Goal: Task Accomplishment & Management: Manage account settings

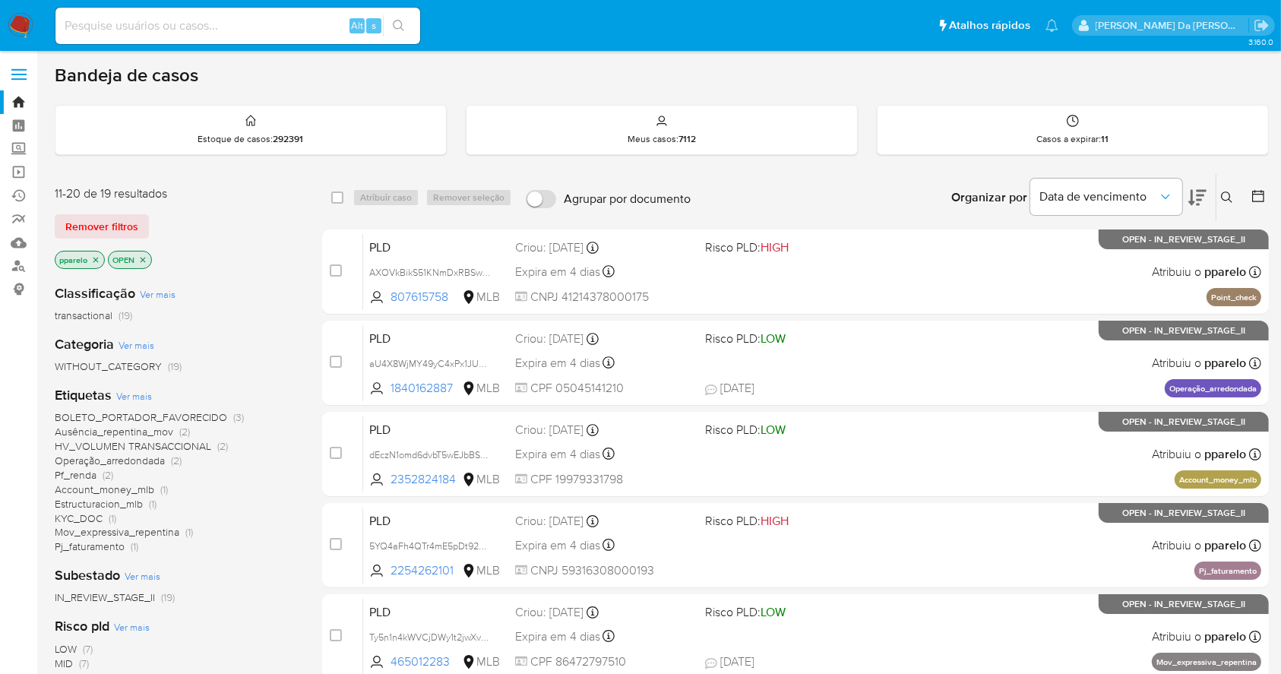
click at [213, 37] on div "Alt s" at bounding box center [237, 26] width 365 height 36
click at [226, 23] on input at bounding box center [237, 26] width 365 height 20
paste input "QqRZCm2Dq1knxcIXGgrw0BLA"
type input "QqRZCm2Dq1knxcIXGgrw0BLA"
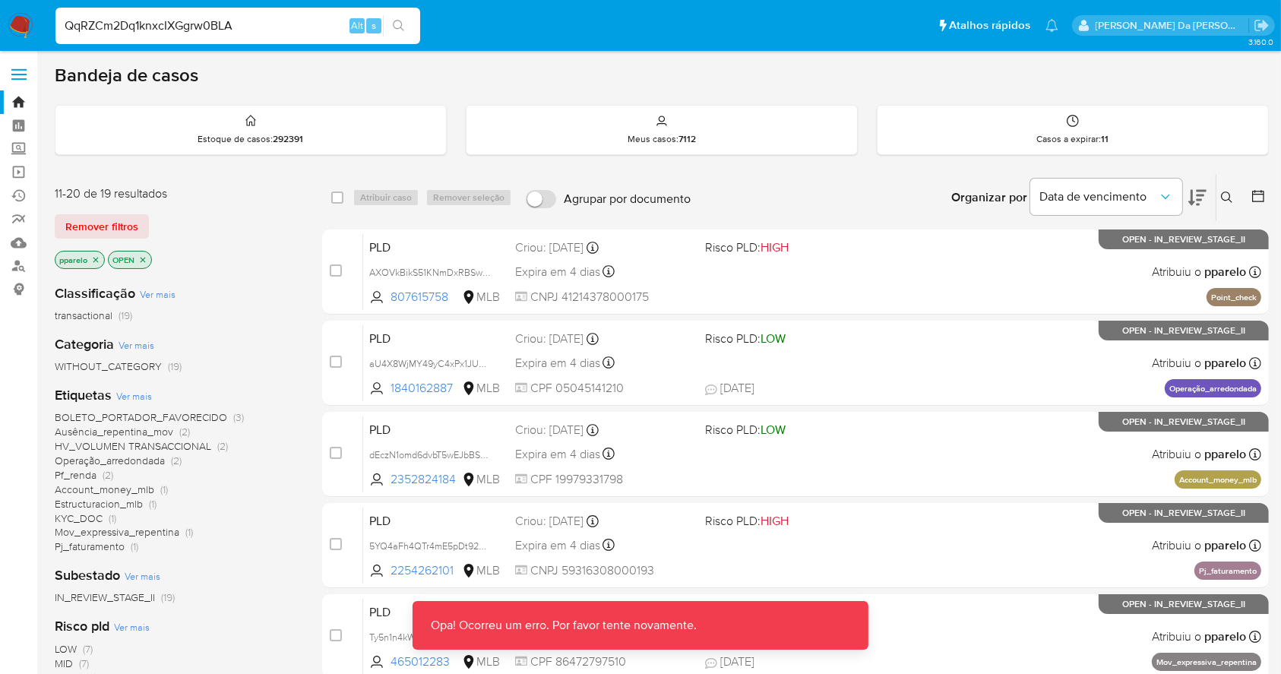
click at [259, 23] on input "QqRZCm2Dq1knxcIXGgrw0BLA" at bounding box center [237, 26] width 365 height 20
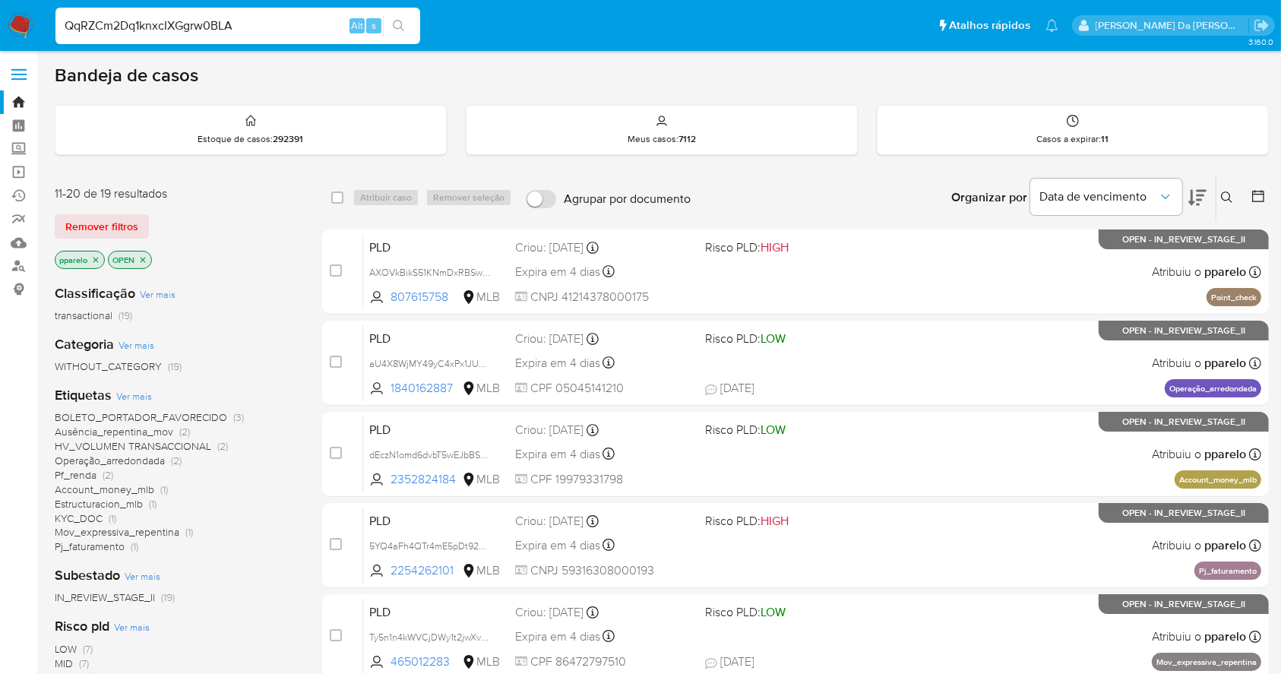
click at [13, 29] on img at bounding box center [21, 26] width 26 height 26
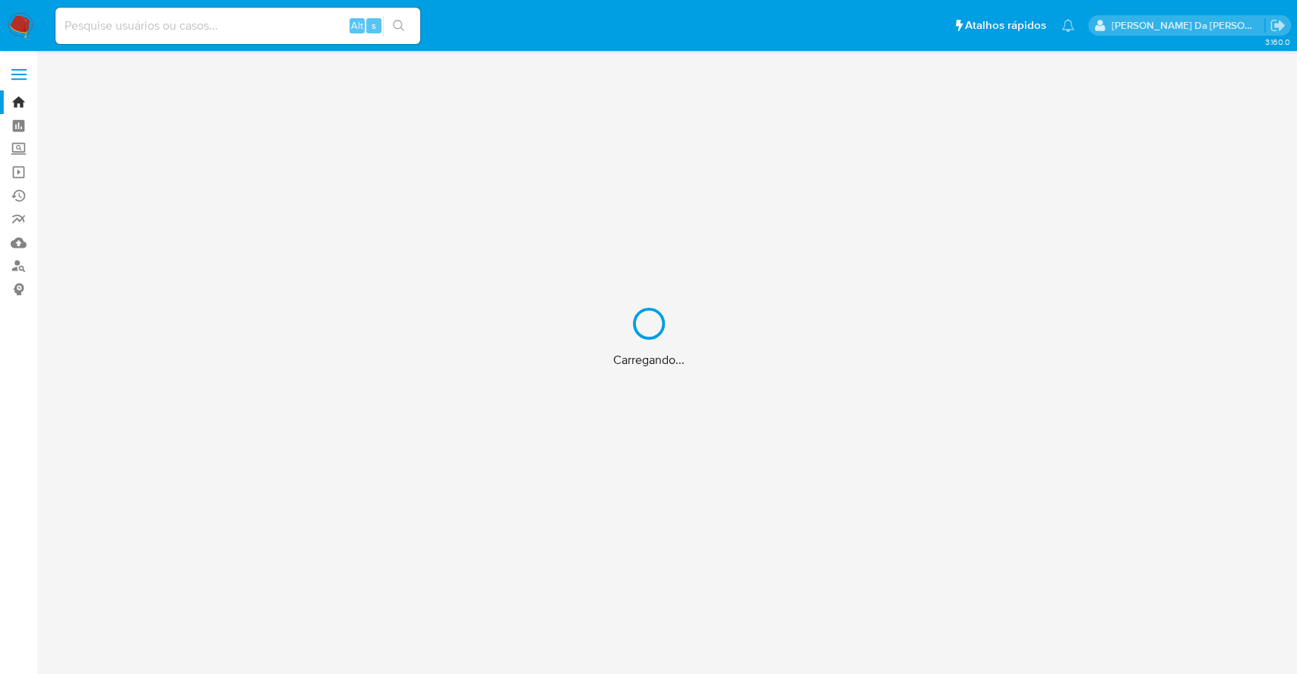
click at [334, 27] on div "Carregando..." at bounding box center [648, 337] width 1297 height 674
click at [271, 40] on div "Carregando..." at bounding box center [648, 337] width 1297 height 674
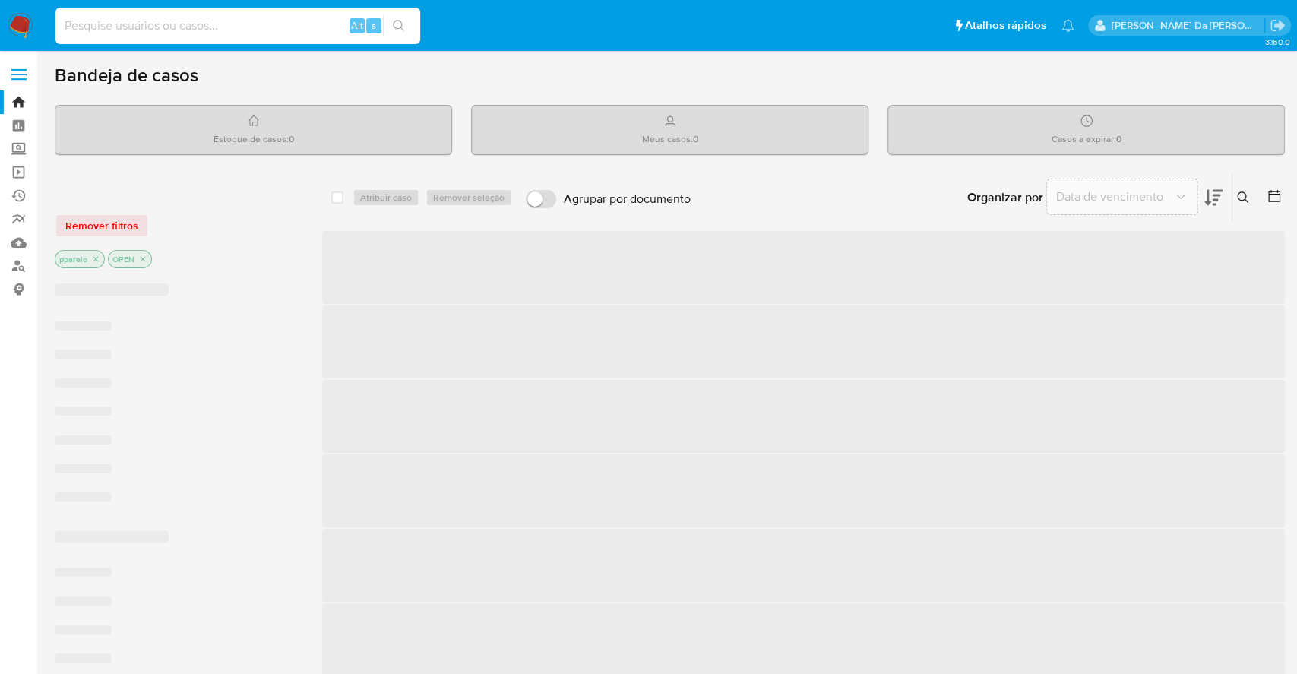
click at [274, 21] on input at bounding box center [237, 26] width 365 height 20
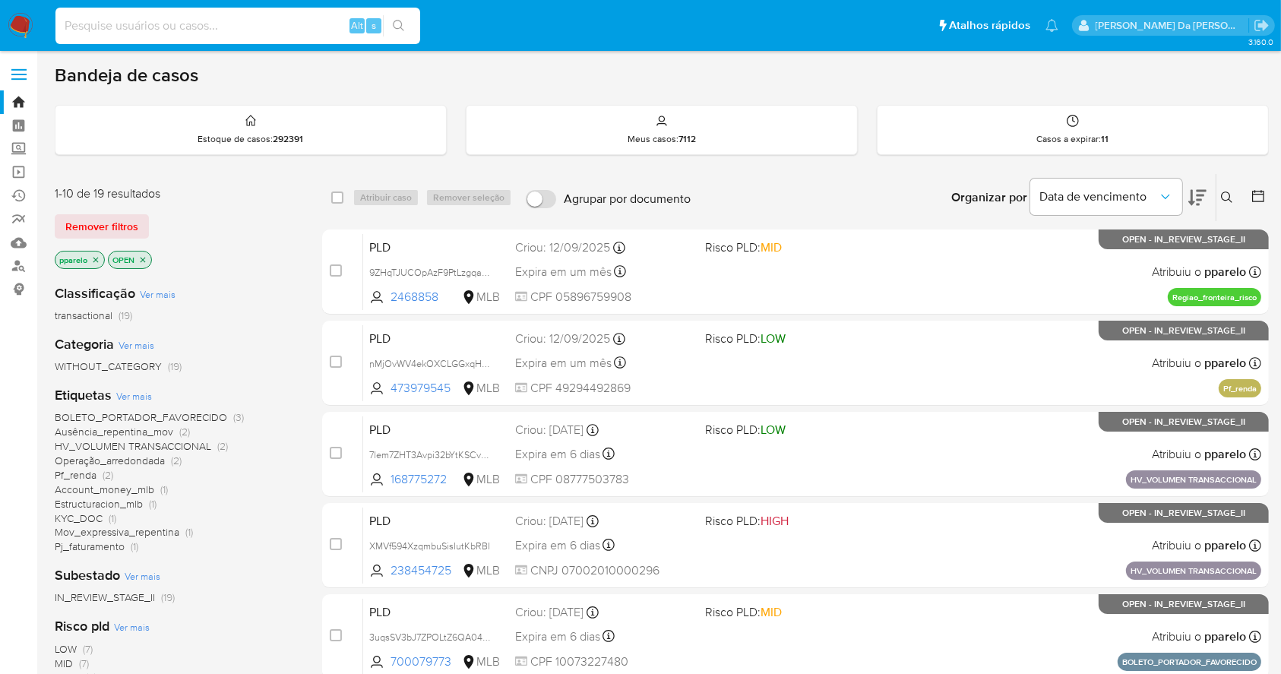
paste input "QqRZCm2Dq1knxcIXGgrw0BLA"
type input "QqRZCm2Dq1knxcIXGgrw0BLA"
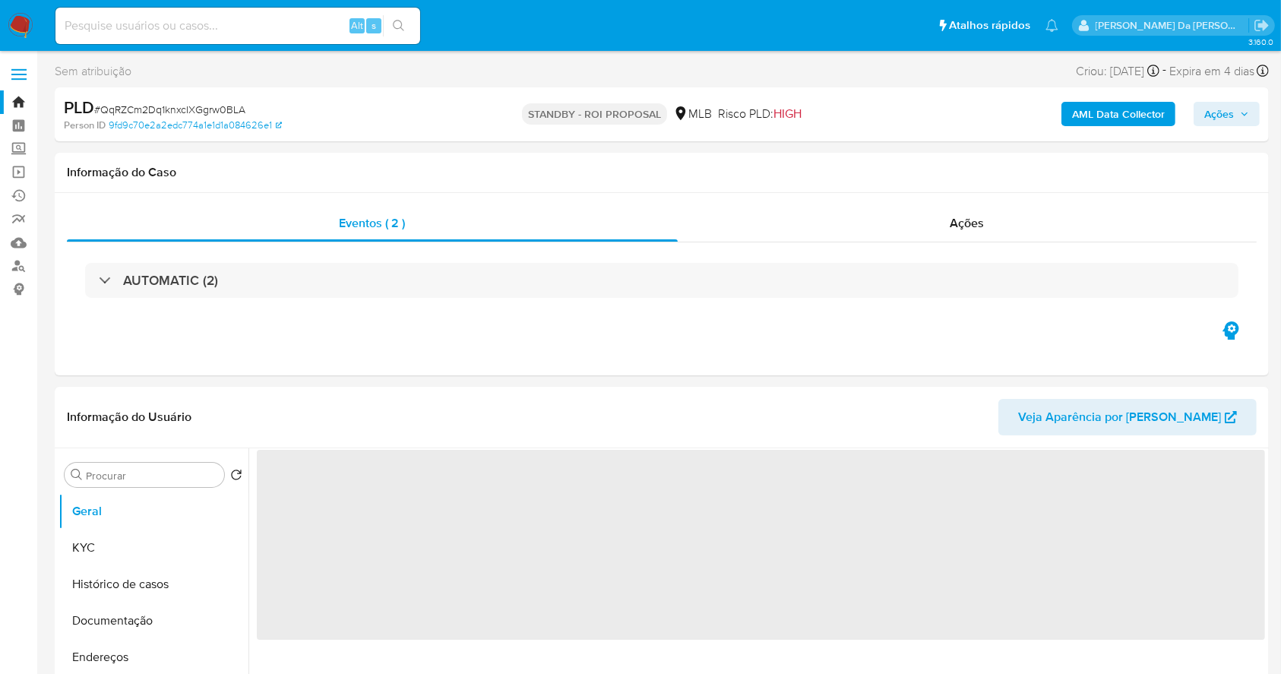
select select "10"
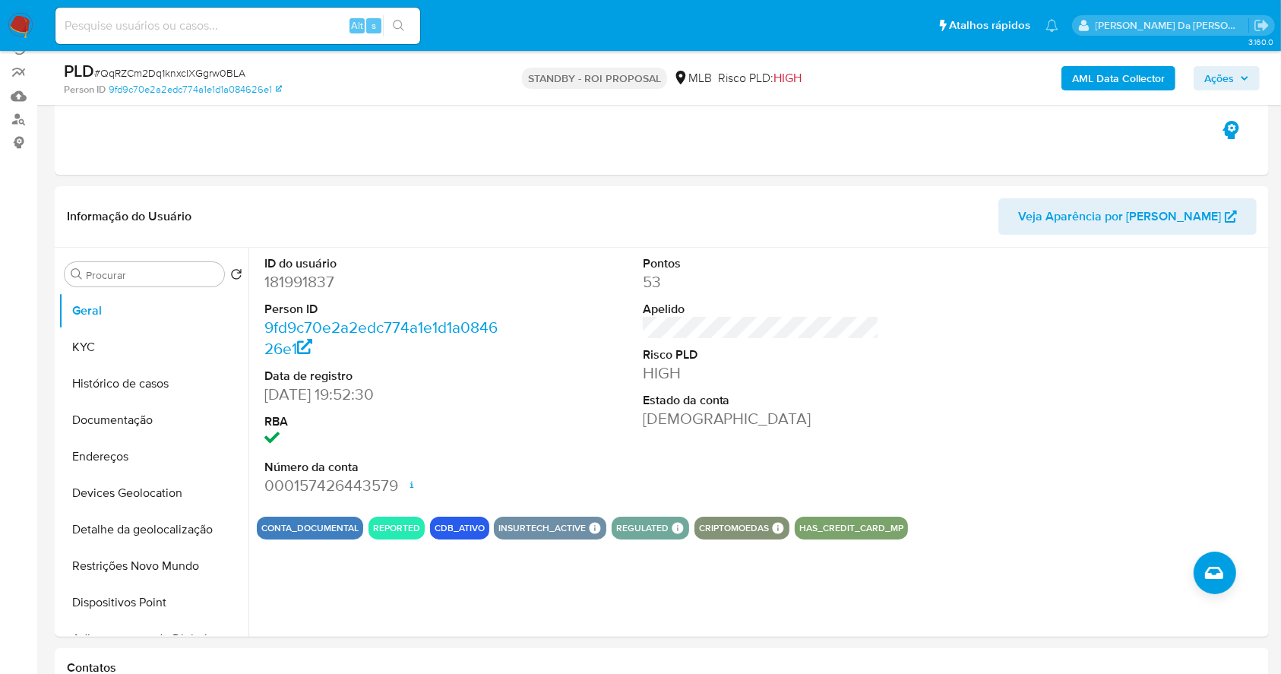
scroll to position [146, 0]
click at [221, 29] on input at bounding box center [237, 26] width 365 height 20
paste input "oSr77dGj9ZvT2UazeyFY4dwi"
type input "oSr77dGj9ZvT2UazeyFY4dwi"
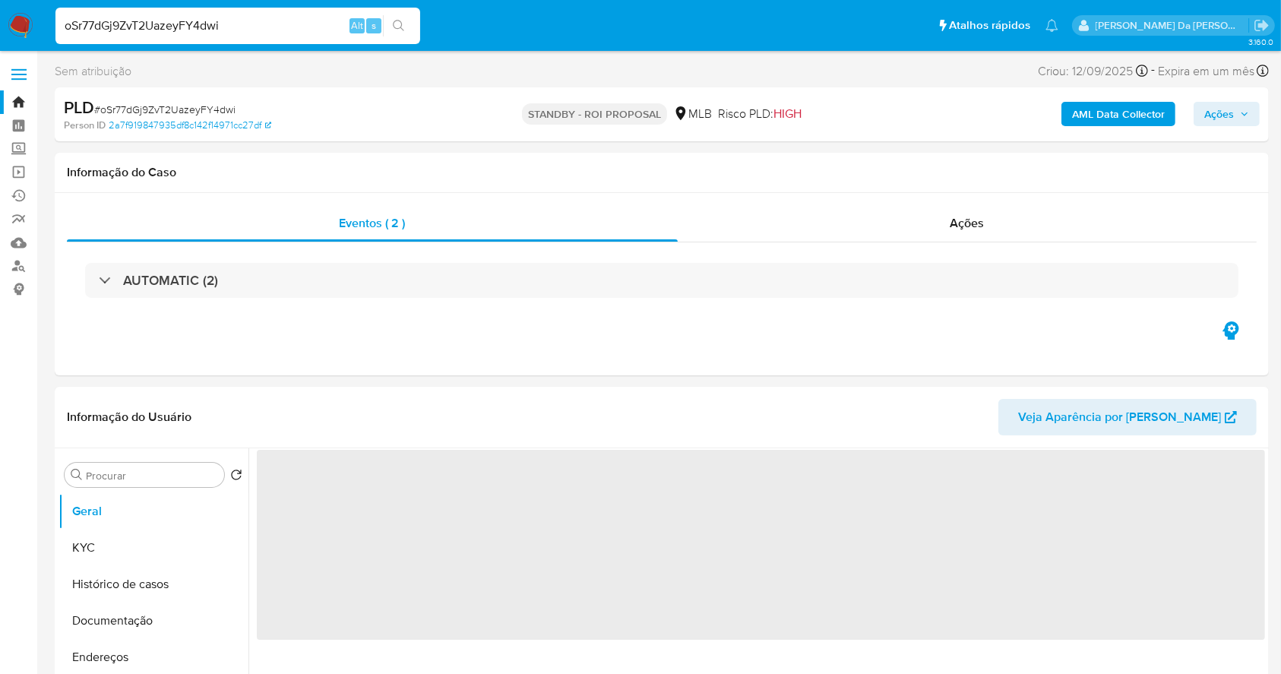
select select "10"
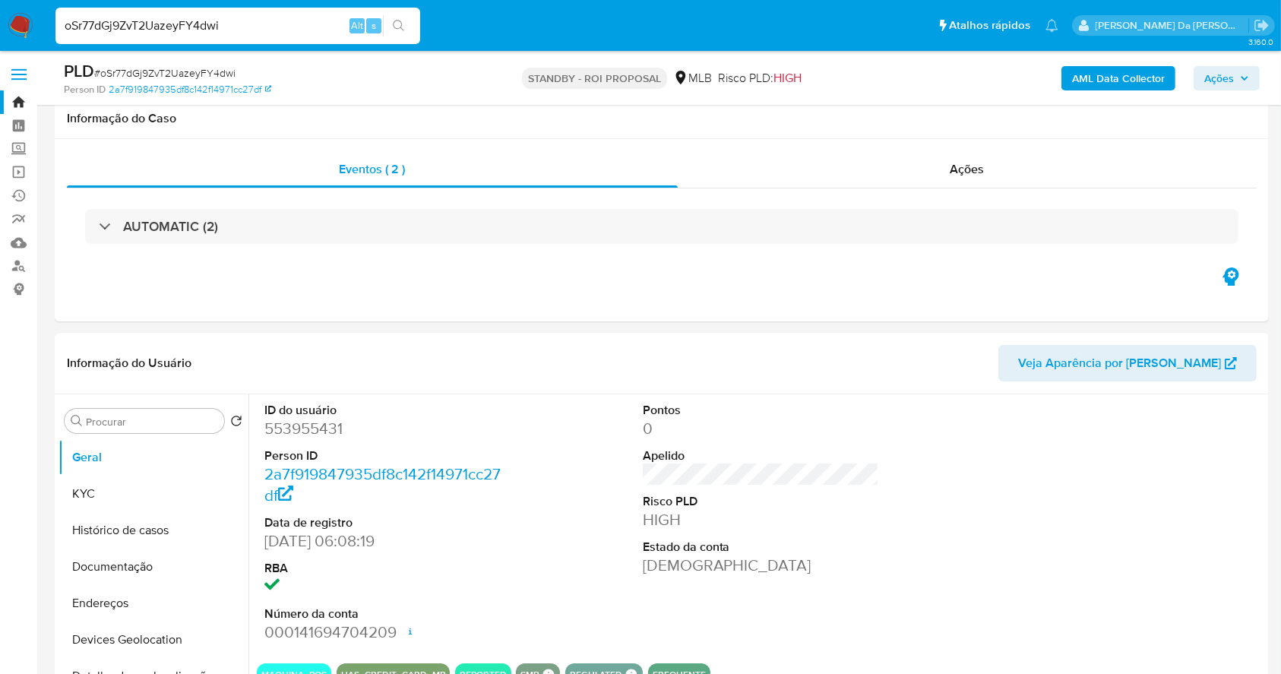
scroll to position [349, 0]
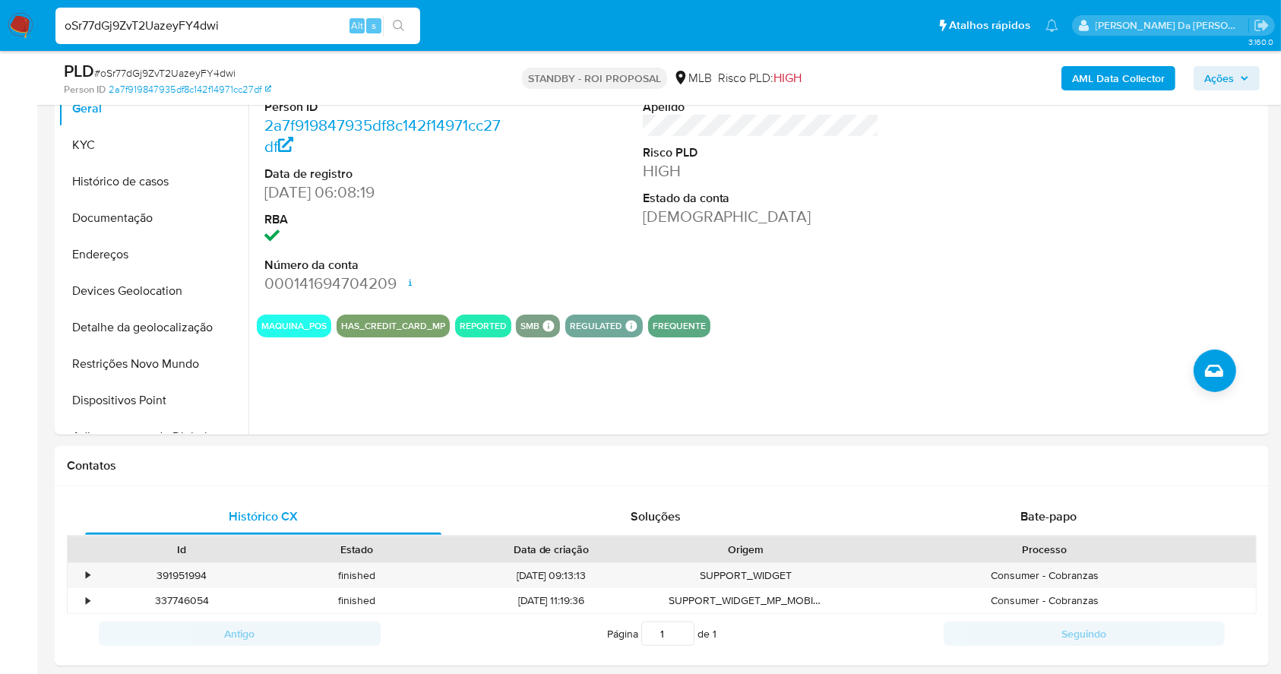
click at [284, 19] on input "oSr77dGj9ZvT2UazeyFY4dwi" at bounding box center [237, 26] width 365 height 20
click at [284, 21] on input "oSr77dGj9ZvT2UazeyFY4dwi" at bounding box center [237, 26] width 365 height 20
paste input "TXRDFg8mpQcjQgjxYWtJyoYt"
type input "TXRDFg8mpQcjQgjxYWtJyoYt"
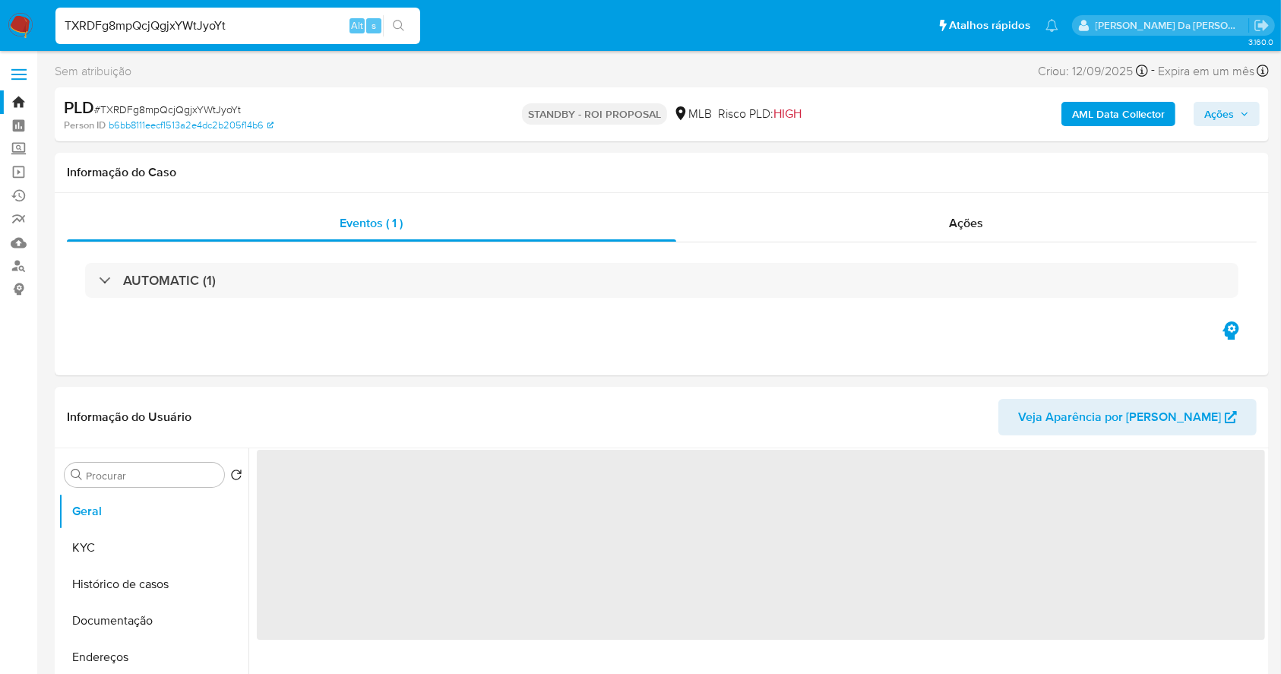
select select "10"
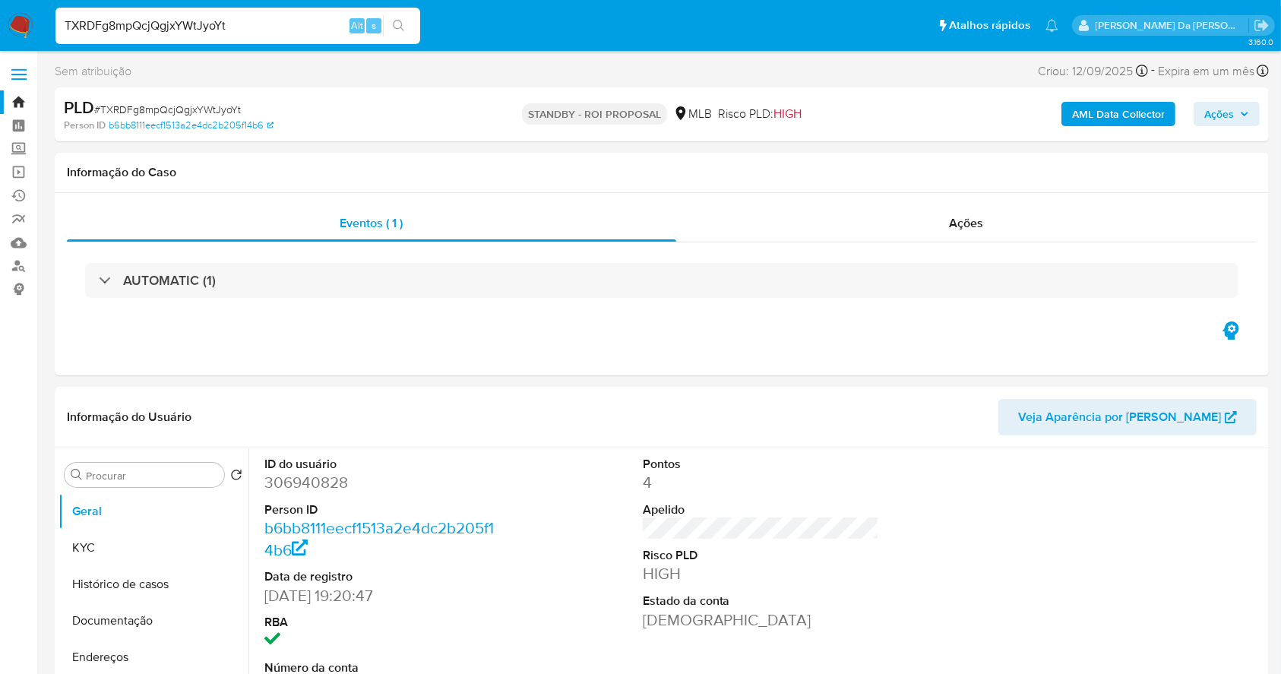
scroll to position [349, 0]
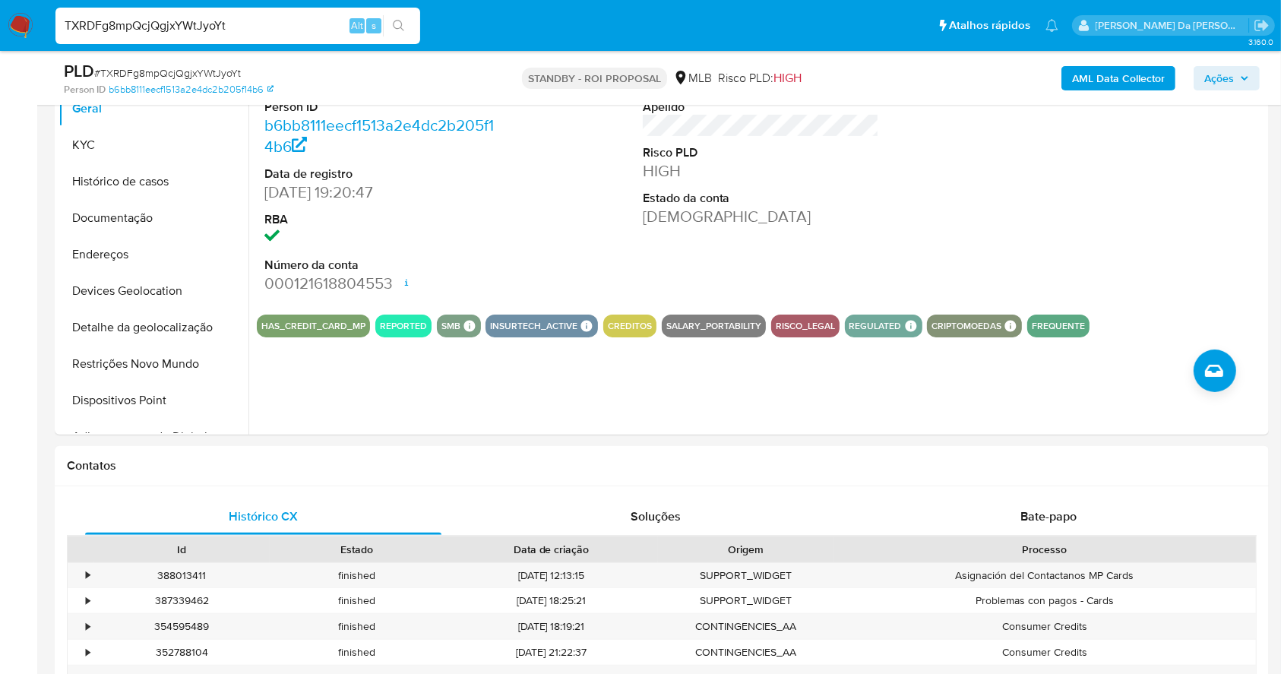
click at [312, 28] on input "TXRDFg8mpQcjQgjxYWtJyoYt" at bounding box center [237, 26] width 365 height 20
paste input "GK3B5p503iyUZS4qEN5aUixJ"
type input "GK3B5p503iyUZS4qEN5aUixJ"
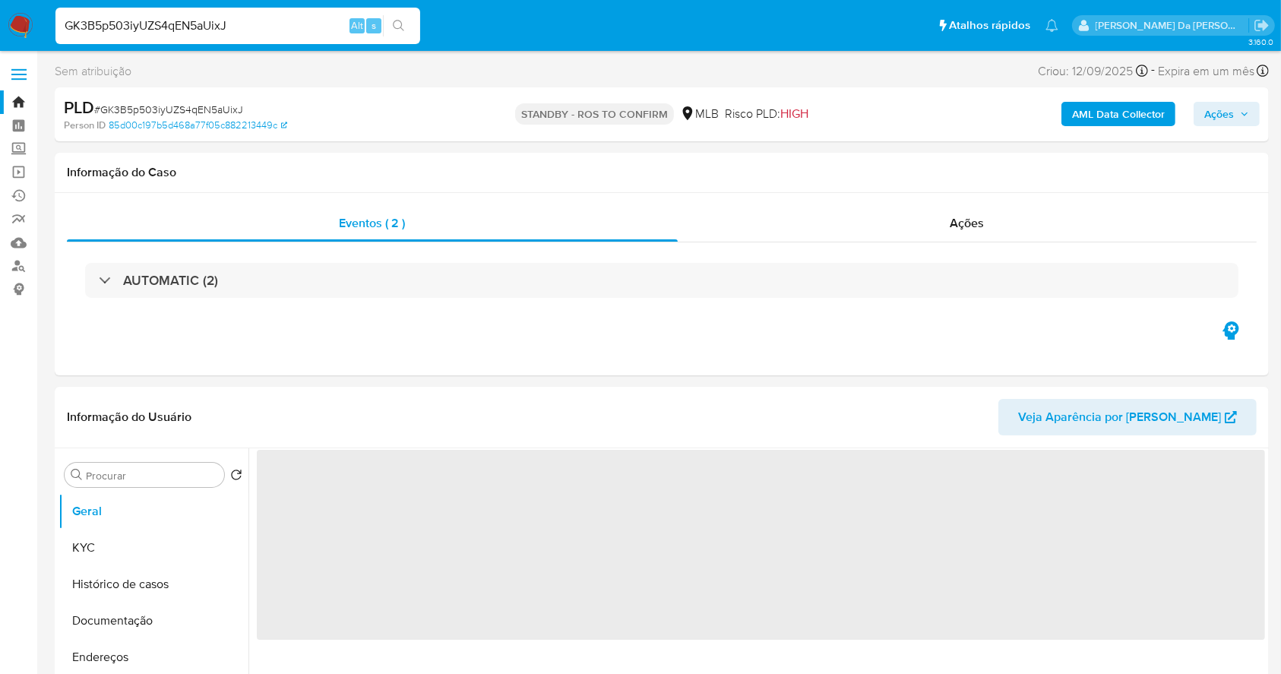
select select "10"
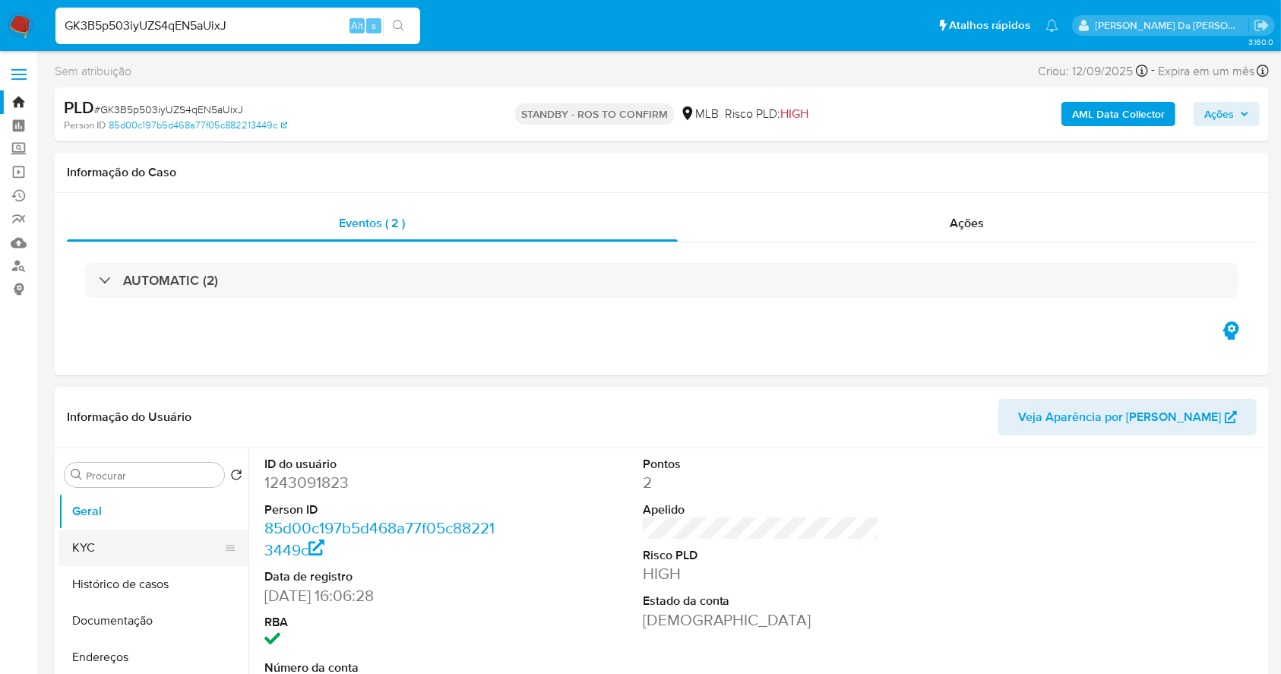
click at [123, 550] on button "KYC" at bounding box center [148, 548] width 178 height 36
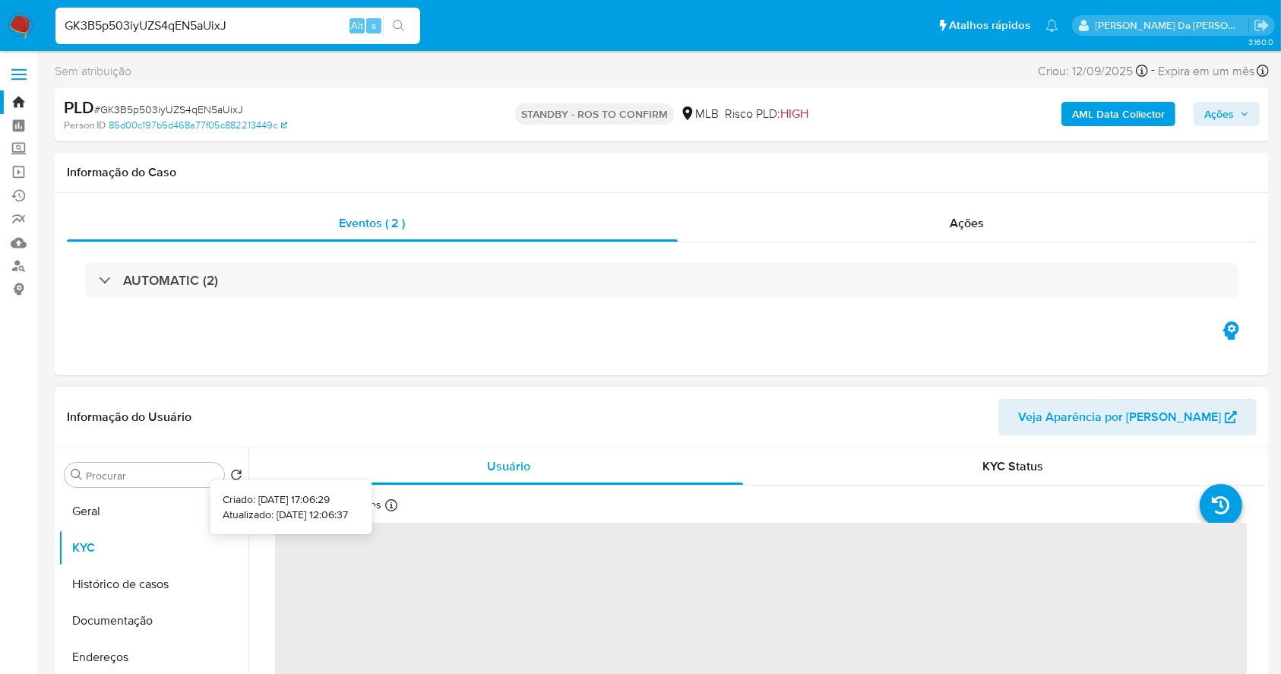
click at [388, 507] on icon at bounding box center [391, 505] width 12 height 12
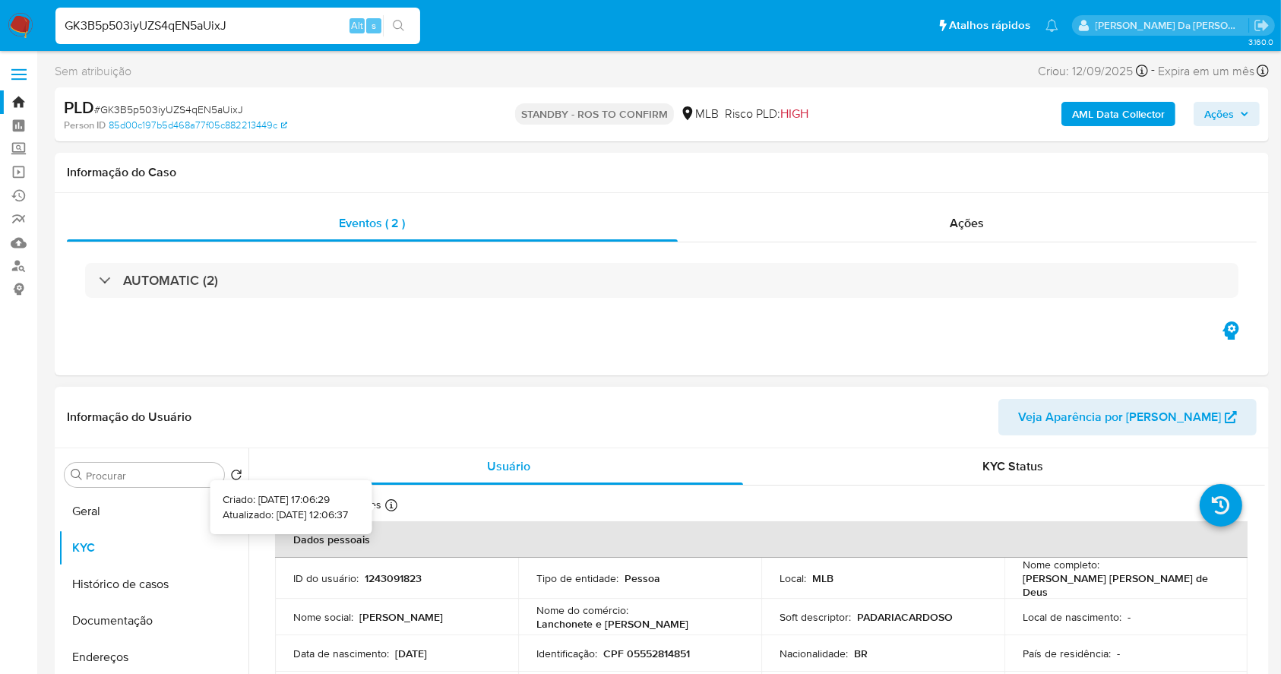
click at [385, 504] on icon at bounding box center [391, 505] width 12 height 12
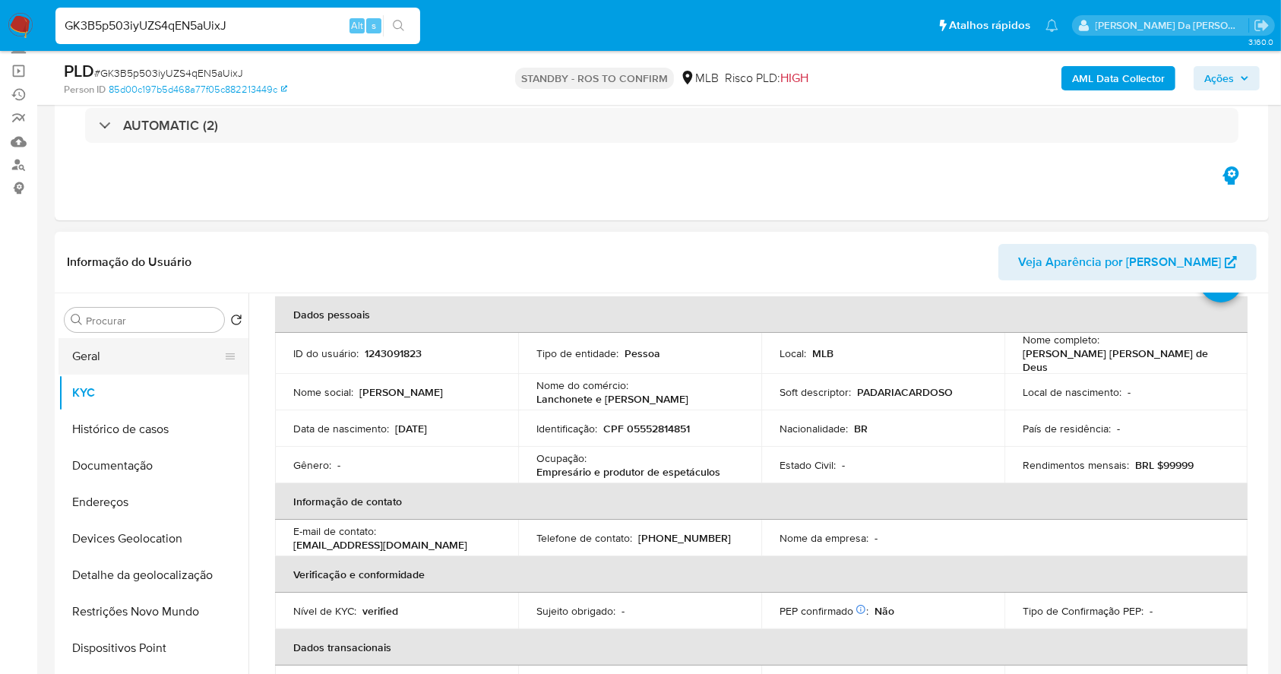
scroll to position [101, 0]
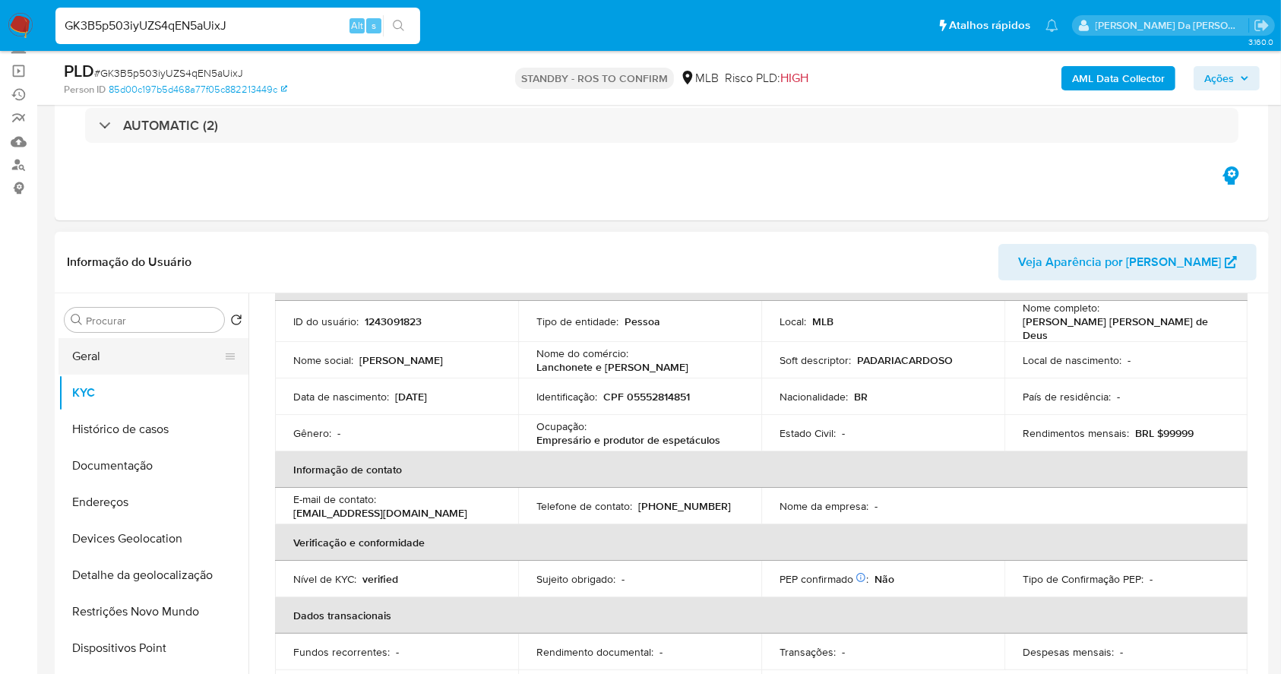
click at [139, 359] on button "Geral" at bounding box center [148, 356] width 178 height 36
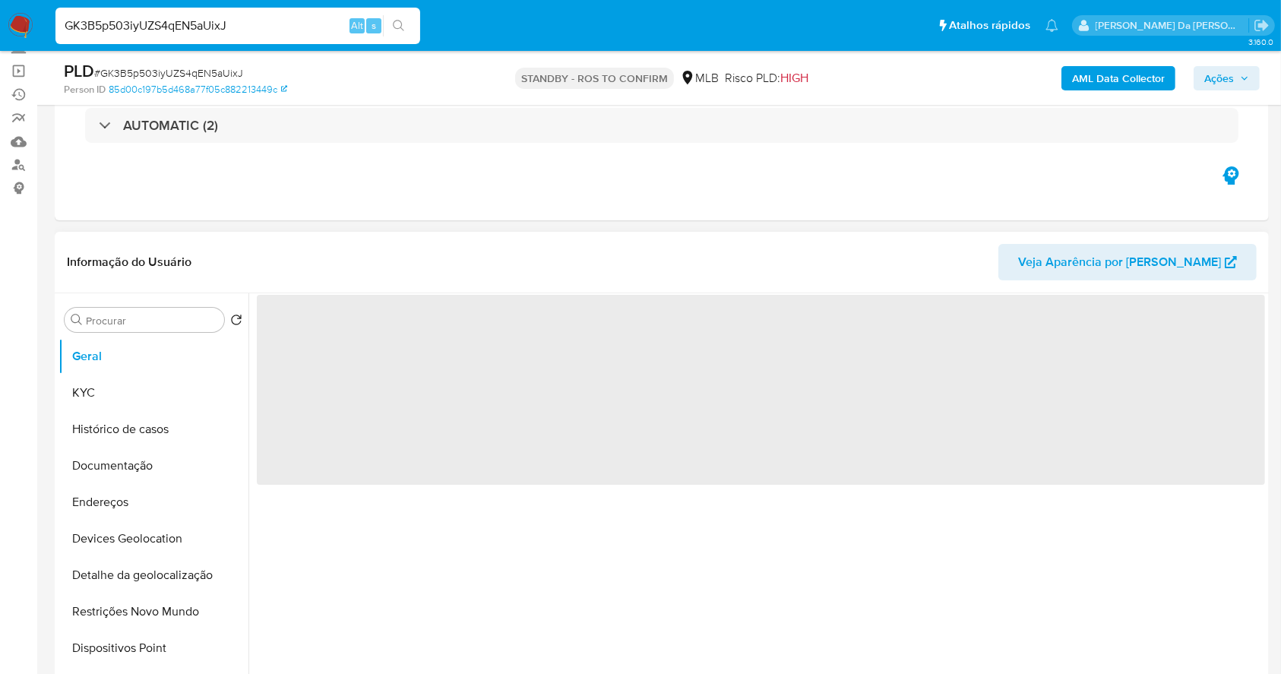
scroll to position [0, 0]
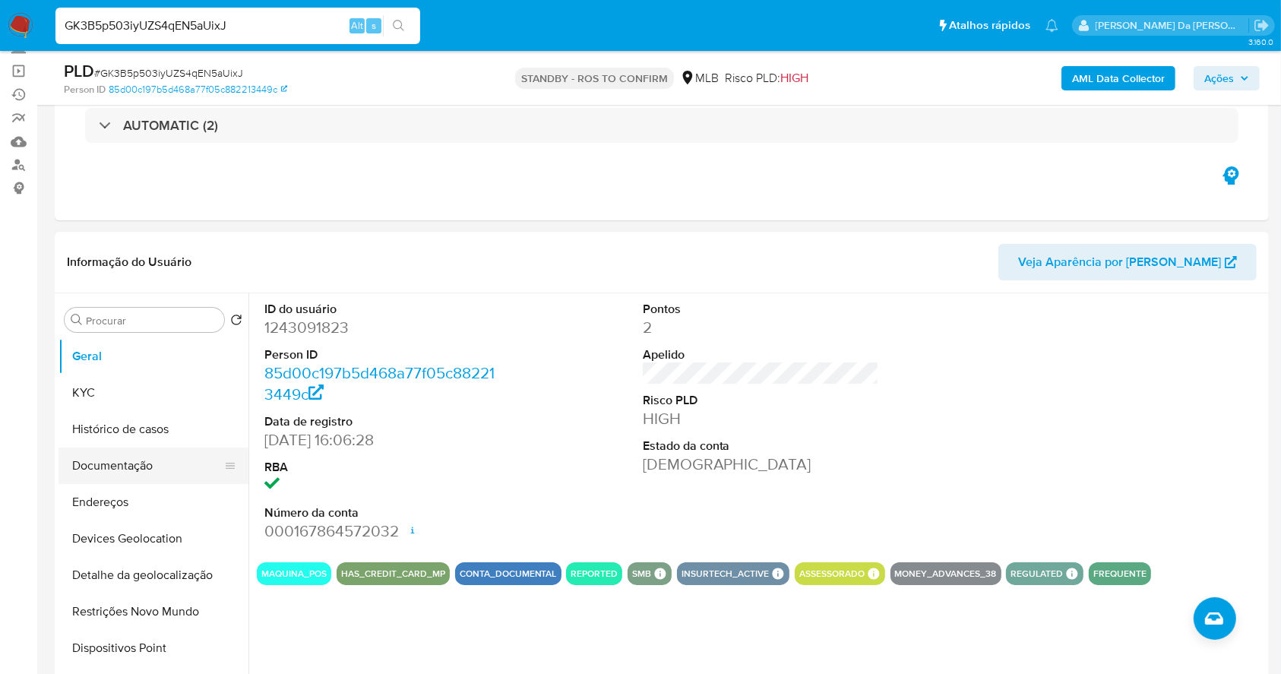
click at [110, 463] on button "Documentação" at bounding box center [148, 466] width 178 height 36
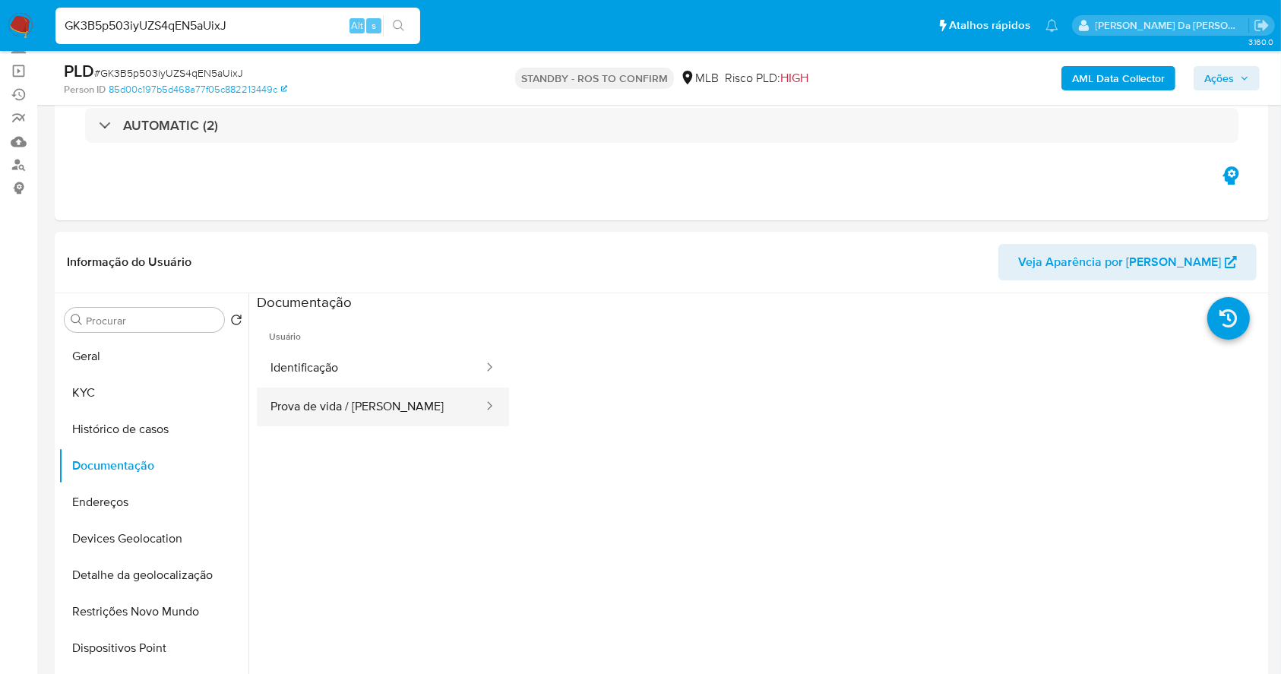
click at [419, 407] on button "Prova de vida / Selfie" at bounding box center [371, 407] width 228 height 39
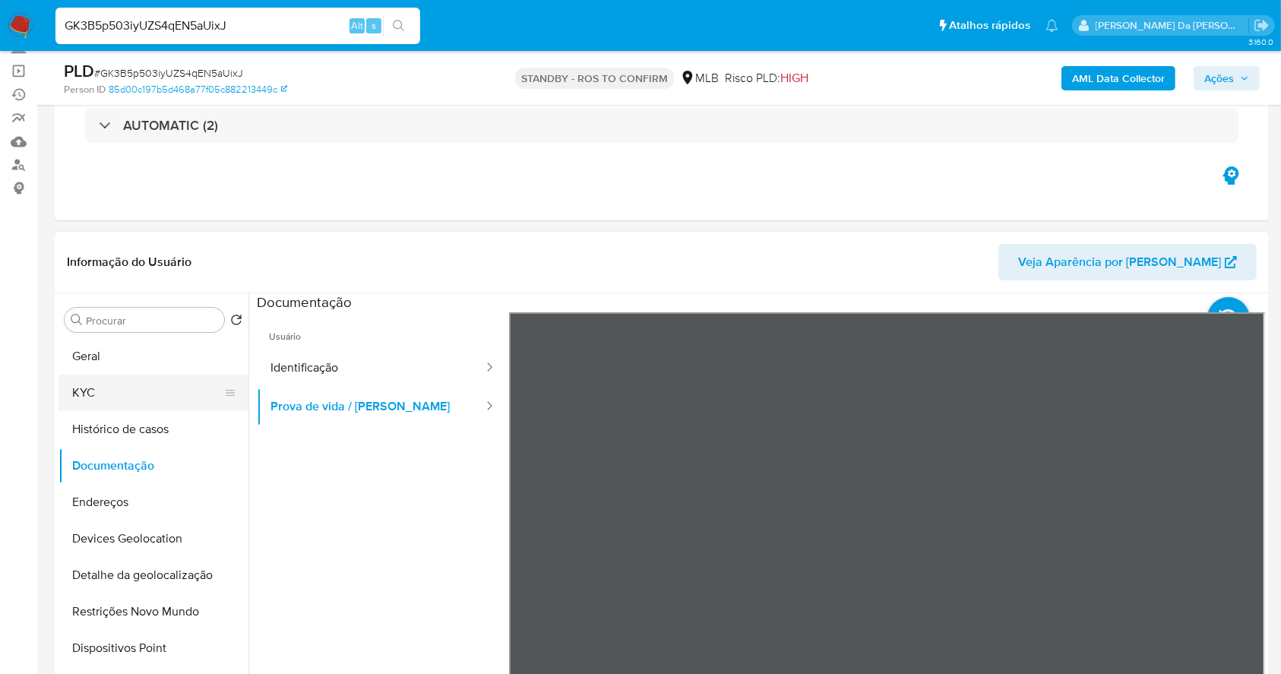
click at [107, 393] on button "KYC" at bounding box center [148, 393] width 178 height 36
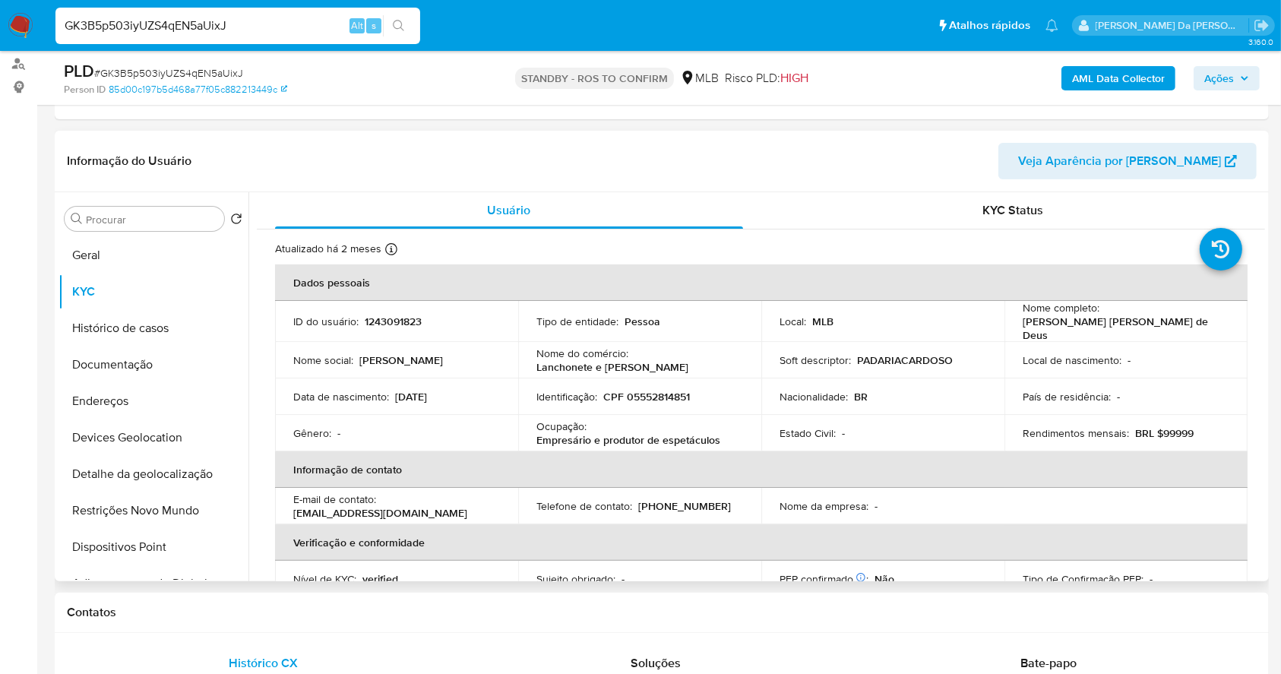
click at [587, 364] on p "Lanchonete e Mercearia Cardoso" at bounding box center [612, 367] width 152 height 14
copy div "Nome do comércio : Lanchonete e Mercearia Cardoso"
click at [578, 382] on td "Identificação : CPF 05552814851" at bounding box center [639, 396] width 243 height 36
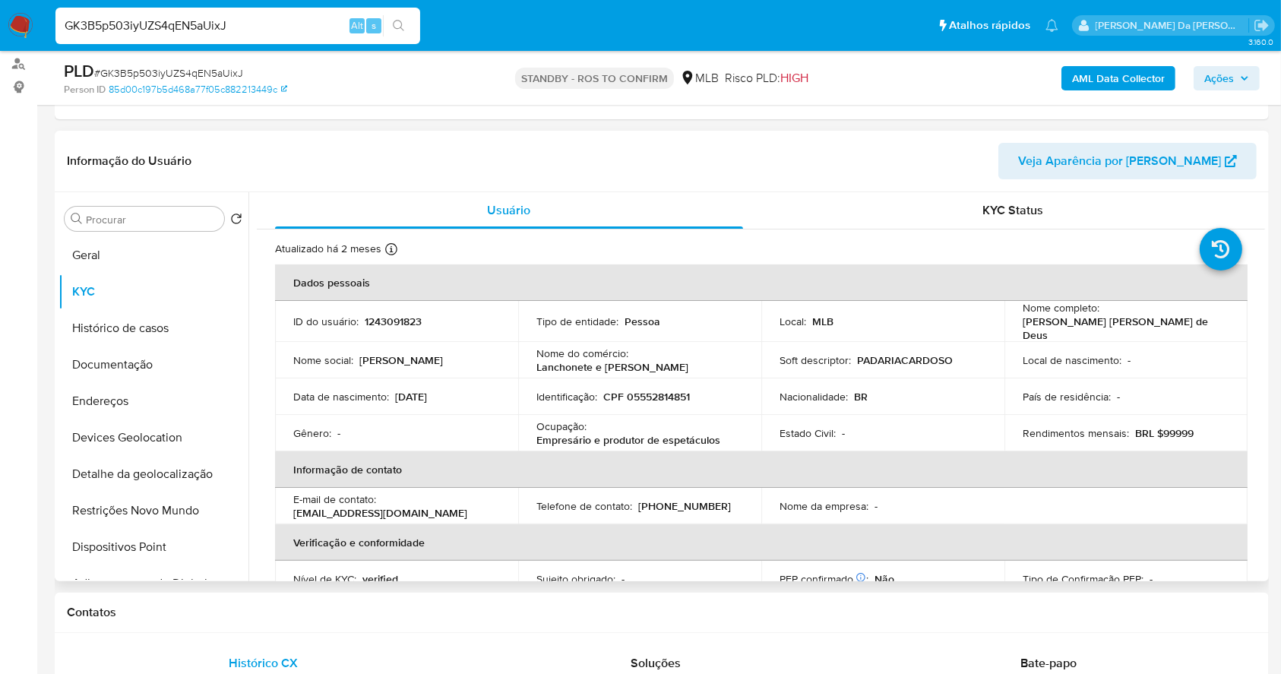
click at [556, 365] on p "Lanchonete e Mercearia Cardoso" at bounding box center [612, 367] width 152 height 14
drag, startPoint x: 556, startPoint y: 365, endPoint x: 717, endPoint y: 365, distance: 160.3
click at [717, 365] on div "Nome do comércio : Lanchonete e Mercearia Cardoso" at bounding box center [639, 359] width 207 height 27
copy p "Lanchonete e Mercearia Cardoso"
click at [120, 257] on button "Geral" at bounding box center [148, 255] width 178 height 36
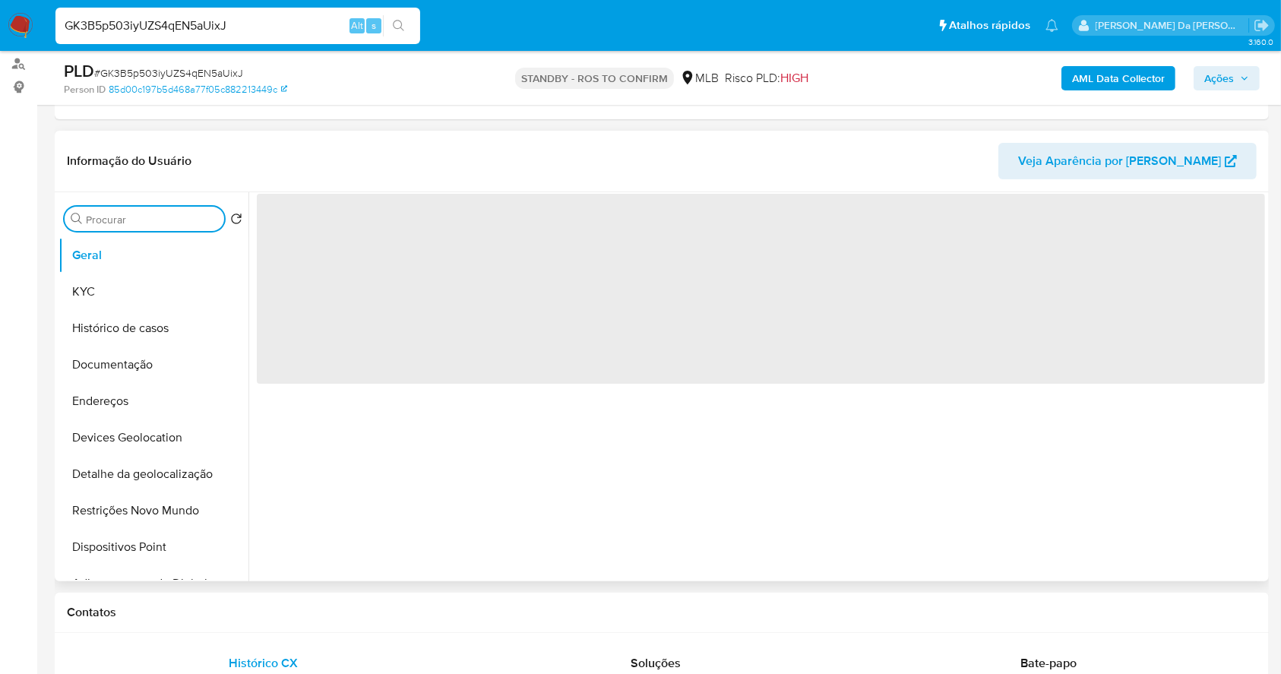
click at [150, 217] on input "Procurar" at bounding box center [152, 220] width 132 height 14
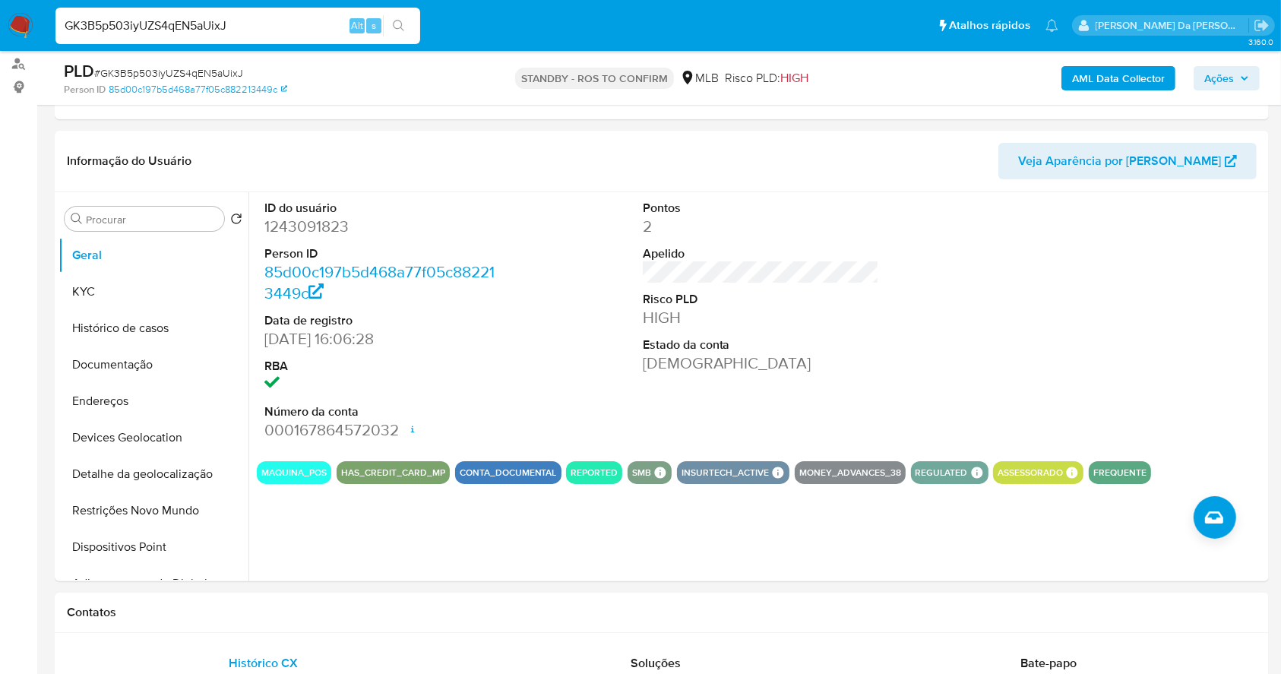
click at [255, 27] on input "GK3B5p503iyUZS4qEN5aUixJ" at bounding box center [237, 26] width 365 height 20
paste input "tvjBrs84ZZBCFzG08DnVTuVC"
type input "tvjBrs84ZZBCFzG08DnVTuVC"
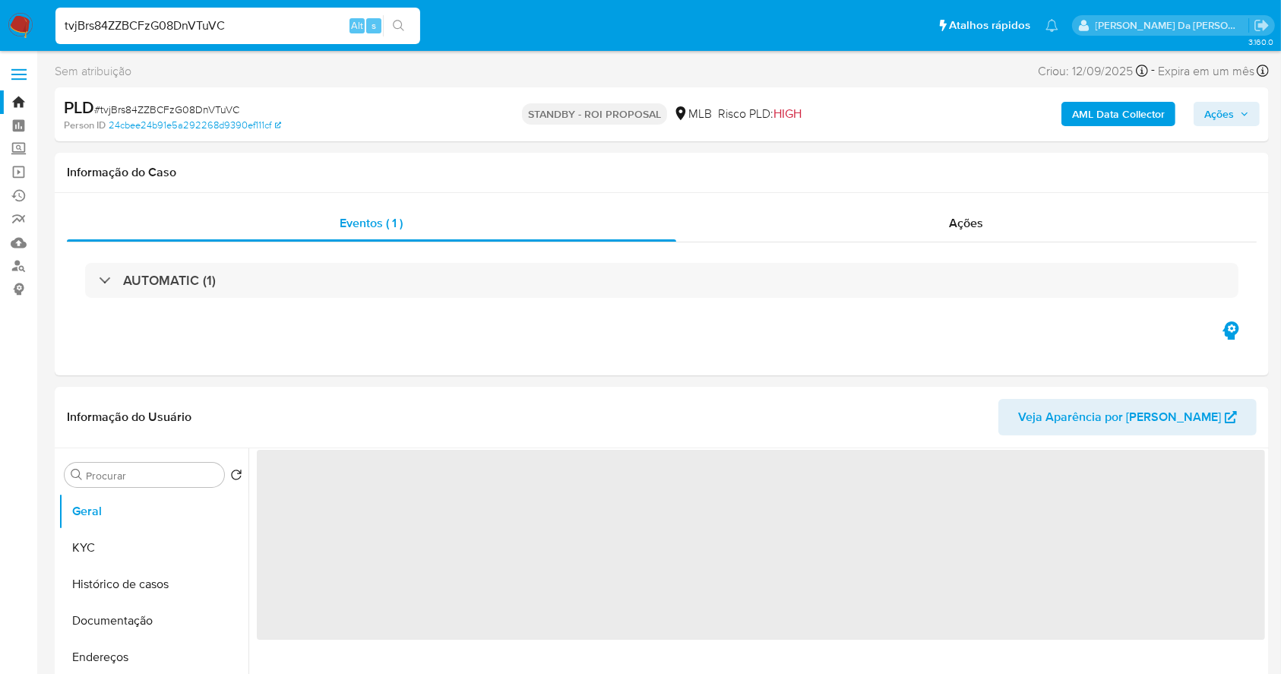
select select "10"
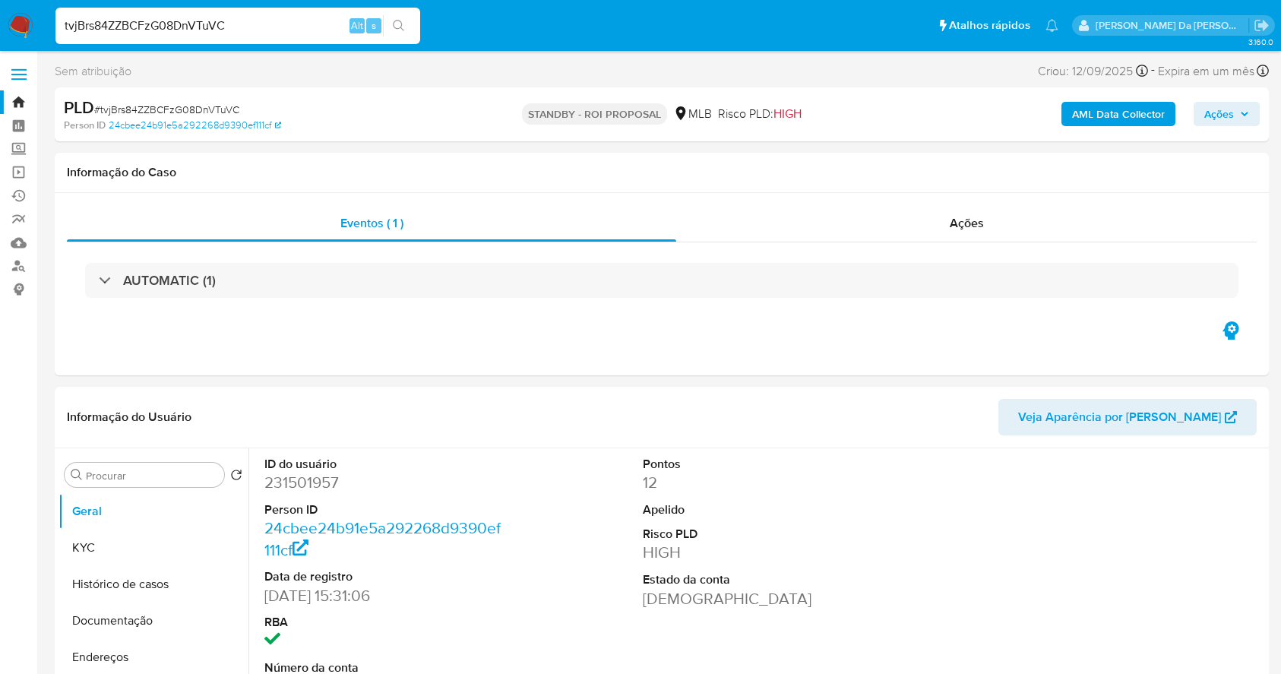
select select "10"
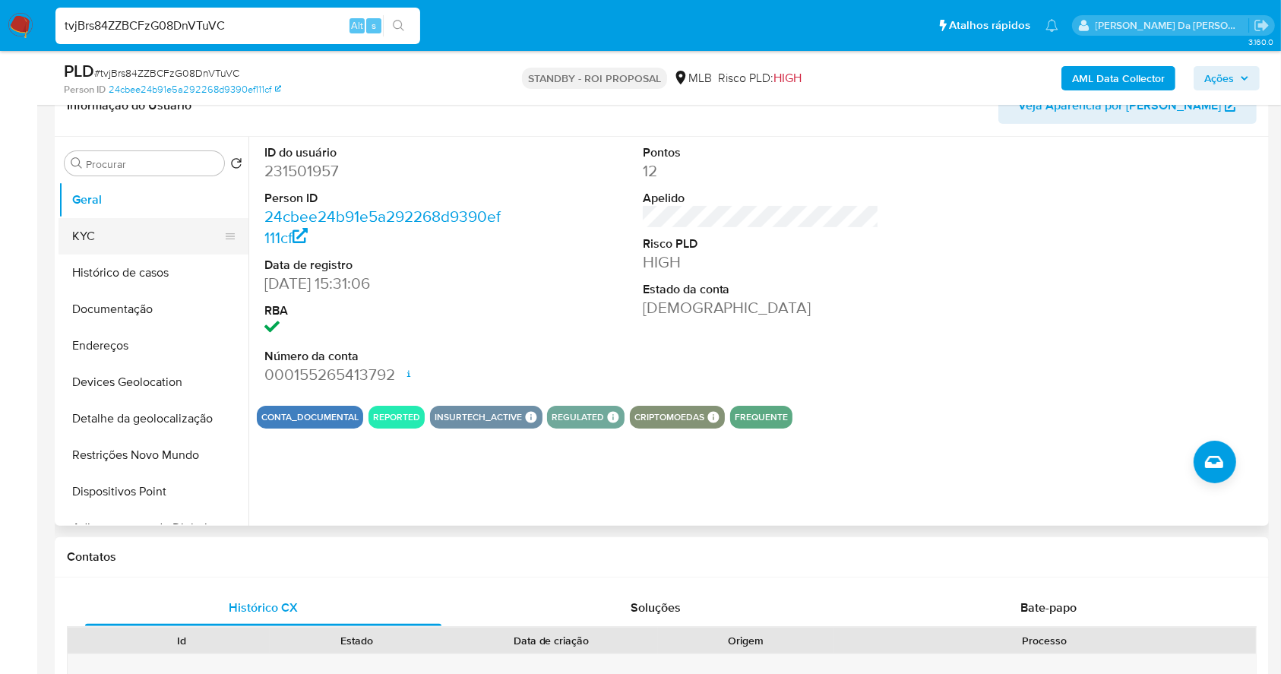
scroll to position [248, 0]
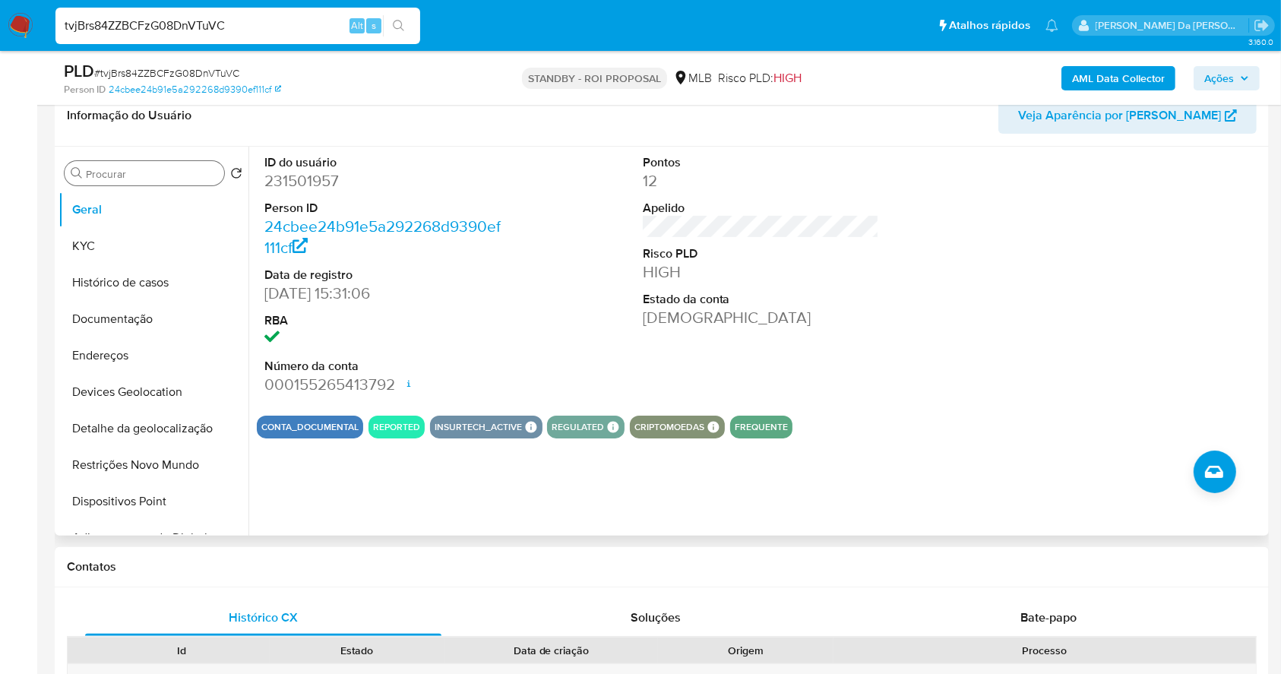
click at [108, 173] on input "Procurar" at bounding box center [152, 174] width 132 height 14
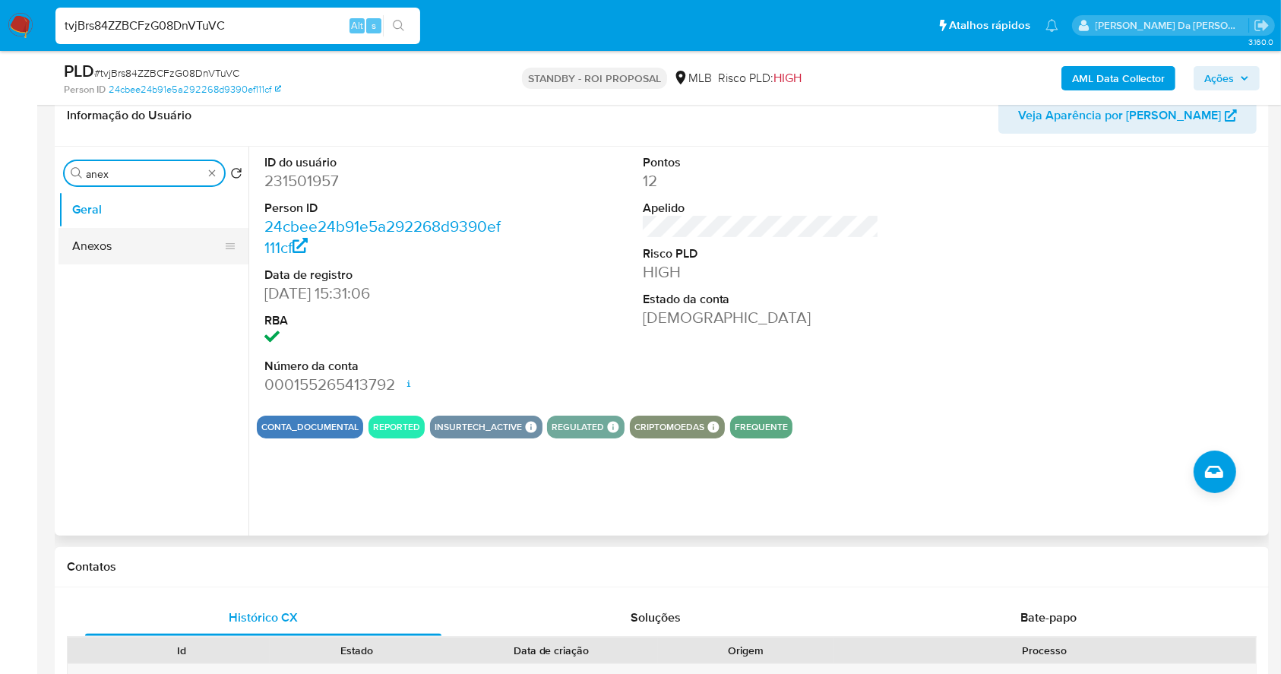
type input "anex"
click at [106, 244] on button "Anexos" at bounding box center [148, 246] width 178 height 36
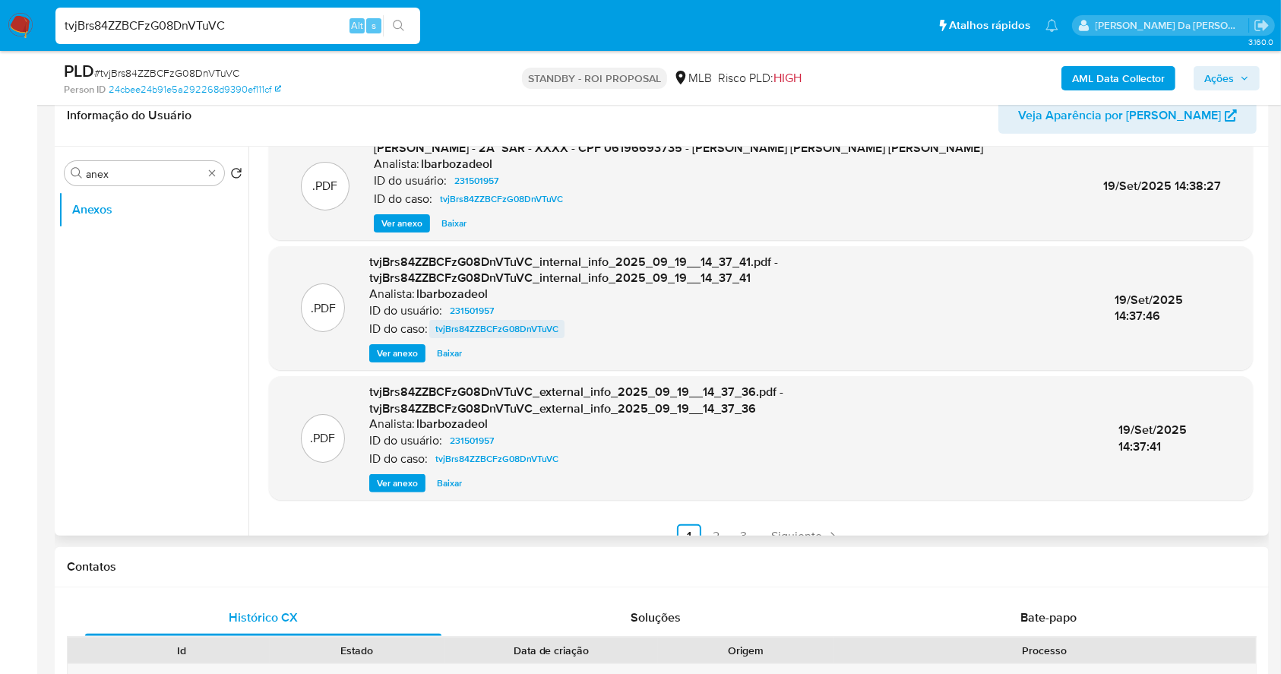
scroll to position [160, 0]
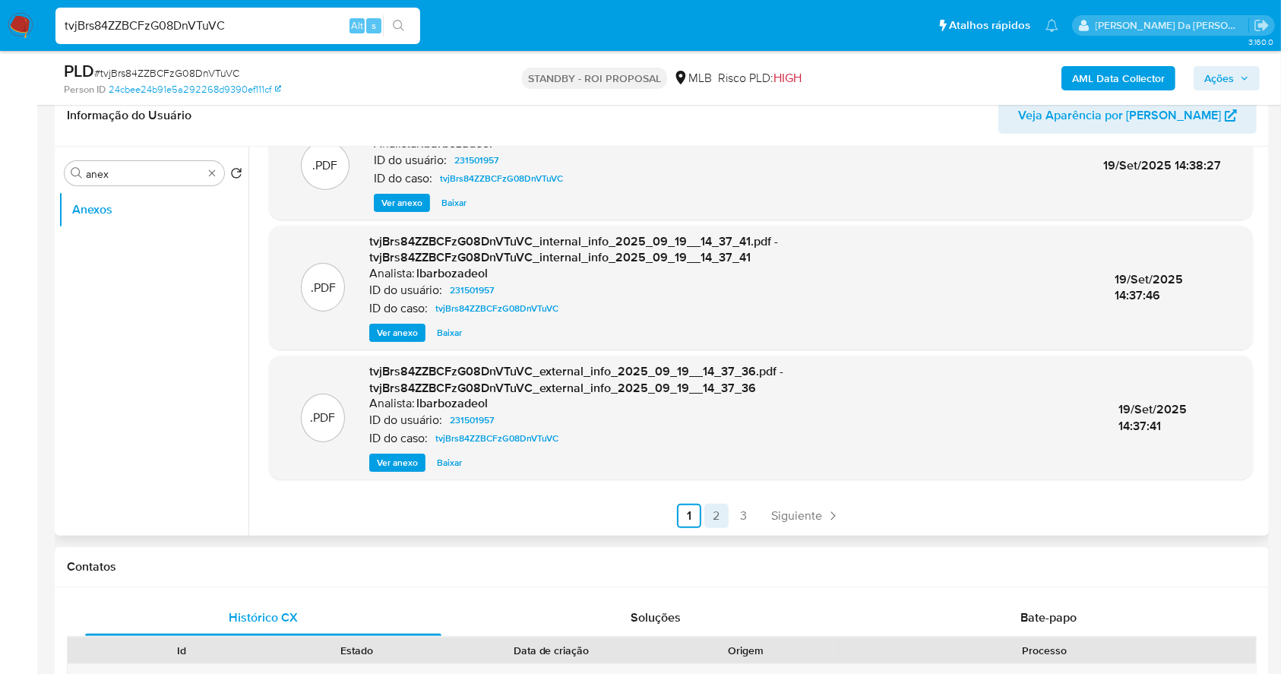
click at [723, 511] on link "2" at bounding box center [716, 516] width 24 height 24
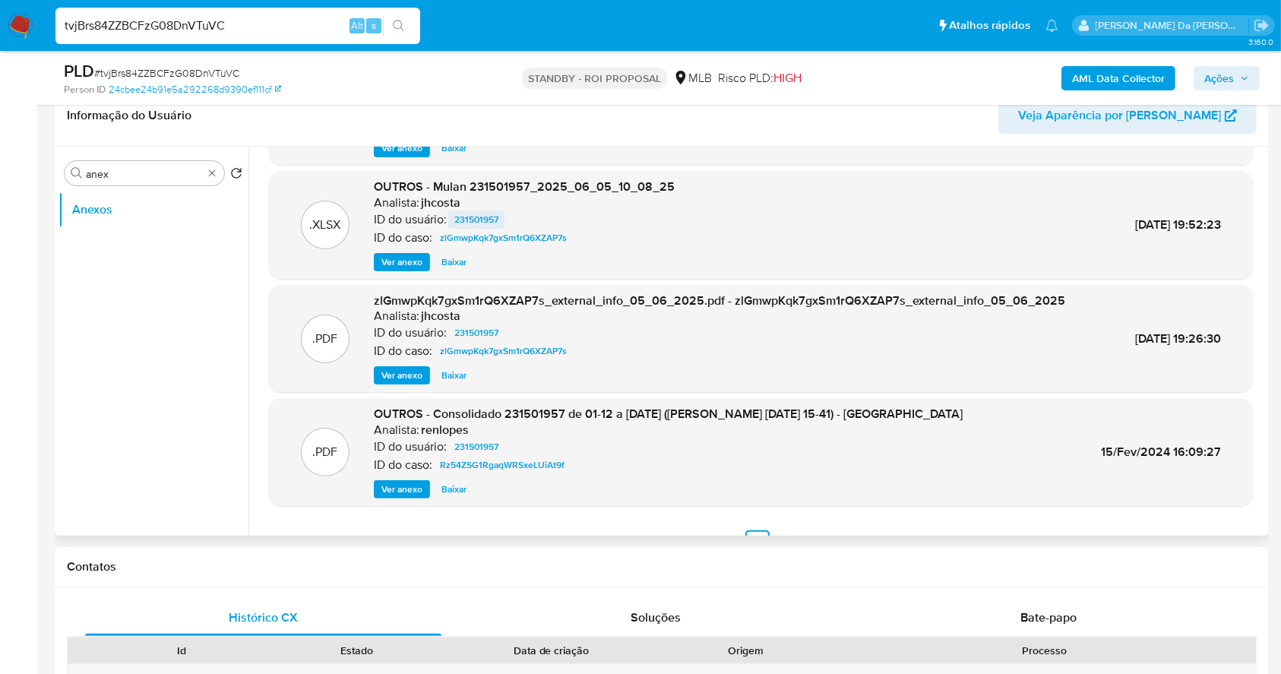
scroll to position [128, 0]
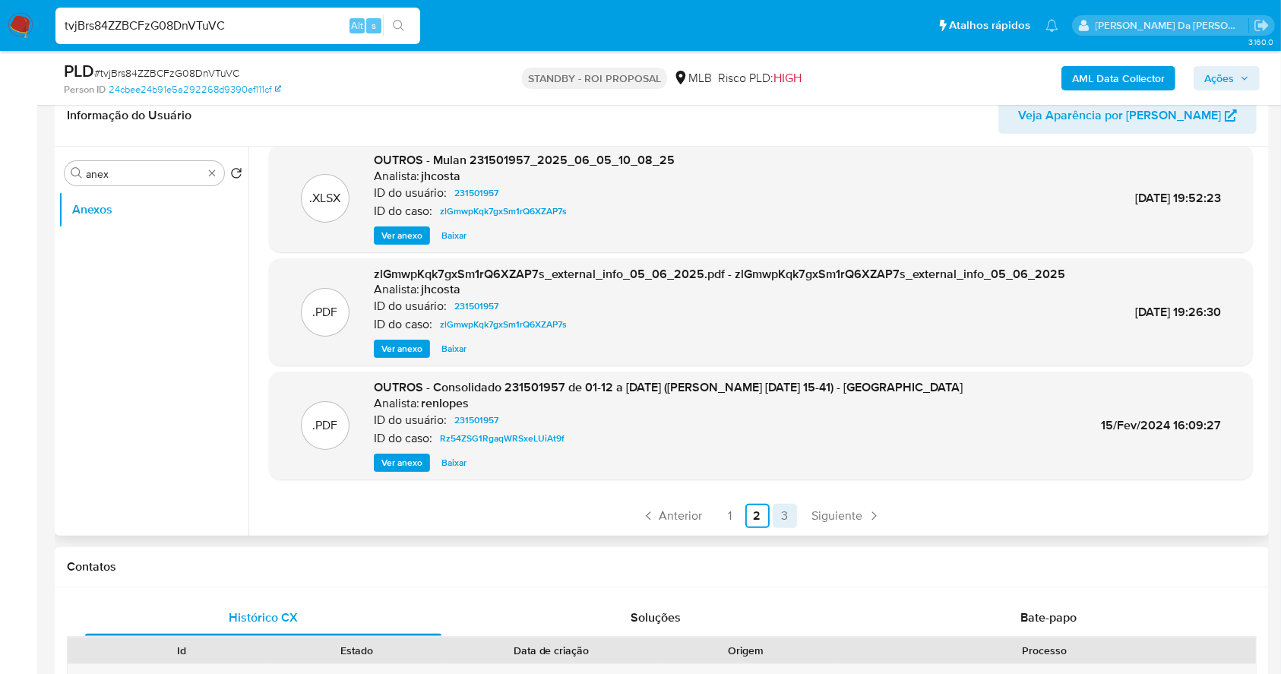
click at [774, 517] on link "3" at bounding box center [785, 516] width 24 height 24
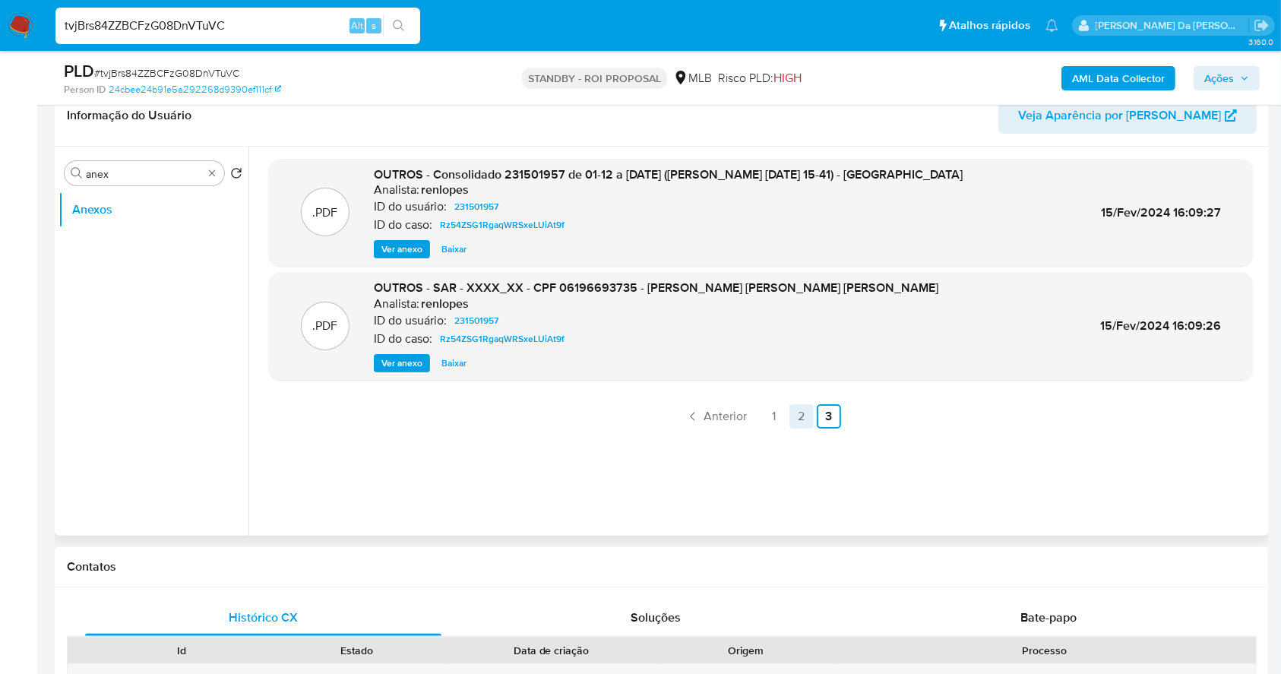
click at [800, 416] on link "2" at bounding box center [802, 416] width 24 height 24
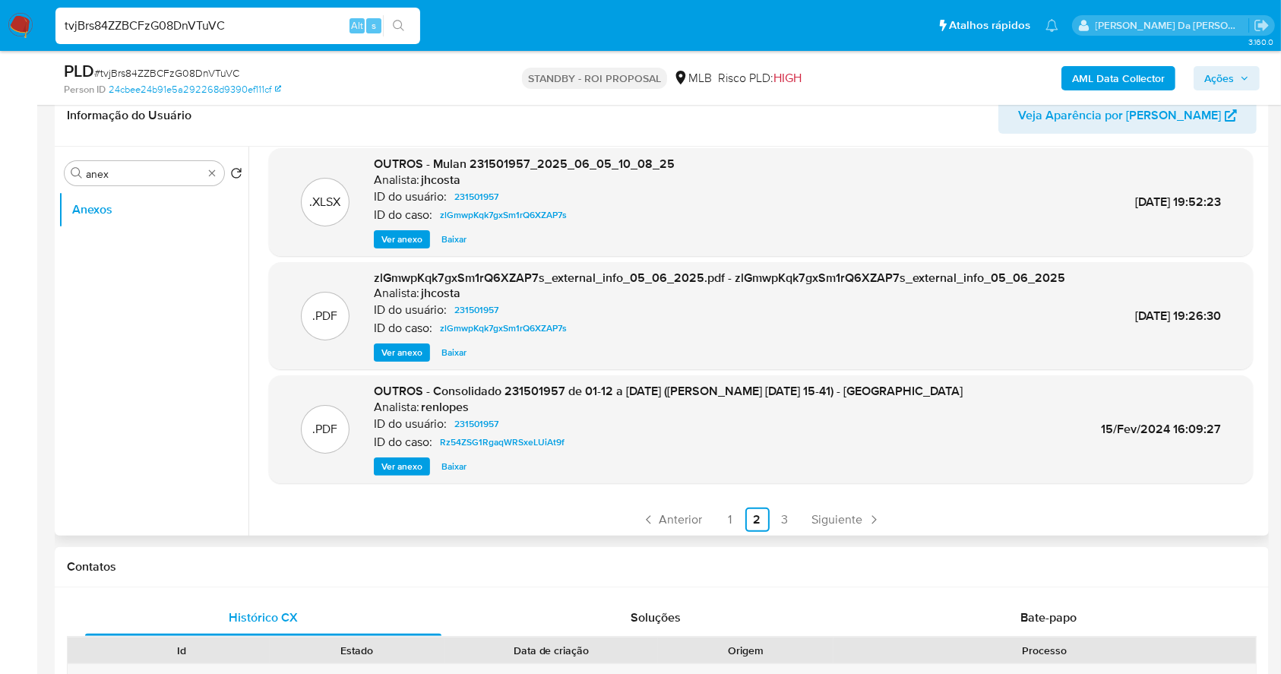
scroll to position [128, 0]
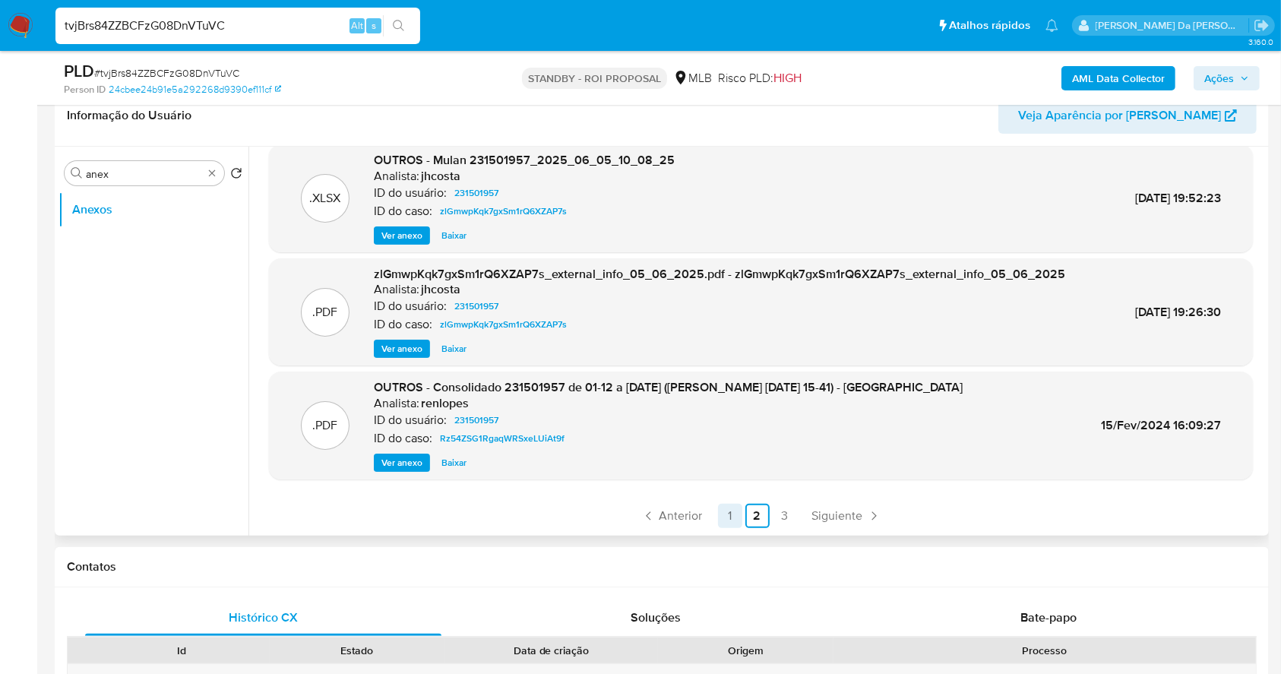
click at [723, 517] on link "1" at bounding box center [730, 516] width 24 height 24
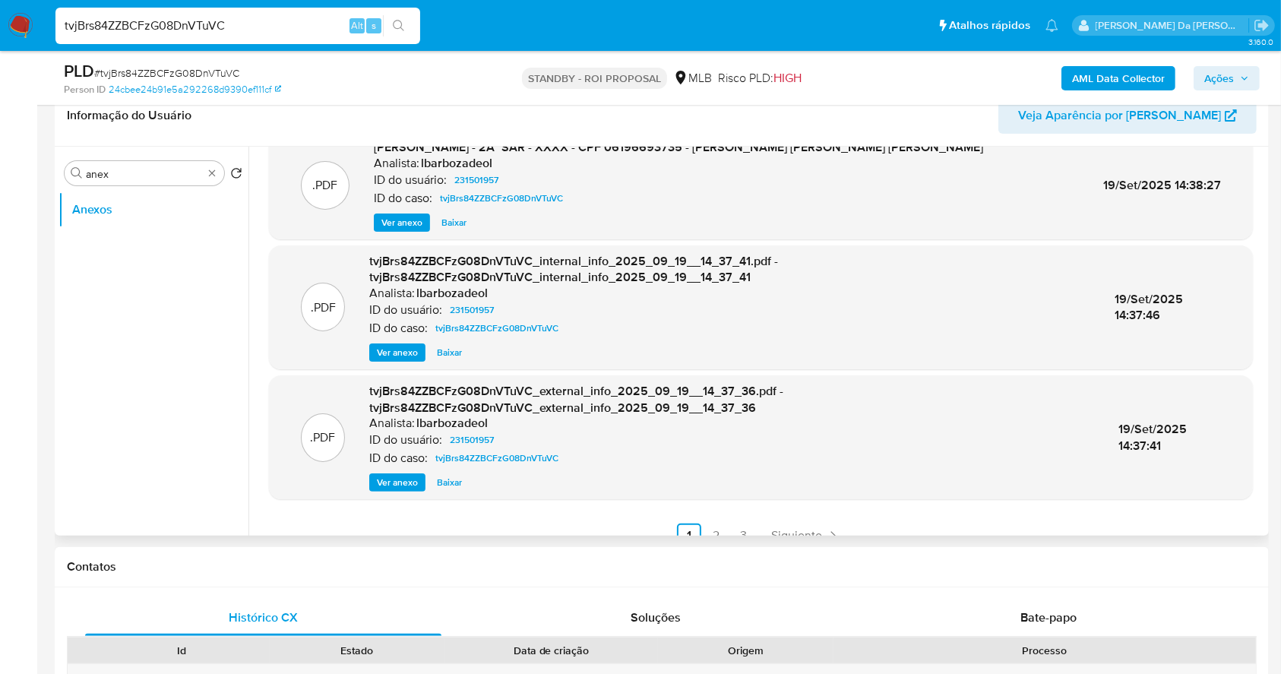
scroll to position [160, 0]
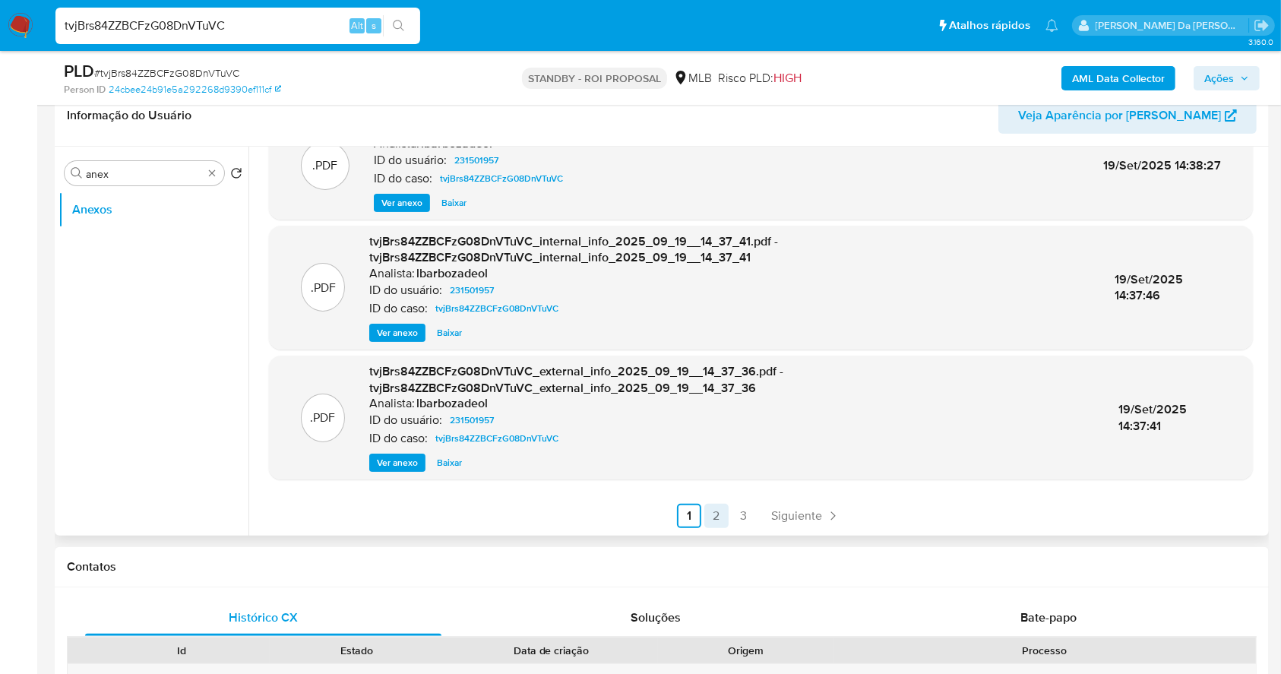
click at [715, 515] on link "2" at bounding box center [716, 516] width 24 height 24
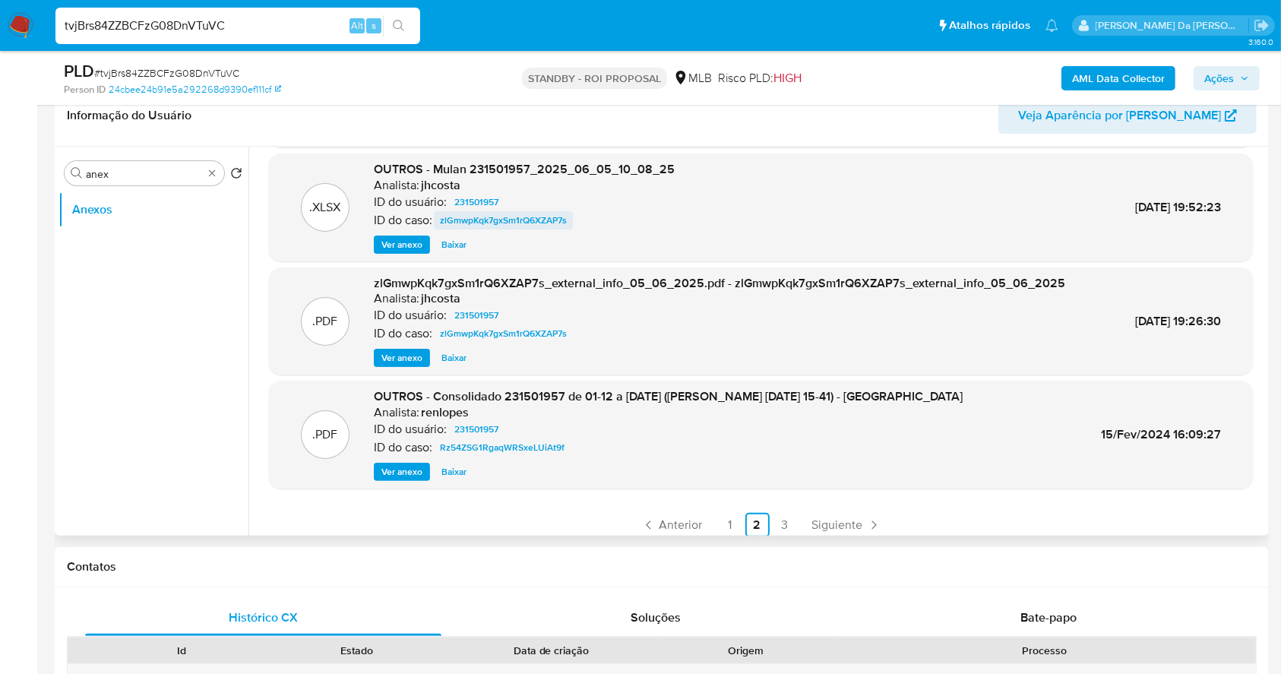
scroll to position [128, 0]
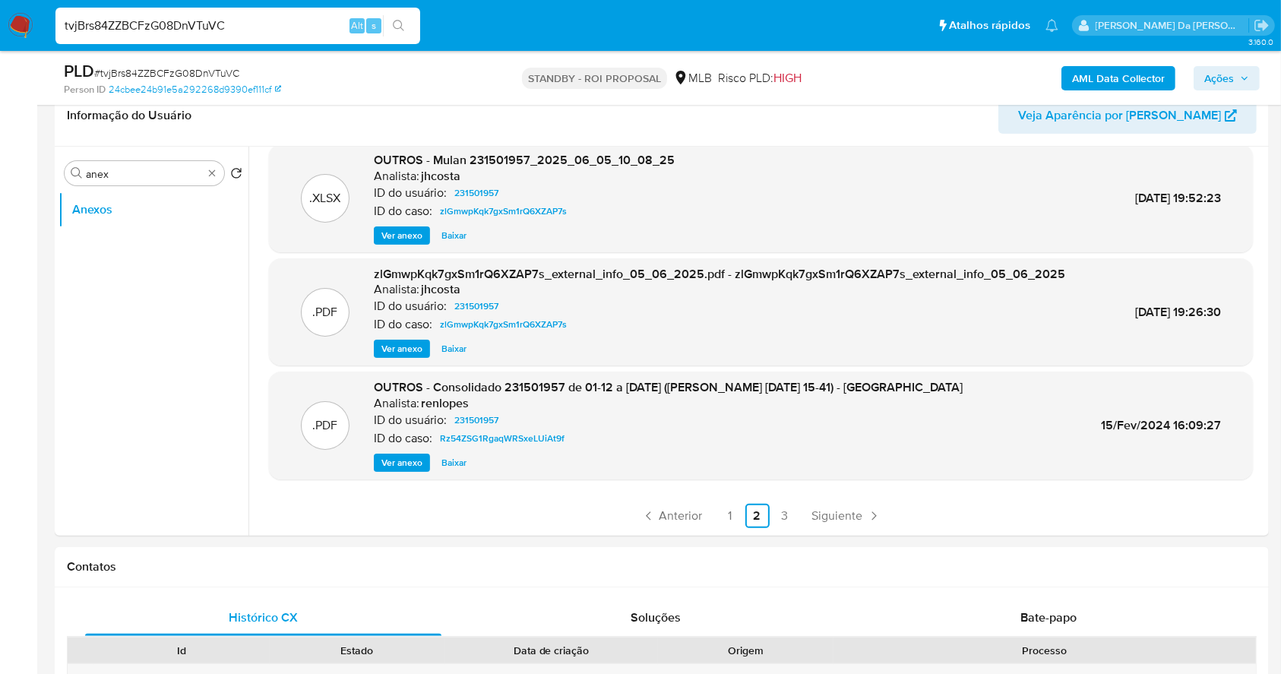
drag, startPoint x: 784, startPoint y: 511, endPoint x: 787, endPoint y: 540, distance: 29.0
click at [784, 511] on link "3" at bounding box center [785, 516] width 24 height 24
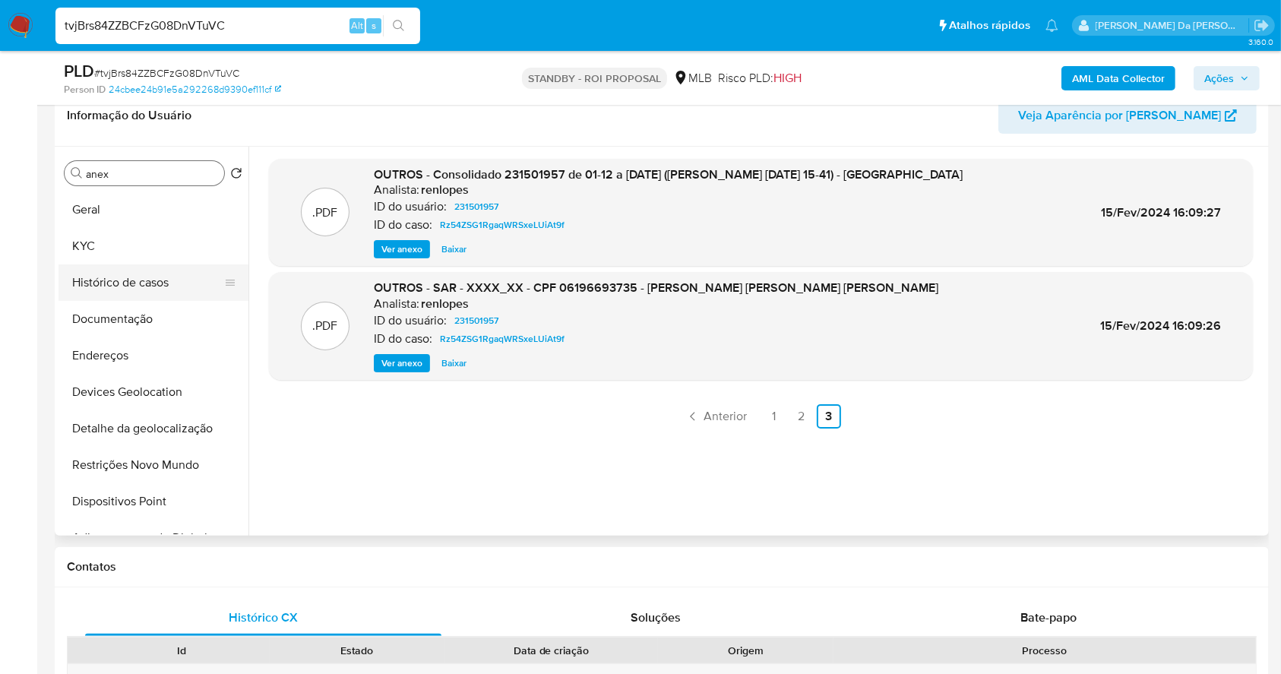
click at [140, 277] on button "Histórico de casos" at bounding box center [148, 282] width 178 height 36
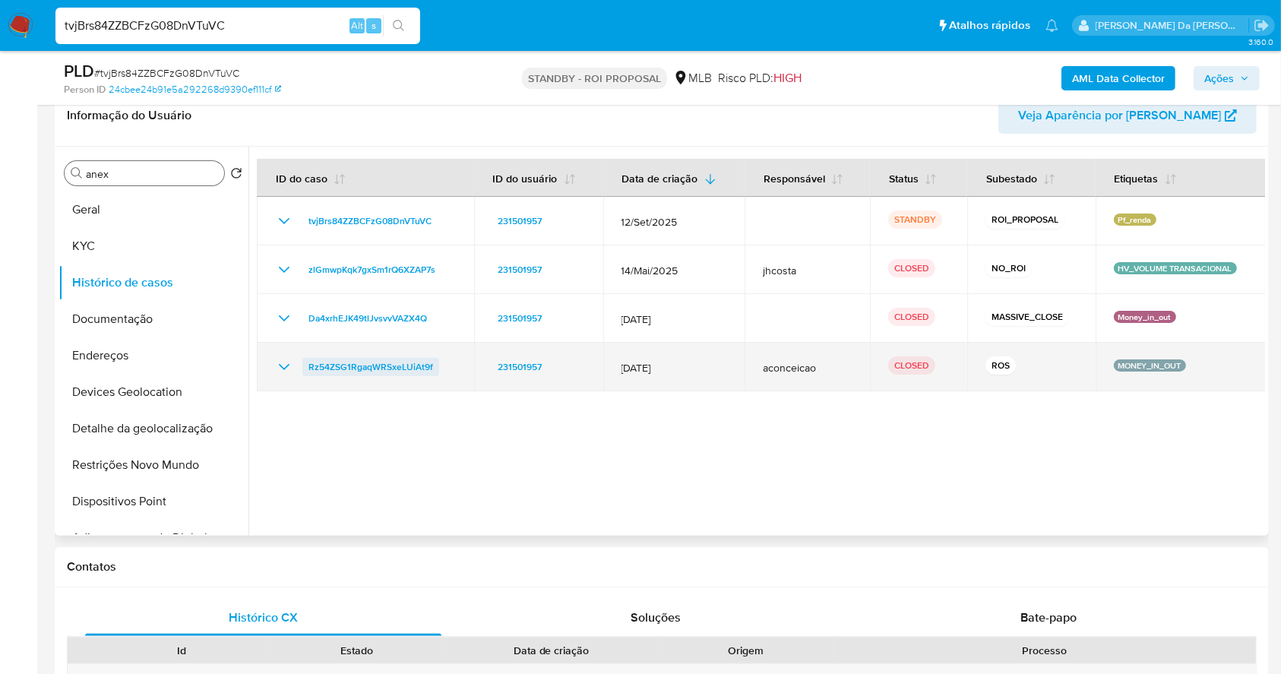
click at [341, 365] on span "Rz54ZSG1RgaqWRSxeLUiAt9f" at bounding box center [371, 367] width 125 height 18
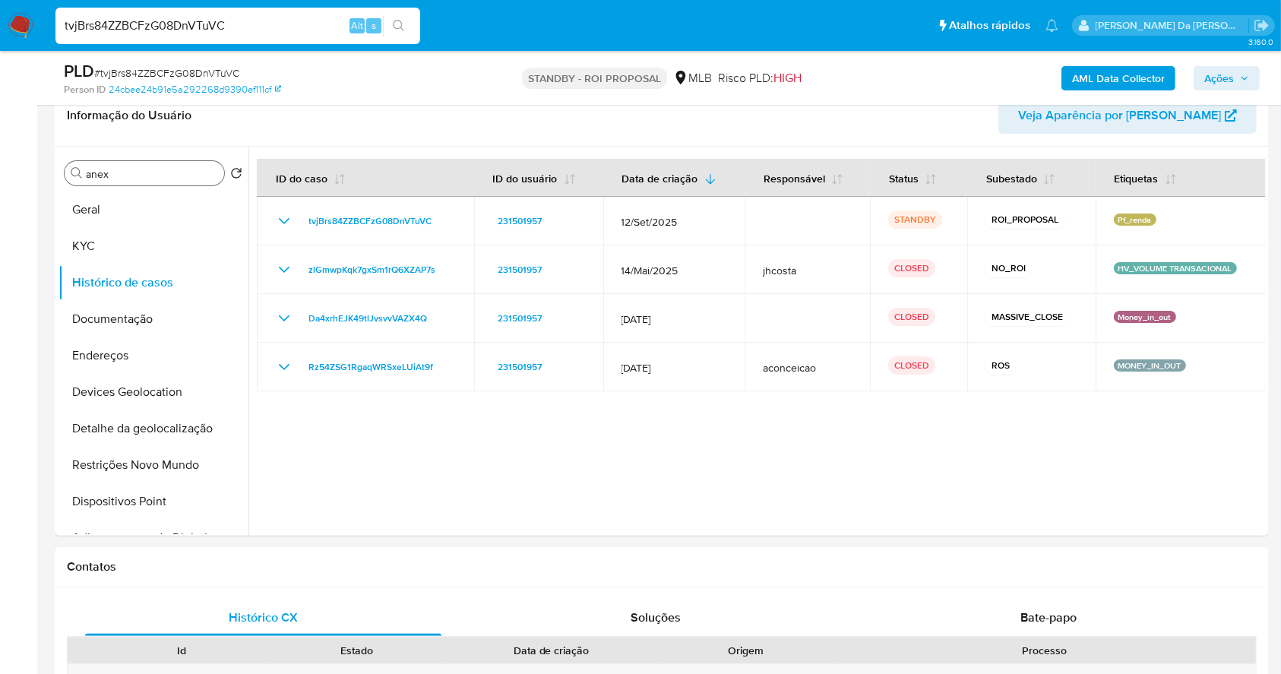
click at [331, 28] on input "tvjBrs84ZZBCFzG08DnVTuVC" at bounding box center [237, 26] width 365 height 20
paste input "86L73ZvgWSlhp93kWg8GLdRn"
type input "86L73ZvgWSlhp93kWg8GLdRn"
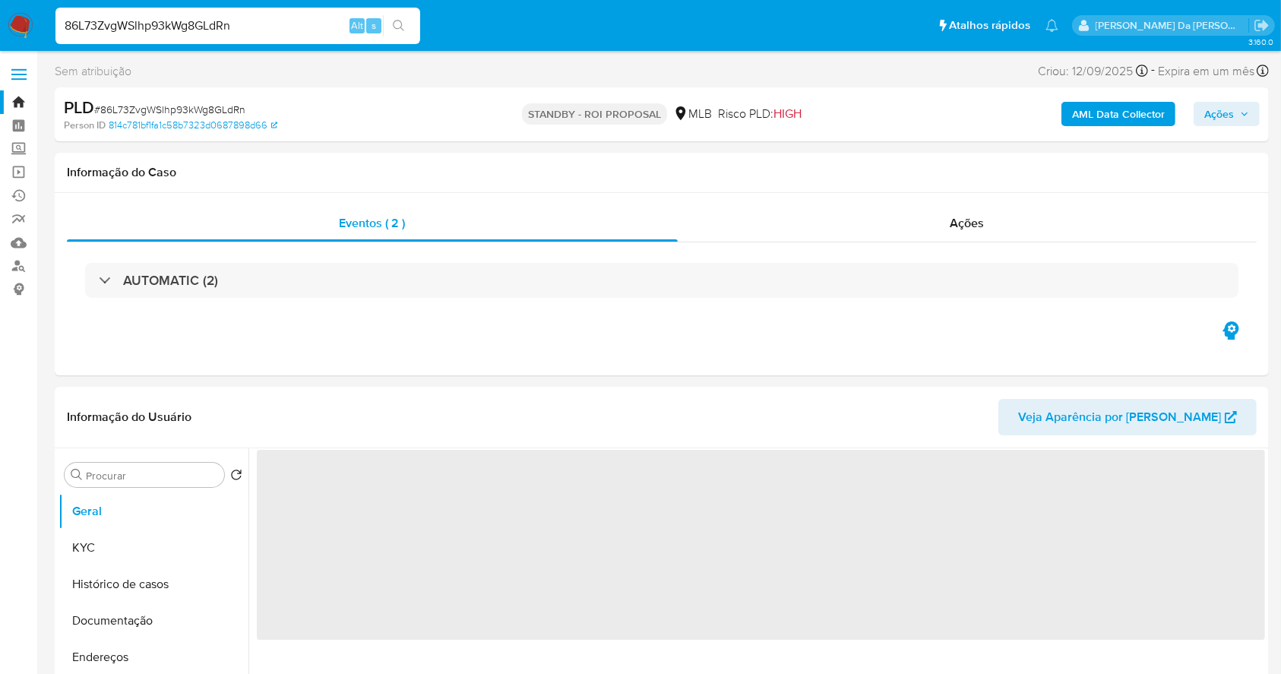
select select "10"
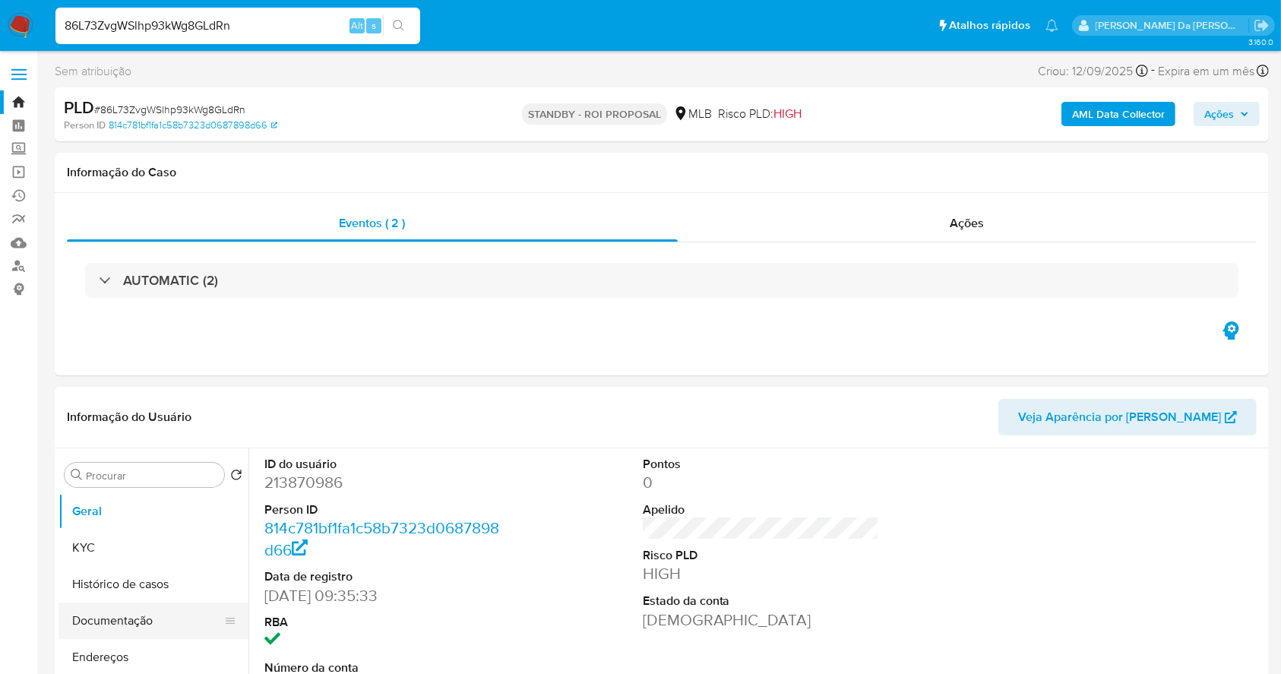
click at [128, 617] on button "Documentação" at bounding box center [148, 621] width 178 height 36
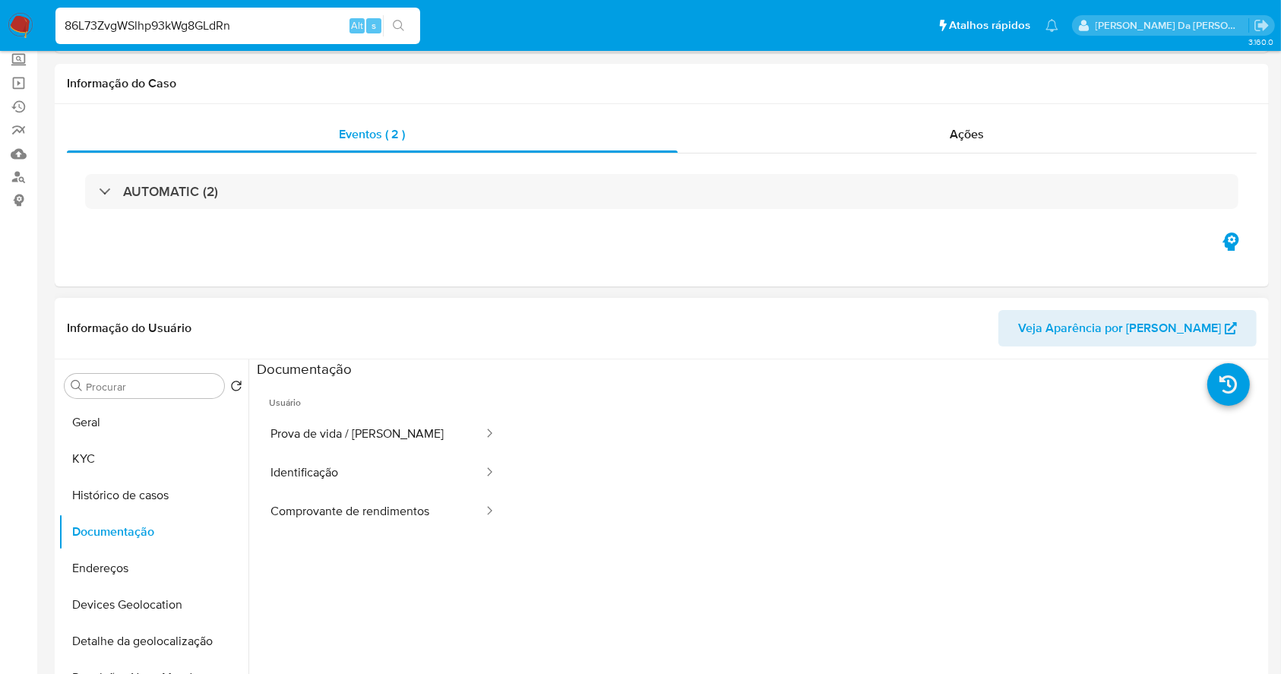
scroll to position [202, 0]
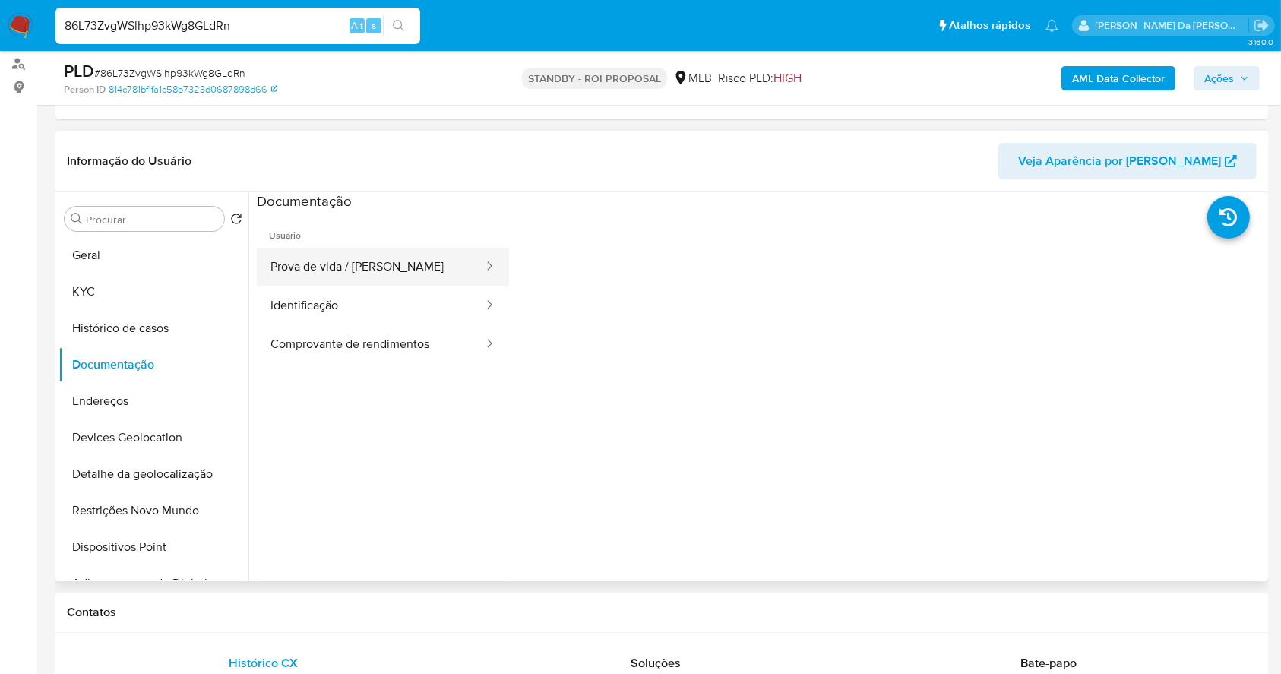
click at [381, 268] on button "Prova de vida / Selfie" at bounding box center [371, 267] width 228 height 39
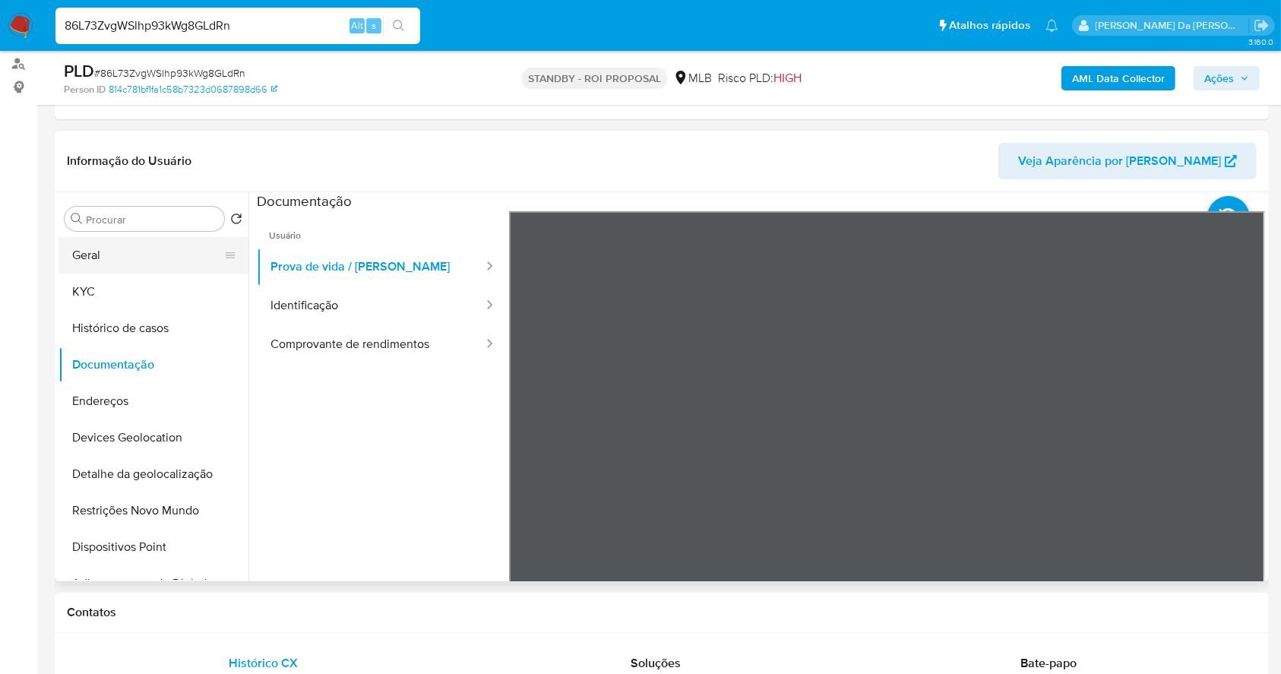
click at [103, 258] on button "Geral" at bounding box center [148, 255] width 178 height 36
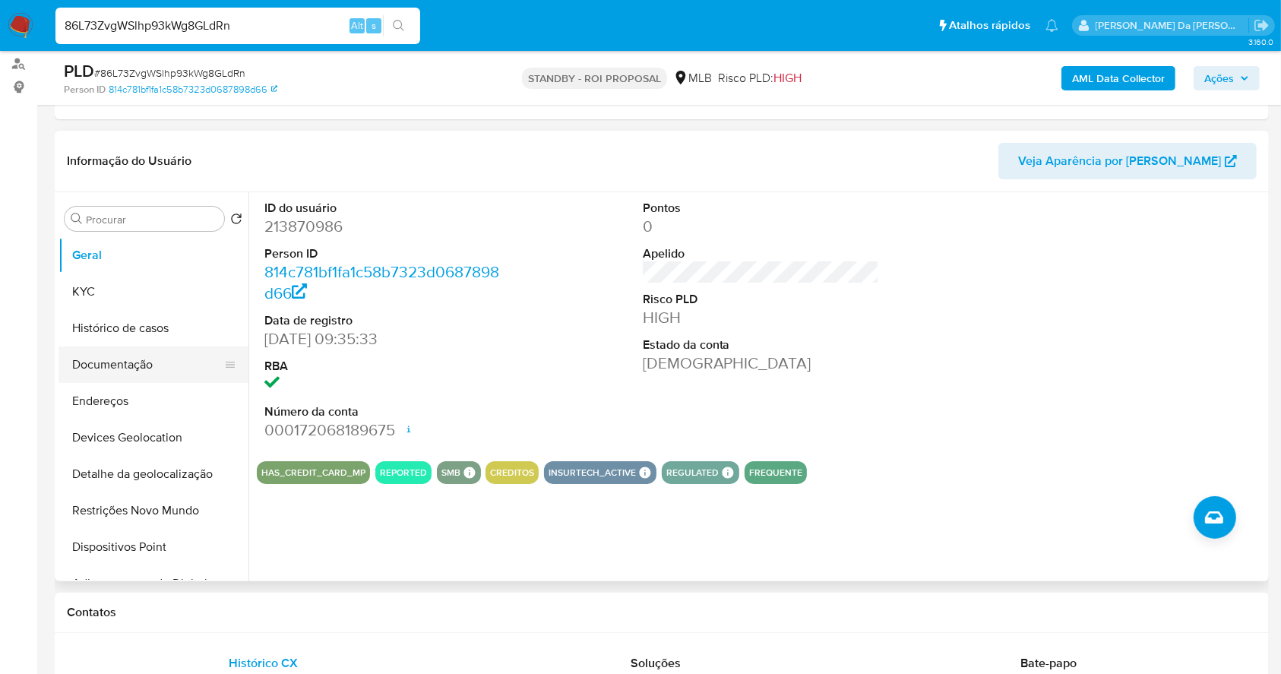
click at [134, 362] on button "Documentação" at bounding box center [148, 364] width 178 height 36
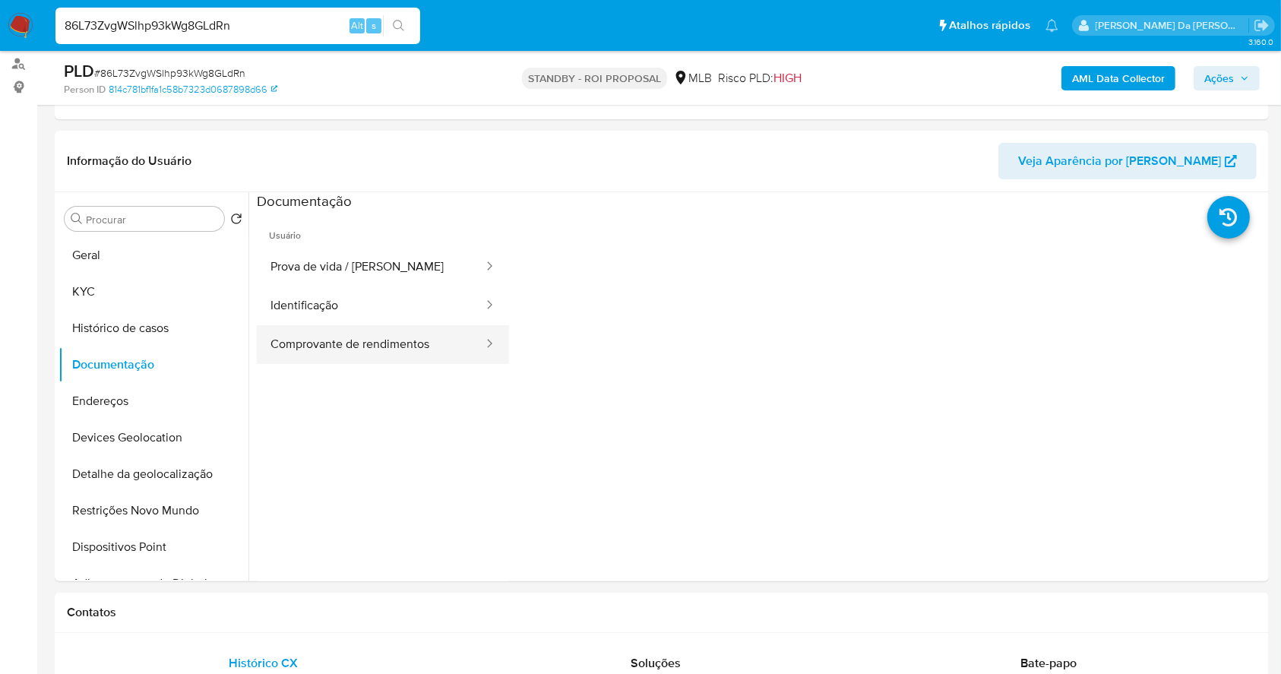
click at [402, 340] on button "Comprovante de rendimentos" at bounding box center [371, 344] width 228 height 39
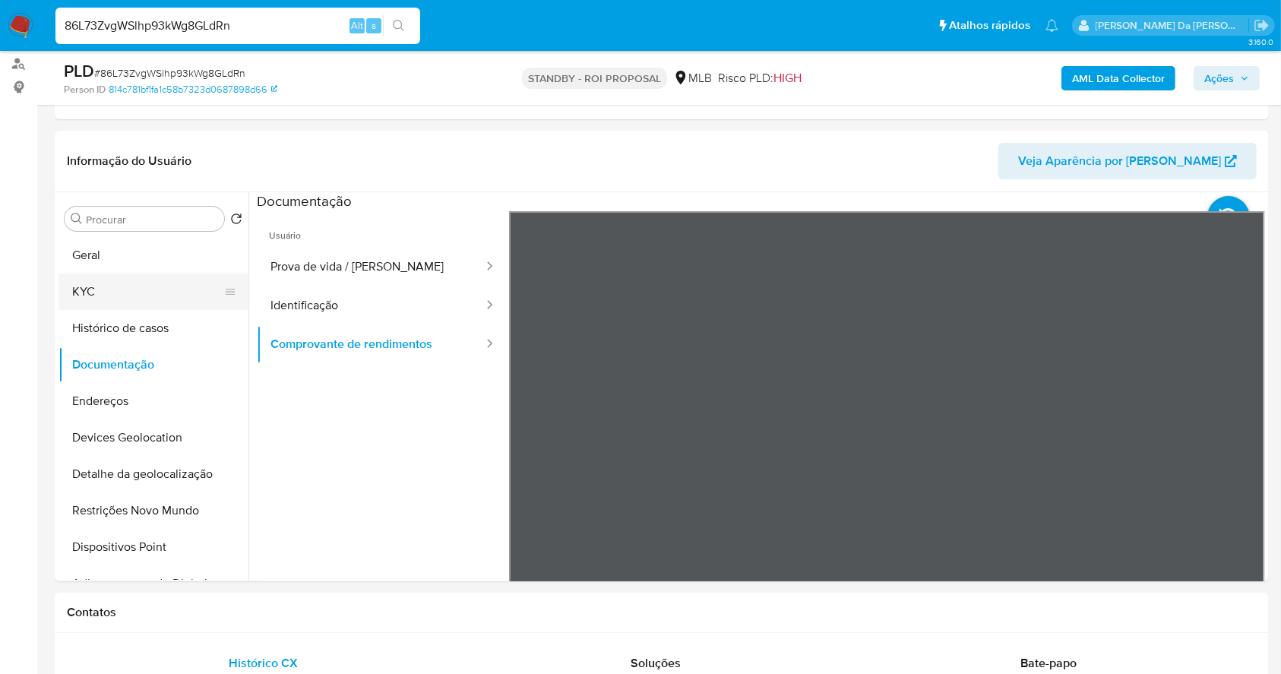
click at [117, 280] on button "KYC" at bounding box center [148, 292] width 178 height 36
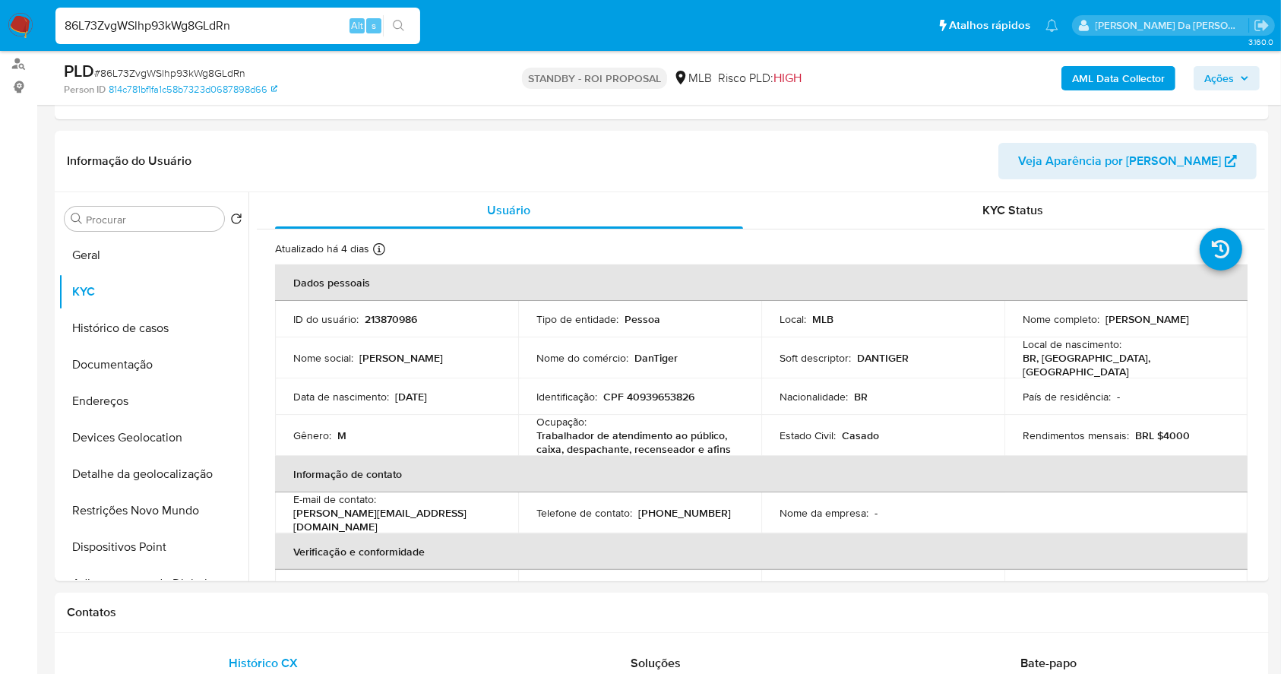
click at [286, 27] on input "86L73ZvgWSlhp93kWg8GLdRn" at bounding box center [237, 26] width 365 height 20
paste input "zwtAlgvrucrubF1J42pyKnUd"
type input "zwtAlgvrucrubF1J42pyKnUd"
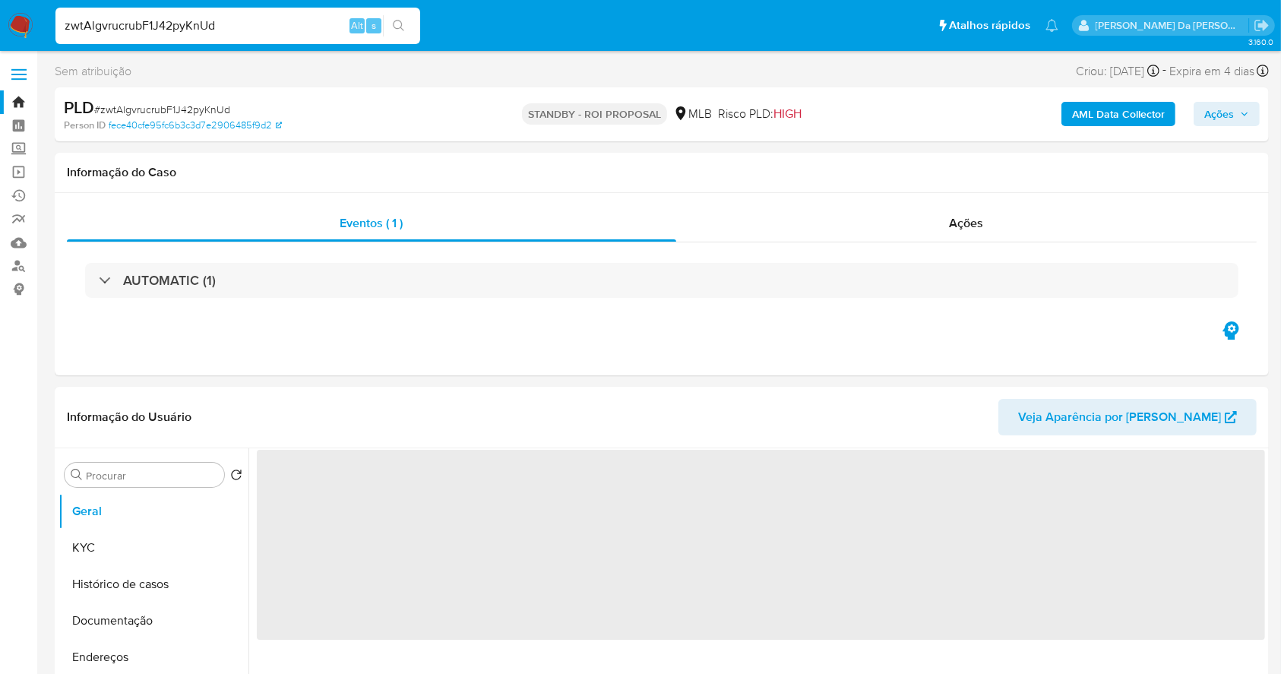
drag, startPoint x: 17, startPoint y: 15, endPoint x: 29, endPoint y: 14, distance: 11.4
click at [17, 15] on img at bounding box center [21, 26] width 26 height 26
select select "10"
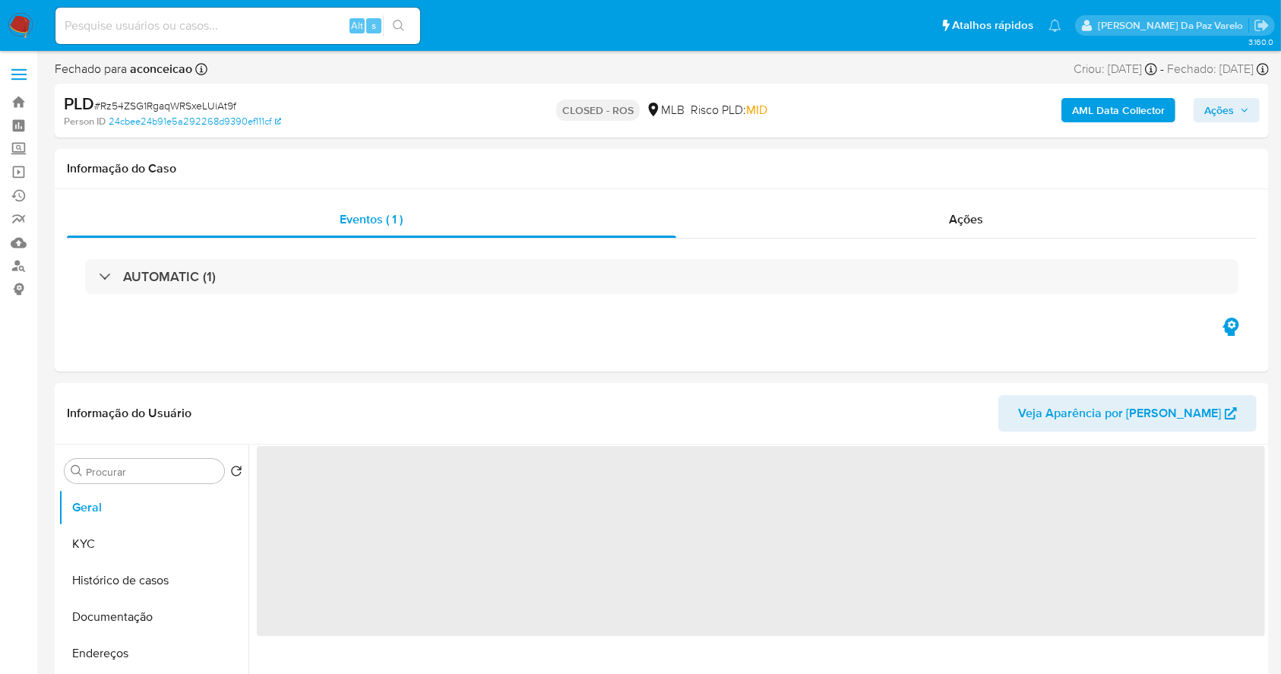
select select "10"
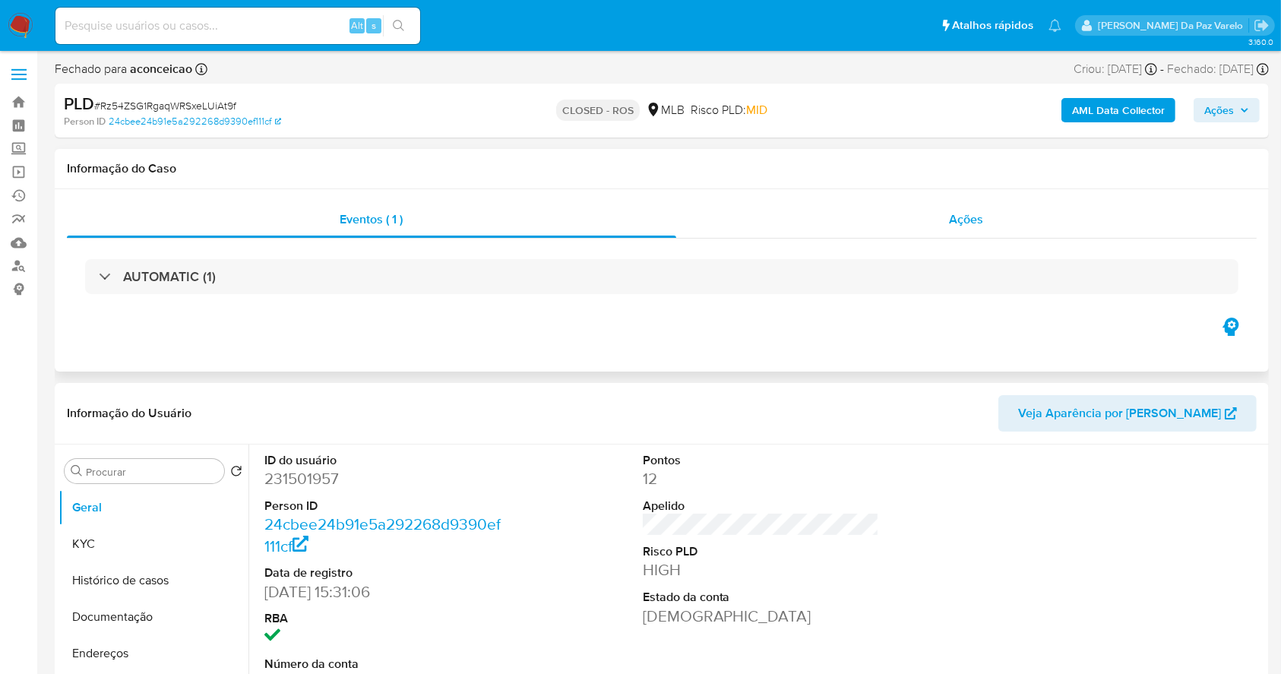
click at [971, 226] on span "Ações" at bounding box center [967, 218] width 34 height 17
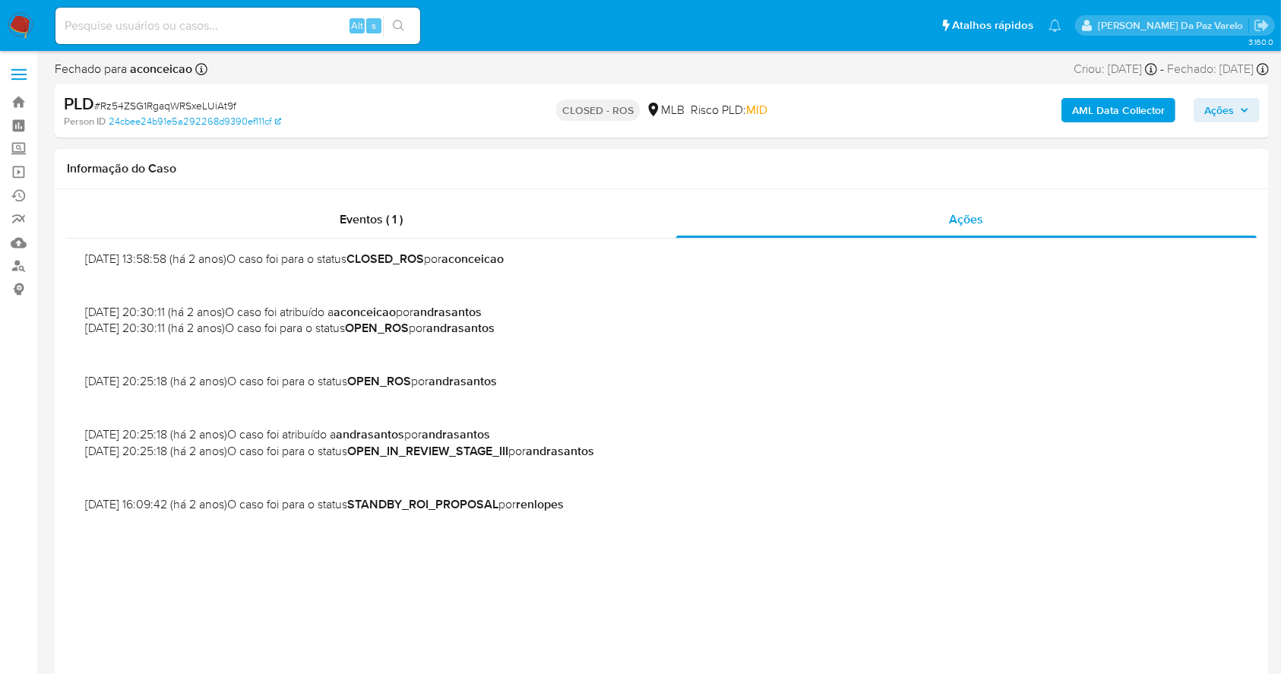
scroll to position [709, 0]
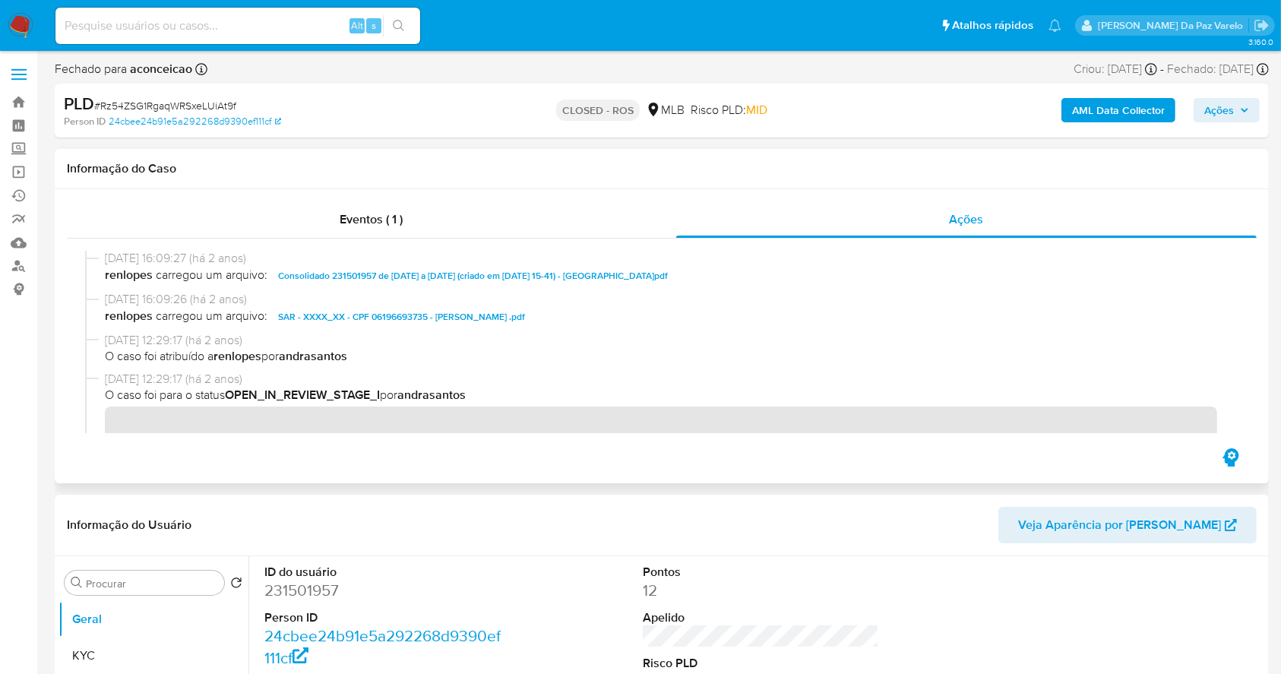
click at [414, 314] on span "SAR - XXXX_XX - CPF 06196693735 - JOSE MERCEDES MONCADA CHIROQUE .pdf" at bounding box center [401, 317] width 247 height 18
click at [21, 14] on img at bounding box center [21, 26] width 26 height 26
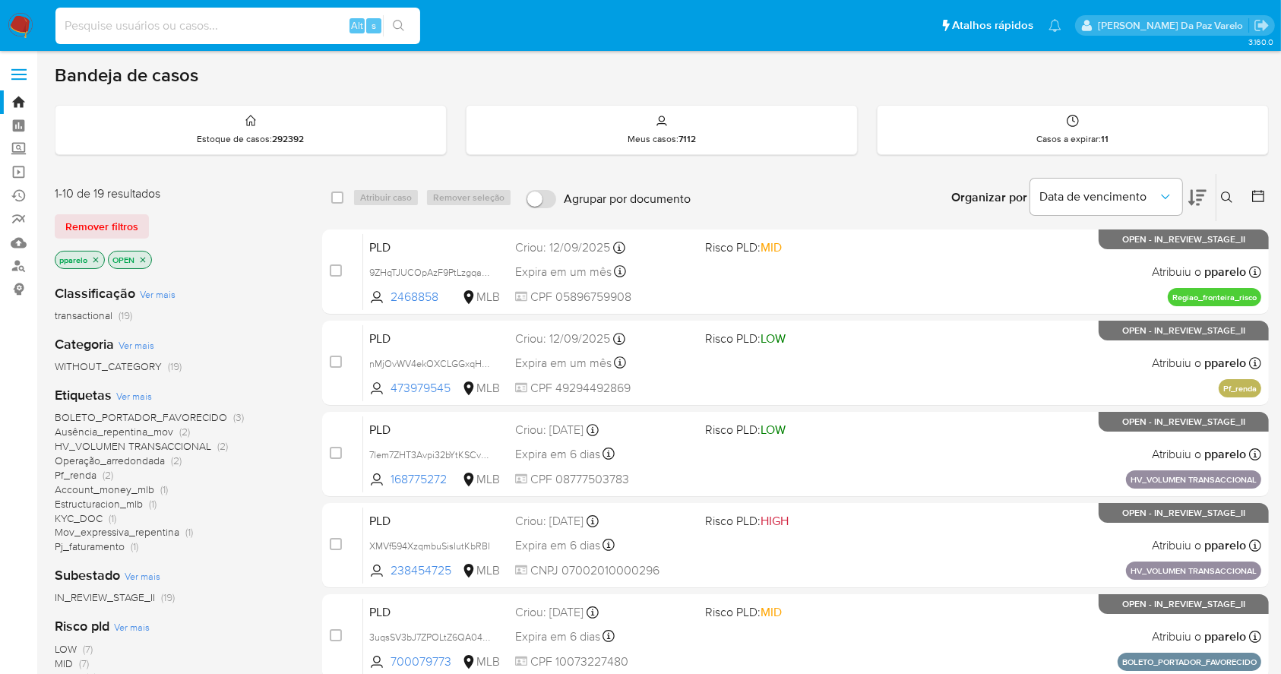
click at [248, 31] on input at bounding box center [237, 26] width 365 height 20
paste input "08/01/2025"
click at [264, 21] on input "08/01/2025" at bounding box center [237, 26] width 365 height 20
paste input "zwtAlgvrucrubF1J42pyKnUd"
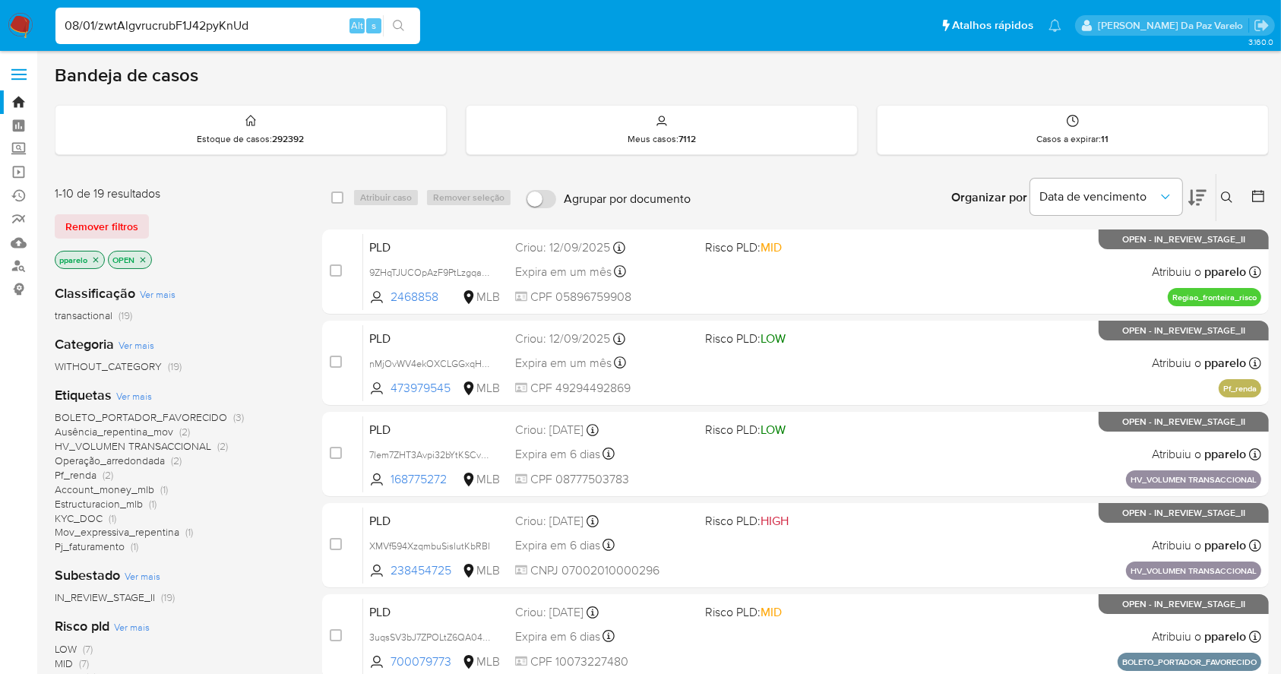
click at [264, 21] on input "08/01/zwtAlgvrucrubF1J42pyKnUd" at bounding box center [237, 26] width 365 height 20
paste input
type input "zwtAlgvrucrubF1J42pyKnUd"
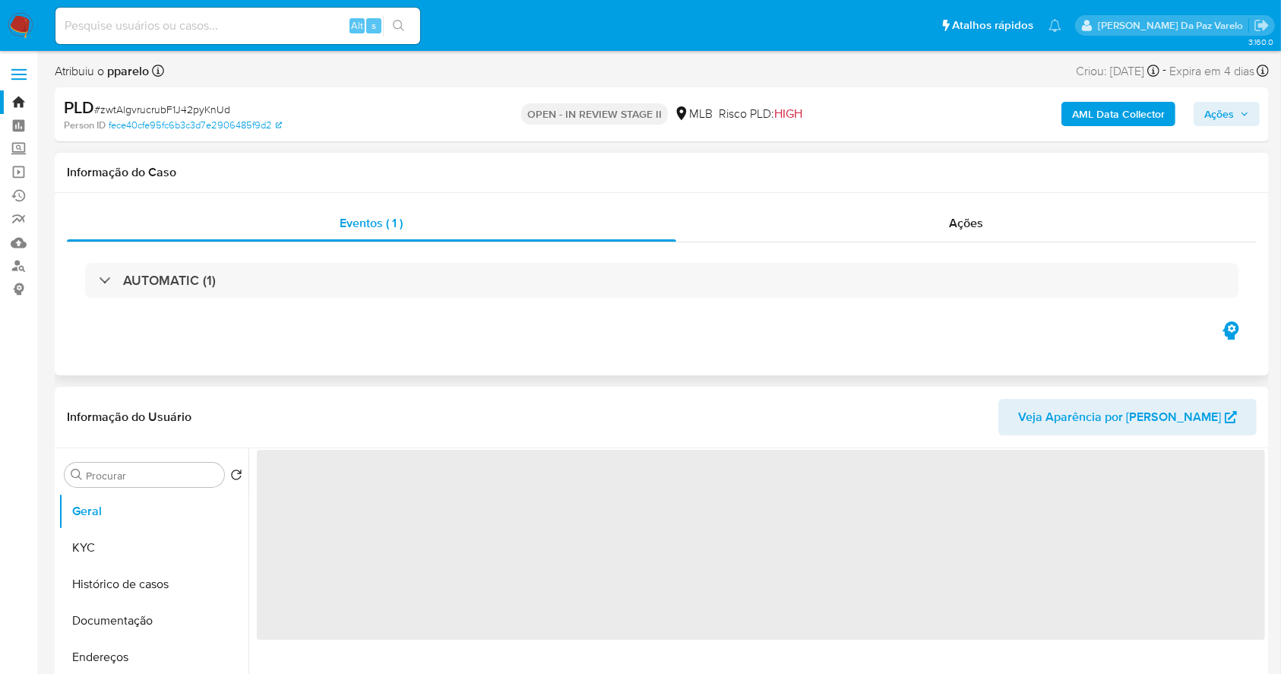
select select "10"
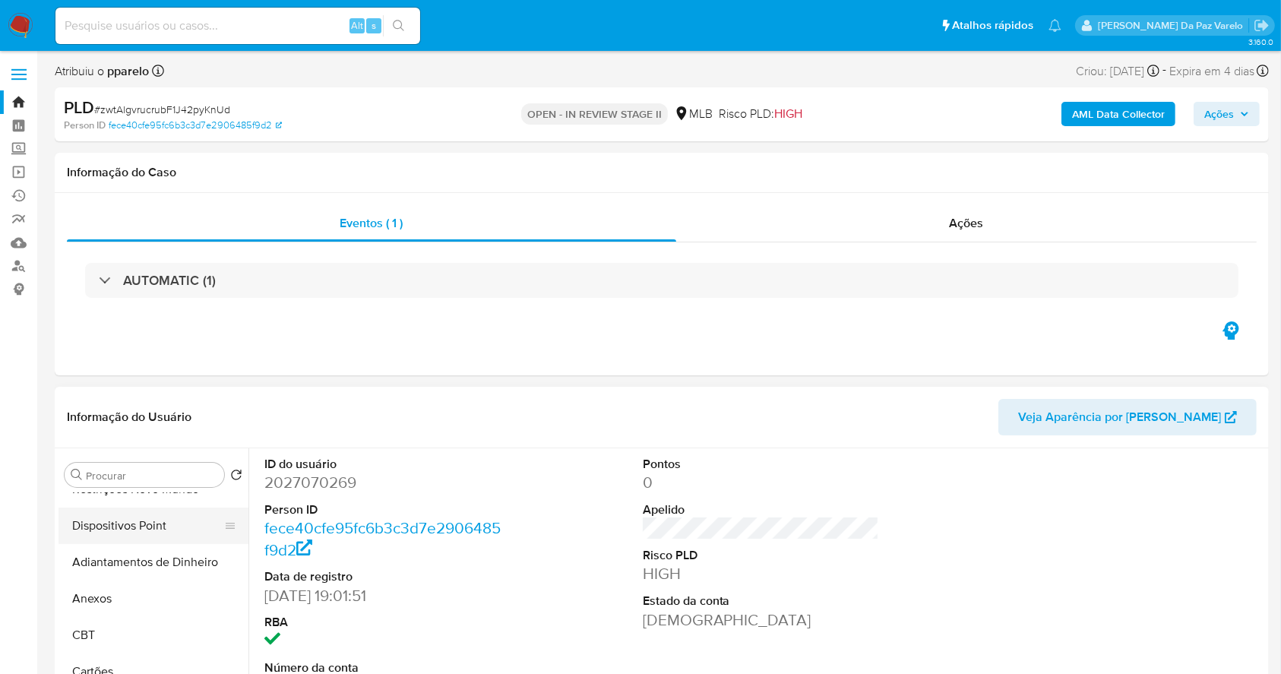
scroll to position [304, 0]
click at [155, 472] on input "Procurar" at bounding box center [152, 476] width 132 height 14
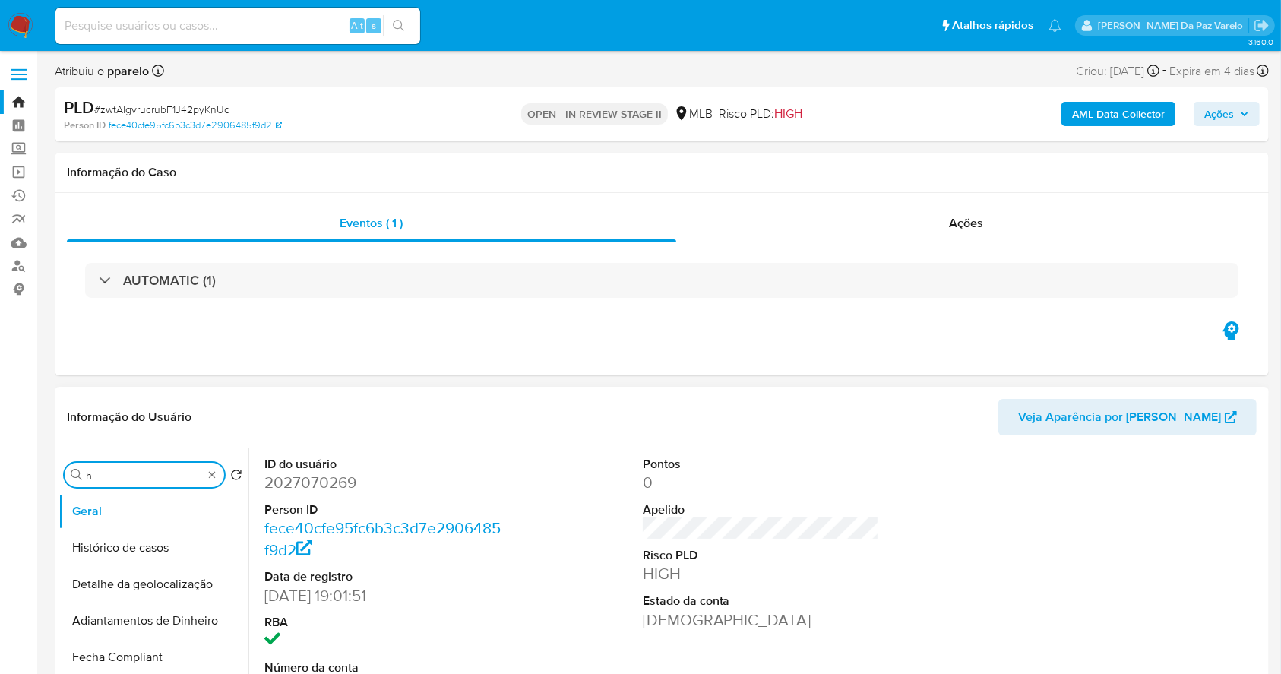
scroll to position [0, 0]
type input "his"
click at [141, 559] on button "Histórico de casos" at bounding box center [148, 548] width 178 height 36
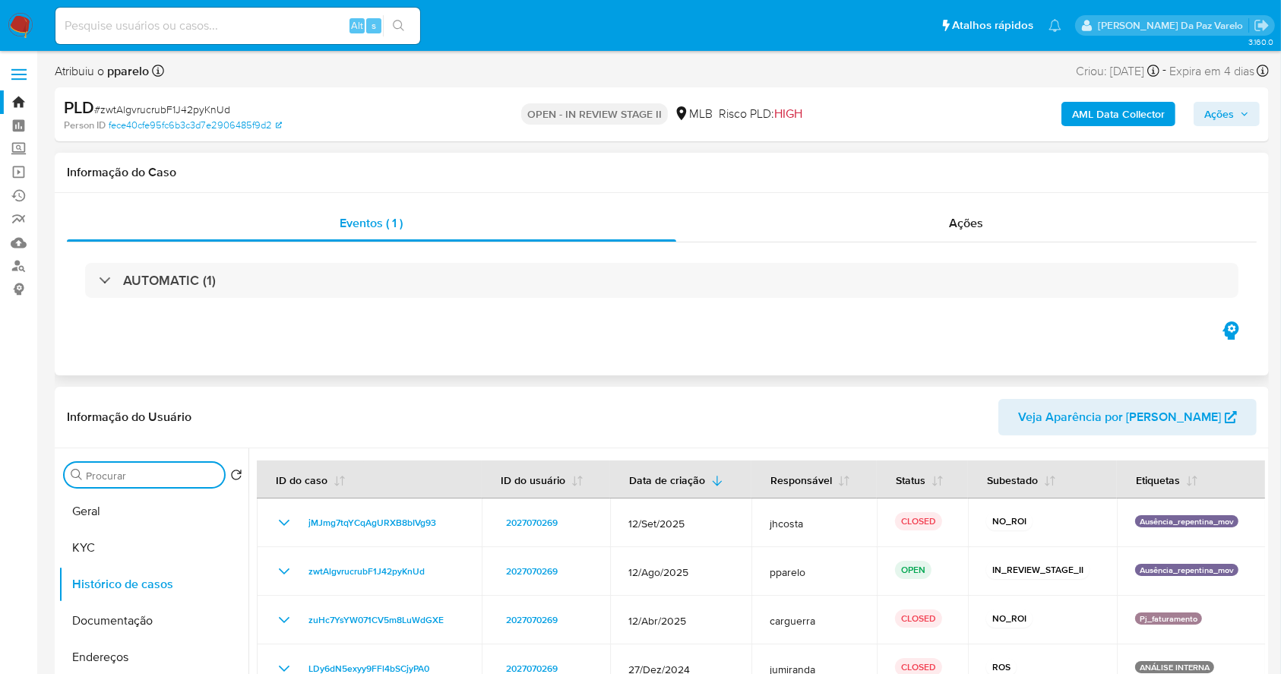
click at [186, 301] on div "AUTOMATIC (1)" at bounding box center [662, 280] width 1190 height 76
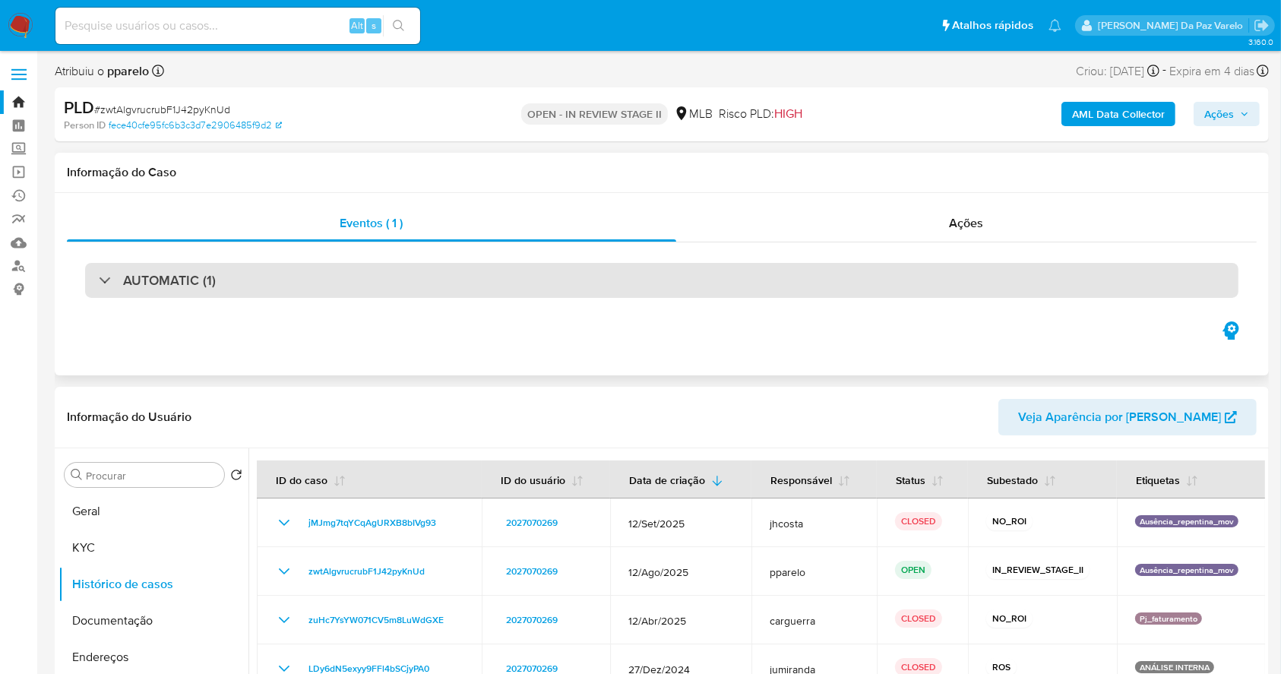
click at [184, 290] on div "AUTOMATIC (1)" at bounding box center [661, 280] width 1153 height 35
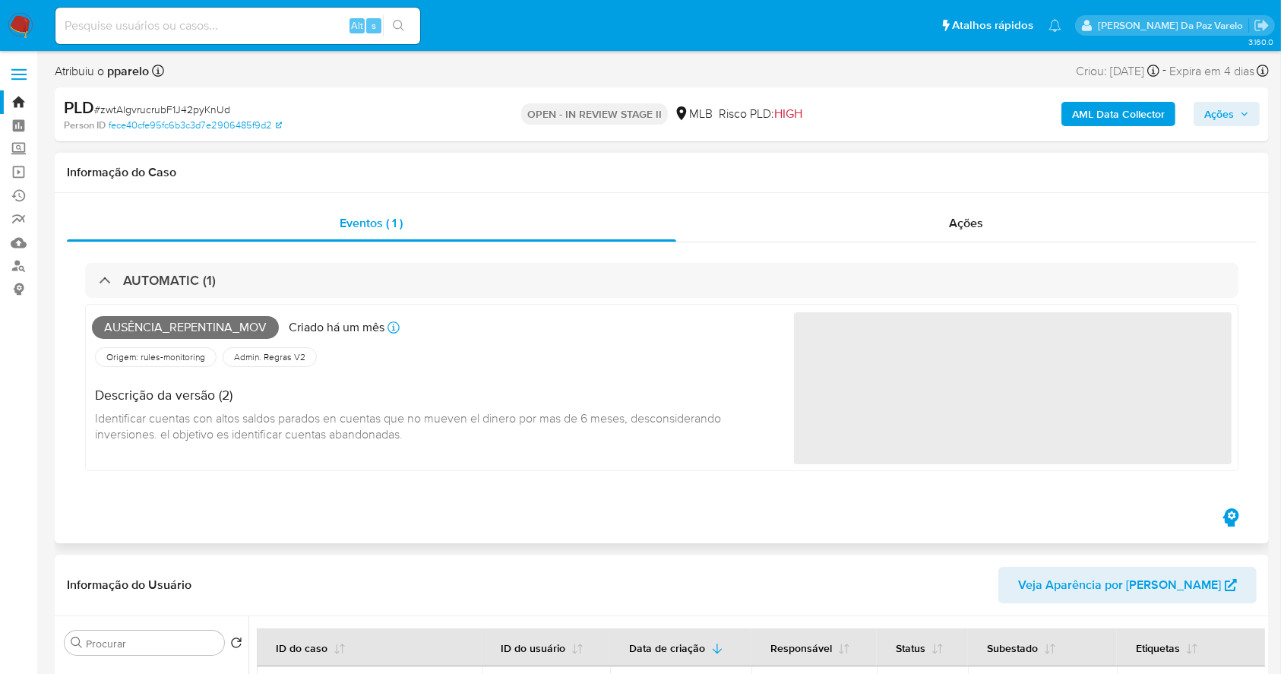
scroll to position [101, 0]
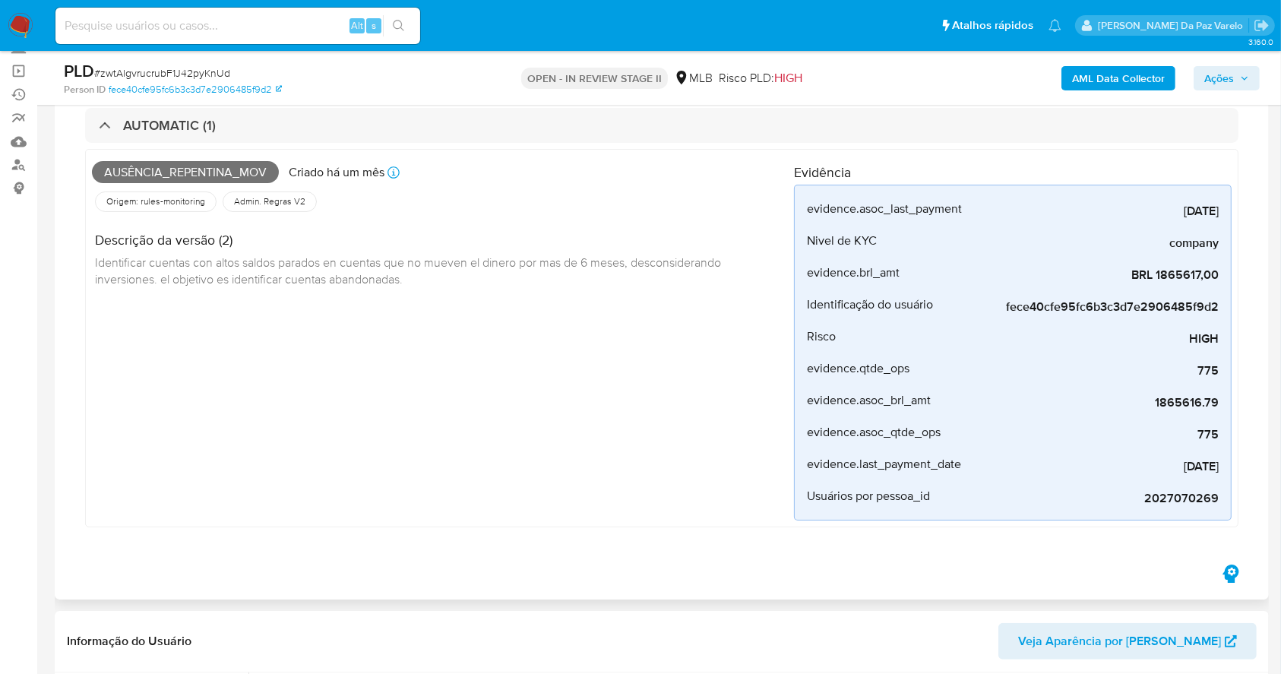
click at [383, 172] on p "Criado há um mês" at bounding box center [337, 172] width 96 height 17
click at [391, 170] on icon at bounding box center [394, 172] width 12 height 12
click at [517, 196] on div "Origem: rules-monitoring Referência ao id da tabela de resultados da regra em r…" at bounding box center [443, 201] width 702 height 26
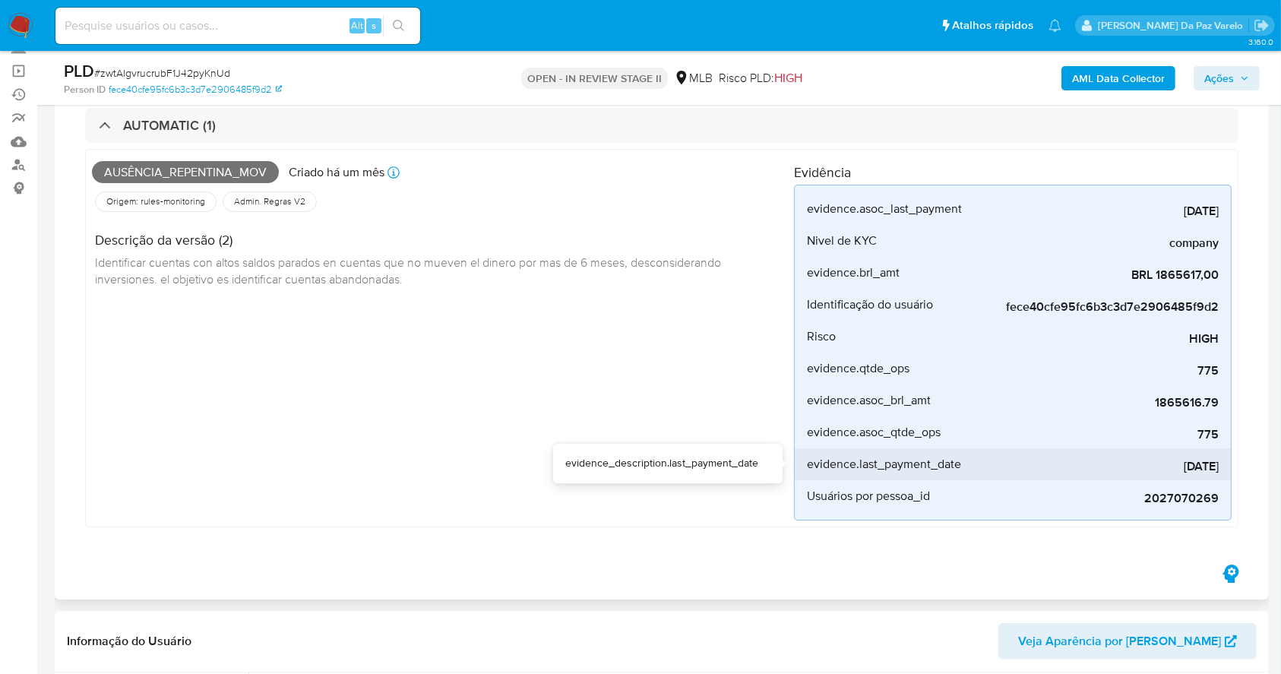
drag, startPoint x: 1109, startPoint y: 475, endPoint x: 1222, endPoint y: 458, distance: 114.4
click at [1222, 458] on li "evidence.last_payment_date 2025-04-22" at bounding box center [1013, 464] width 436 height 32
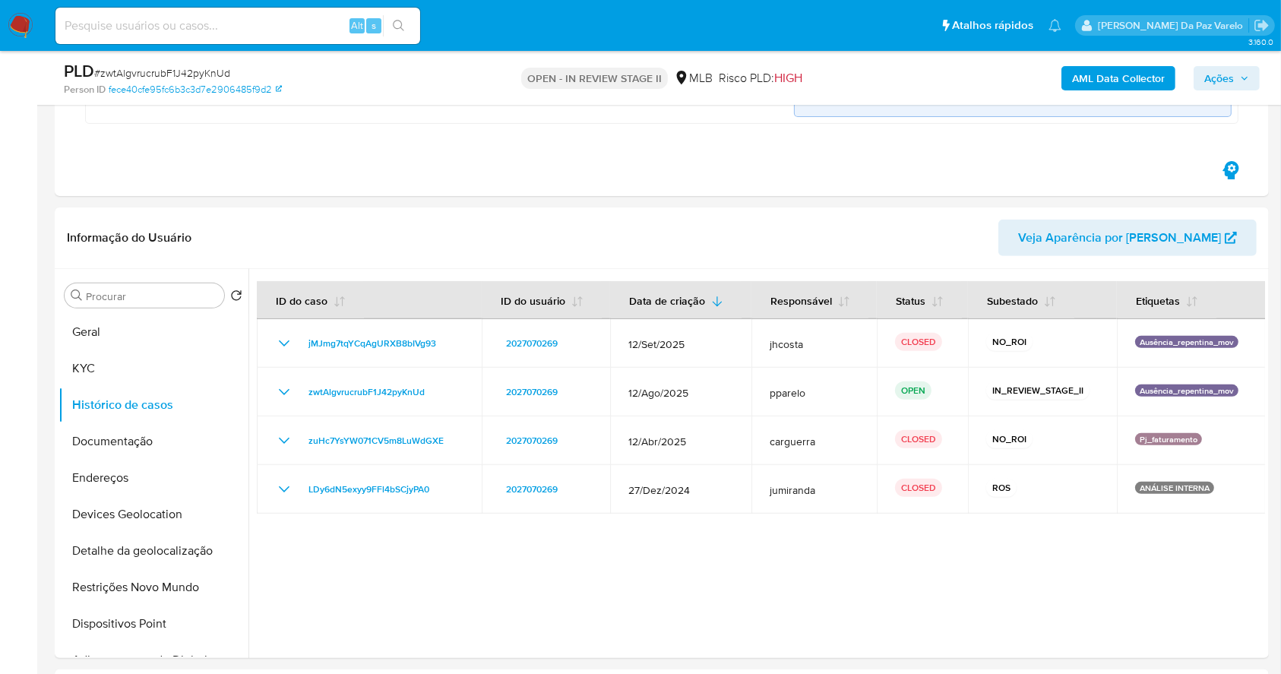
scroll to position [608, 0]
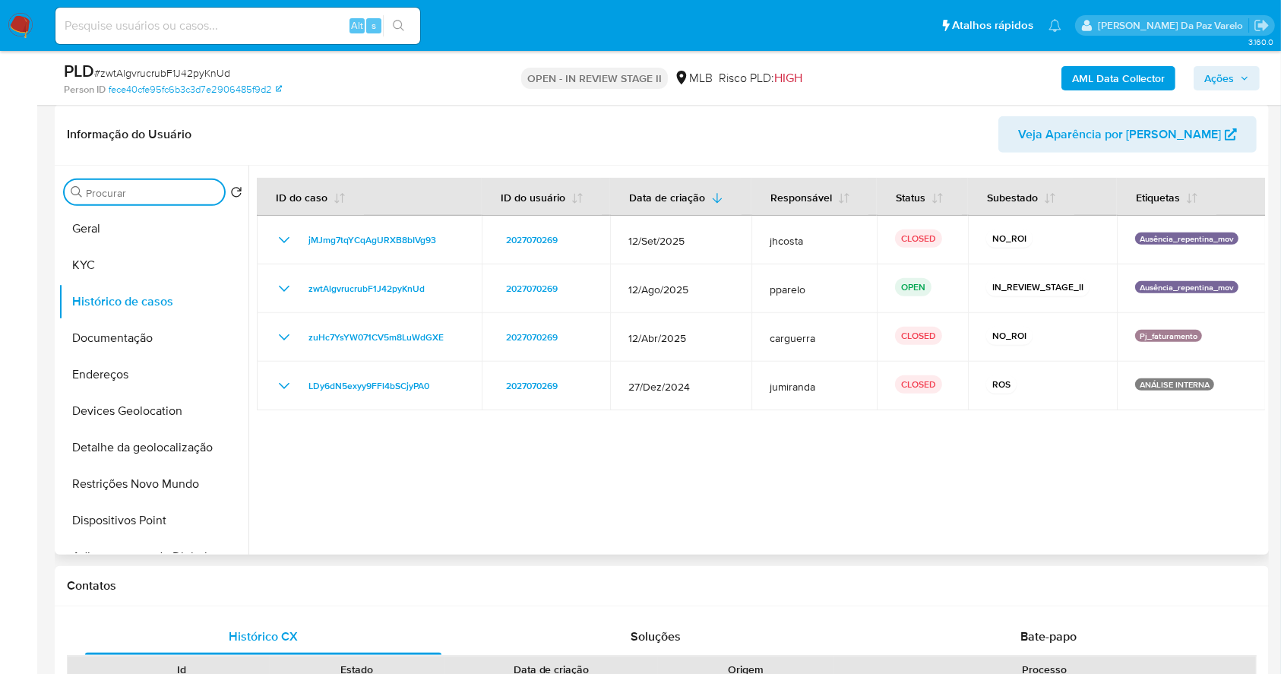
click at [172, 188] on input "Procurar" at bounding box center [152, 193] width 132 height 14
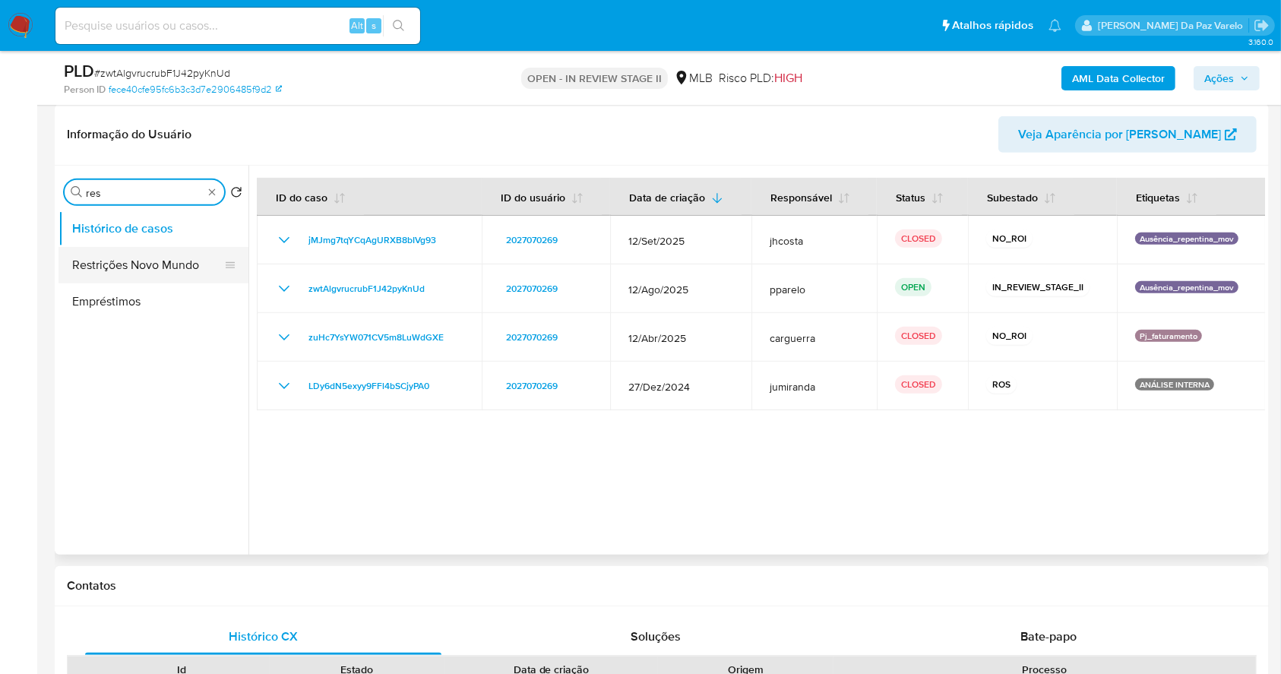
type input "res"
click at [162, 266] on button "Restrições Novo Mundo" at bounding box center [148, 265] width 178 height 36
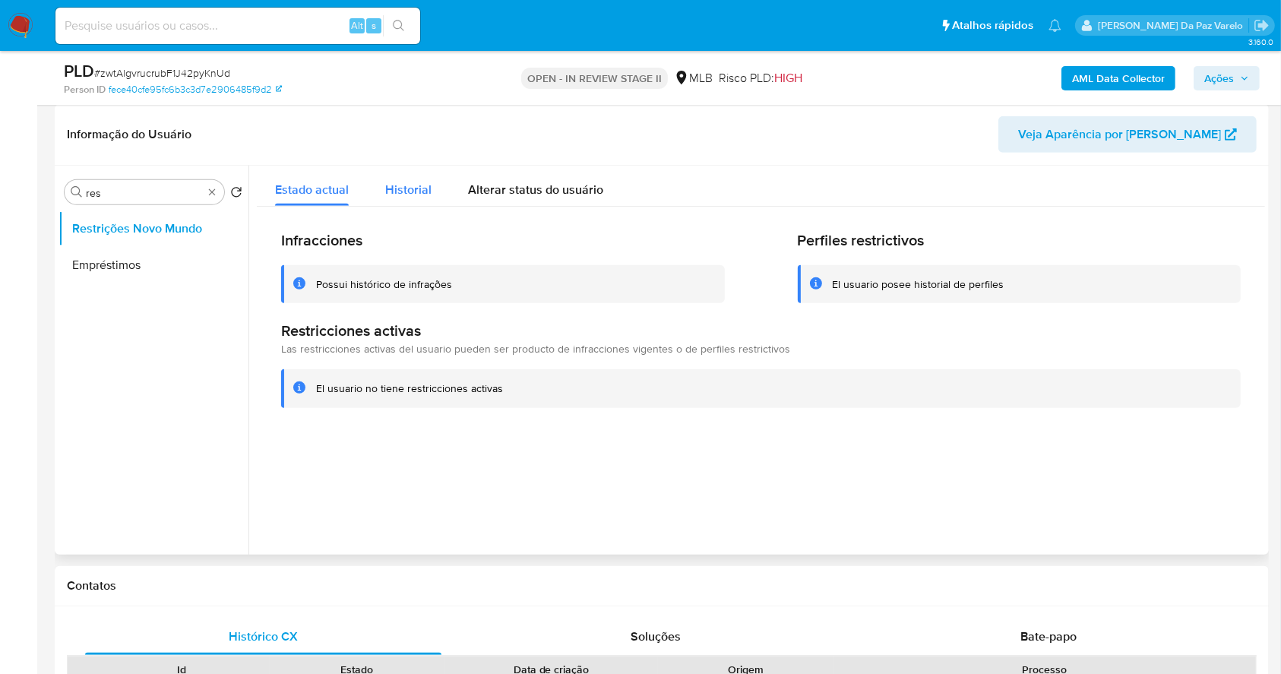
click at [405, 191] on span "Historial" at bounding box center [408, 189] width 46 height 17
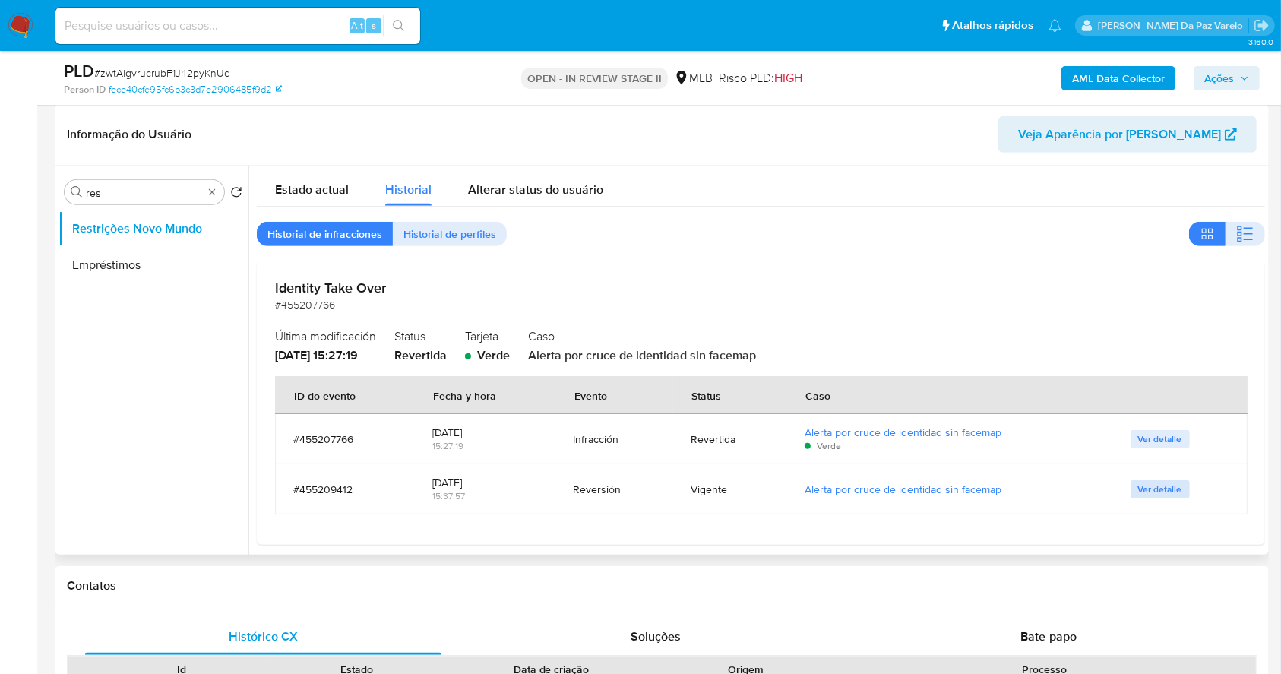
click at [1153, 488] on span "Ver detalle" at bounding box center [1160, 489] width 44 height 15
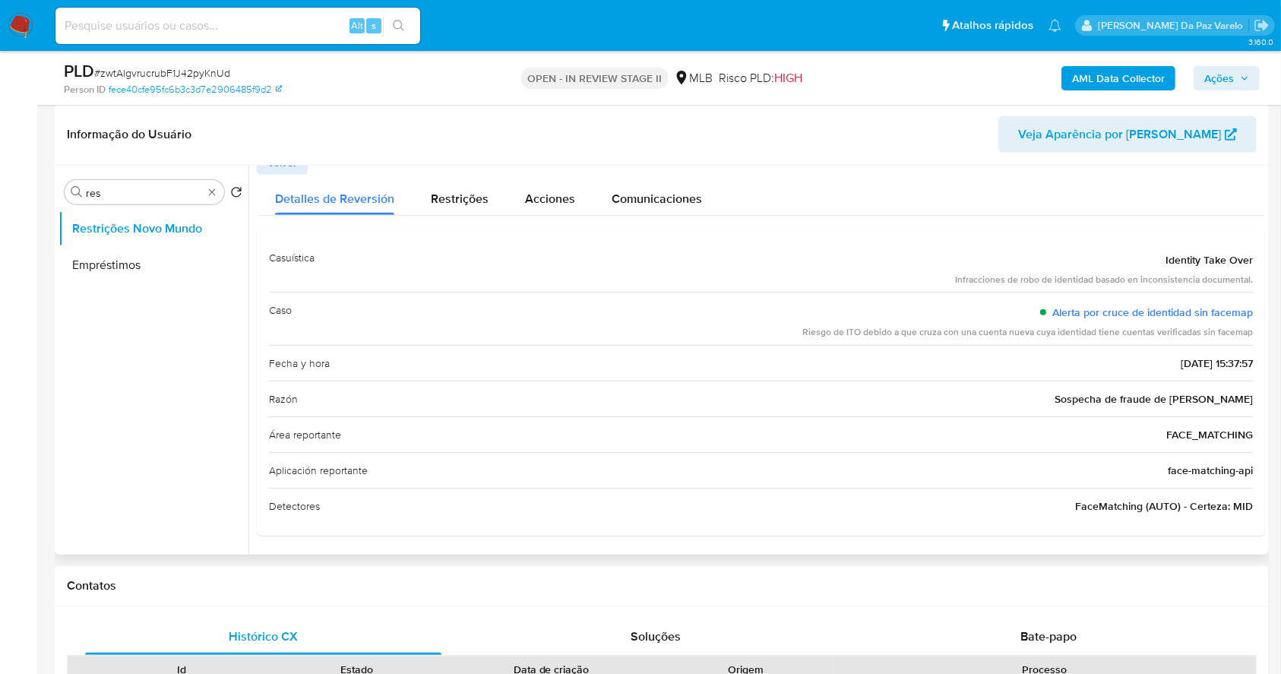
scroll to position [0, 0]
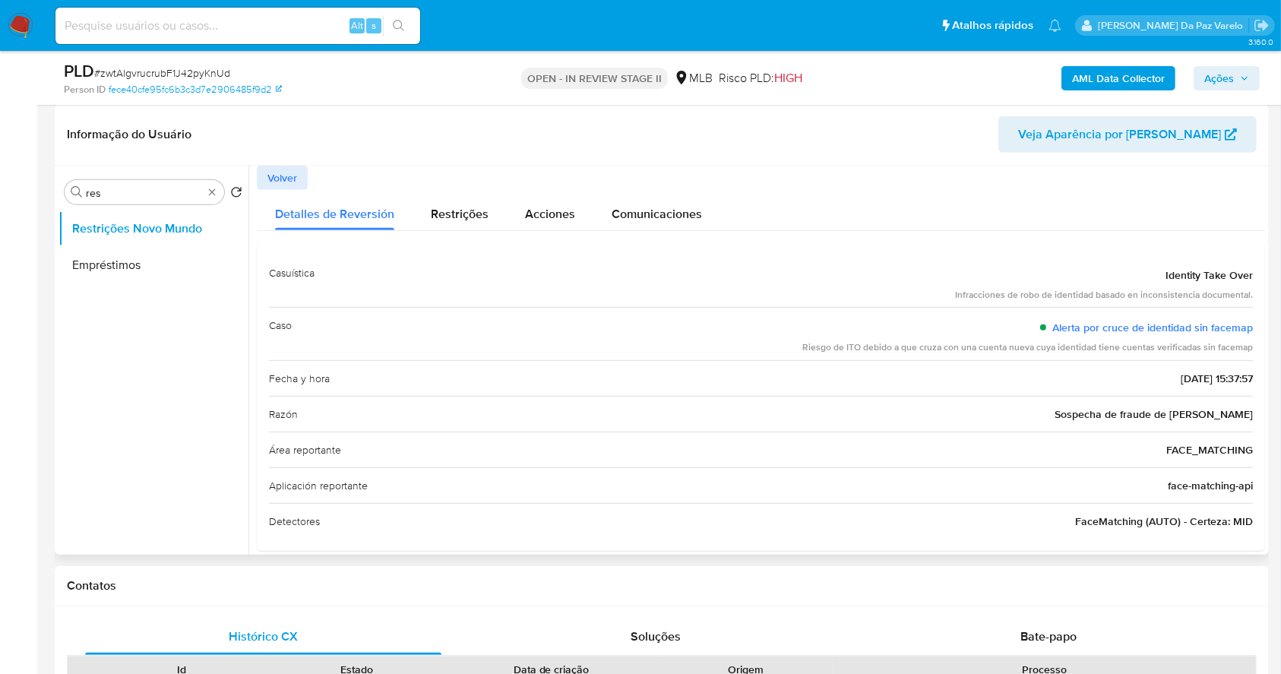
click at [1166, 278] on span "Identity Take Over" at bounding box center [1209, 274] width 87 height 15
drag, startPoint x: 1162, startPoint y: 278, endPoint x: 939, endPoint y: 134, distance: 264.9
click at [1240, 271] on span "Identity Take Over" at bounding box center [1209, 274] width 87 height 15
drag, startPoint x: 1007, startPoint y: 328, endPoint x: 1253, endPoint y: 353, distance: 247.5
click at [1253, 353] on div "Casuística Identity Take Over Infracciones de robo de identidad basado en incon…" at bounding box center [761, 397] width 1008 height 309
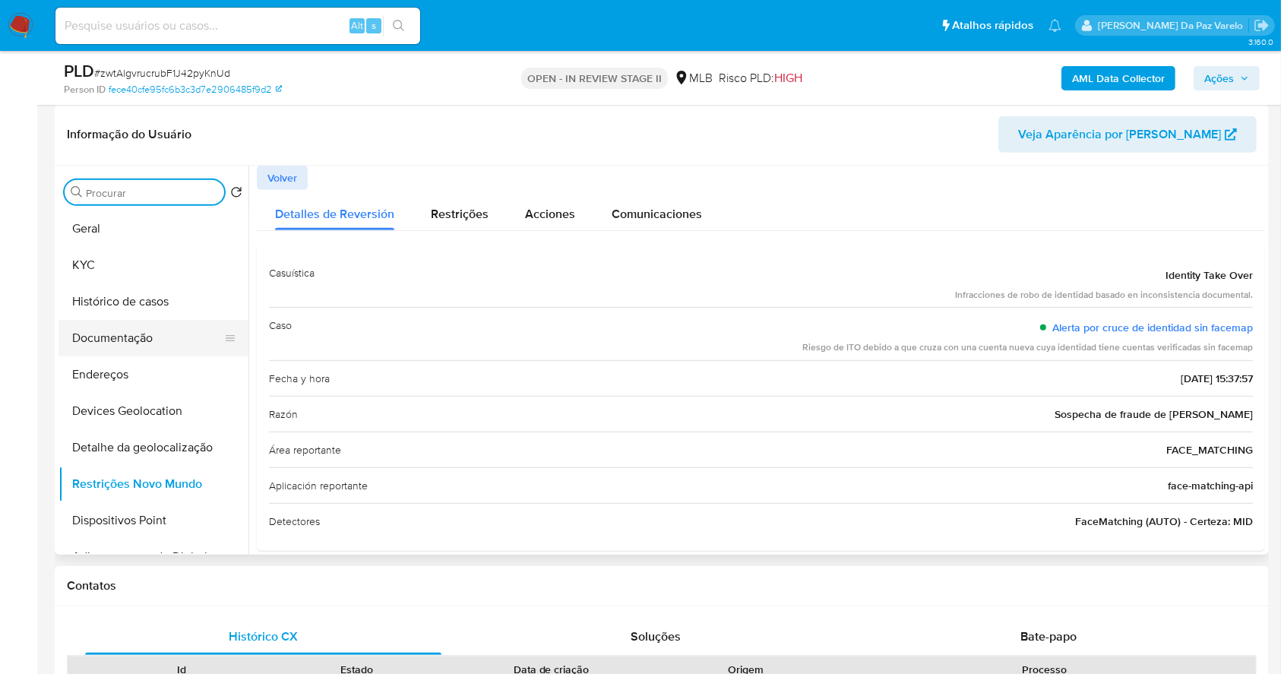
click at [129, 336] on button "Documentação" at bounding box center [148, 338] width 178 height 36
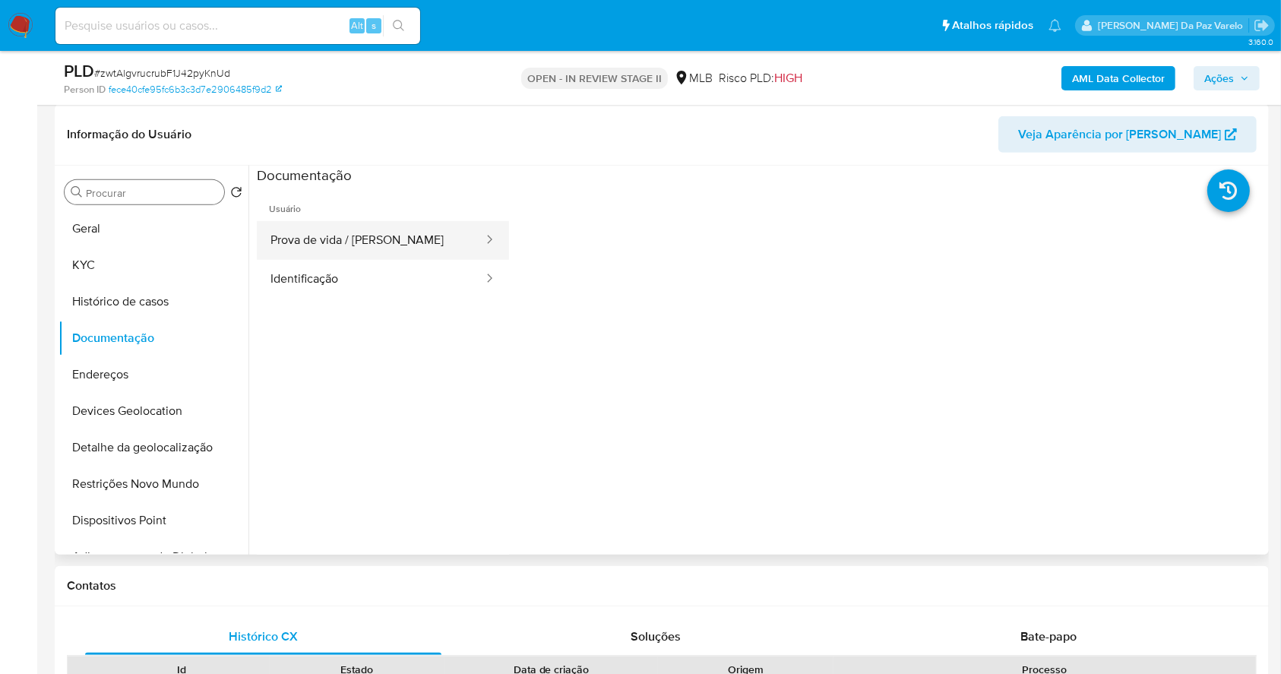
click at [372, 233] on button "Prova de vida / Selfie" at bounding box center [371, 240] width 228 height 39
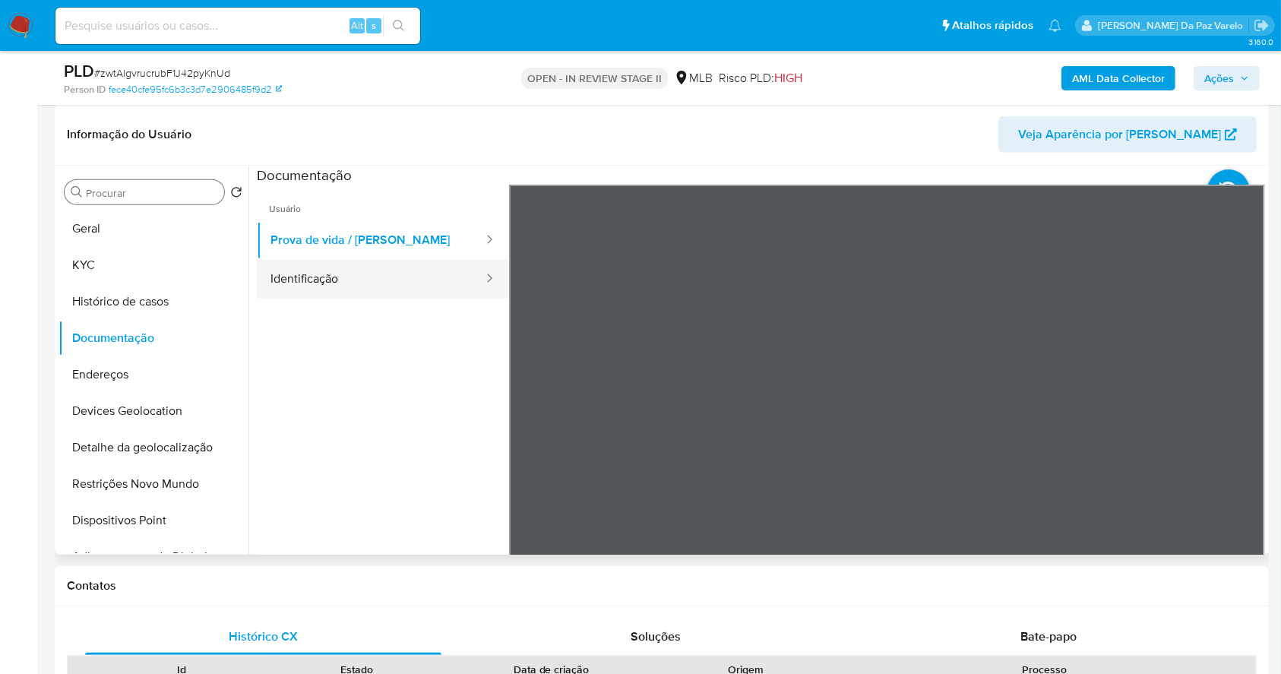
click at [342, 277] on button "Identificação" at bounding box center [371, 279] width 228 height 39
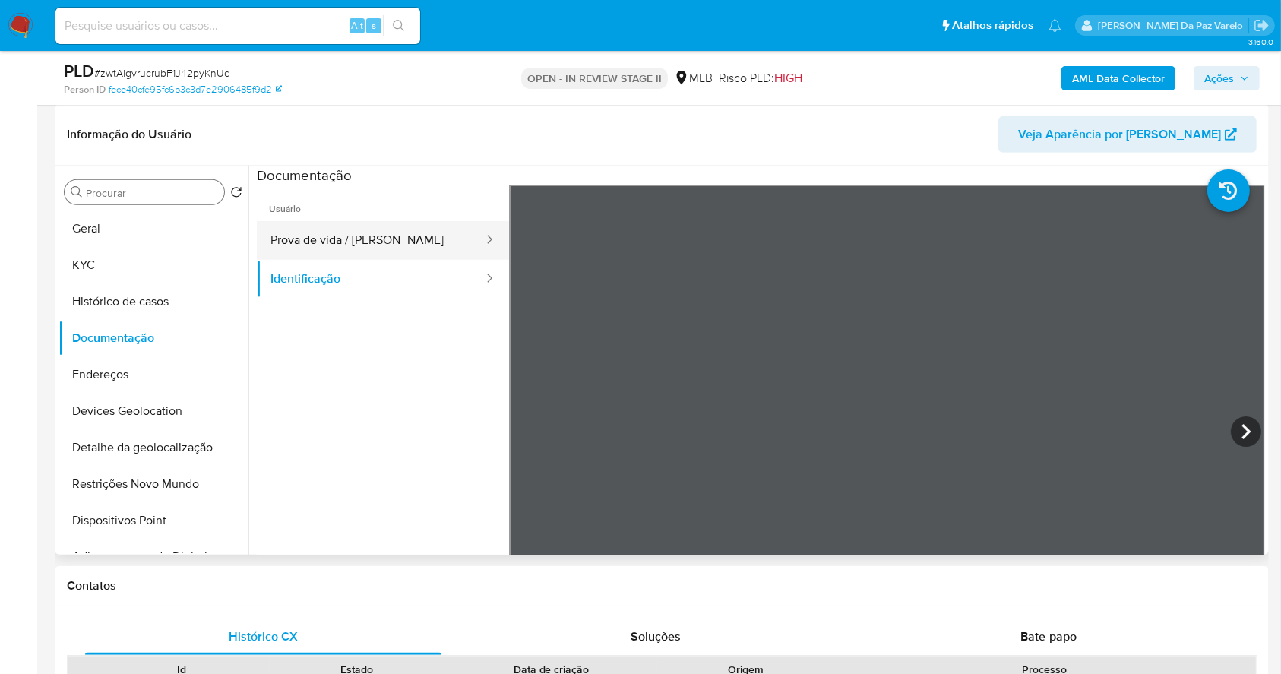
click at [303, 242] on button "Prova de vida / Selfie" at bounding box center [371, 240] width 228 height 39
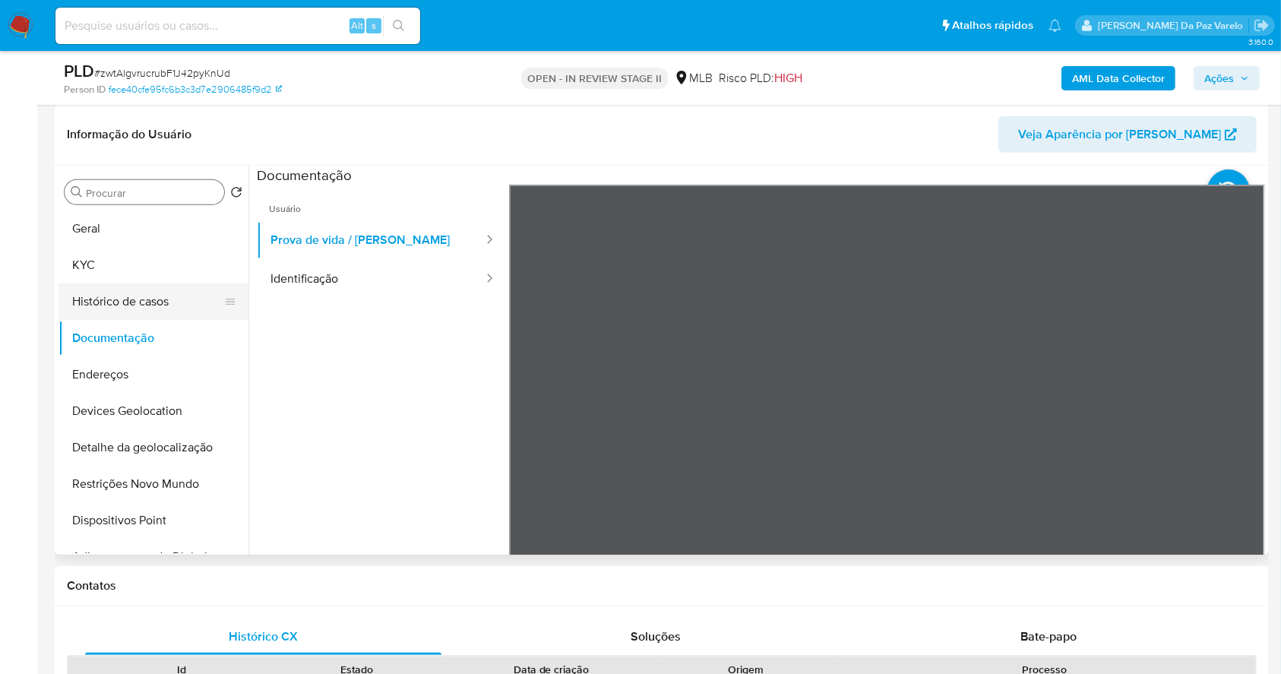
click at [149, 297] on button "Histórico de casos" at bounding box center [148, 301] width 178 height 36
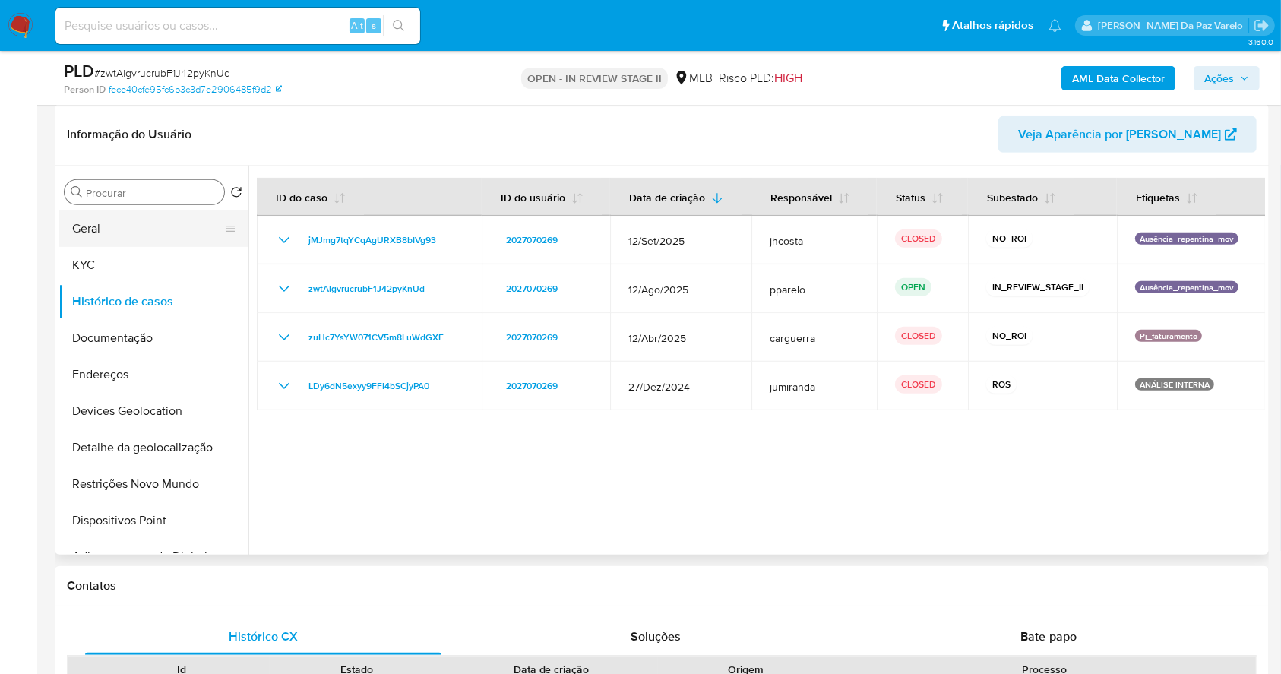
click at [121, 237] on button "Geral" at bounding box center [148, 228] width 178 height 36
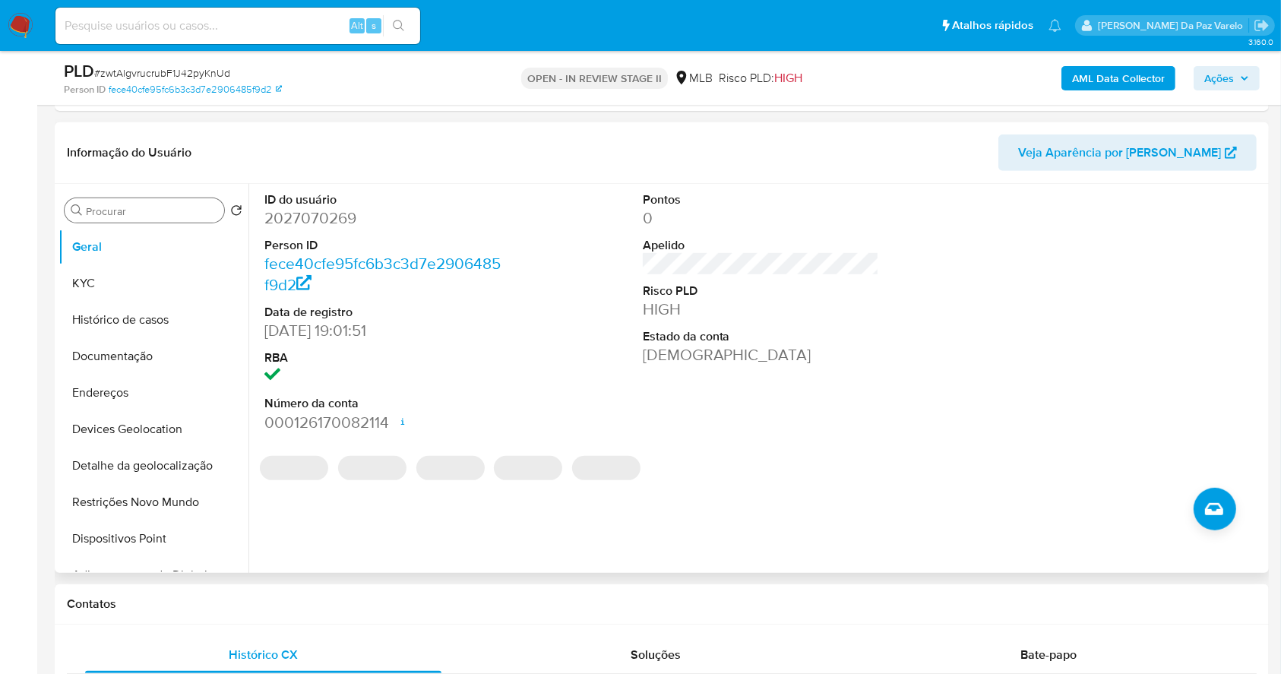
click at [272, 331] on dd "09/10/2024 19:01:51" at bounding box center [382, 330] width 237 height 21
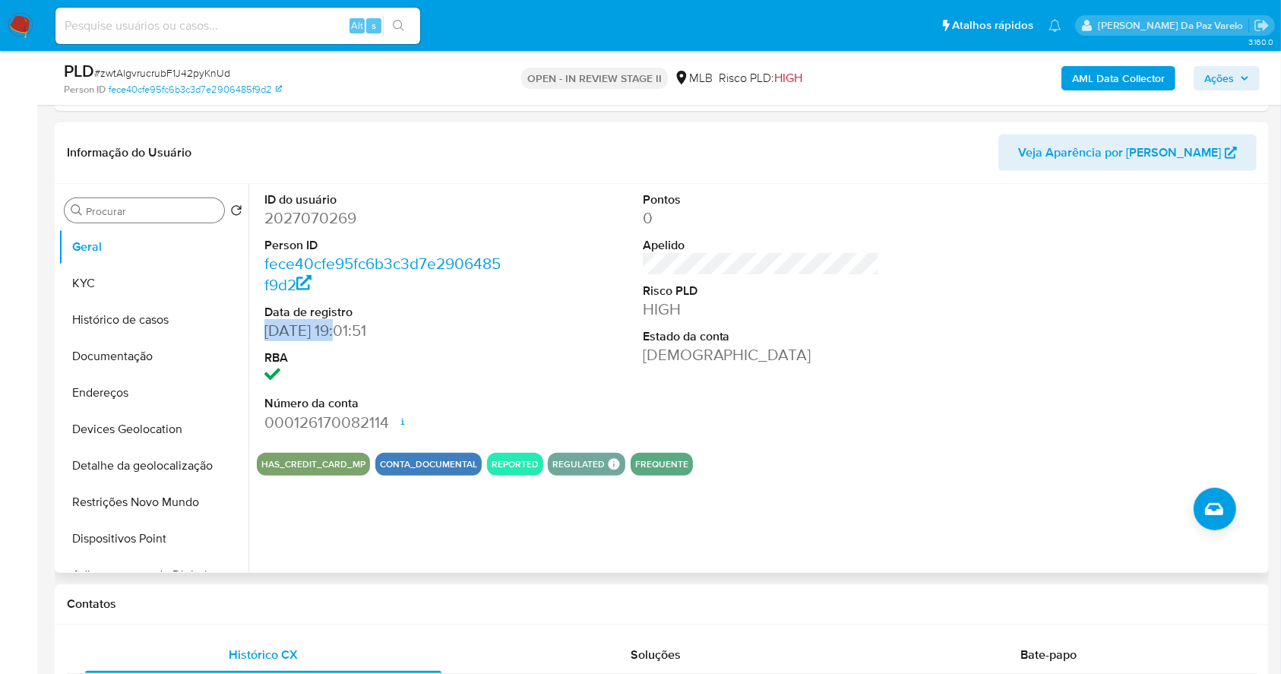
drag, startPoint x: 272, startPoint y: 331, endPoint x: 323, endPoint y: 331, distance: 50.9
click at [323, 331] on dd "09/10/2024 19:01:51" at bounding box center [382, 330] width 237 height 21
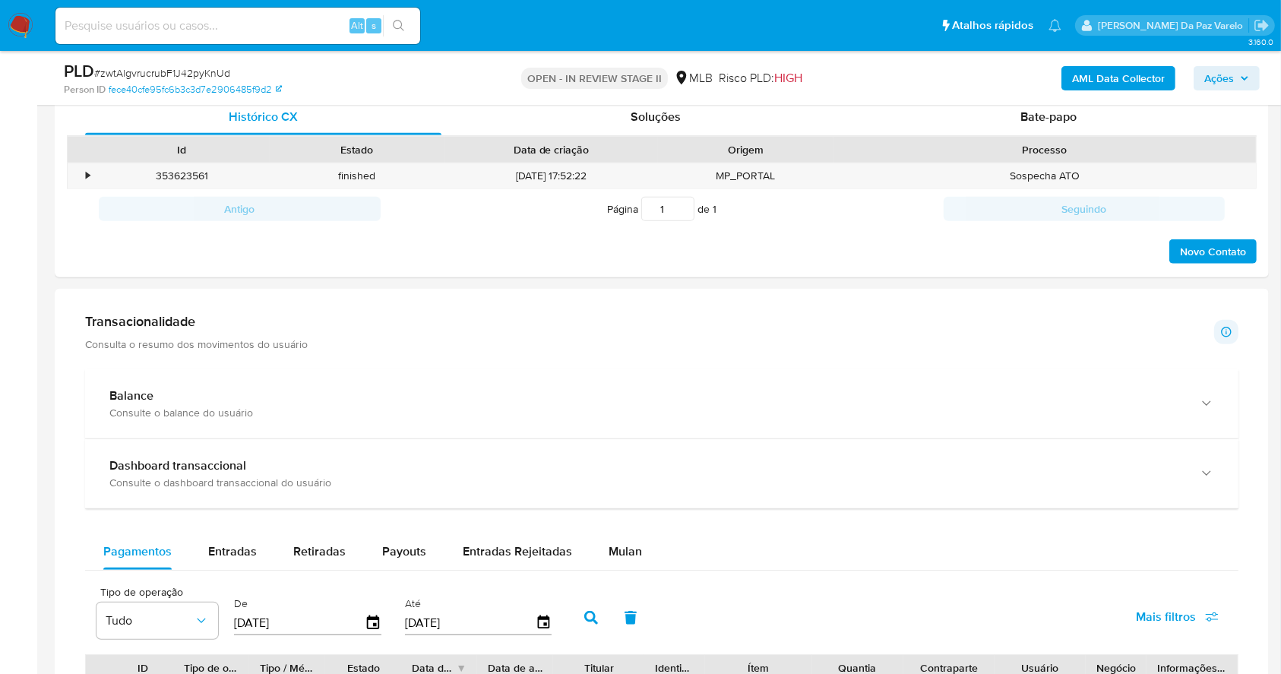
scroll to position [1114, 0]
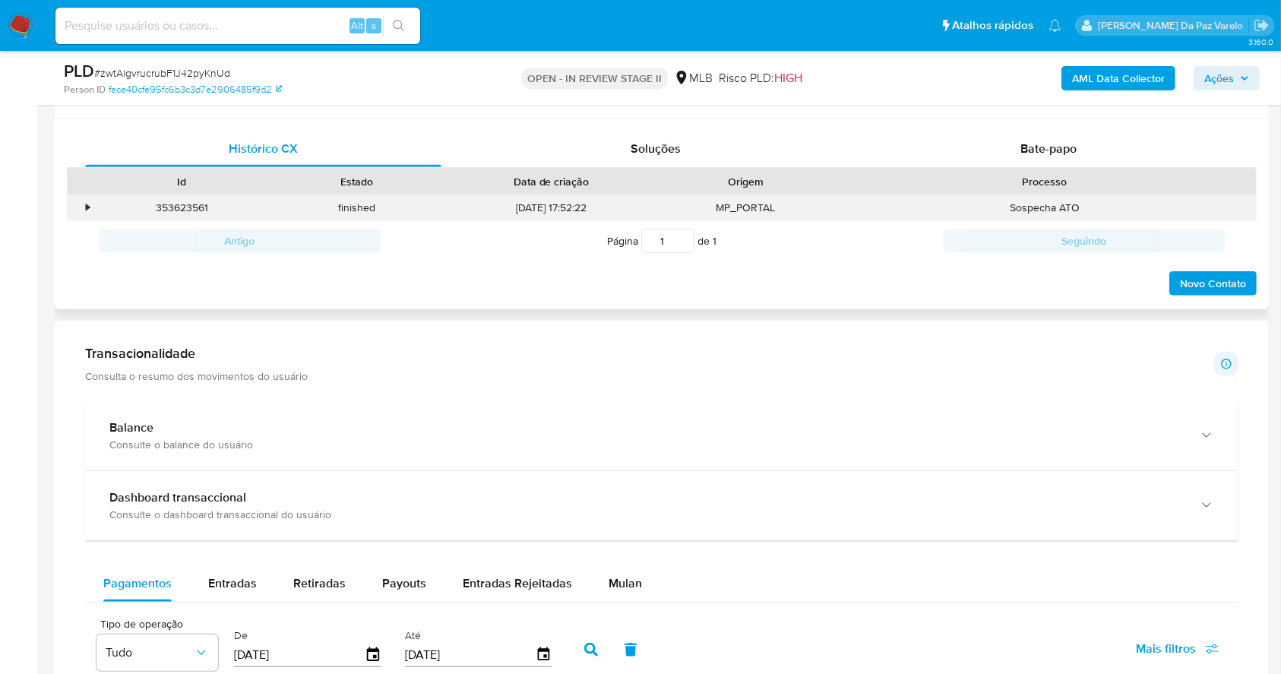
click at [84, 206] on div "•" at bounding box center [81, 207] width 27 height 25
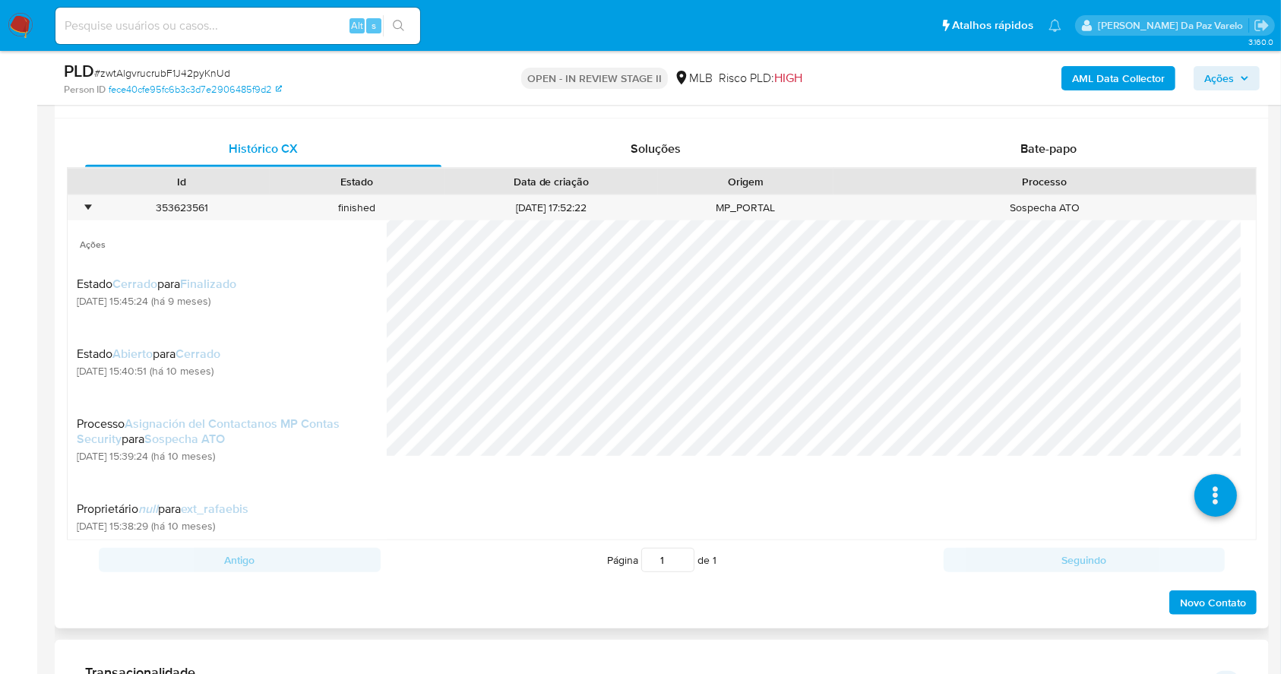
scroll to position [0, 0]
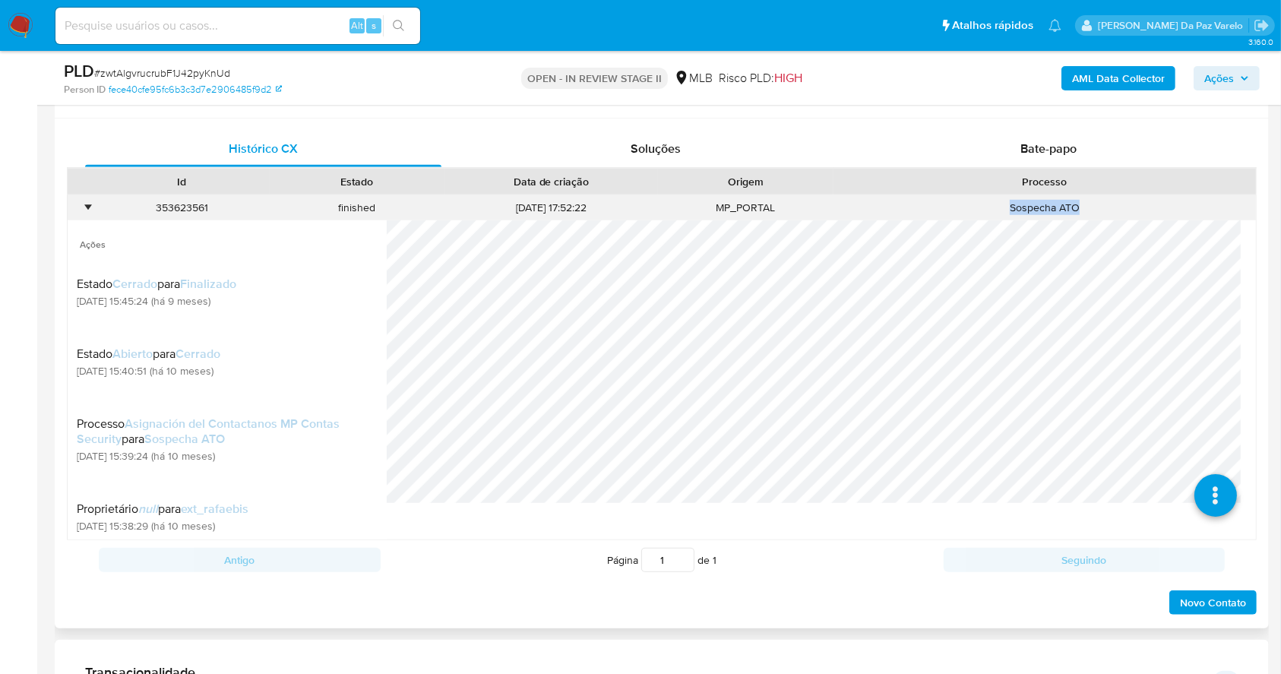
drag, startPoint x: 989, startPoint y: 216, endPoint x: 1096, endPoint y: 199, distance: 108.4
click at [1096, 199] on div "Sospecha ATO" at bounding box center [1045, 207] width 422 height 25
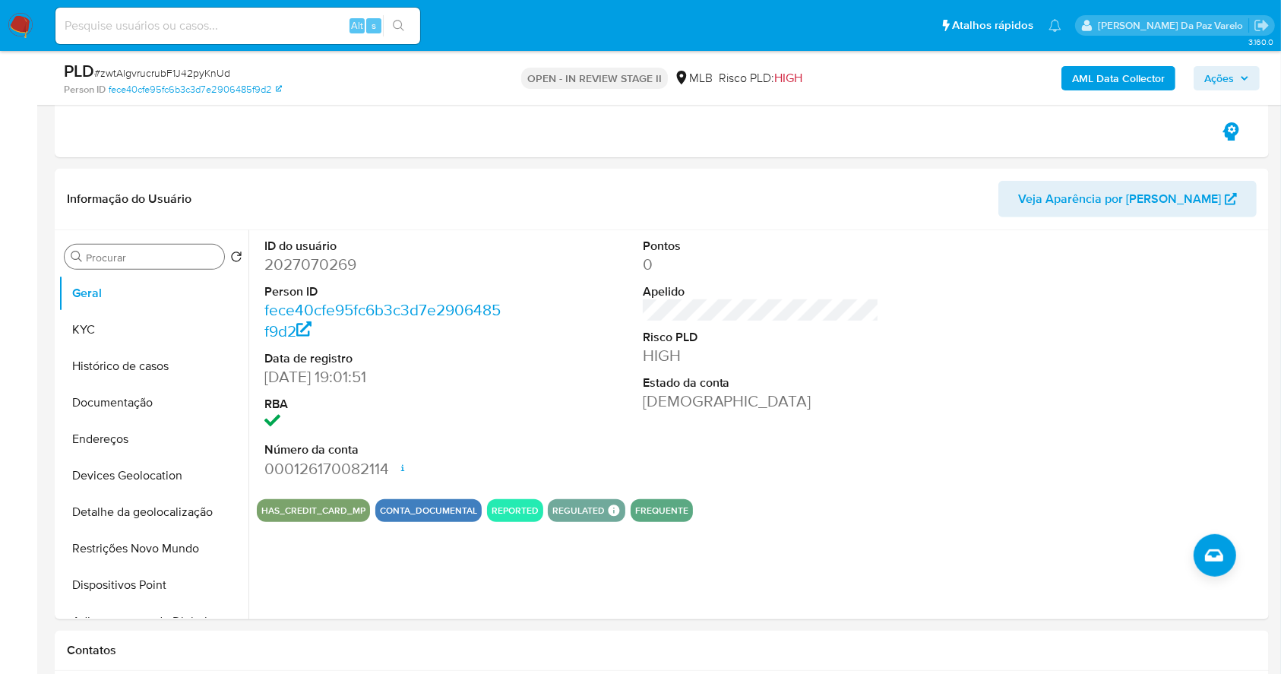
scroll to position [506, 0]
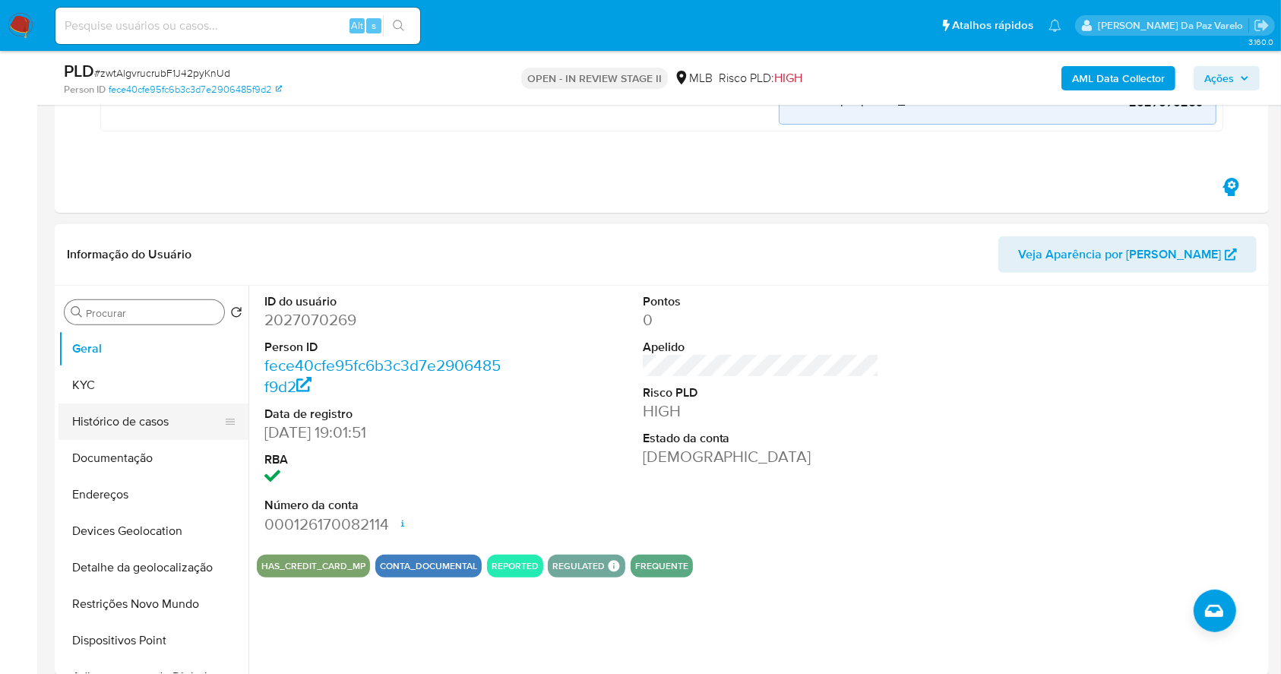
click at [157, 417] on button "Histórico de casos" at bounding box center [148, 421] width 178 height 36
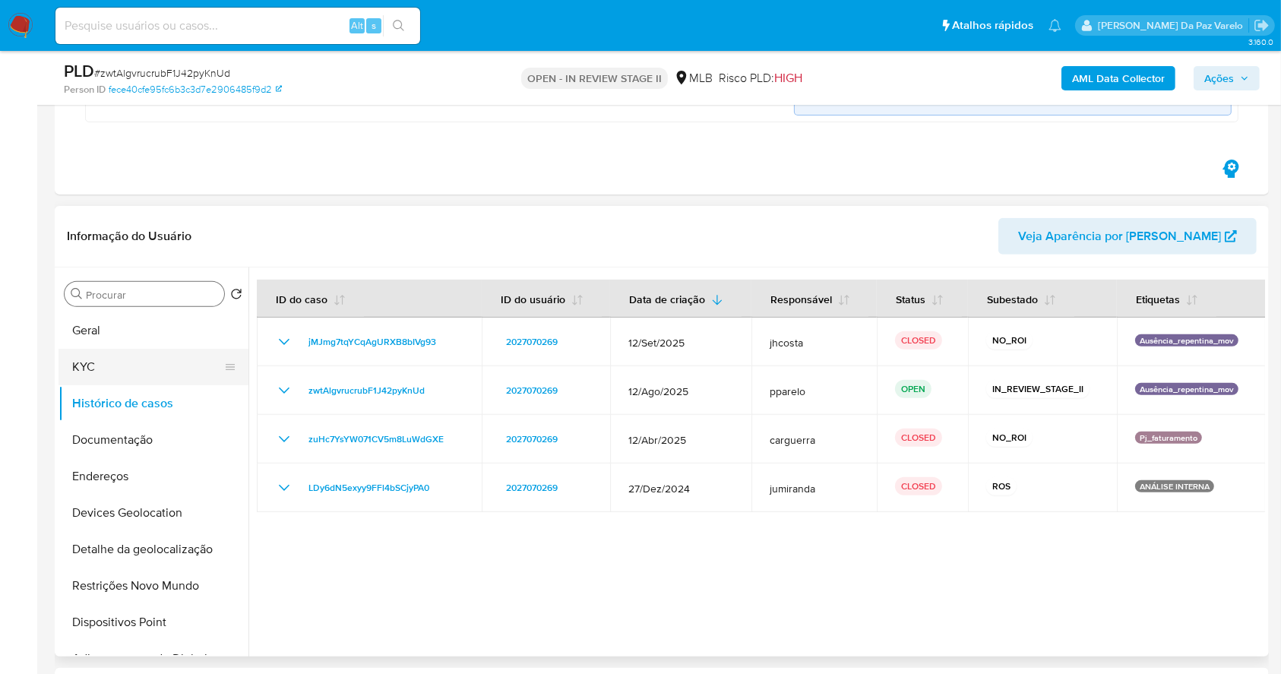
click at [114, 374] on button "KYC" at bounding box center [148, 367] width 178 height 36
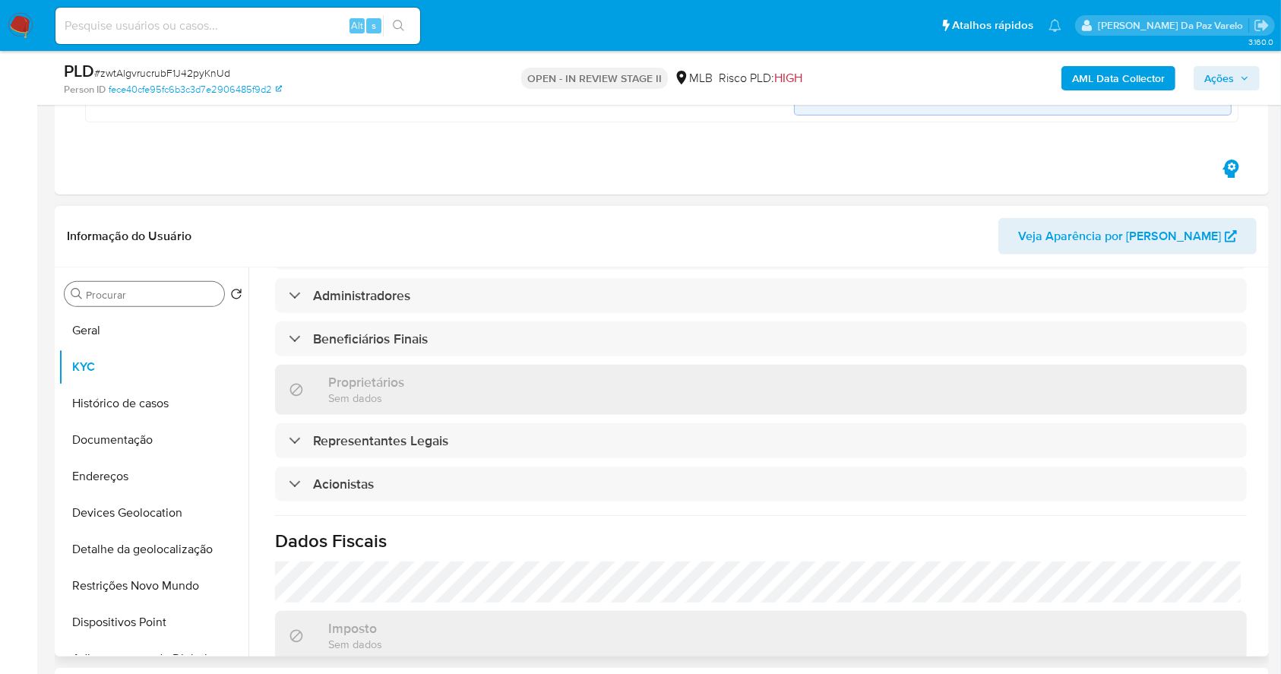
scroll to position [842, 0]
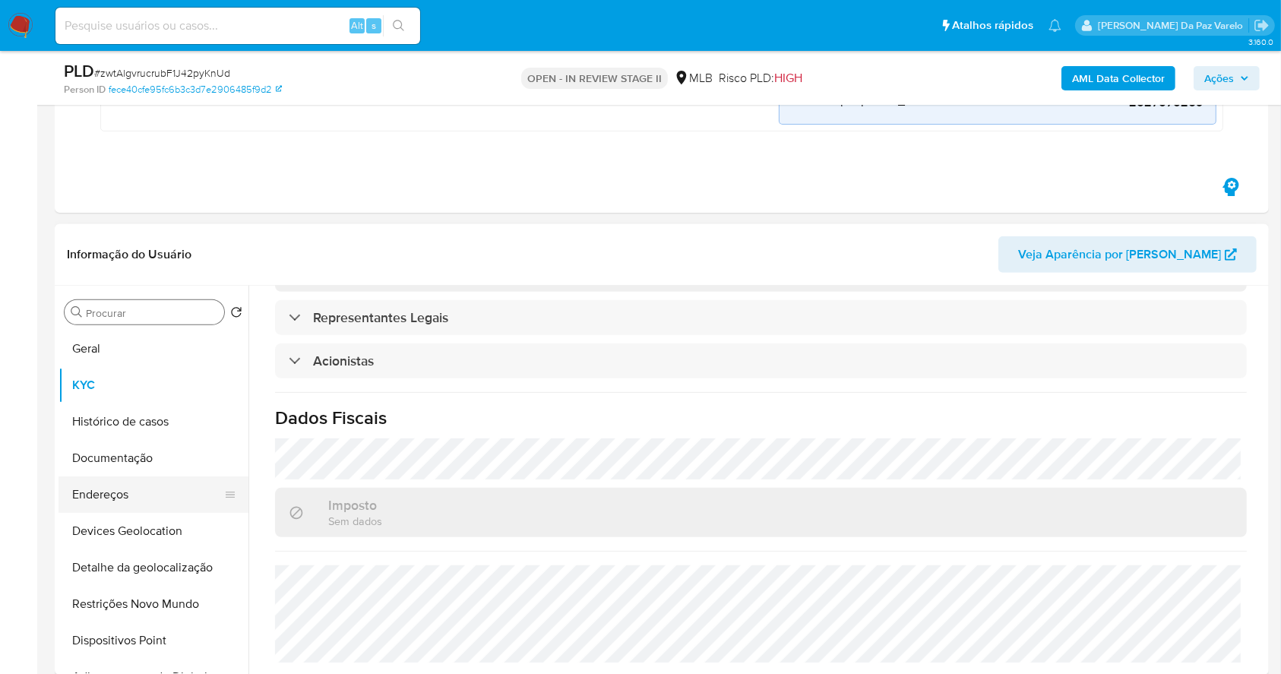
drag, startPoint x: 120, startPoint y: 469, endPoint x: 159, endPoint y: 465, distance: 38.9
click at [120, 469] on button "Documentação" at bounding box center [154, 458] width 190 height 36
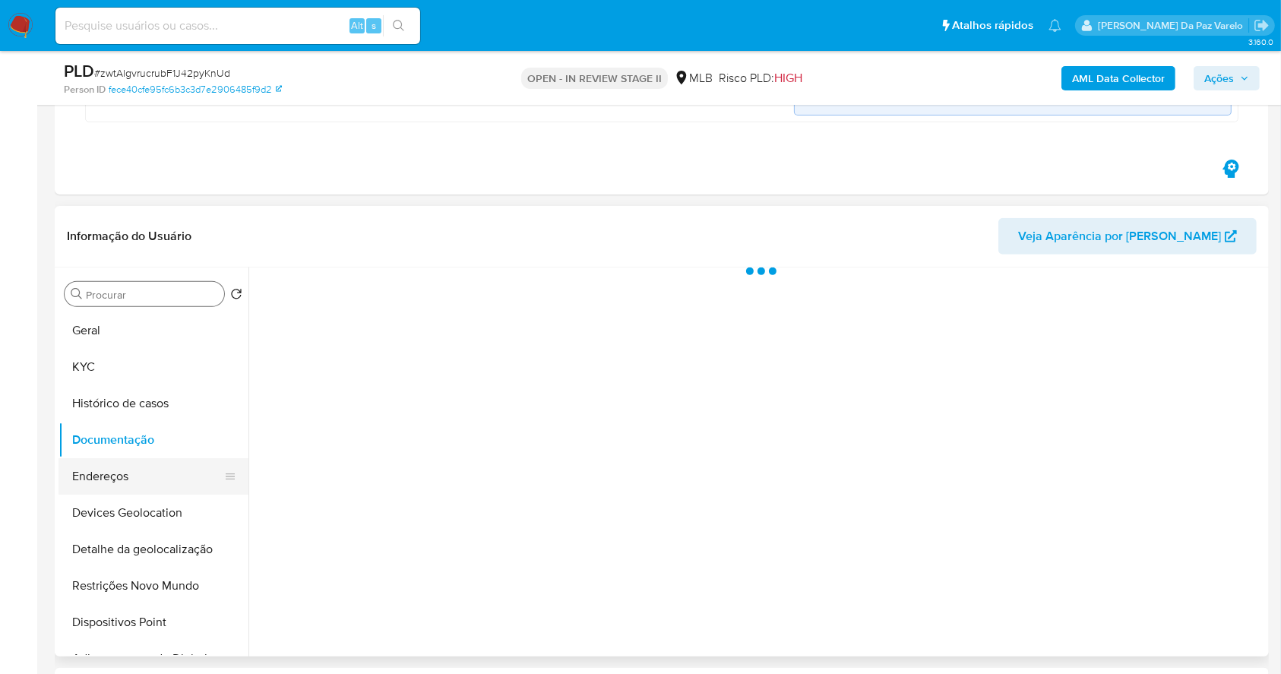
scroll to position [0, 0]
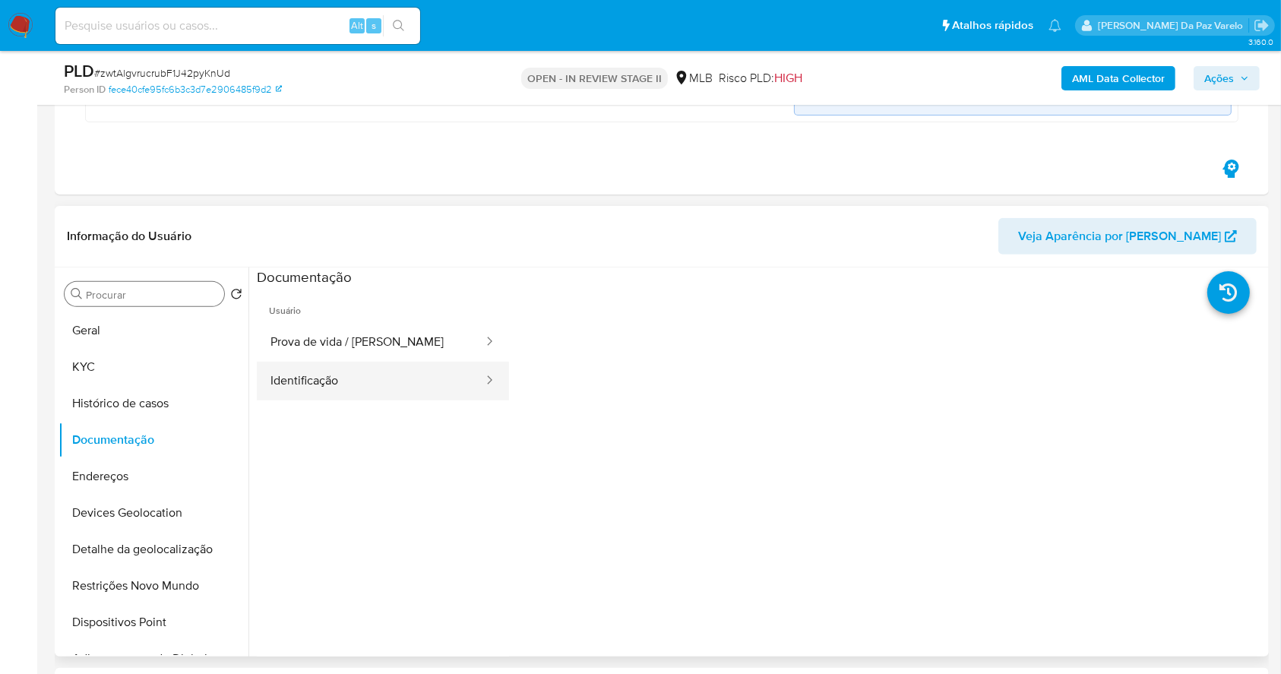
click at [431, 370] on button "Identificação" at bounding box center [371, 381] width 228 height 39
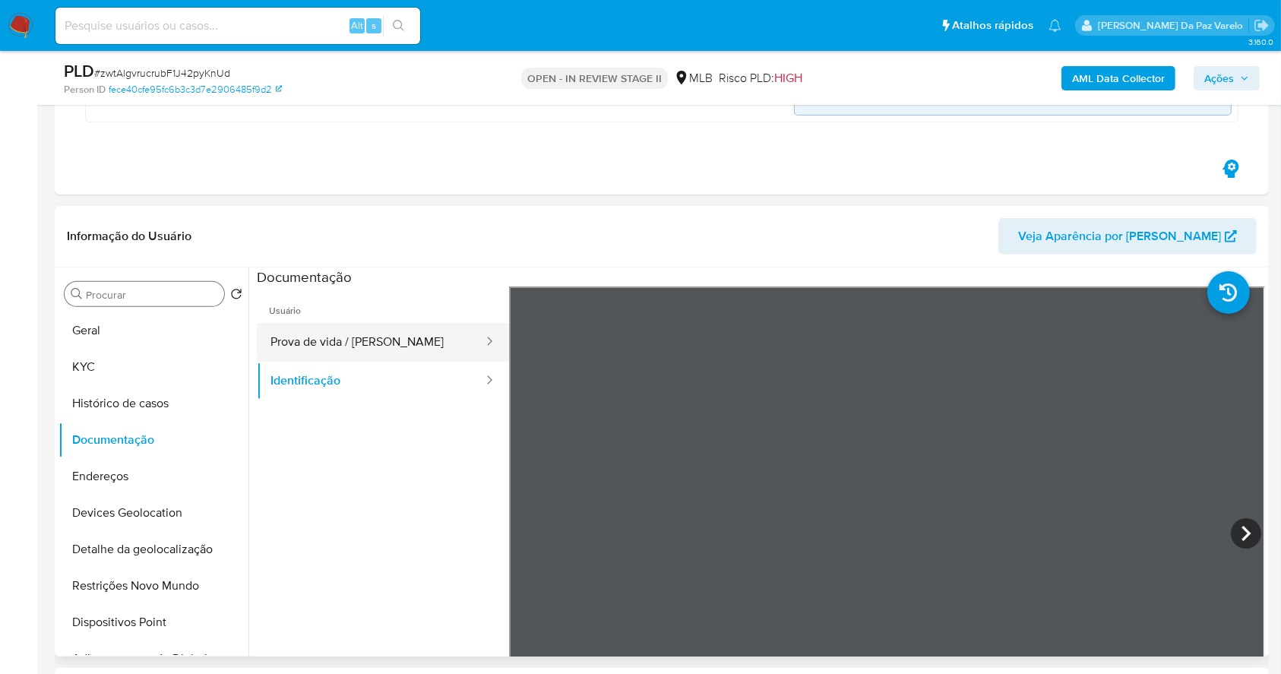
click at [434, 337] on button "Prova de vida / Selfie" at bounding box center [371, 342] width 228 height 39
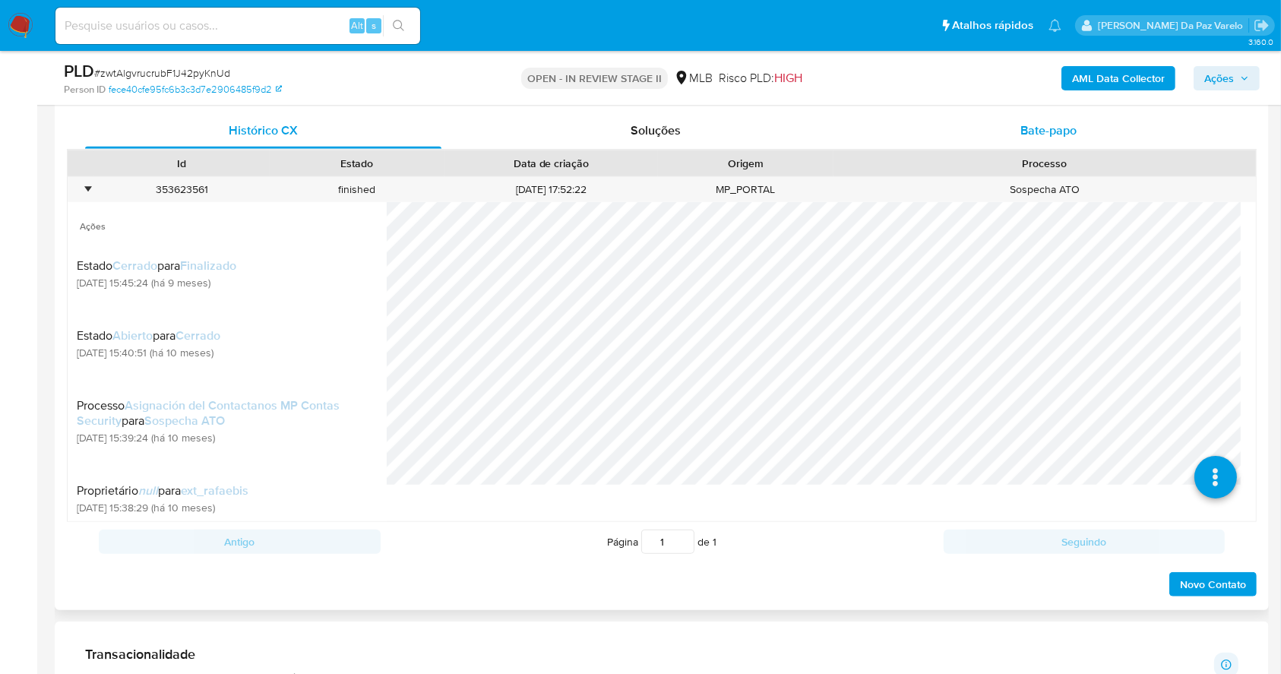
scroll to position [1013, 0]
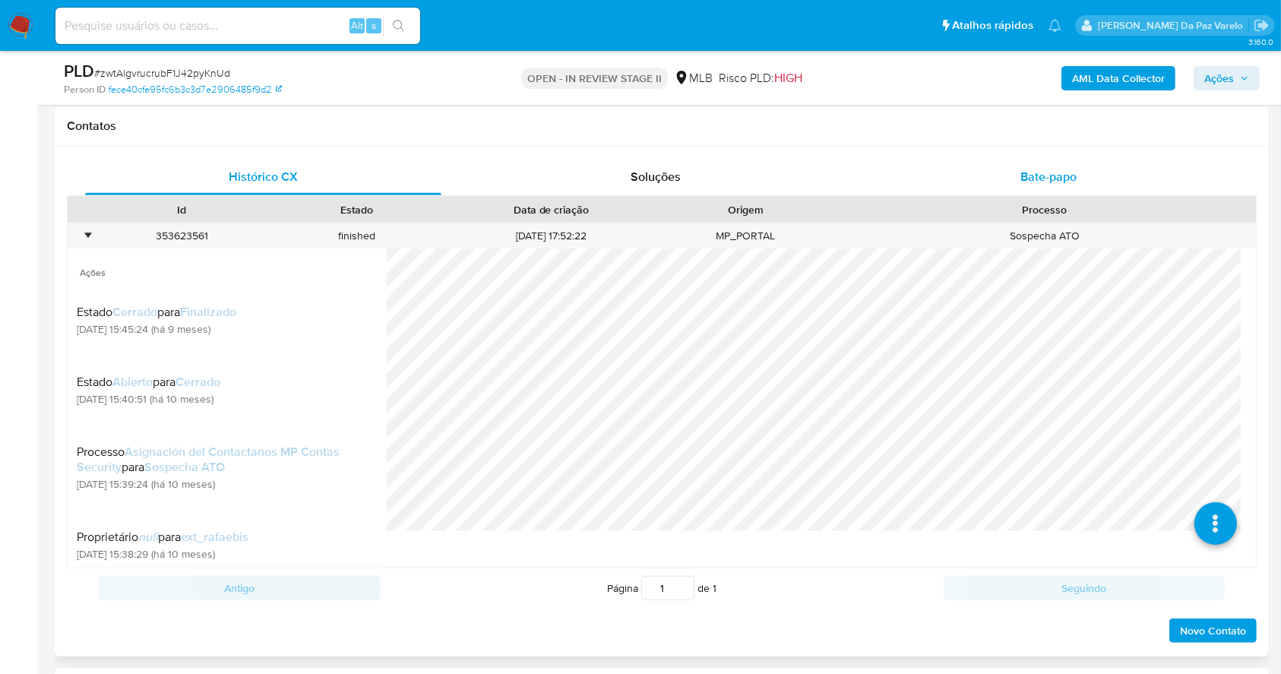
click at [1062, 119] on div "Contatos Histórico CX Soluções Bate-papo Id Estado Data de criação Origem Proce…" at bounding box center [662, 381] width 1214 height 550
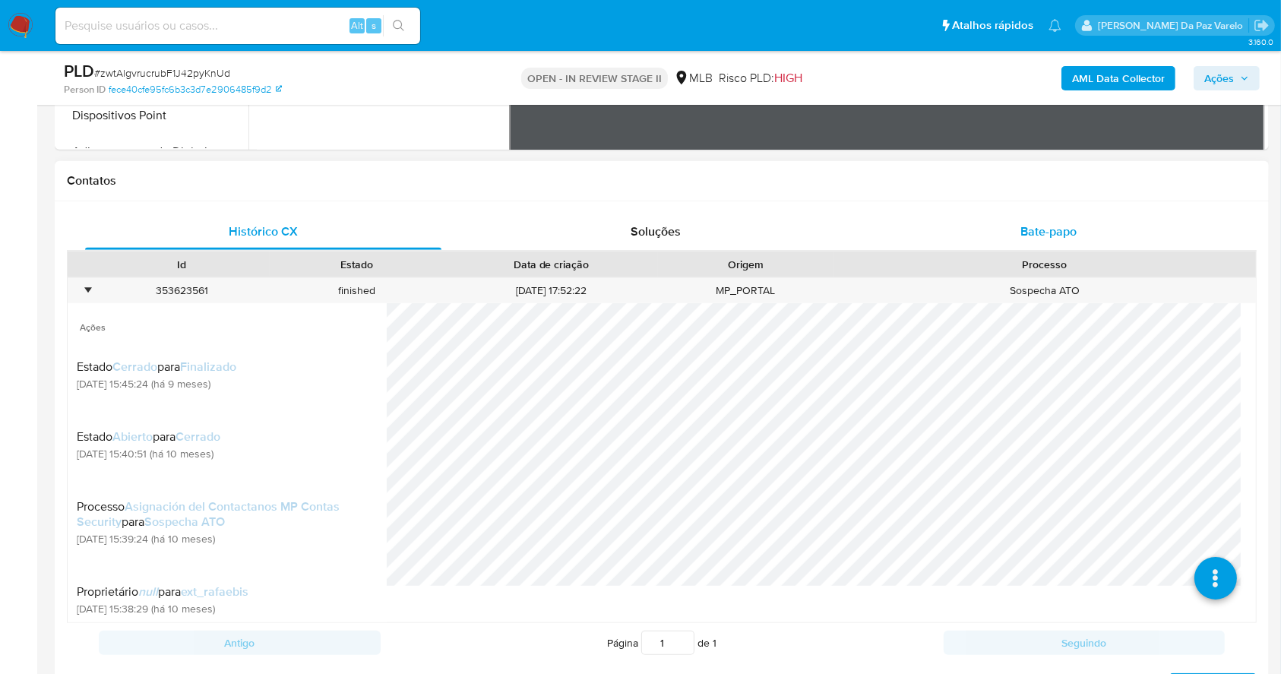
click at [1039, 224] on span "Bate-papo" at bounding box center [1049, 231] width 56 height 17
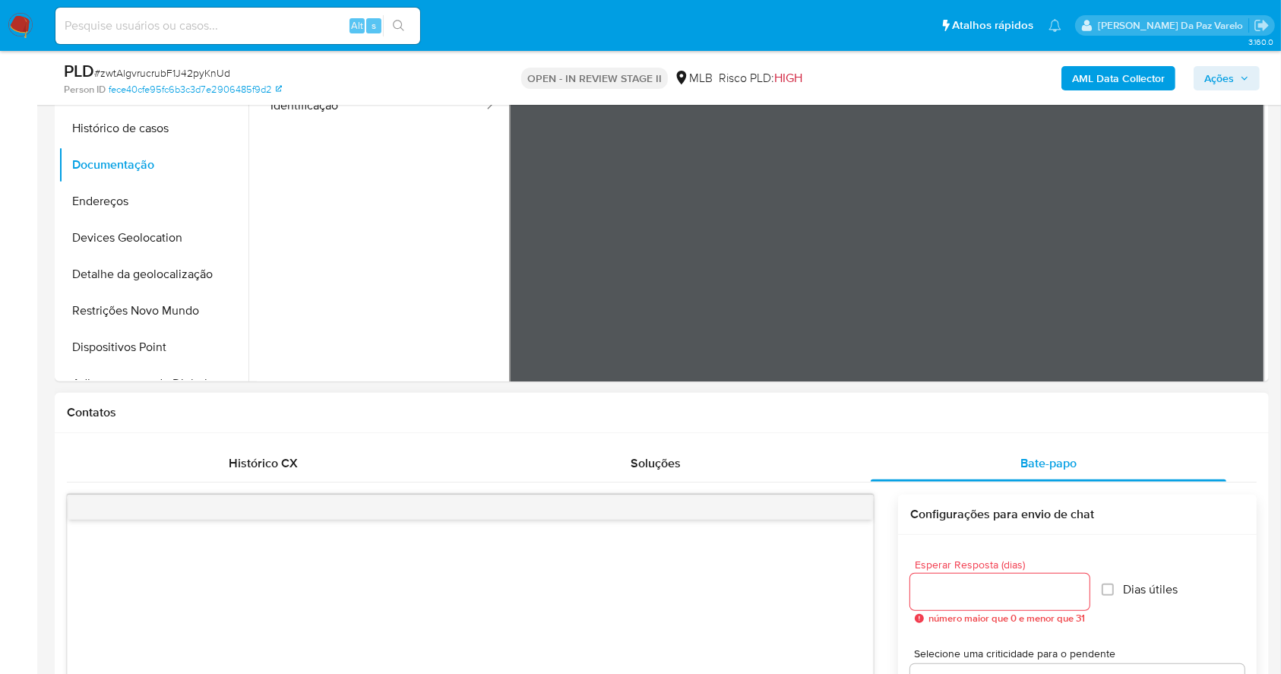
scroll to position [405, 0]
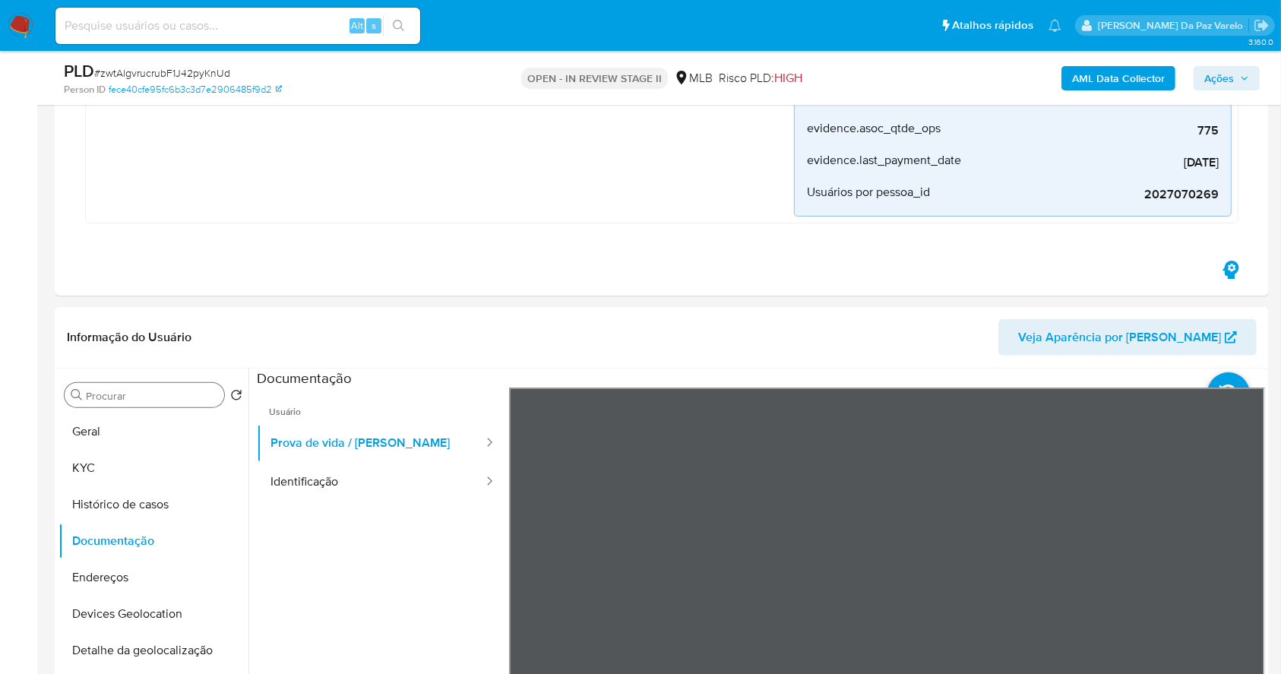
click at [178, 402] on div "Procurar" at bounding box center [145, 395] width 160 height 24
click at [185, 391] on input "Procurar" at bounding box center [152, 396] width 132 height 14
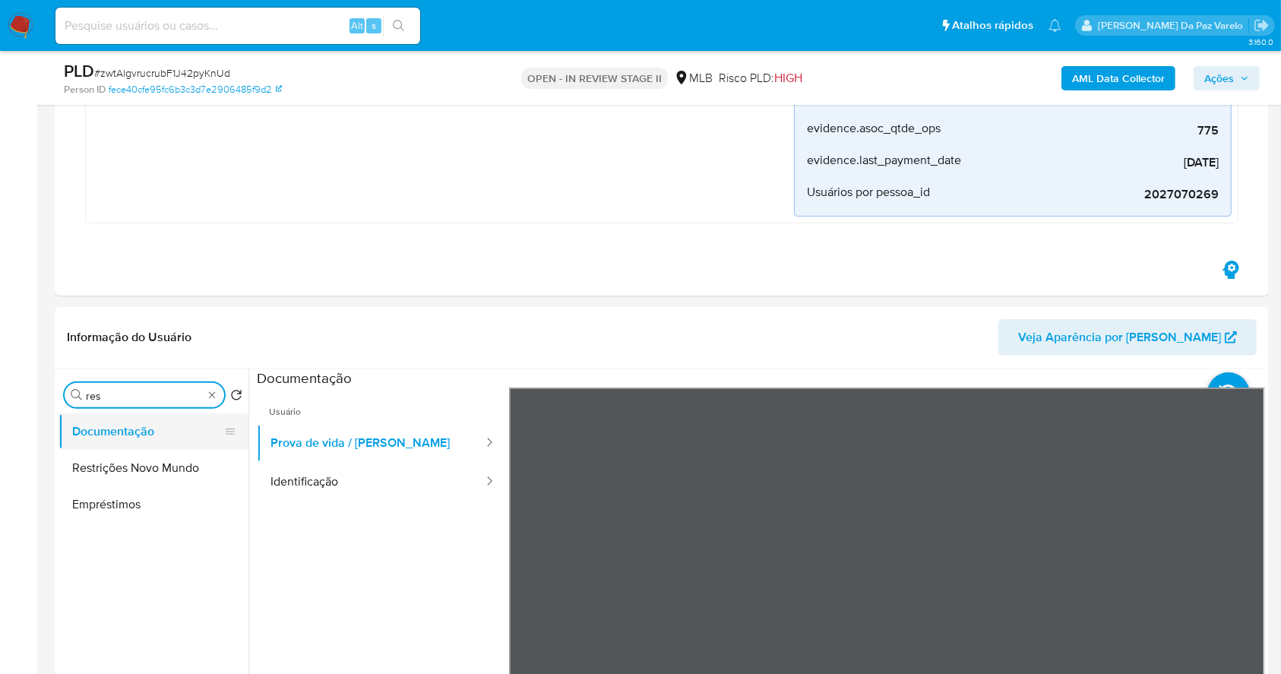
type input "res"
click at [159, 426] on button "Documentação" at bounding box center [148, 431] width 178 height 36
click at [158, 467] on button "Restrições Novo Mundo" at bounding box center [148, 468] width 178 height 36
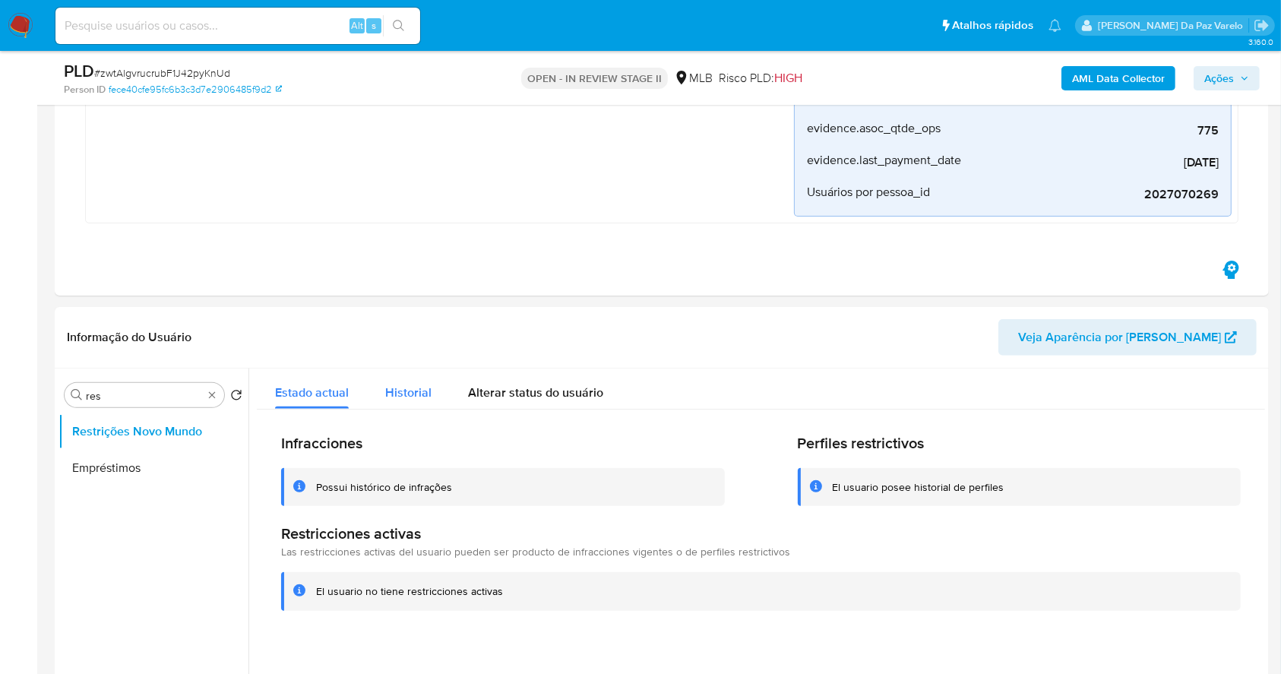
click at [429, 388] on button "Historial" at bounding box center [408, 389] width 83 height 40
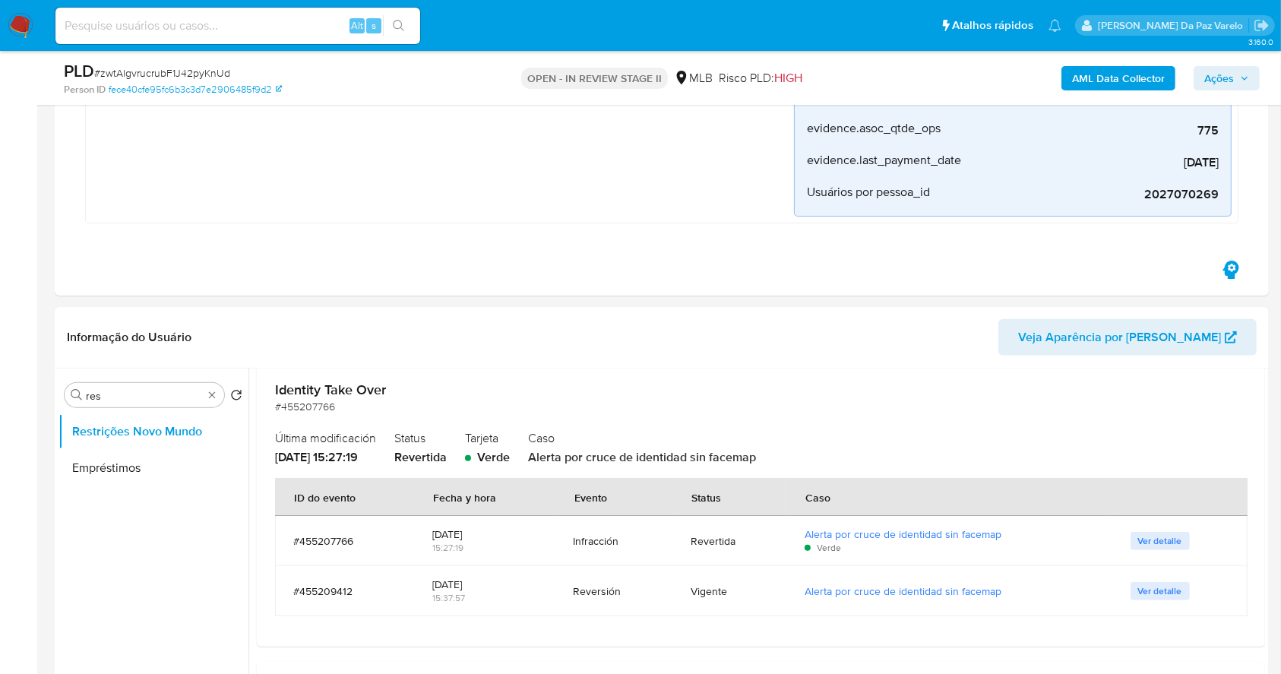
scroll to position [202, 0]
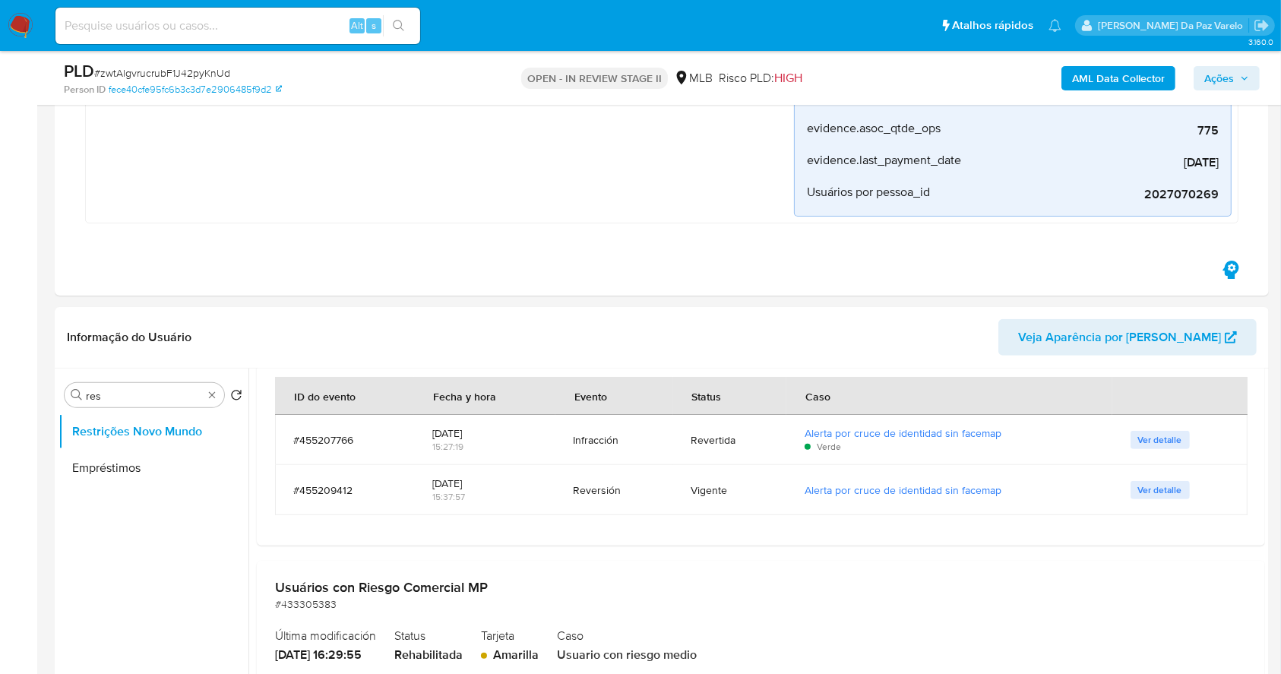
click at [1144, 495] on span "Ver detalle" at bounding box center [1160, 490] width 44 height 15
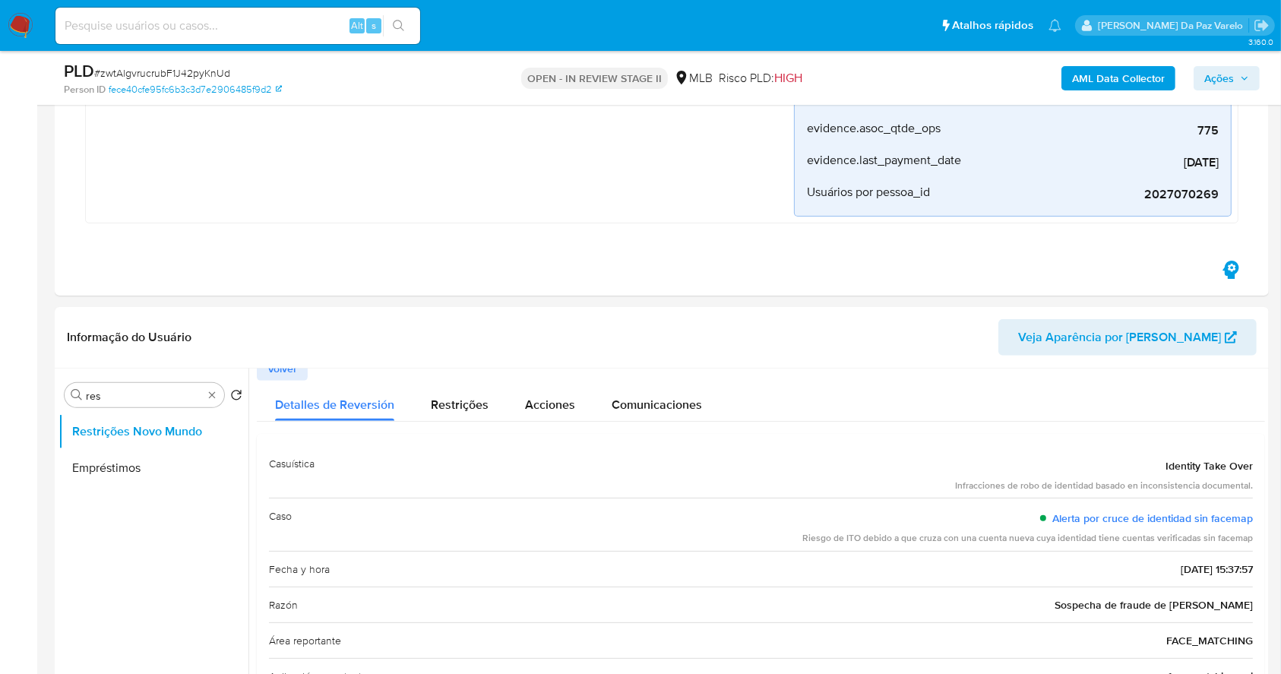
scroll to position [15, 0]
click at [967, 484] on div "Infracciones de robo de identidad basado en inconsistencia documental." at bounding box center [1104, 482] width 298 height 13
click at [915, 538] on div "Riesgo de ITO debido a que cruza con una cuenta nueva cuya identidad tiene cuen…" at bounding box center [1027, 535] width 451 height 13
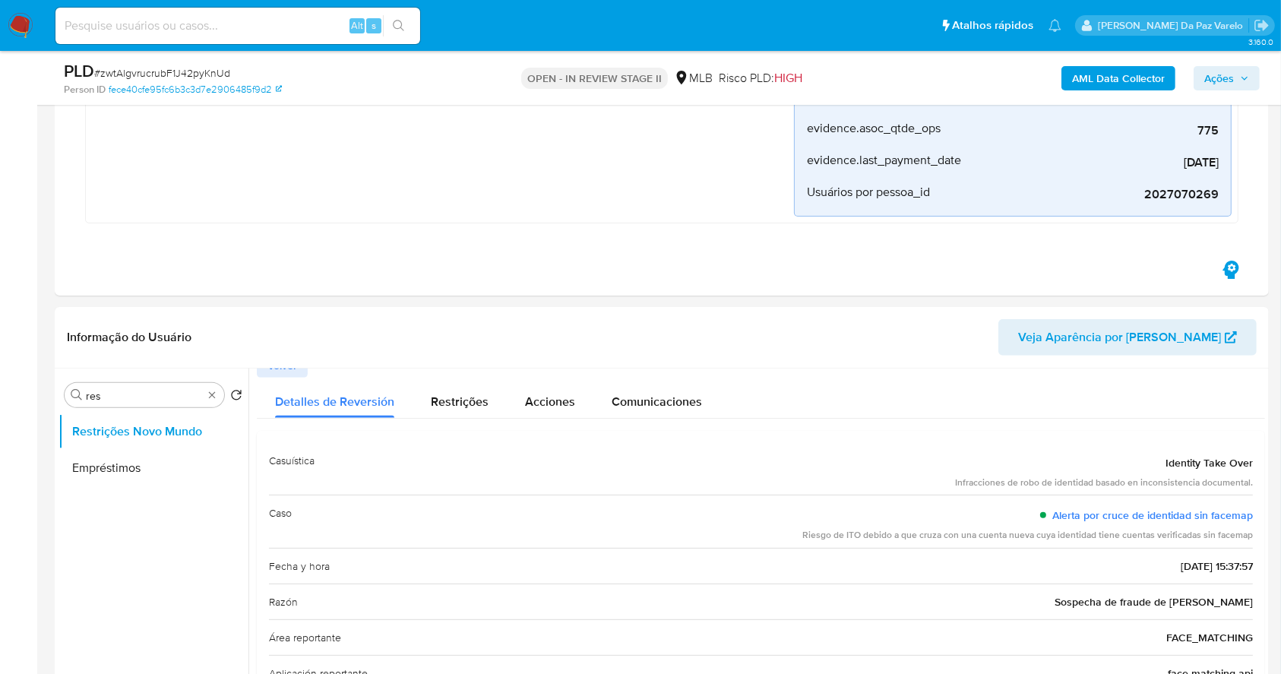
click at [915, 538] on div "Riesgo de ITO debido a que cruza con una cuenta nueva cuya identidad tiene cuen…" at bounding box center [1027, 535] width 451 height 13
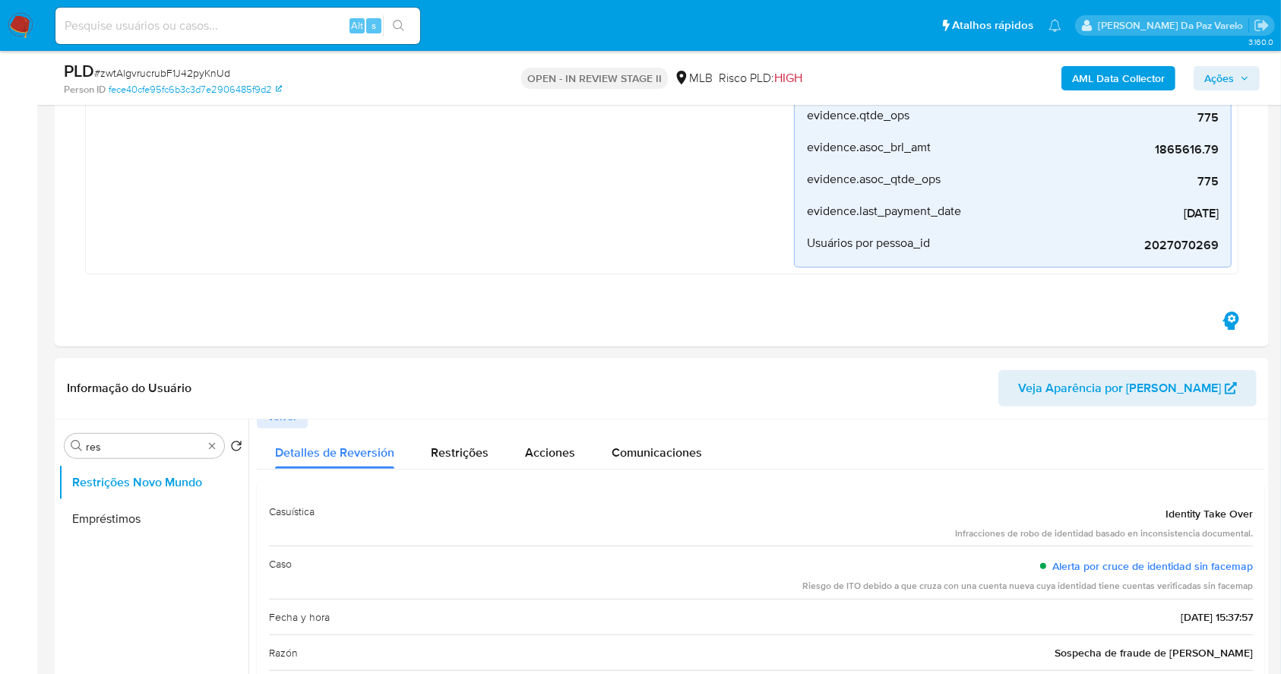
scroll to position [304, 0]
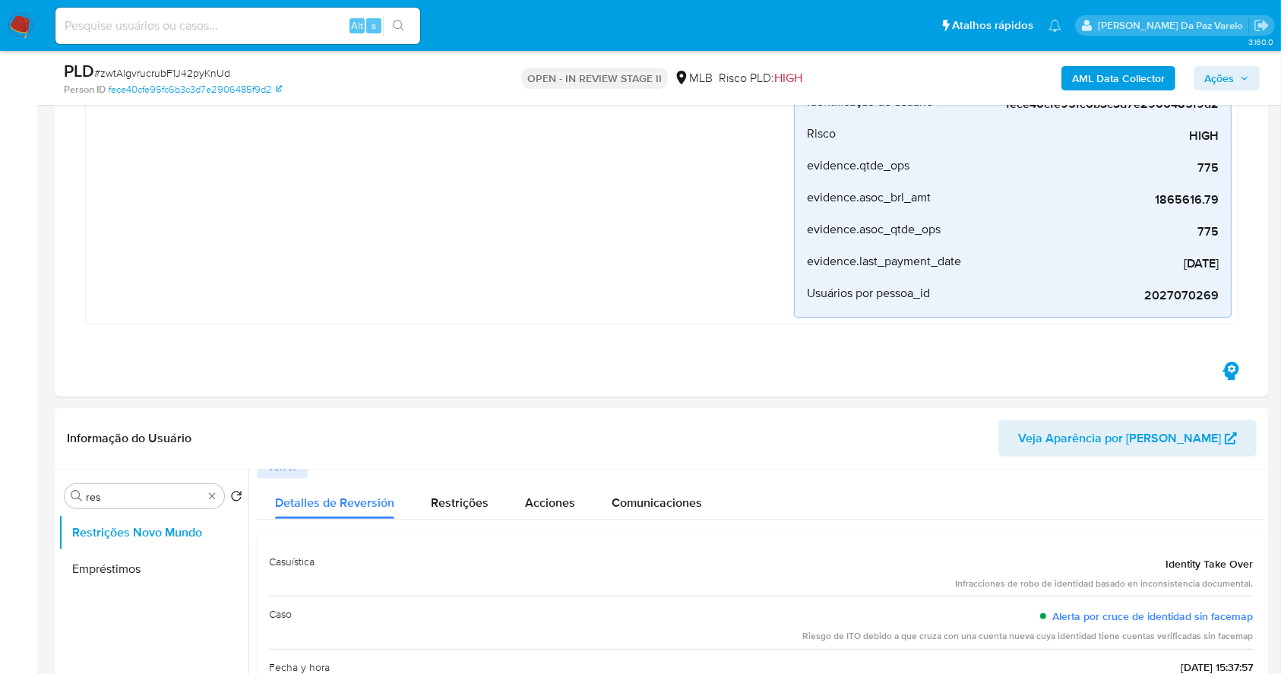
click at [293, 469] on span "Volver" at bounding box center [282, 466] width 30 height 21
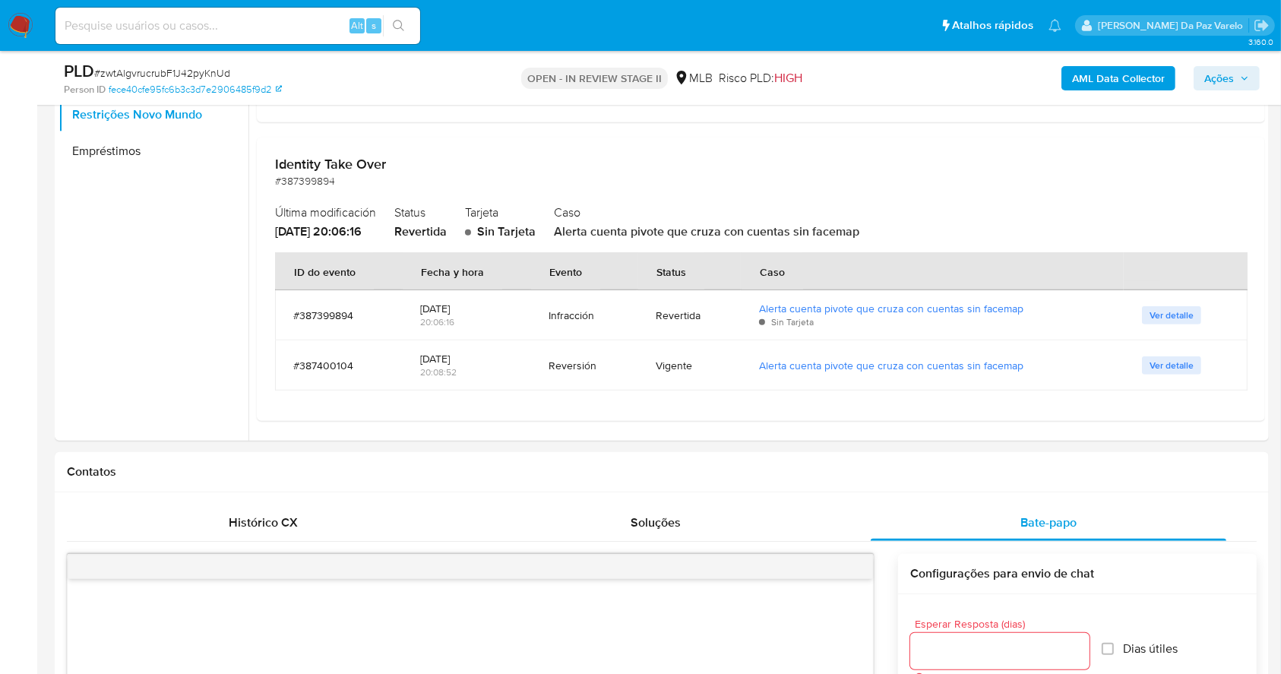
scroll to position [715, 0]
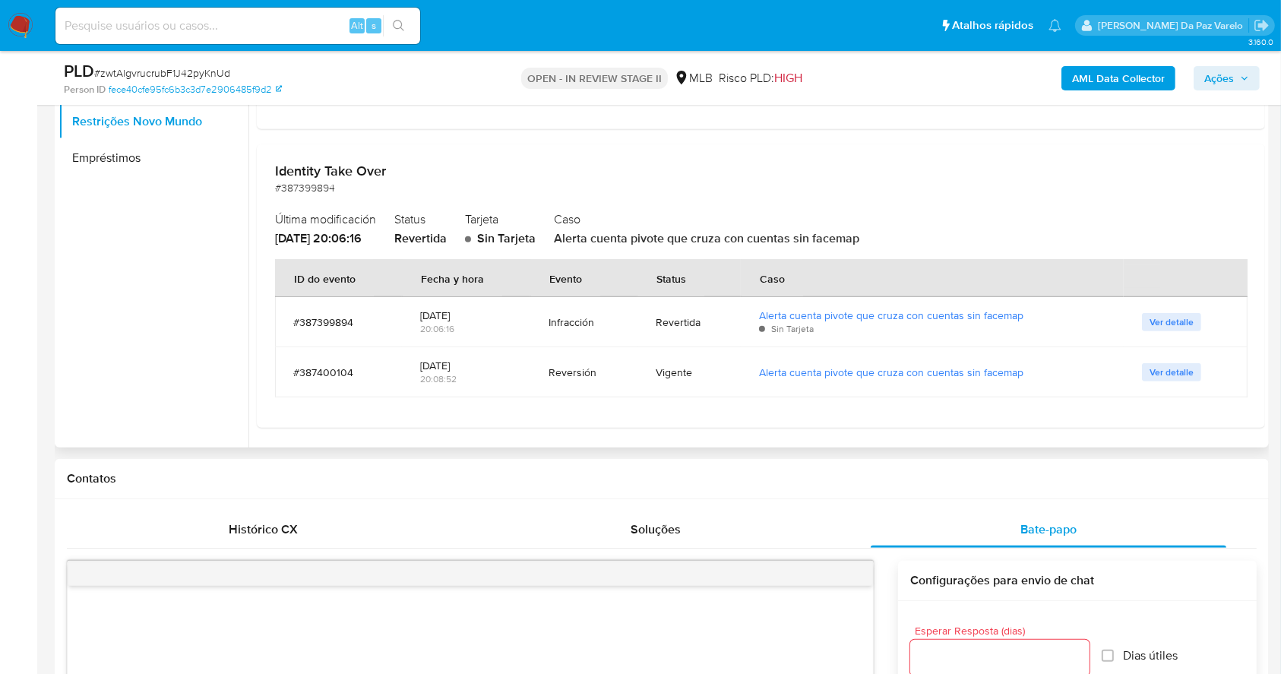
click at [1170, 375] on span "Ver detalle" at bounding box center [1172, 372] width 44 height 15
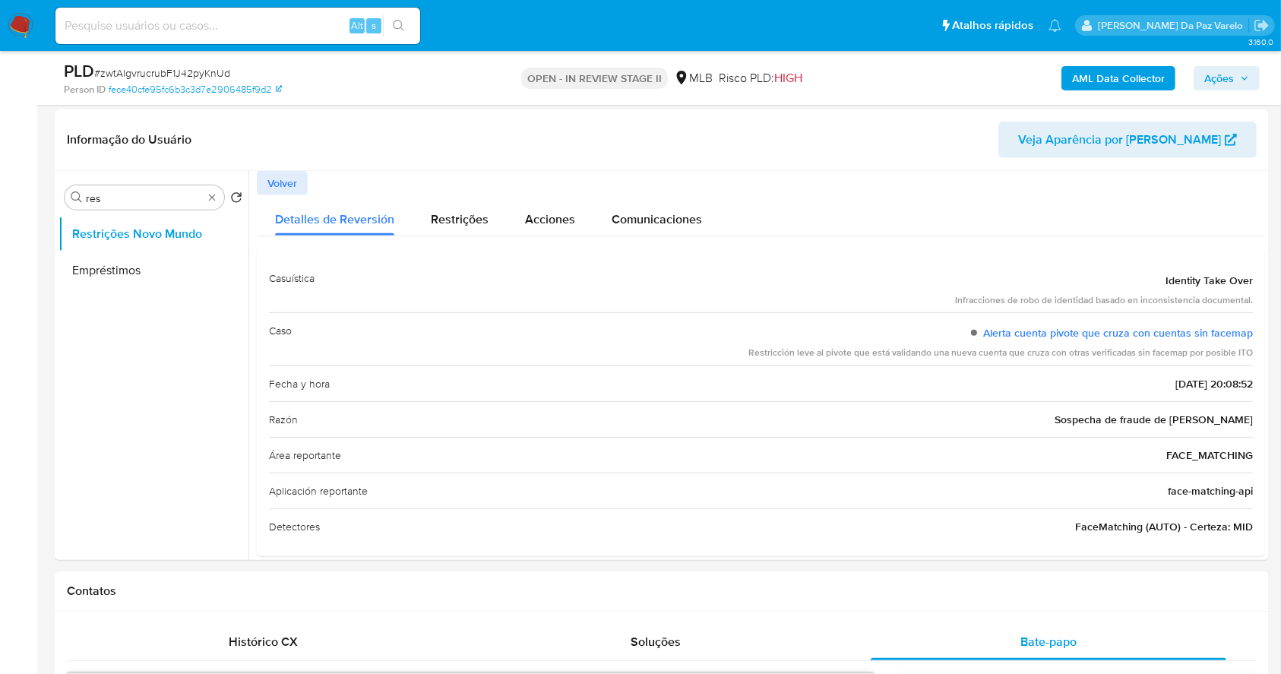
scroll to position [523, 0]
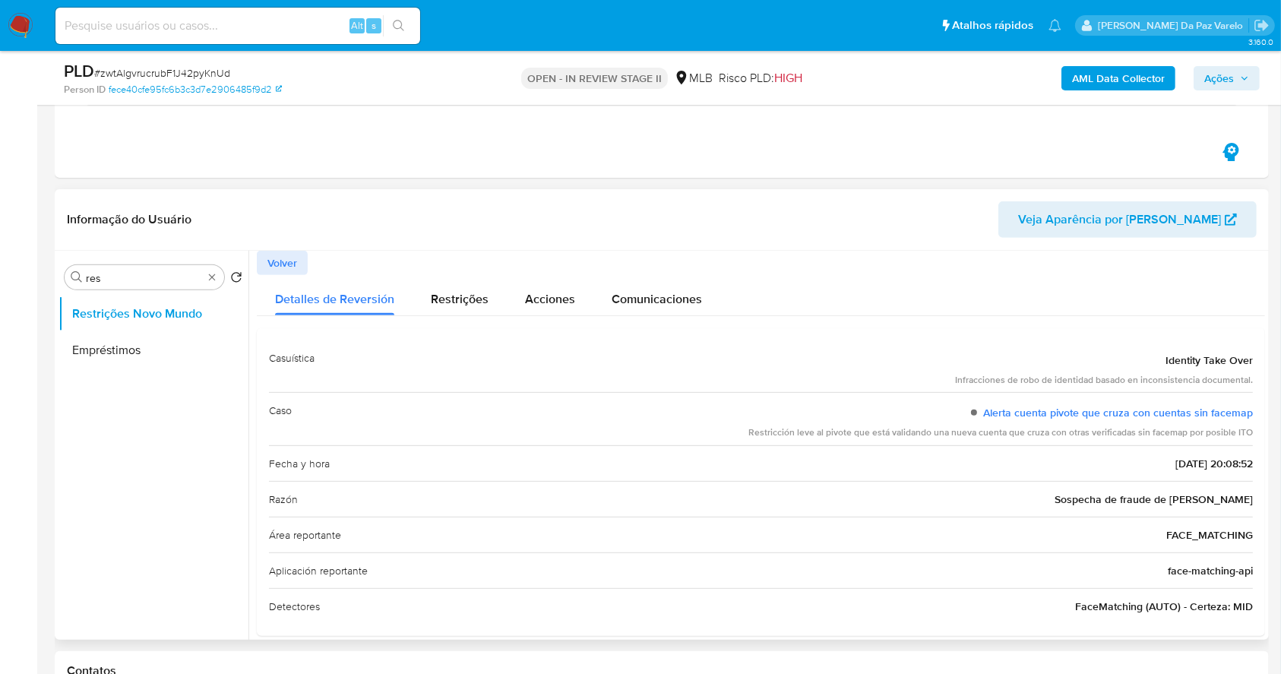
click at [290, 258] on span "Volver" at bounding box center [282, 262] width 30 height 21
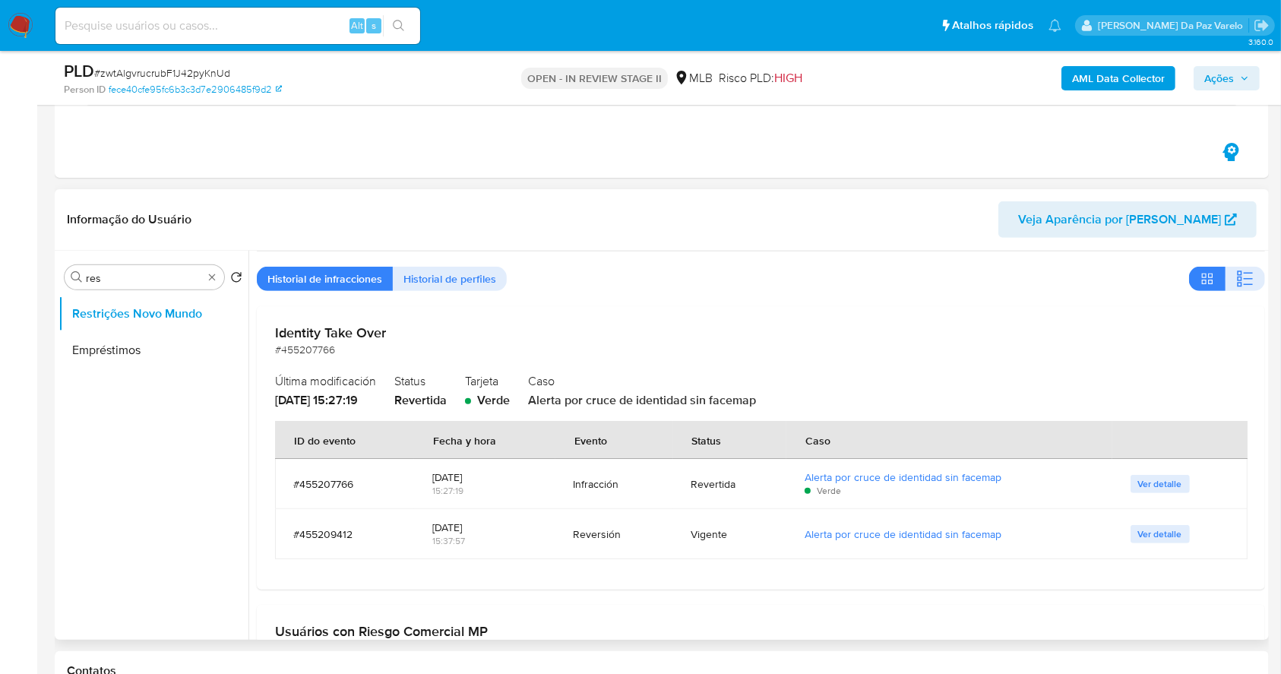
scroll to position [101, 0]
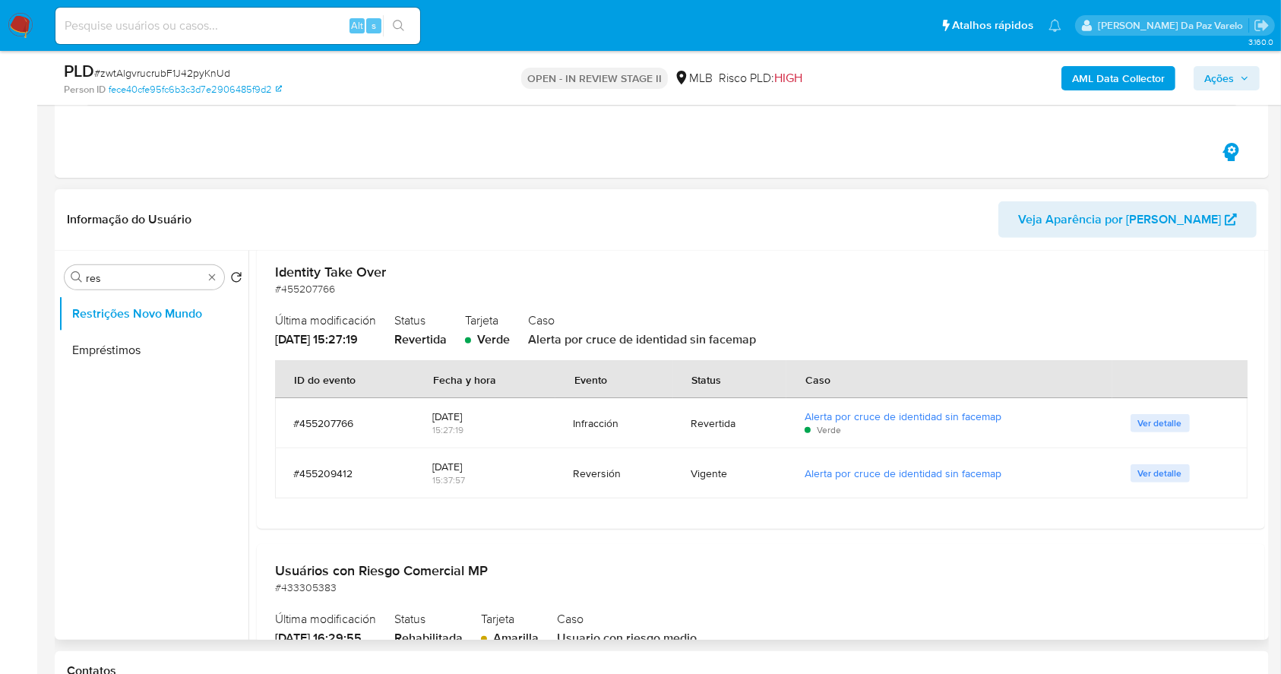
click at [1153, 421] on span "Ver detalle" at bounding box center [1160, 423] width 44 height 15
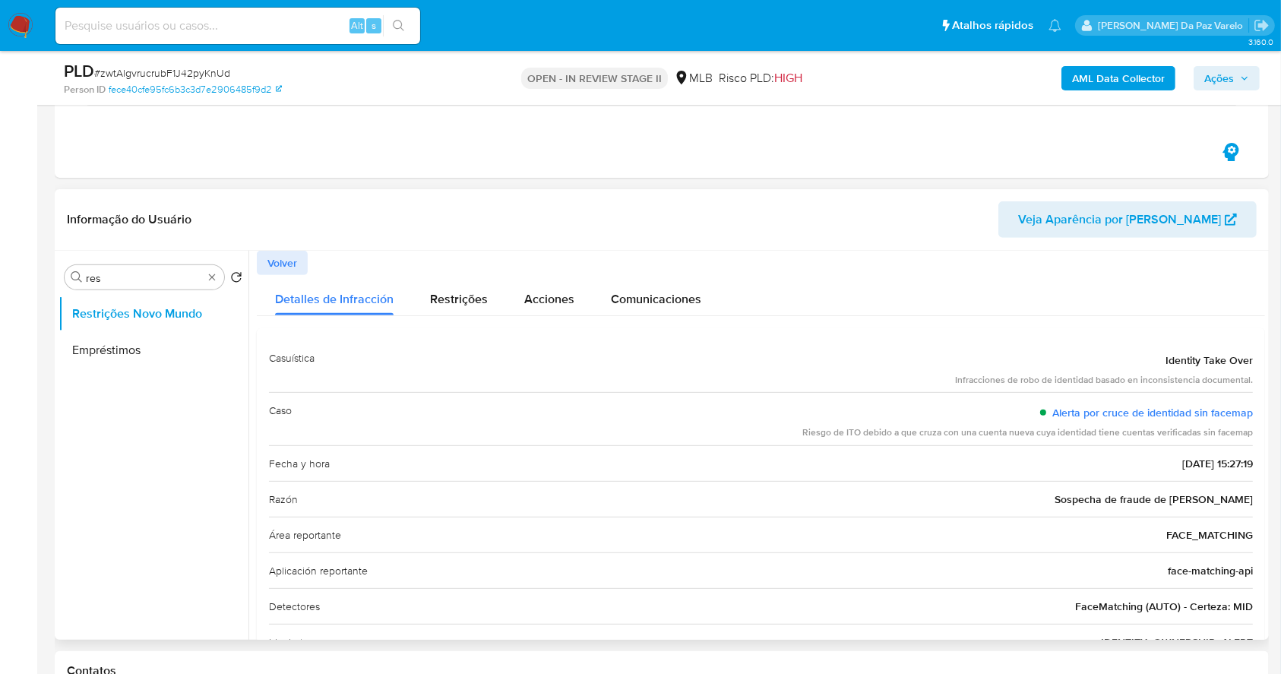
click at [850, 432] on div "Riesgo de ITO debido a que cruza con una cuenta nueva cuya identidad tiene cuen…" at bounding box center [1027, 432] width 451 height 13
drag, startPoint x: 850, startPoint y: 432, endPoint x: 1251, endPoint y: 435, distance: 402.0
click at [1251, 435] on div "Casuística Identity Take Over Infracciones de robo de identidad basado en incon…" at bounding box center [761, 518] width 1008 height 380
click at [842, 460] on div "Fecha y hora 09/09/2025 - 15:27:19" at bounding box center [761, 463] width 984 height 36
click at [796, 429] on div "Caso Alerta por cruce de identidad sin facemap Riesgo de ITO debido a que cruza…" at bounding box center [761, 418] width 984 height 53
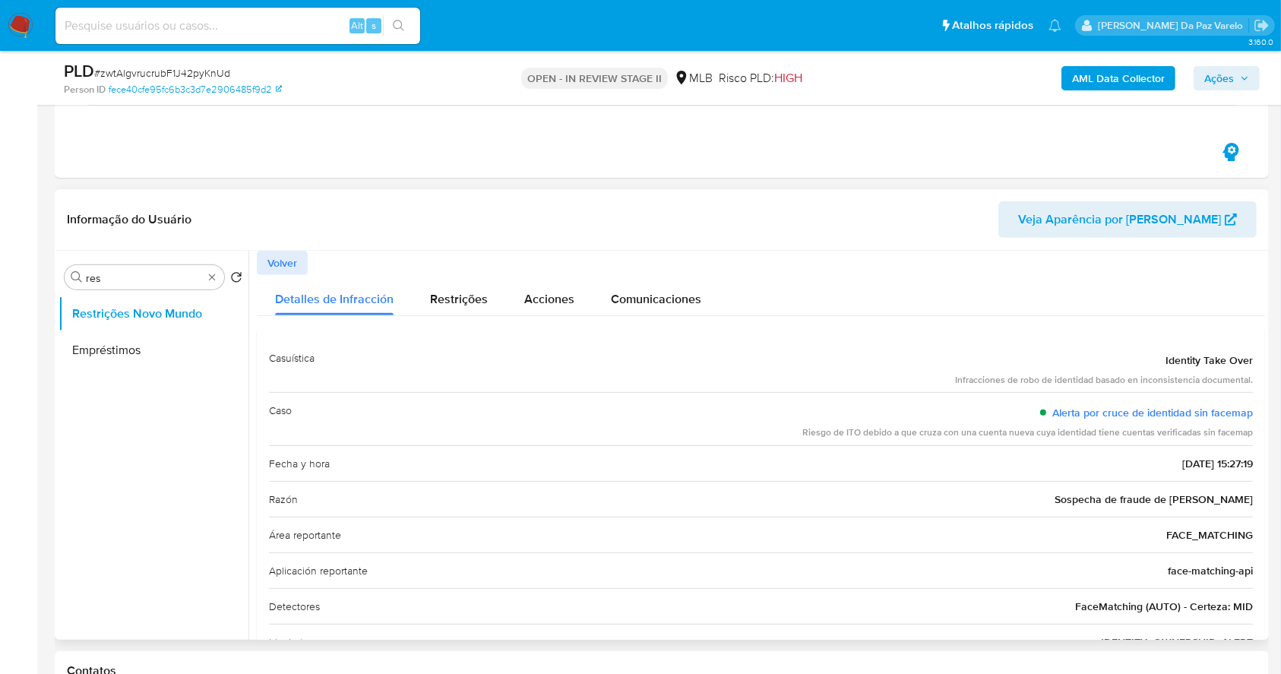
drag, startPoint x: 796, startPoint y: 429, endPoint x: 972, endPoint y: 430, distance: 175.5
click at [972, 430] on div "Caso Alerta por cruce de identidad sin facemap Riesgo de ITO debido a que cruza…" at bounding box center [761, 418] width 984 height 53
click at [975, 381] on div "Infracciones de robo de identidad basado en inconsistencia documental." at bounding box center [1104, 380] width 298 height 13
drag, startPoint x: 975, startPoint y: 381, endPoint x: 1074, endPoint y: 381, distance: 98.8
click at [1074, 381] on div "Infracciones de robo de identidad basado en inconsistencia documental." at bounding box center [1104, 380] width 298 height 13
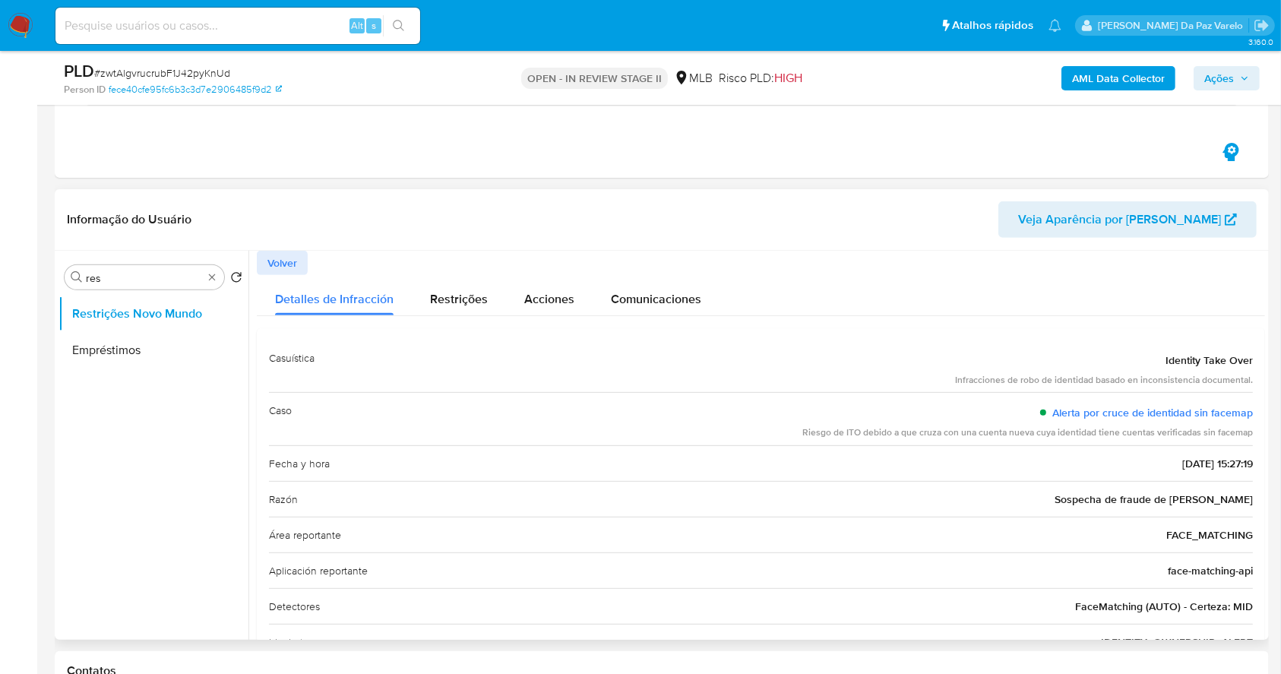
click at [273, 268] on span "Volver" at bounding box center [282, 262] width 30 height 21
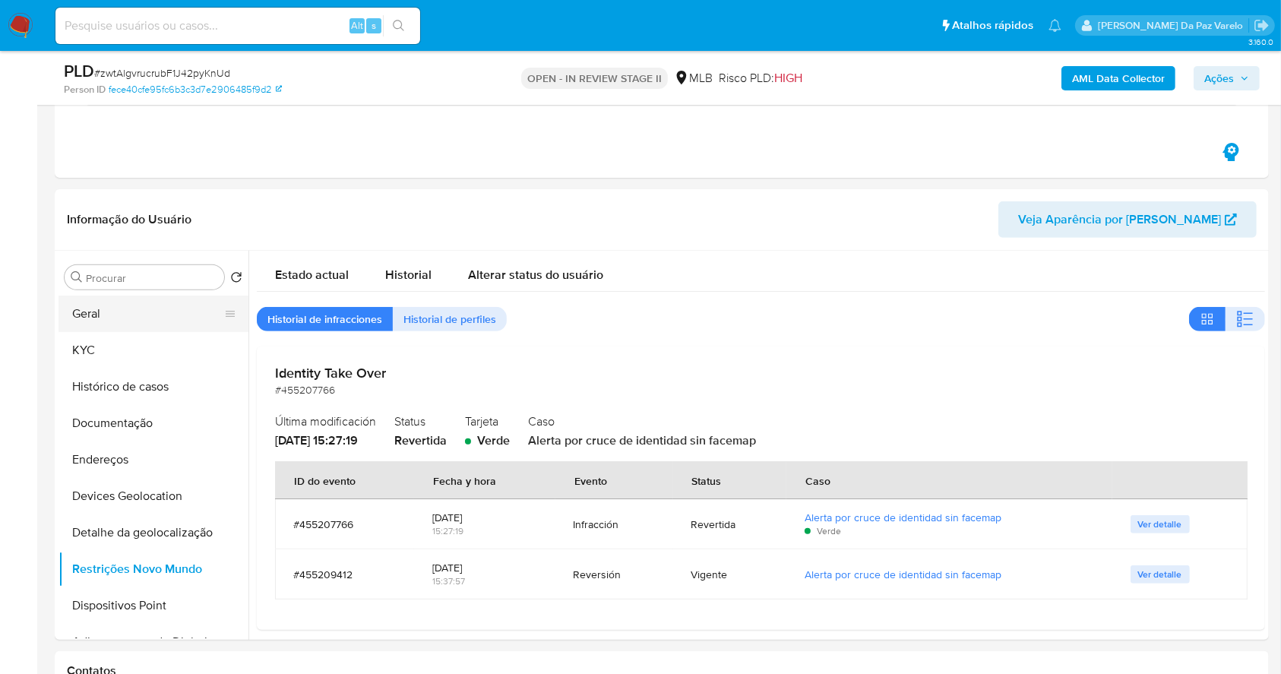
click at [112, 313] on button "Geral" at bounding box center [148, 314] width 178 height 36
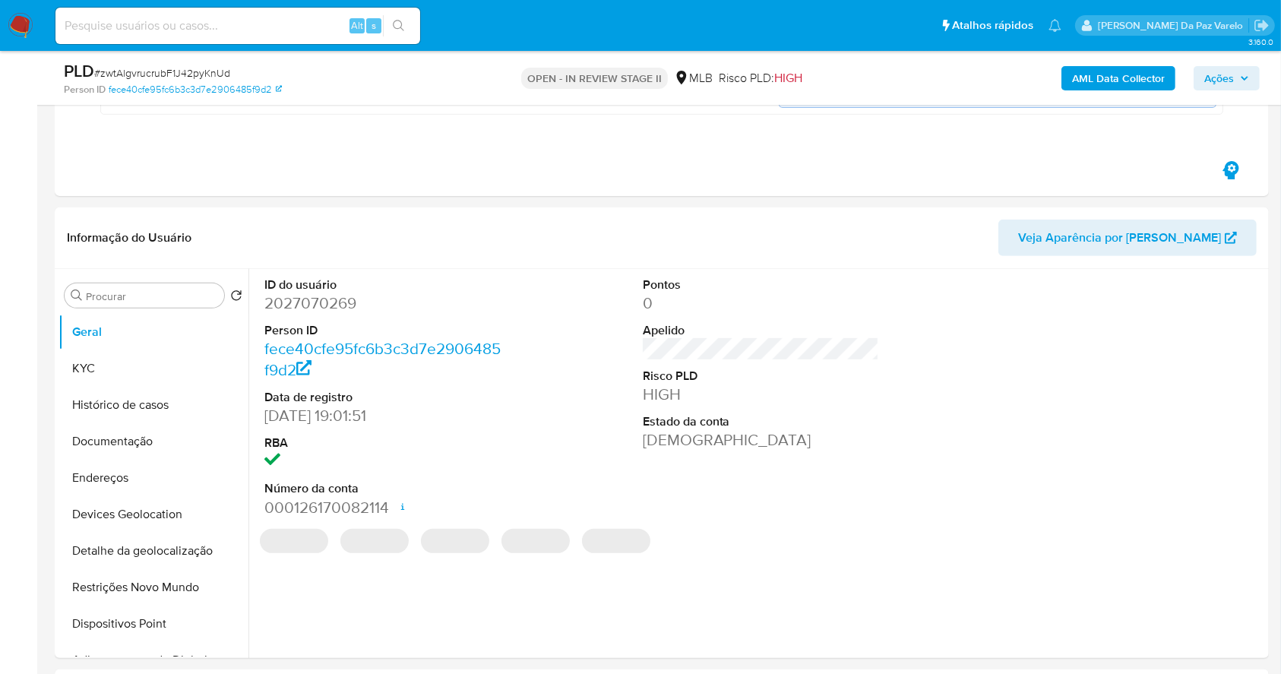
click at [326, 304] on dd "2027070269" at bounding box center [382, 303] width 237 height 21
copy dd "2027070269"
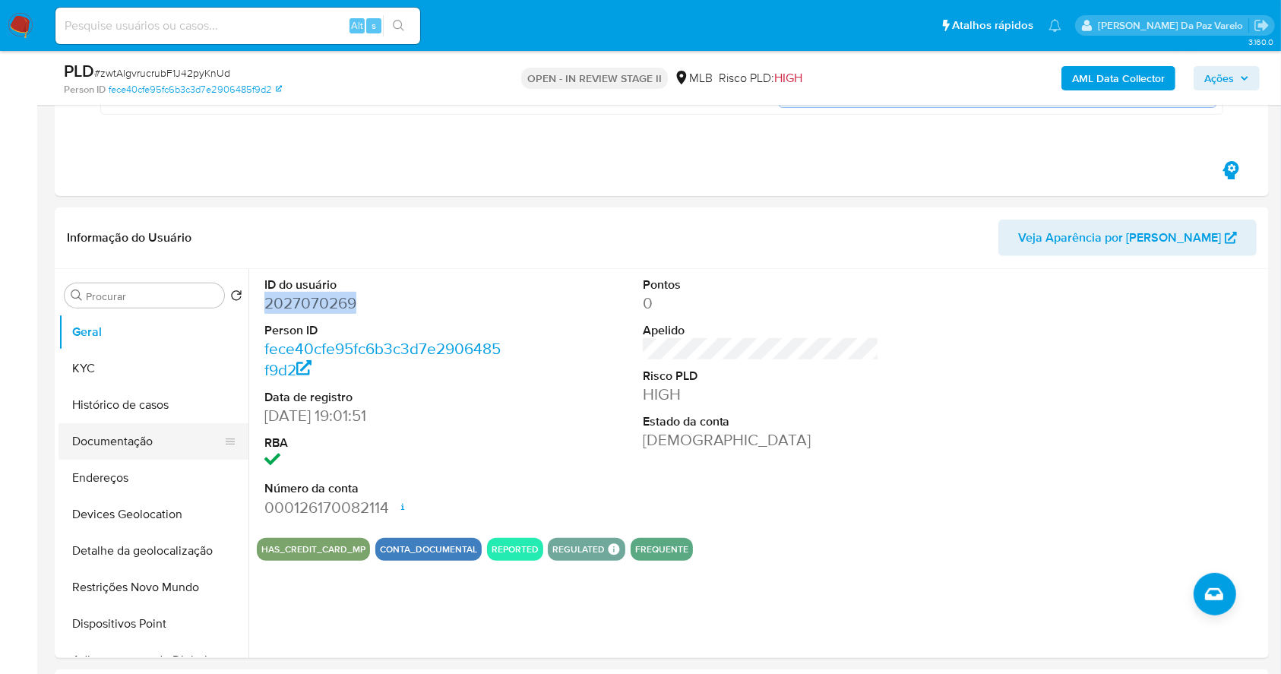
click at [100, 438] on button "Documentação" at bounding box center [148, 441] width 178 height 36
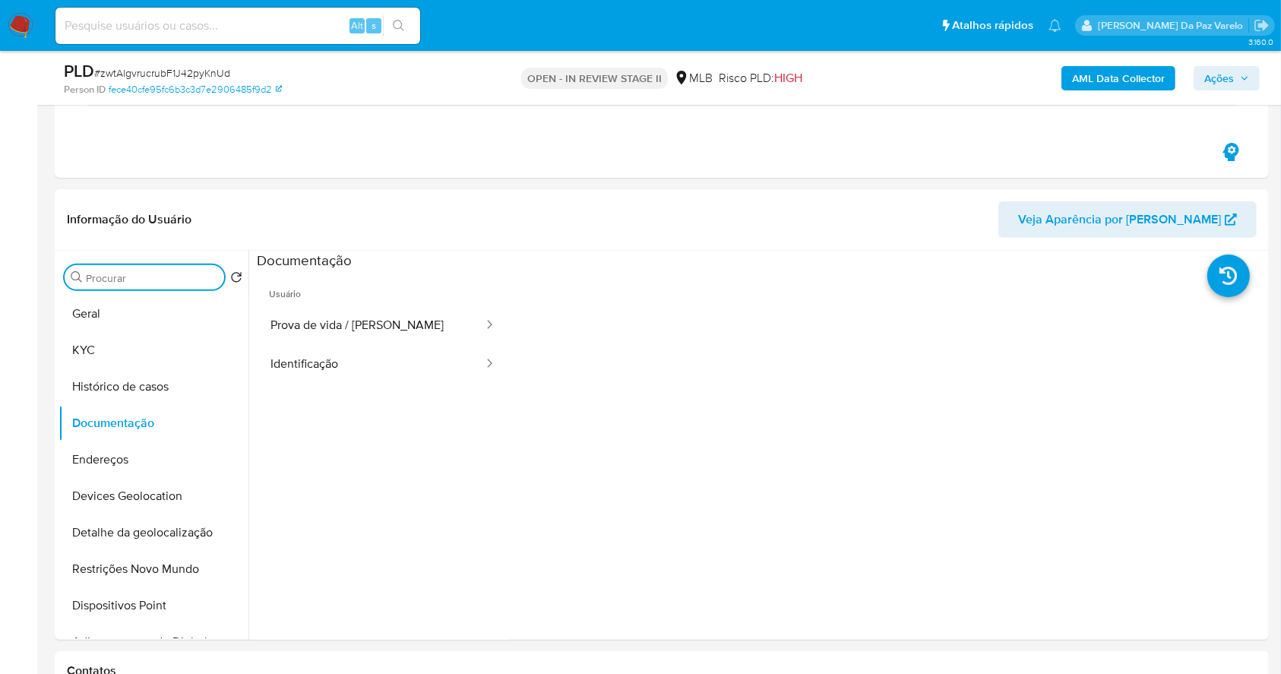
click at [164, 283] on input "Procurar" at bounding box center [152, 278] width 132 height 14
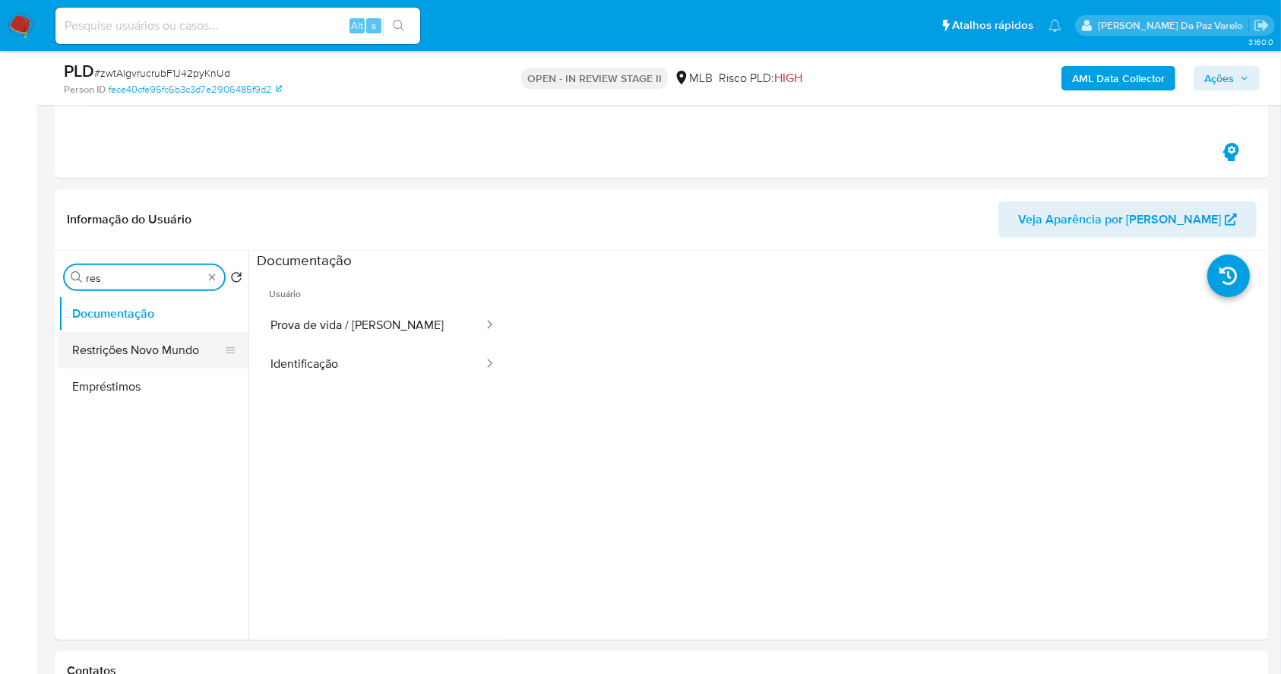
type input "res"
click at [163, 348] on button "Restrições Novo Mundo" at bounding box center [154, 350] width 190 height 36
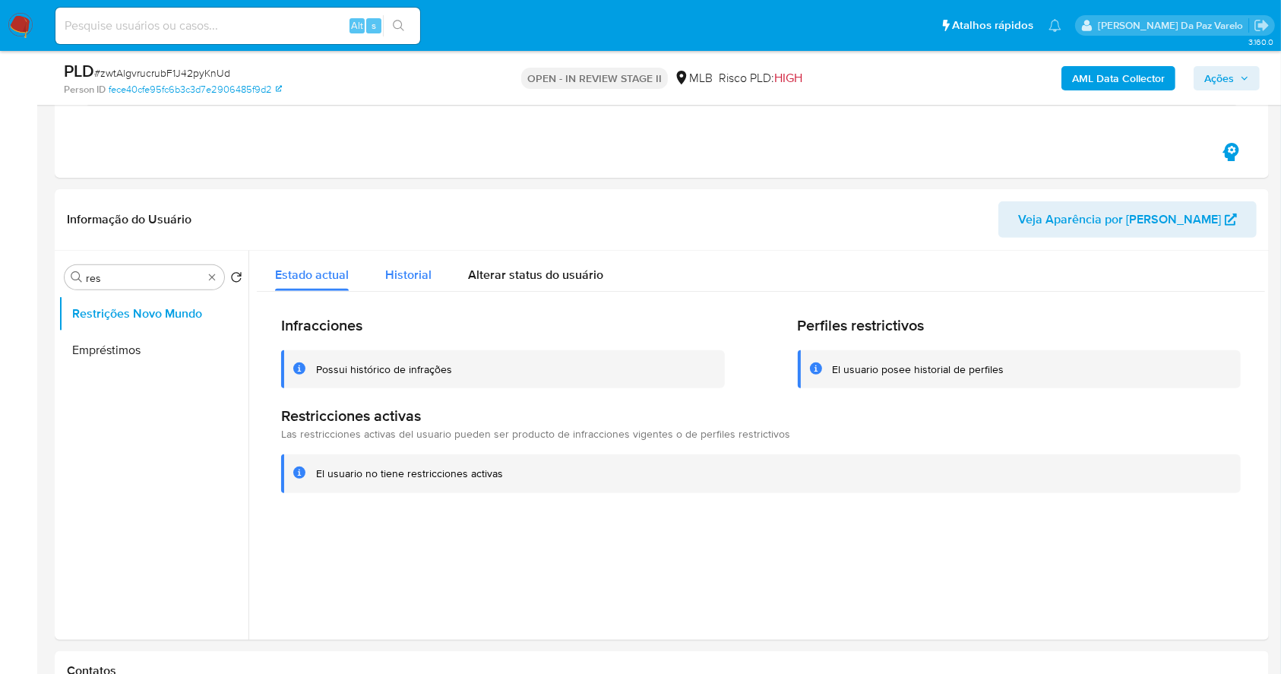
click at [394, 267] on span "Historial" at bounding box center [408, 274] width 46 height 17
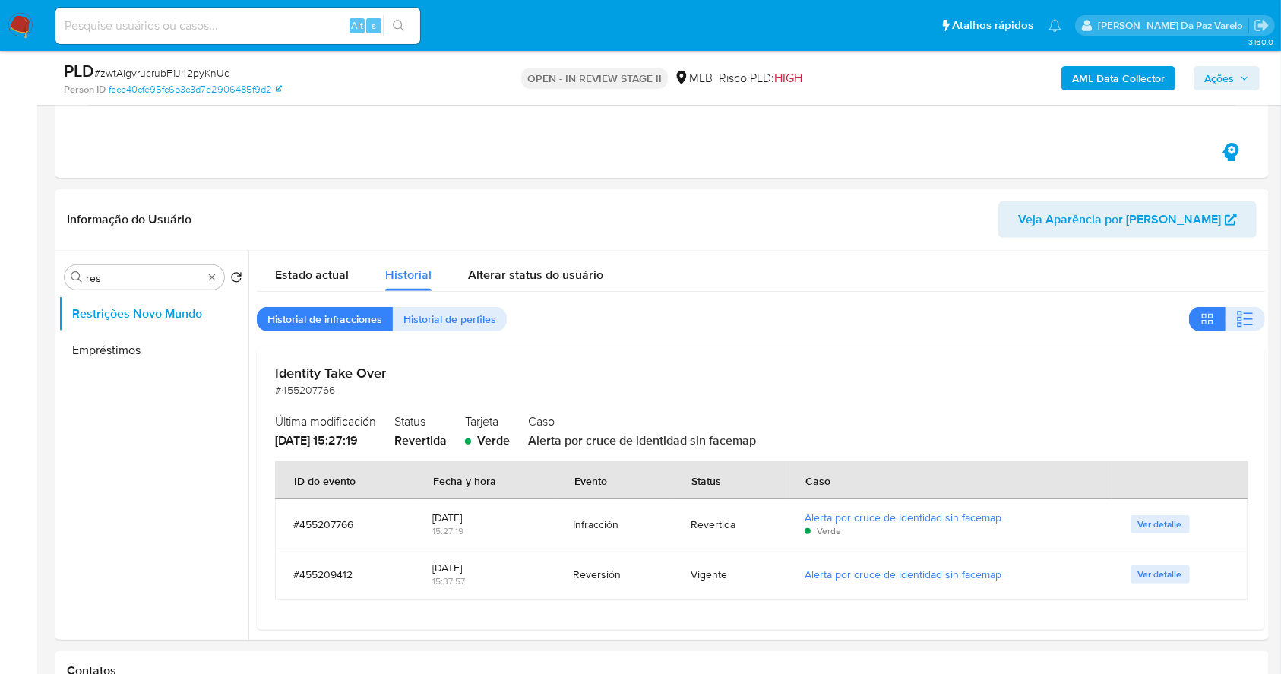
click at [887, 466] on th "Caso" at bounding box center [949, 480] width 326 height 38
click at [888, 397] on div "Identity Take Over #455207766 Última modificación 09/09/2025 - 15:27:19 Status …" at bounding box center [761, 487] width 1008 height 283
click at [896, 389] on div "Identity Take Over #455207766" at bounding box center [761, 381] width 972 height 33
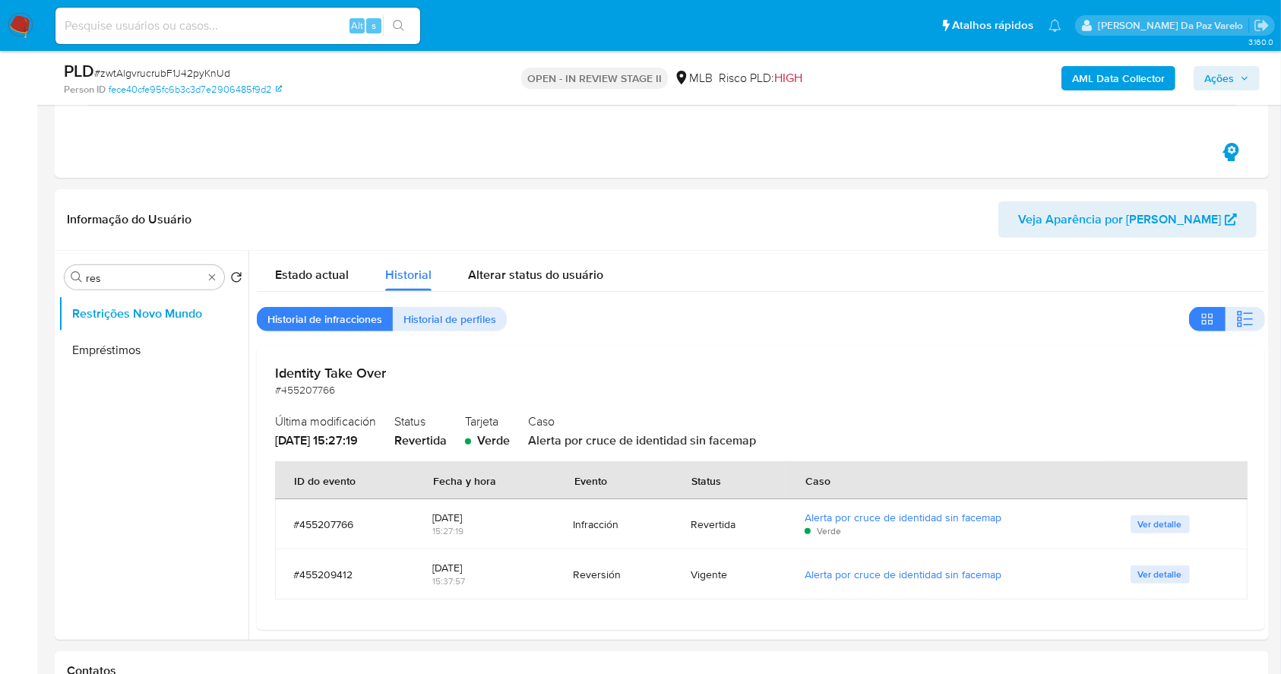
drag, startPoint x: 1161, startPoint y: 572, endPoint x: 1151, endPoint y: 566, distance: 11.6
click at [1161, 572] on span "Ver detalle" at bounding box center [1160, 574] width 44 height 15
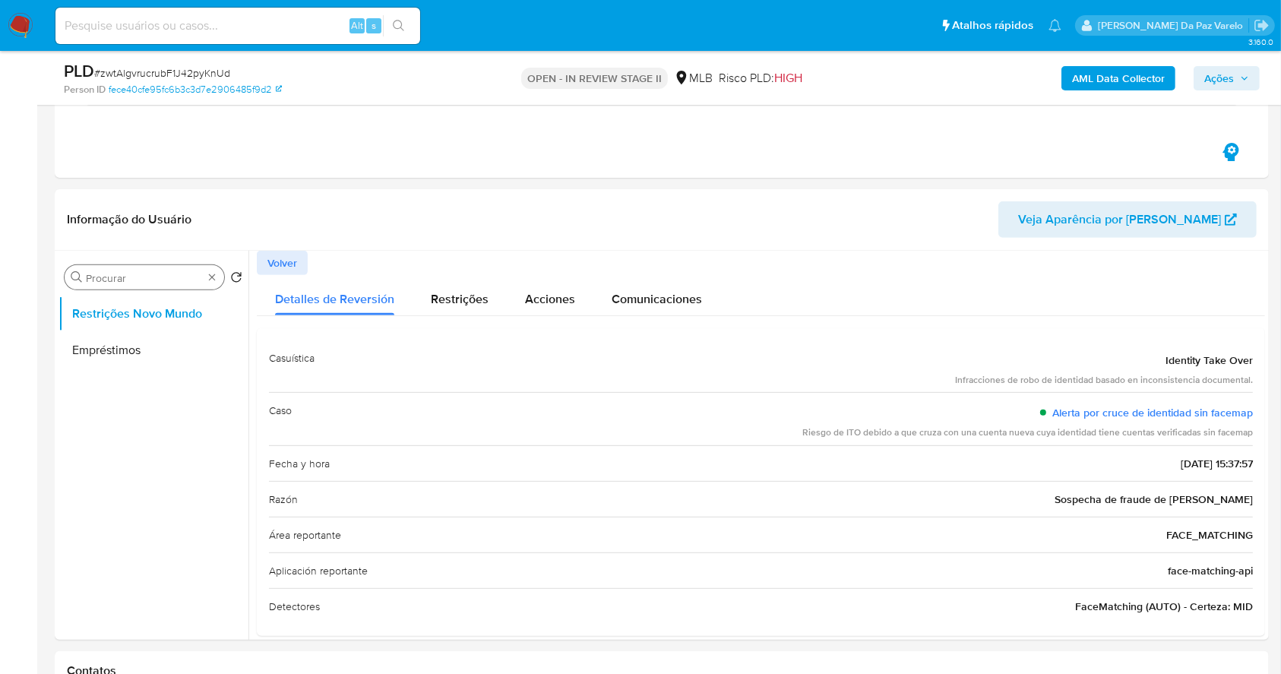
drag, startPoint x: 214, startPoint y: 277, endPoint x: 201, endPoint y: 277, distance: 12.2
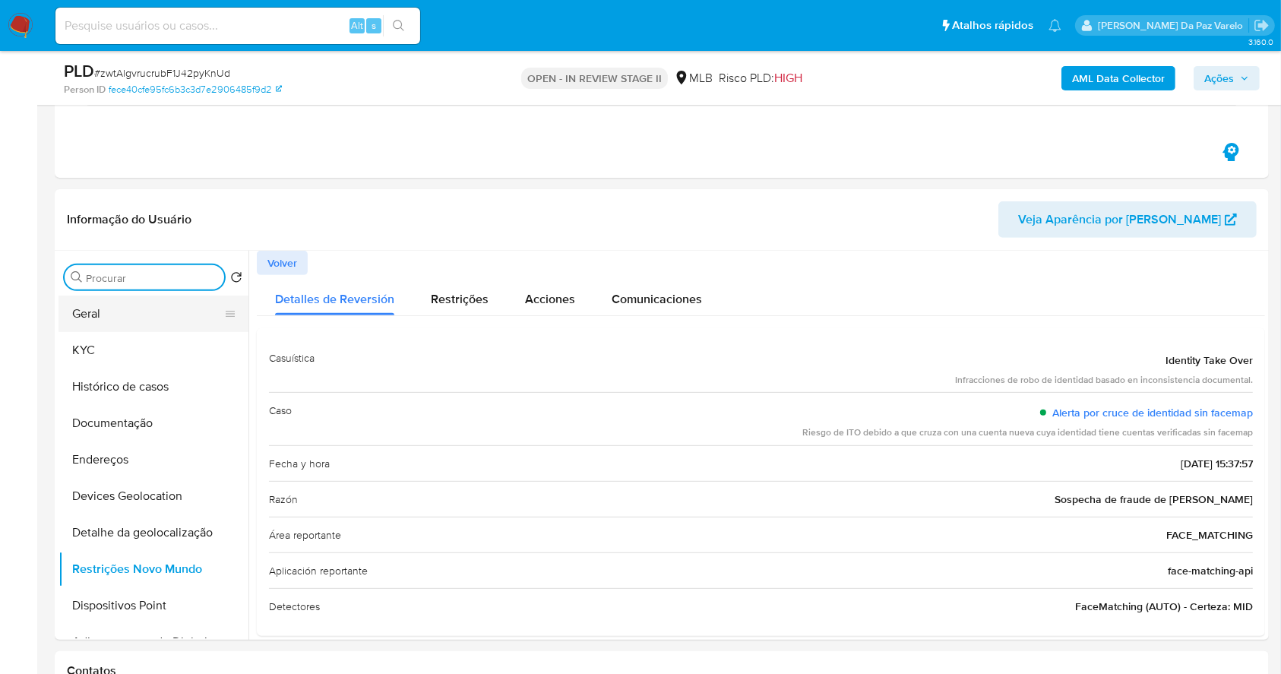
click at [128, 313] on button "Geral" at bounding box center [148, 314] width 178 height 36
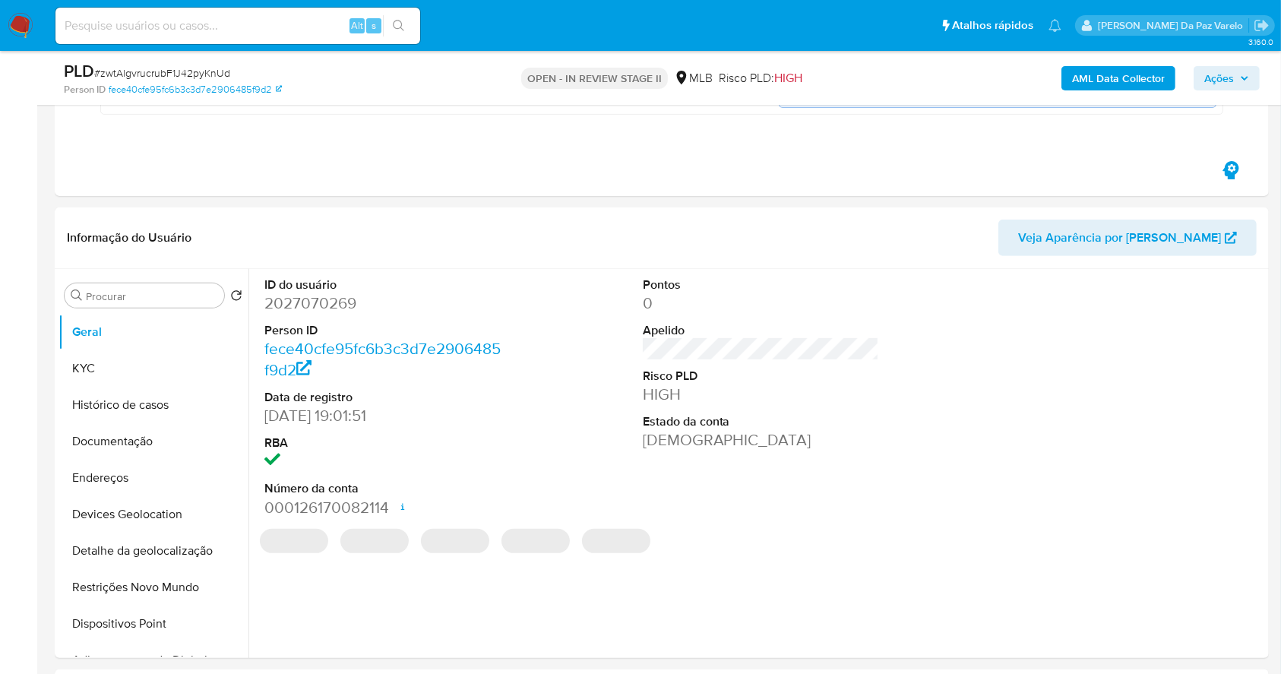
click at [337, 302] on dd "2027070269" at bounding box center [382, 303] width 237 height 21
copy dd "2027070269"
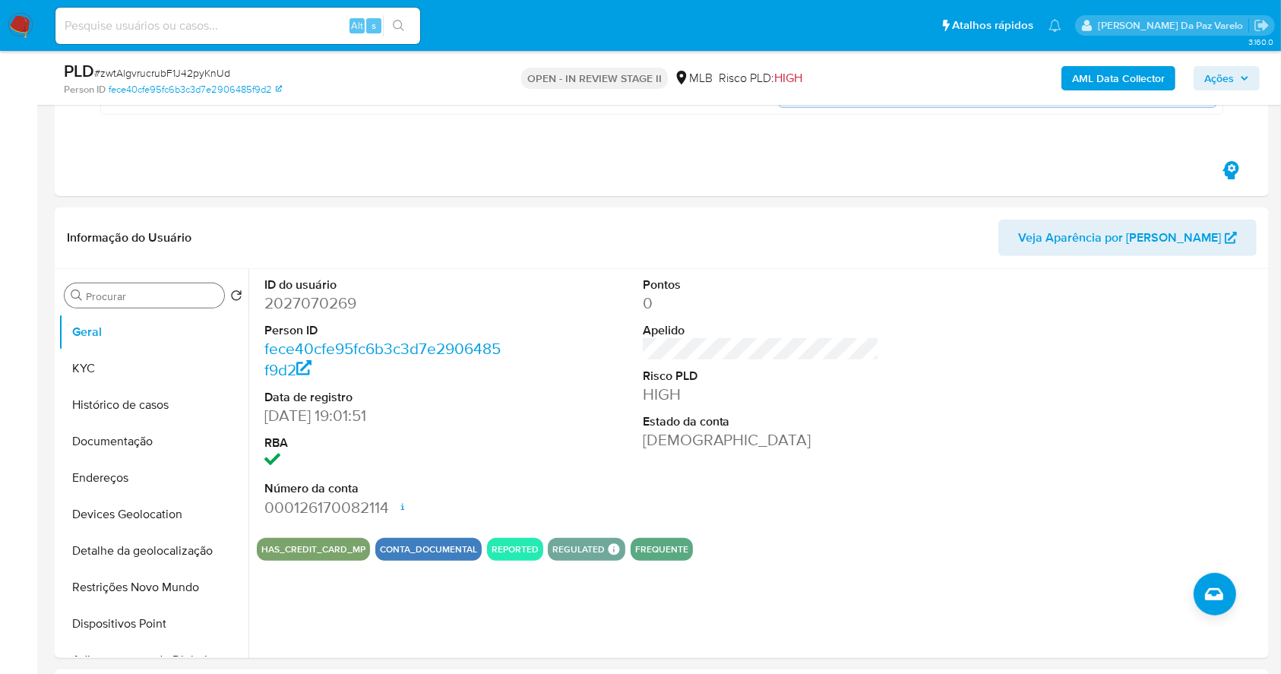
click at [125, 292] on input "Procurar" at bounding box center [152, 297] width 132 height 14
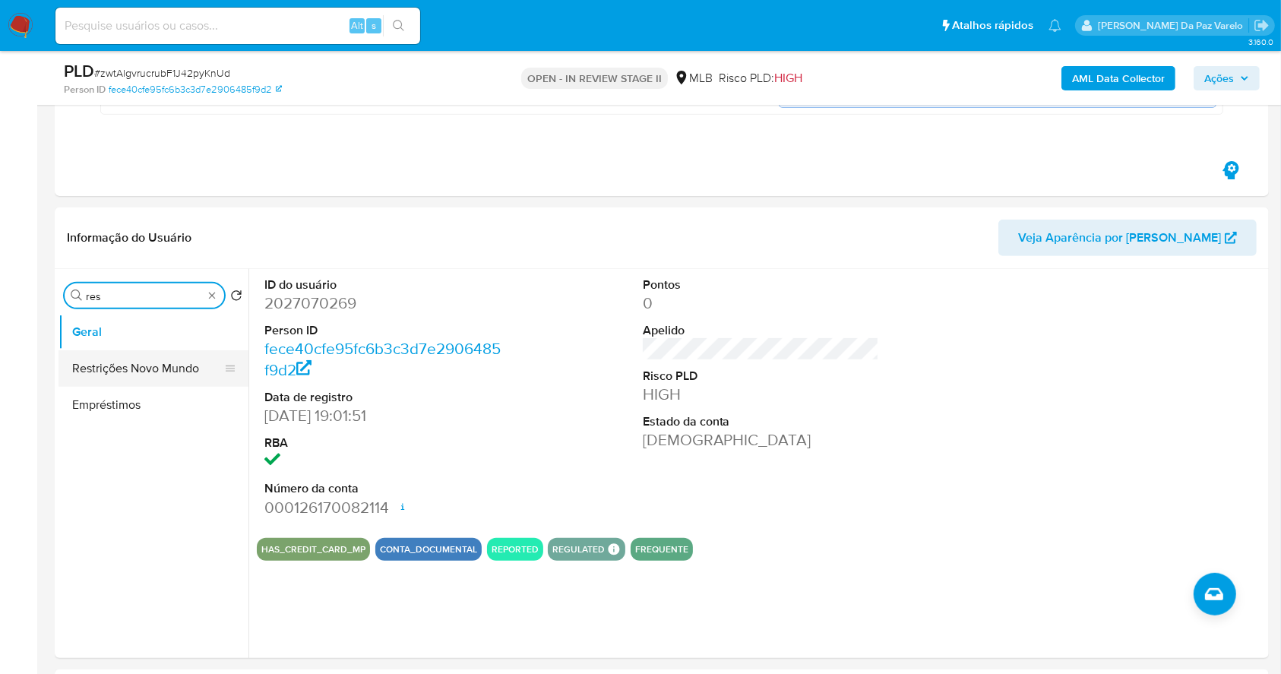
type input "res"
click at [139, 368] on button "Restrições Novo Mundo" at bounding box center [148, 368] width 178 height 36
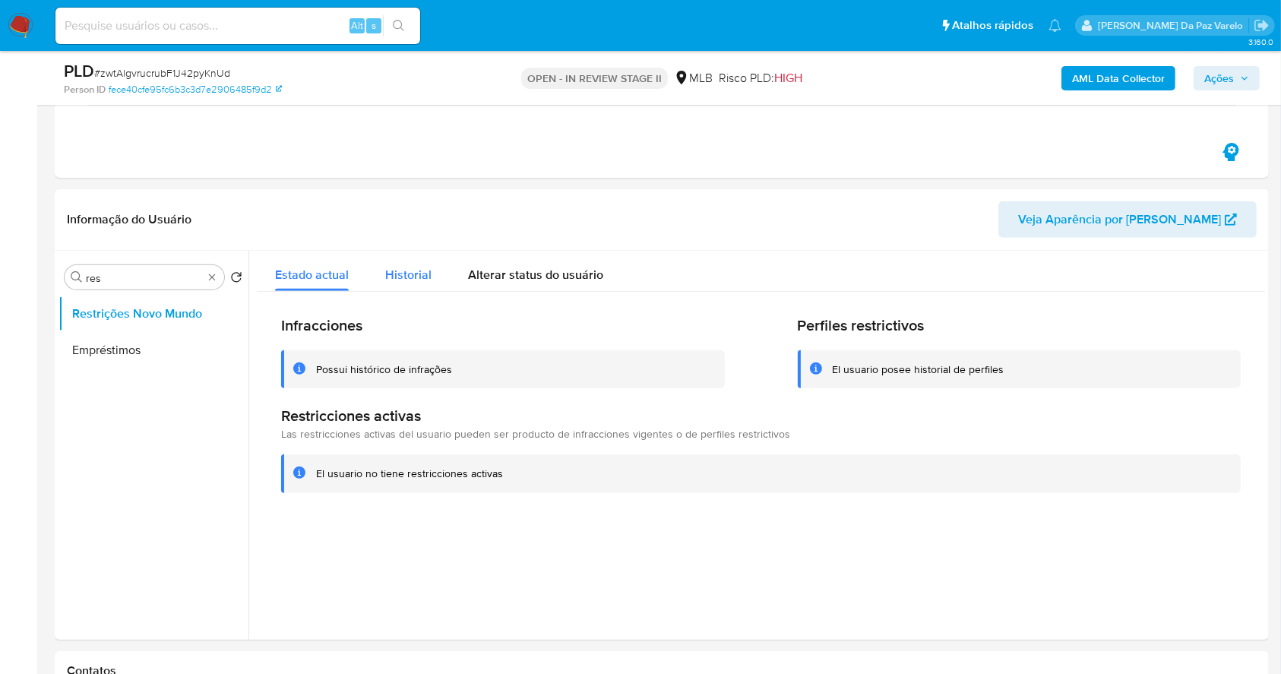
click at [383, 279] on button "Historial" at bounding box center [408, 271] width 83 height 40
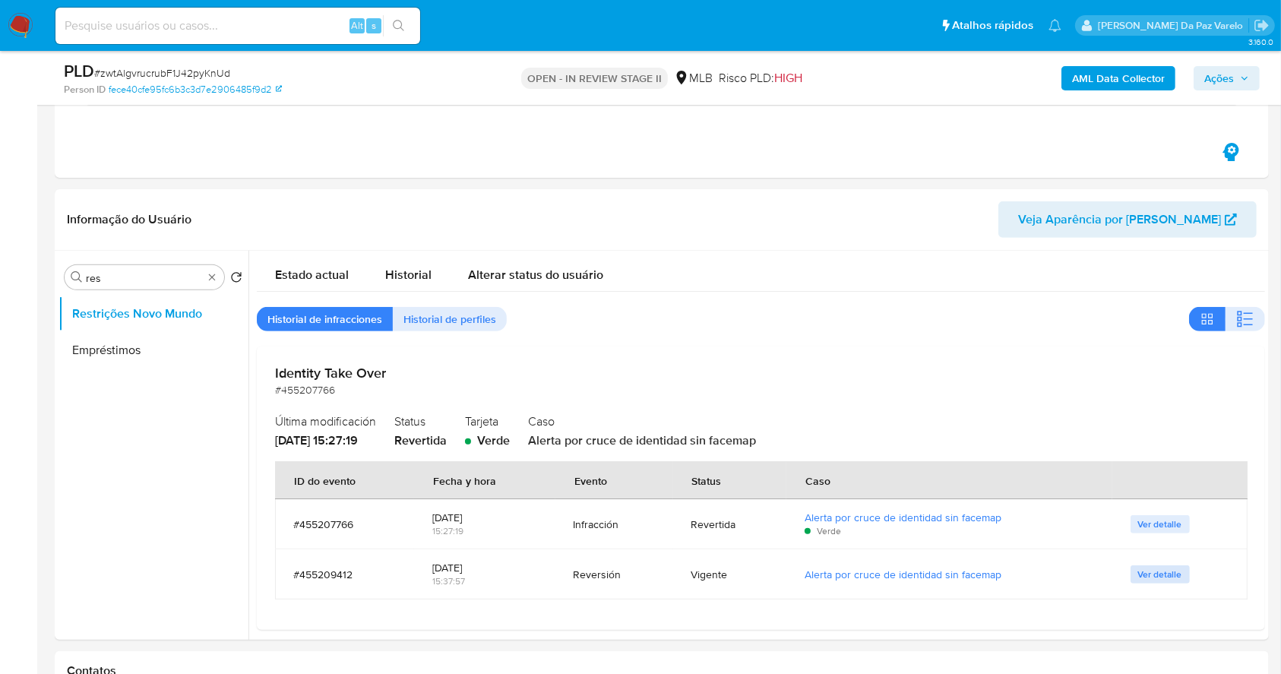
click at [1148, 574] on span "Ver detalle" at bounding box center [1160, 574] width 44 height 15
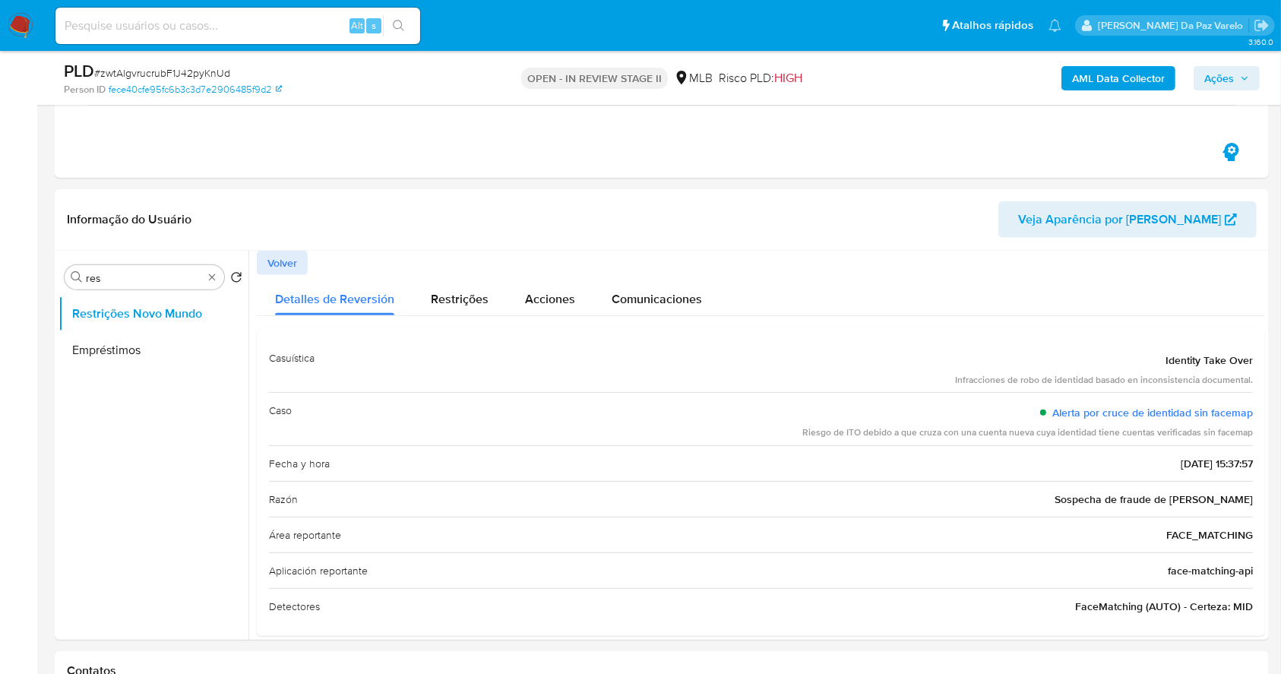
click at [869, 435] on div "Riesgo de ITO debido a que cruza con una cuenta nueva cuya identidad tiene cuen…" at bounding box center [1027, 432] width 451 height 13
click at [869, 433] on div "Riesgo de ITO debido a que cruza con una cuenta nueva cuya identidad tiene cuen…" at bounding box center [1027, 432] width 451 height 13
click at [1154, 357] on div "Identity Take Over" at bounding box center [1104, 359] width 298 height 27
drag, startPoint x: 1154, startPoint y: 357, endPoint x: 1246, endPoint y: 431, distance: 117.8
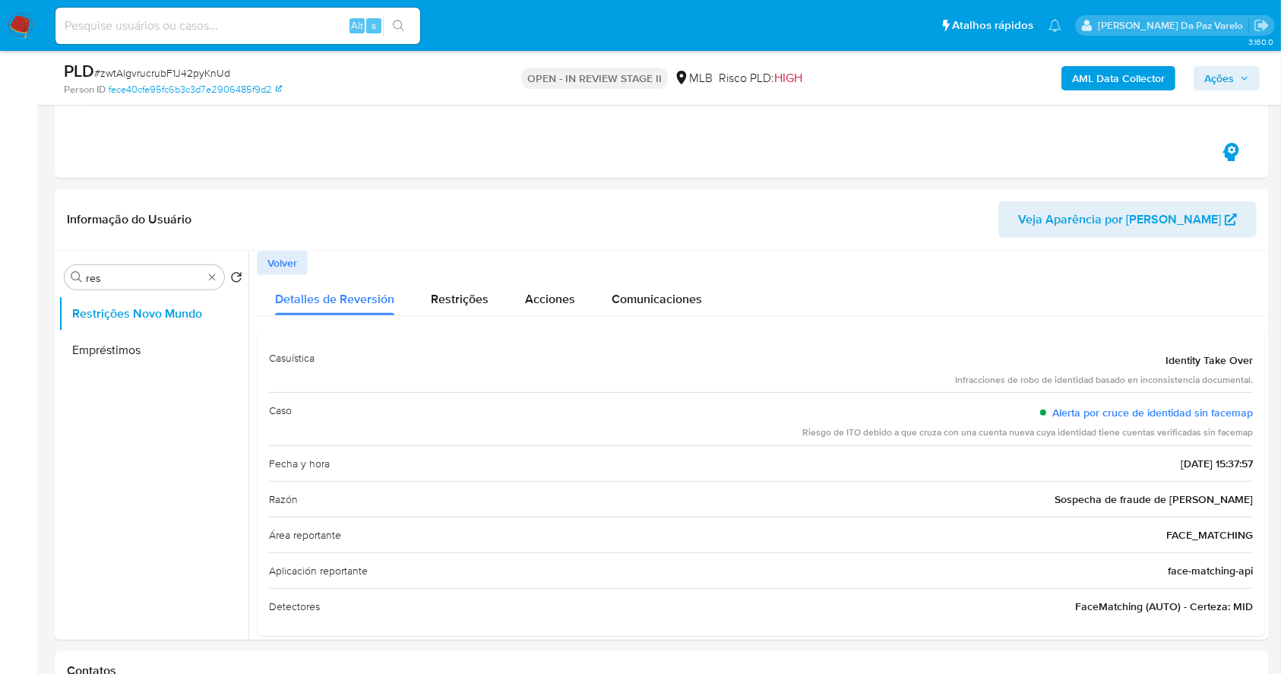
click at [1246, 431] on div "Casuística Identity Take Over Infracciones de robo de identidad basado en incon…" at bounding box center [761, 482] width 984 height 284
click at [1170, 364] on span "Identity Take Over" at bounding box center [1209, 360] width 87 height 15
click at [1157, 353] on div "Identity Take Over" at bounding box center [1104, 359] width 298 height 27
drag, startPoint x: 1157, startPoint y: 353, endPoint x: 1255, endPoint y: 384, distance: 102.6
click at [1255, 384] on div "Casuística Identity Take Over Infracciones de robo de identidad basado en incon…" at bounding box center [761, 482] width 1008 height 309
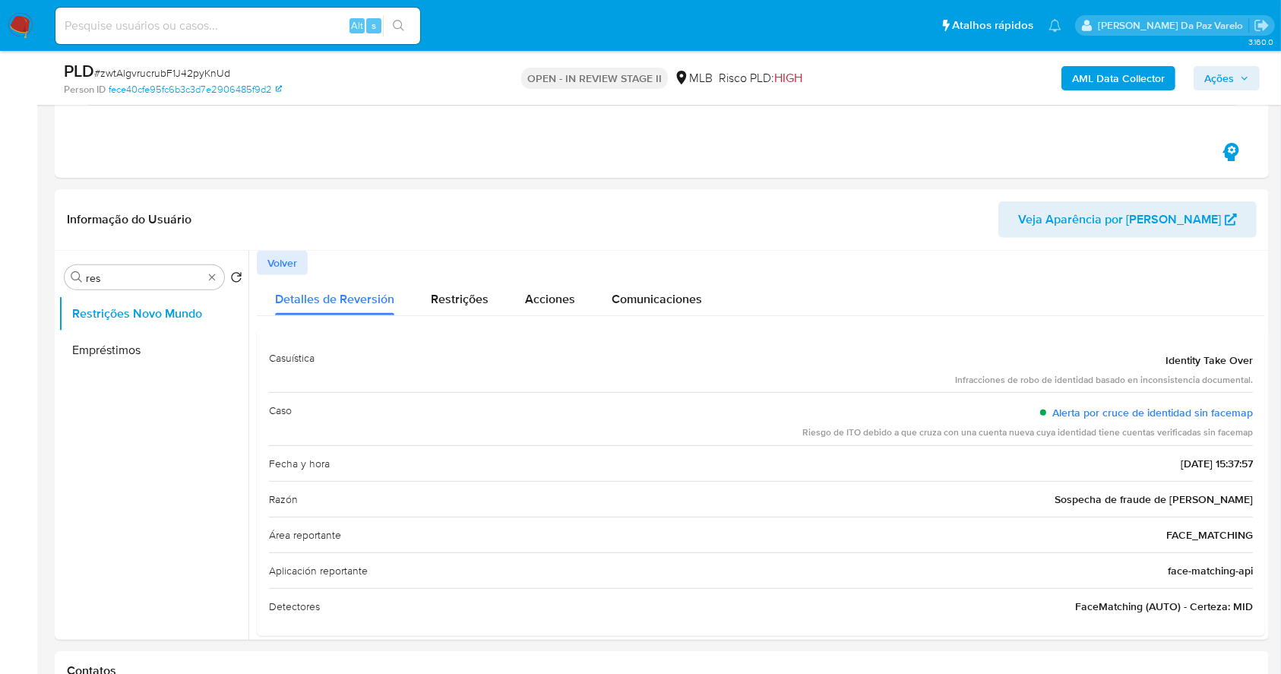
drag, startPoint x: 1034, startPoint y: 407, endPoint x: 1256, endPoint y: 427, distance: 222.8
click at [1256, 427] on div "Casuística Identity Take Over Infracciones de robo de identidad basado en incon…" at bounding box center [761, 482] width 1008 height 309
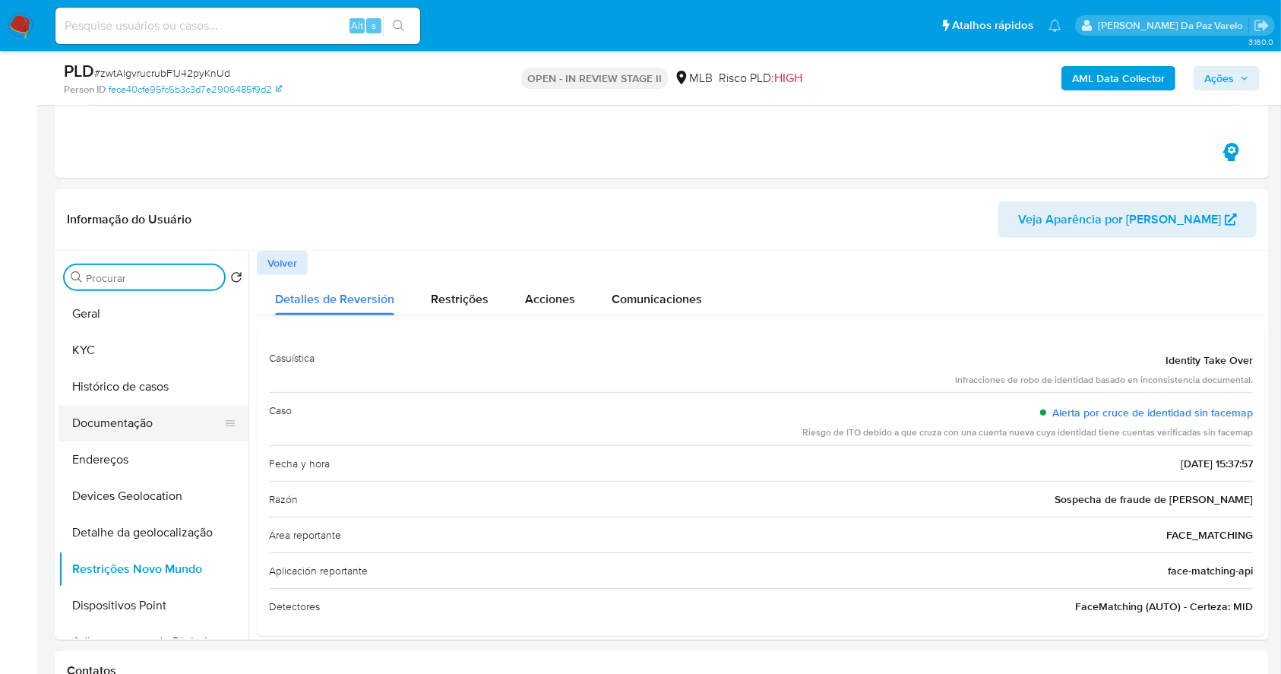
drag, startPoint x: 128, startPoint y: 413, endPoint x: 144, endPoint y: 410, distance: 15.5
click at [128, 414] on button "Documentação" at bounding box center [148, 423] width 178 height 36
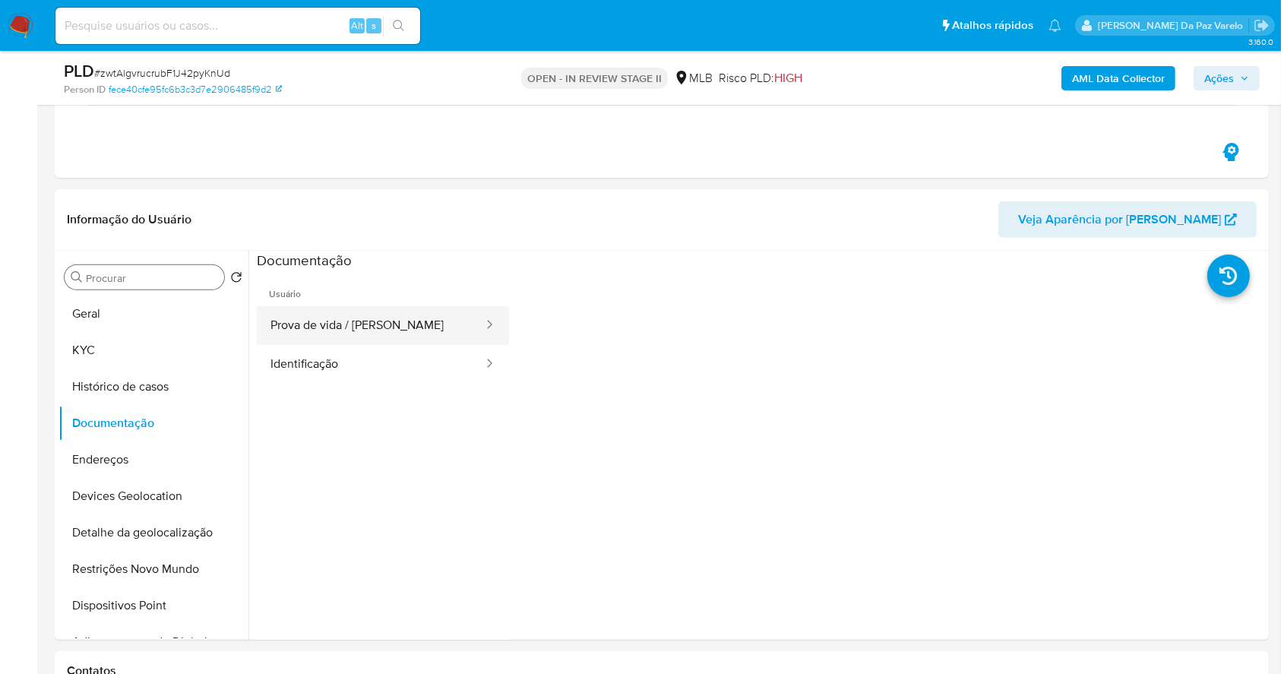
click at [409, 329] on button "Prova de vida / Selfie" at bounding box center [371, 325] width 228 height 39
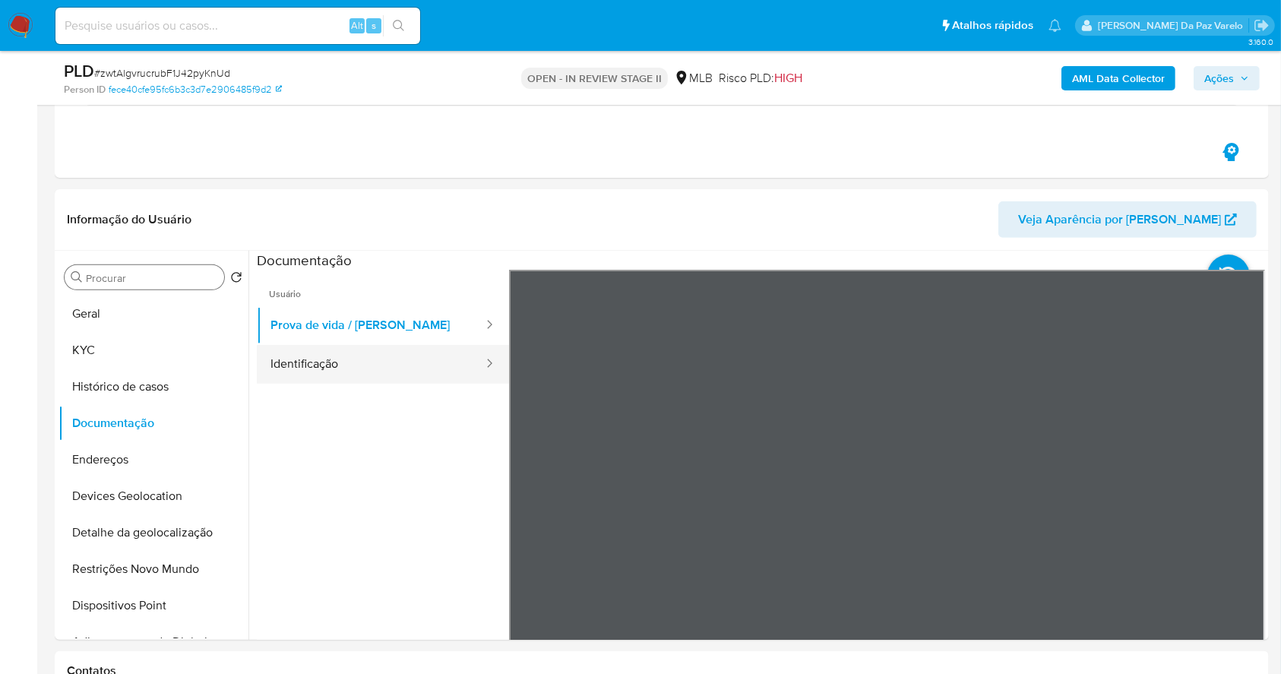
click at [430, 363] on button "Identificação" at bounding box center [371, 364] width 228 height 39
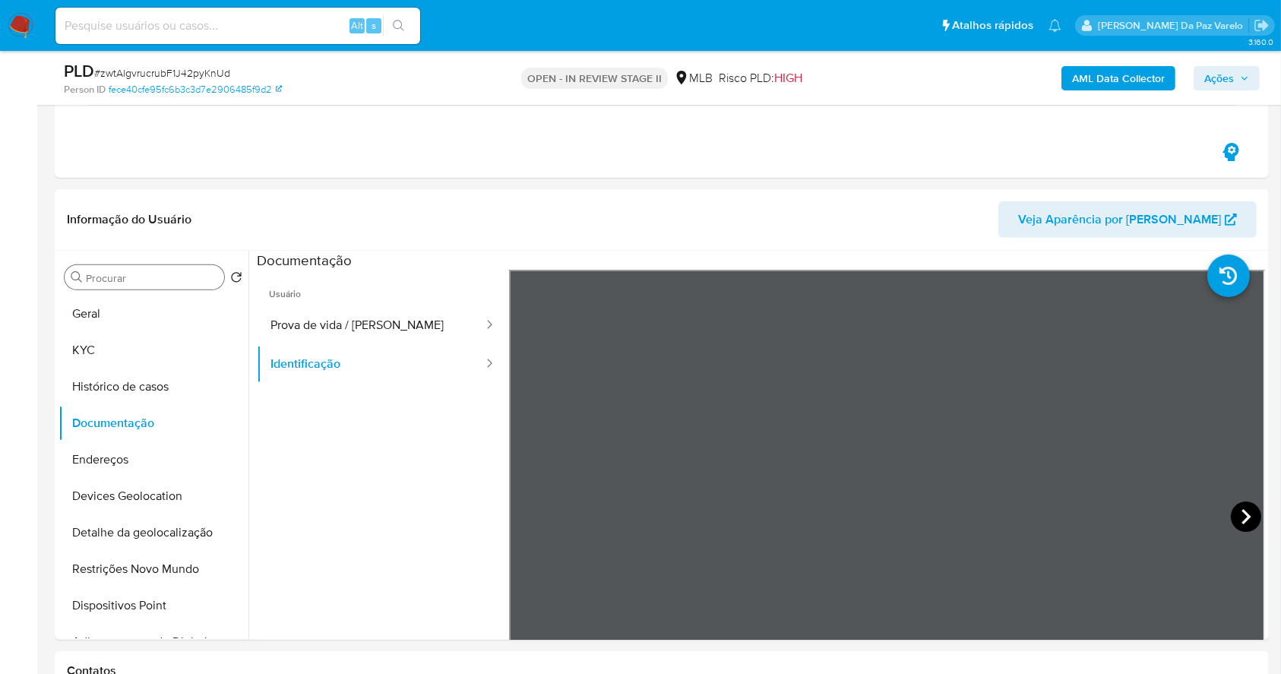
click at [1231, 507] on icon at bounding box center [1246, 517] width 30 height 30
click at [529, 509] on icon at bounding box center [527, 516] width 9 height 15
click at [292, 26] on input at bounding box center [237, 26] width 365 height 20
click at [289, 27] on input at bounding box center [237, 26] width 365 height 20
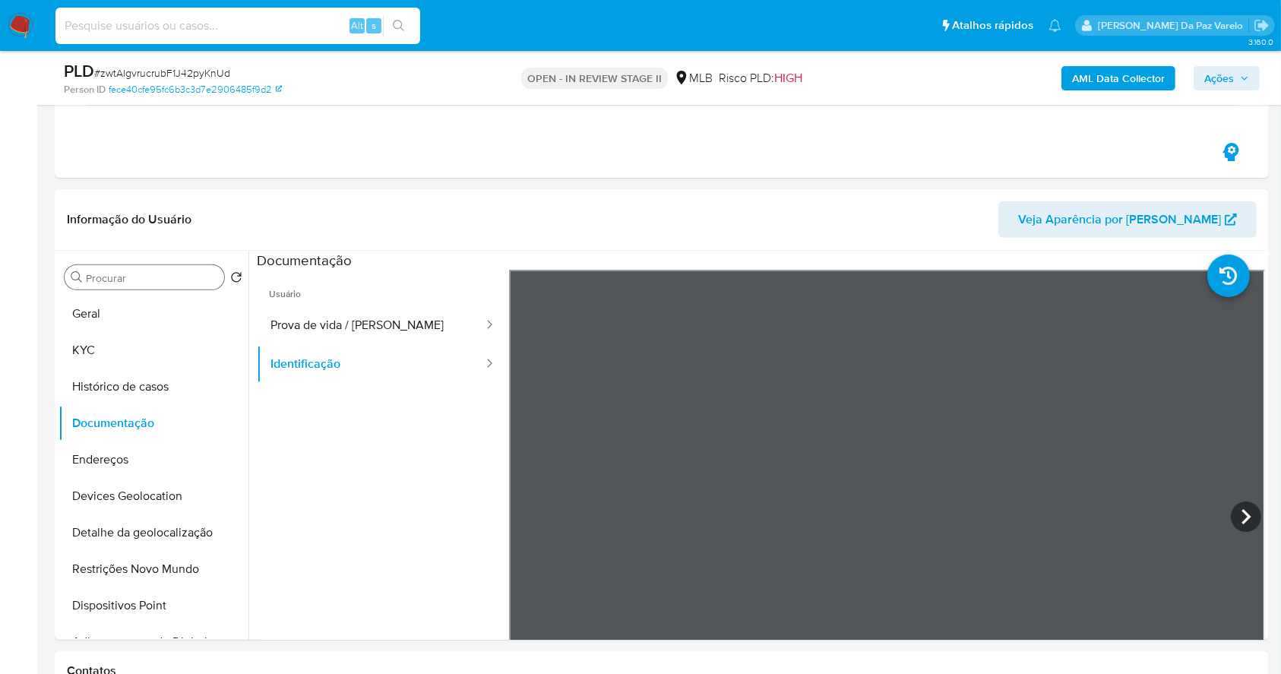
paste input "bjDbuzyDVqLM9mNHSi1mlffK"
type input "bjDbuzyDVqLM9mNHSi1mlffK"
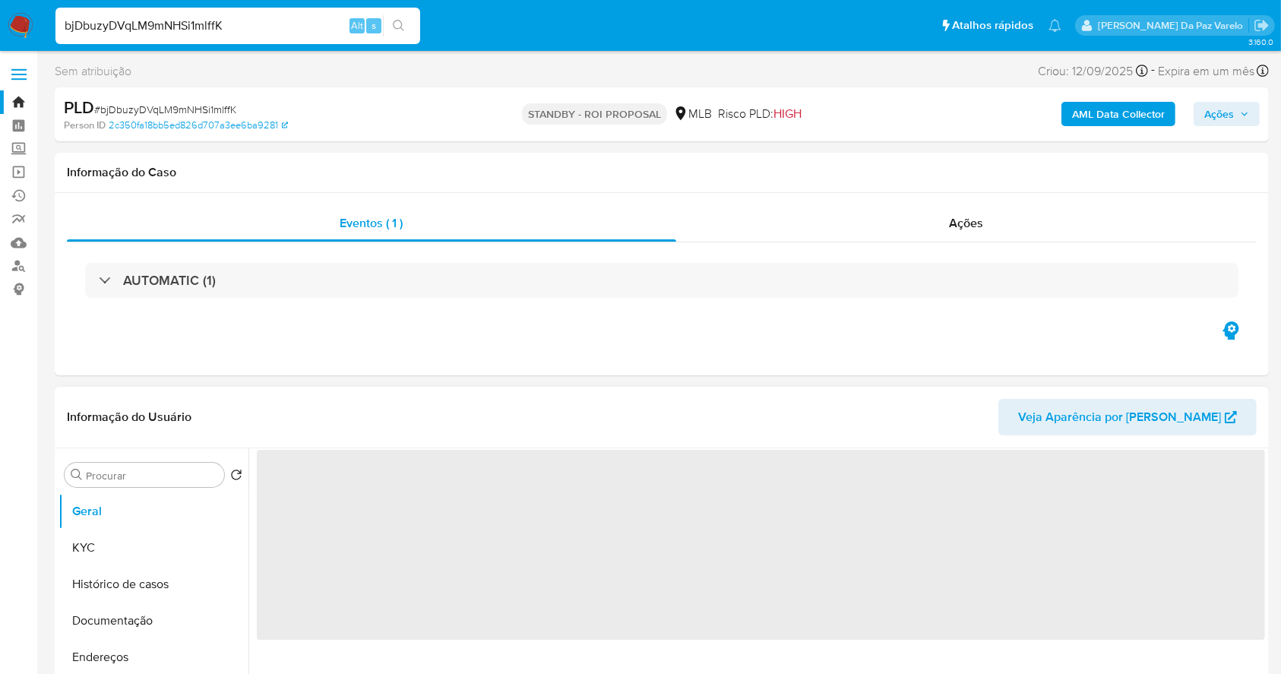
select select "10"
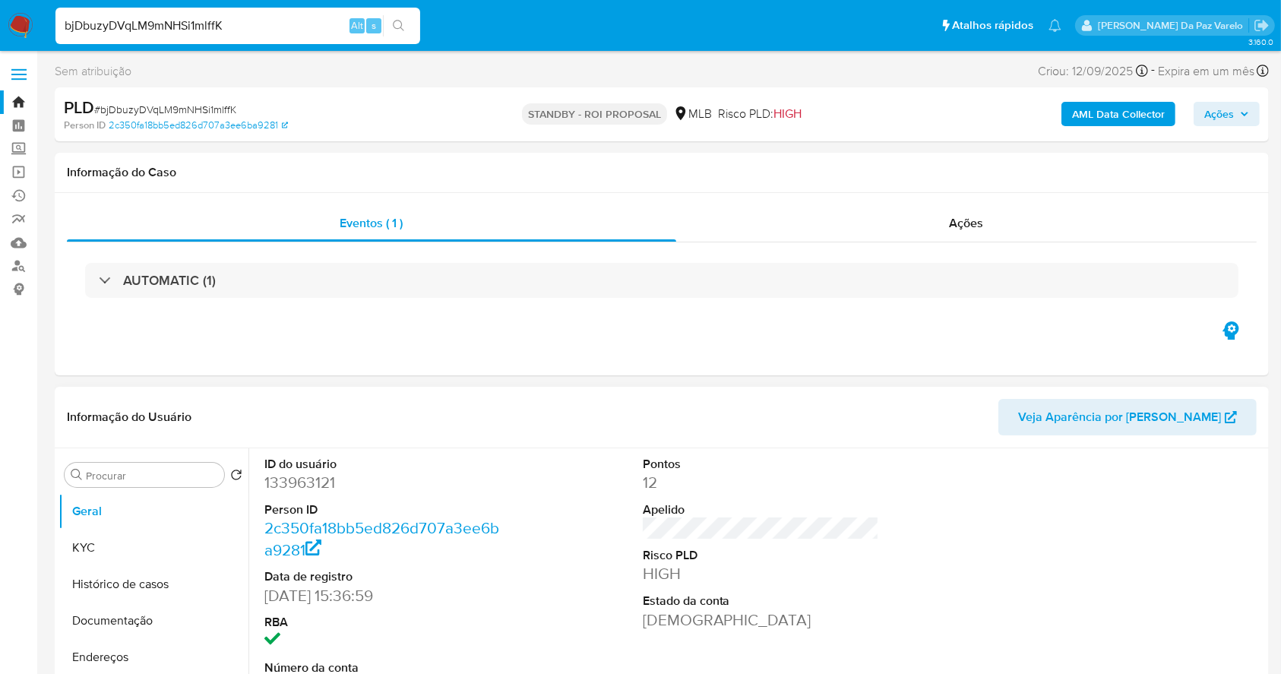
click at [268, 19] on input "bjDbuzyDVqLM9mNHSi1mlffK" at bounding box center [237, 26] width 365 height 20
paste input "g9PlKlnfmiQcfFHneI8rzsmG"
type input "g9PlKlnfmiQcfFHneI8rzsmG"
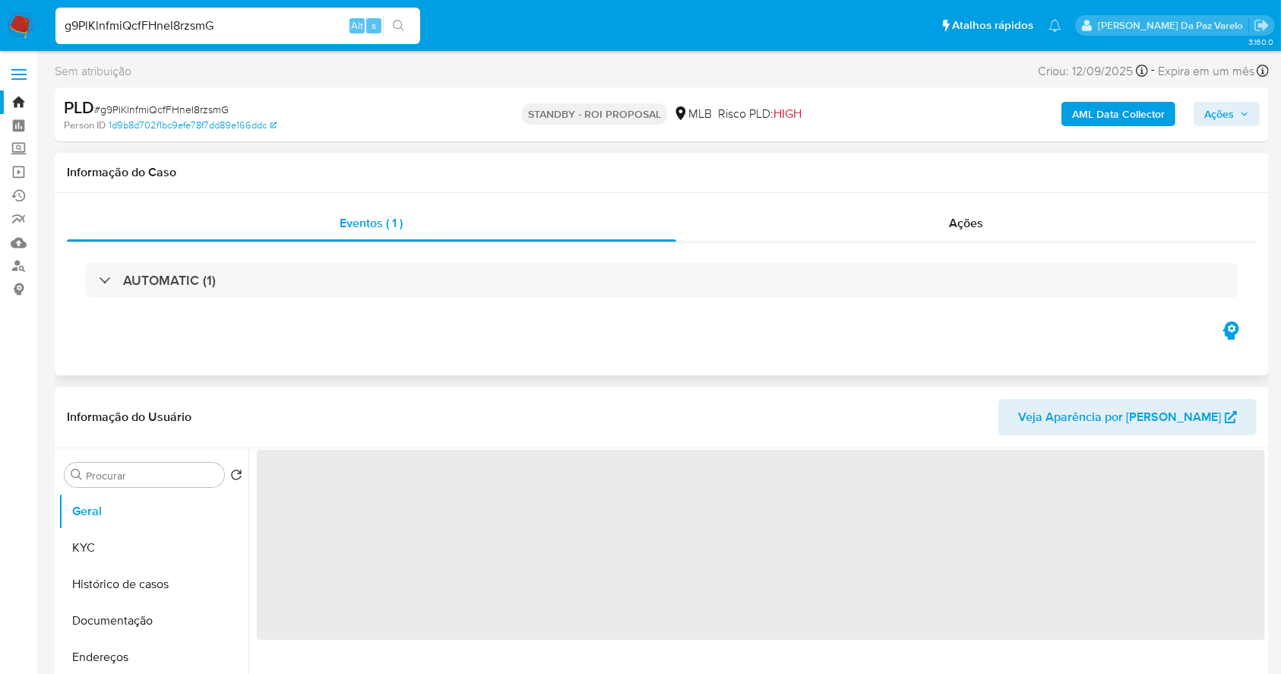
select select "10"
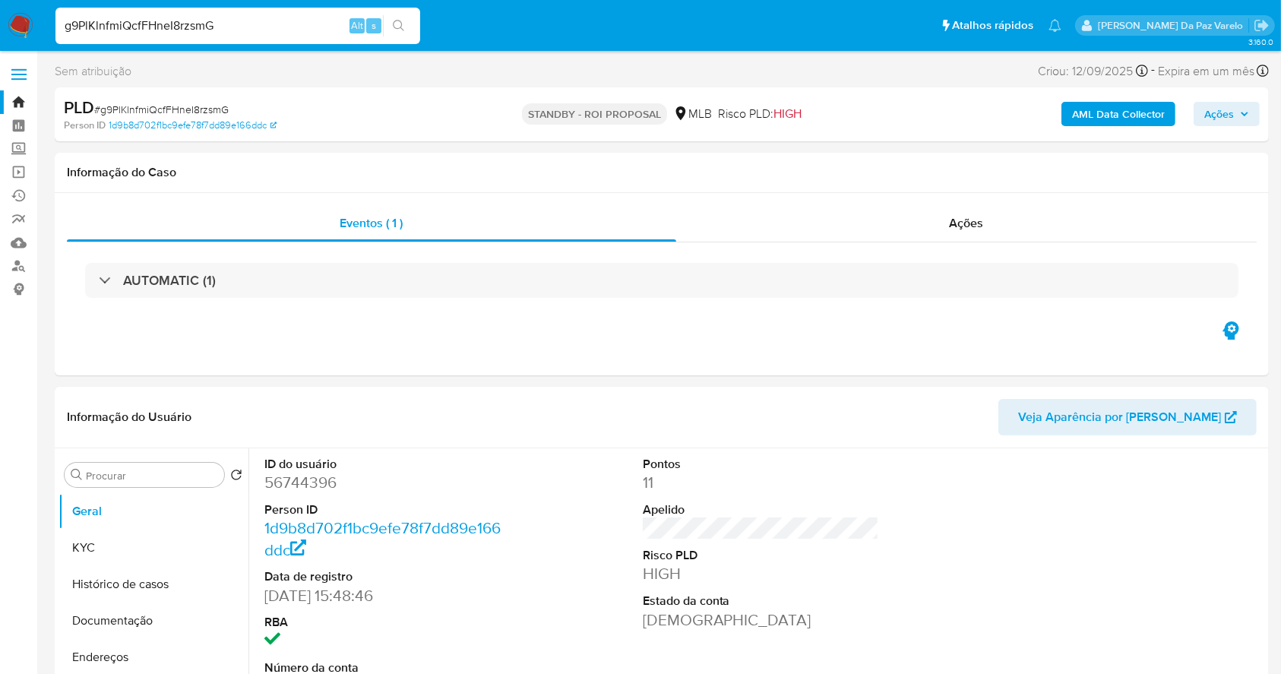
scroll to position [349, 0]
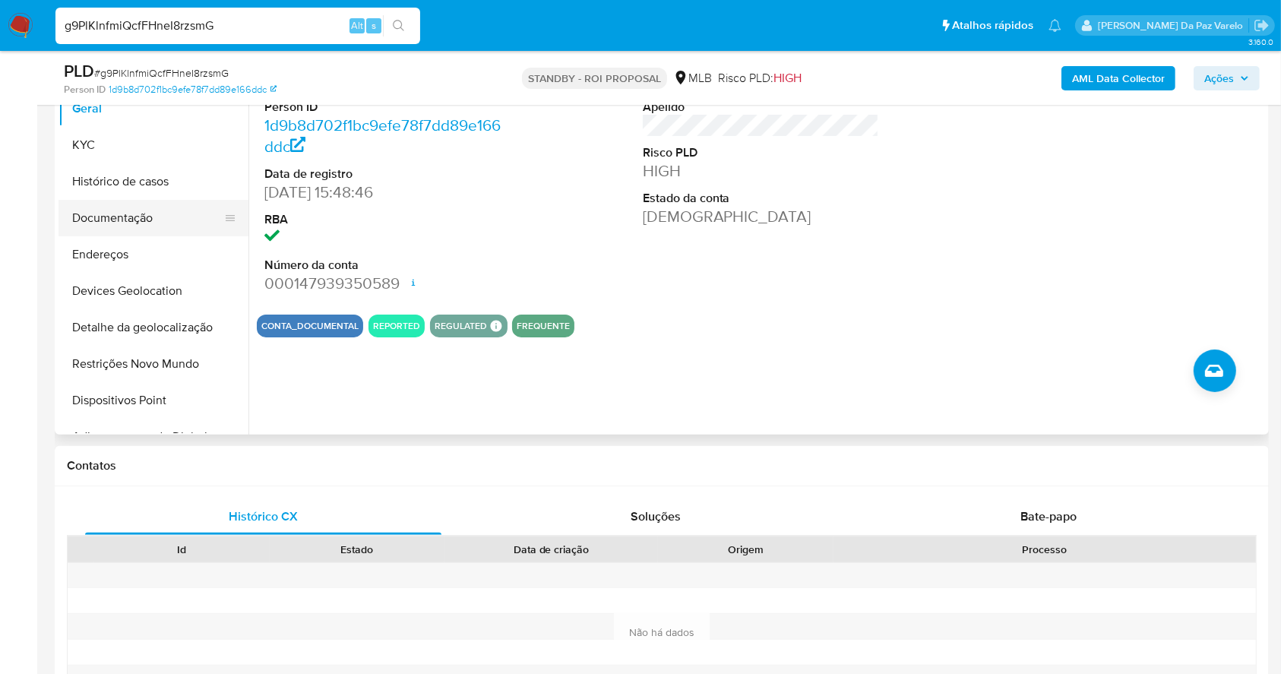
click at [136, 220] on button "Documentação" at bounding box center [148, 218] width 178 height 36
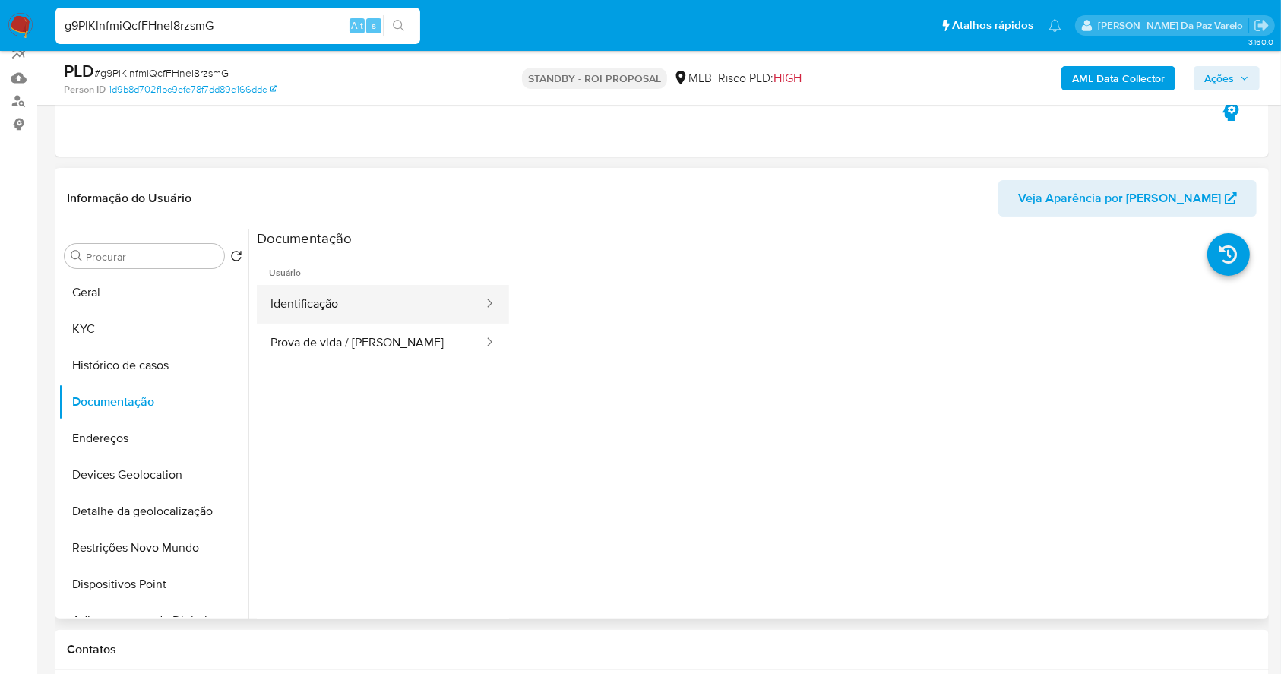
scroll to position [146, 0]
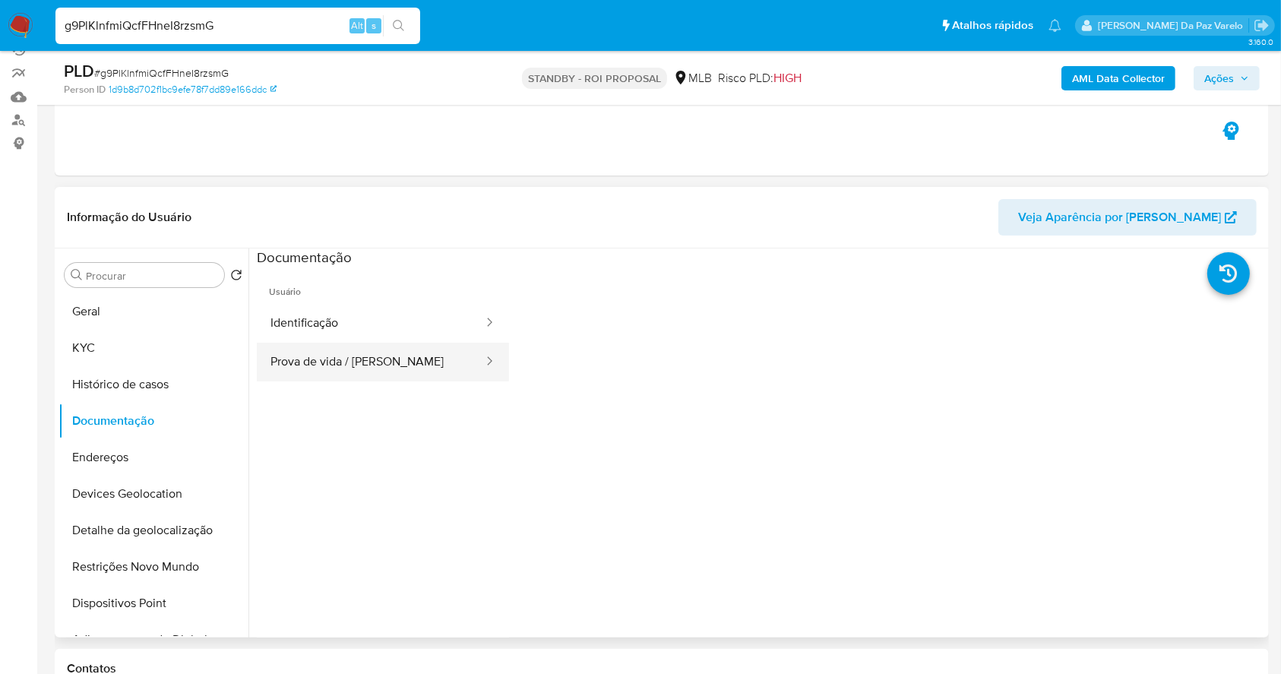
click at [346, 350] on button "Prova de vida / Selfie" at bounding box center [371, 362] width 228 height 39
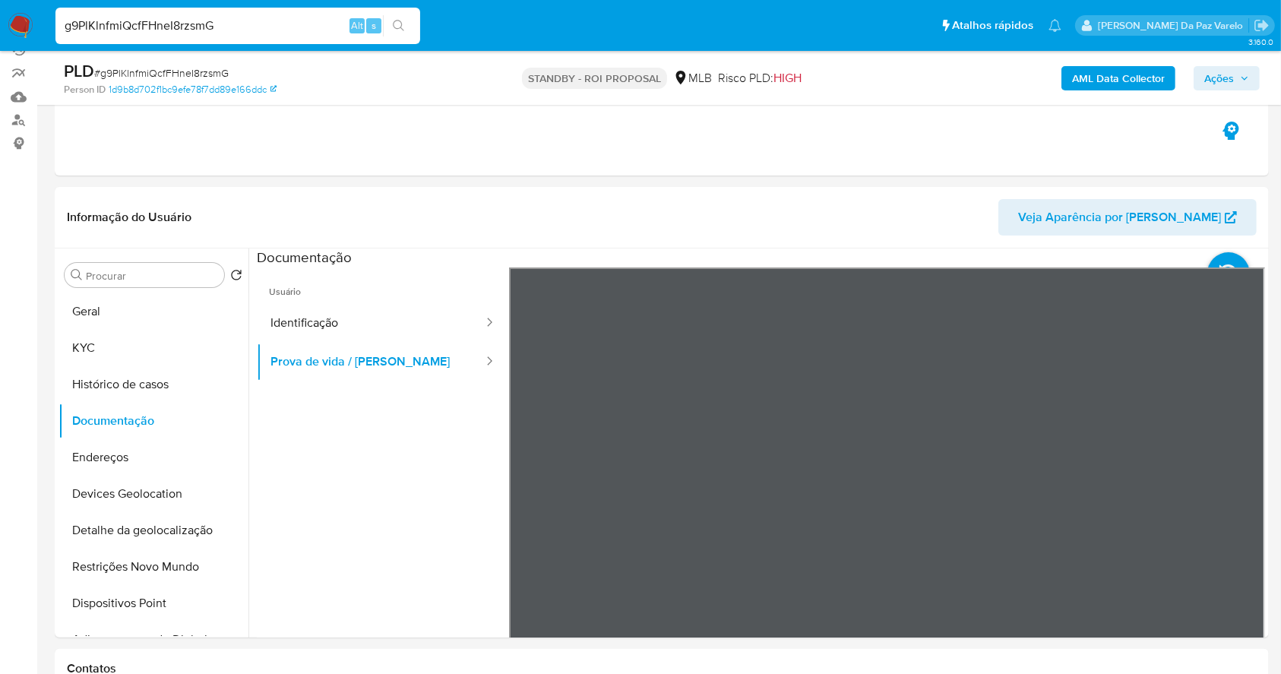
click at [225, 20] on input "g9PlKlnfmiQcfFHneI8rzsmG" at bounding box center [237, 26] width 365 height 20
paste input "sjyvj8foCIYXHMuzmzO0h66J"
type input "sjyvj8foCIYXHMuzmzO0h66J"
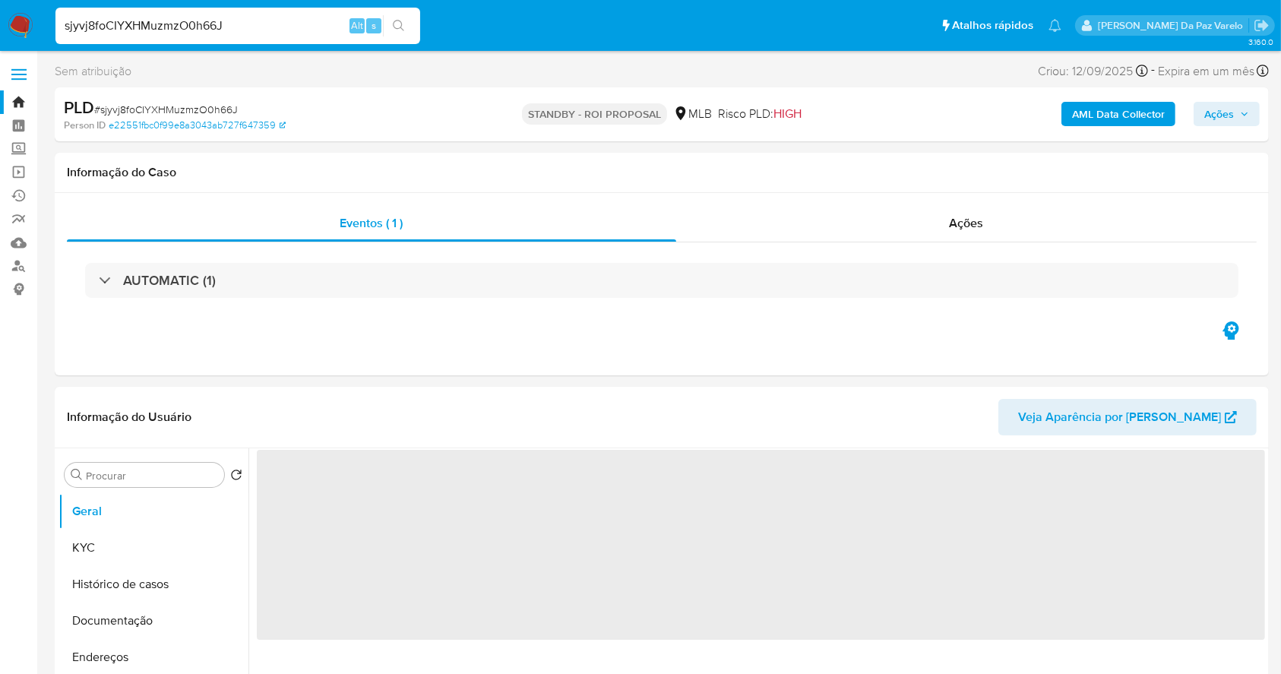
select select "10"
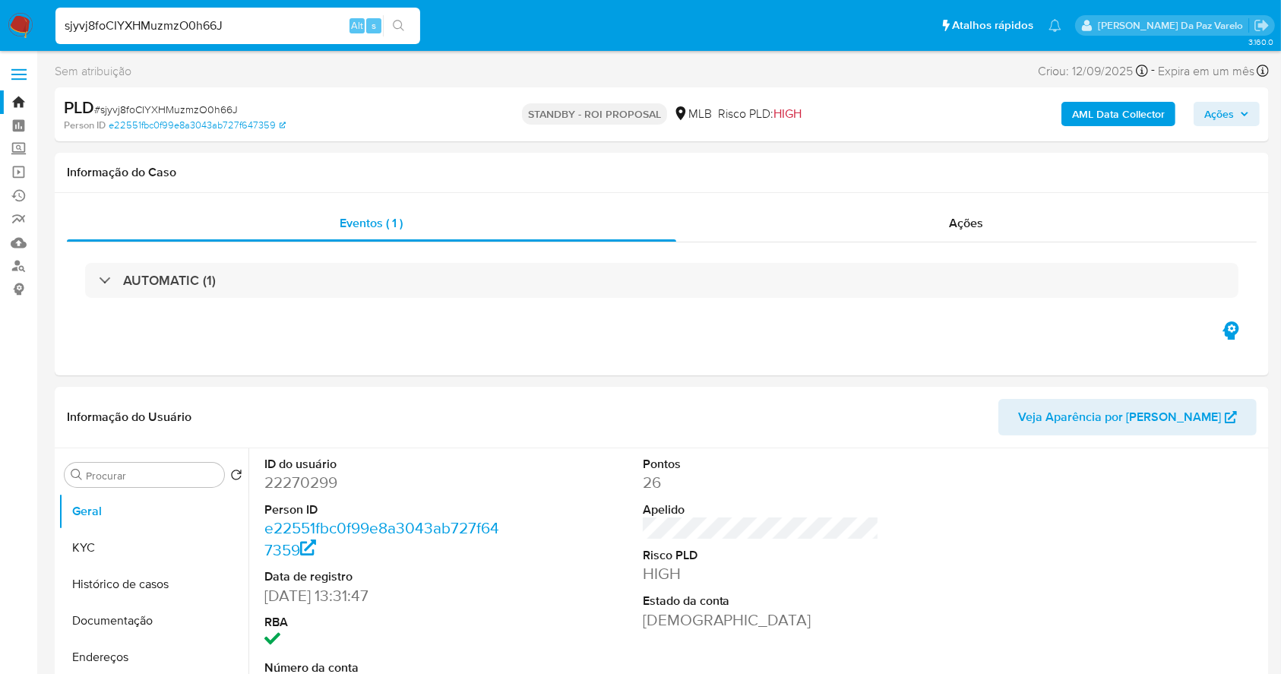
scroll to position [349, 0]
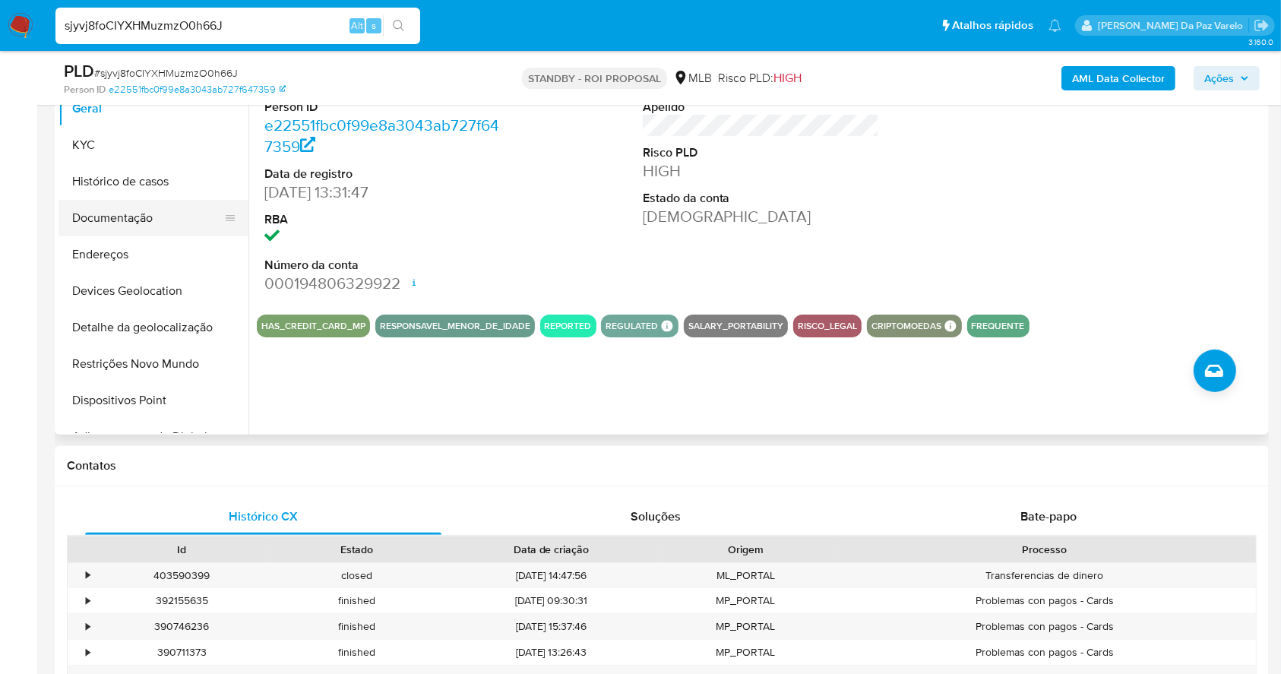
click at [116, 212] on button "Documentação" at bounding box center [148, 218] width 178 height 36
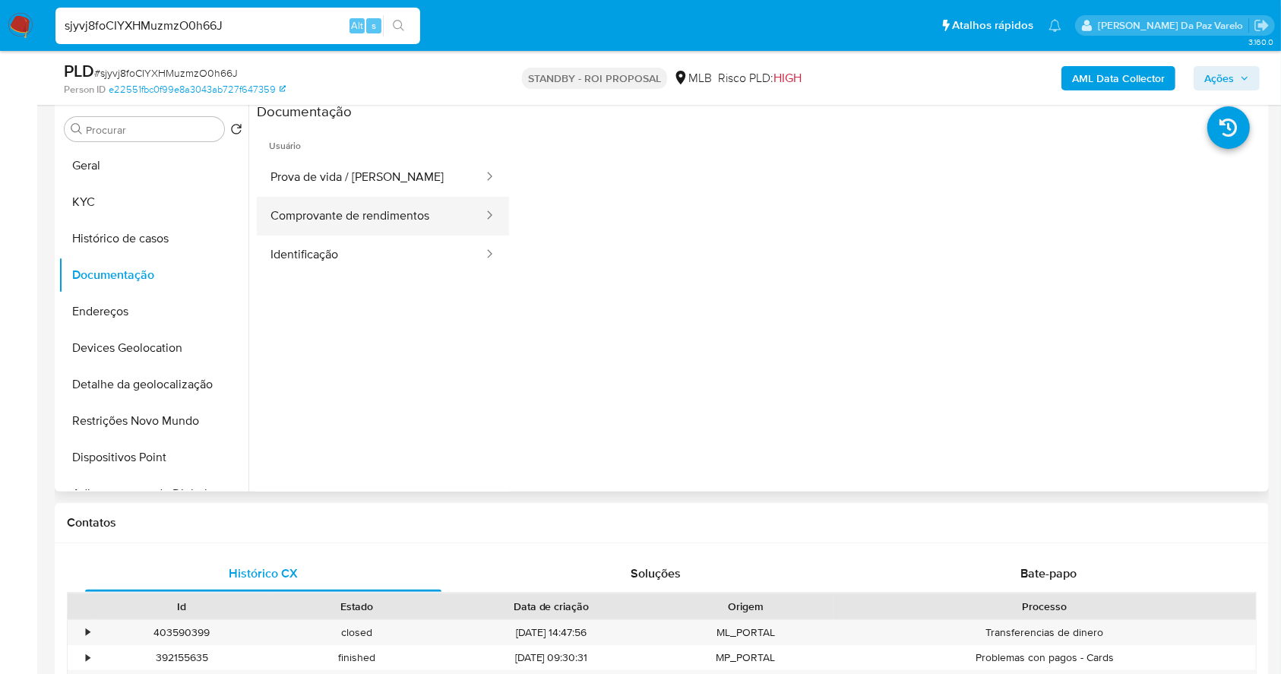
scroll to position [248, 0]
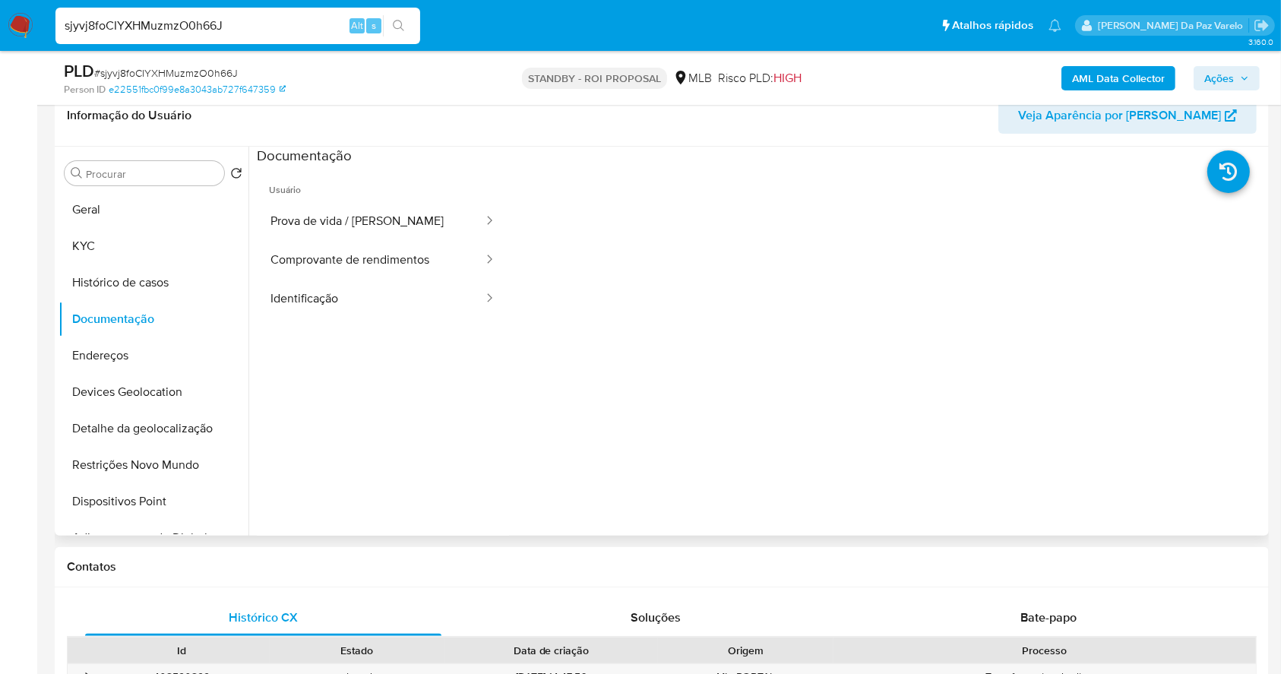
click at [356, 198] on span "Usuário" at bounding box center [383, 184] width 252 height 36
click at [361, 222] on button "Prova de vida / Selfie" at bounding box center [371, 221] width 228 height 39
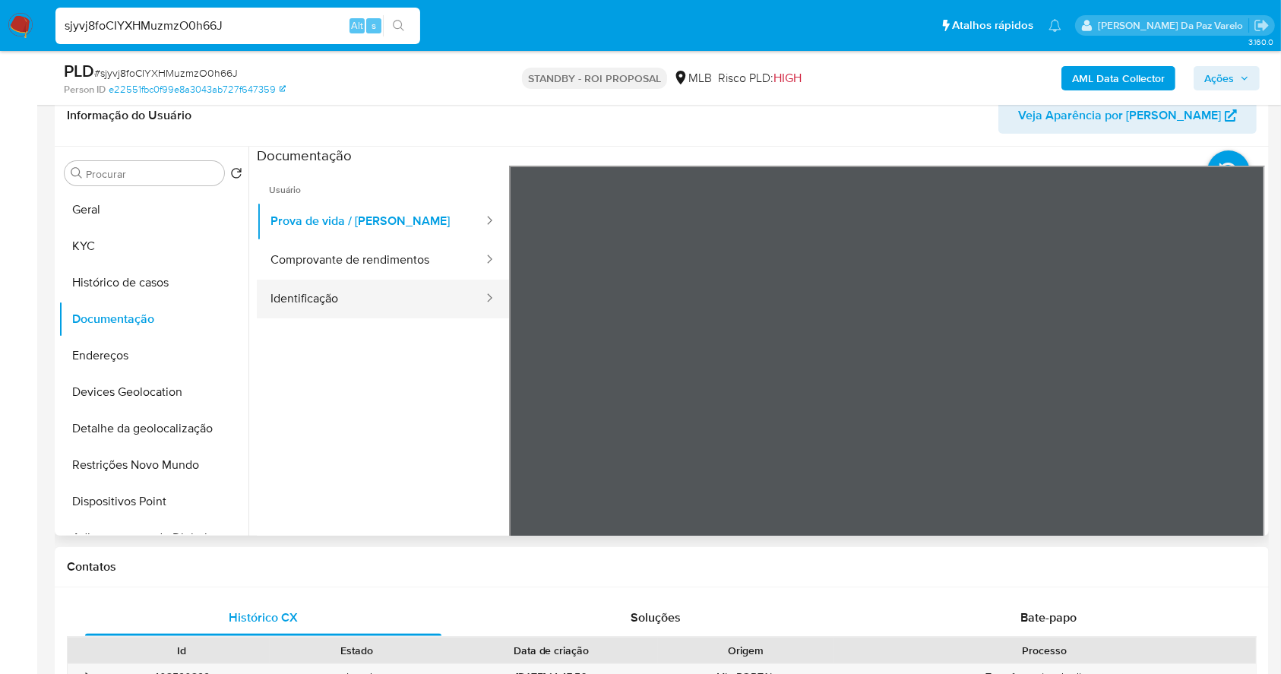
click at [445, 303] on button "Identificação" at bounding box center [371, 299] width 228 height 39
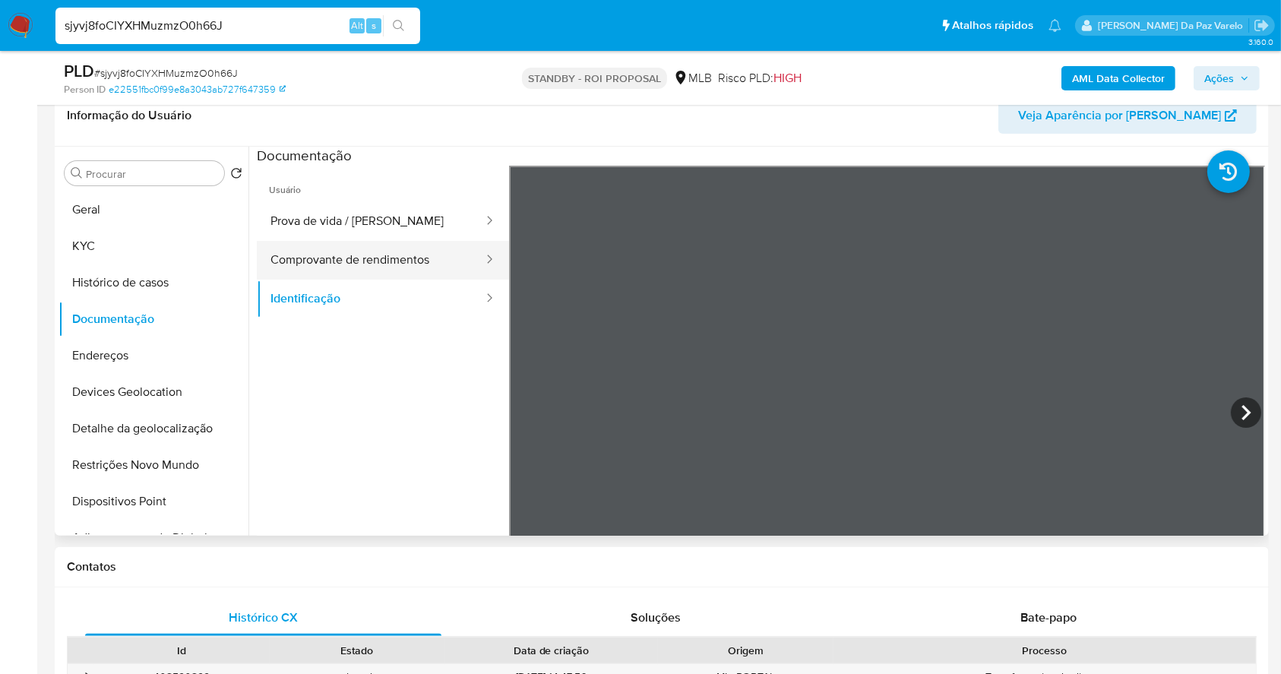
click at [432, 257] on button "Comprovante de rendimentos" at bounding box center [371, 260] width 228 height 39
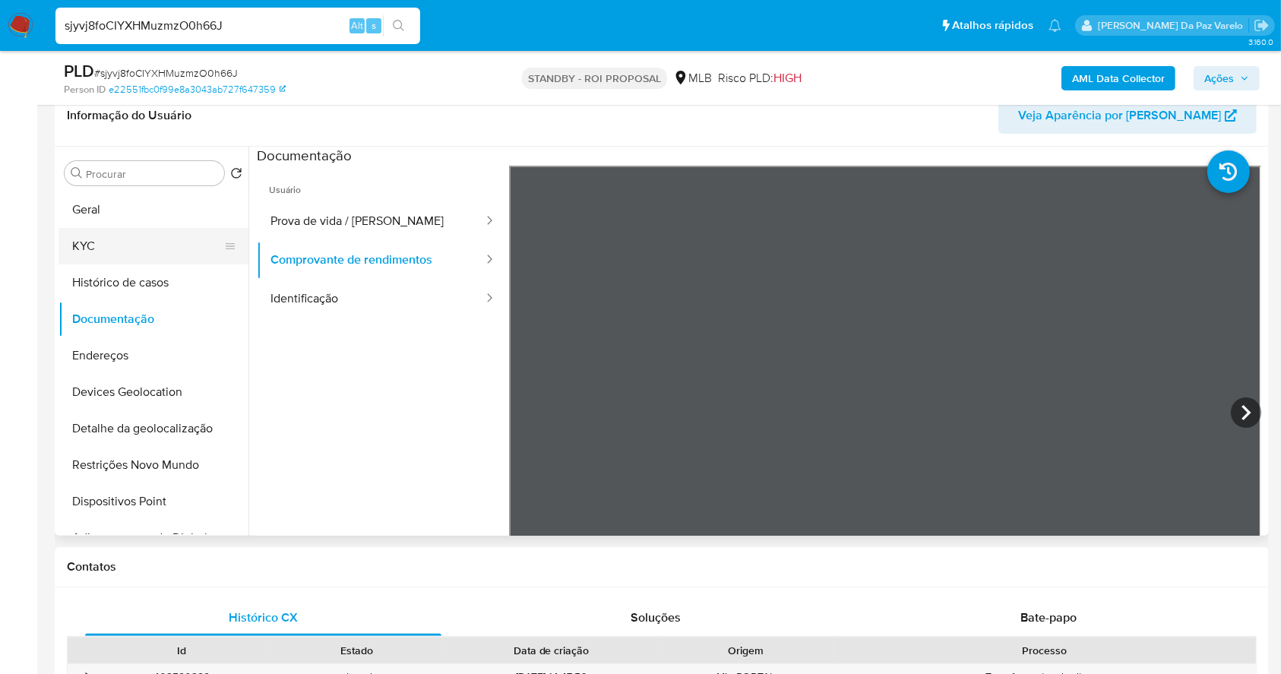
click at [102, 240] on button "KYC" at bounding box center [148, 246] width 178 height 36
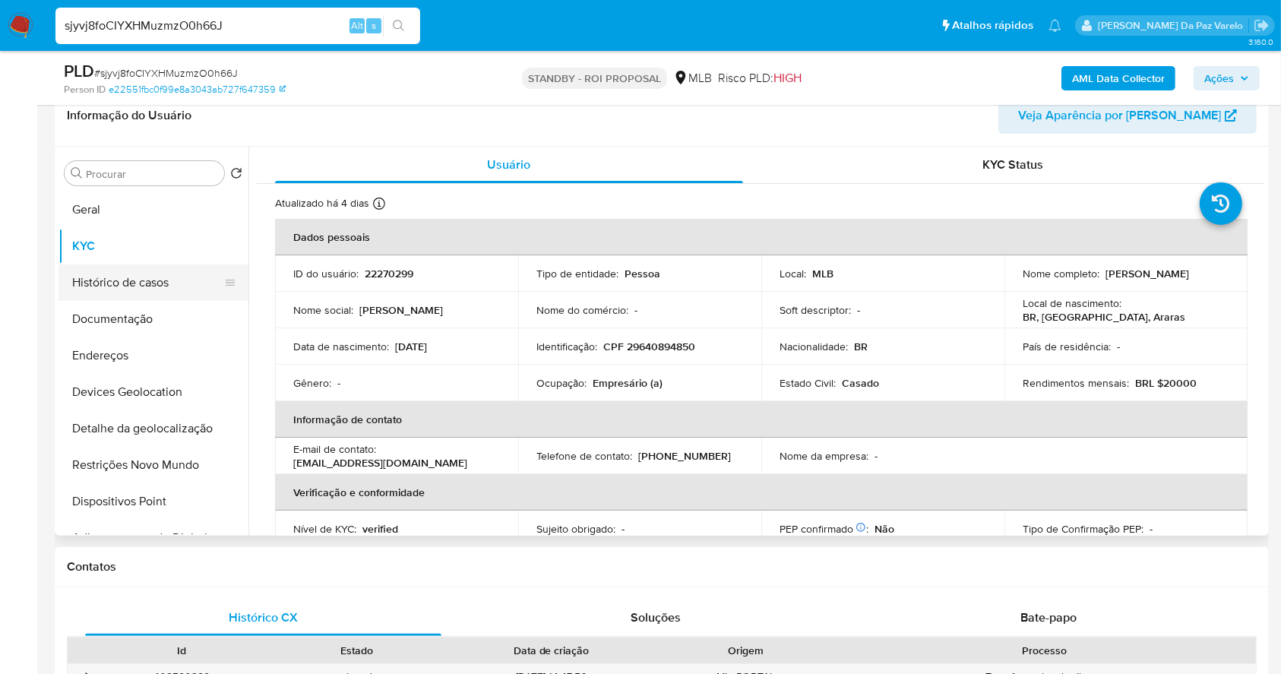
click at [133, 290] on button "Histórico de casos" at bounding box center [148, 282] width 178 height 36
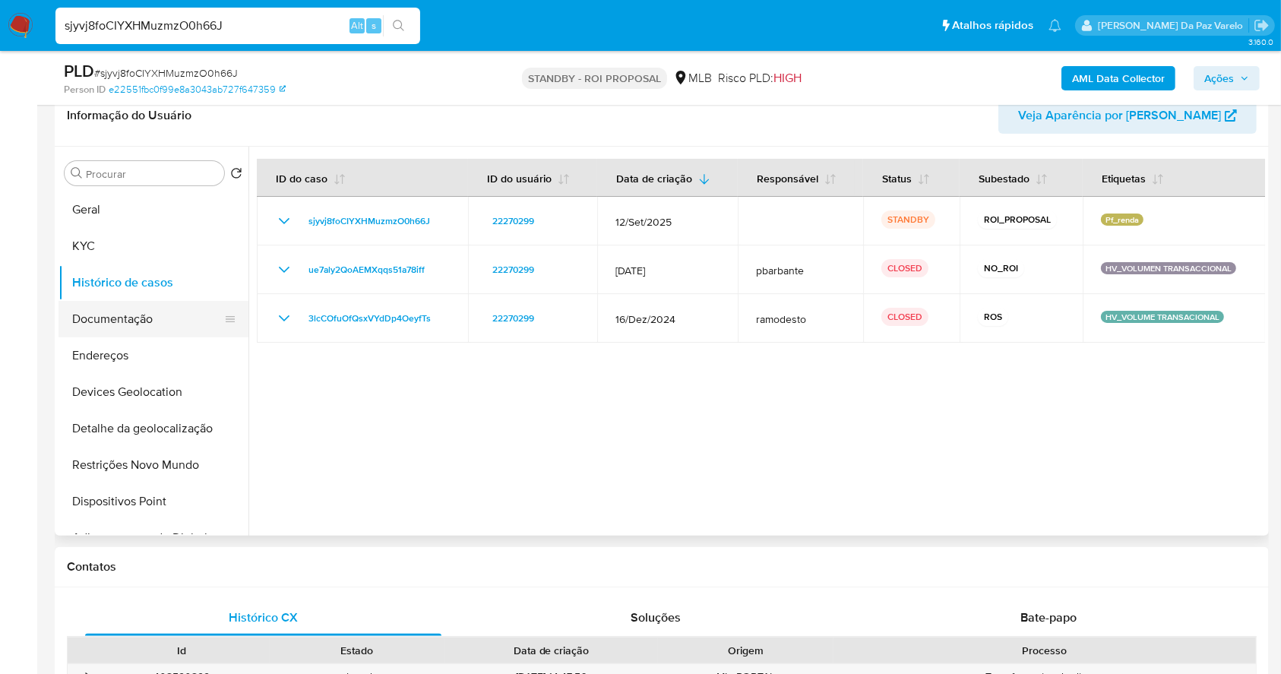
click at [122, 319] on button "Documentação" at bounding box center [148, 319] width 178 height 36
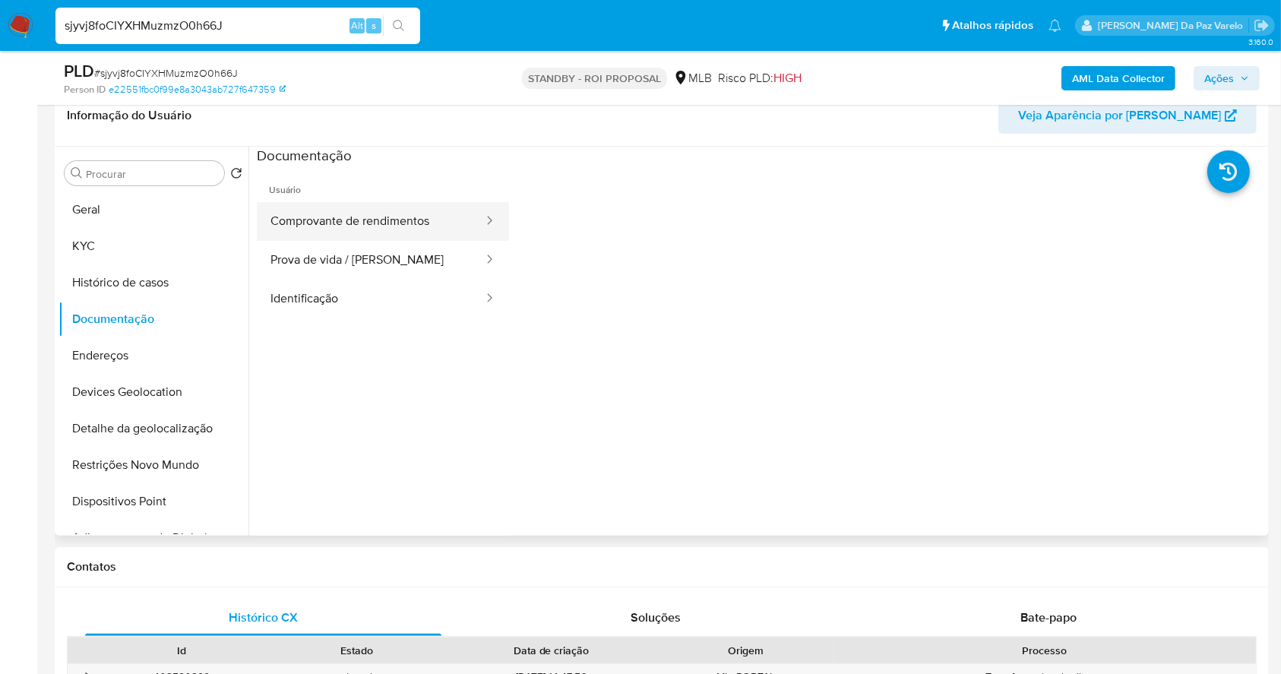
click at [391, 224] on button "Comprovante de rendimentos" at bounding box center [371, 221] width 228 height 39
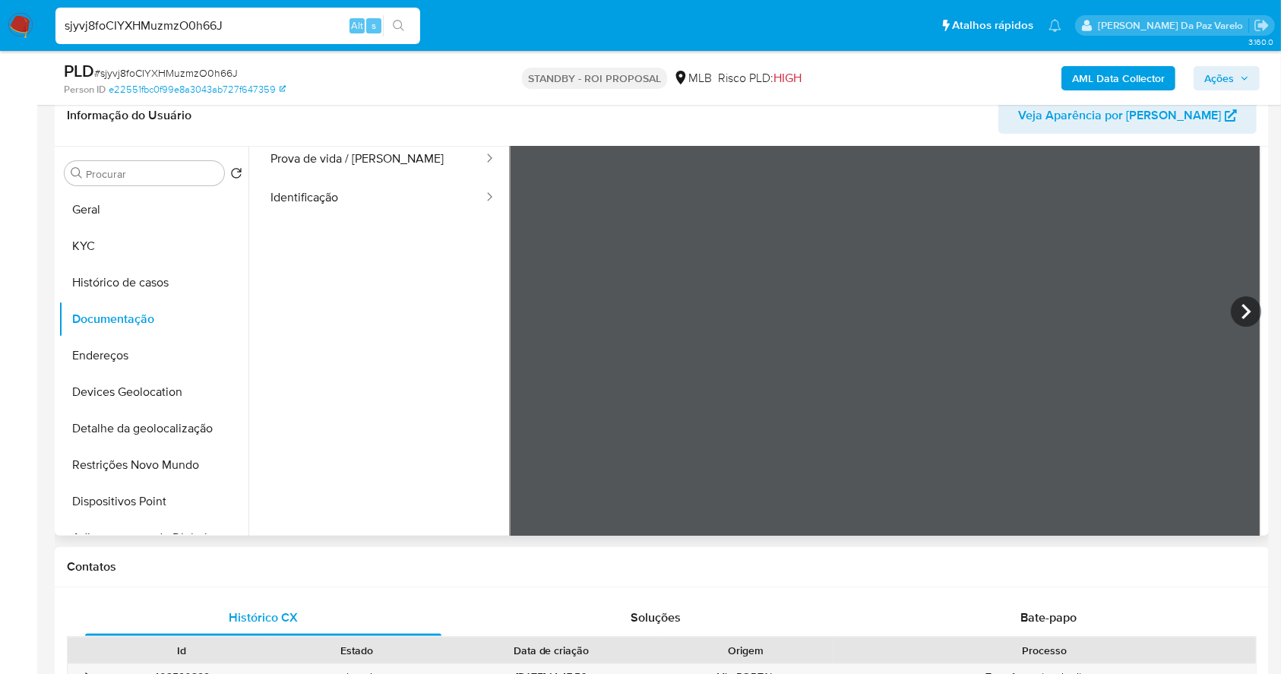
scroll to position [132, 0]
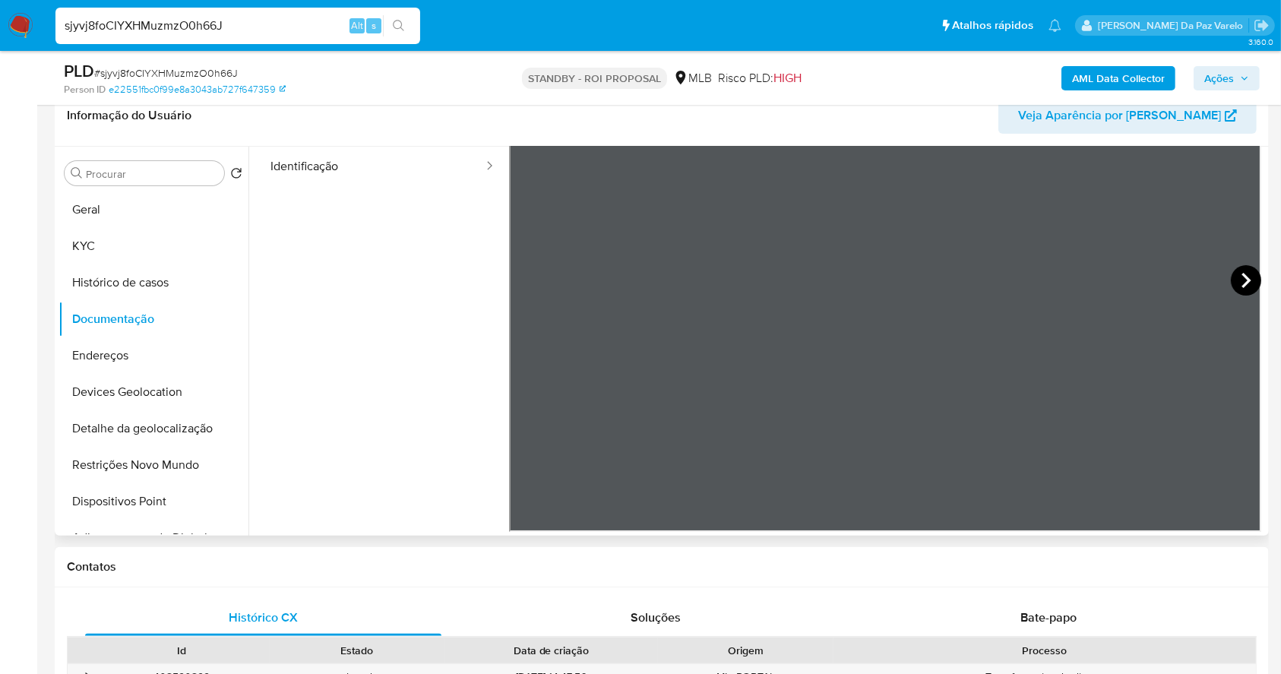
click at [1242, 277] on icon at bounding box center [1246, 280] width 30 height 30
click at [1241, 274] on icon at bounding box center [1246, 280] width 30 height 30
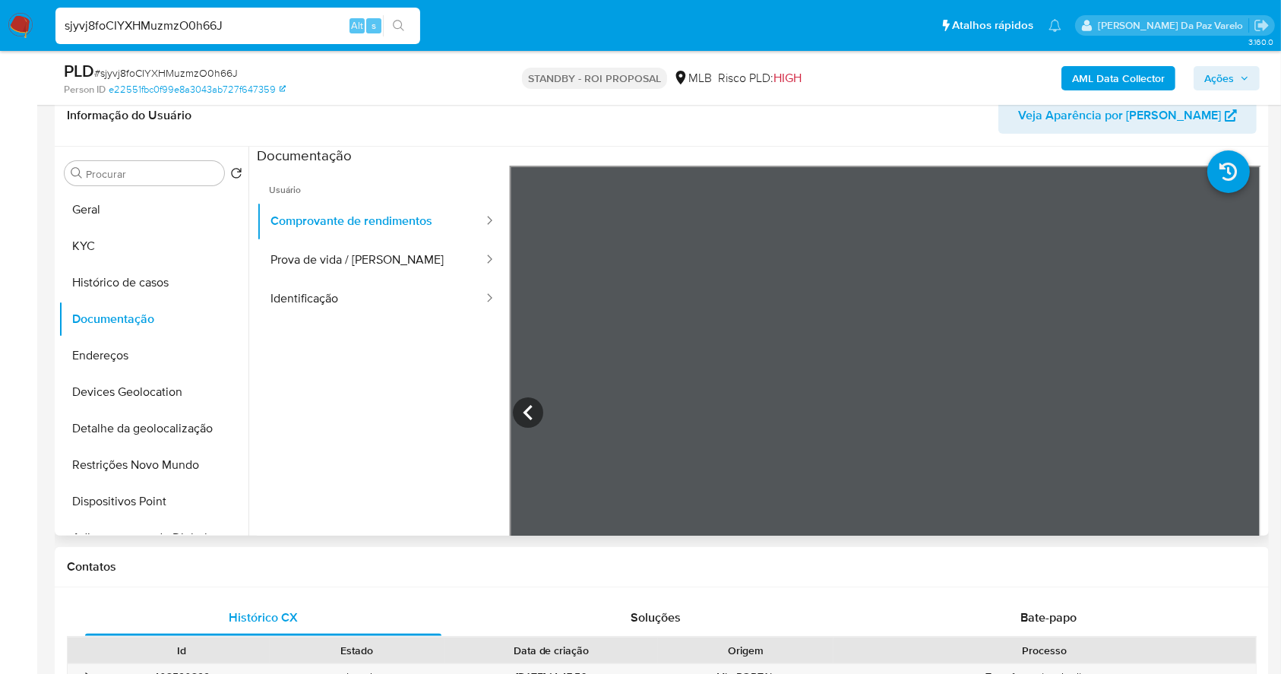
scroll to position [0, 0]
click at [179, 210] on button "Geral" at bounding box center [148, 209] width 178 height 36
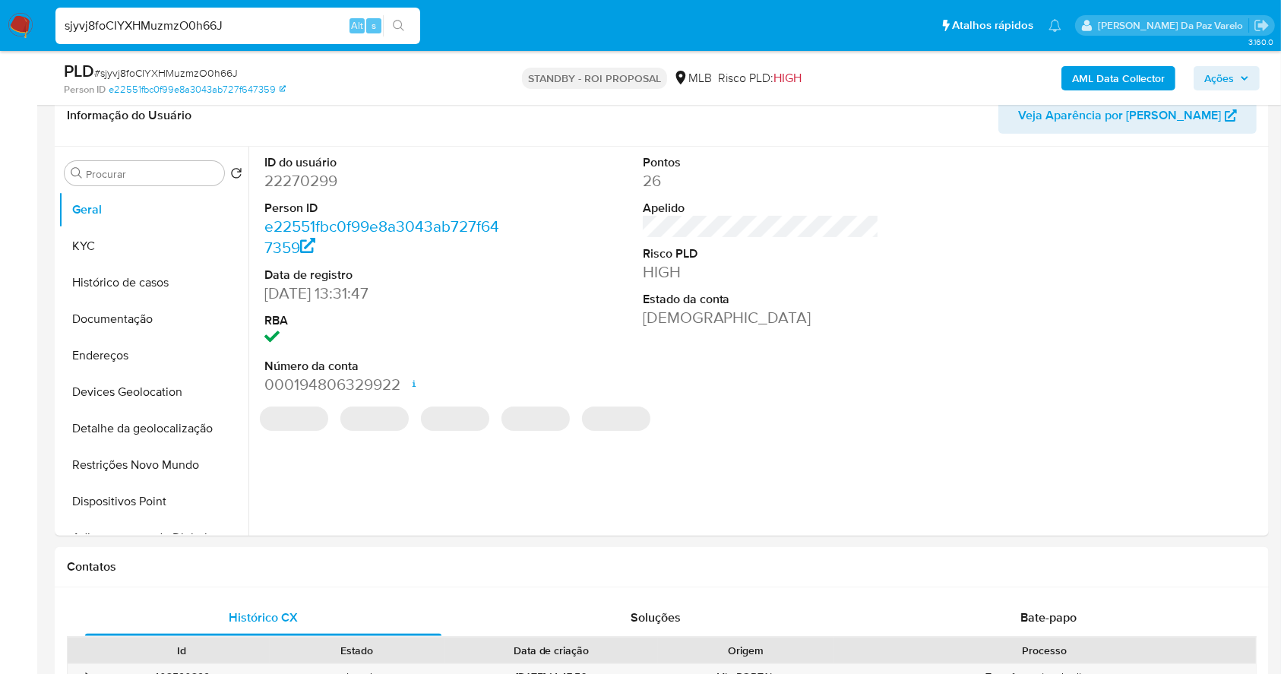
click at [328, 185] on dd "22270299" at bounding box center [382, 180] width 237 height 21
copy dd "22270299"
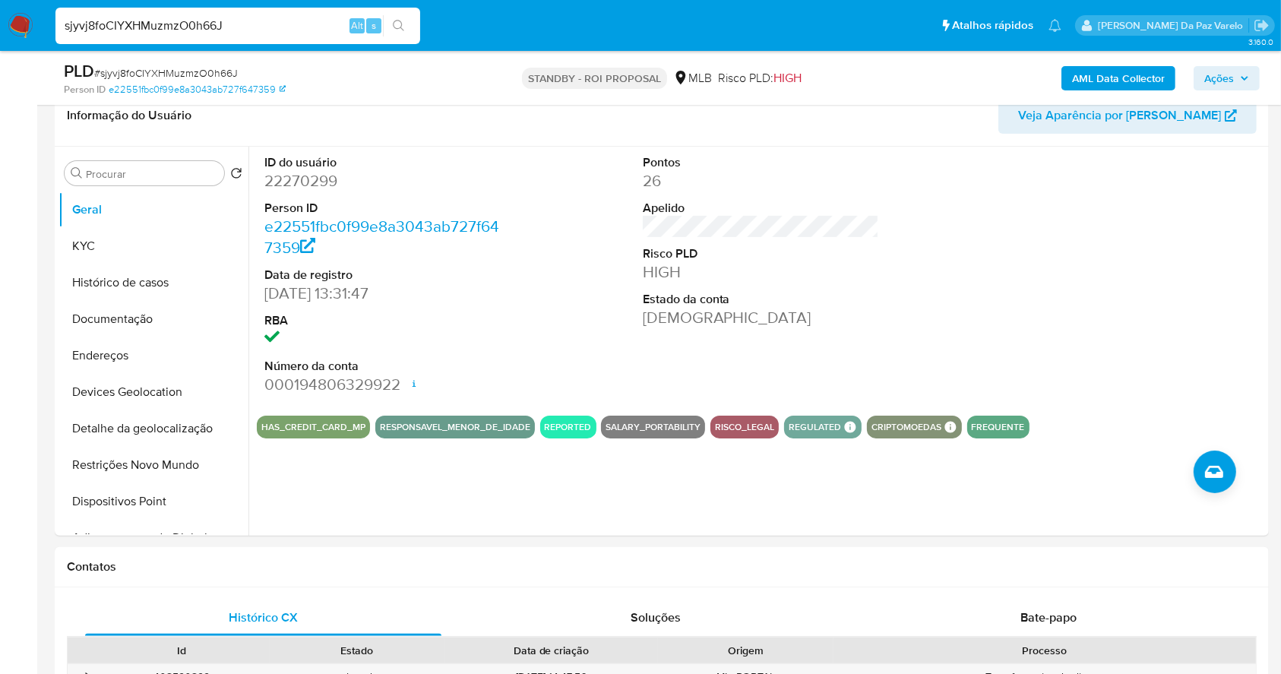
click at [261, 14] on div "sjyvj8foCIYXHMuzmzO0h66J Alt s" at bounding box center [237, 26] width 365 height 36
click at [250, 27] on input "sjyvj8foCIYXHMuzmzO0h66J" at bounding box center [237, 26] width 365 height 20
paste input "cwRmrB0I2bOUKsv63BZBqJ9G"
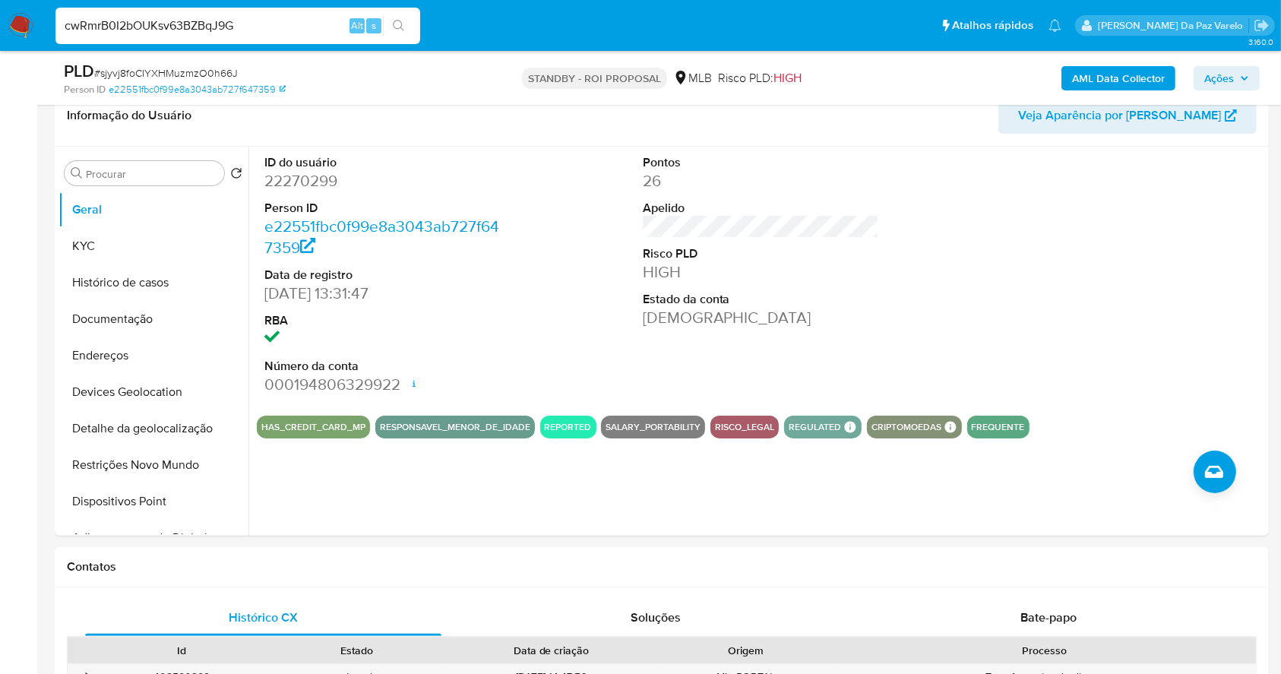
type input "cwRmrB0I2bOUKsv63BZBqJ9G"
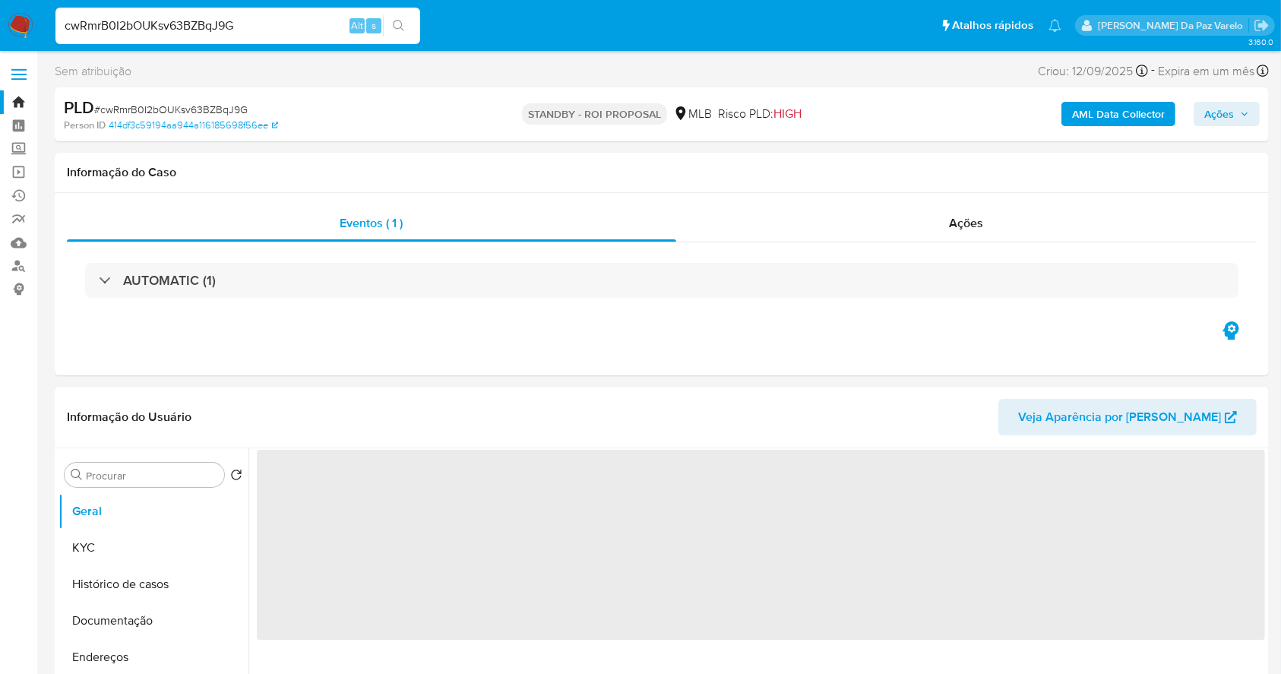
select select "10"
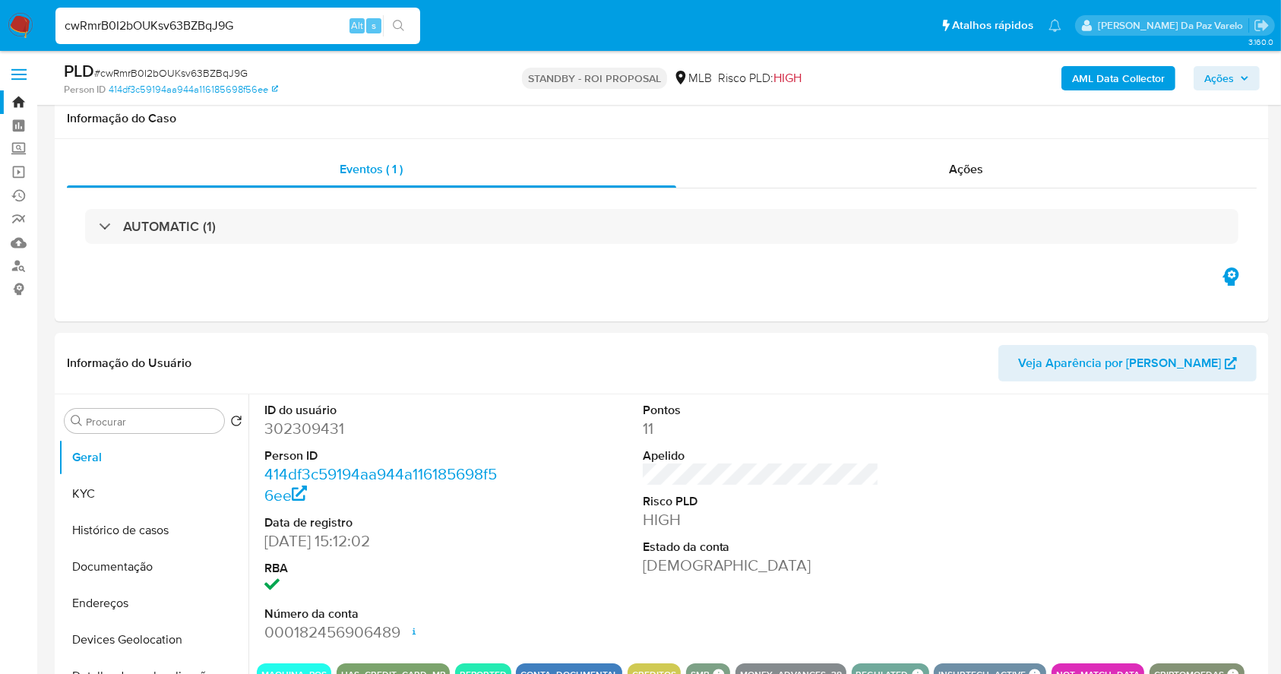
scroll to position [349, 0]
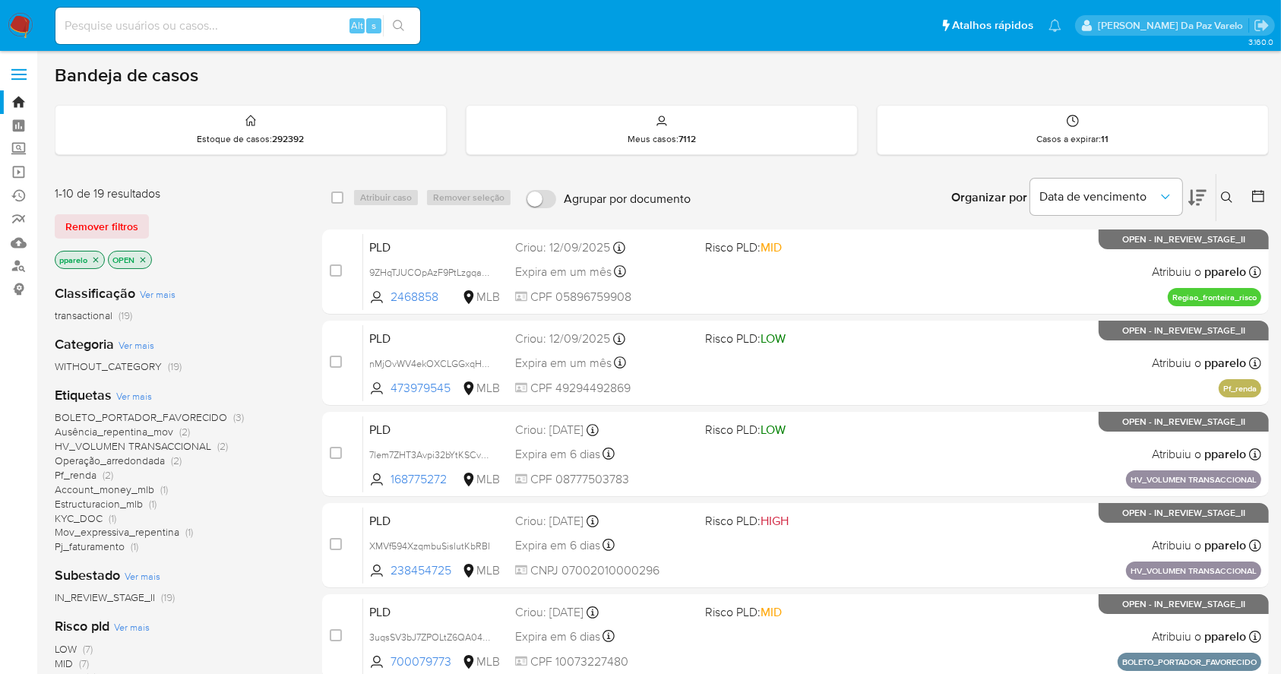
click at [1236, 192] on button at bounding box center [1229, 197] width 25 height 18
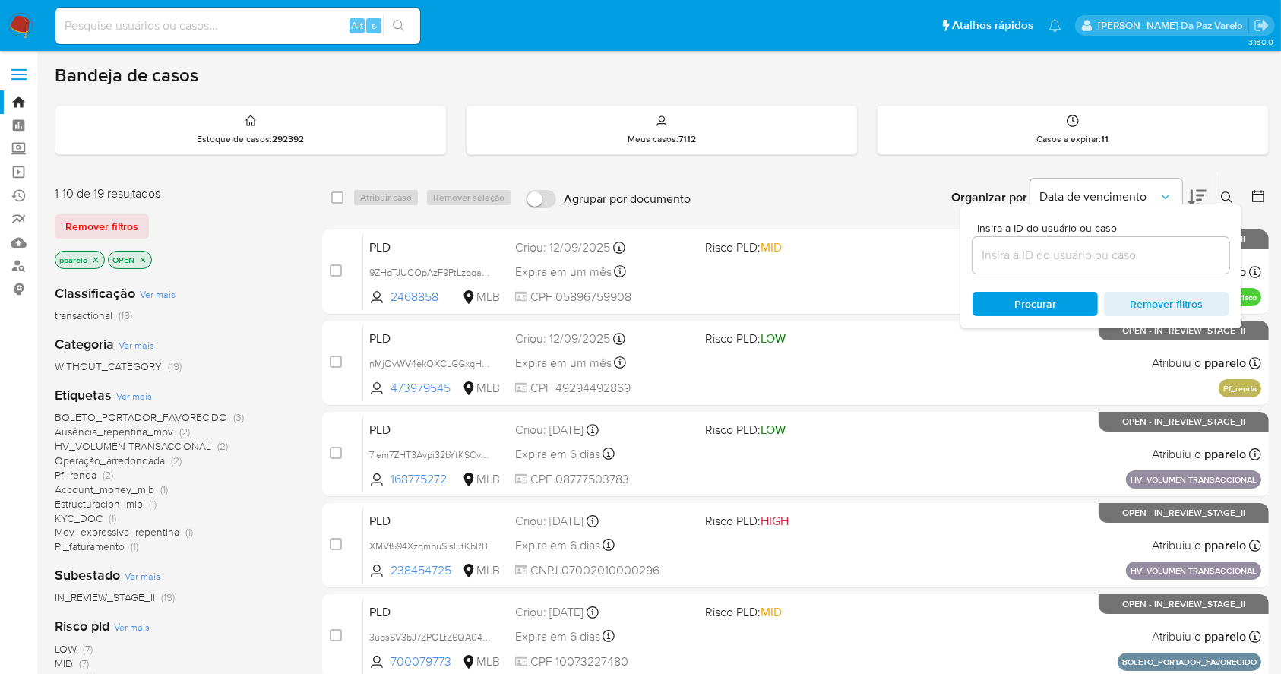
click at [1142, 258] on input at bounding box center [1101, 255] width 257 height 20
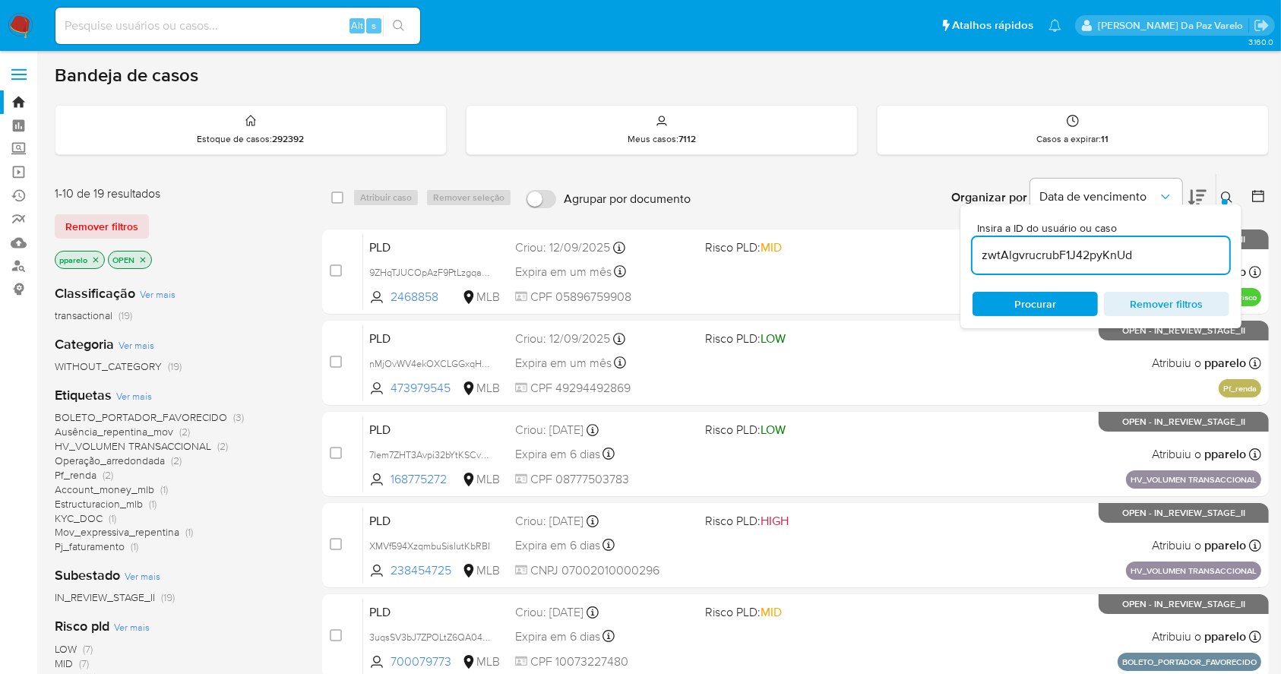
type input "zwtAlgvrucrubF1J42pyKnUd"
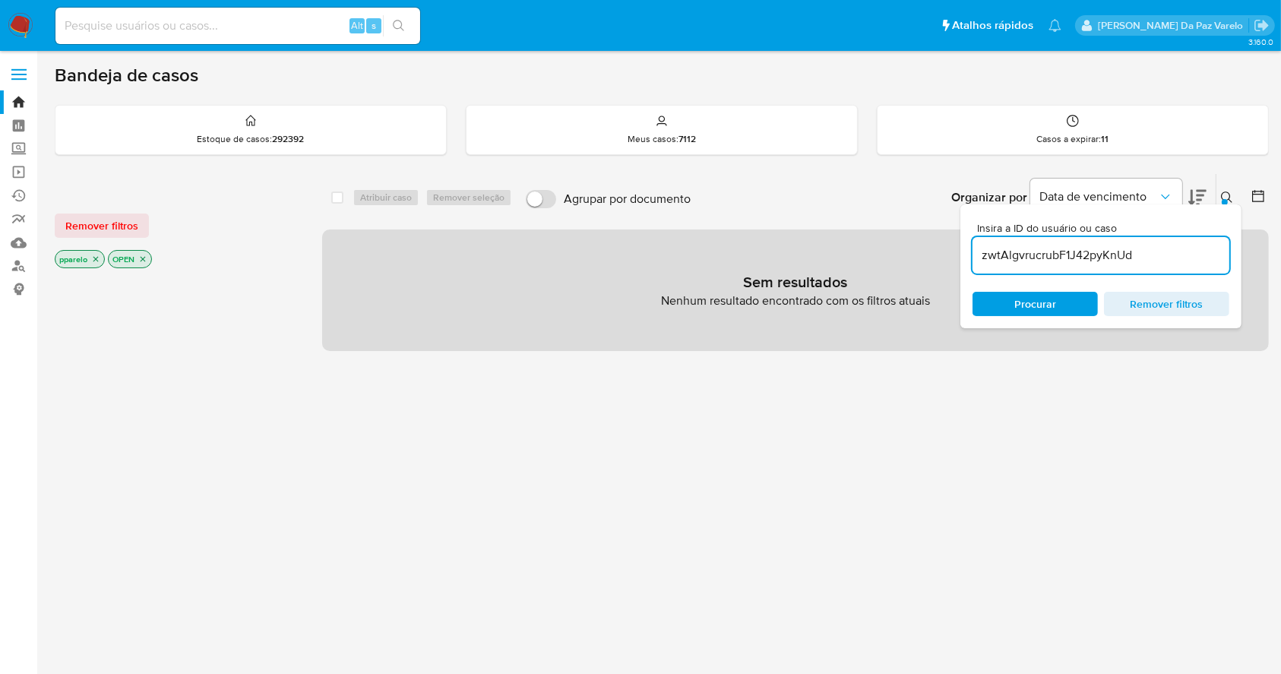
click at [97, 258] on icon "close-filter" at bounding box center [95, 259] width 9 height 9
click at [91, 255] on icon "close-filter" at bounding box center [89, 259] width 9 height 9
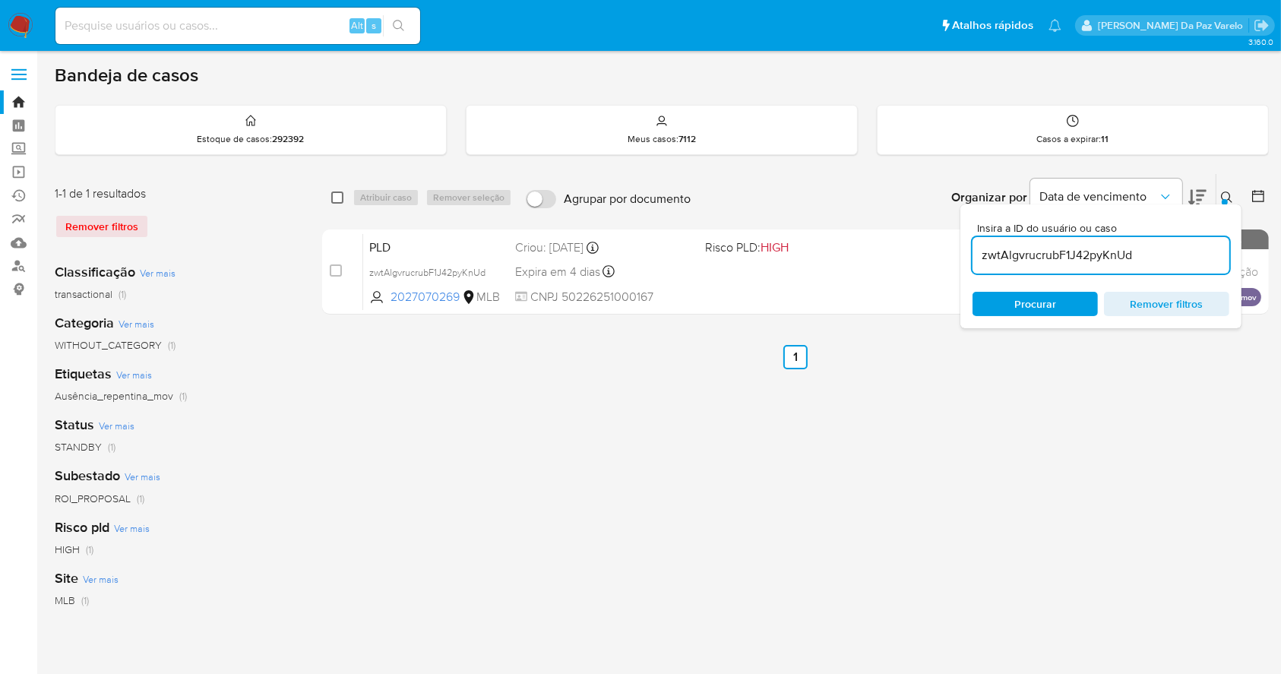
click at [336, 198] on input "checkbox" at bounding box center [337, 197] width 12 height 12
checkbox input "true"
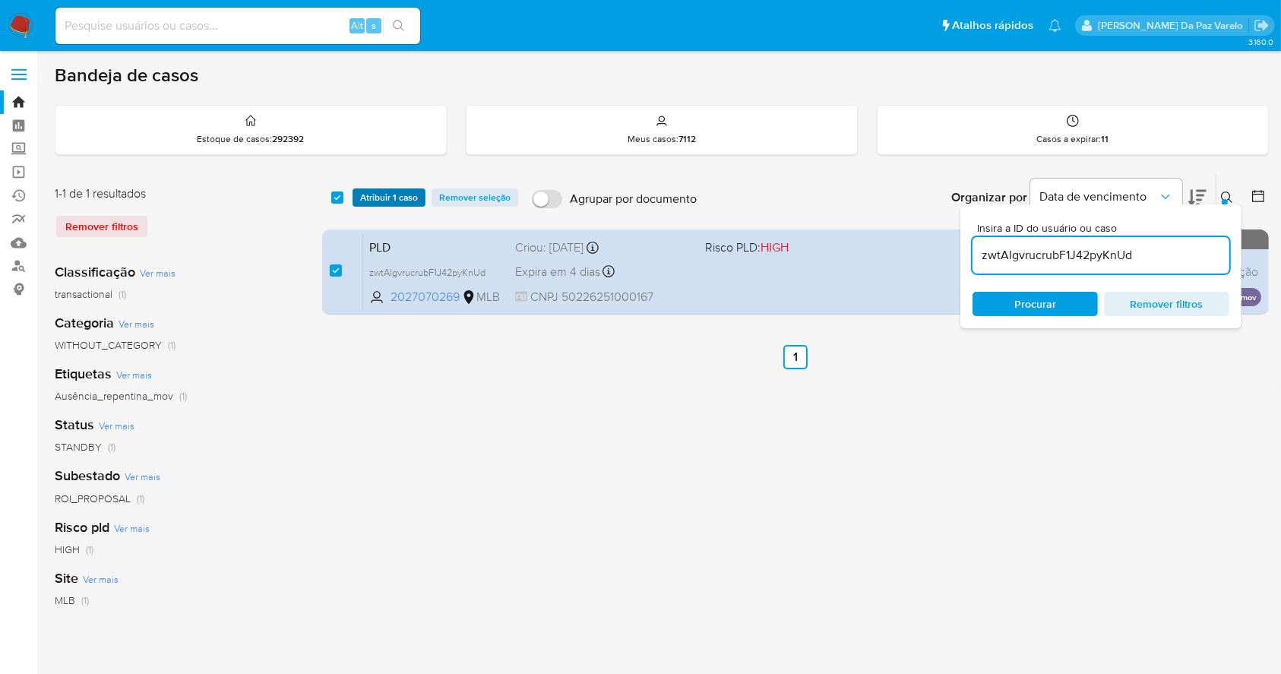
click at [365, 201] on span "Atribuir 1 caso" at bounding box center [389, 197] width 58 height 15
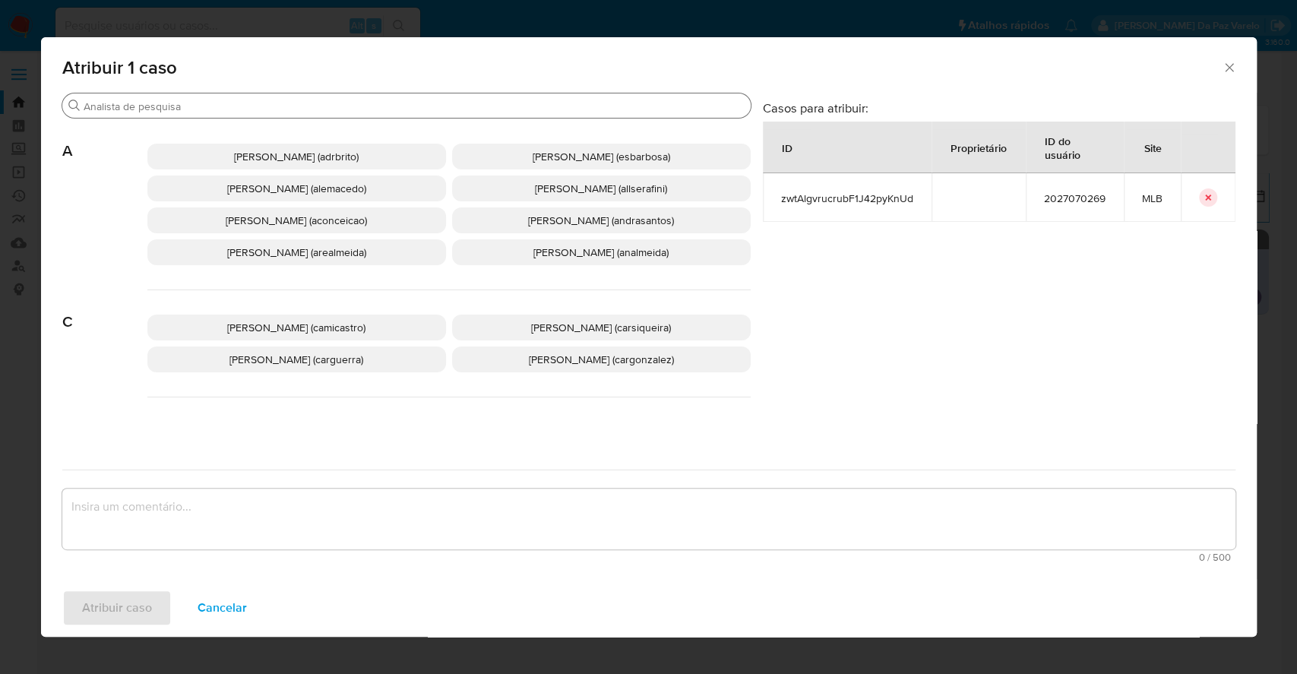
click at [386, 101] on input "Buscar" at bounding box center [414, 107] width 661 height 14
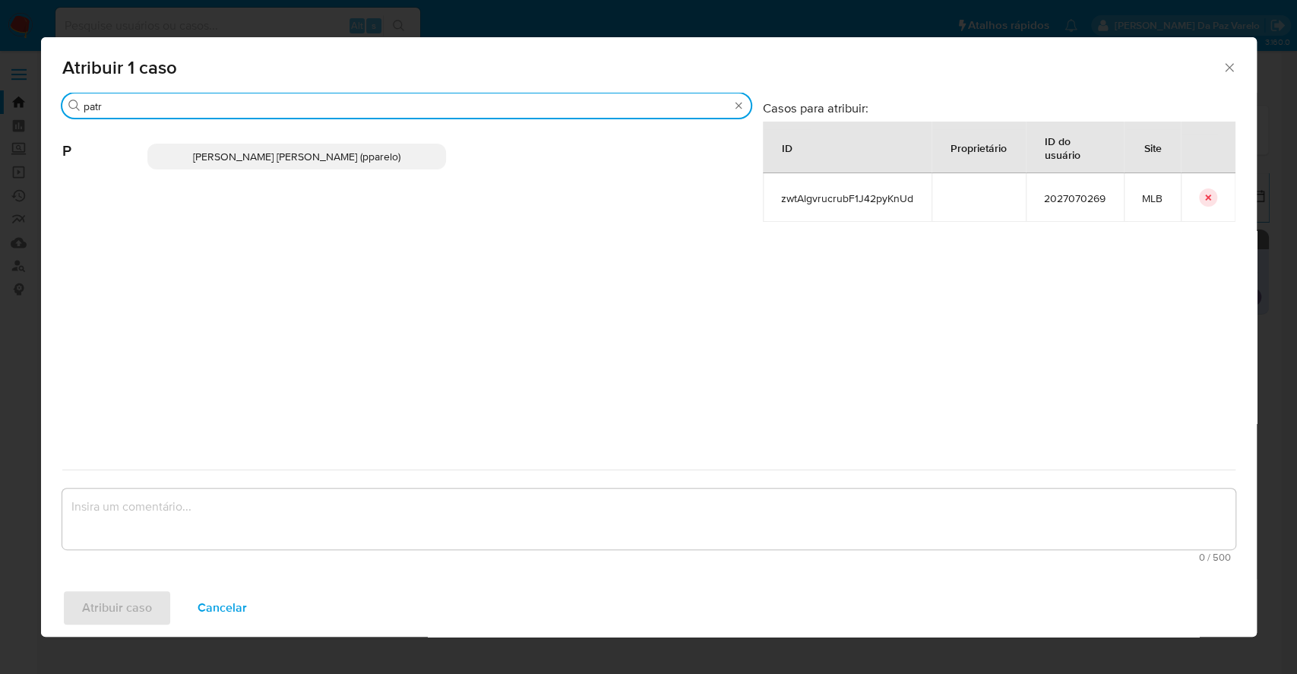
type input "patr"
click at [334, 161] on span "[PERSON_NAME] [PERSON_NAME] (pparelo)" at bounding box center [296, 156] width 207 height 15
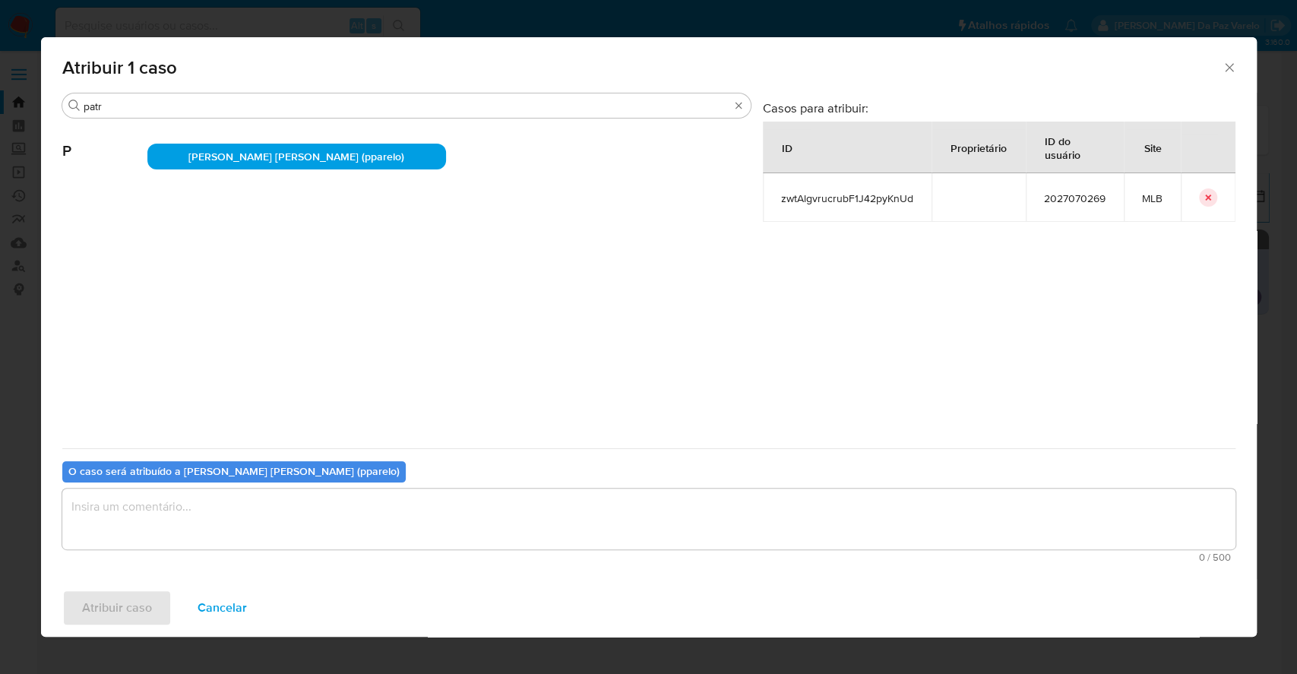
click at [476, 505] on textarea "assign-modal" at bounding box center [648, 519] width 1173 height 61
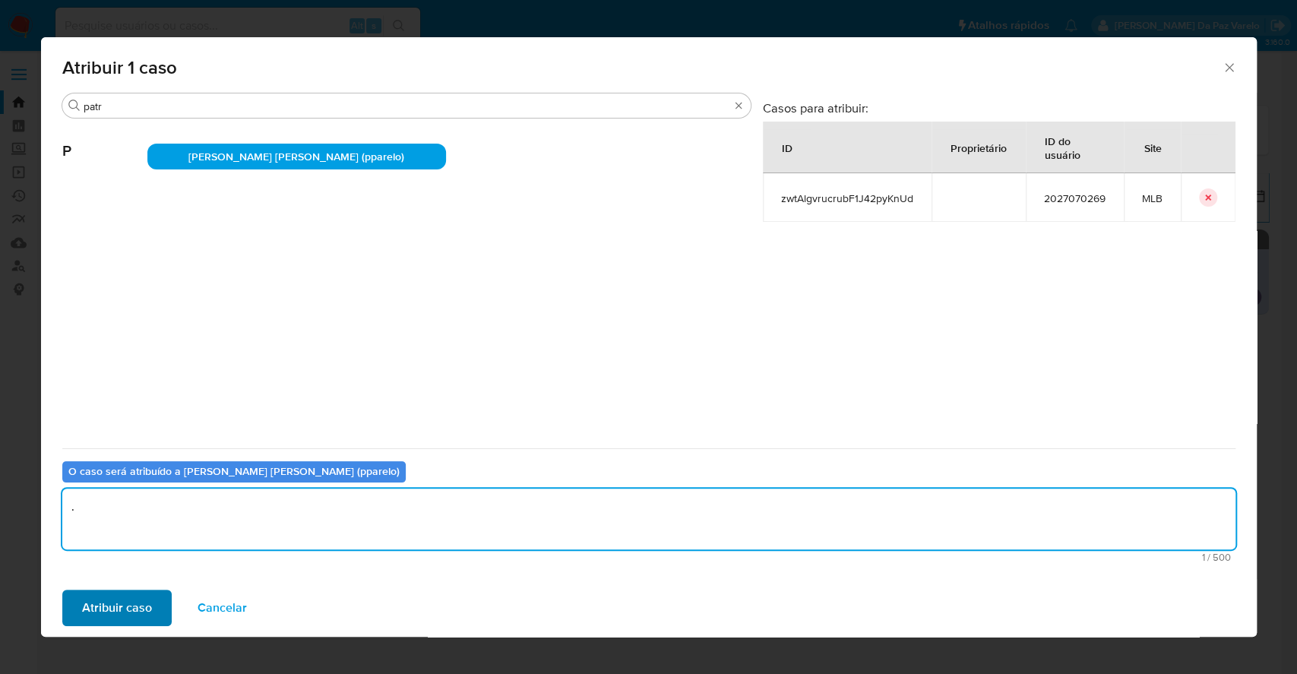
type textarea "."
click at [118, 610] on span "Atribuir caso" at bounding box center [117, 607] width 70 height 33
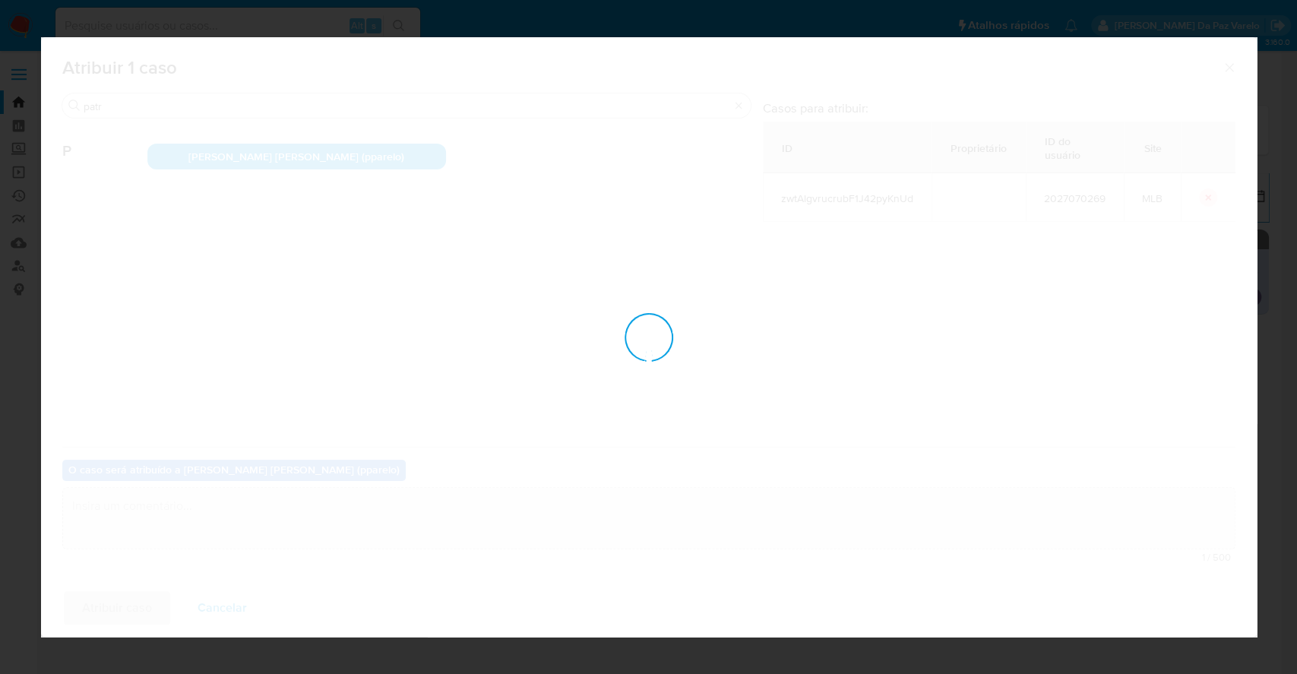
checkbox input "false"
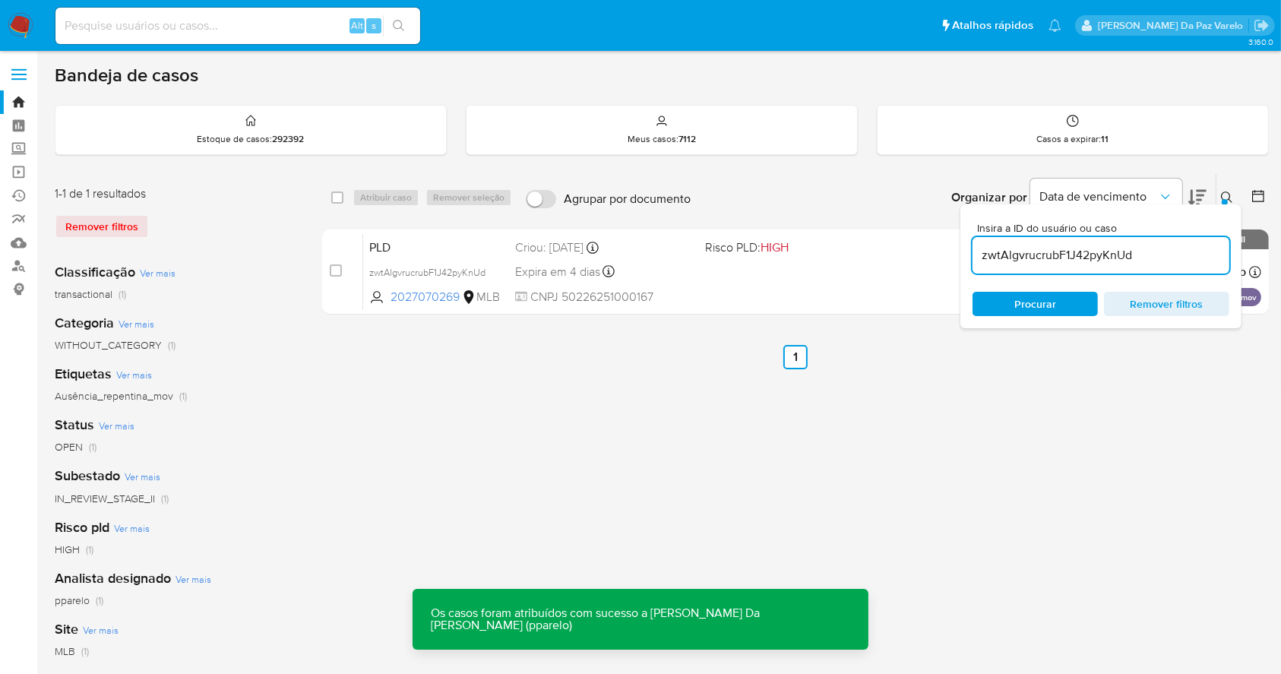
click at [1228, 194] on icon at bounding box center [1227, 197] width 12 height 12
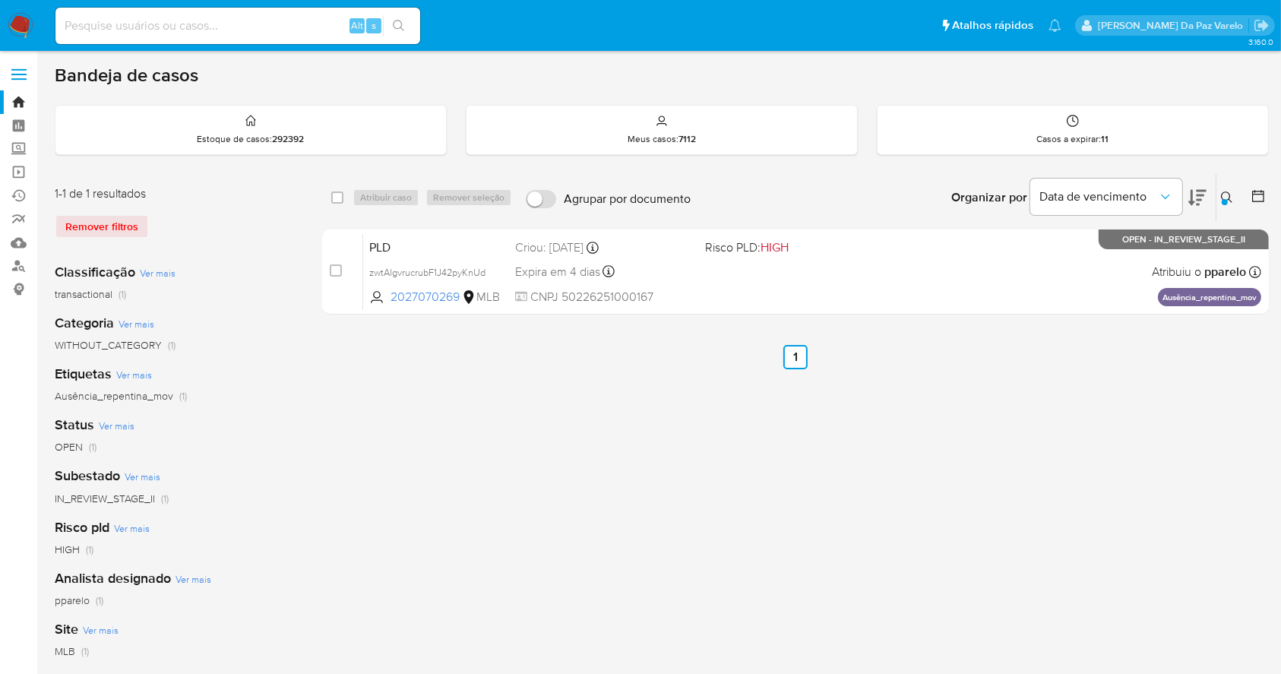
click at [138, 45] on div "Alt s" at bounding box center [237, 26] width 365 height 43
click at [142, 31] on input at bounding box center [237, 26] width 365 height 20
paste input "433.968.718-98"
type input "433.968.718-98"
click at [14, 267] on link "Localizador de pessoas" at bounding box center [90, 267] width 181 height 24
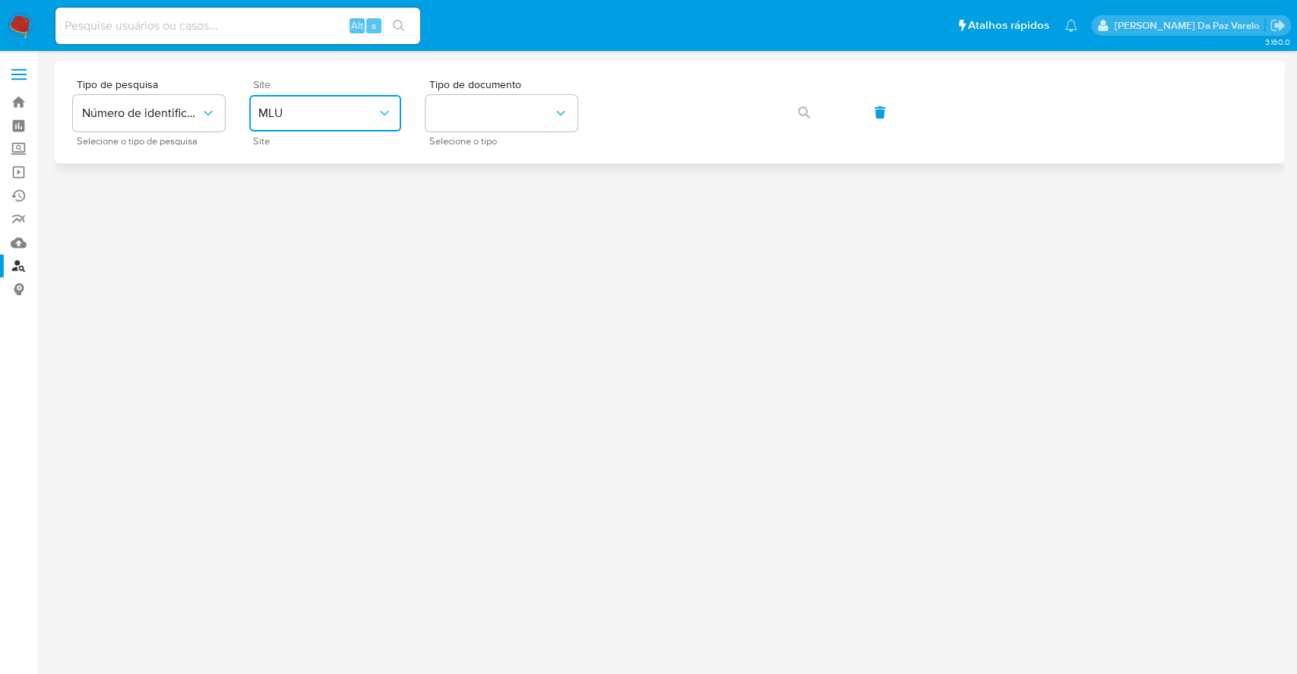
click at [268, 113] on span "MLU" at bounding box center [317, 113] width 119 height 15
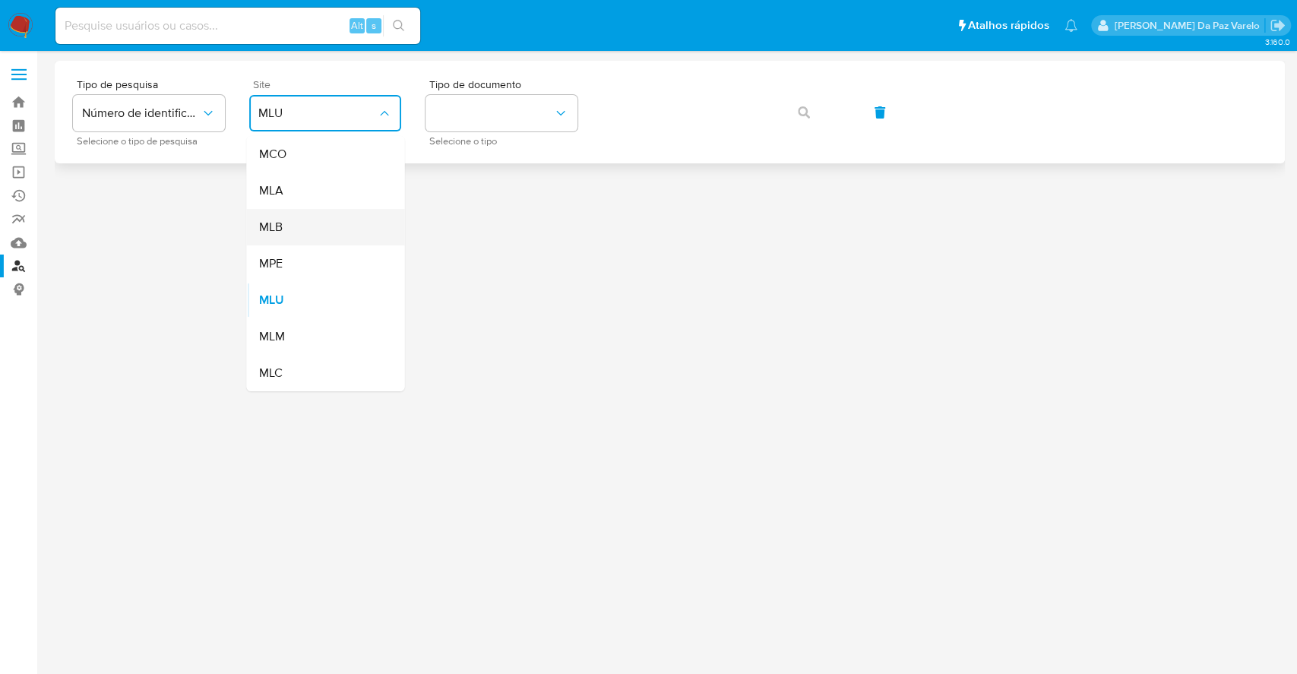
click at [286, 223] on div "MLB" at bounding box center [320, 227] width 125 height 36
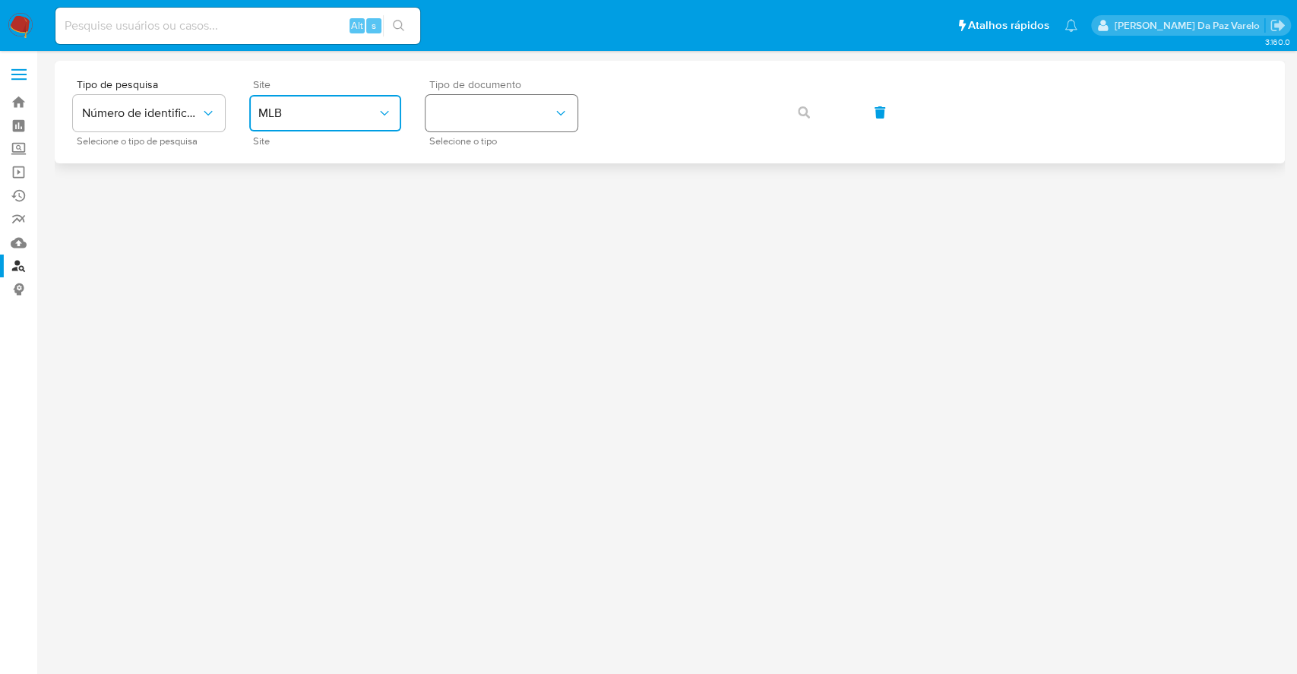
click at [460, 116] on button "identificationType" at bounding box center [502, 113] width 152 height 36
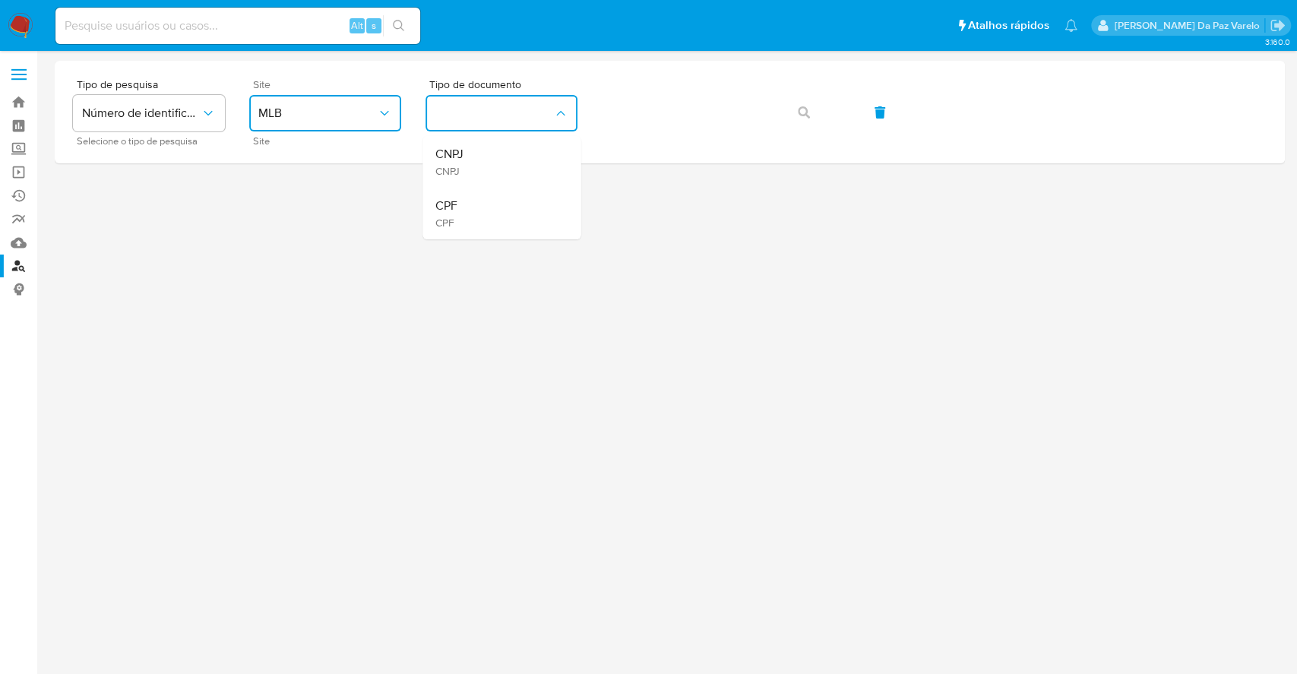
click at [466, 198] on div "CPF CPF" at bounding box center [497, 214] width 125 height 52
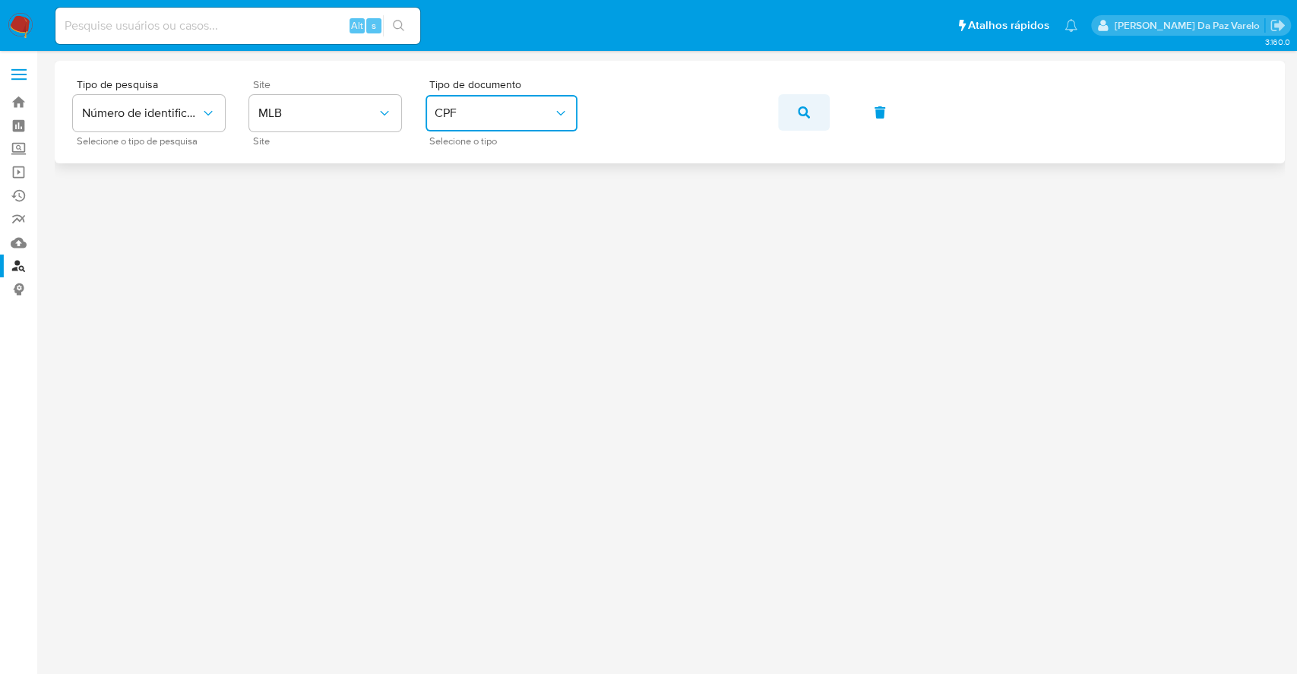
click at [795, 110] on button "button" at bounding box center [804, 112] width 52 height 36
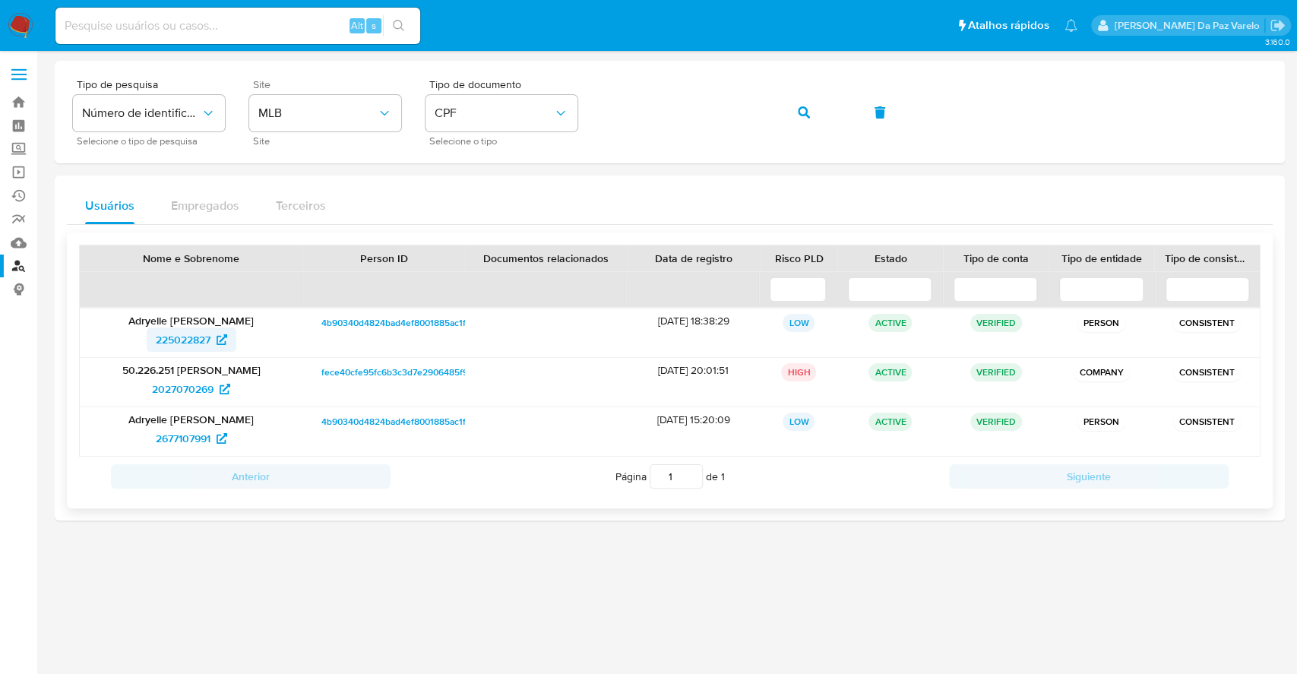
click at [221, 339] on icon at bounding box center [222, 339] width 11 height 11
click at [221, 435] on icon at bounding box center [222, 438] width 11 height 11
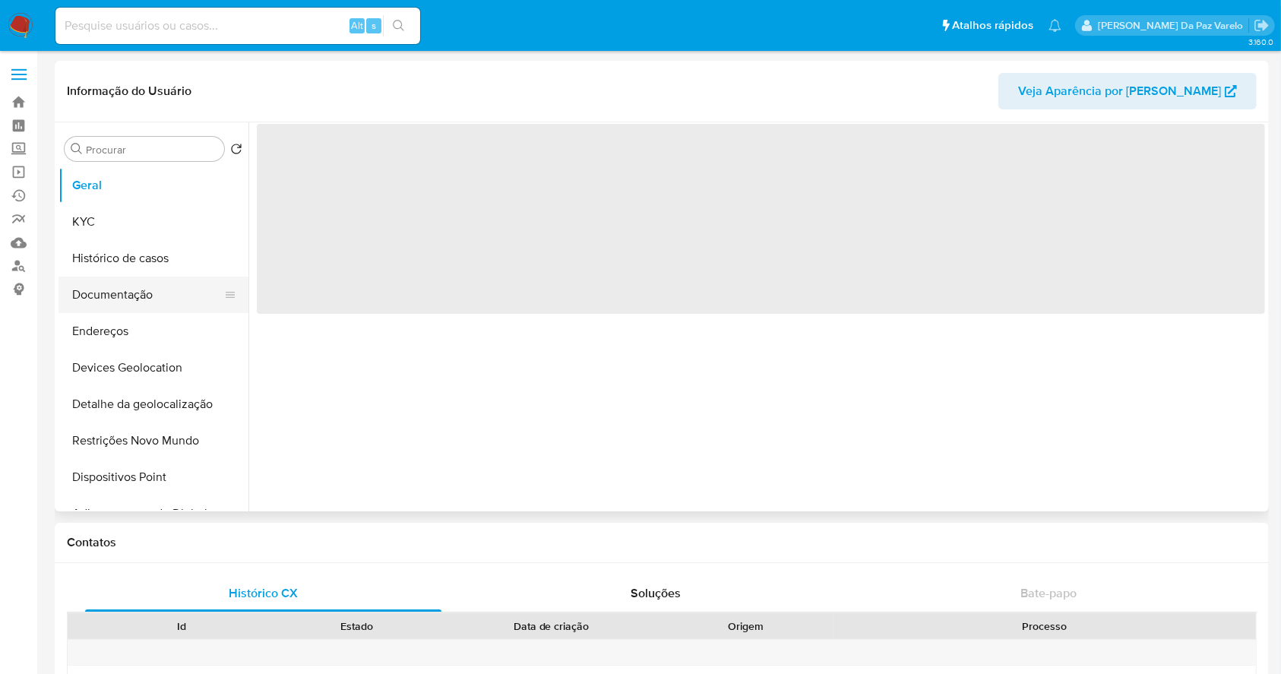
click at [140, 295] on button "Documentação" at bounding box center [148, 295] width 178 height 36
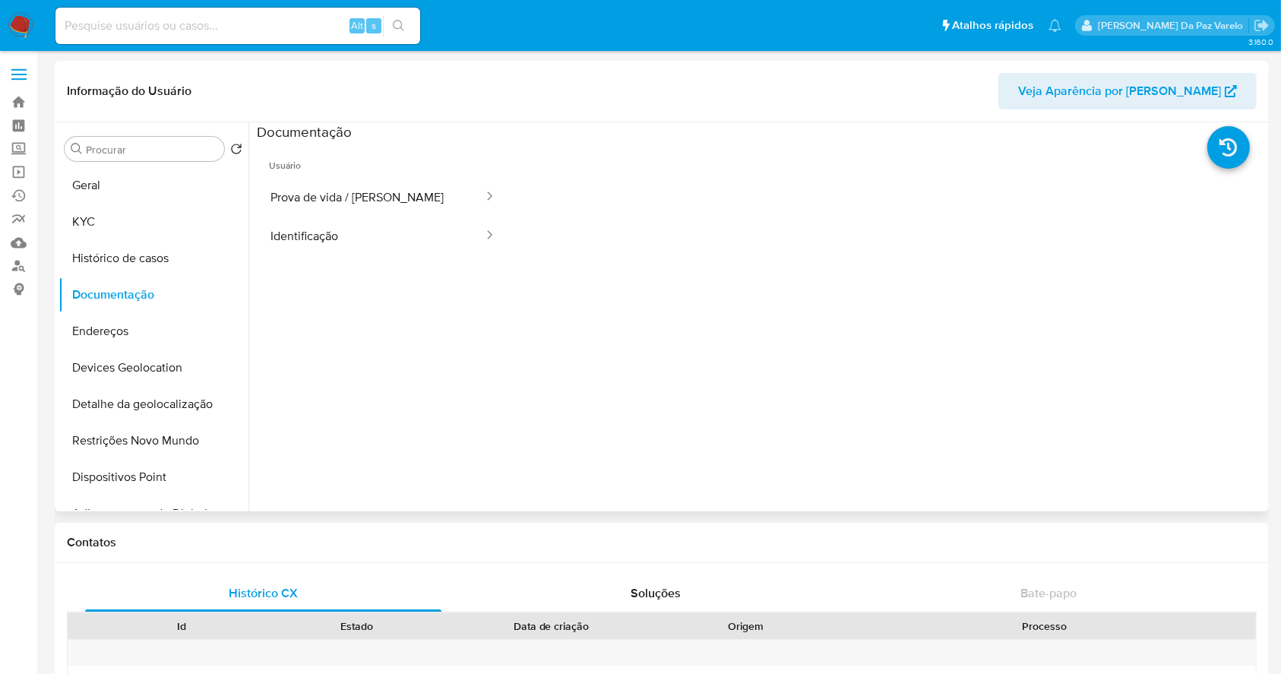
select select "10"
click at [341, 204] on button "Prova de vida / [PERSON_NAME]" at bounding box center [371, 197] width 228 height 39
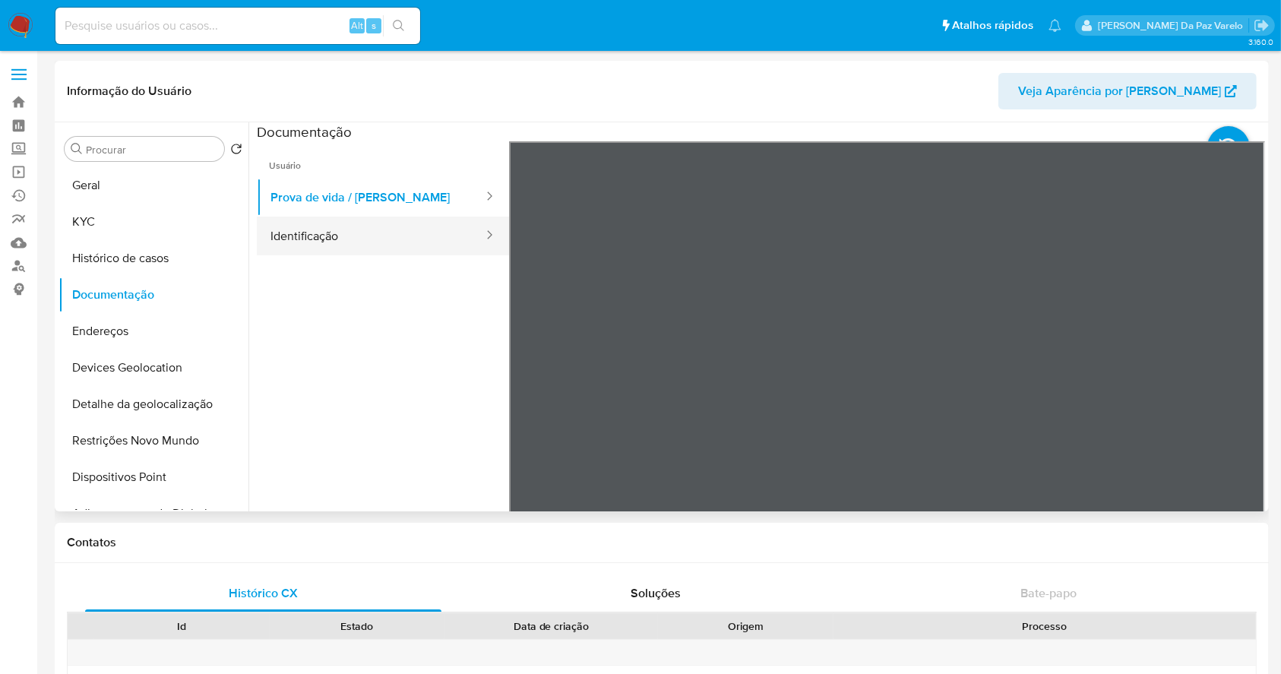
click at [372, 241] on button "Identificação" at bounding box center [371, 236] width 228 height 39
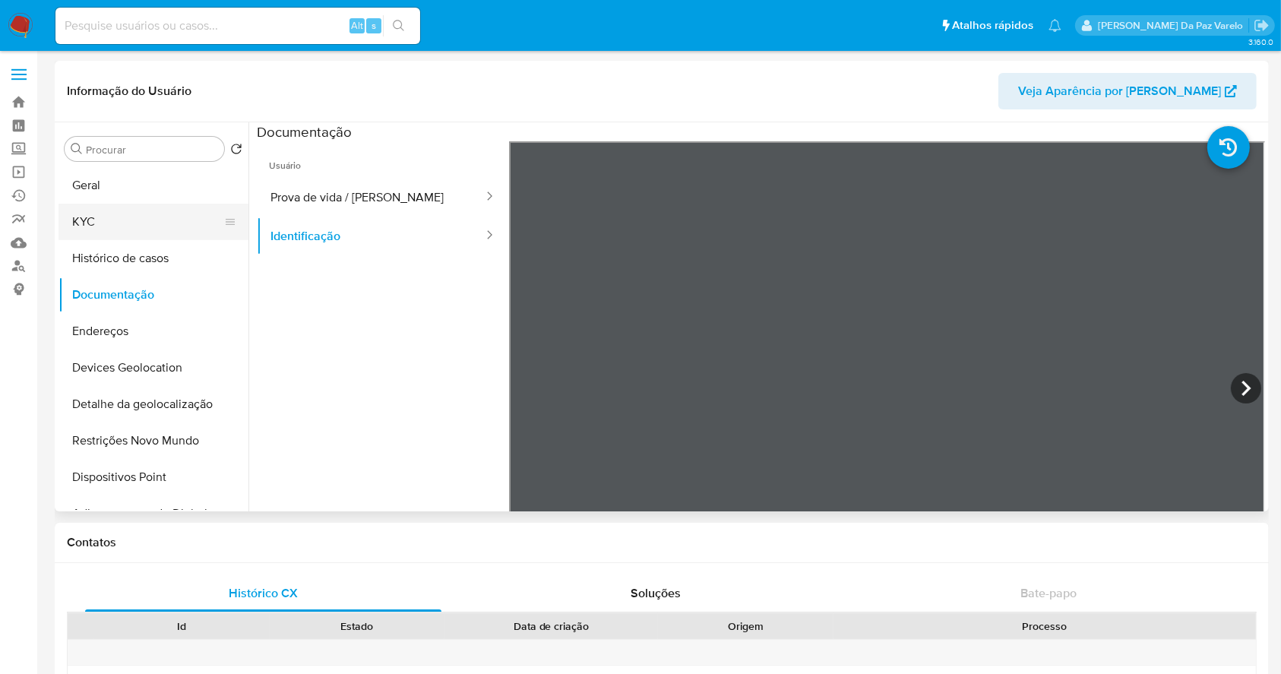
click at [133, 217] on button "KYC" at bounding box center [148, 222] width 178 height 36
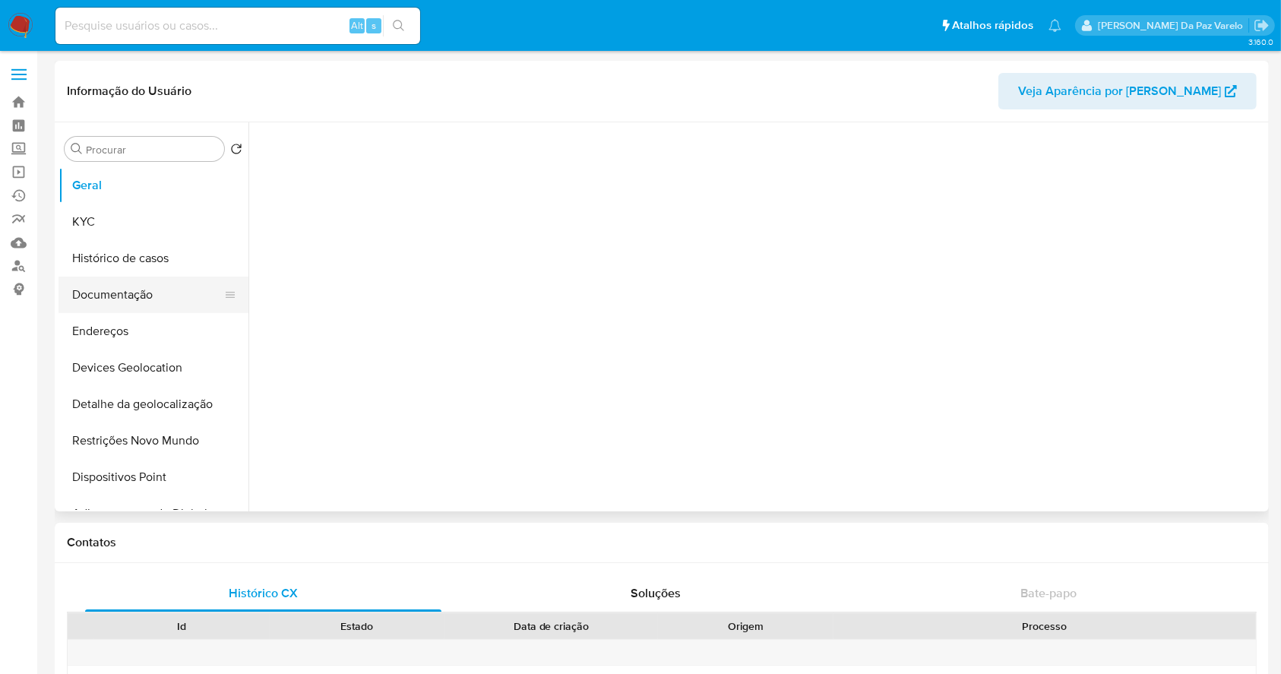
select select "10"
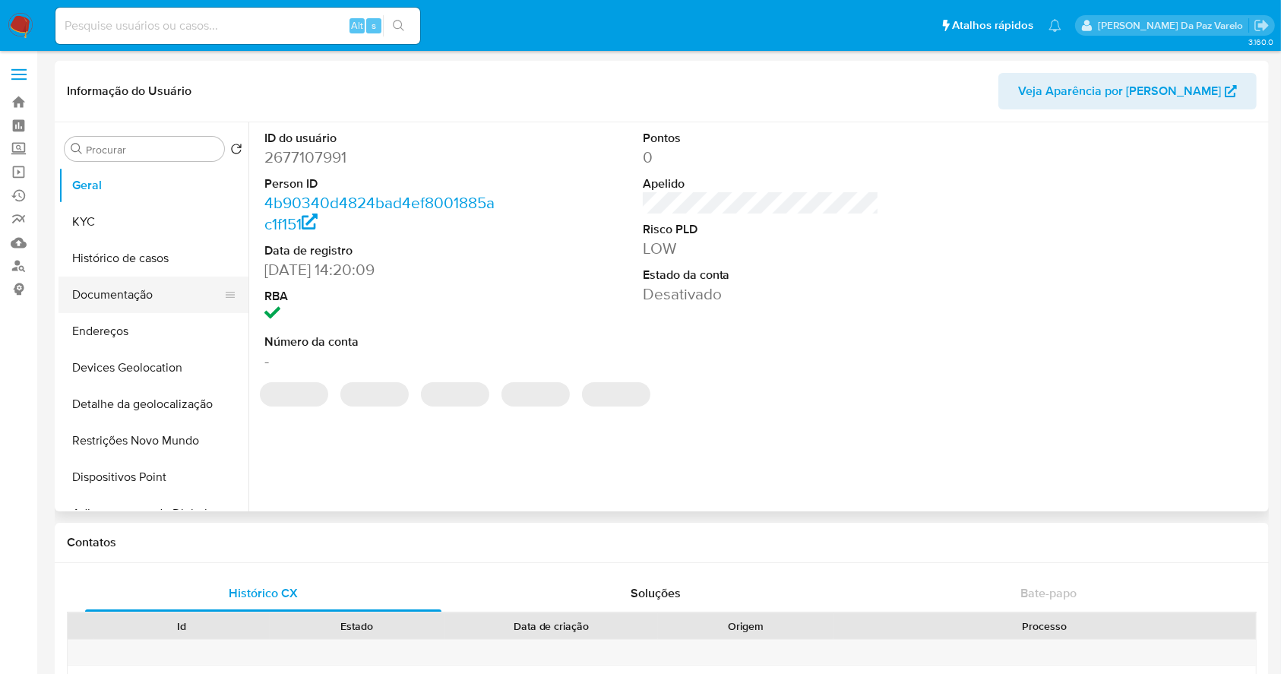
click at [120, 297] on button "Documentação" at bounding box center [148, 295] width 178 height 36
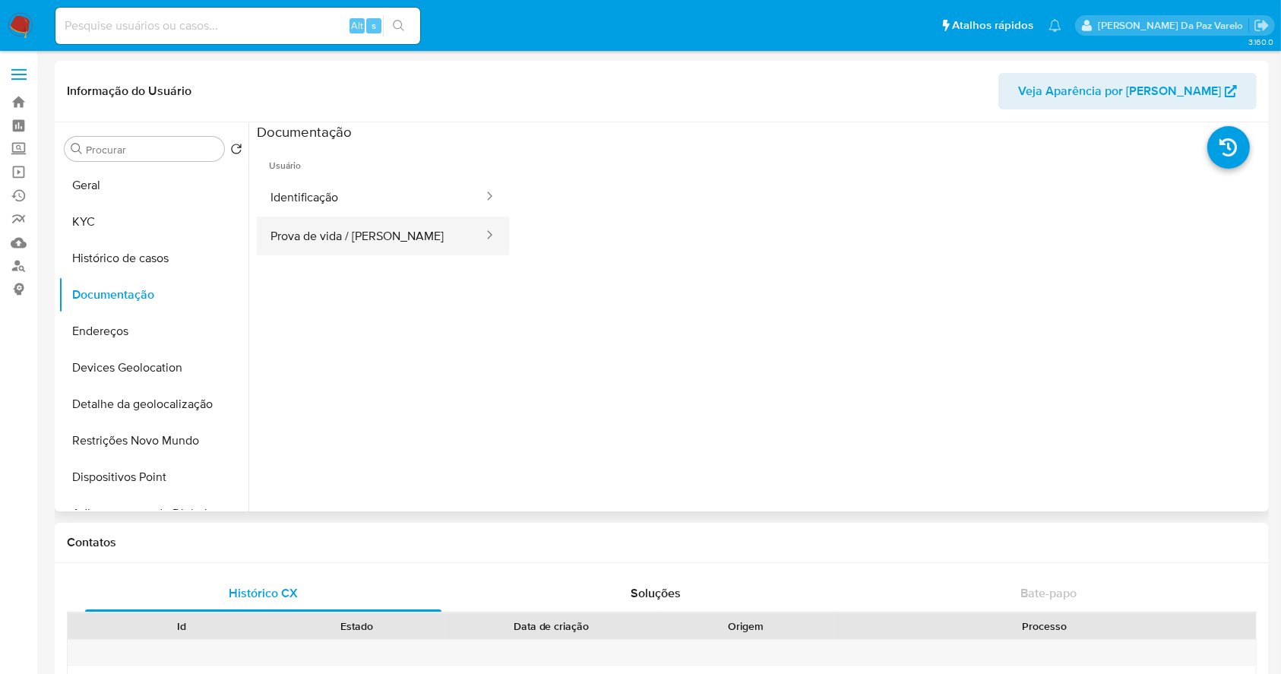
click at [336, 226] on button "Prova de vida / [PERSON_NAME]" at bounding box center [371, 236] width 228 height 39
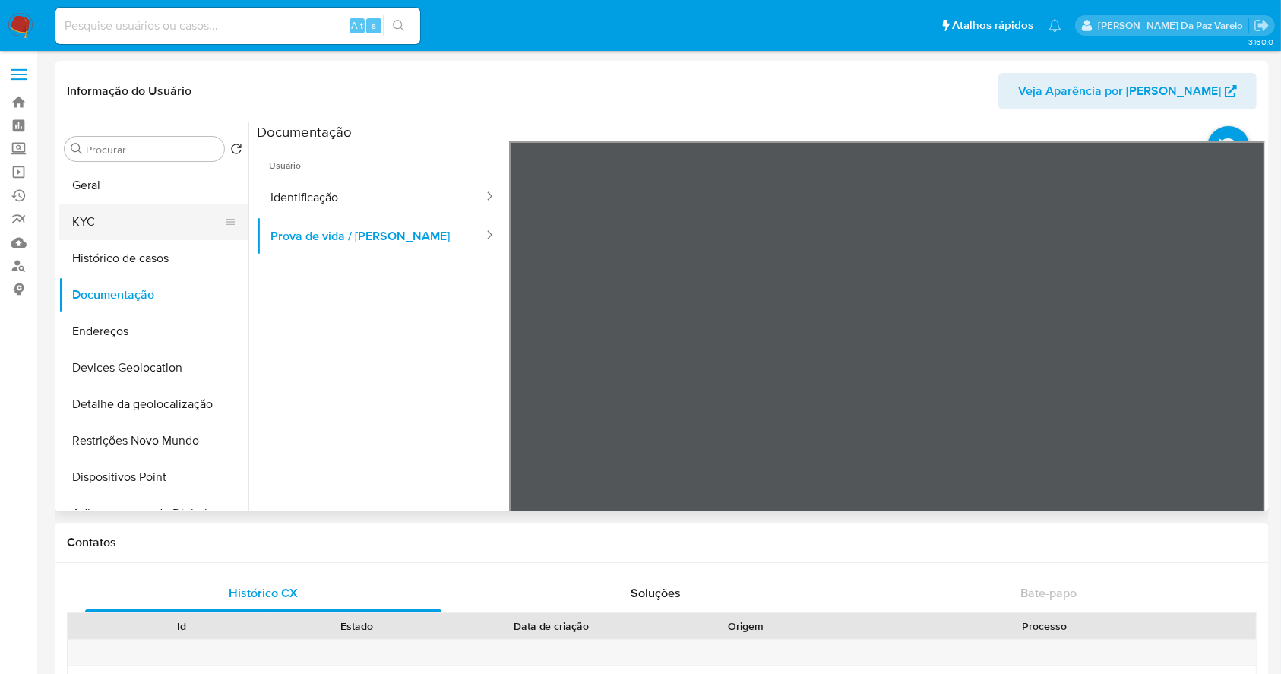
click at [136, 224] on button "KYC" at bounding box center [148, 222] width 178 height 36
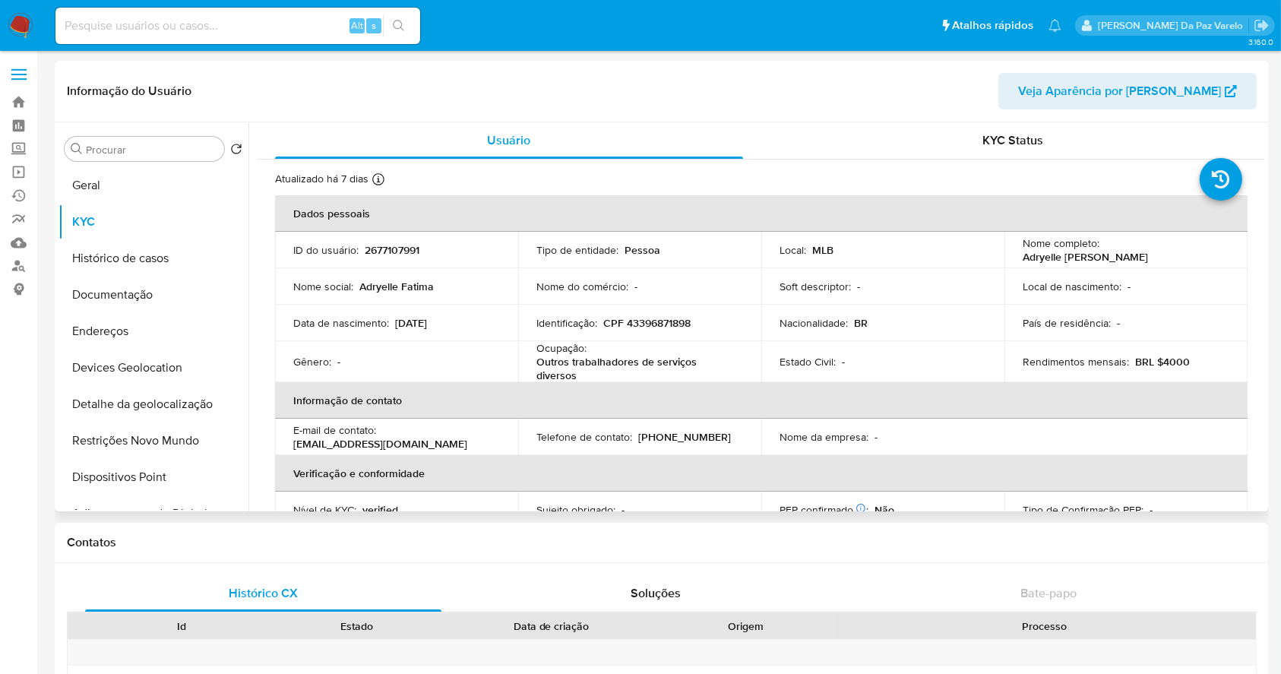
click at [386, 246] on p "2677107991" at bounding box center [392, 250] width 55 height 14
copy p "2677107991"
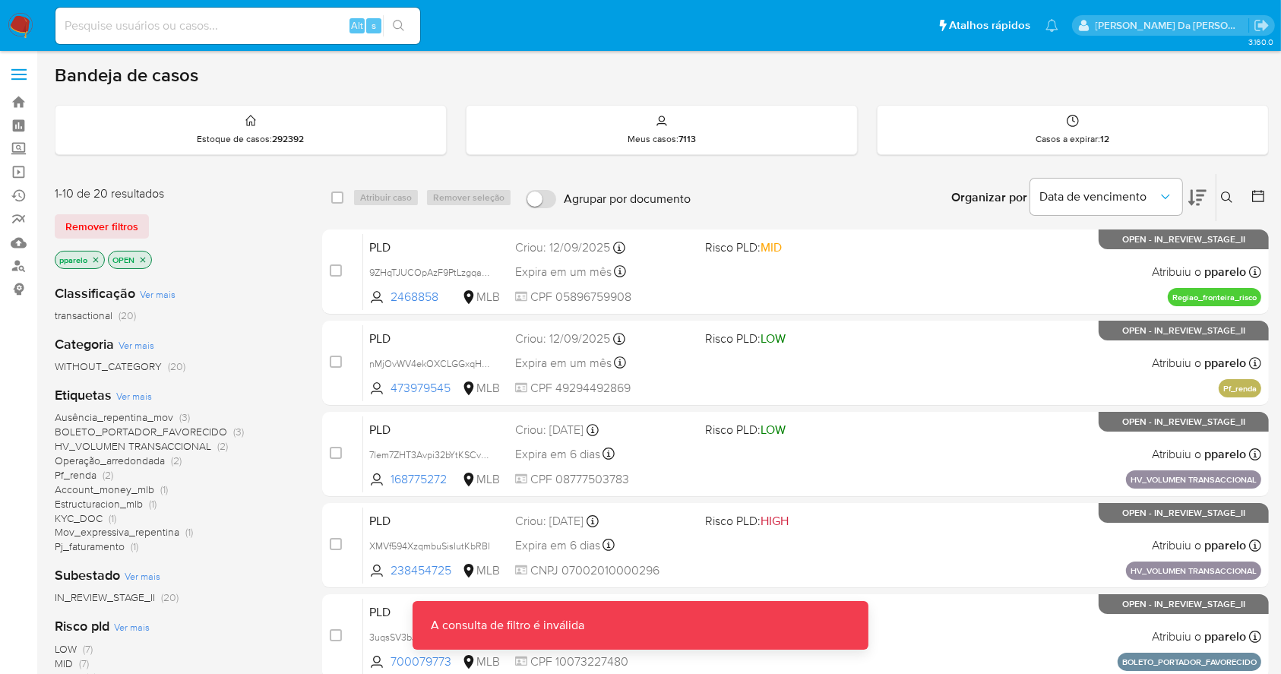
click at [1237, 191] on button at bounding box center [1229, 197] width 25 height 18
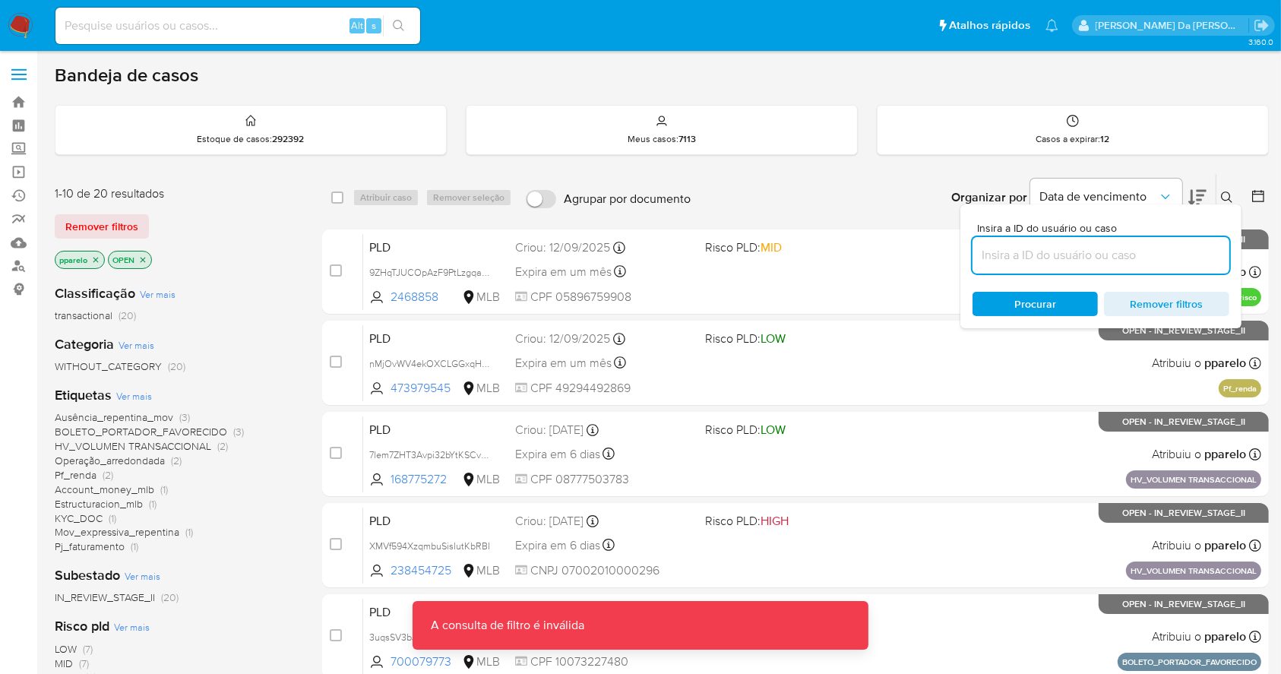
click at [1092, 255] on input at bounding box center [1101, 255] width 257 height 20
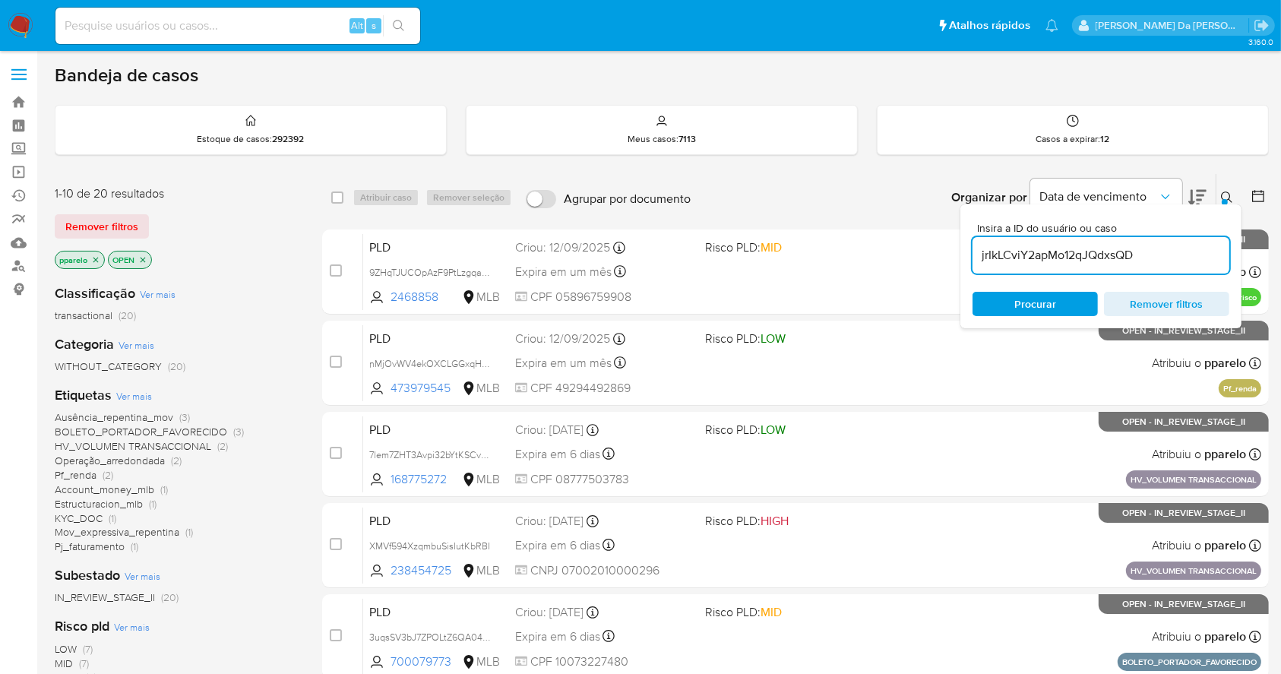
type input "jrIkLCviY2apMo12qJQdxsQD"
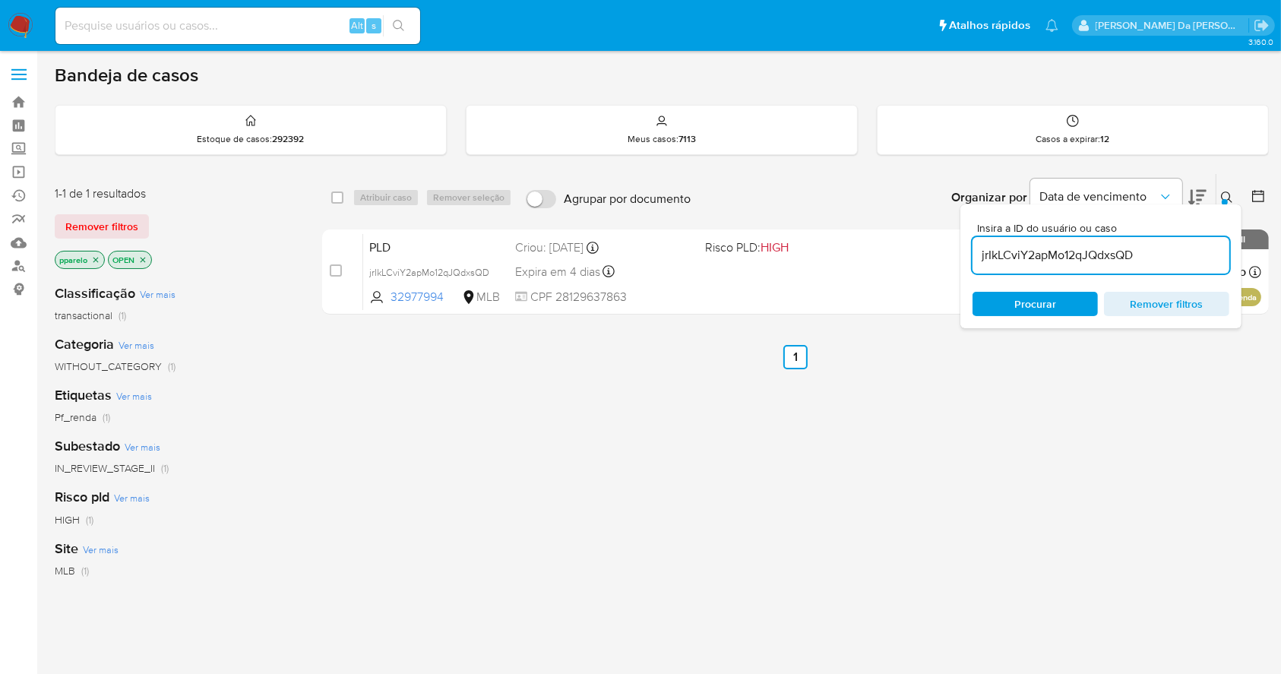
click at [1225, 192] on icon at bounding box center [1227, 197] width 12 height 12
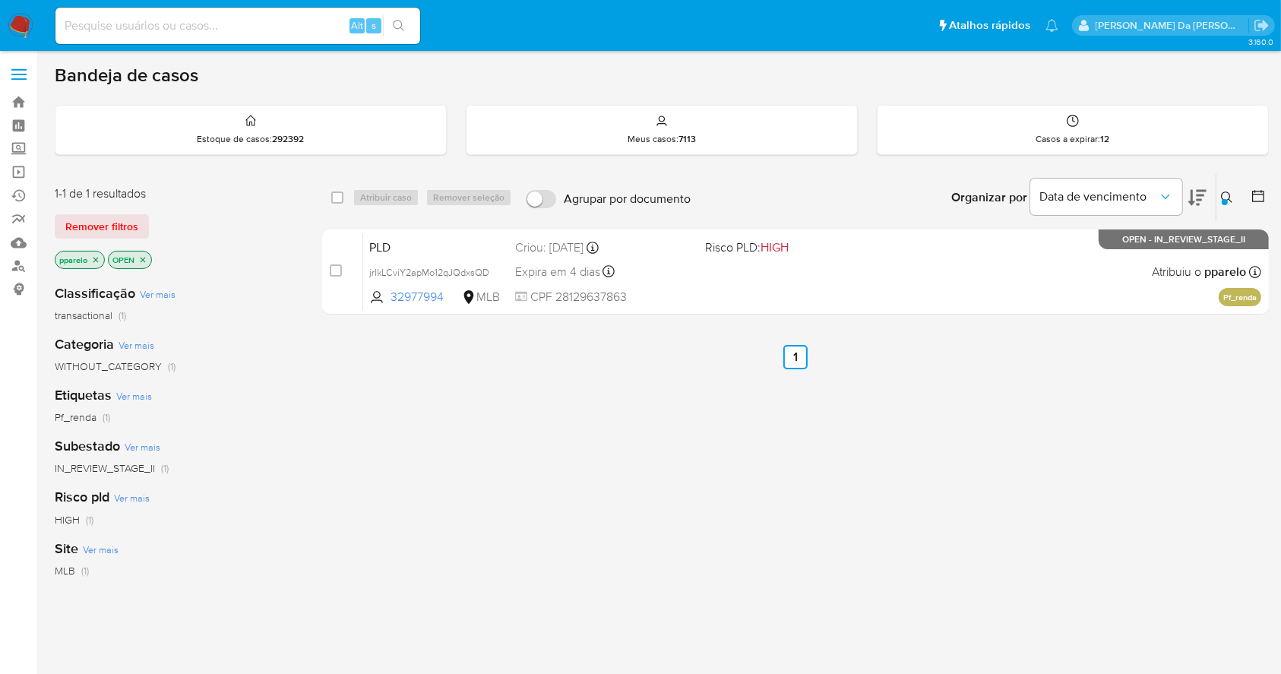
click at [279, 21] on input at bounding box center [237, 26] width 365 height 20
paste input "jrIkLCviY2apMo12qJQdxsQD"
type input "jrIkLCviY2apMo12qJQdxsQD"
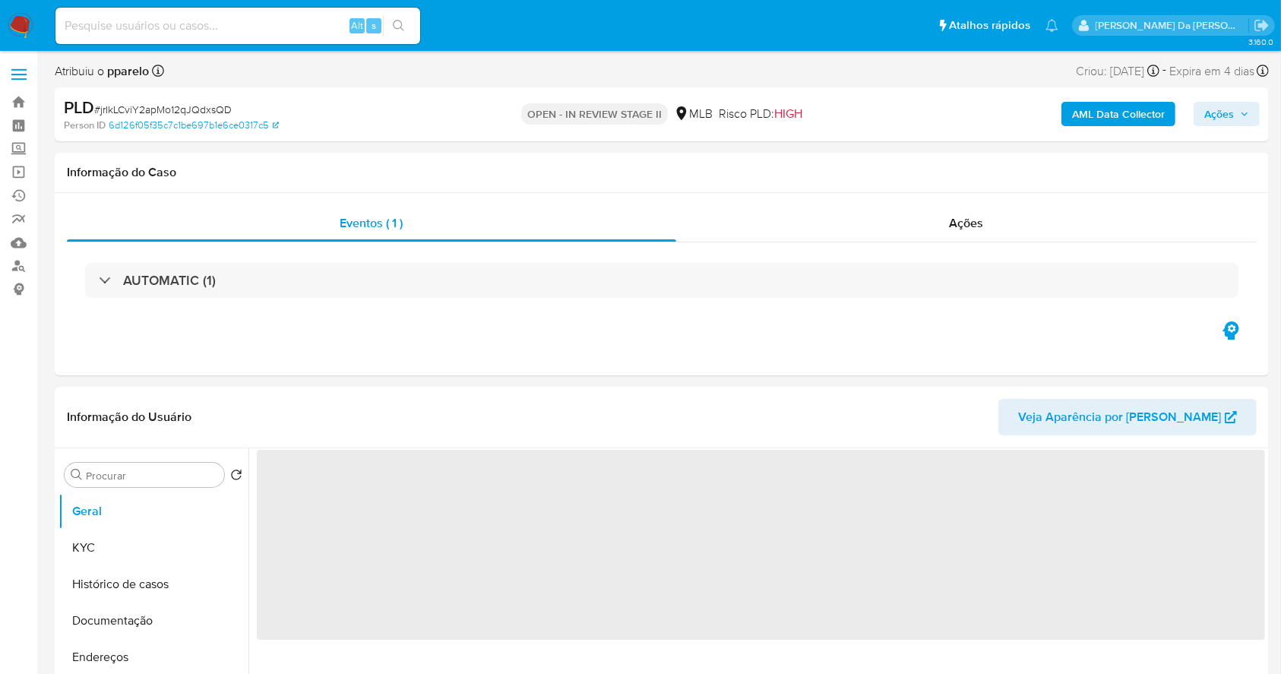
select select "10"
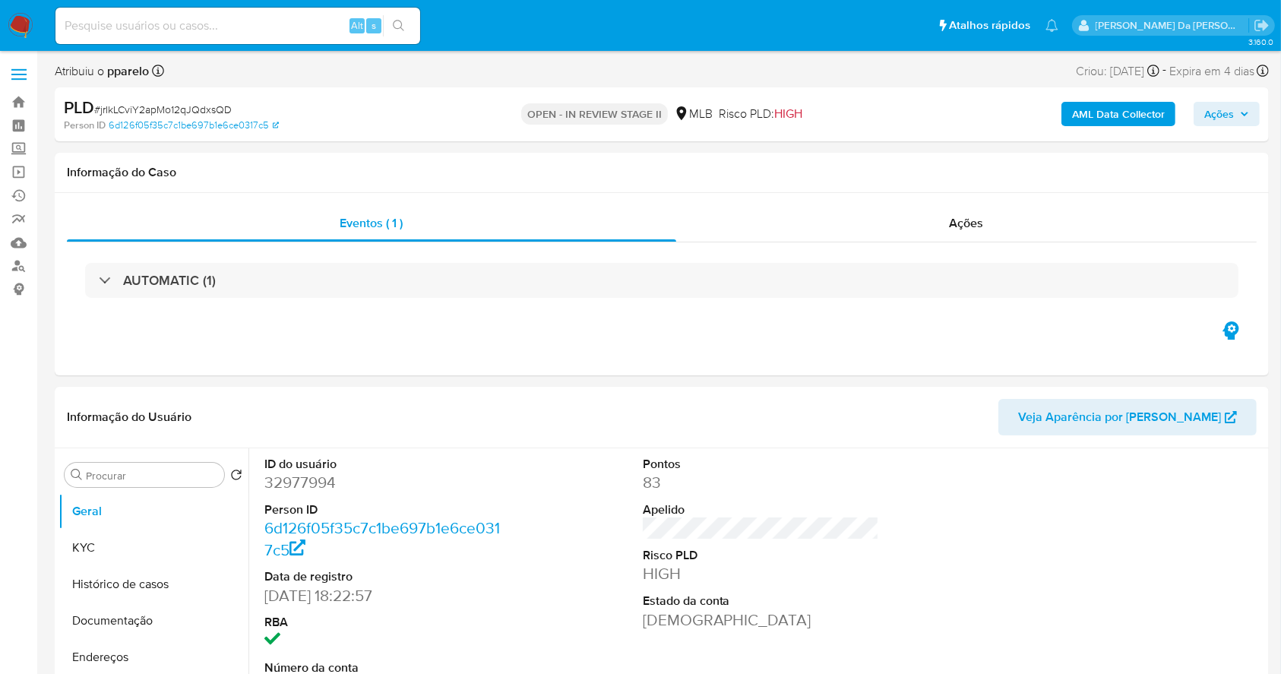
click at [241, 21] on input at bounding box center [237, 26] width 365 height 20
paste input "EwwnzwJZr4zZClVOIhFJSTHQ"
type input "EwwnzwJZr4zZClVOIhFJSTHQ"
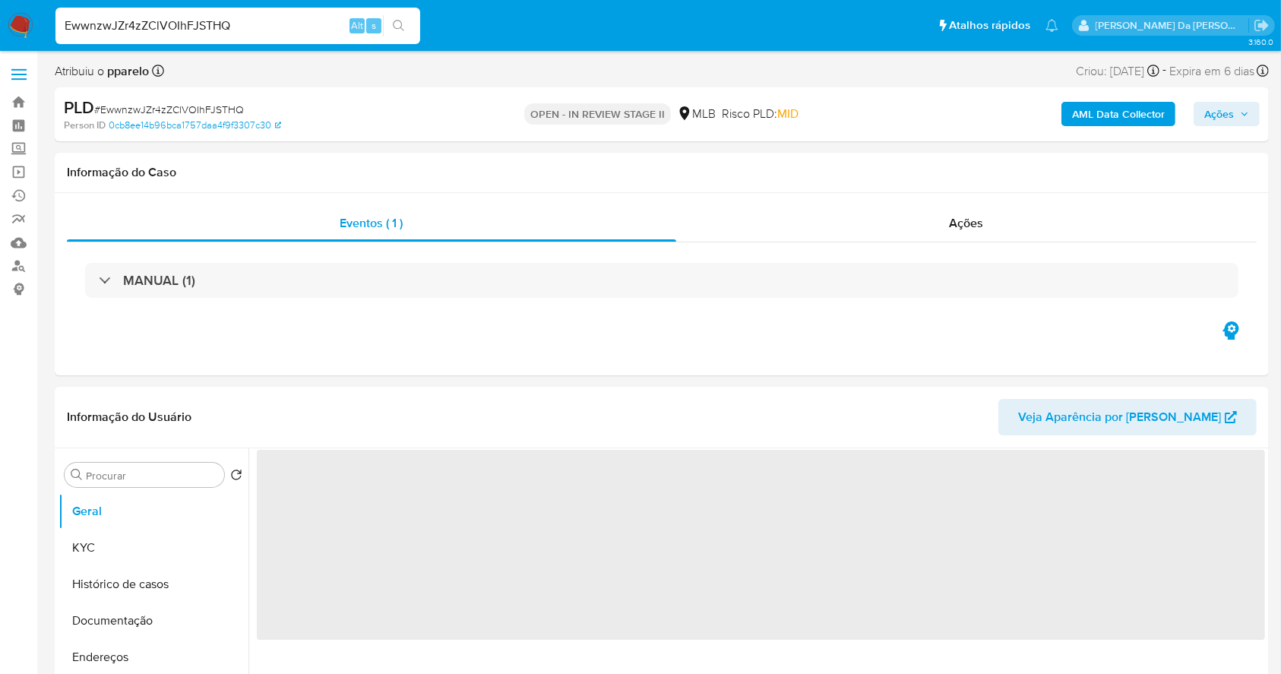
select select "10"
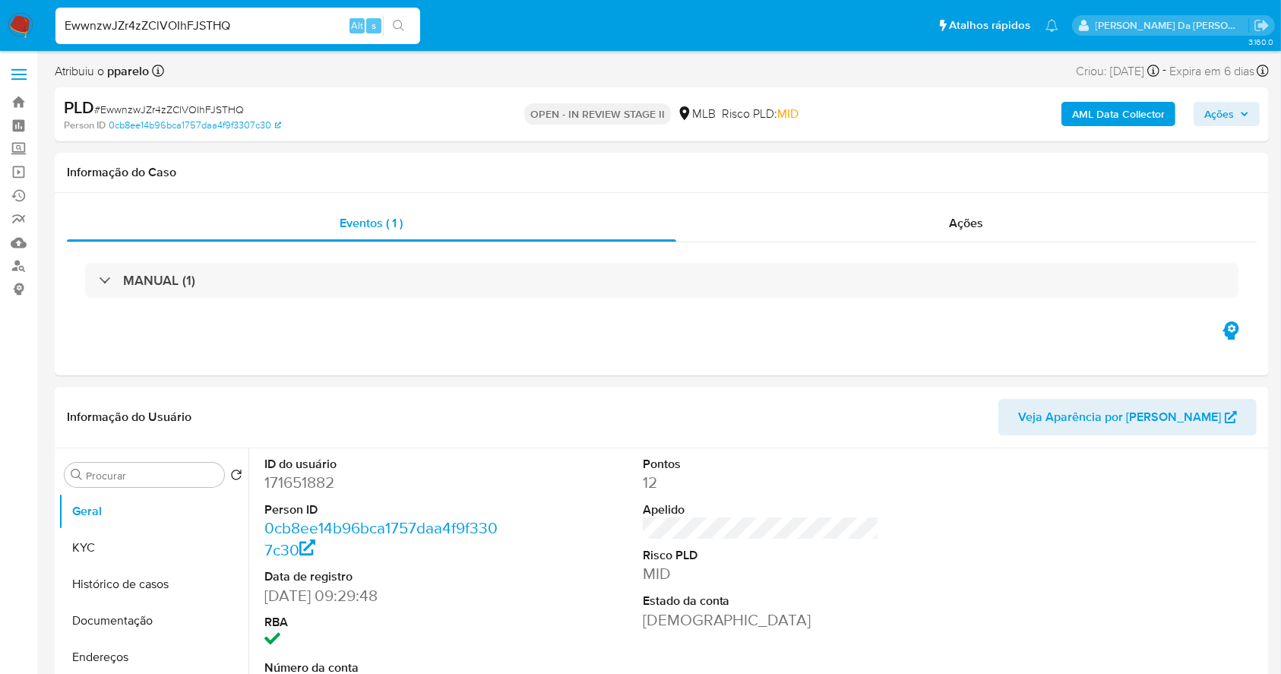
click at [288, 17] on input "EwwnzwJZr4zZClVOIhFJSTHQ" at bounding box center [237, 26] width 365 height 20
paste input "3uqsSV3bJ7ZPOLtZ6QA04gnZ"
type input "3uqsSV3bJ7ZPOLtZ6QA04gnZ"
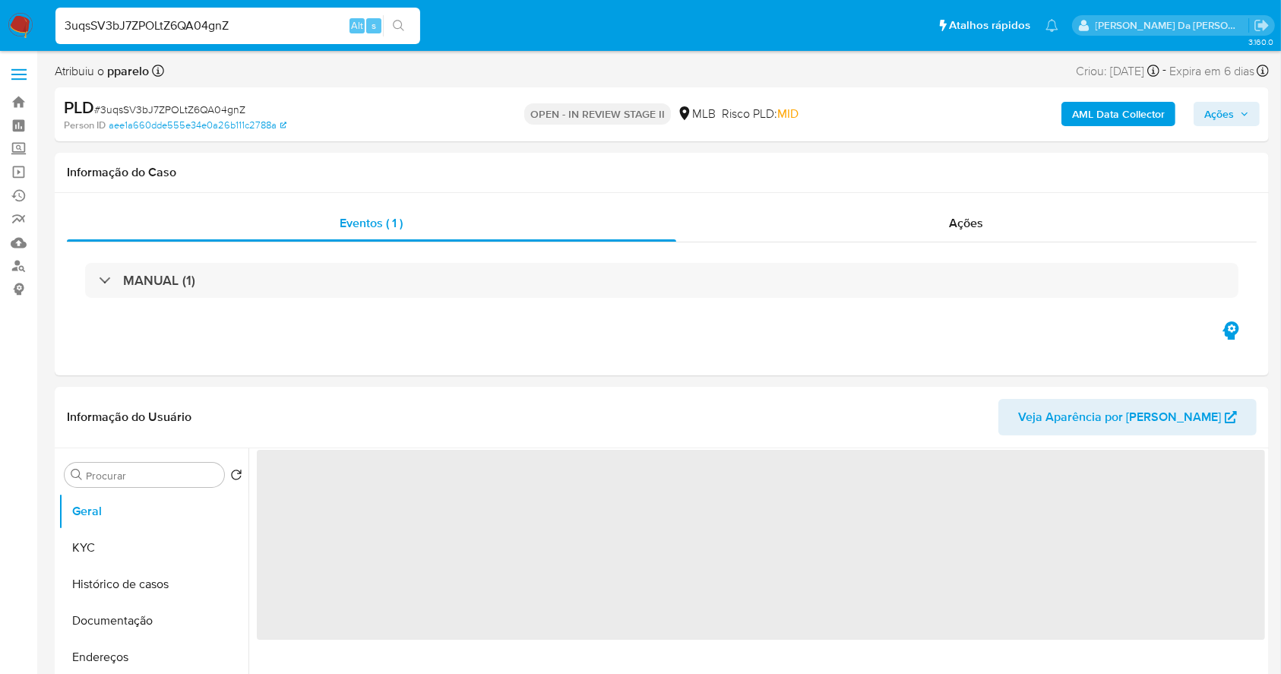
select select "10"
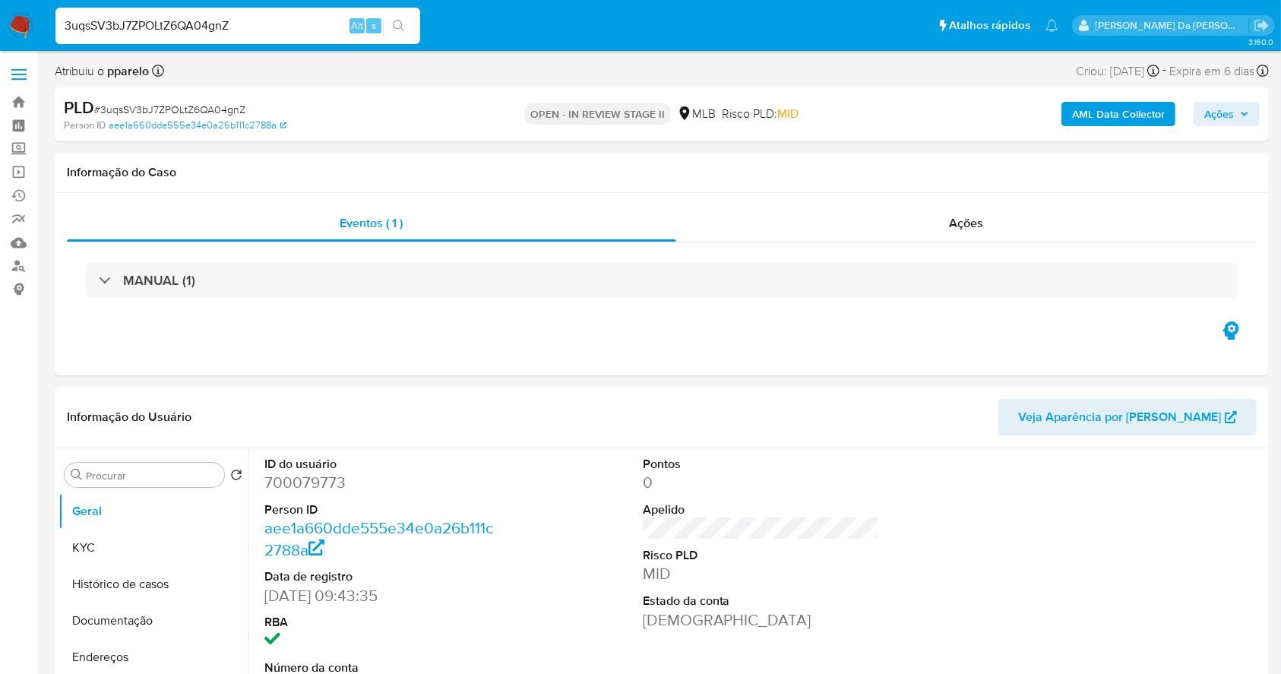
click at [254, 18] on input "3uqsSV3bJ7ZPOLtZ6QA04gnZ" at bounding box center [237, 26] width 365 height 20
paste input "fasrYh3hID1MLOqMBDzXacuM"
type input "fasrYh3hID1MLOqMBDzXacuM"
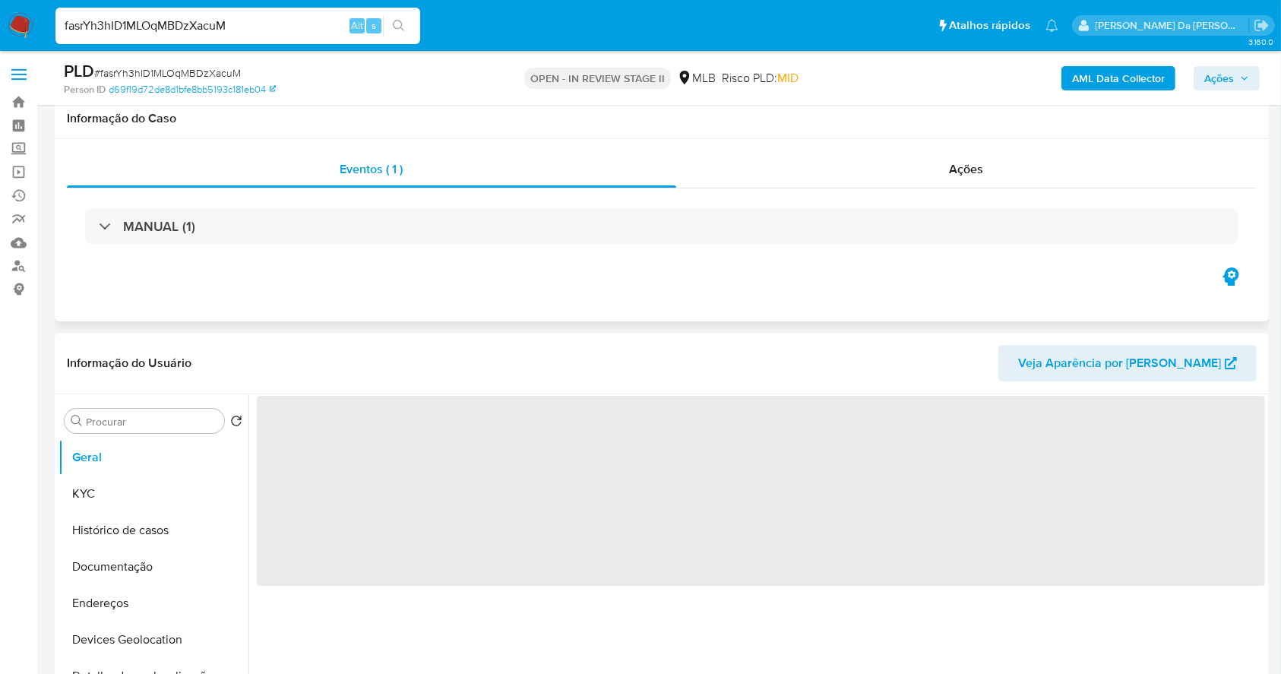
select select "10"
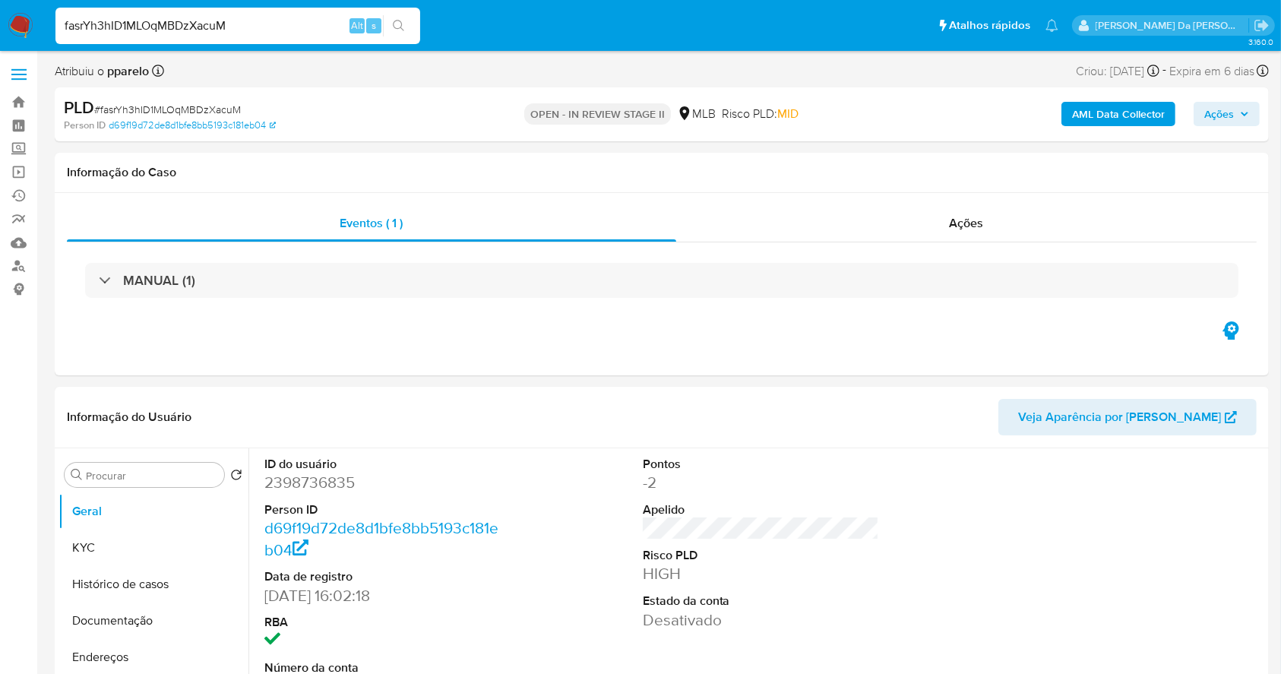
click at [315, 21] on input "fasrYh3hID1MLOqMBDzXacuM" at bounding box center [237, 26] width 365 height 20
paste input "7lem7ZHT3Avpi32bYtKSCvHb"
type input "7lem7ZHT3Avpi32bYtKSCvHb"
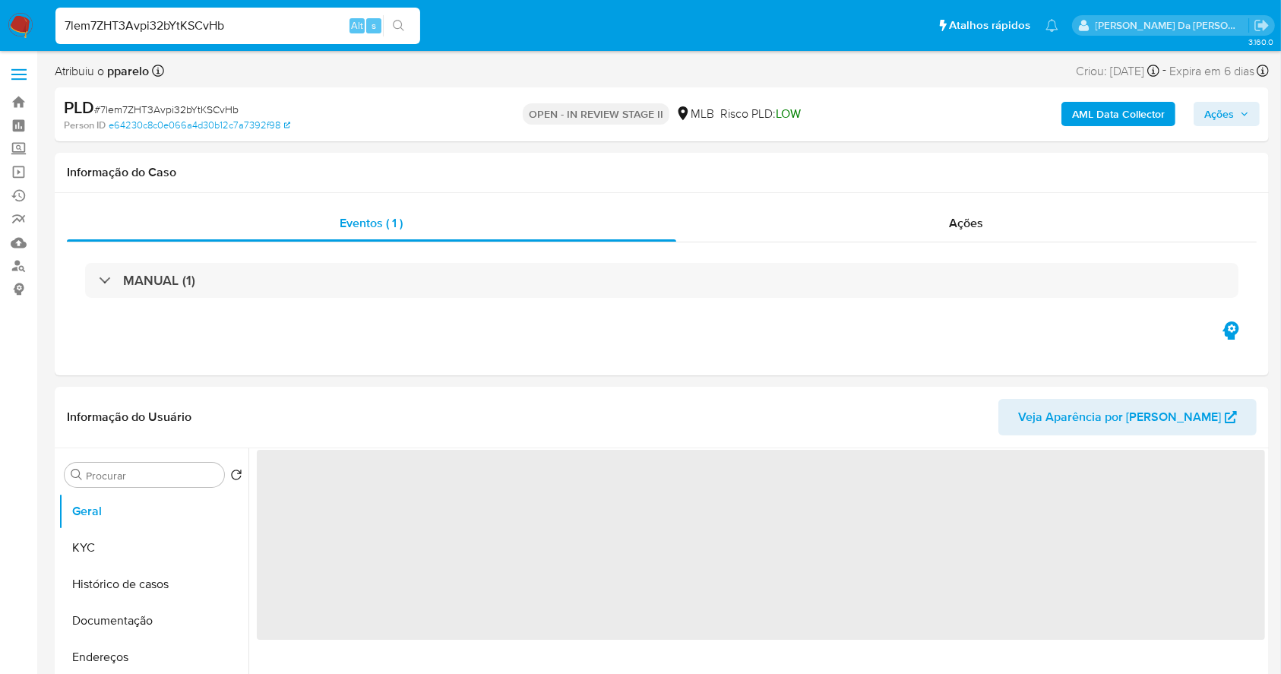
select select "10"
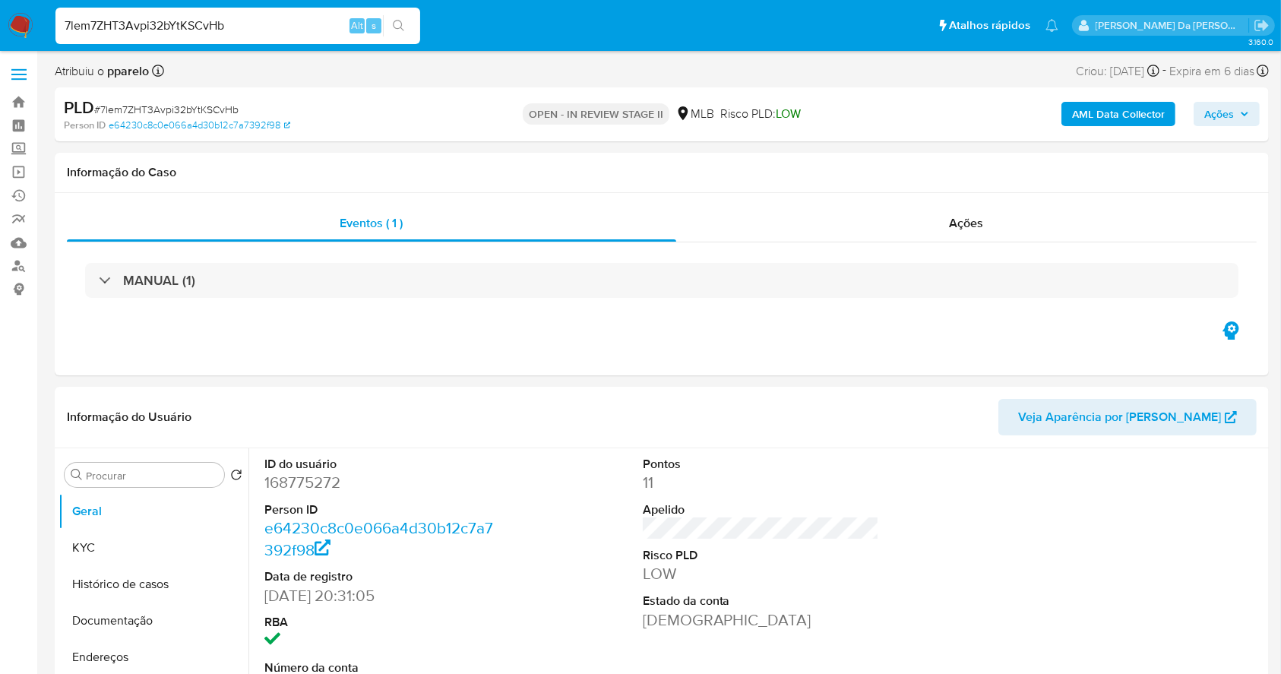
click at [255, 26] on input "7lem7ZHT3Avpi32bYtKSCvHb" at bounding box center [237, 26] width 365 height 20
paste input "rlltKHGwCCLYptETgvRP4jrQ"
type input "rlltKHGwCCLYptETgvRP4jrQ"
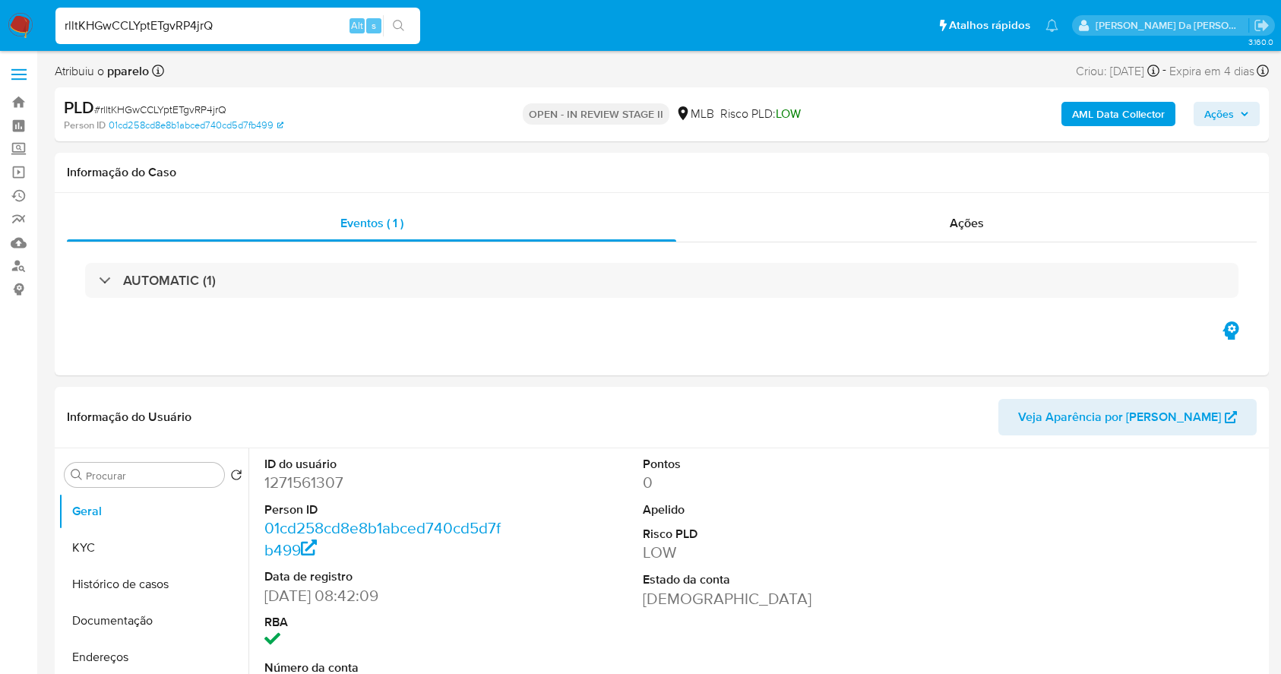
select select "10"
click at [283, 17] on input "rlltKHGwCCLYptETgvRP4jrQ" at bounding box center [237, 26] width 365 height 20
paste input "KklGirZoDakxkBkhhw8qgY0A"
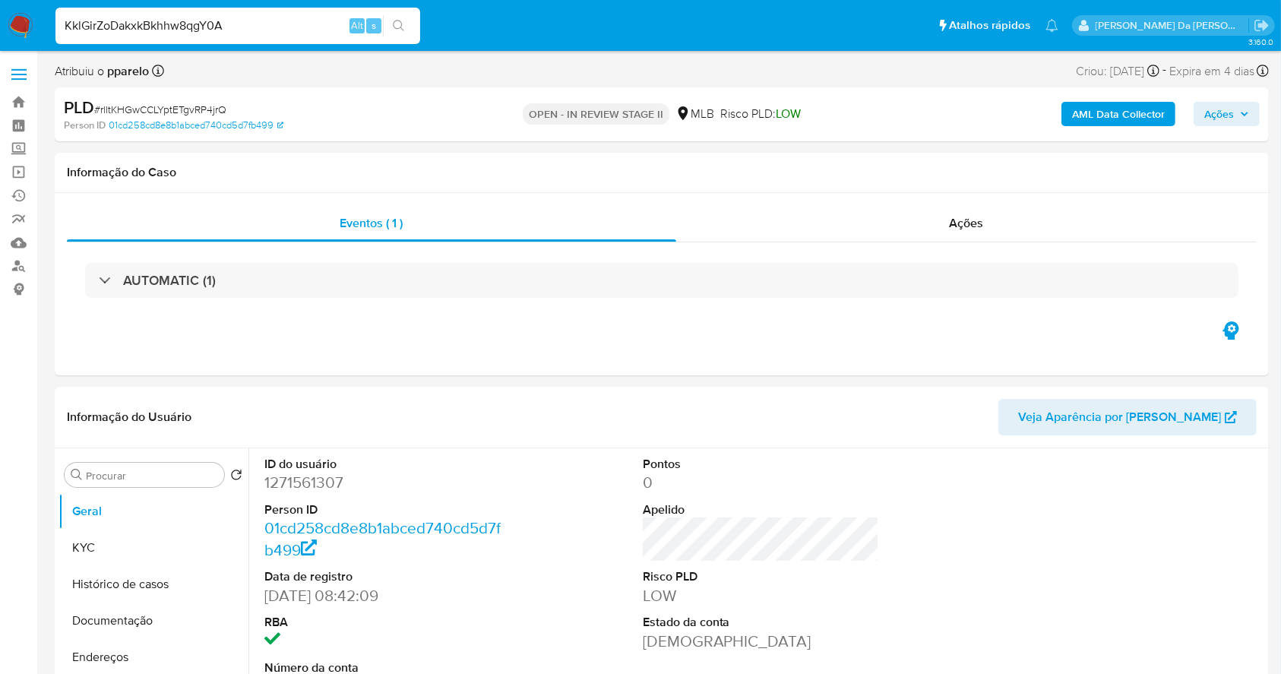
type input "KklGirZoDakxkBkhhw8qgY0A"
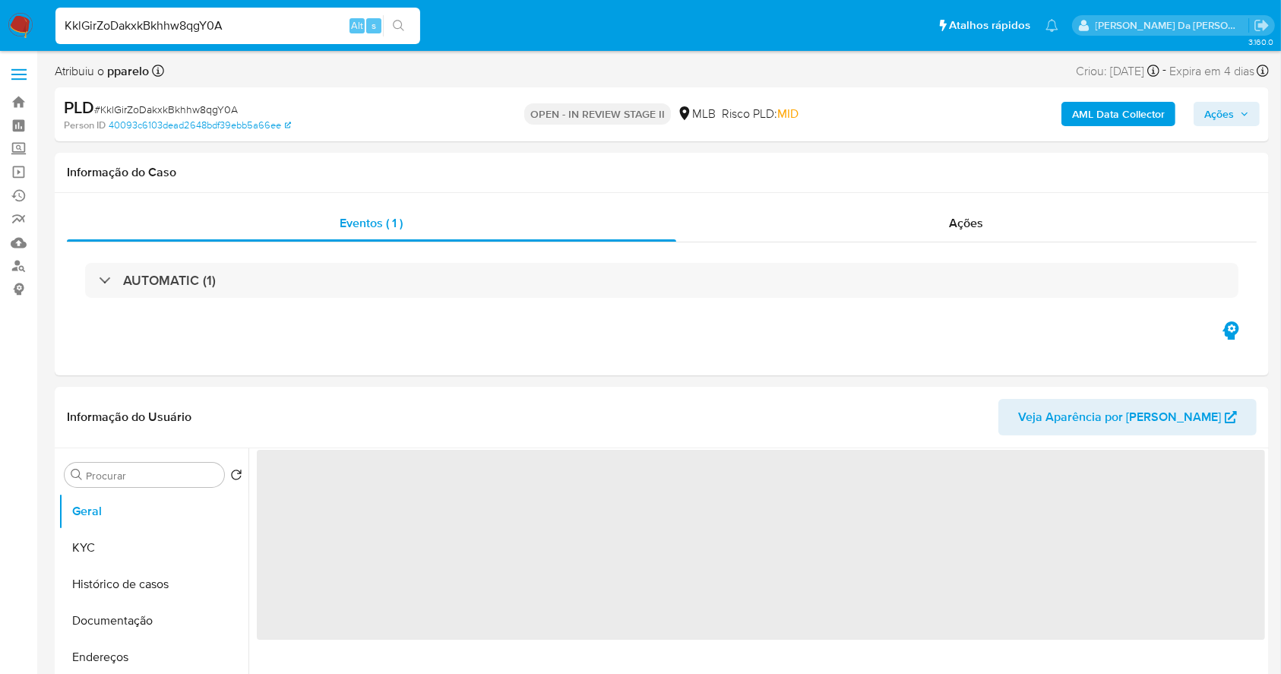
select select "10"
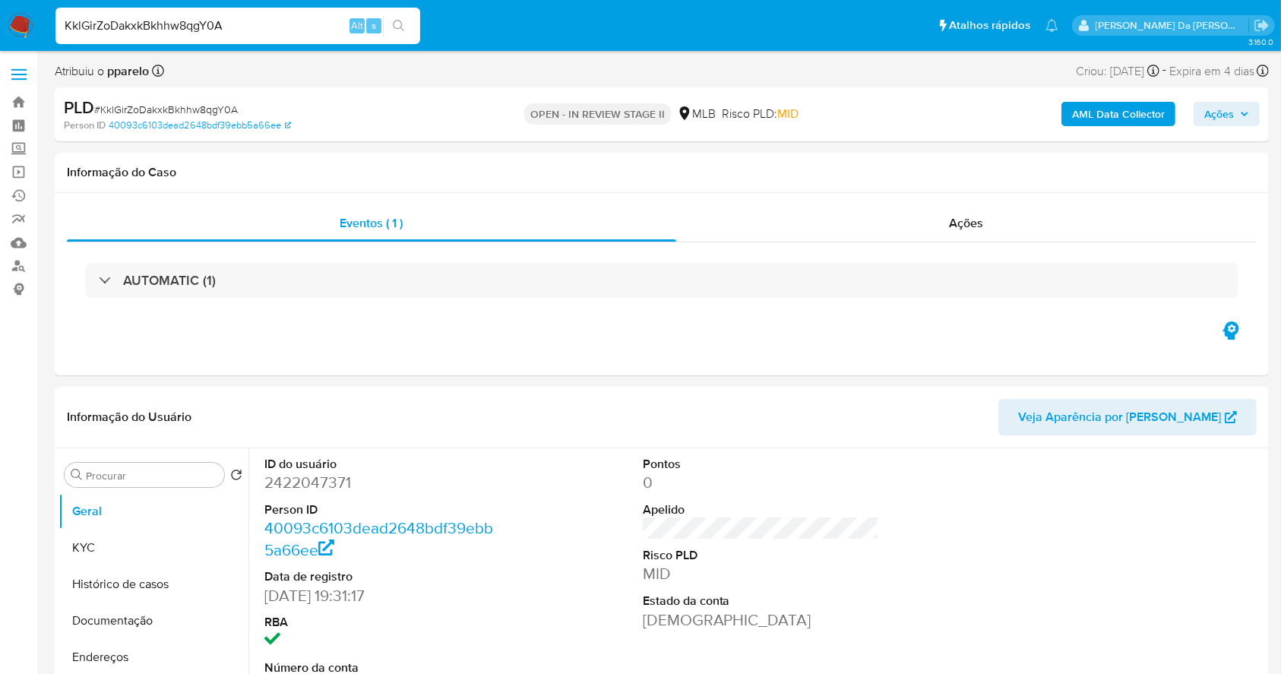
click at [219, 30] on input "KklGirZoDakxkBkhhw8qgY0A" at bounding box center [237, 26] width 365 height 20
paste input "DBWQxNLQ2EzhrtenG3Lsjx5X"
type input "DBWQxNLQ2EzhrtenG3Lsjx5X"
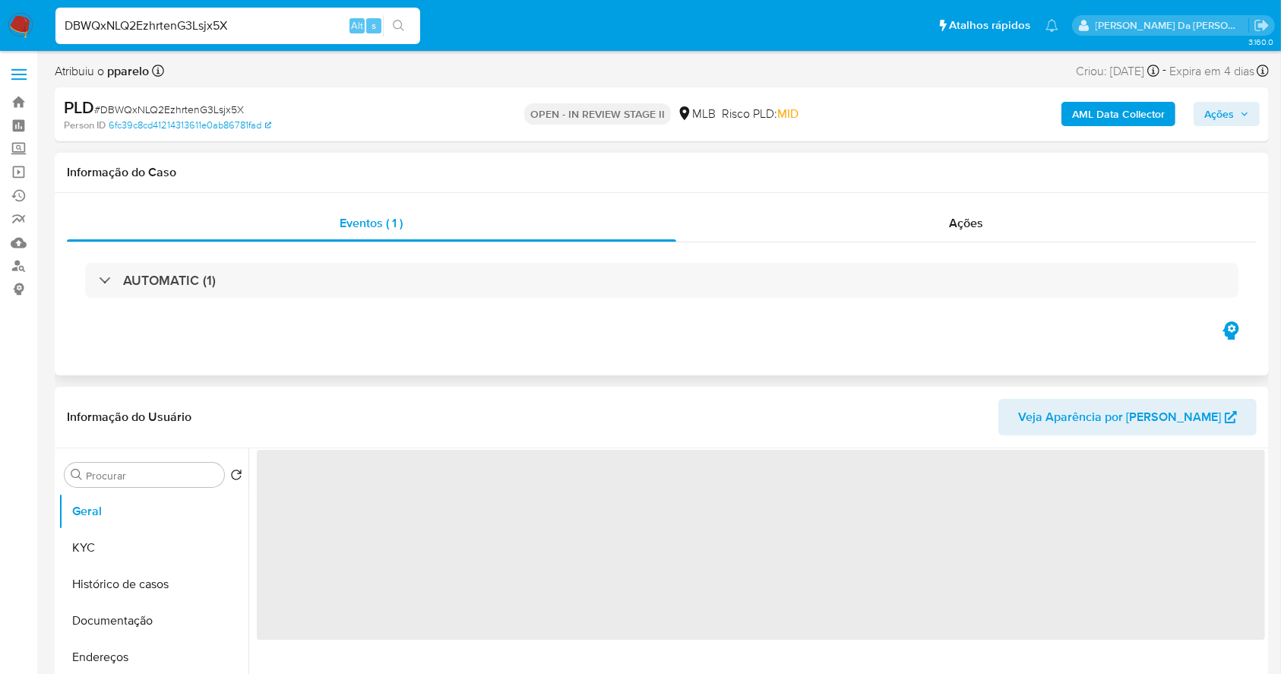
select select "10"
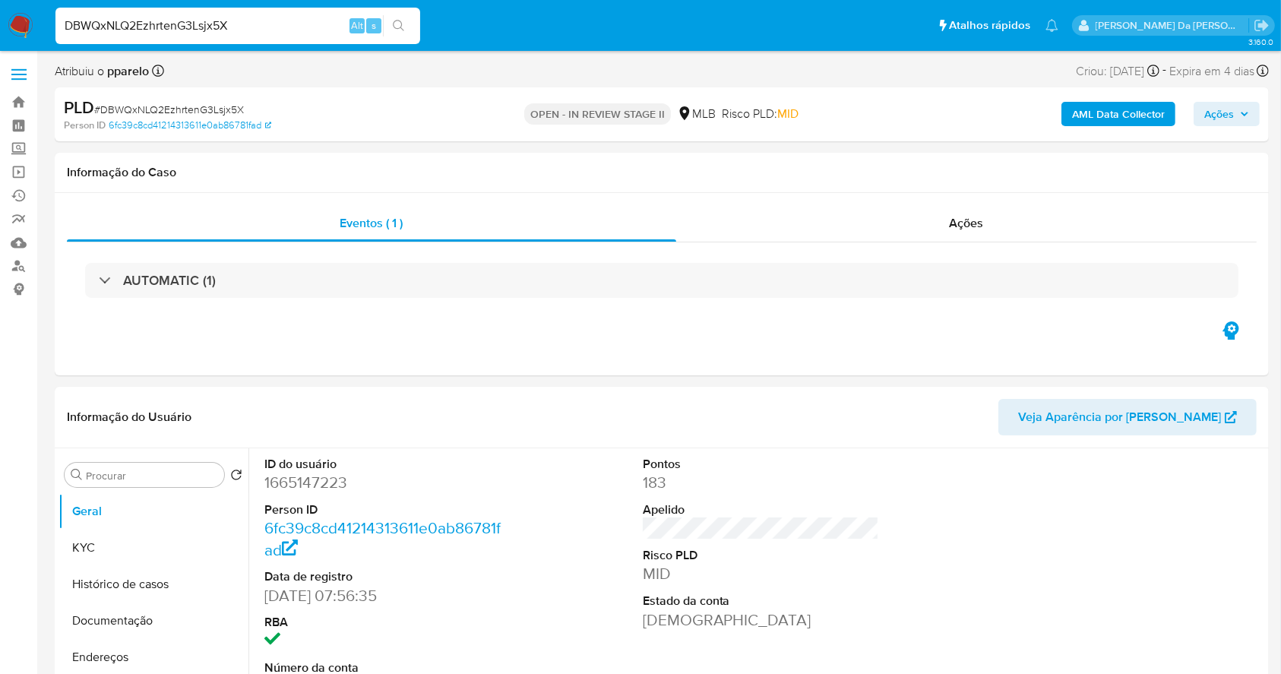
click at [226, 24] on input "DBWQxNLQ2EzhrtenG3Lsjx5X" at bounding box center [237, 26] width 365 height 20
paste input "eYDX3ZW1KGWTlhKt8ocimPu7"
type input "eYDX3ZW1KGWTlhKt8ocimPu7"
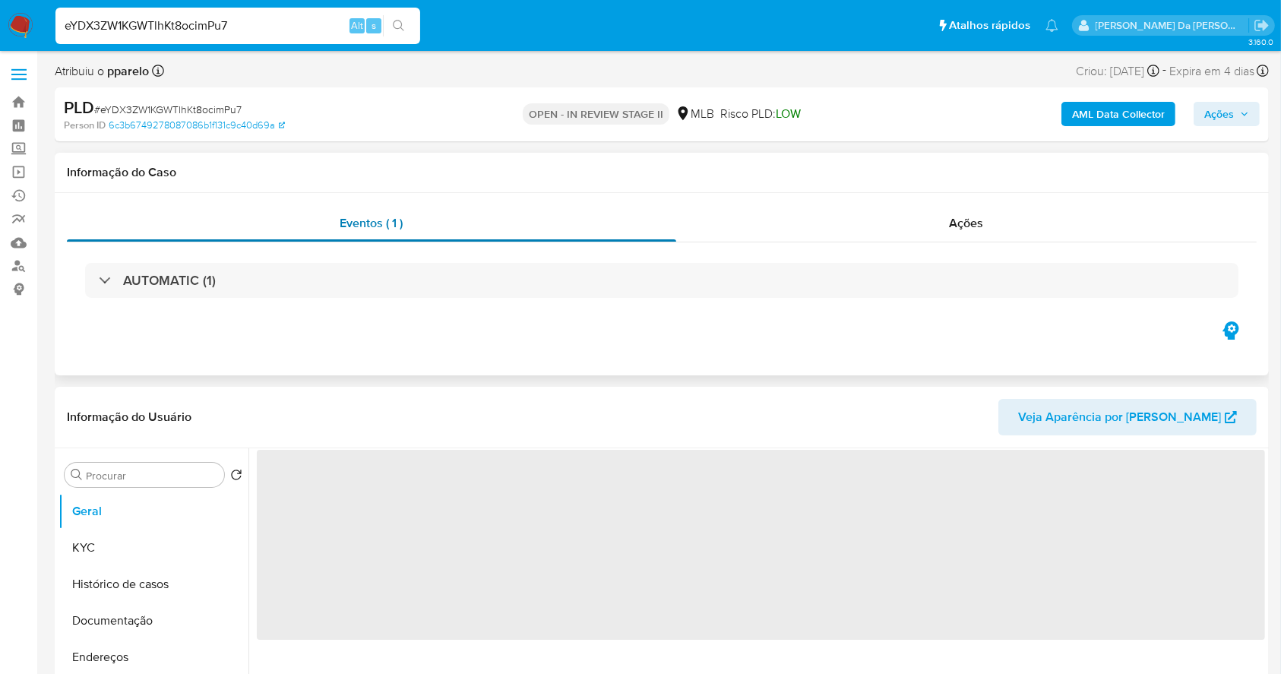
select select "10"
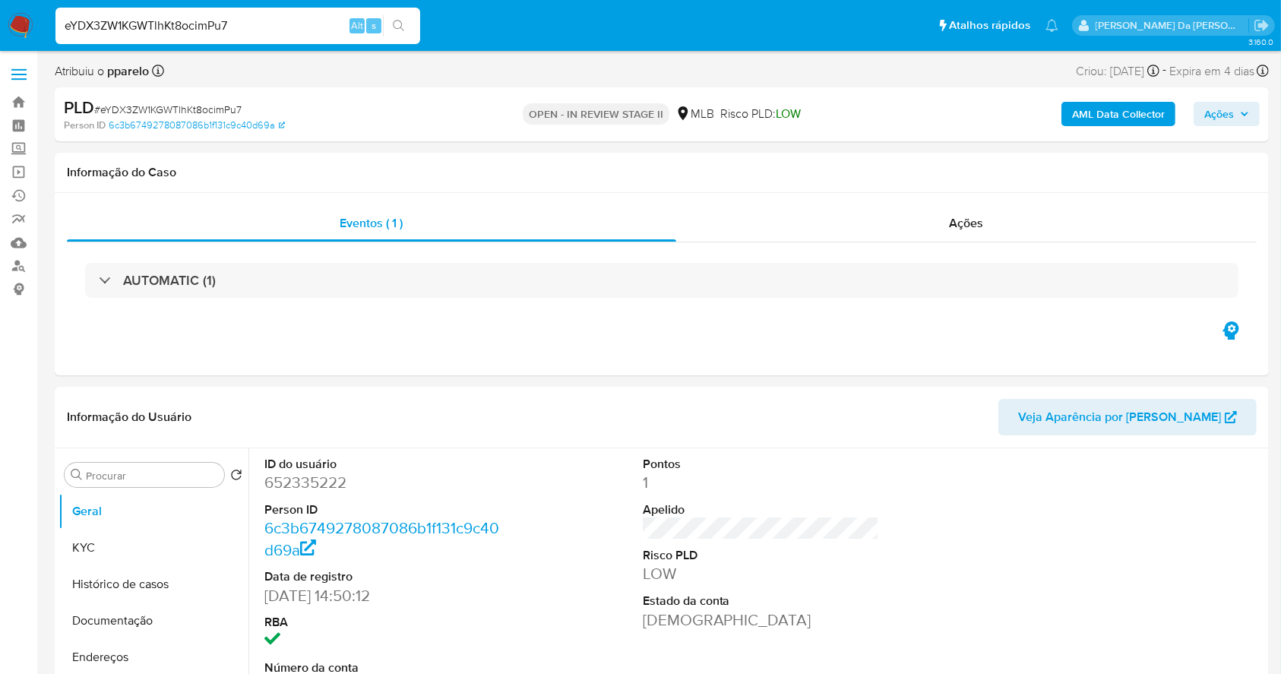
click at [307, 21] on input "eYDX3ZW1KGWTlhKt8ocimPu7" at bounding box center [237, 26] width 365 height 20
paste input "AXOVkBikS51KNmDxRBSwVHqE"
type input "AXOVkBikS51KNmDxRBSwVHqE"
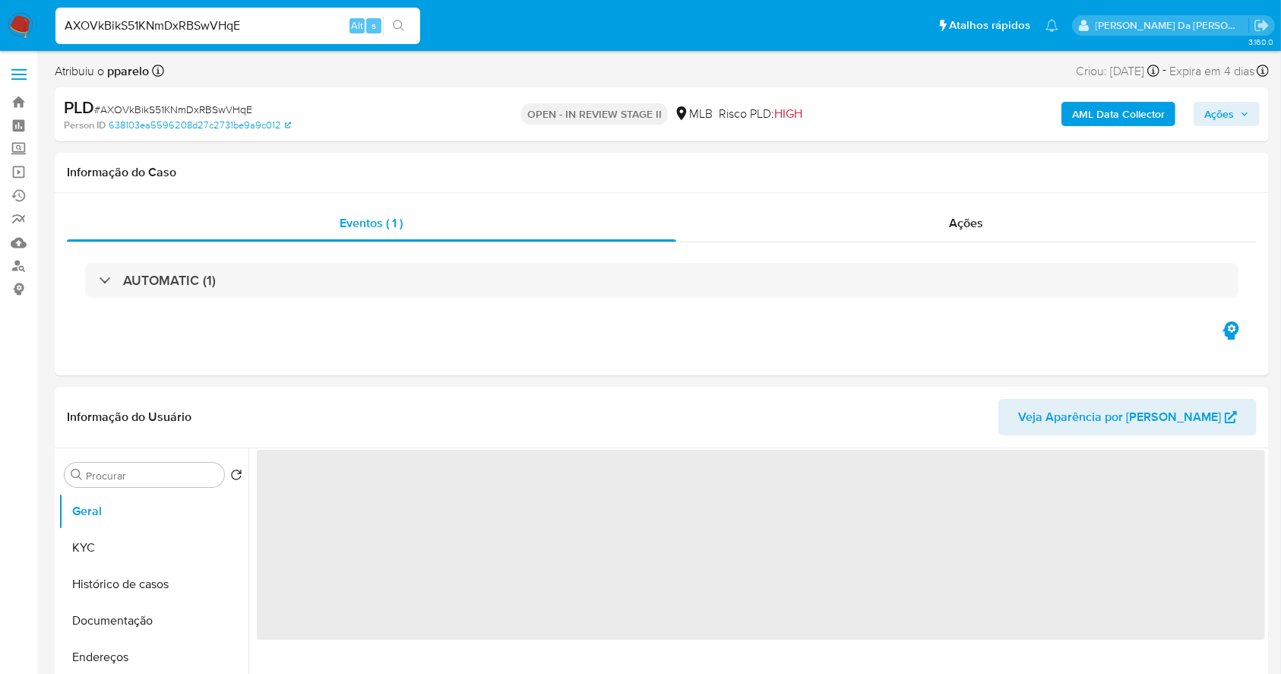
select select "10"
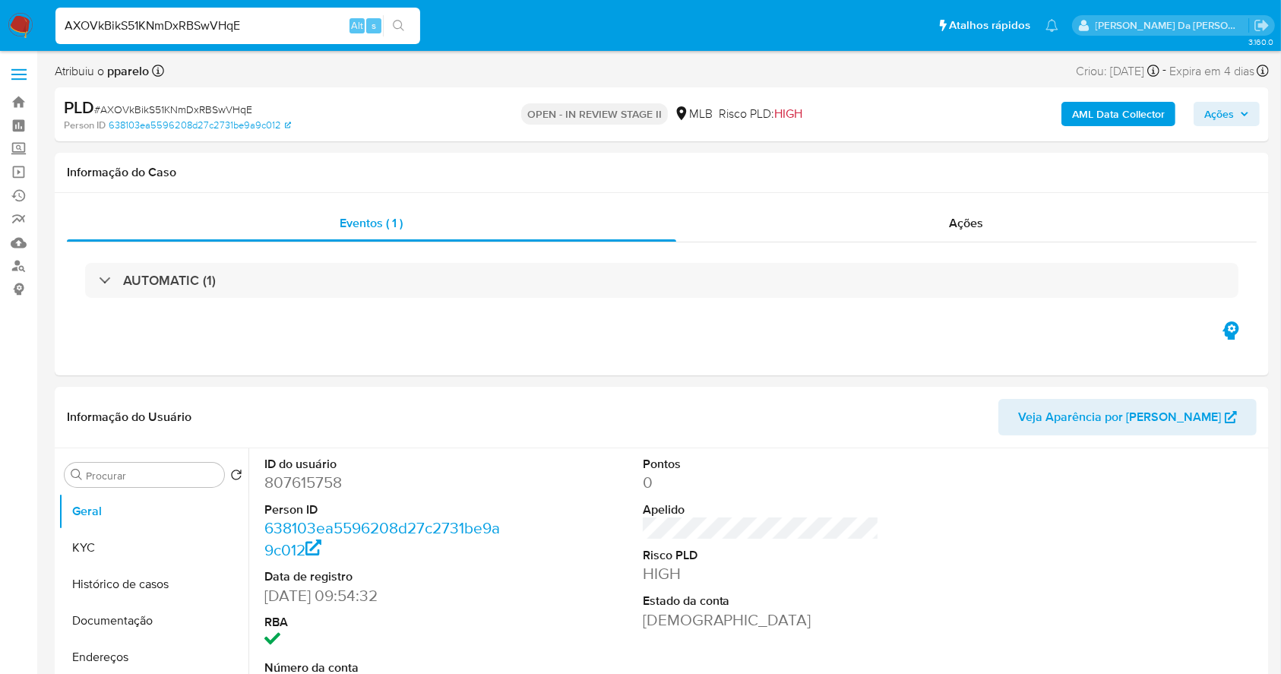
click at [178, 33] on input "AXOVkBikS51KNmDxRBSwVHqE" at bounding box center [237, 26] width 365 height 20
paste input "dEczN1omd6dvbT5wEJbBSpFw"
type input "dEczN1omd6dvbT5wEJbBSpFw"
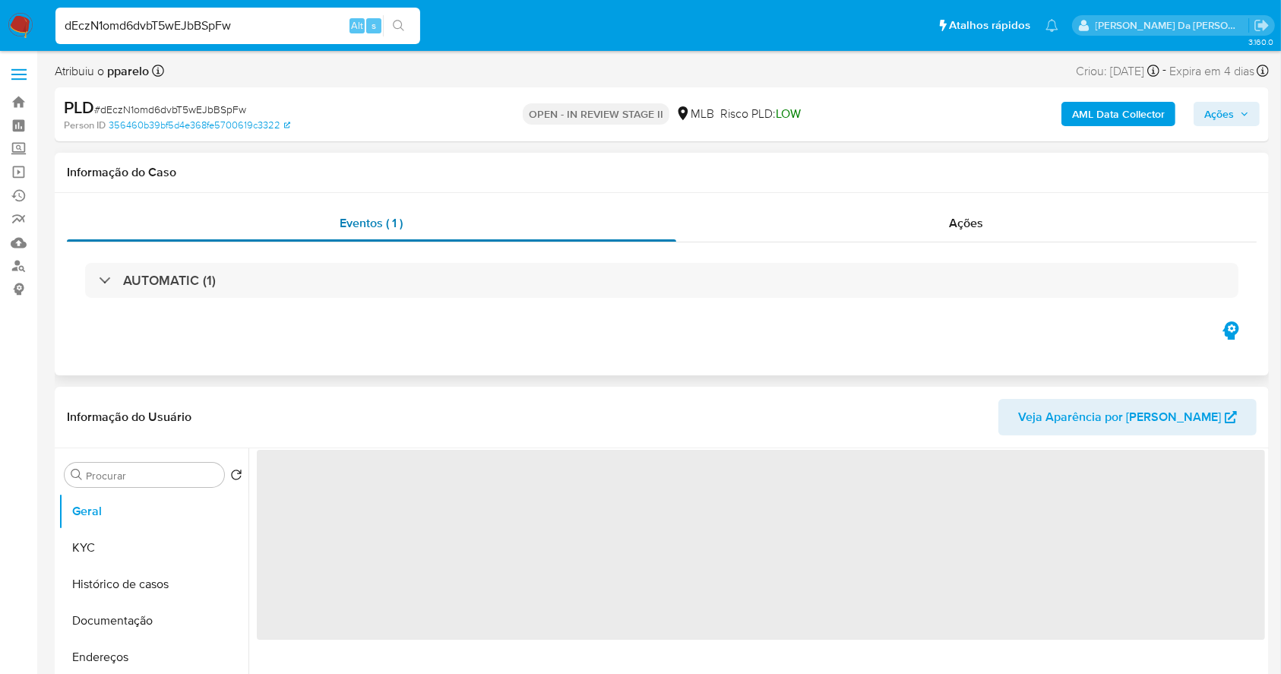
select select "10"
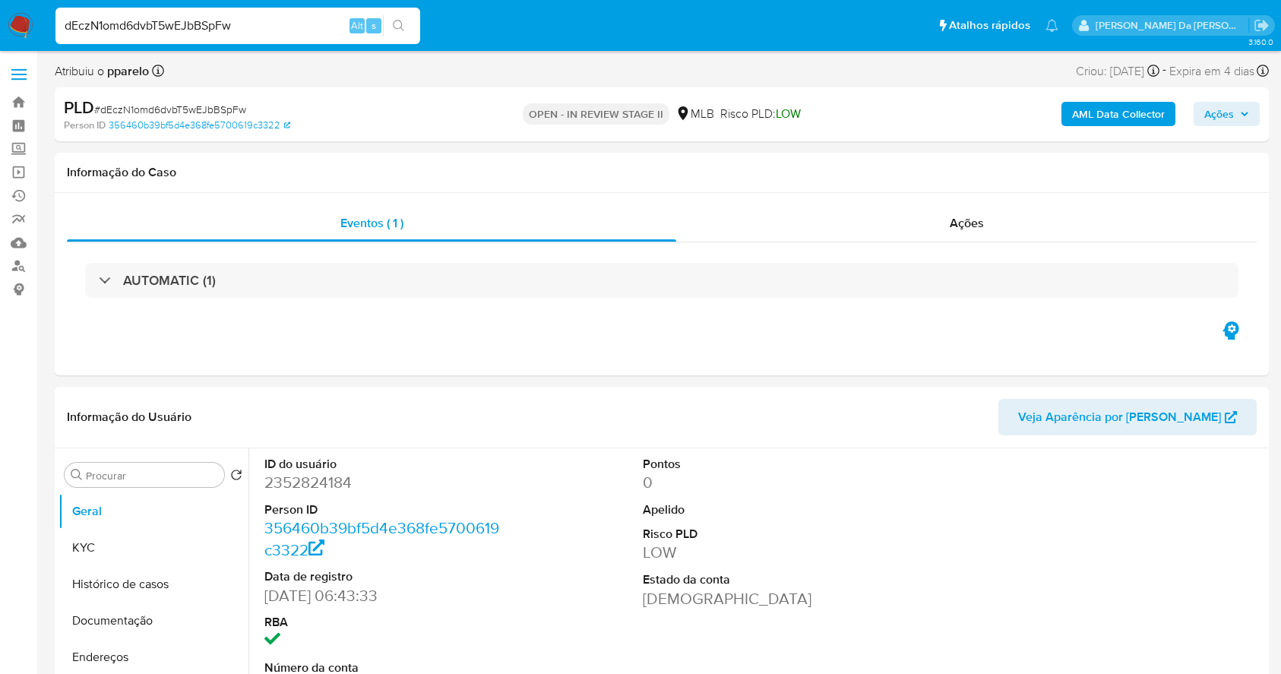
select select "10"
click at [257, 21] on input "dEczN1omd6dvbT5wEJbBSpFw" at bounding box center [237, 26] width 365 height 20
paste input "Ty5n1n4kWVCjDWy1t2jwXv0x"
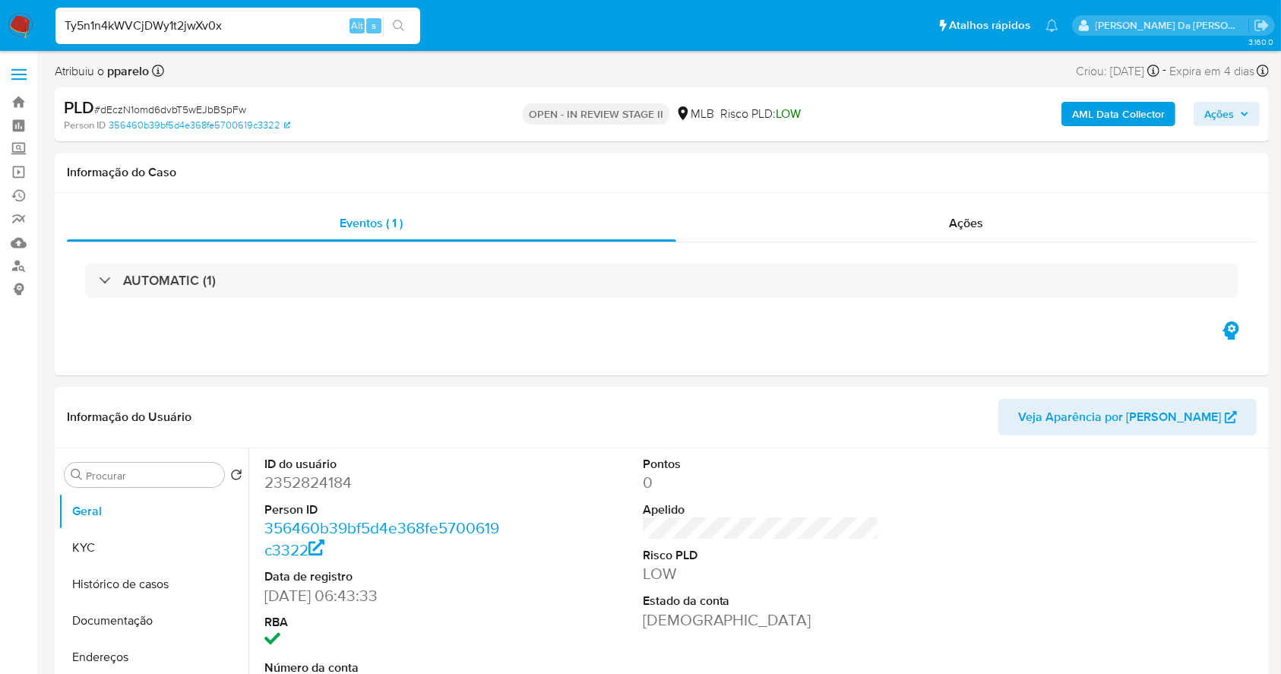
type input "Ty5n1n4kWVCjDWy1t2jwXv0x"
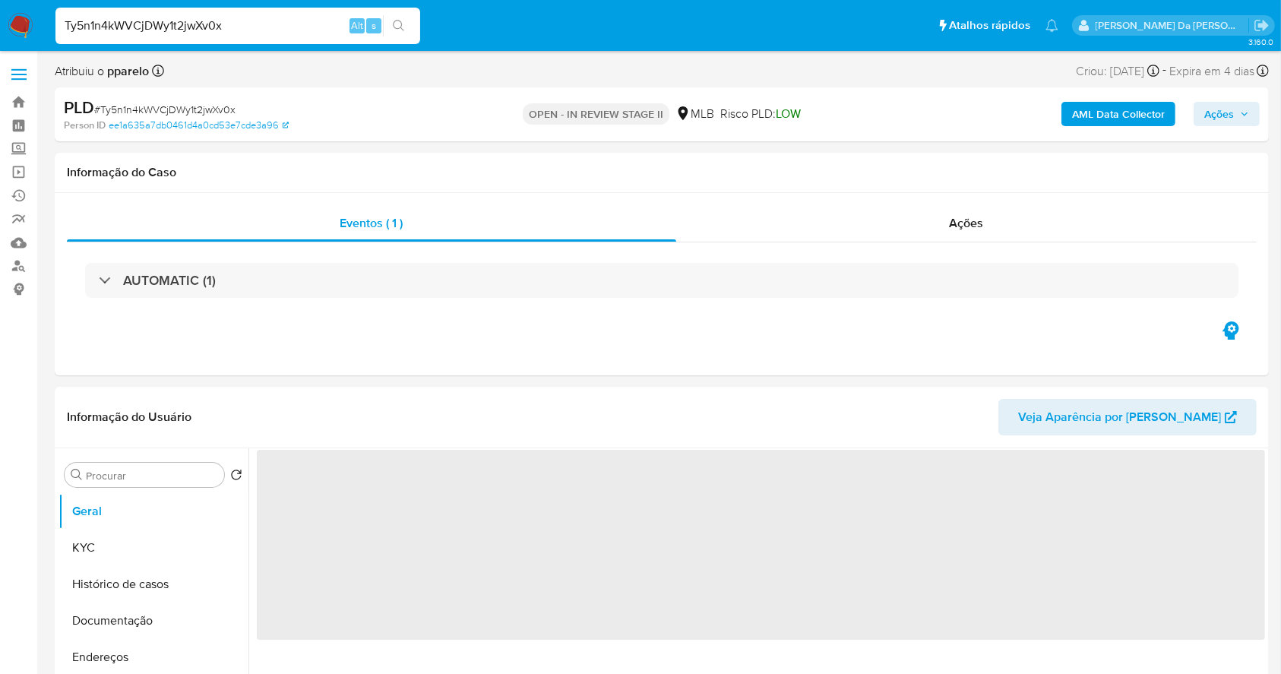
select select "10"
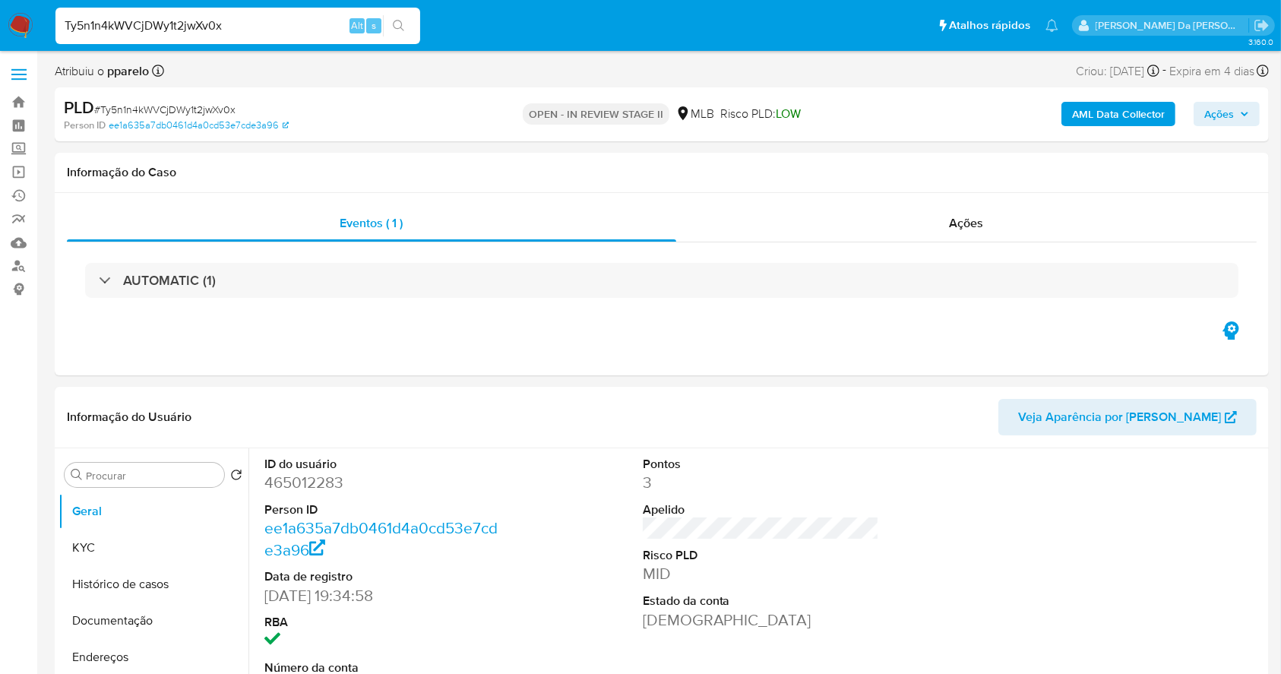
click at [295, 21] on input "Ty5n1n4kWVCjDWy1t2jwXv0x" at bounding box center [237, 26] width 365 height 20
paste input "krA9L3G0gMYYWTm467jeiuPn"
type input "krA9L3G0gMYYWTm467jeiuPn"
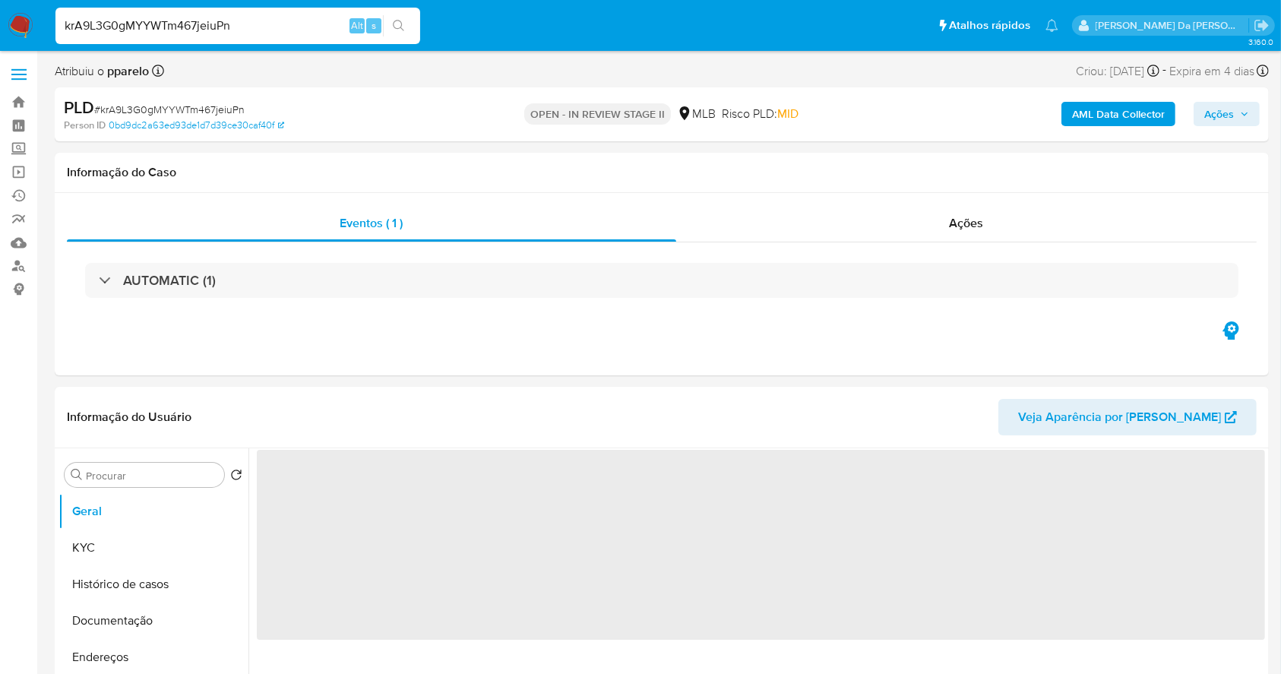
select select "10"
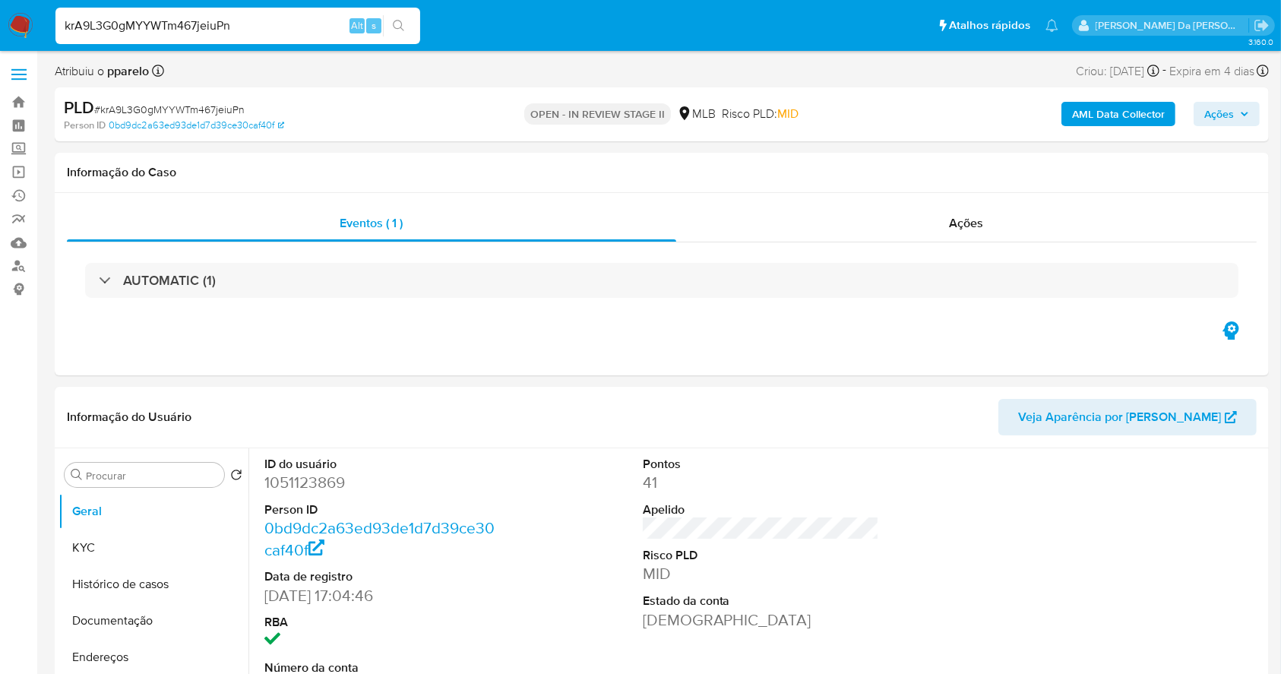
click at [269, 32] on input "krA9L3G0gMYYWTm467jeiuPn" at bounding box center [237, 26] width 365 height 20
paste input "aU4X8WjMY49yC4xPx1JUFsHd"
type input "aU4X8WjMY49yC4xPx1JUFsHd"
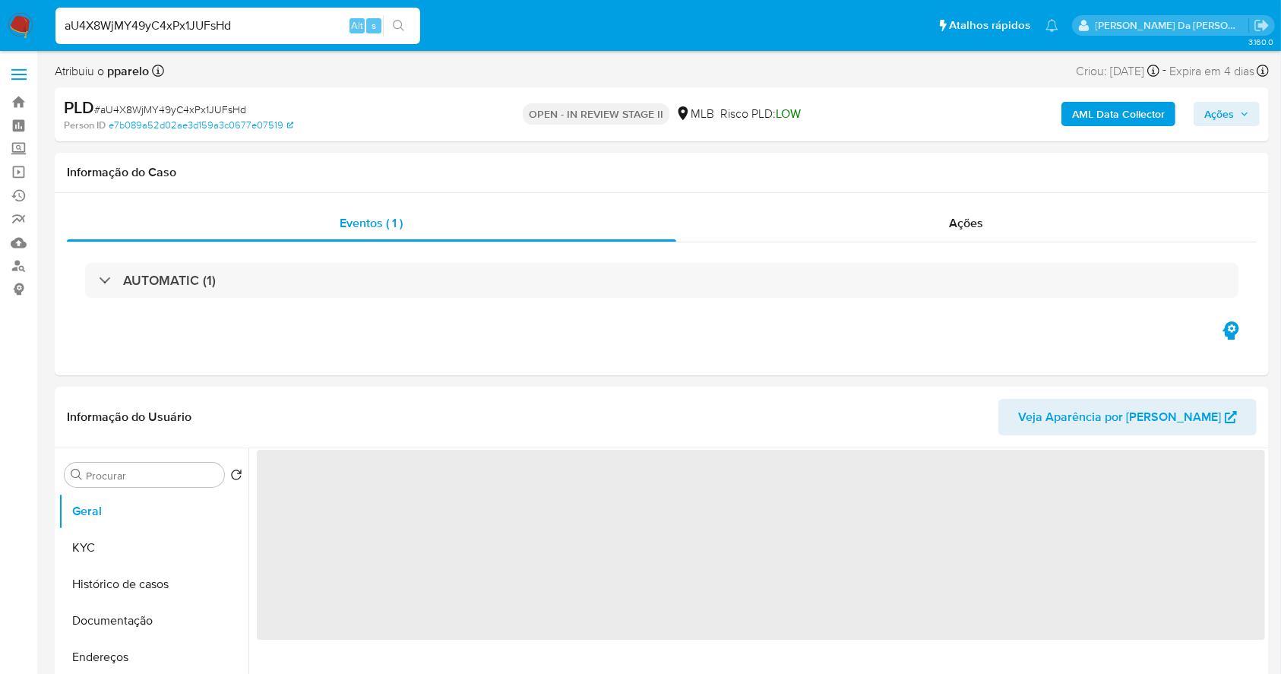
select select "10"
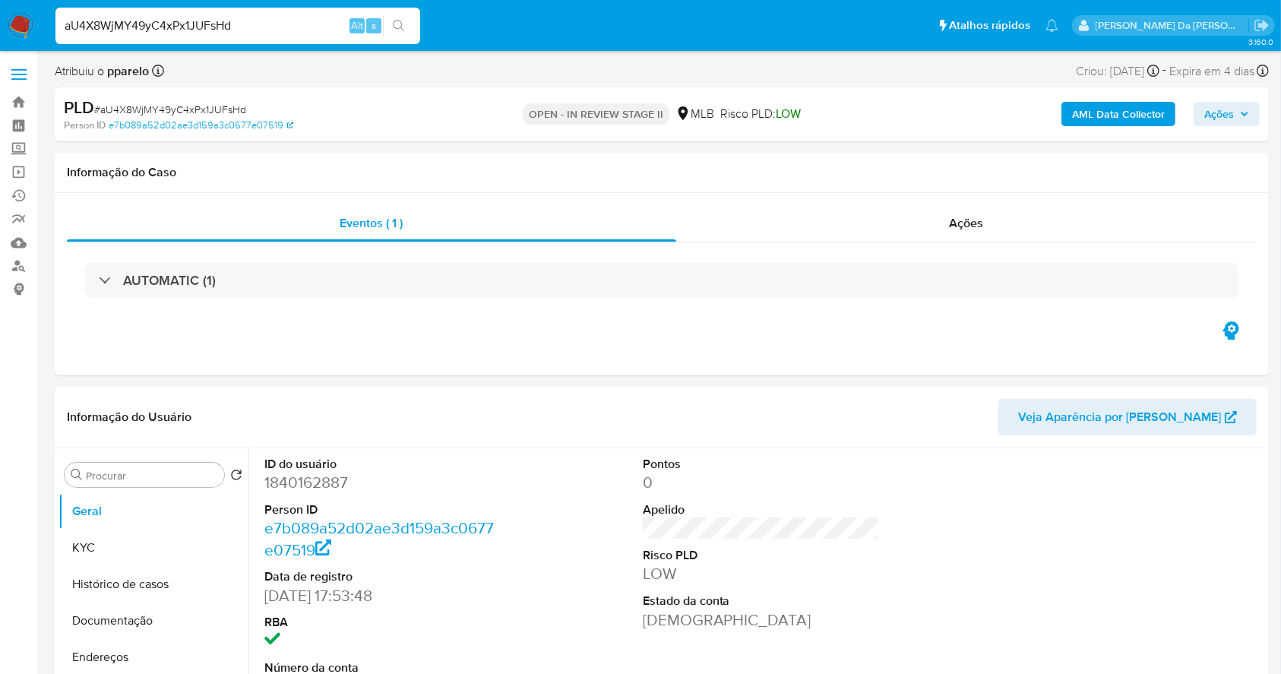
click at [217, 34] on input "aU4X8WjMY49yC4xPx1JUFsHd" at bounding box center [237, 26] width 365 height 20
paste input "3NUXtXNqDnhuipRWK8v9Nl56"
type input "3NUXtXNqDnhuipRWK8v9Nl56"
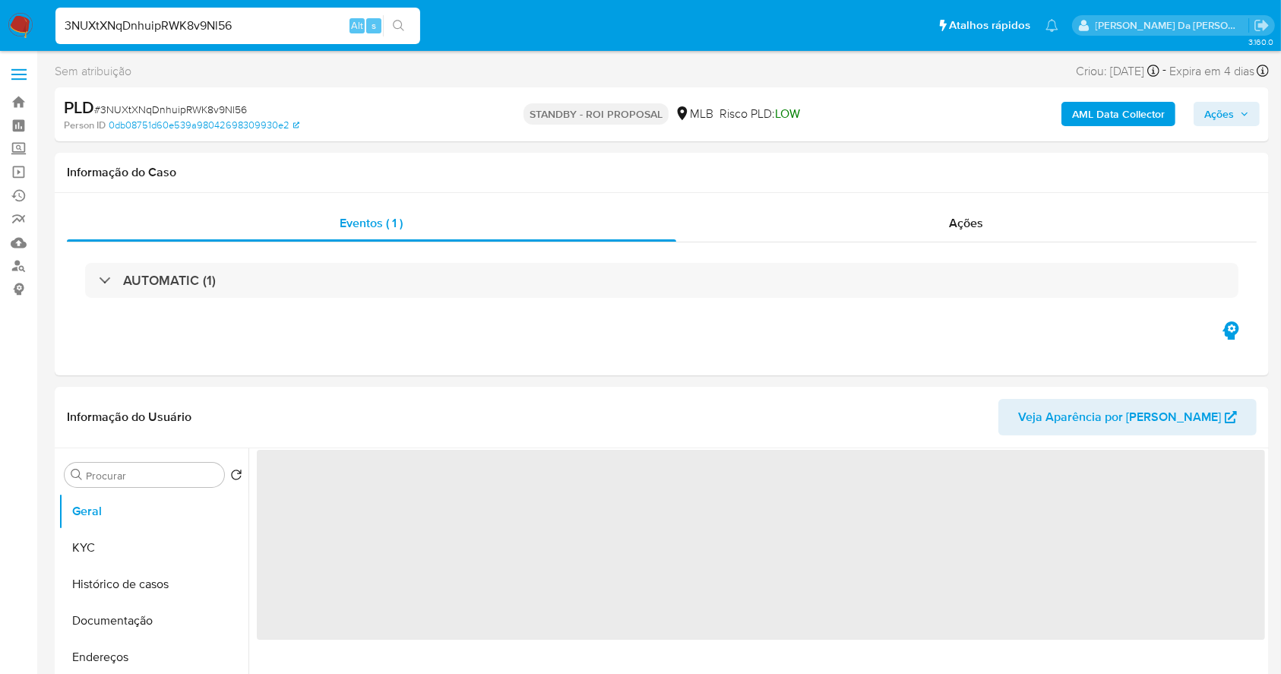
select select "10"
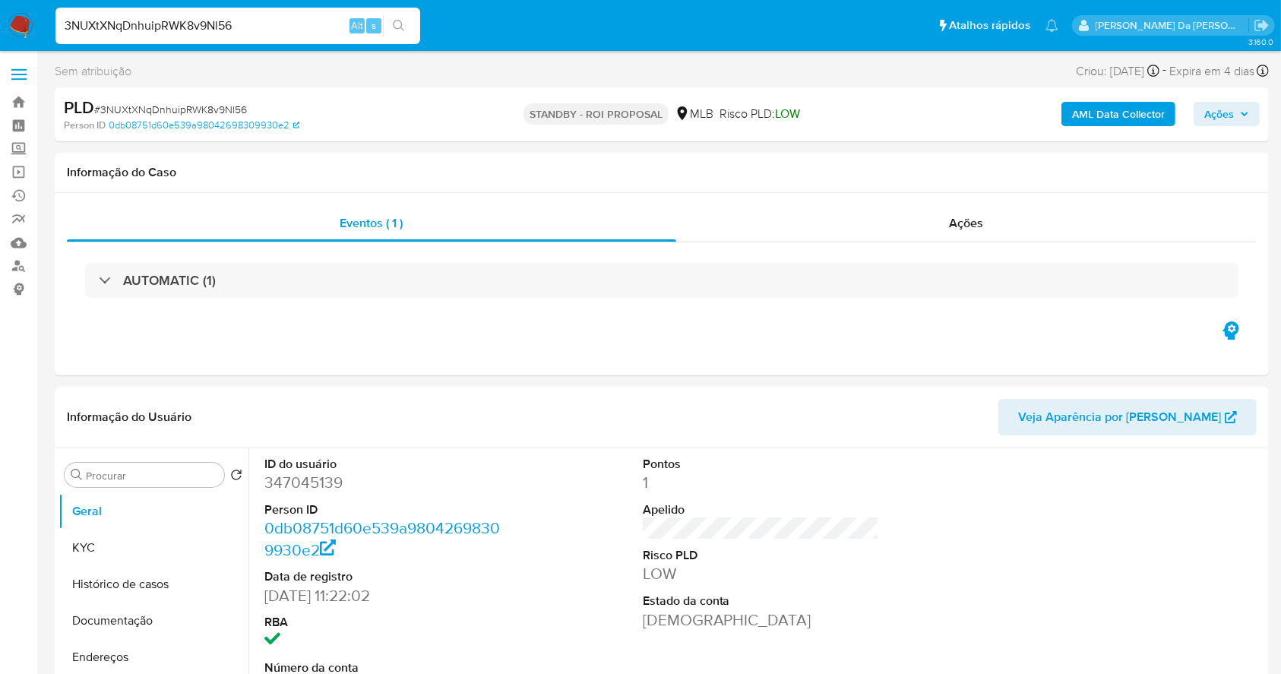
click at [309, 19] on input "3NUXtXNqDnhuipRWK8v9Nl56" at bounding box center [237, 26] width 365 height 20
paste input "kIq3InSNEOHiKEbx1T27mC4L"
type input "kIq3InSNEOHiKEbx1T27mC4L"
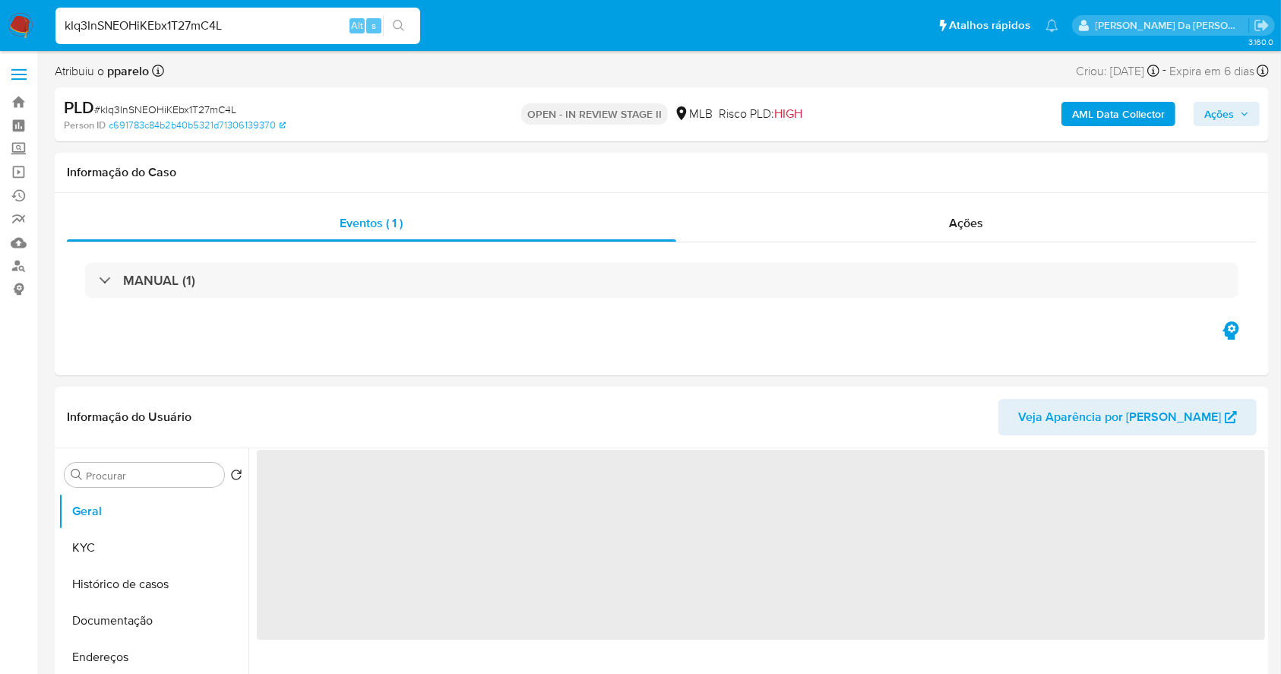
select select "10"
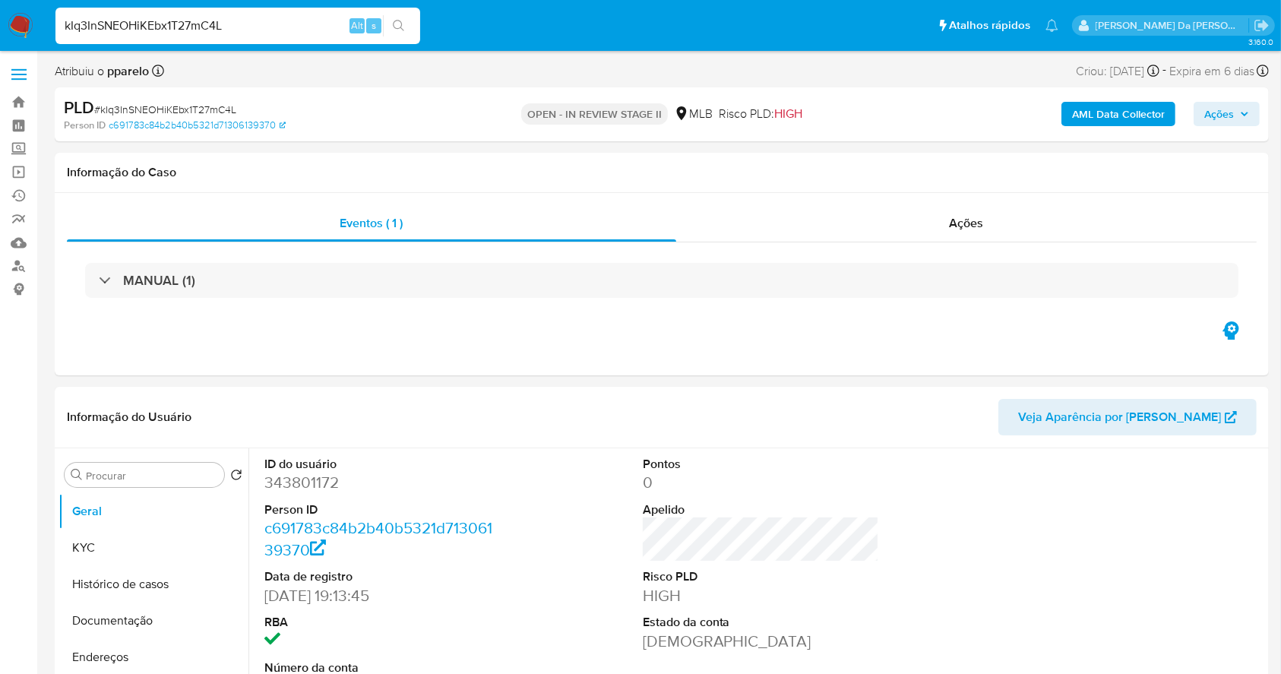
click at [270, 17] on input "kIq3InSNEOHiKEbx1T27mC4L" at bounding box center [237, 26] width 365 height 20
paste input "ZVQrBOX1aB1FR8PIBGWk2fBa"
type input "ZVQrBOX1aB1FR8PIBGWk2fBa"
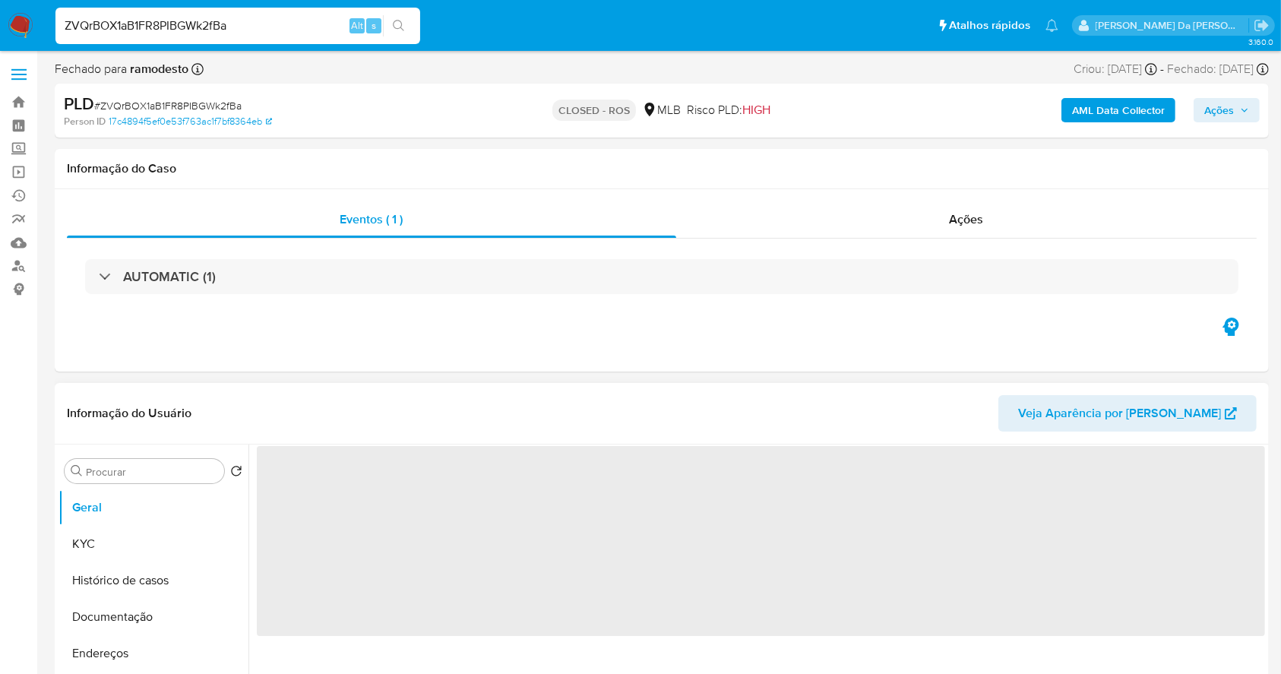
select select "10"
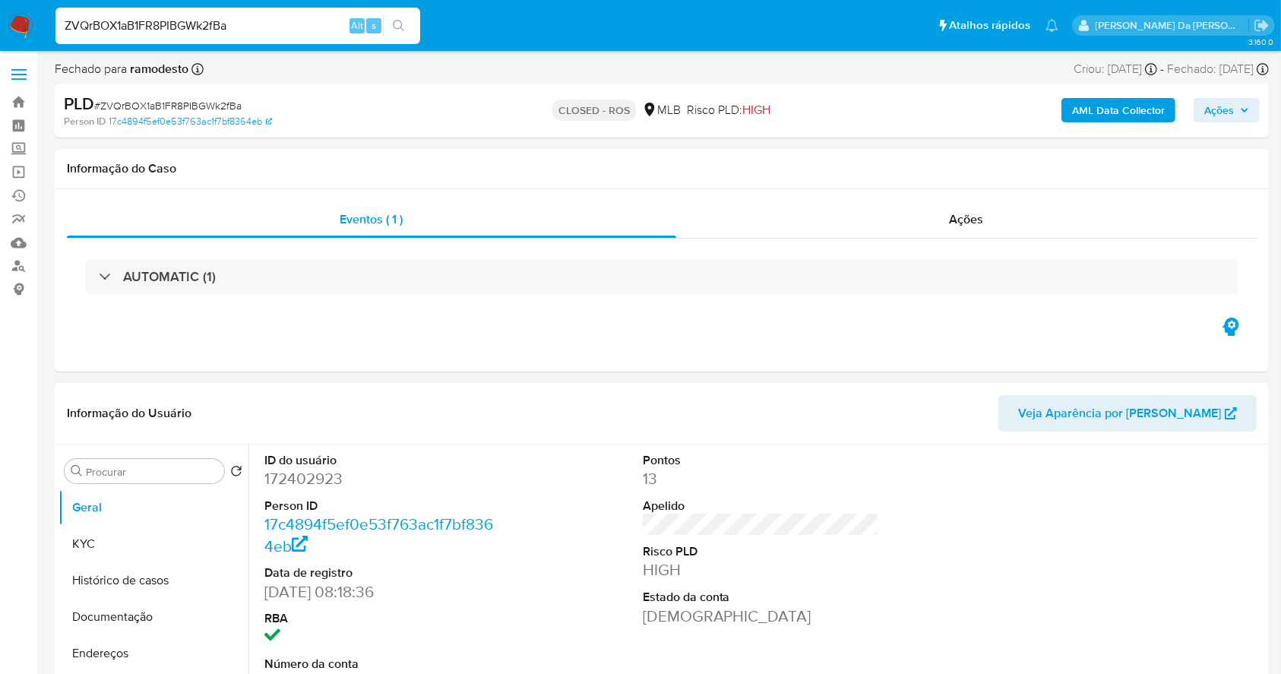
click at [321, 26] on input "ZVQrBOX1aB1FR8PIBGWk2fBa" at bounding box center [237, 26] width 365 height 20
click at [396, 403] on header "Informação do Usuário Veja Aparência por [PERSON_NAME]" at bounding box center [662, 413] width 1190 height 36
click at [152, 580] on button "Histórico de casos" at bounding box center [148, 580] width 178 height 36
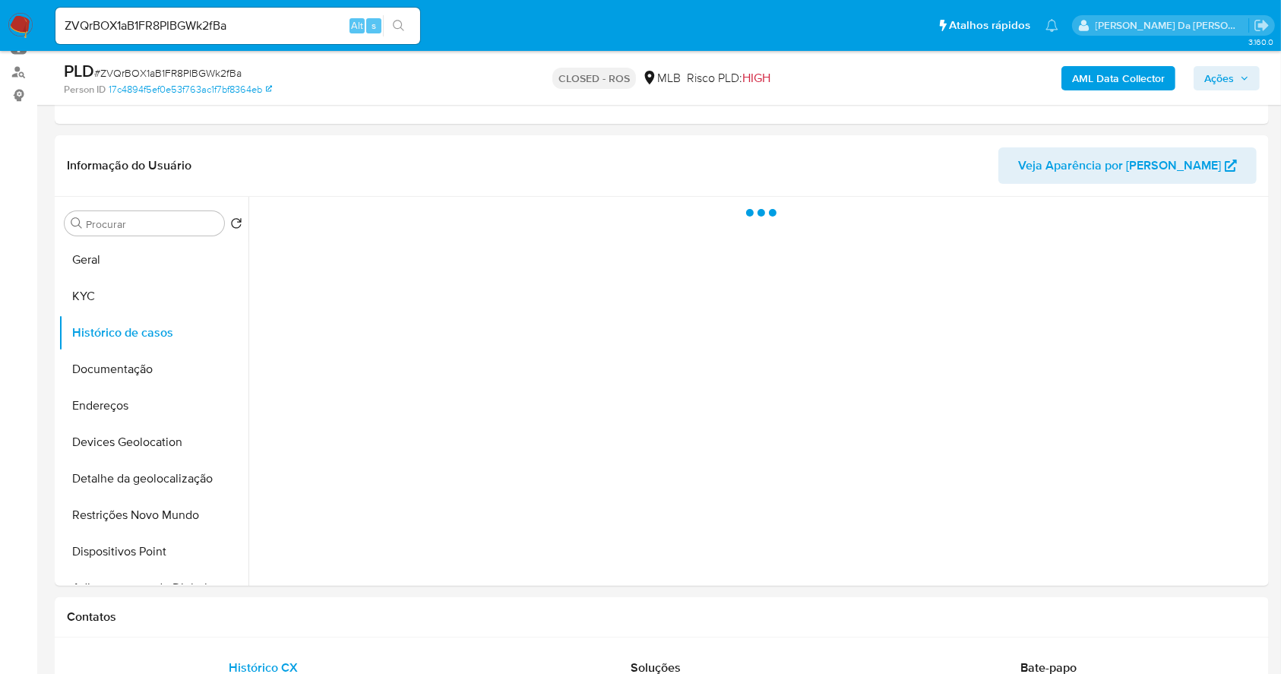
scroll to position [202, 0]
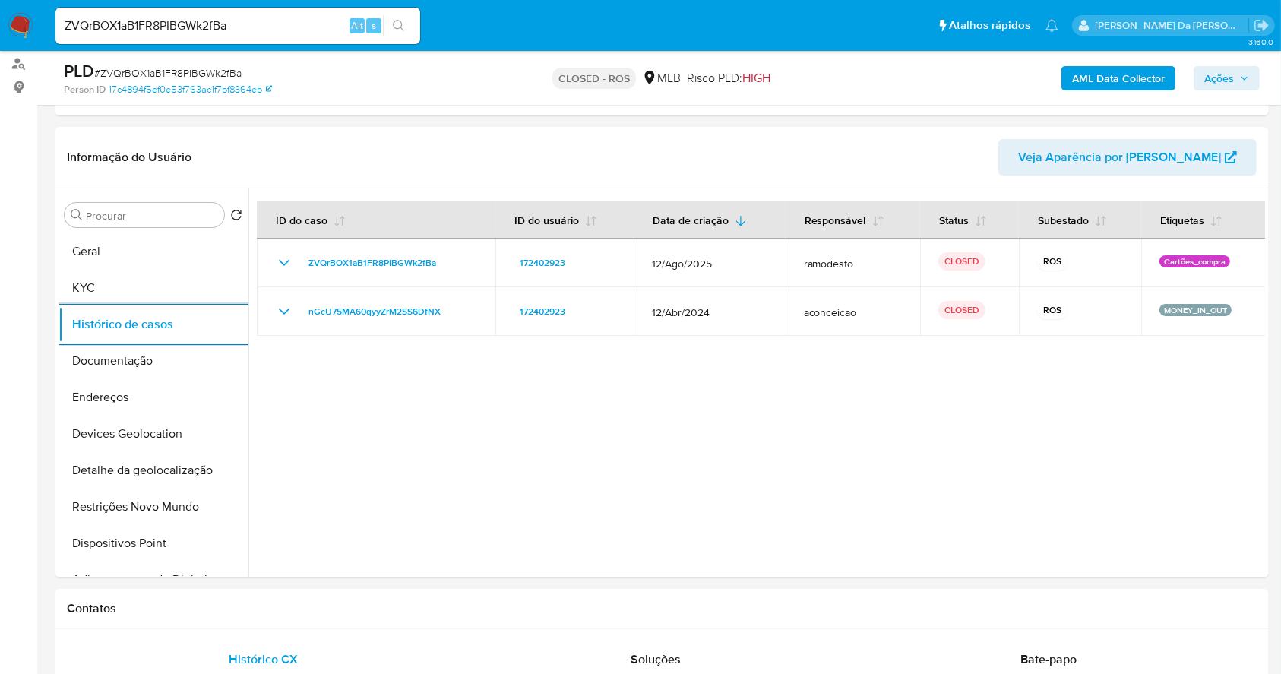
click at [220, 30] on input "ZVQrBOX1aB1FR8PIBGWk2fBa" at bounding box center [237, 26] width 365 height 20
paste input "5YQ4aFh4QTr4mE5pDt92NgQz"
type input "5YQ4aFh4QTr4mE5pDt92NgQz"
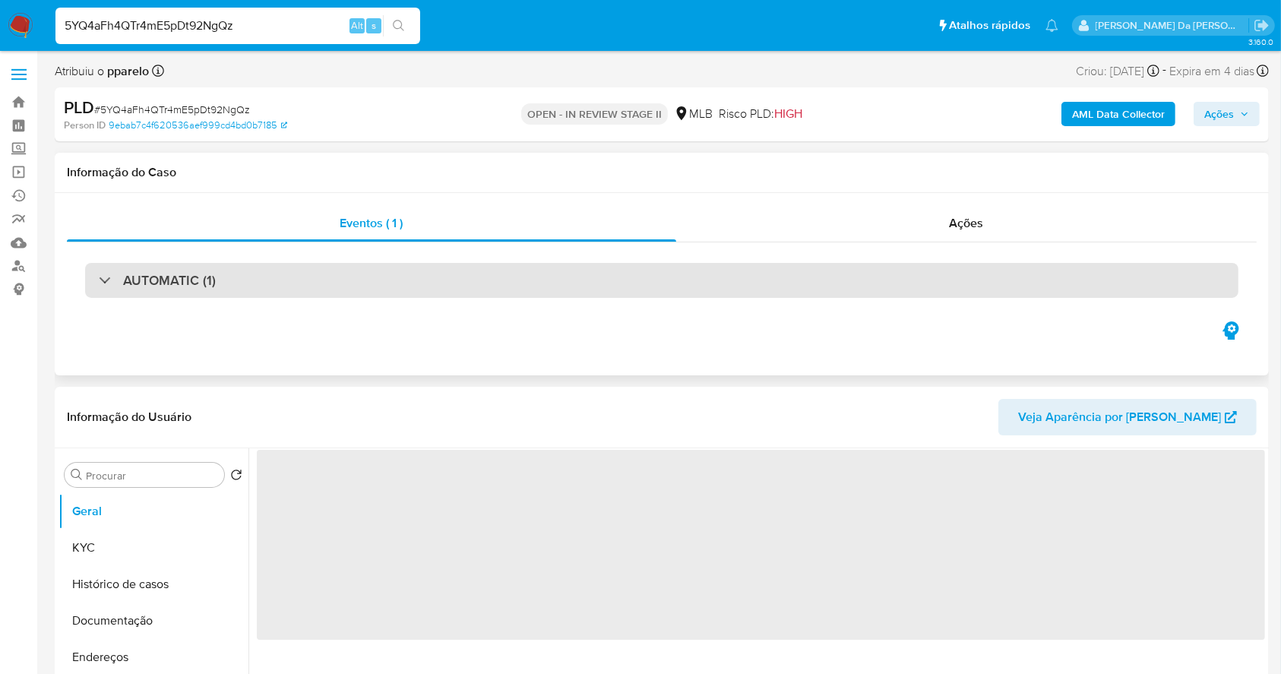
select select "10"
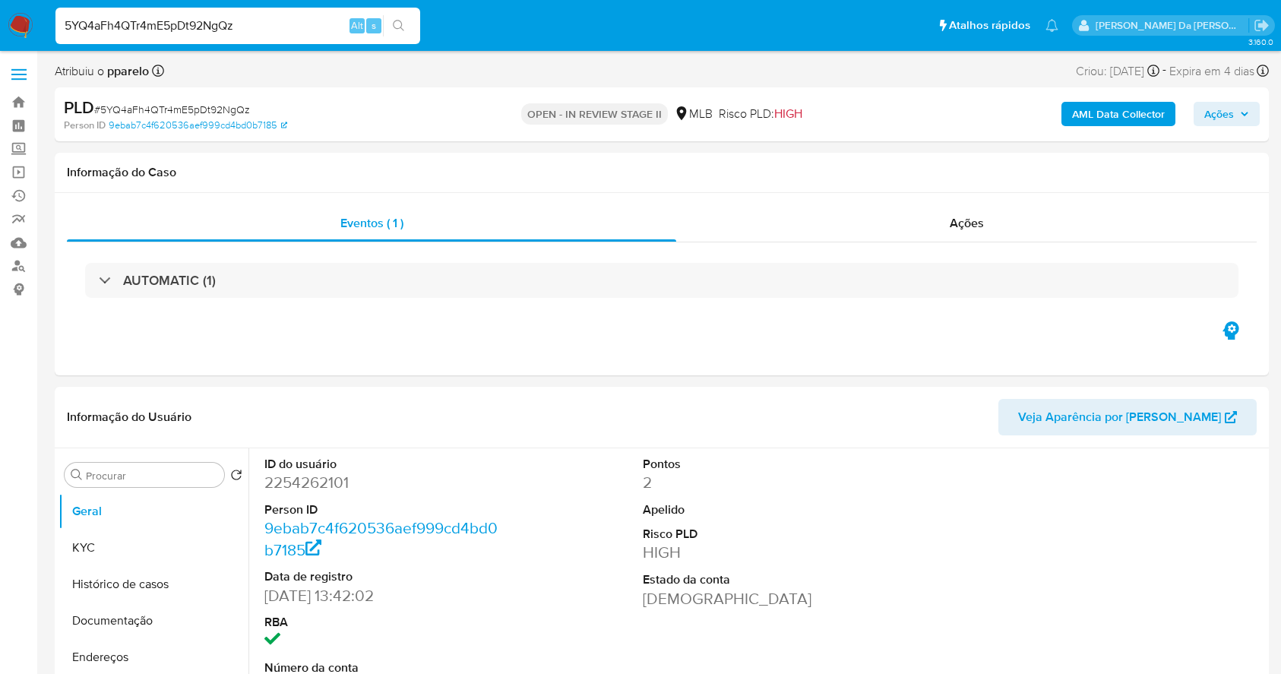
select select "10"
click at [254, 33] on input "5YQ4aFh4QTr4mE5pDt92NgQz" at bounding box center [237, 26] width 365 height 20
paste input "XMVf594XzqmbuSisIutKbRBI"
type input "XMVf594XzqmbuSisIutKbRBI"
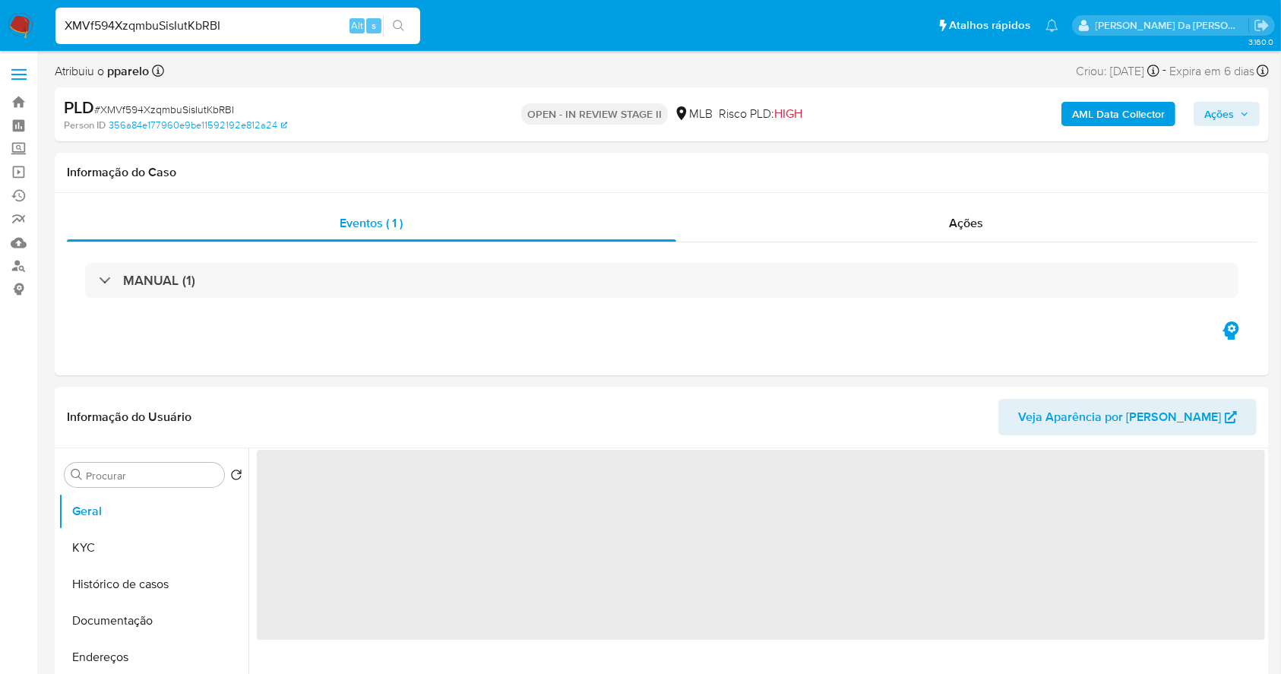
select select "10"
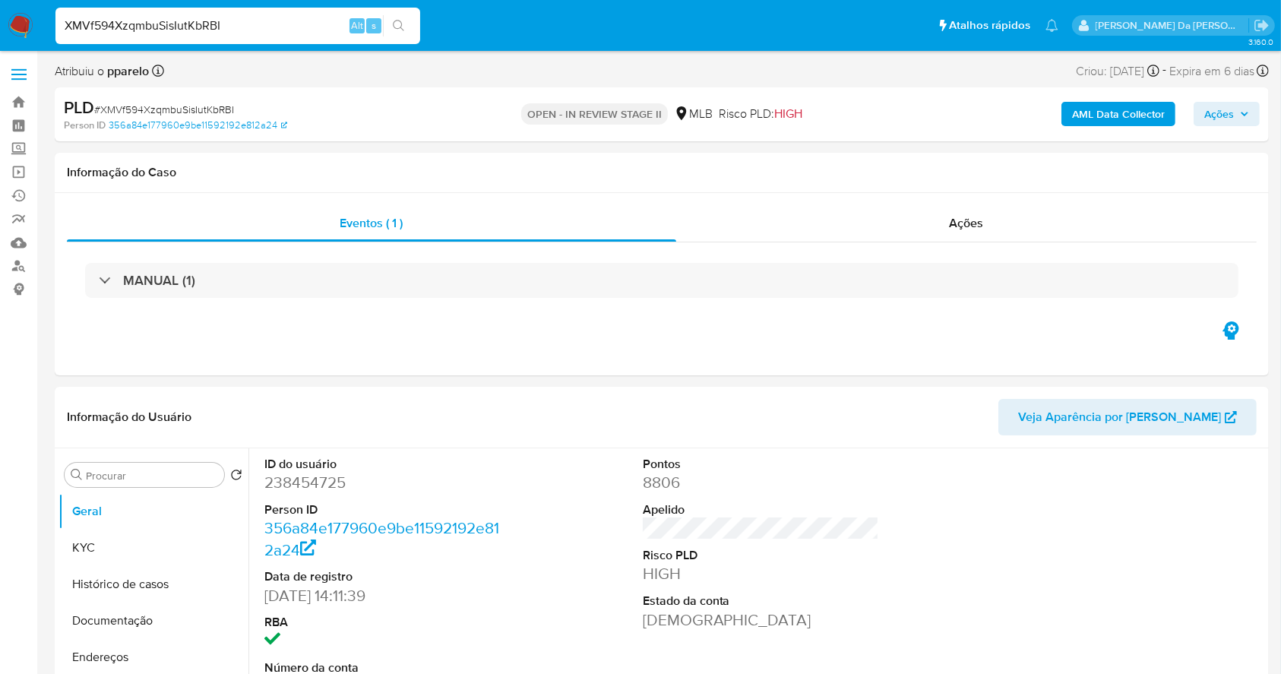
click at [231, 23] on input "XMVf594XzqmbuSisIutKbRBI" at bounding box center [237, 26] width 365 height 20
click at [206, 33] on input "XMVf594XzqmbuSisIutKbRBI" at bounding box center [237, 26] width 365 height 20
drag, startPoint x: 27, startPoint y: 29, endPoint x: 61, endPoint y: 29, distance: 33.4
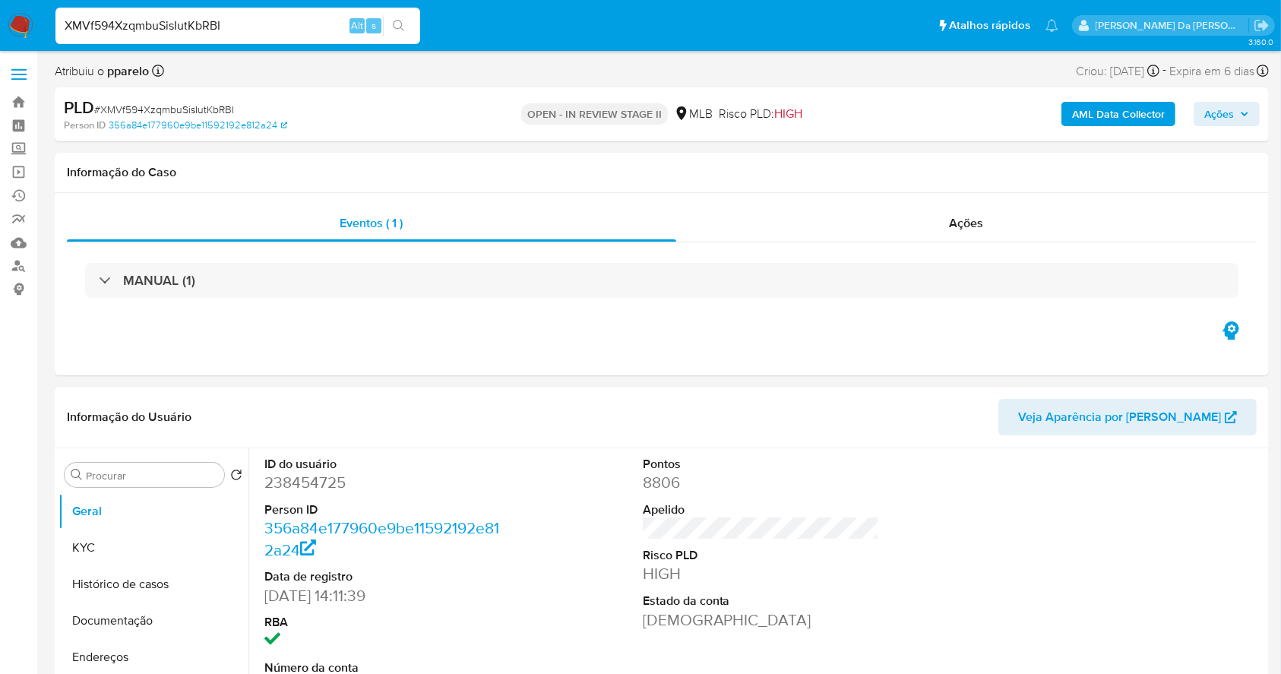
click at [27, 29] on img at bounding box center [21, 26] width 26 height 26
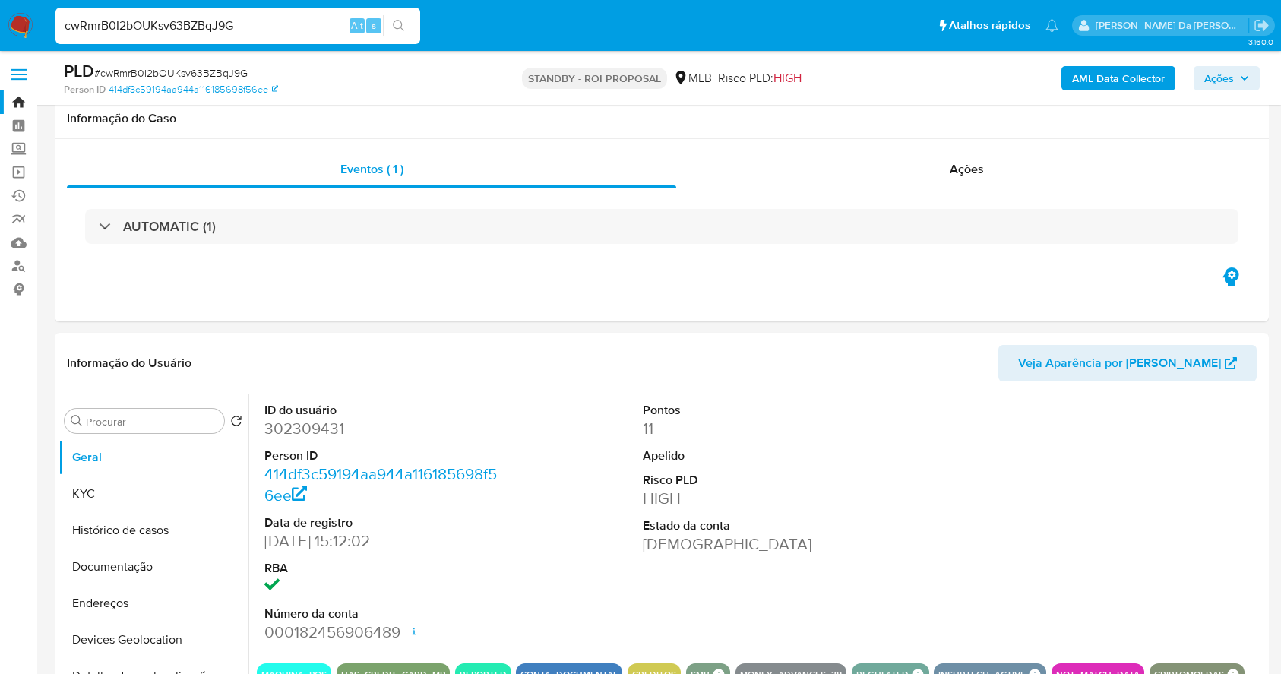
select select "10"
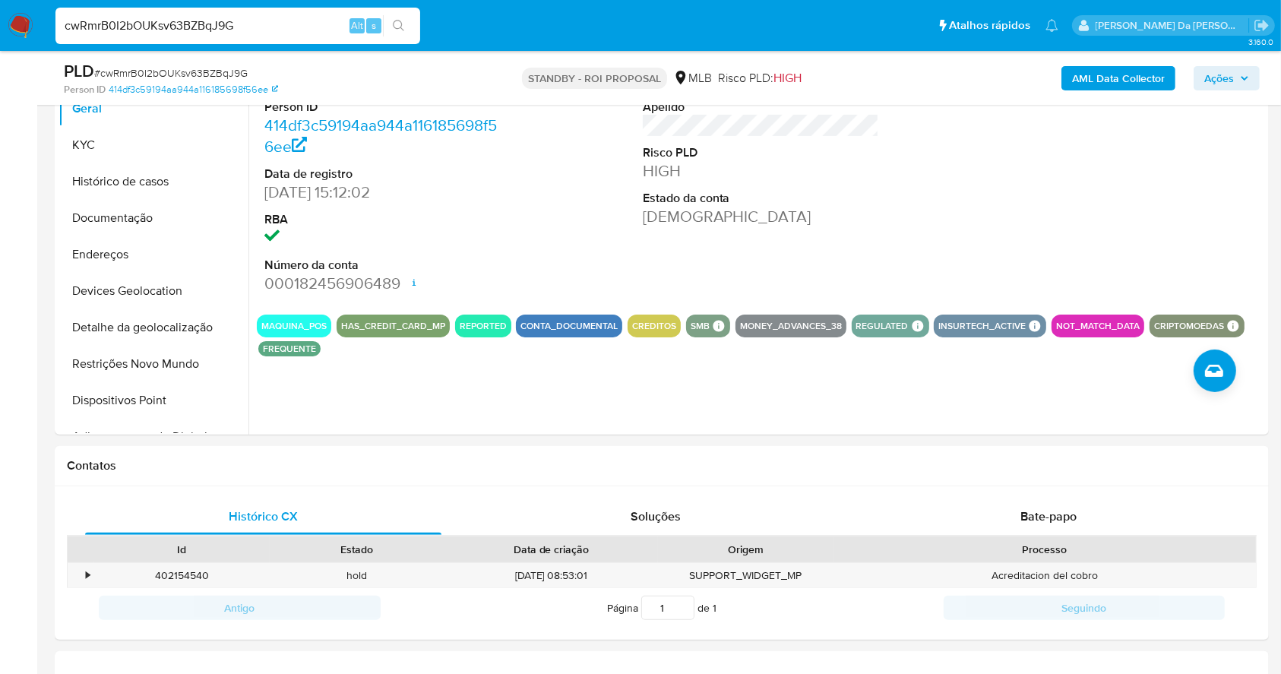
scroll to position [349, 0]
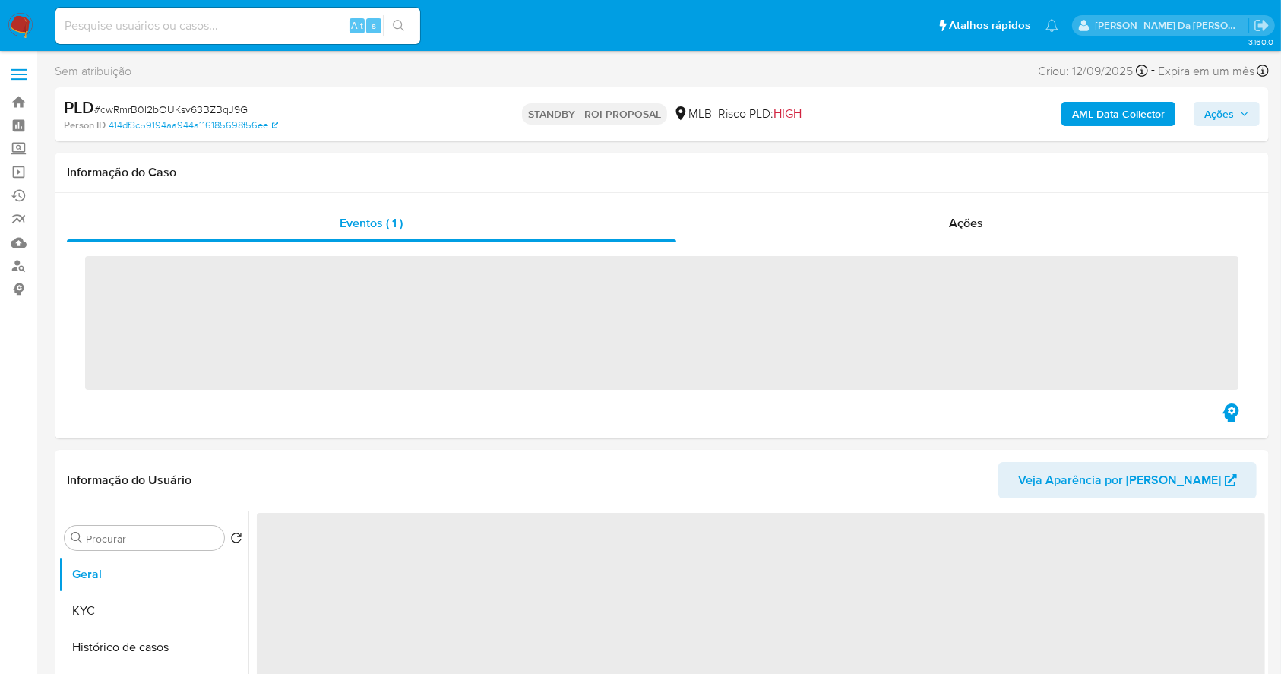
click at [328, 33] on input at bounding box center [237, 26] width 365 height 20
paste input "cwRmrB0I2bOUKsv63BZBqJ9G"
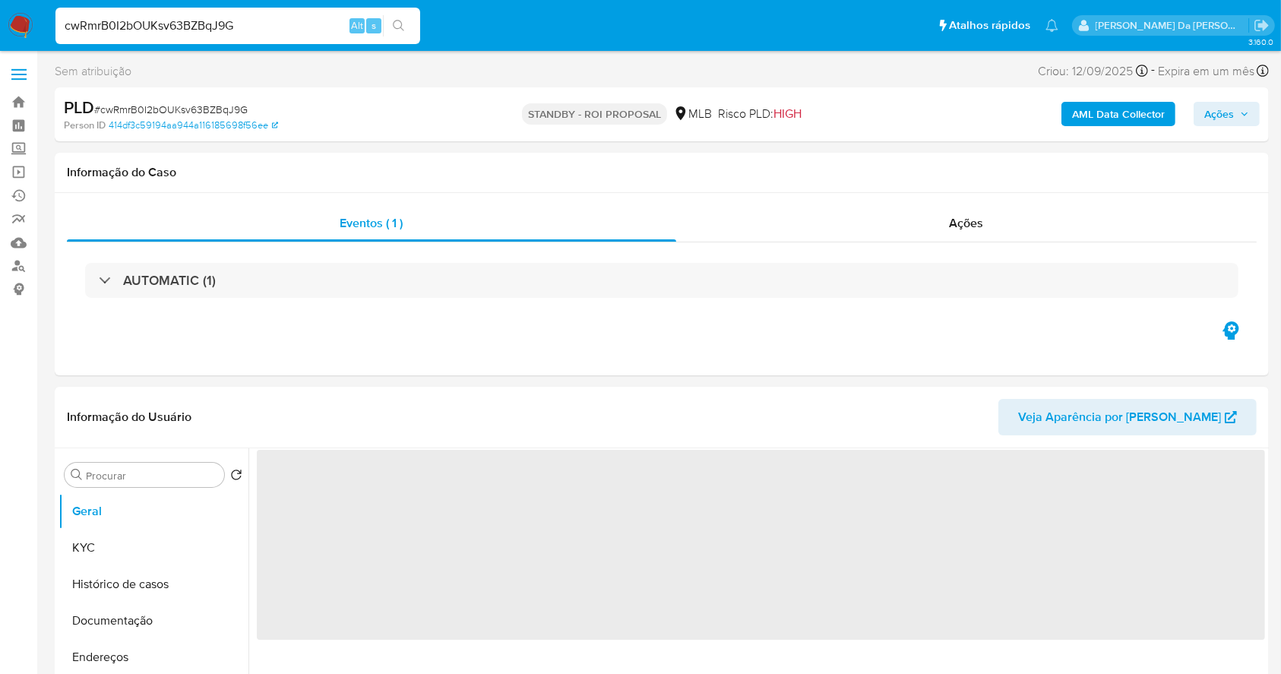
type input "cwRmrB0I2bOUKsv63BZBqJ9G"
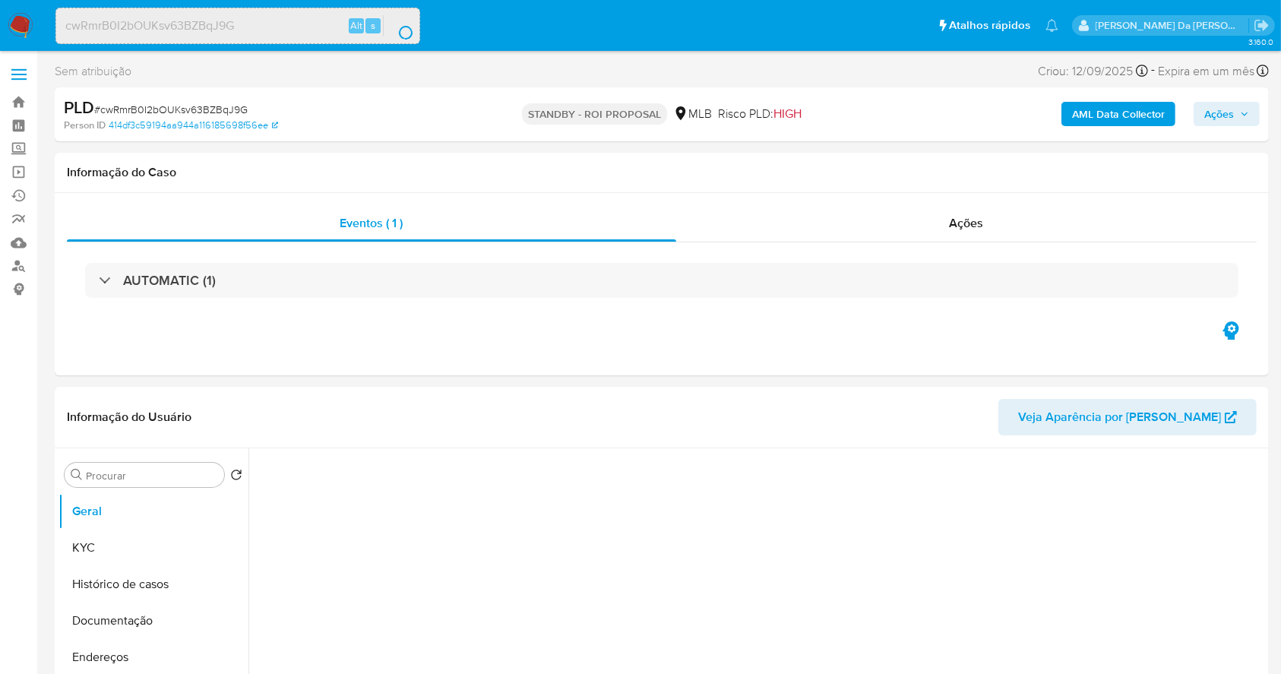
select select "10"
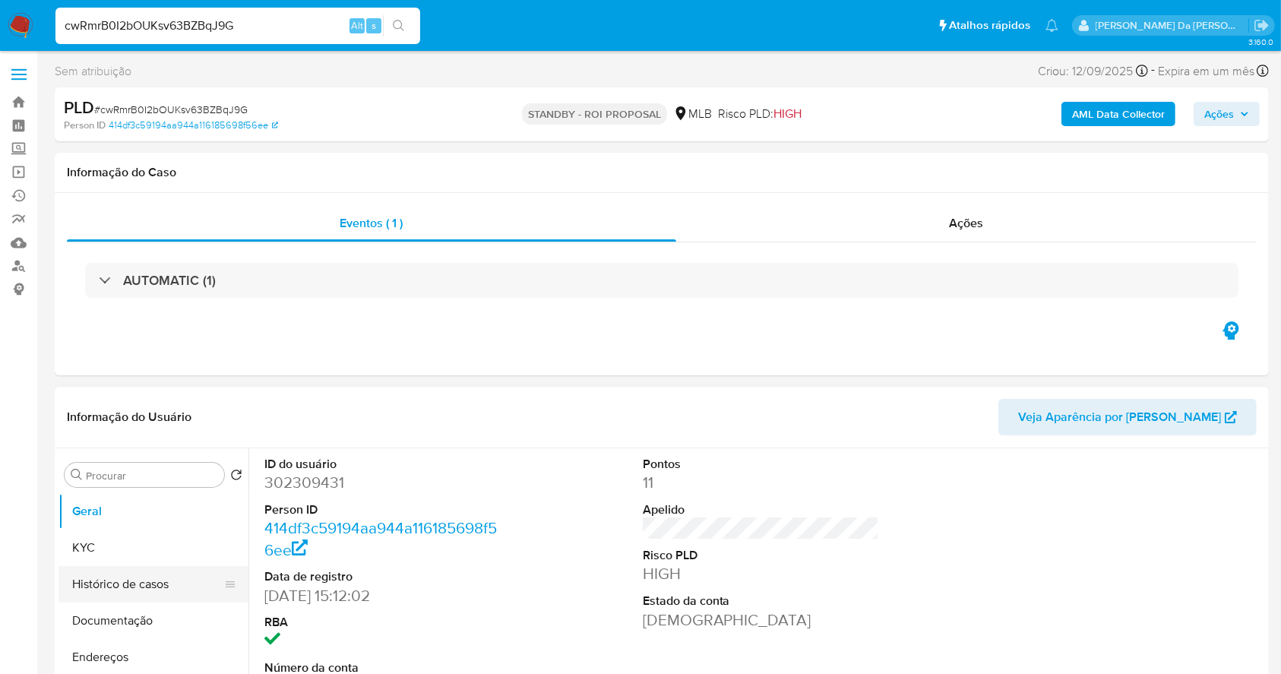
click at [195, 572] on button "Histórico de casos" at bounding box center [148, 584] width 178 height 36
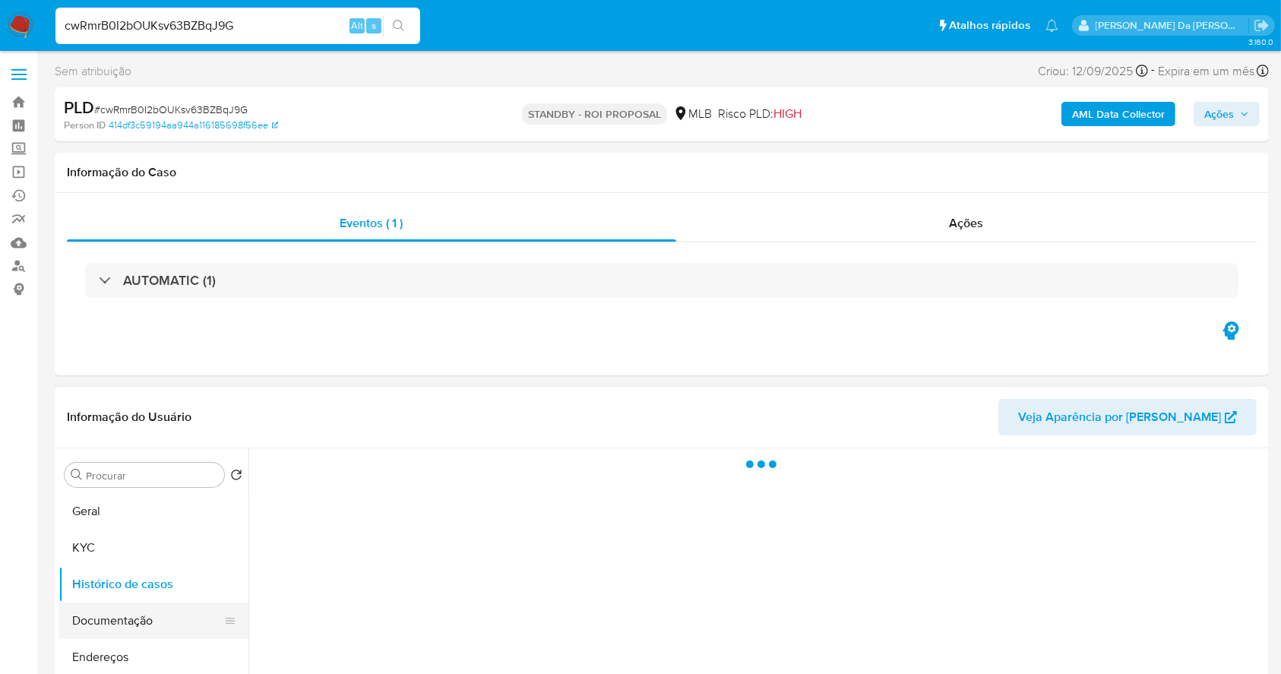
click at [166, 617] on button "Documentação" at bounding box center [148, 621] width 178 height 36
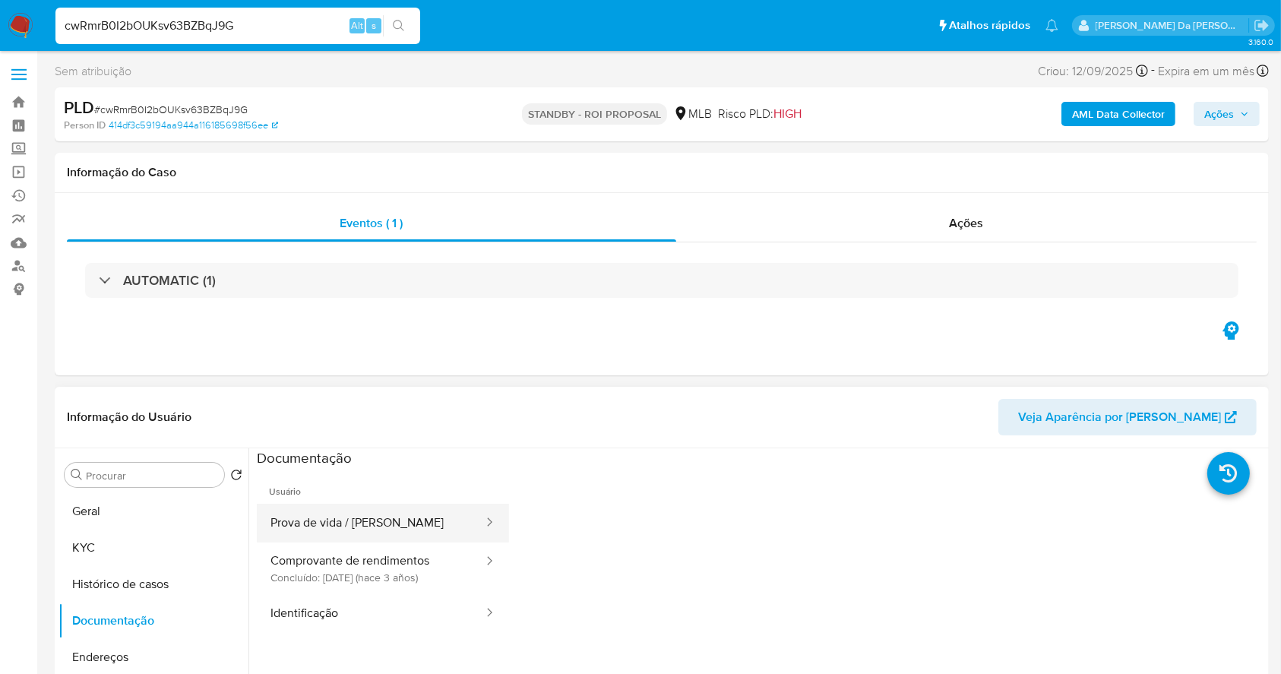
click at [362, 520] on button "Prova de vida / [PERSON_NAME]" at bounding box center [371, 523] width 228 height 39
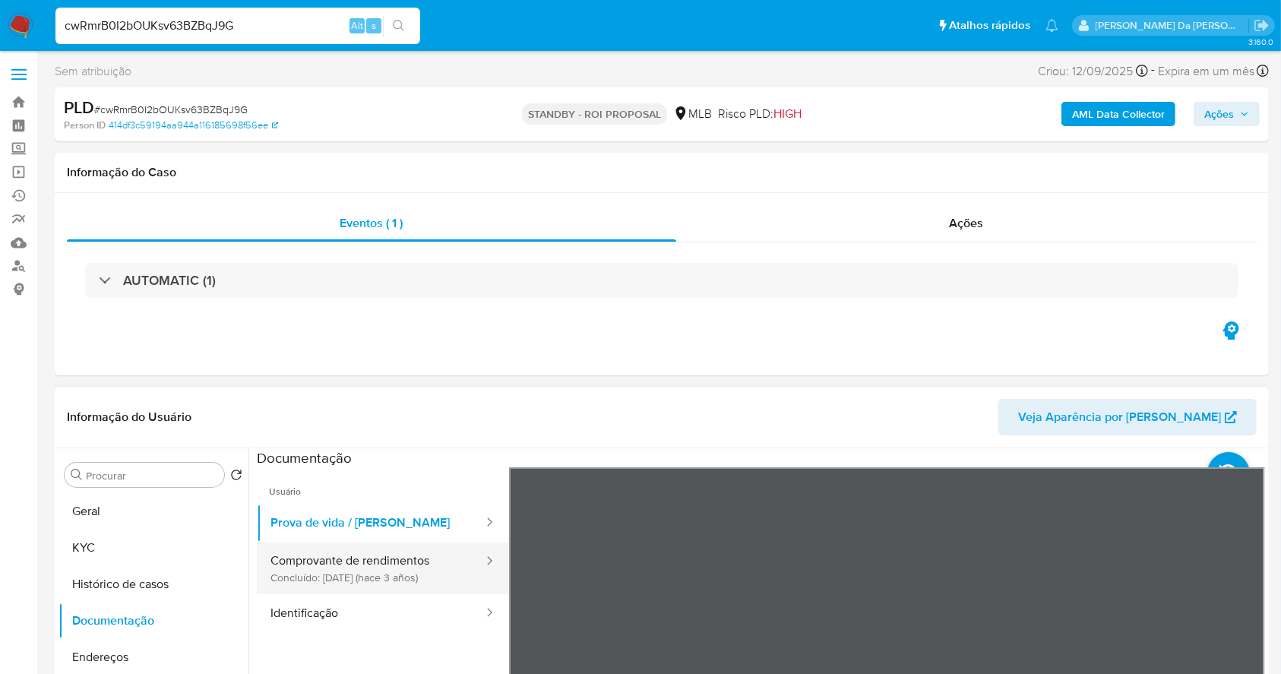
click at [441, 562] on button "Comprovante de rendimentos Concluído: 12/12/2022 (hace 3 años)" at bounding box center [371, 569] width 228 height 52
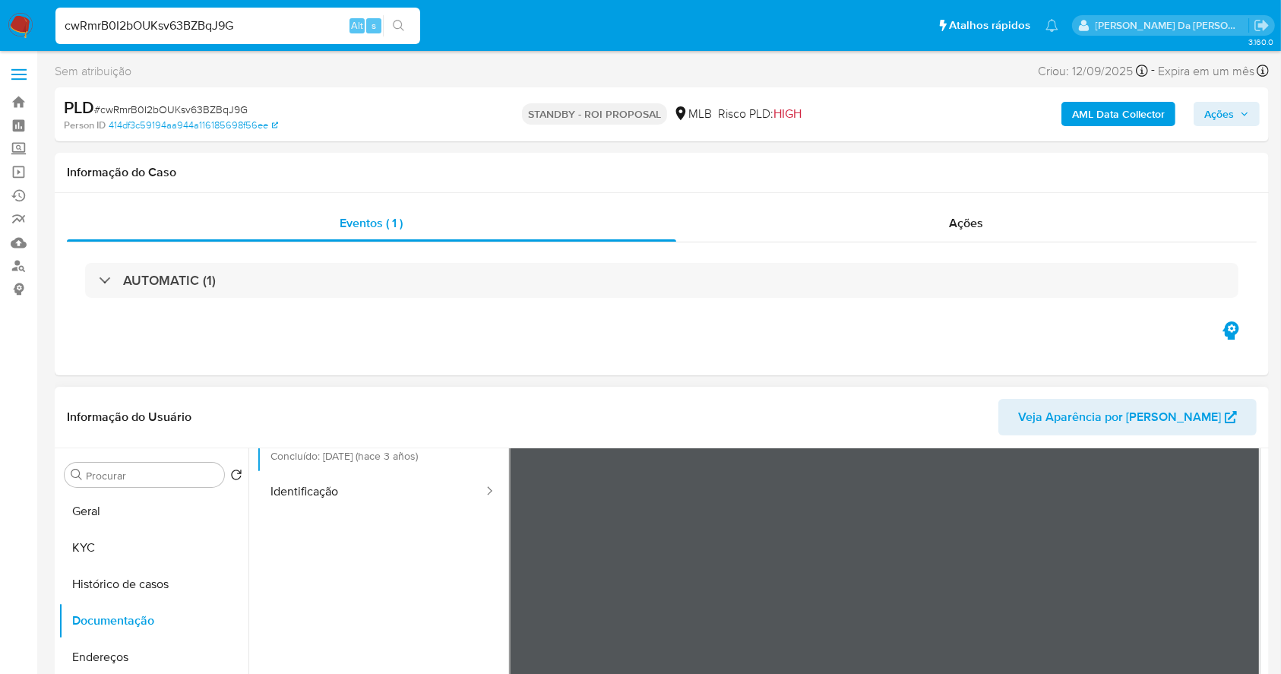
scroll to position [132, 0]
click at [413, 499] on button "Identificação" at bounding box center [371, 481] width 228 height 39
click at [1242, 581] on icon at bounding box center [1246, 586] width 9 height 15
click at [315, 28] on input "cwRmrB0I2bOUKsv63BZBqJ9G" at bounding box center [237, 26] width 365 height 20
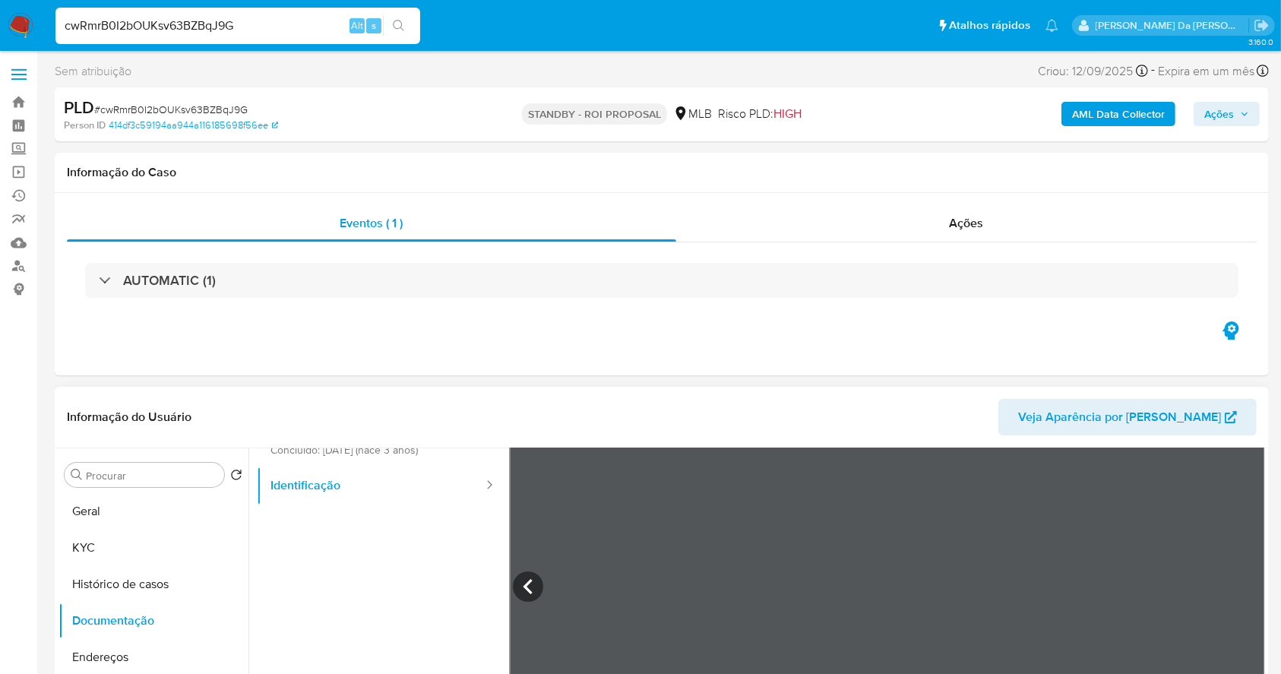
click at [314, 30] on input "cwRmrB0I2bOUKsv63BZBqJ9G" at bounding box center [237, 26] width 365 height 20
paste input "epcyQDYMuDj0P2Atx3DaOgTH"
type input "cwRmrB0I2bOUKsv63BZBqJ9GepcyQDYMuDj0P2Atx3DaOgTH"
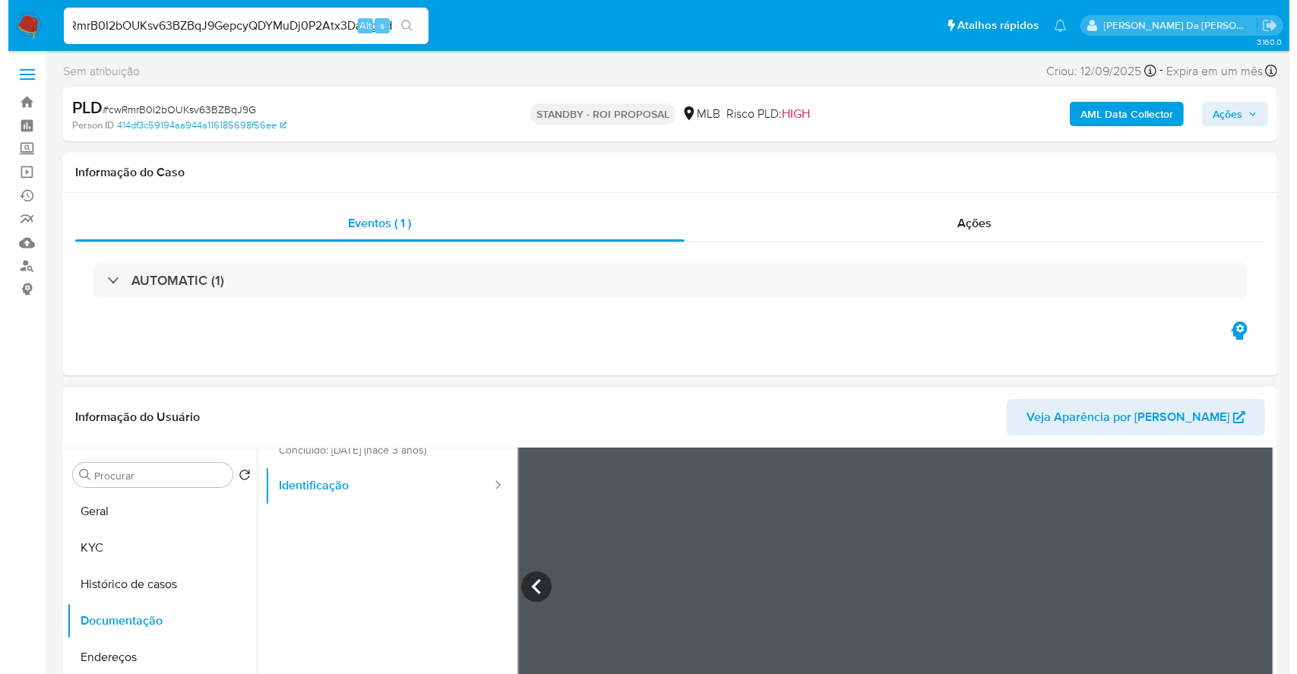
scroll to position [0, 0]
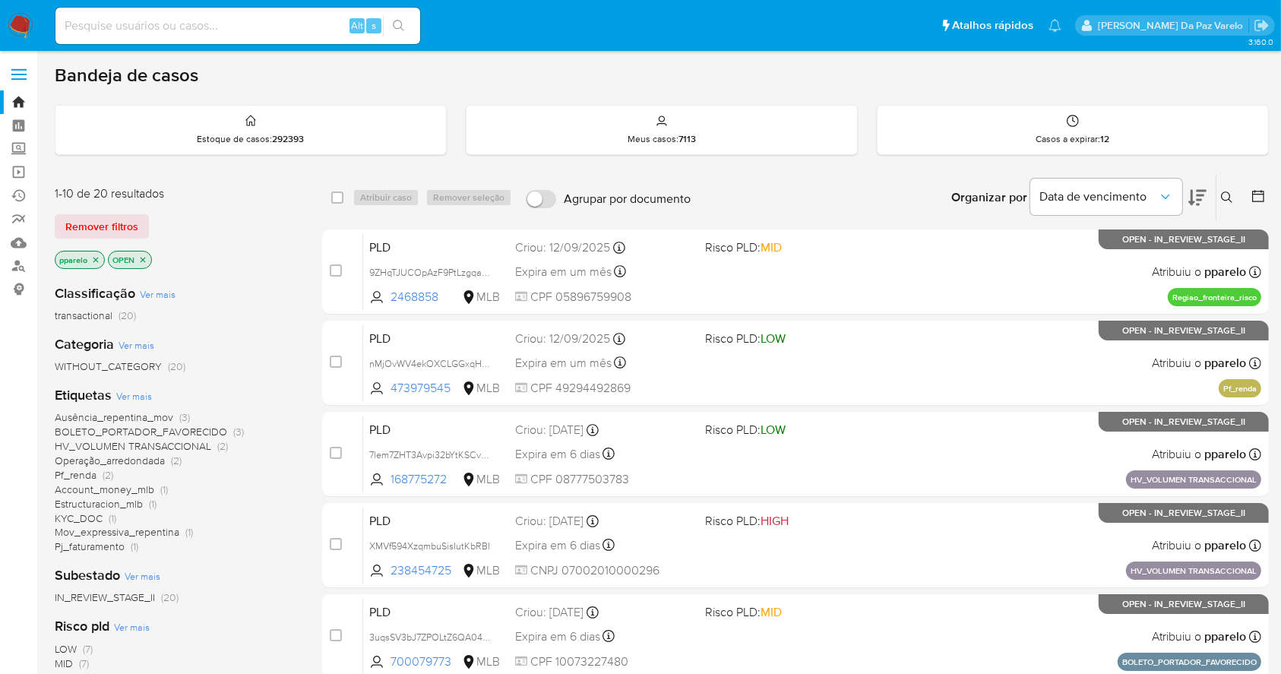
click at [1225, 194] on icon at bounding box center [1227, 197] width 12 height 12
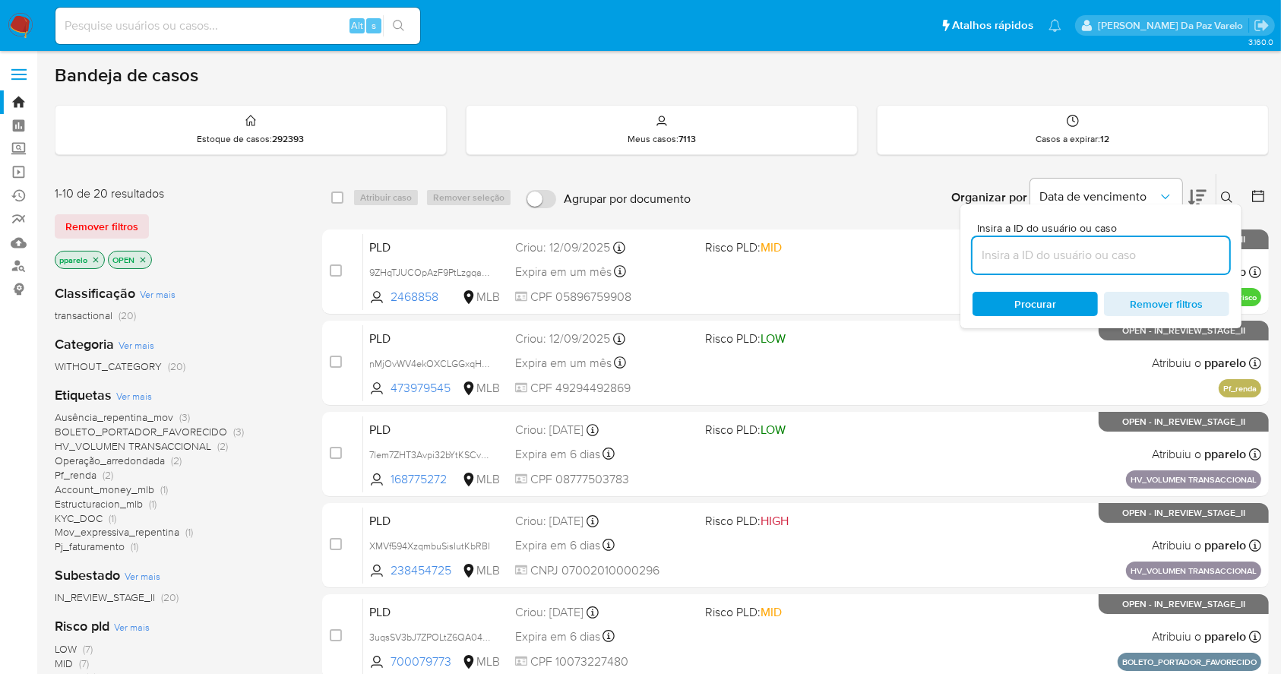
click at [1051, 256] on input at bounding box center [1101, 255] width 257 height 20
type input "epcyQDYMuDj0P2Atx3DaOgTH"
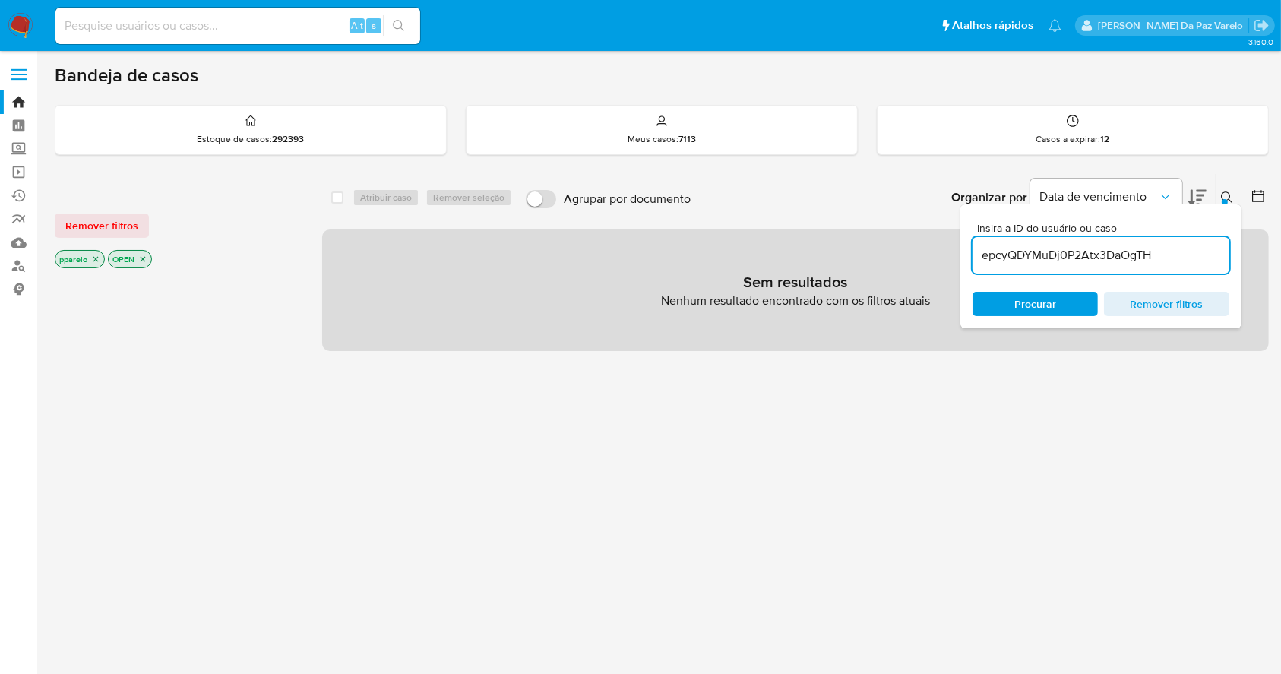
click at [1228, 194] on icon at bounding box center [1227, 197] width 12 height 12
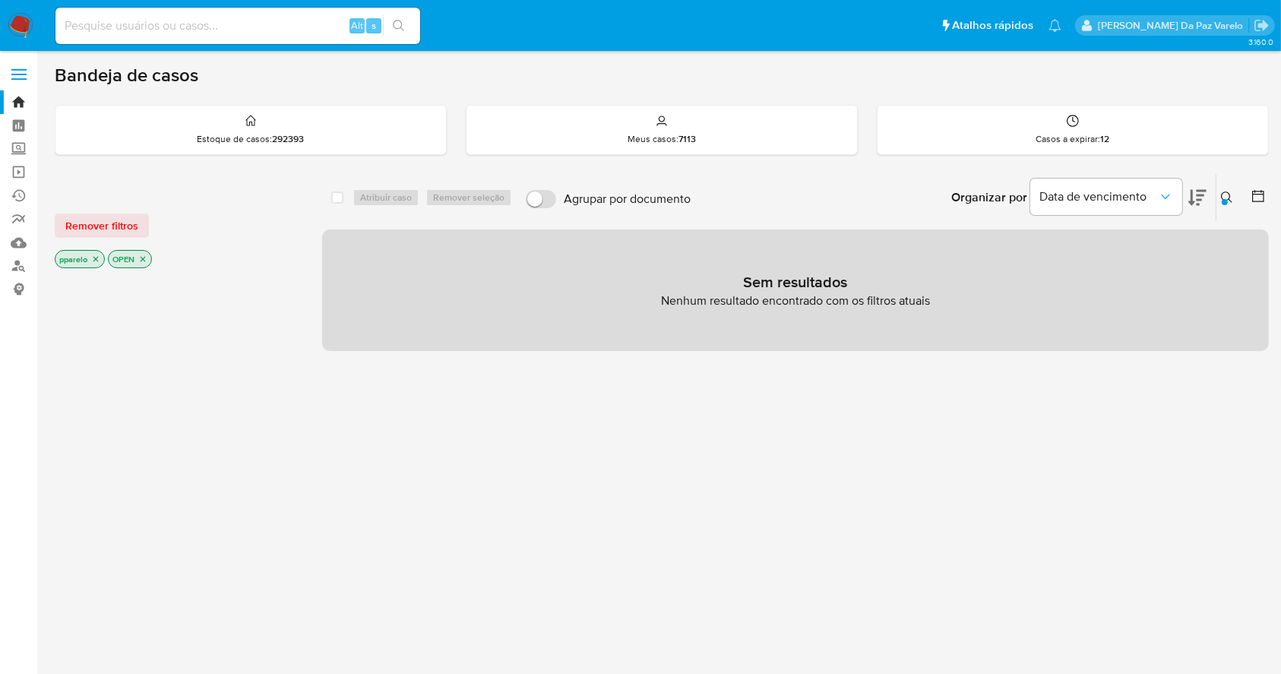
click at [102, 255] on p "pparelo" at bounding box center [79, 259] width 49 height 17
click at [99, 255] on icon "close-filter" at bounding box center [95, 259] width 9 height 9
click at [91, 262] on icon "close-filter" at bounding box center [89, 259] width 9 height 9
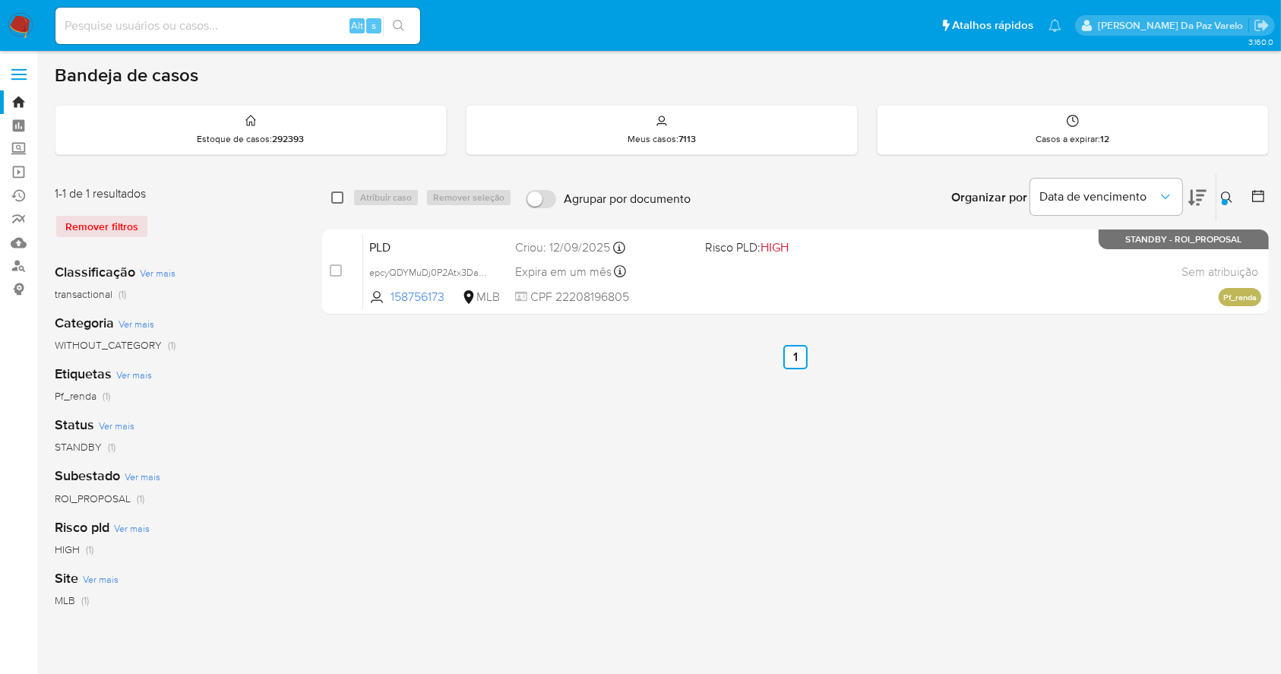
click at [335, 195] on input "checkbox" at bounding box center [337, 197] width 12 height 12
checkbox input "true"
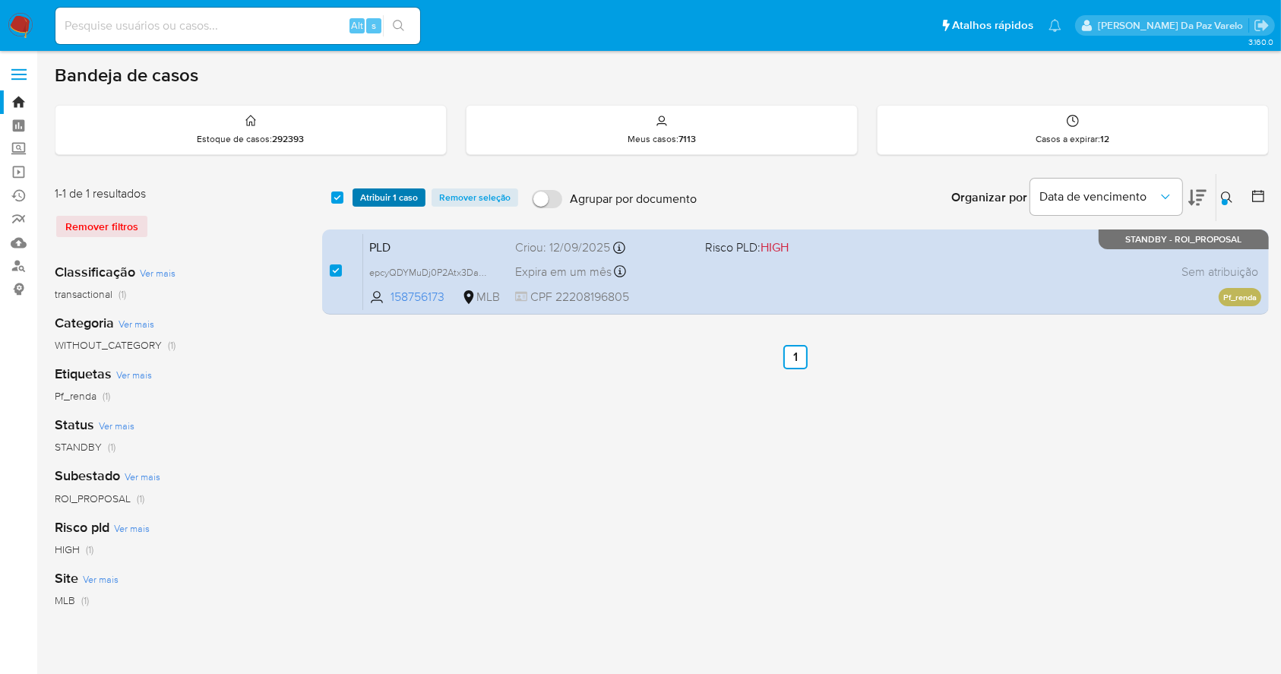
click at [378, 194] on span "Atribuir 1 caso" at bounding box center [389, 197] width 58 height 15
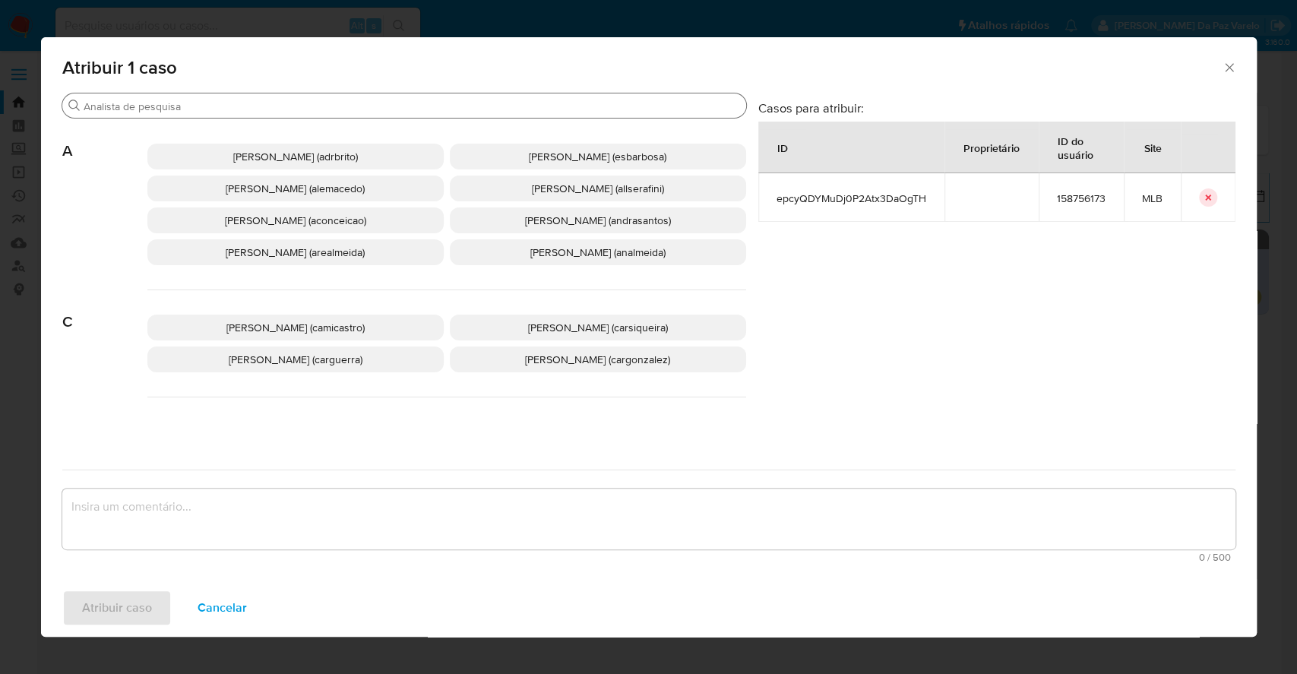
click at [388, 114] on div "Buscar" at bounding box center [404, 105] width 684 height 24
click at [393, 97] on div "Buscar" at bounding box center [404, 105] width 684 height 24
click at [373, 98] on div "Buscar" at bounding box center [404, 105] width 684 height 24
click at [366, 100] on input "Buscar" at bounding box center [412, 107] width 657 height 14
click at [349, 125] on div "Adriano Azeredo Brito (adrbrito) Alessandra Da Silva Barbosa (esbarbosa) Alexan…" at bounding box center [446, 204] width 599 height 171
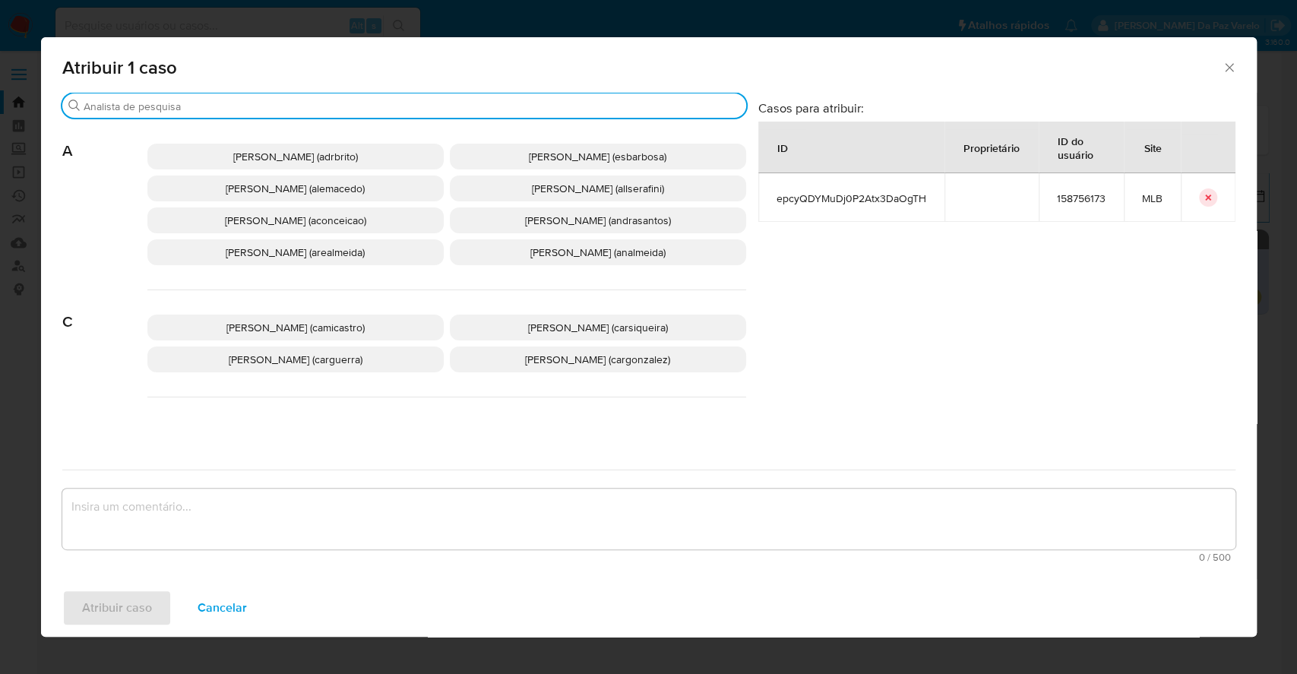
click at [350, 106] on input "Buscar" at bounding box center [412, 107] width 657 height 14
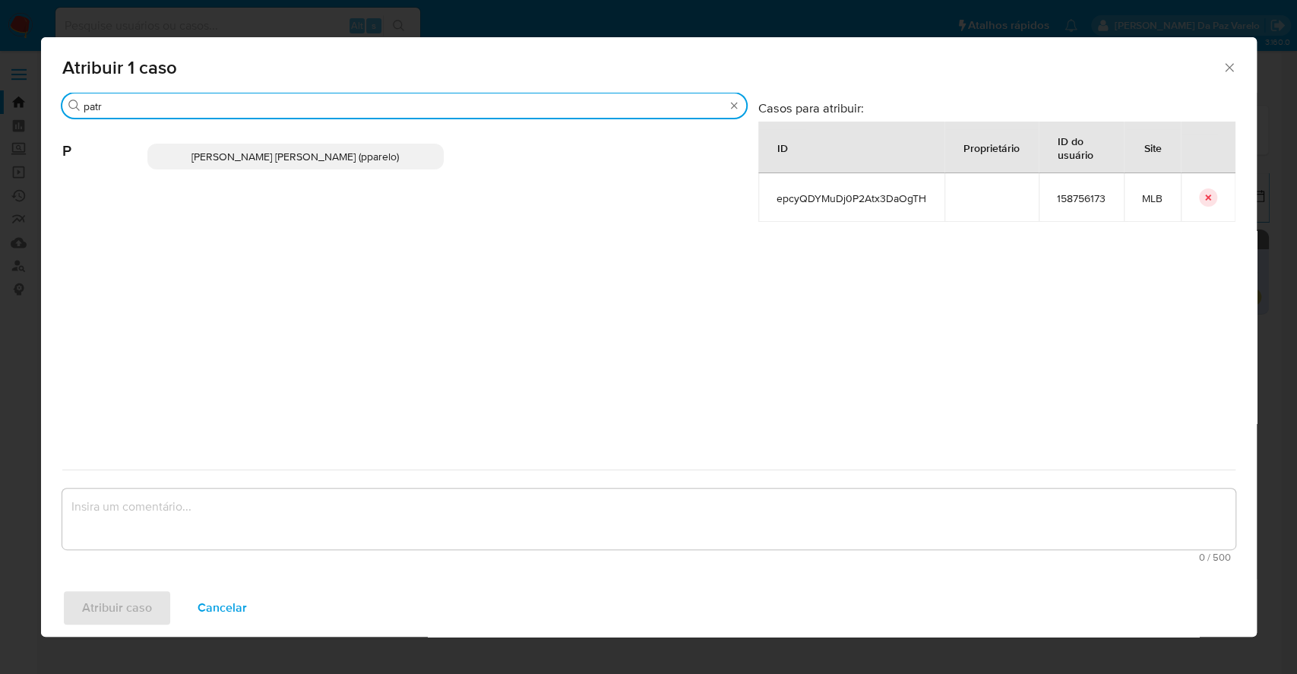
type input "patr"
click at [293, 157] on span "Patricia Aparecida Da Paz Varelo (pparelo)" at bounding box center [294, 156] width 207 height 15
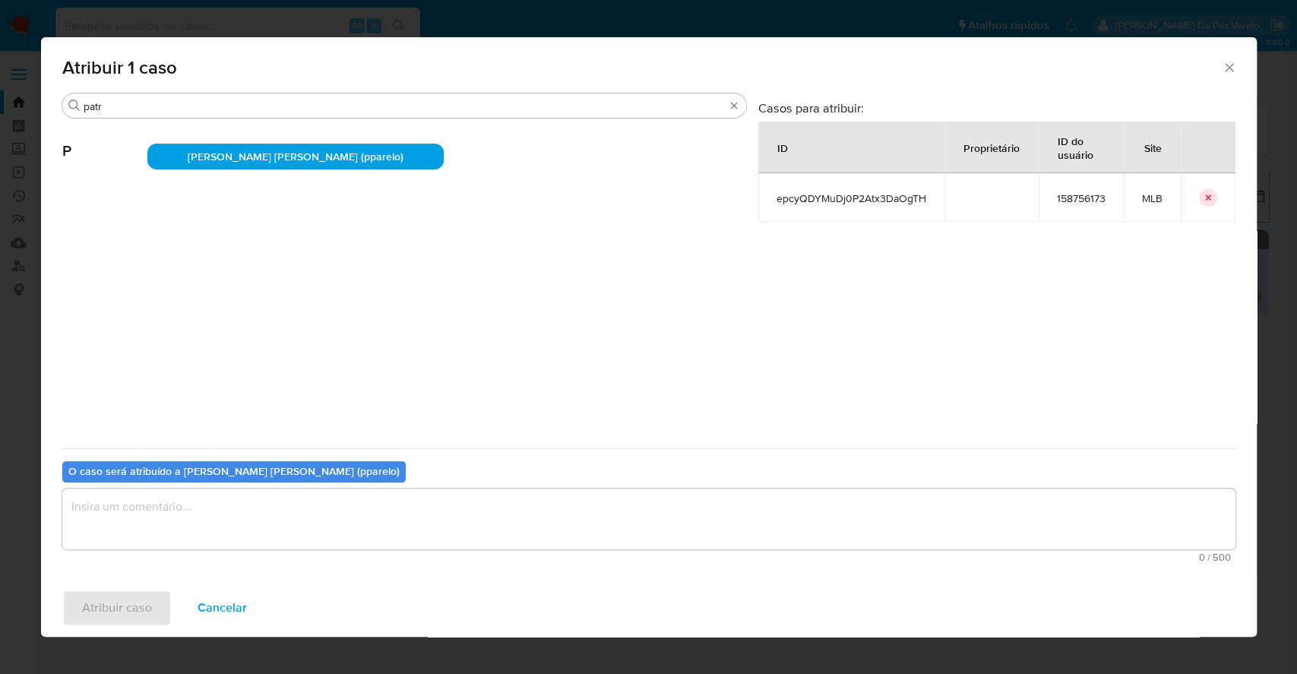
click at [395, 524] on textarea "assign-modal" at bounding box center [648, 519] width 1173 height 61
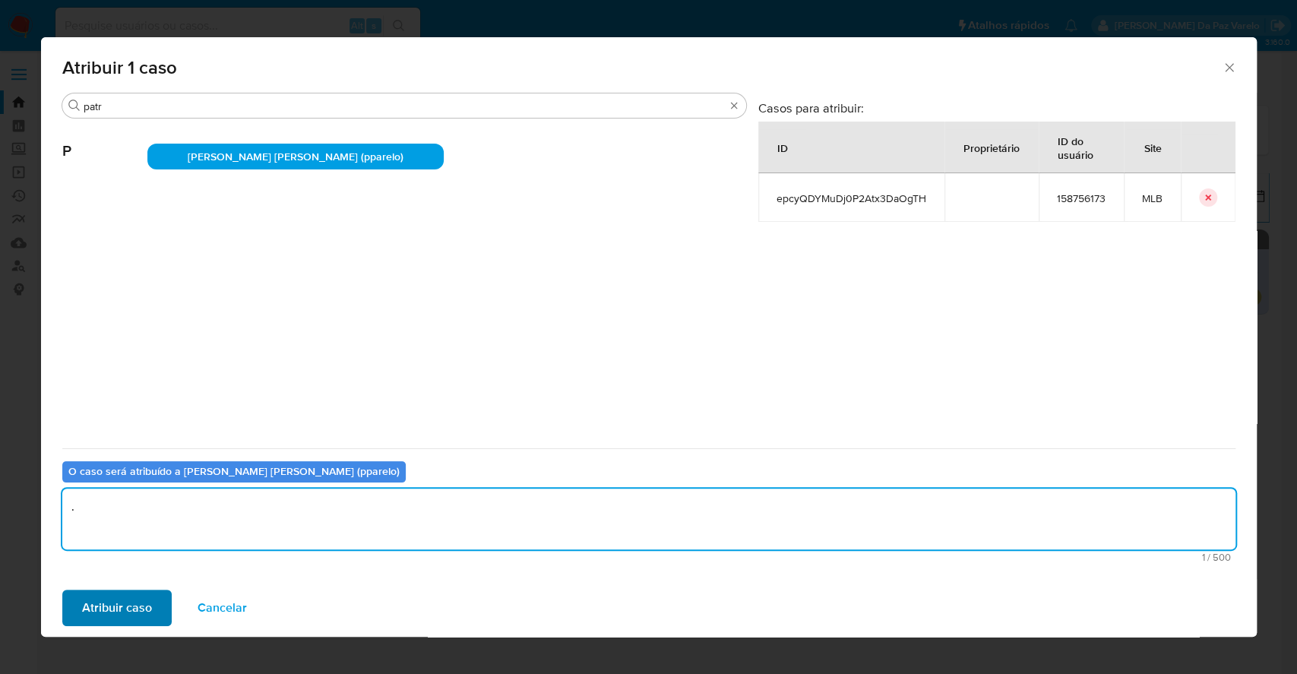
type textarea "."
click at [141, 596] on span "Atribuir caso" at bounding box center [117, 607] width 70 height 33
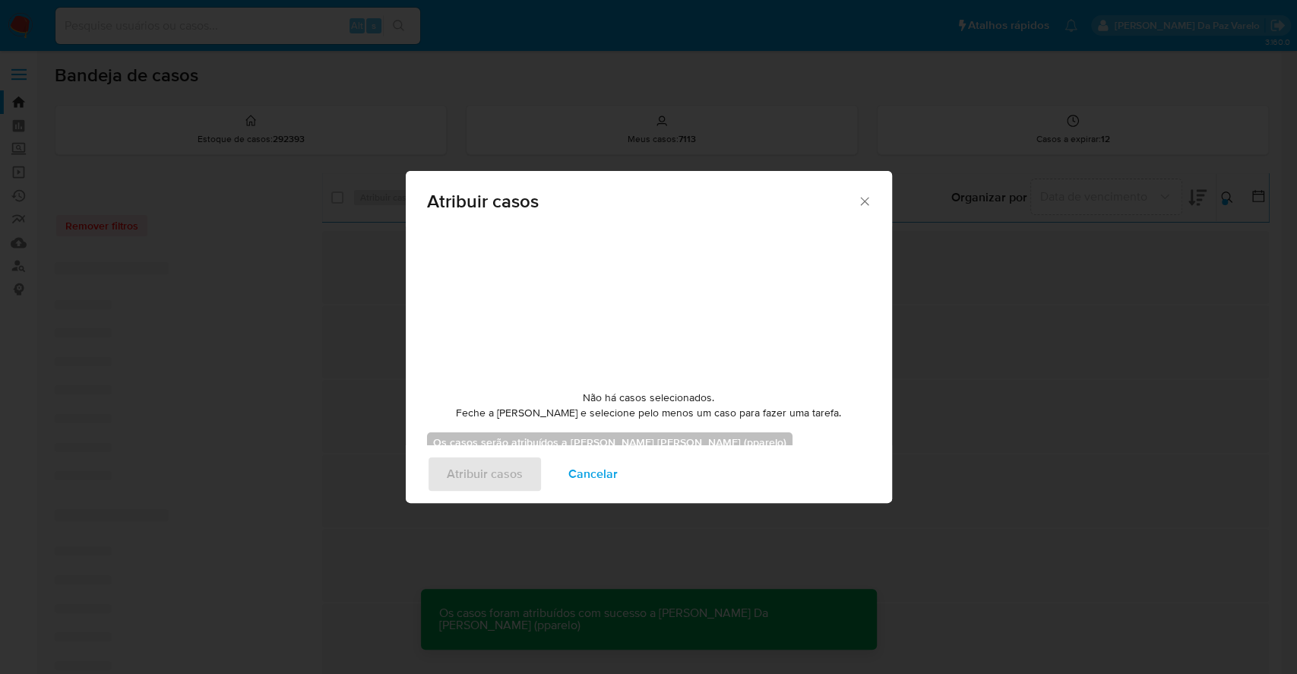
checkbox input "false"
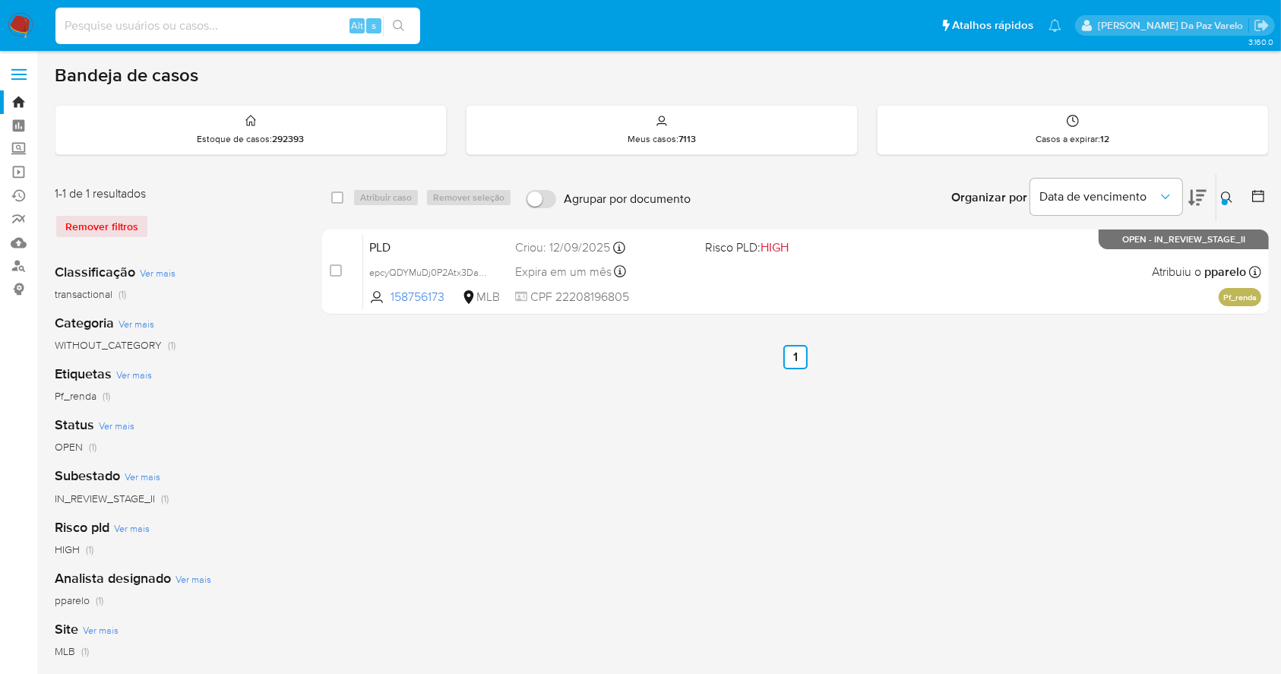
click at [194, 21] on input at bounding box center [237, 26] width 365 height 20
paste input "epcyQDYMuDj0P2Atx3DaOgTH"
type input "epcyQDYMuDj0P2Atx3DaOgTH"
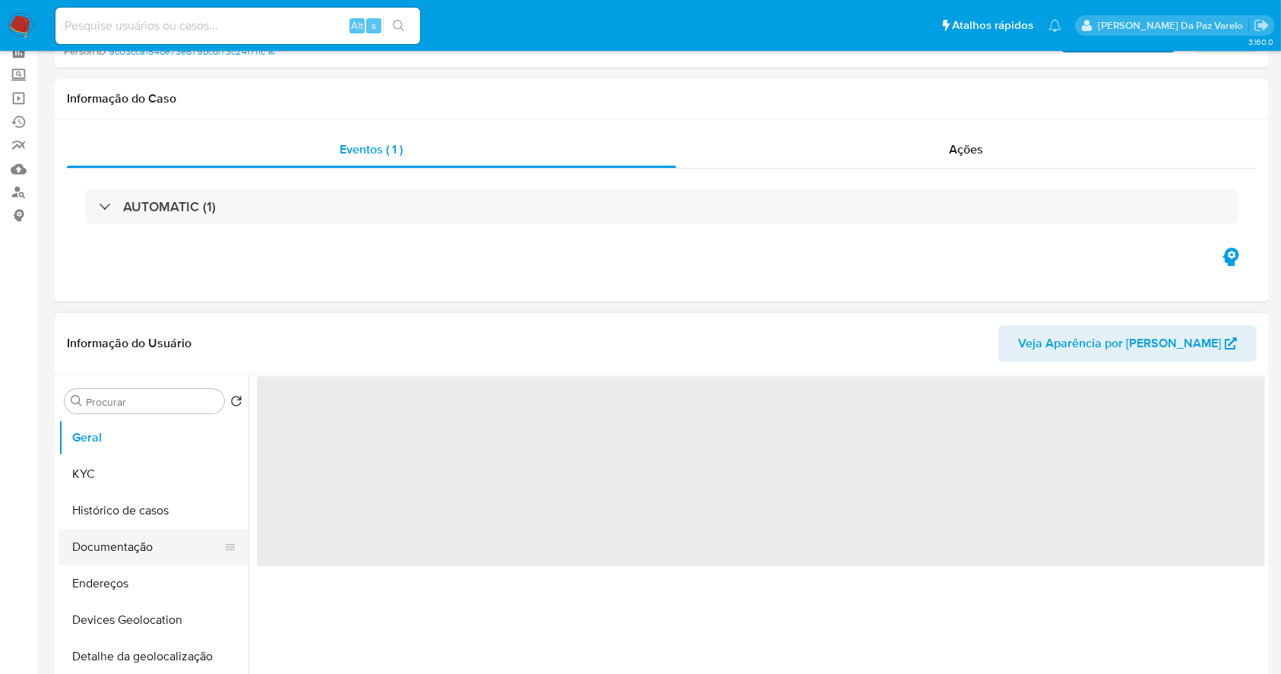
scroll to position [202, 0]
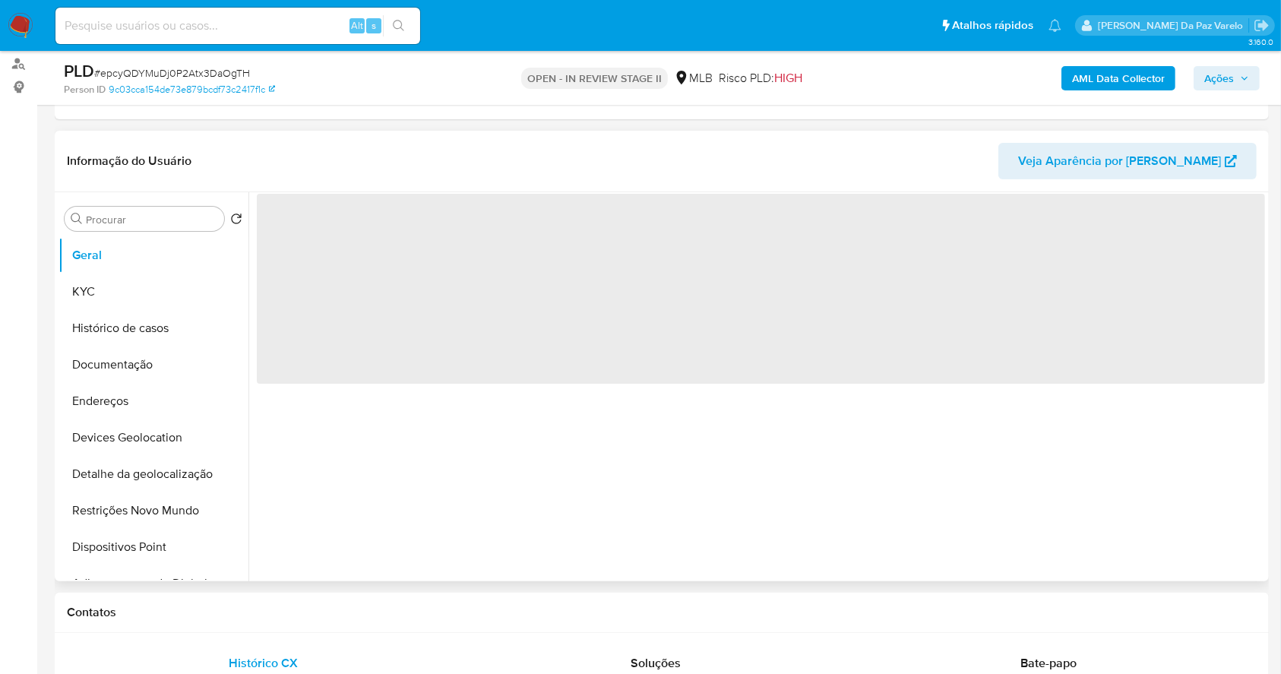
click at [159, 365] on button "Documentação" at bounding box center [154, 364] width 190 height 36
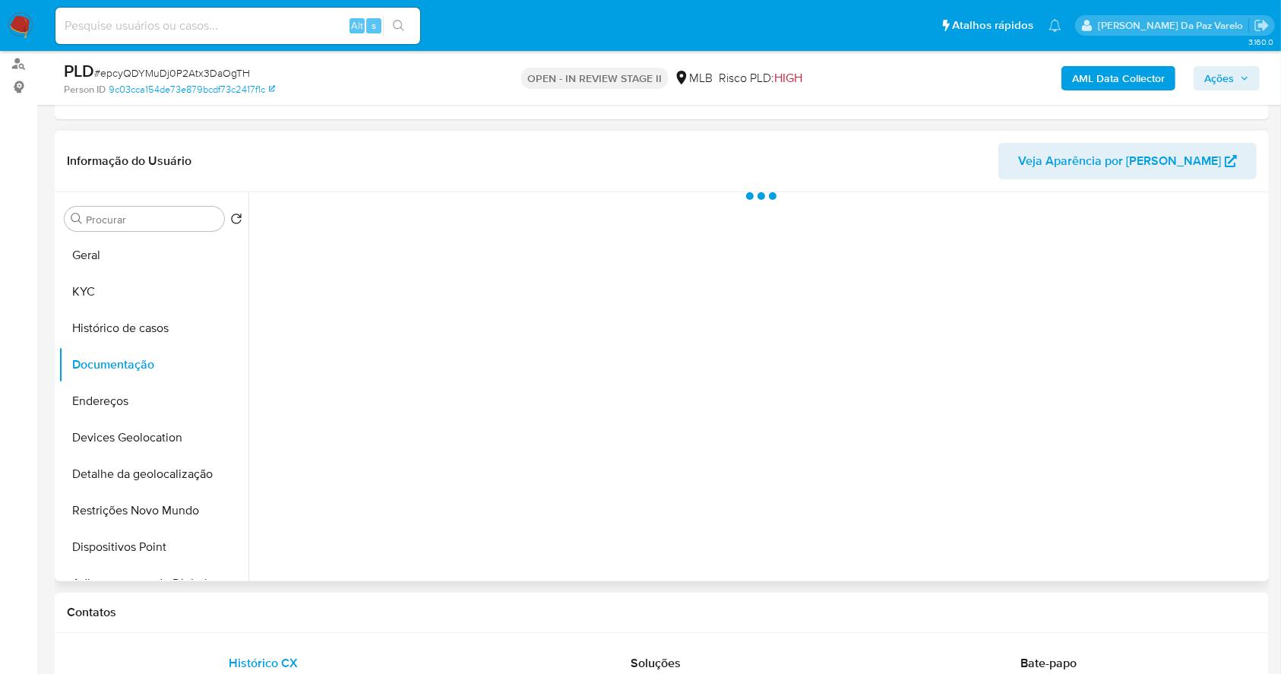
select select "10"
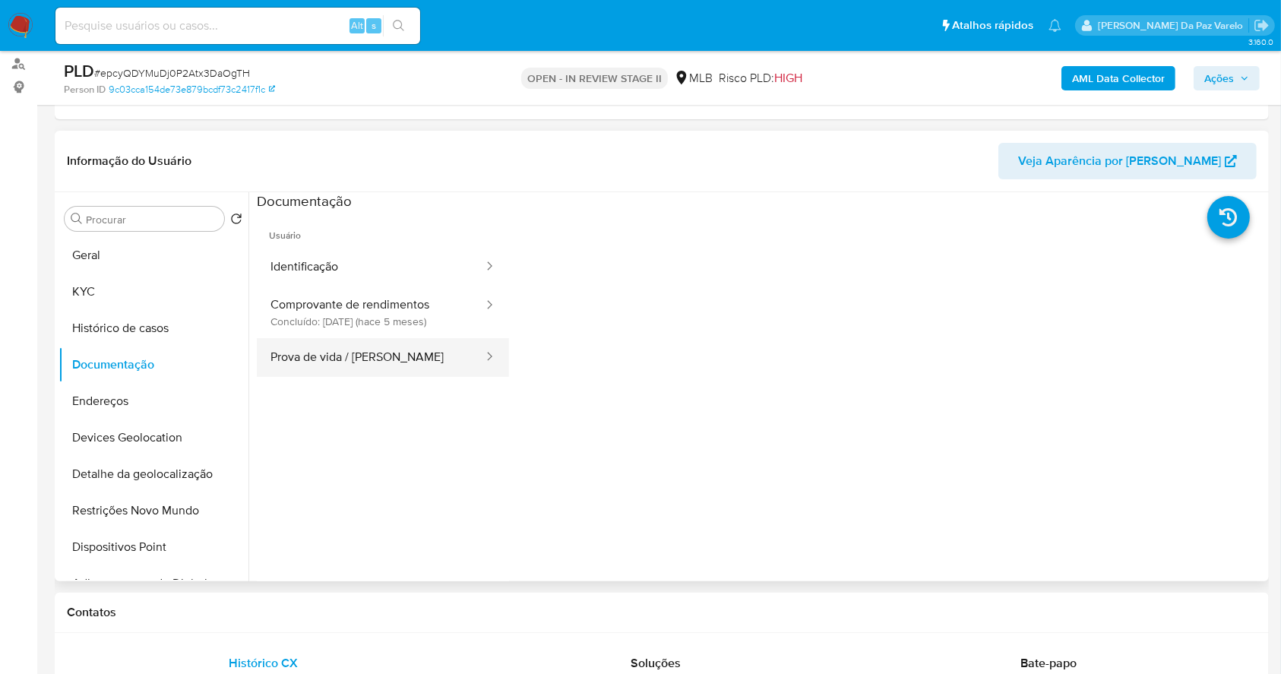
click at [356, 359] on button "Prova de vida / [PERSON_NAME]" at bounding box center [371, 357] width 228 height 39
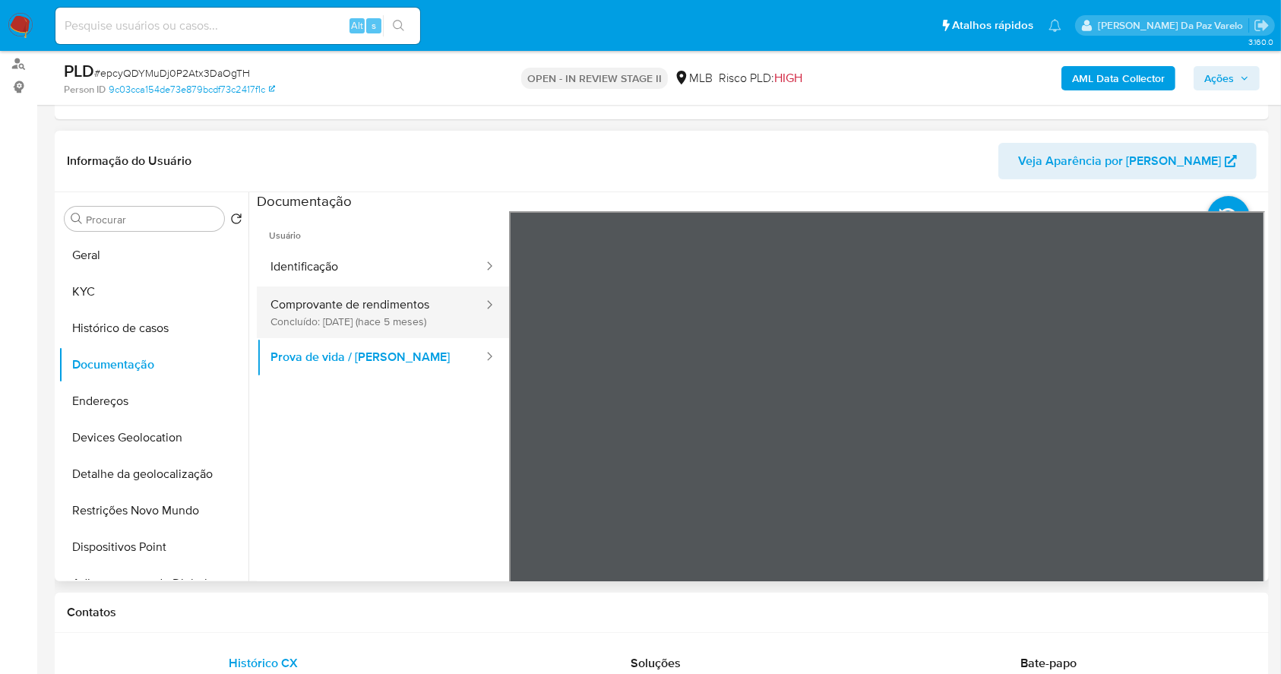
click at [387, 308] on button "Comprovante de rendimentos Concluído: 14/04/2025 (hace 5 meses)" at bounding box center [371, 312] width 228 height 52
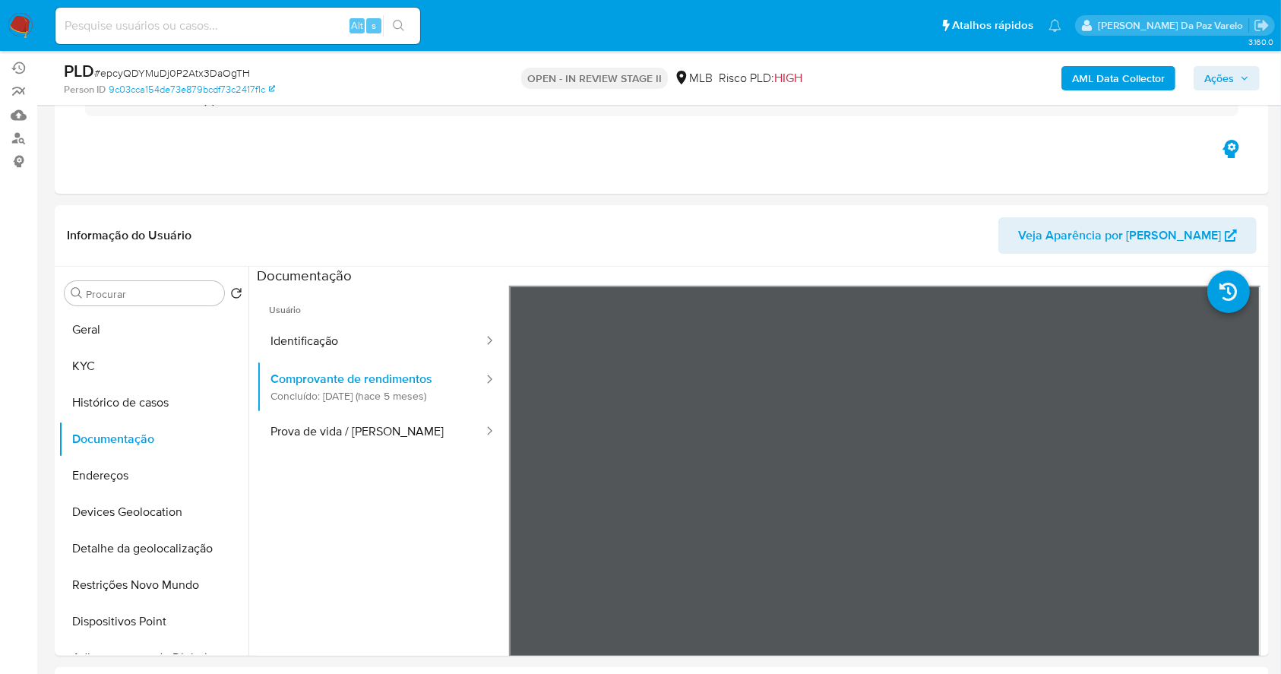
scroll to position [101, 0]
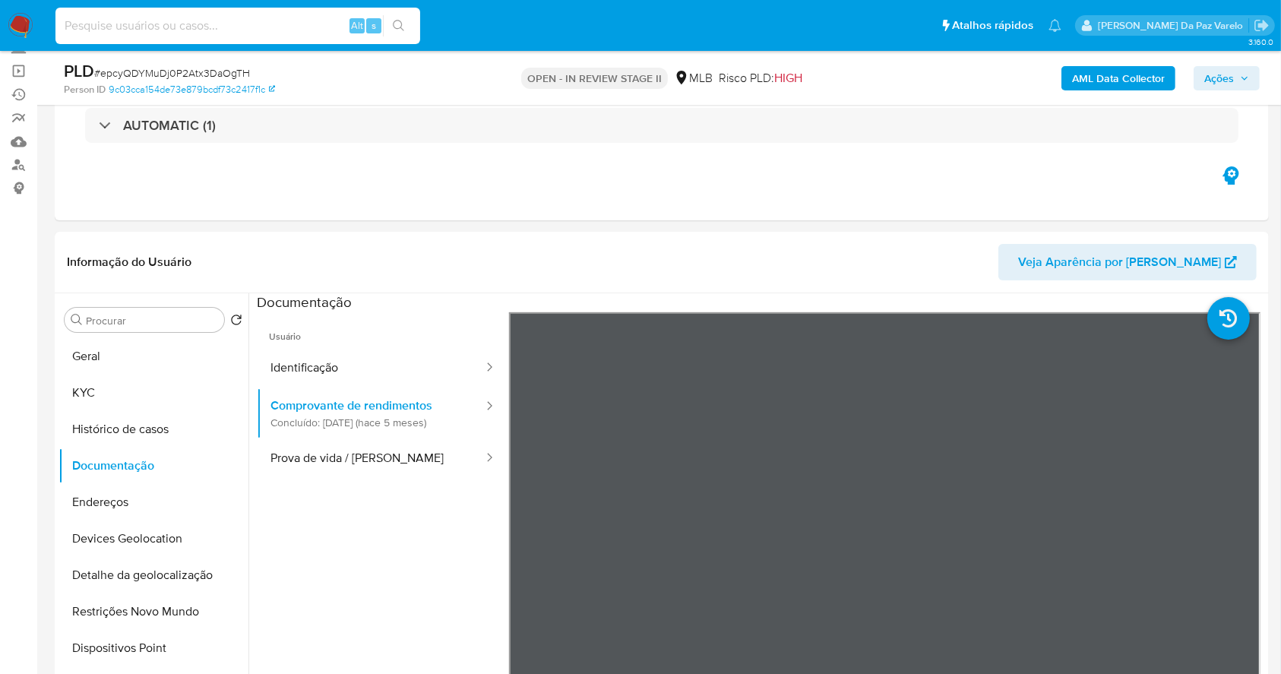
click at [248, 23] on input at bounding box center [237, 26] width 365 height 20
paste input "rb79olf2CmDcAGUjwkCrZMa5"
type input "rb79olf2CmDcAGUjwkCrZMa5"
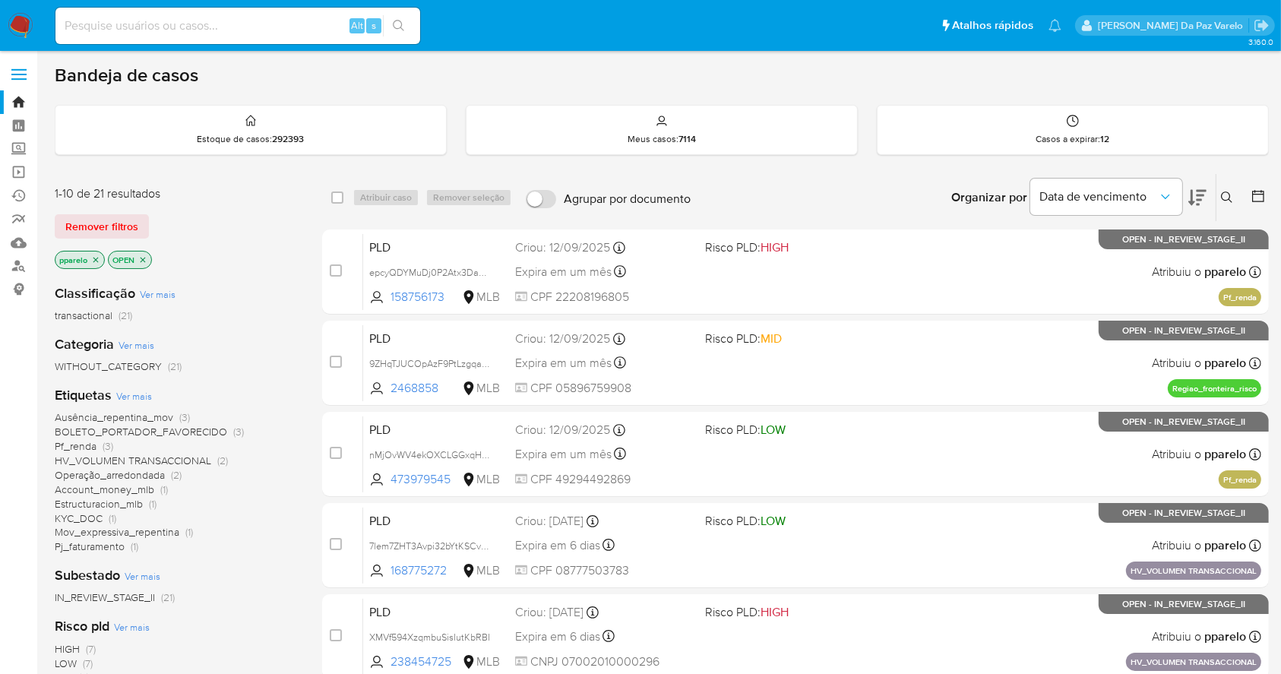
click at [1225, 195] on icon at bounding box center [1227, 197] width 12 height 12
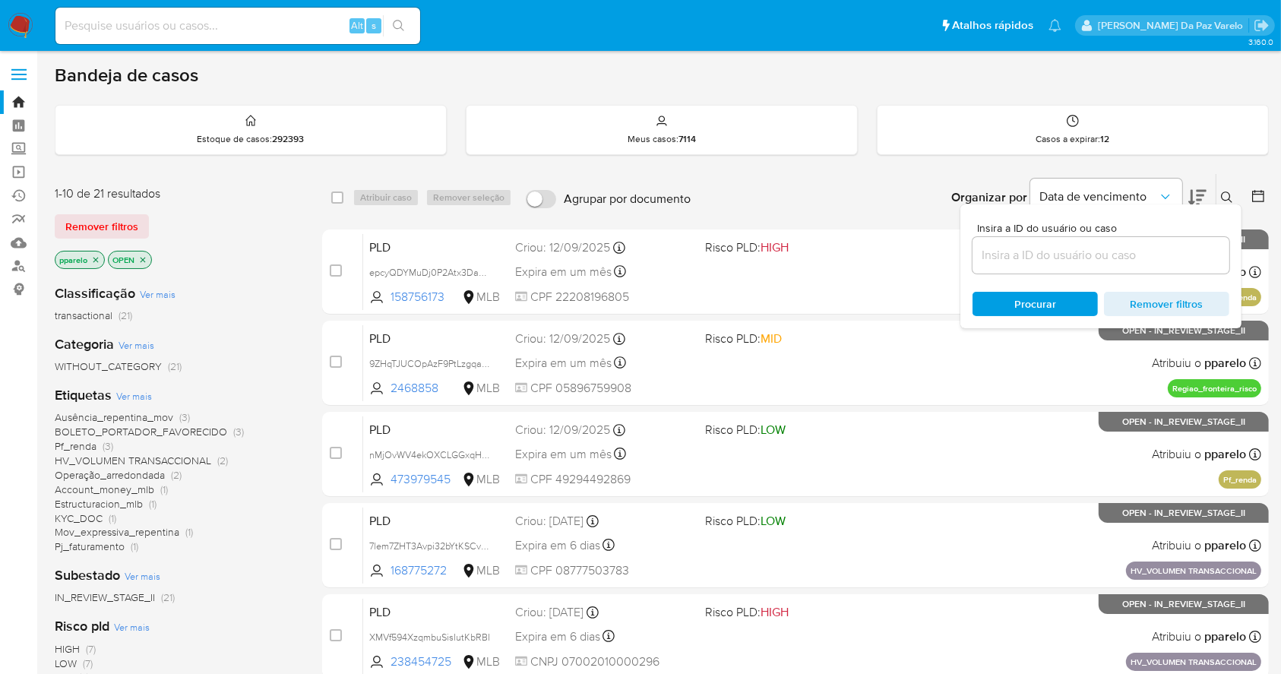
click at [1110, 271] on div at bounding box center [1101, 255] width 257 height 36
click at [1110, 248] on input at bounding box center [1101, 255] width 257 height 20
paste input "zwtAlgvrucrubF1J42pyKnUd"
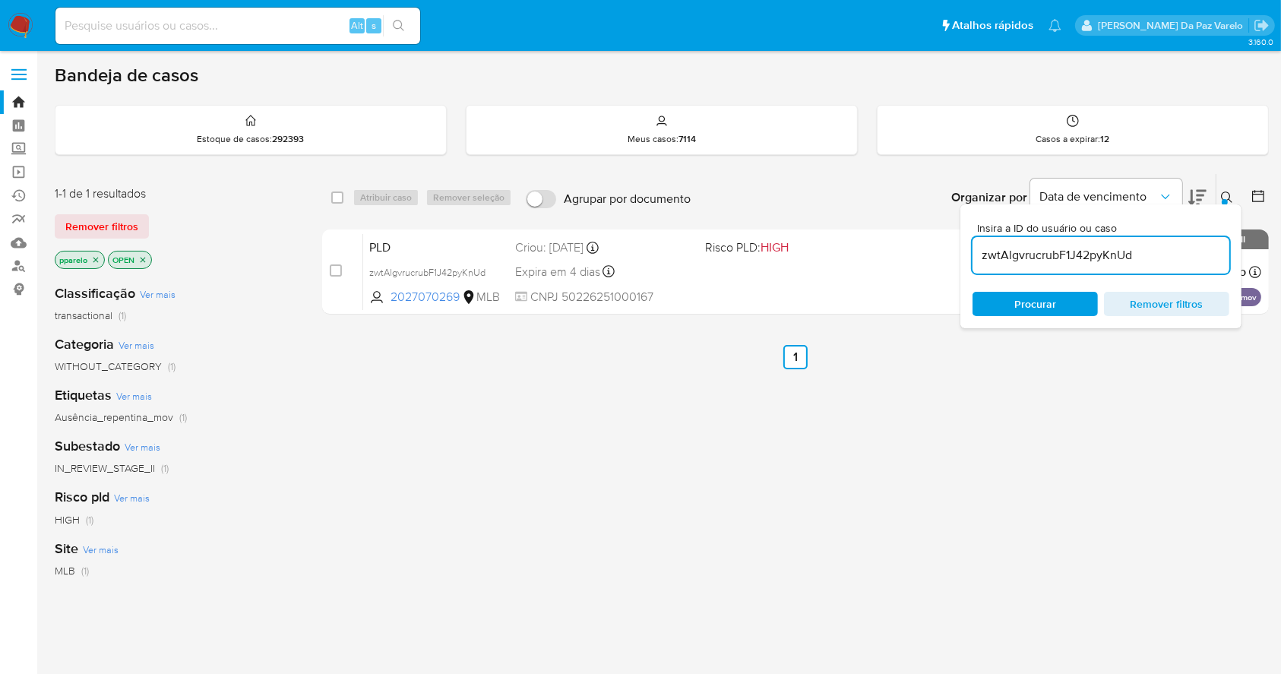
click at [96, 263] on icon "close-filter" at bounding box center [95, 259] width 9 height 9
click at [95, 258] on p "OPEN" at bounding box center [76, 260] width 43 height 17
click at [91, 258] on icon "close-filter" at bounding box center [89, 259] width 9 height 9
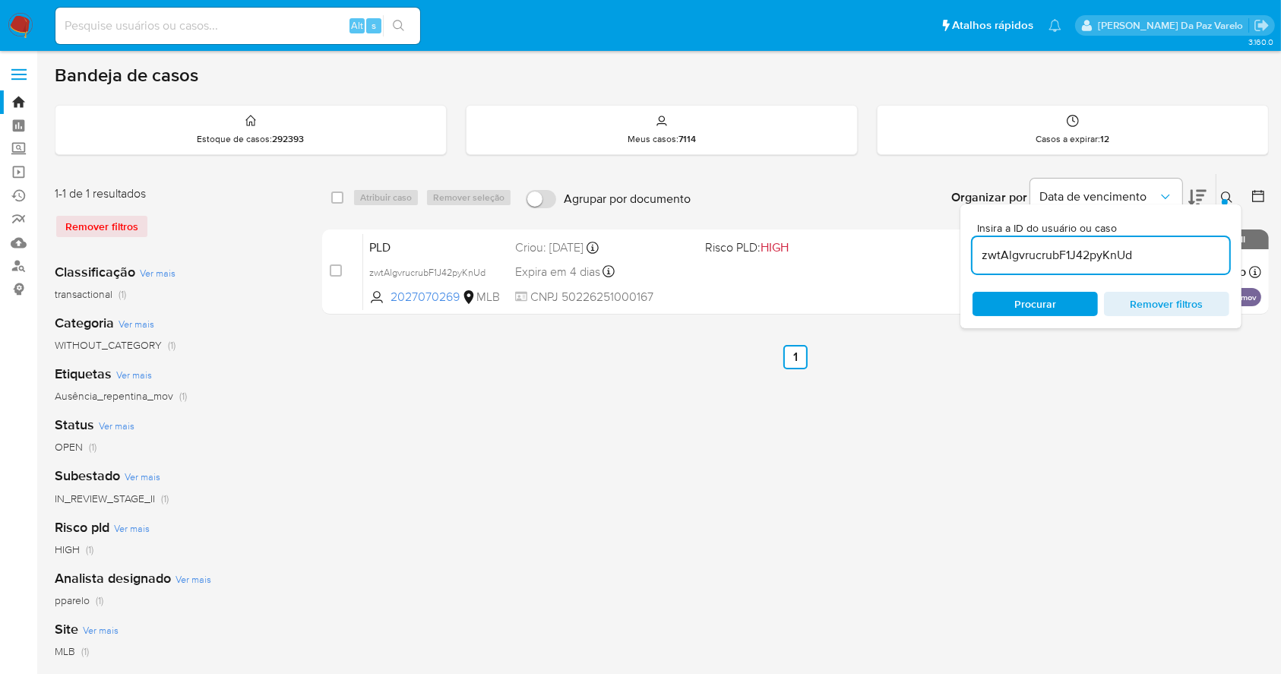
click at [1223, 193] on icon at bounding box center [1227, 197] width 12 height 12
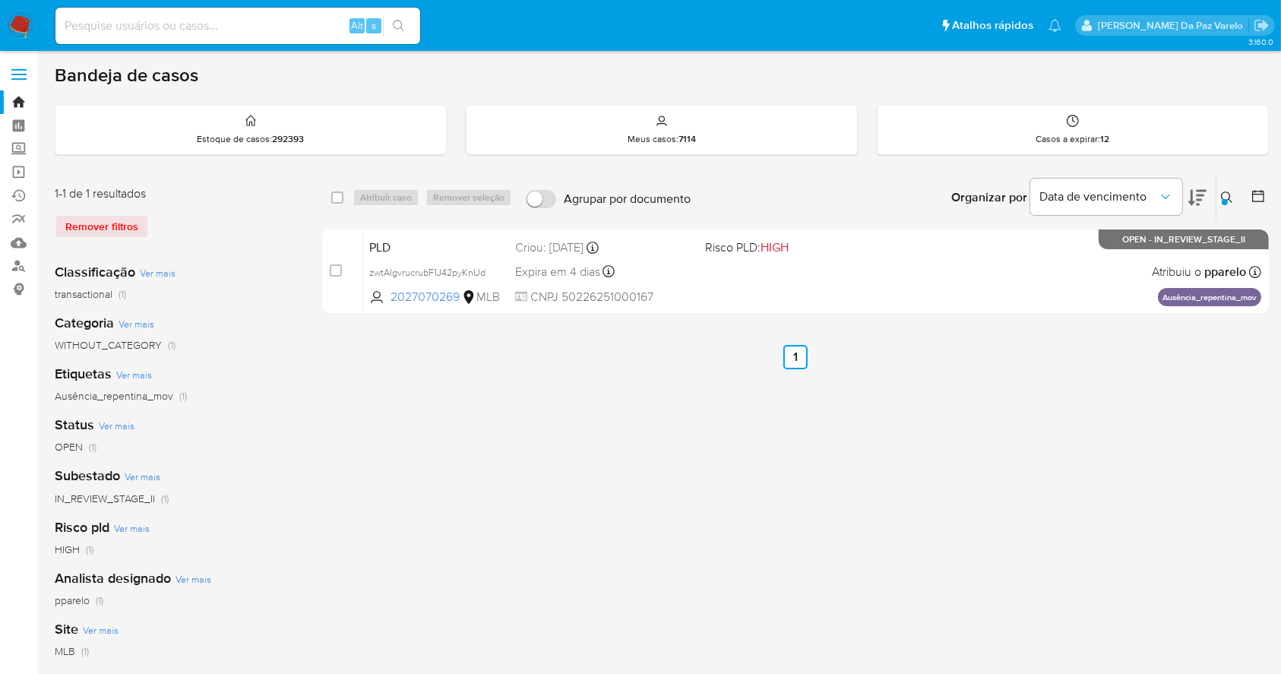
click at [707, 466] on div "select-all-cases-checkbox Atribuir caso Remover seleção Agrupar por documento O…" at bounding box center [795, 506] width 947 height 667
drag, startPoint x: 1229, startPoint y: 195, endPoint x: 1223, endPoint y: 204, distance: 9.9
click at [1227, 195] on icon at bounding box center [1227, 197] width 12 height 12
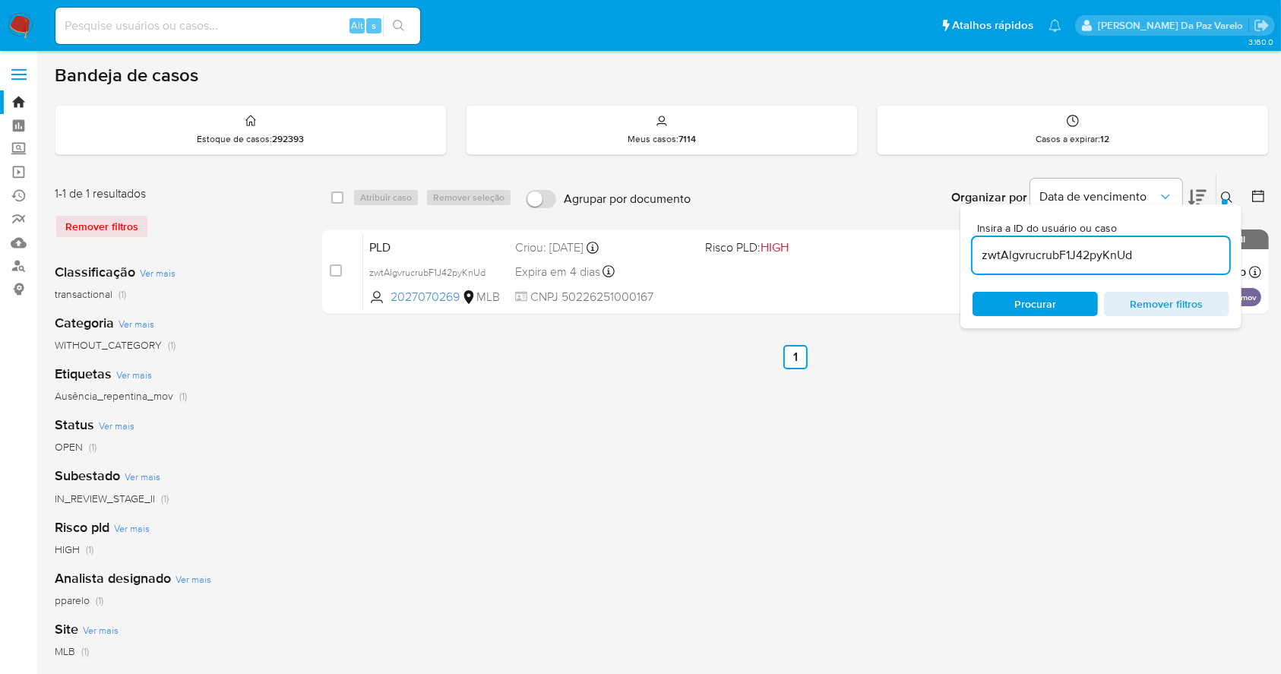
click at [1109, 271] on div "zwtAlgvrucrubF1J42pyKnUd" at bounding box center [1101, 255] width 257 height 36
click at [1106, 256] on input "zwtAlgvrucrubF1J42pyKnUd" at bounding box center [1101, 255] width 257 height 20
paste input "jrIkLCviY2apMo12qJQdxsQD"
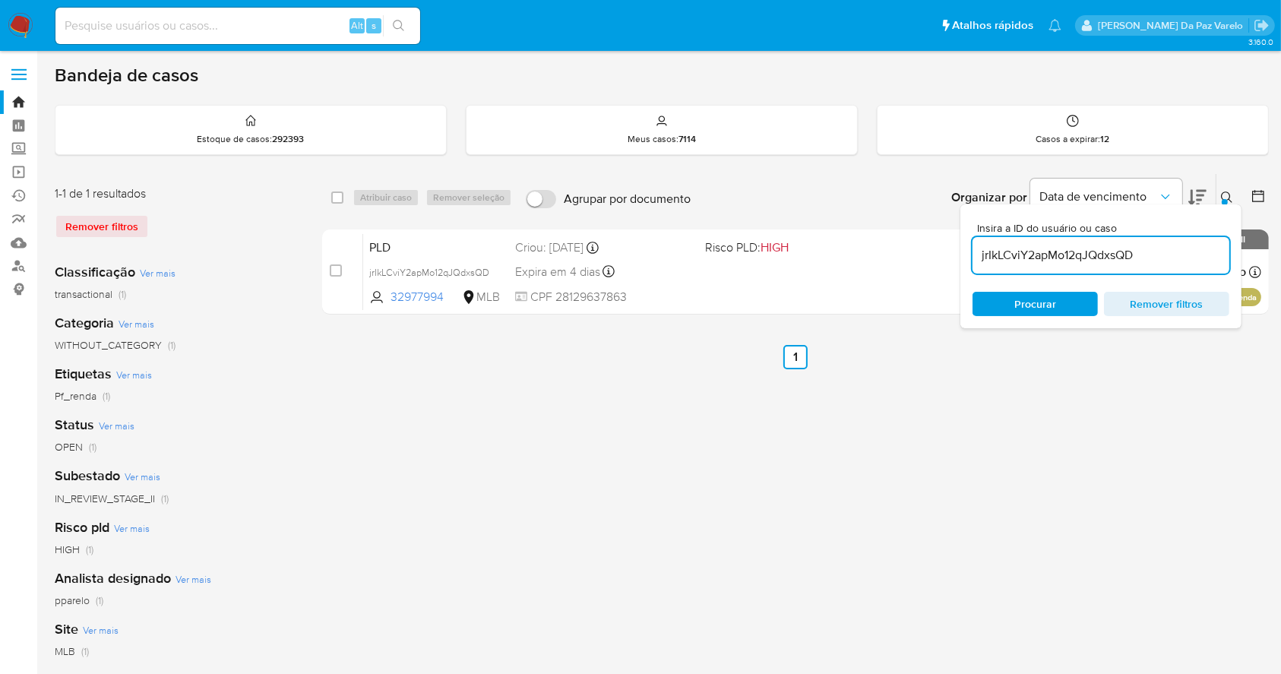
click at [1221, 200] on icon at bounding box center [1227, 197] width 12 height 12
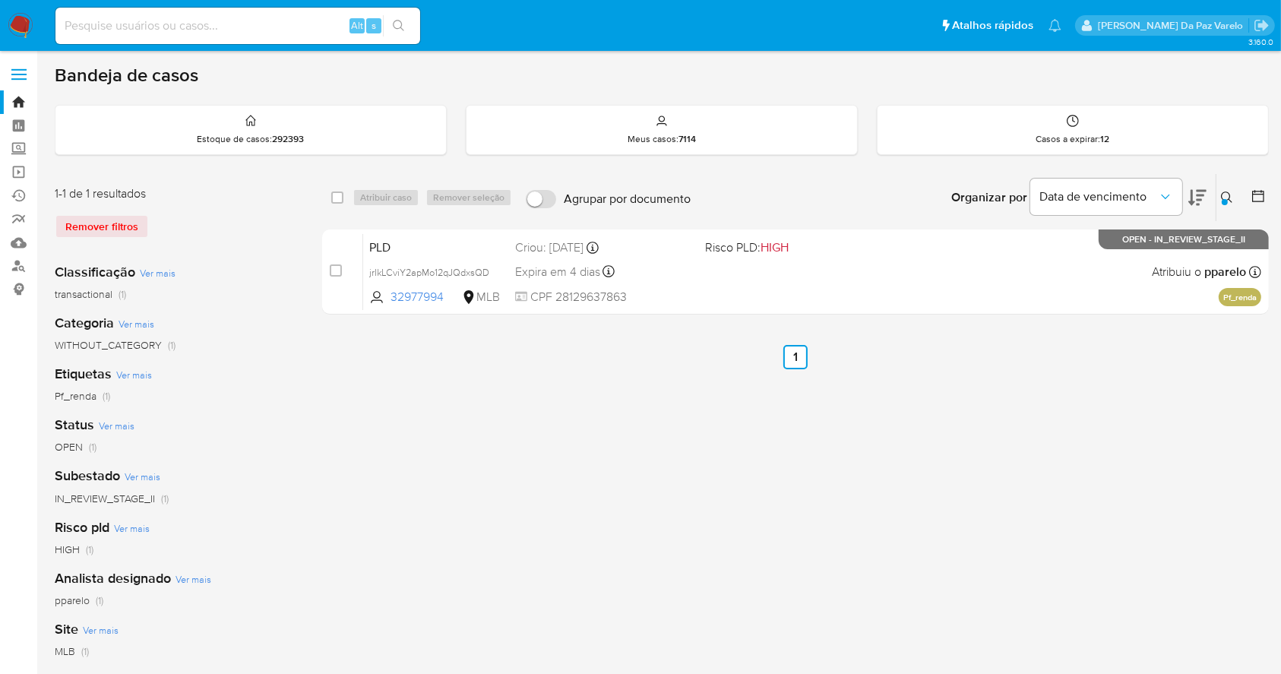
click at [1221, 200] on icon at bounding box center [1227, 197] width 12 height 12
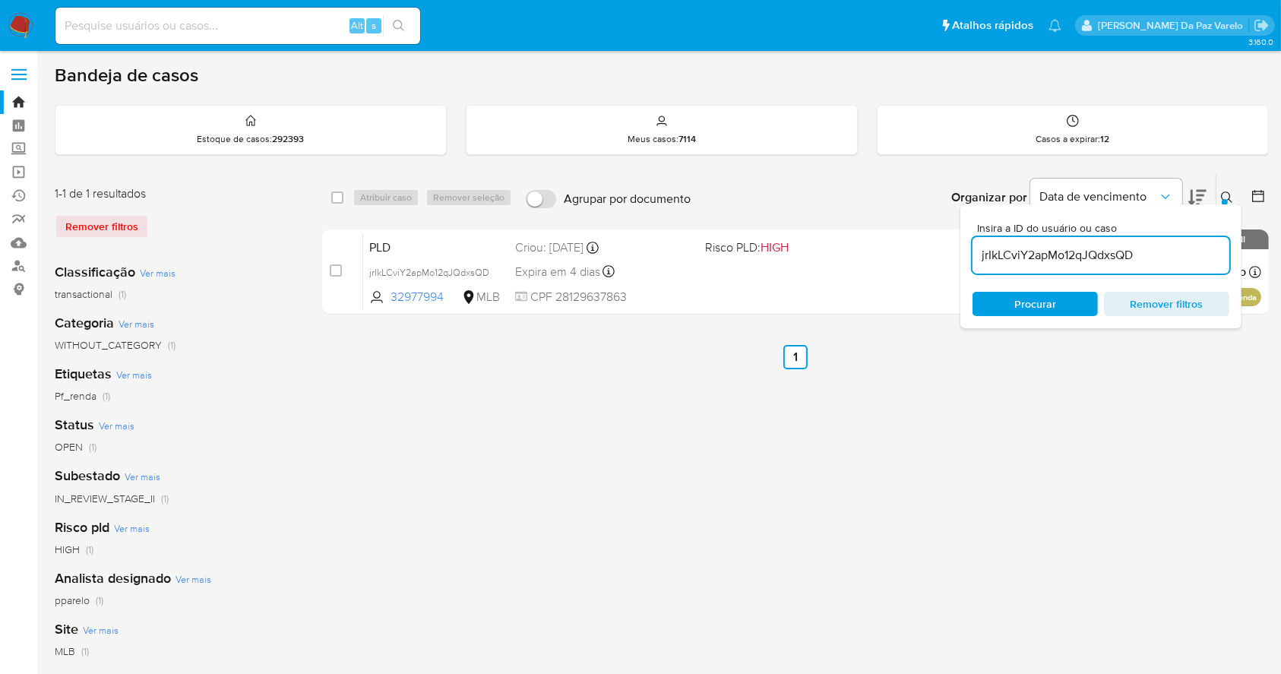
click at [1124, 245] on input "jrIkLCviY2apMo12qJQdxsQD" at bounding box center [1101, 255] width 257 height 20
type input "EwwnzwJZr4zZClVOIhFJSTHQ"
click at [1226, 206] on div "Insira a ID do usuário ou caso EwwnzwJZr4zZClVOIhFJSTHQ Procurar Remover filtros" at bounding box center [1100, 266] width 281 height 124
click at [1226, 185] on div "Insira a ID do usuário ou caso EwwnzwJZr4zZClVOIhFJSTHQ Procurar Remover filtros" at bounding box center [1229, 197] width 26 height 47
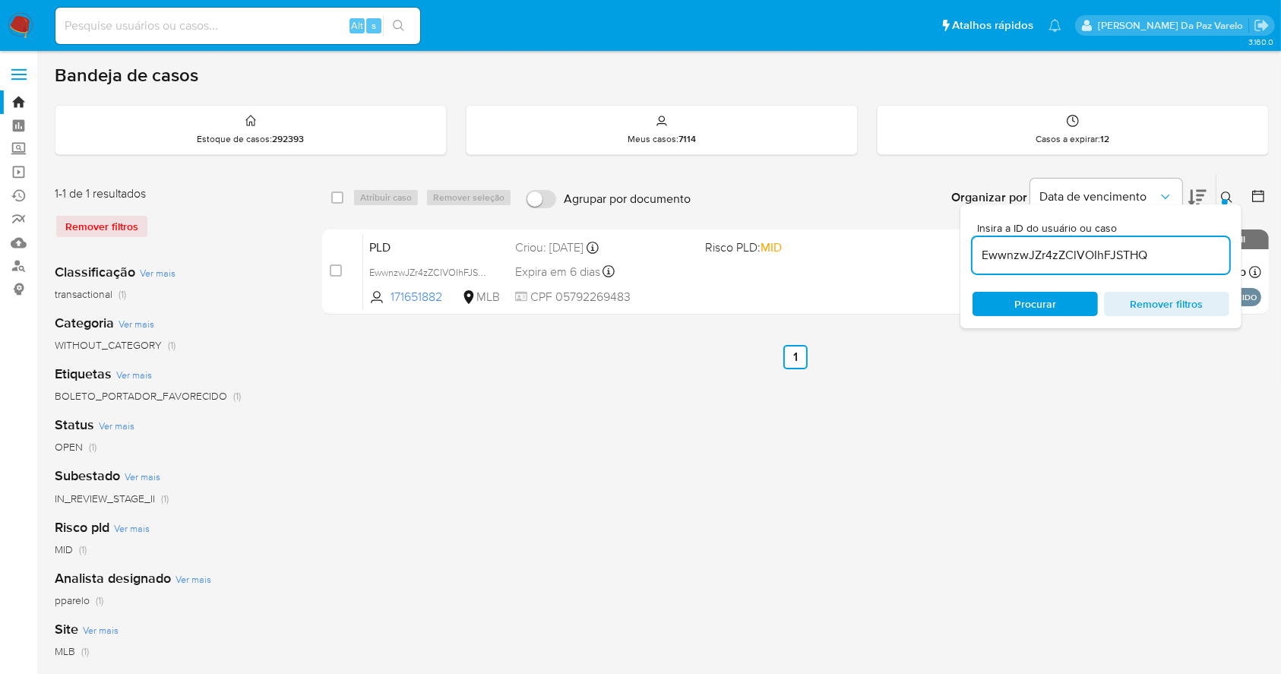
click at [1222, 202] on div at bounding box center [1225, 202] width 6 height 6
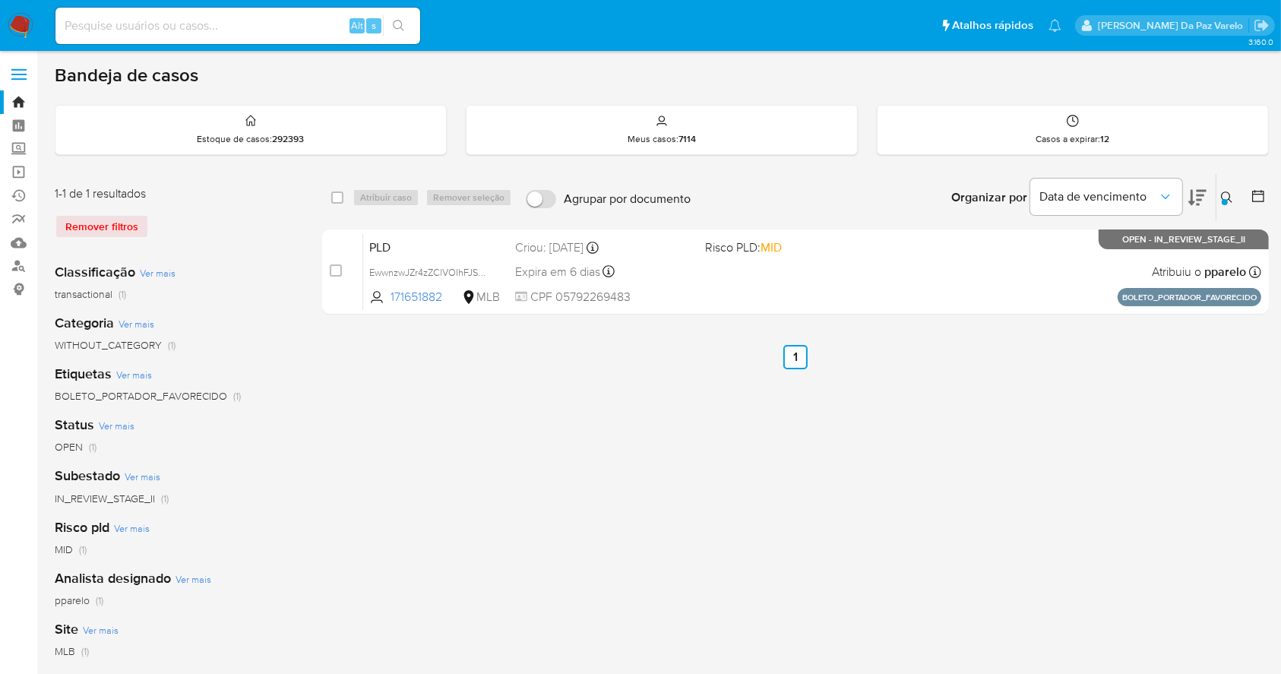
click at [650, 528] on div "select-all-cases-checkbox Atribuir caso Remover seleção Agrupar por documento O…" at bounding box center [795, 506] width 947 height 667
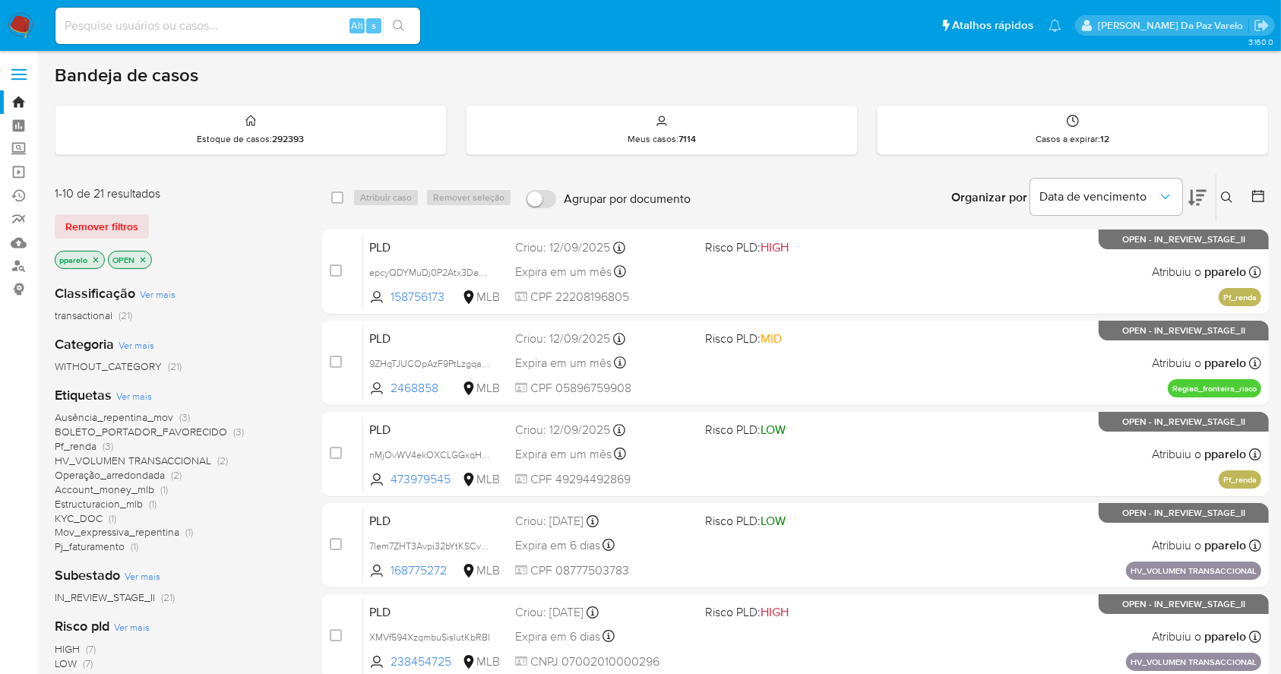
click at [1228, 194] on icon at bounding box center [1227, 197] width 12 height 12
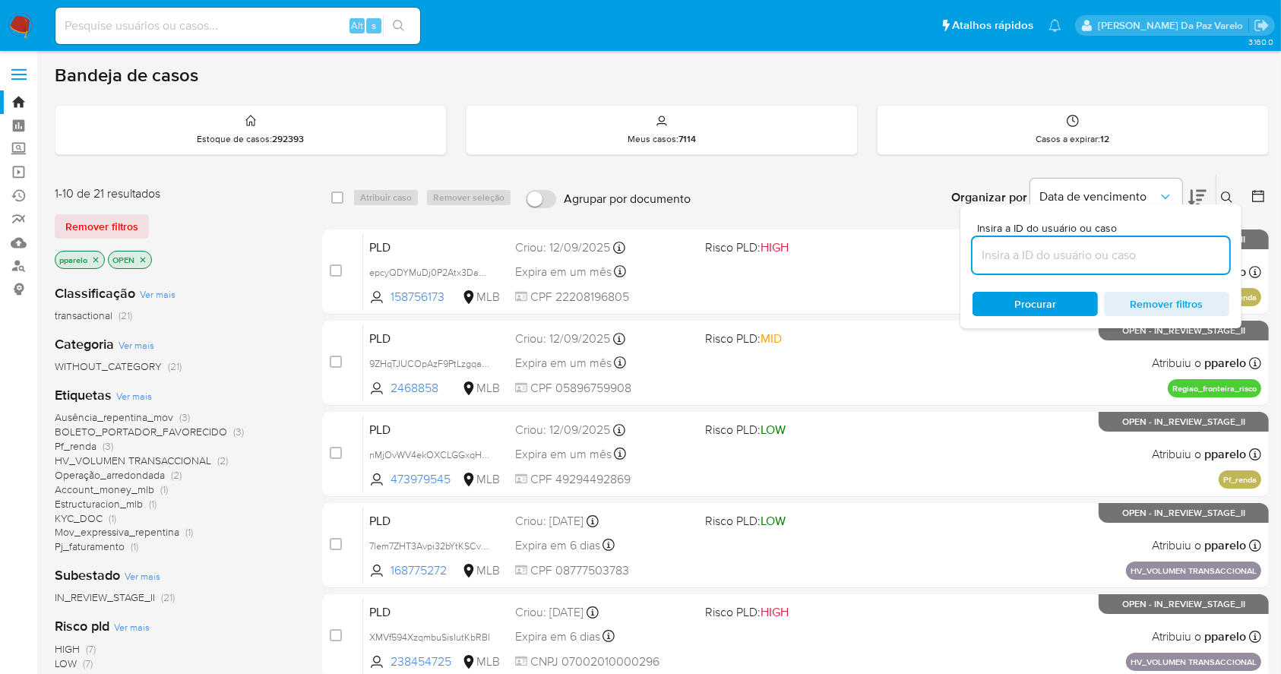
click at [1065, 258] on input at bounding box center [1101, 255] width 257 height 20
type input "rb79olf2CmDcAGUjwkCrZMa5"
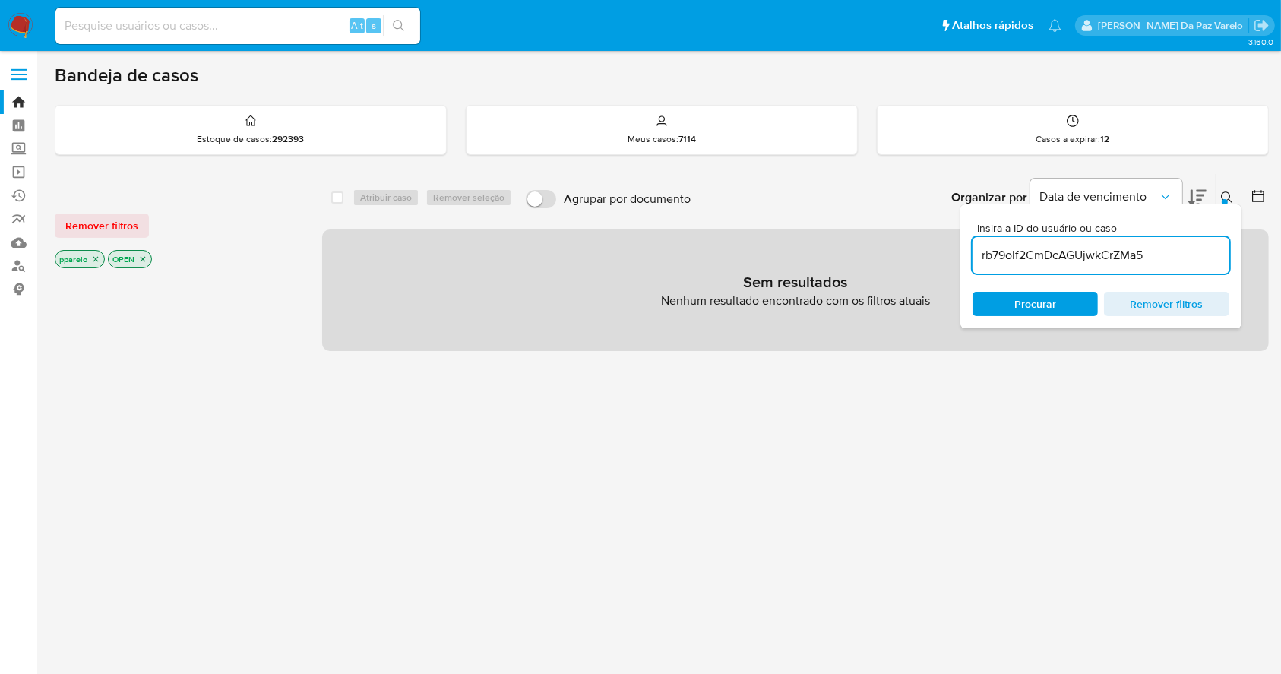
click at [94, 258] on icon "close-filter" at bounding box center [95, 259] width 9 height 9
click at [99, 250] on div "OPEN" at bounding box center [176, 260] width 243 height 21
drag, startPoint x: 90, startPoint y: 252, endPoint x: 87, endPoint y: 260, distance: 8.2
click at [90, 253] on p "OPEN" at bounding box center [76, 259] width 43 height 17
click at [87, 260] on icon "close-filter" at bounding box center [89, 259] width 5 height 5
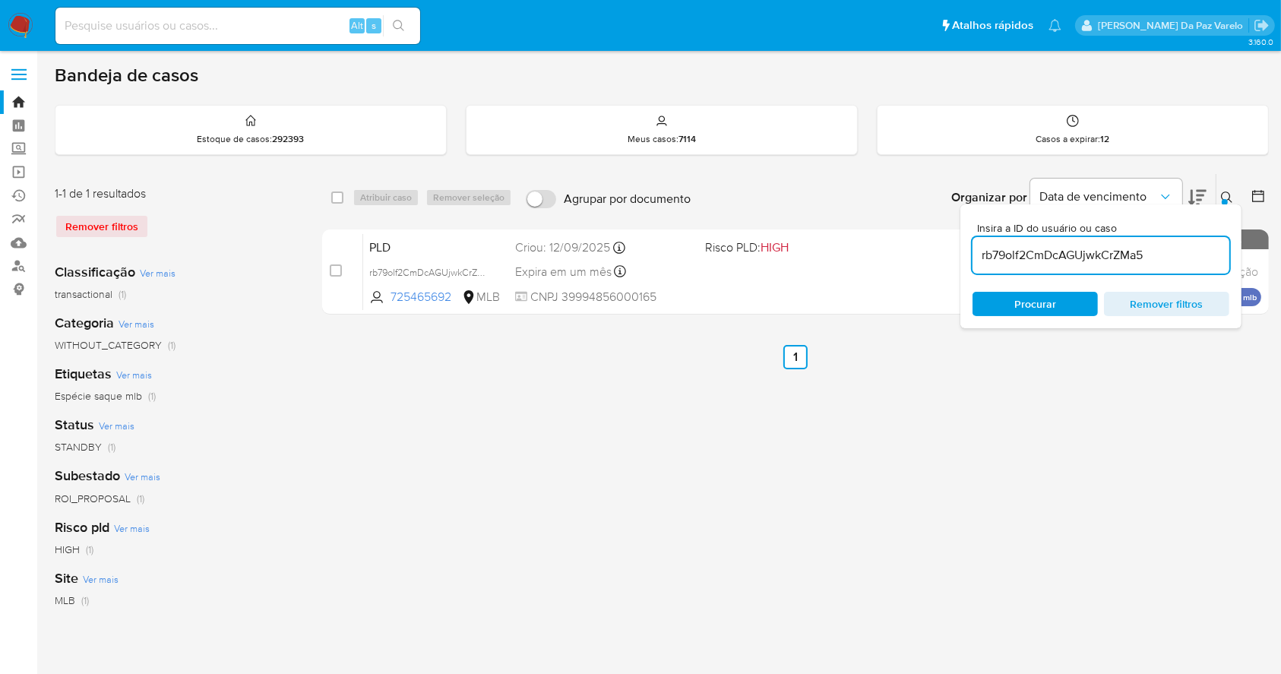
click at [346, 190] on div "select-all-cases-checkbox" at bounding box center [340, 197] width 18 height 18
click at [327, 197] on div "select-all-cases-checkbox Atribuir caso Remover seleção Agrupar por documento O…" at bounding box center [795, 197] width 947 height 47
click at [334, 197] on input "checkbox" at bounding box center [337, 197] width 12 height 12
checkbox input "true"
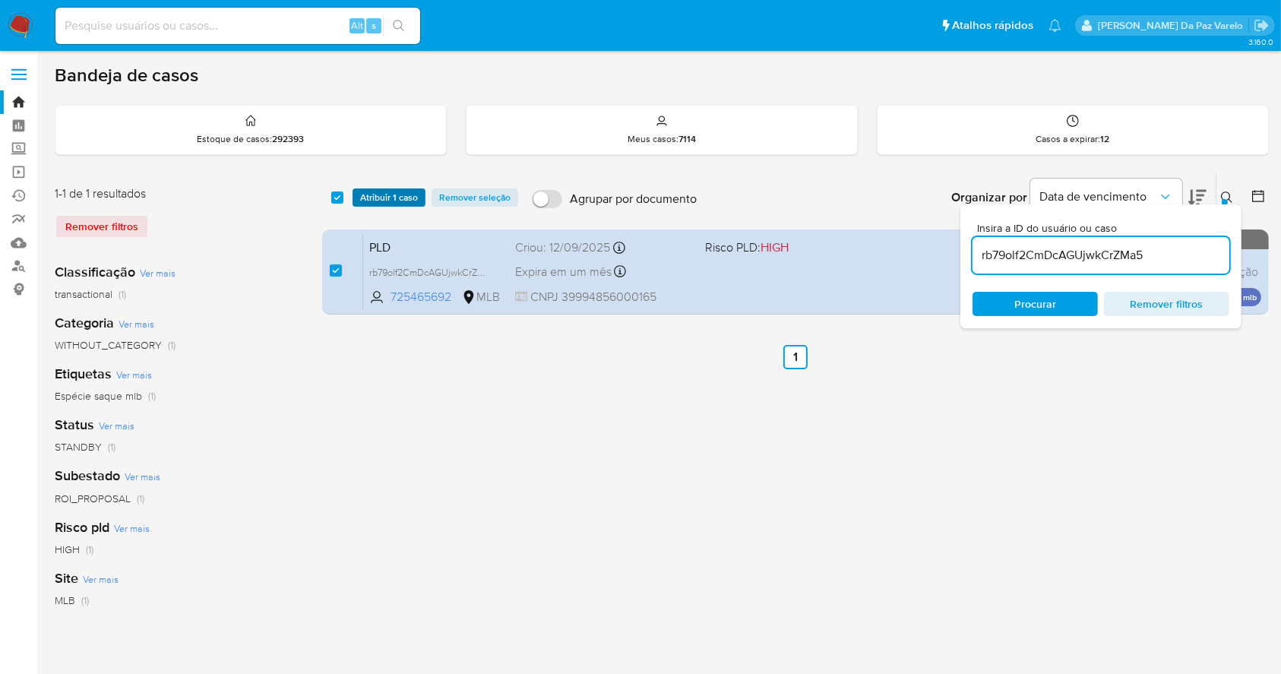
click at [383, 200] on span "Atribuir 1 caso" at bounding box center [389, 197] width 58 height 15
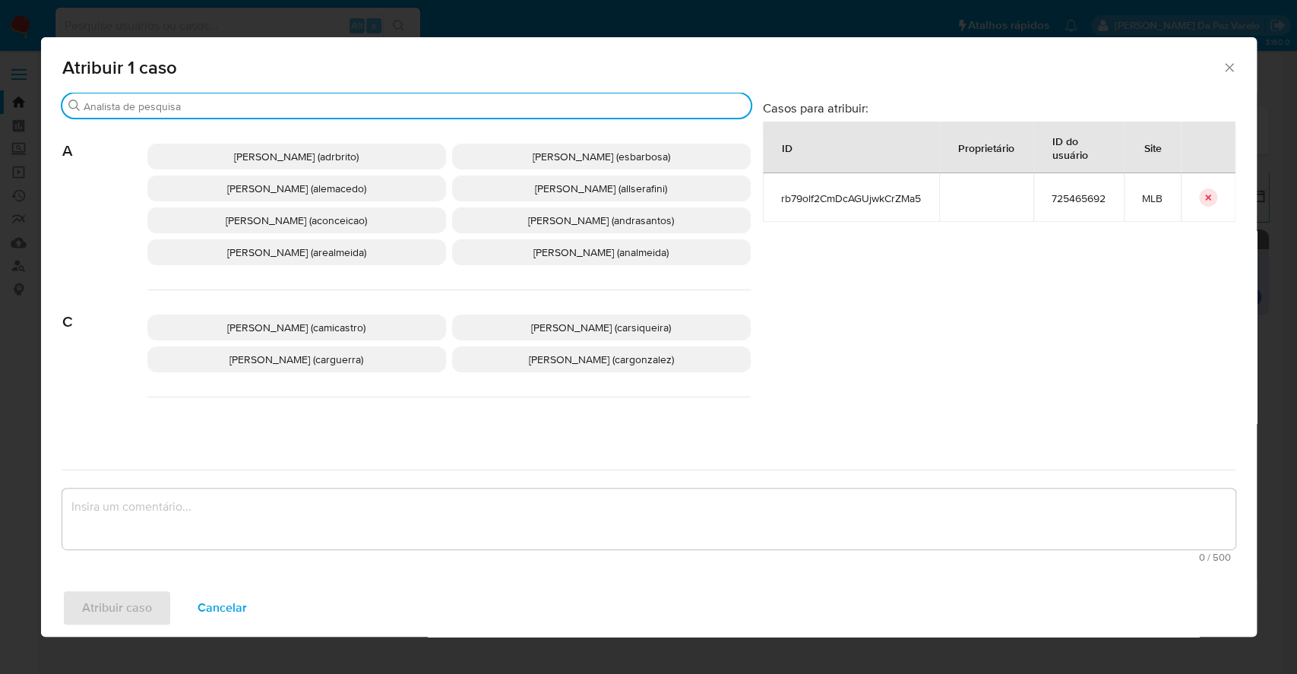
click at [371, 112] on input "Buscar" at bounding box center [414, 107] width 661 height 14
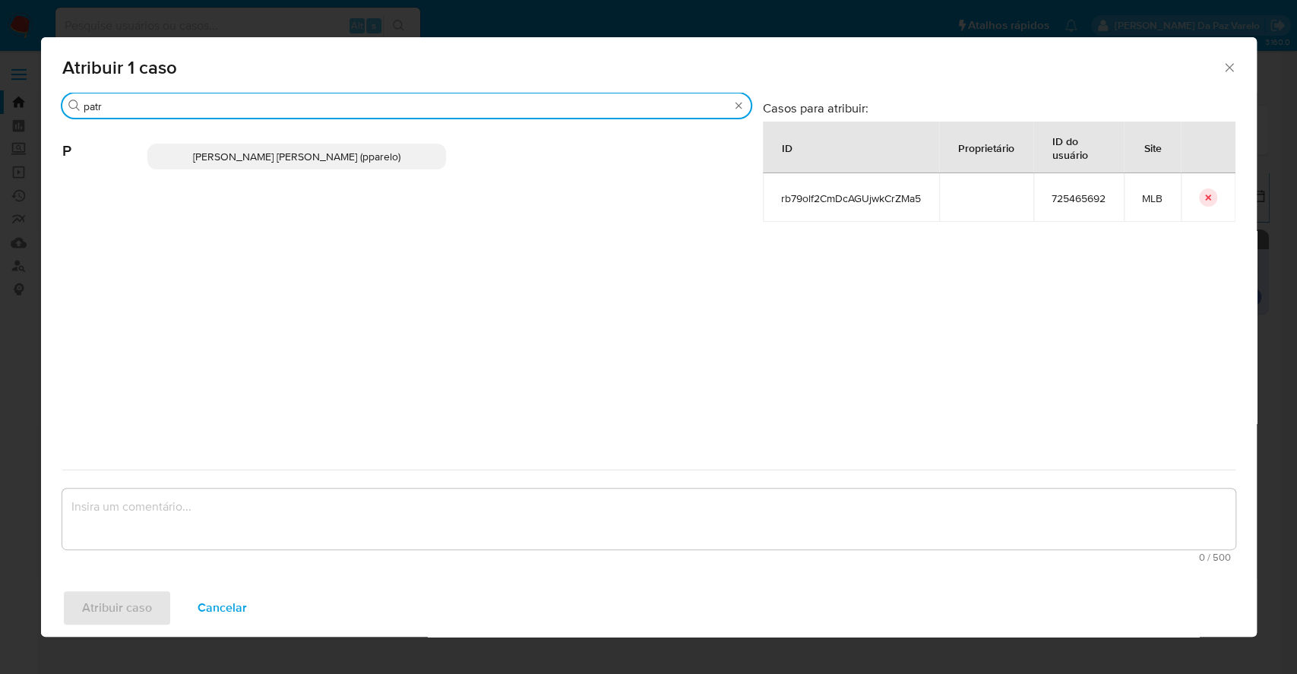
type input "patr"
click at [376, 144] on p "[PERSON_NAME] [PERSON_NAME] (pparelo)" at bounding box center [296, 157] width 299 height 26
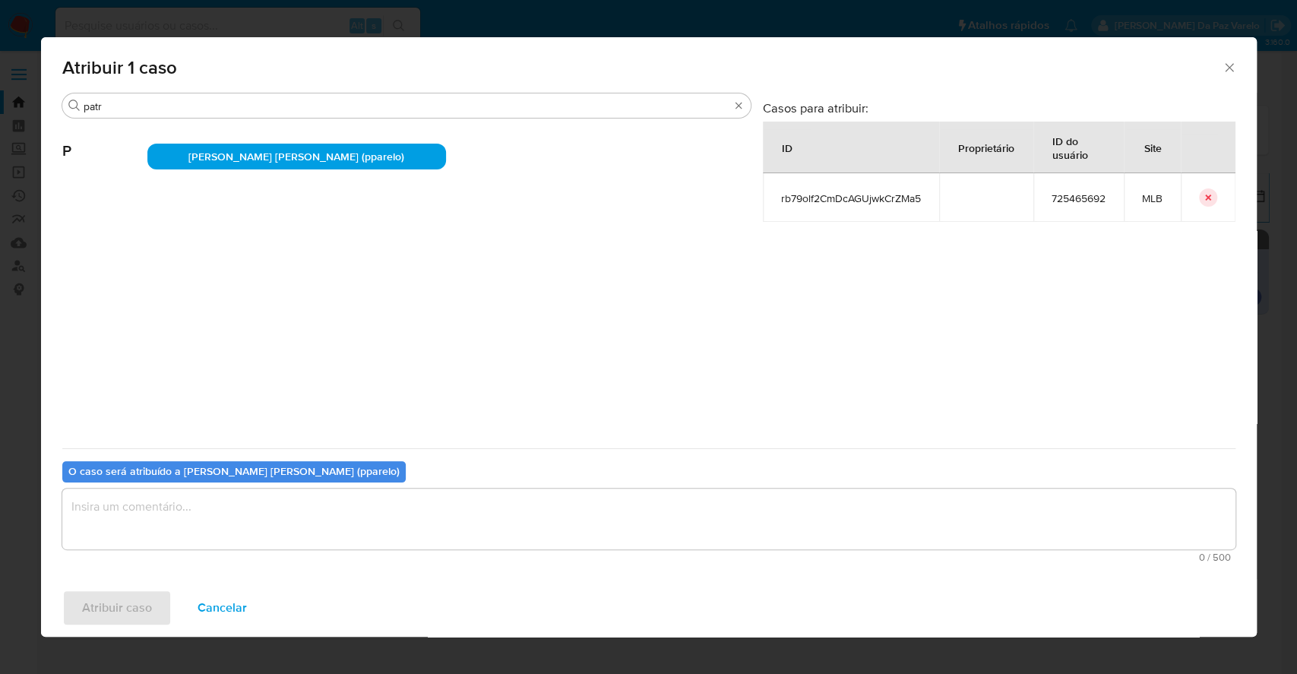
click at [365, 155] on span "[PERSON_NAME] [PERSON_NAME] (pparelo)" at bounding box center [296, 156] width 216 height 15
click at [333, 500] on textarea "assign-modal" at bounding box center [648, 519] width 1173 height 61
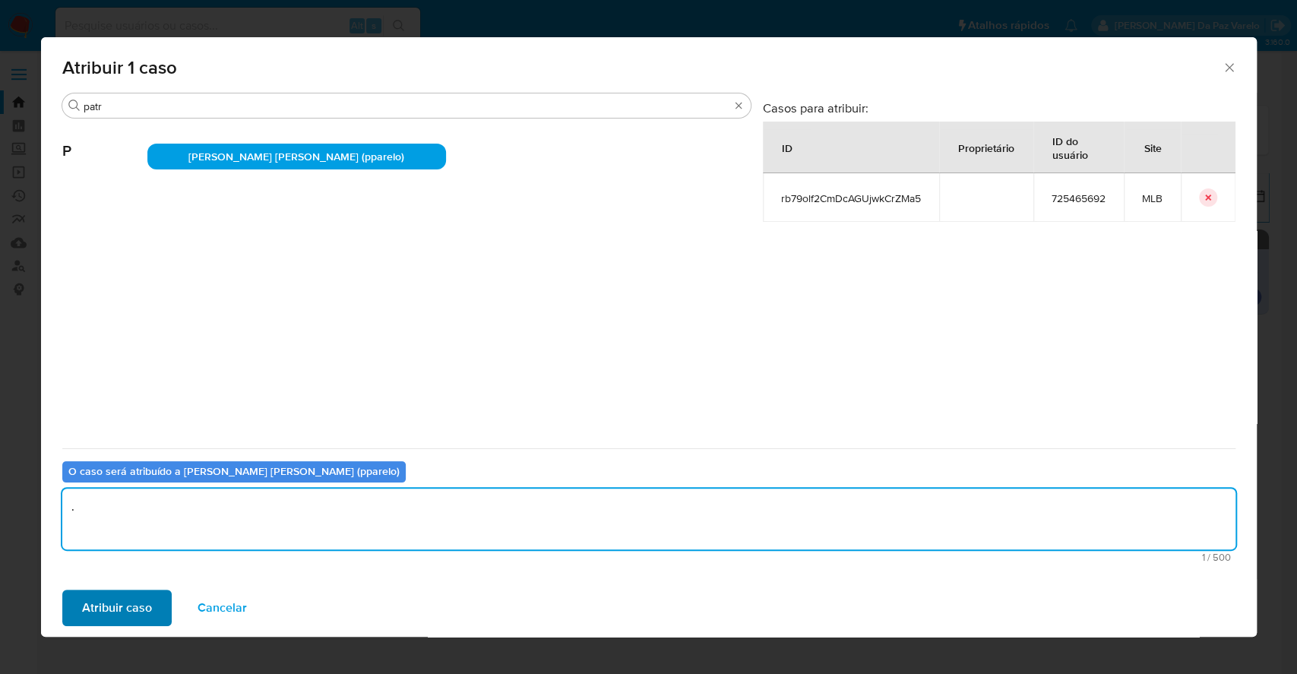
type textarea "."
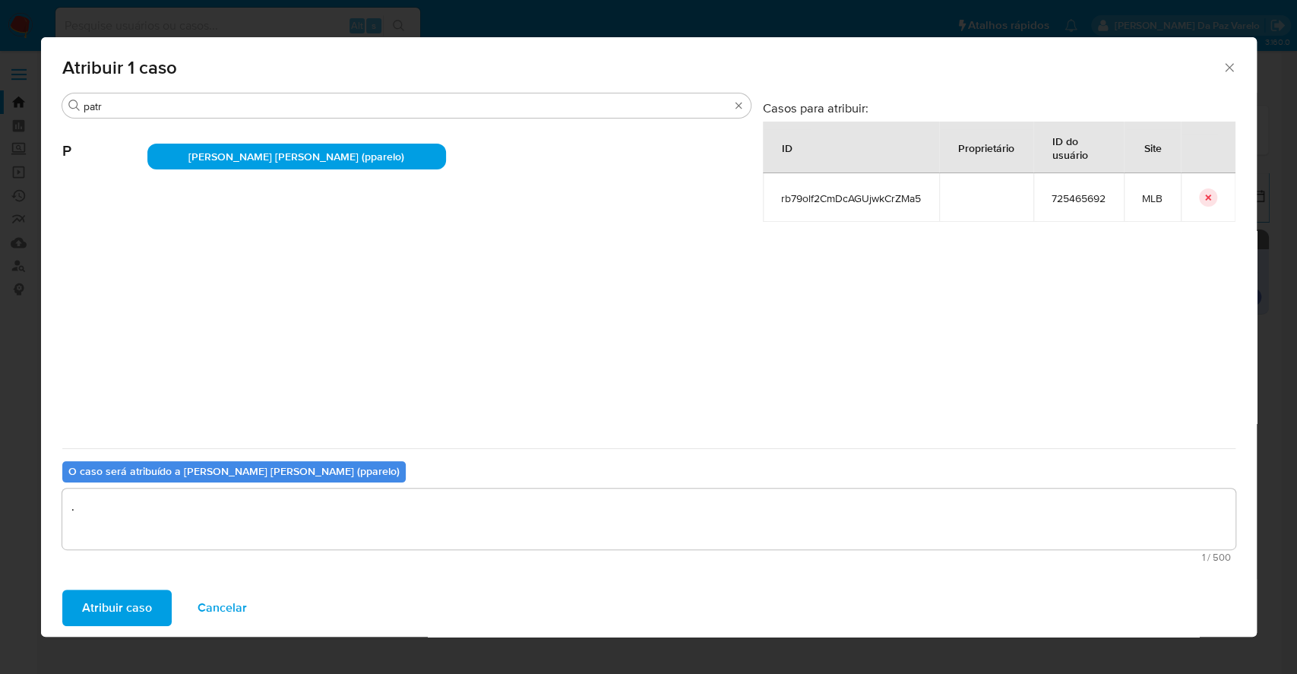
click at [109, 615] on span "Atribuir caso" at bounding box center [117, 607] width 70 height 33
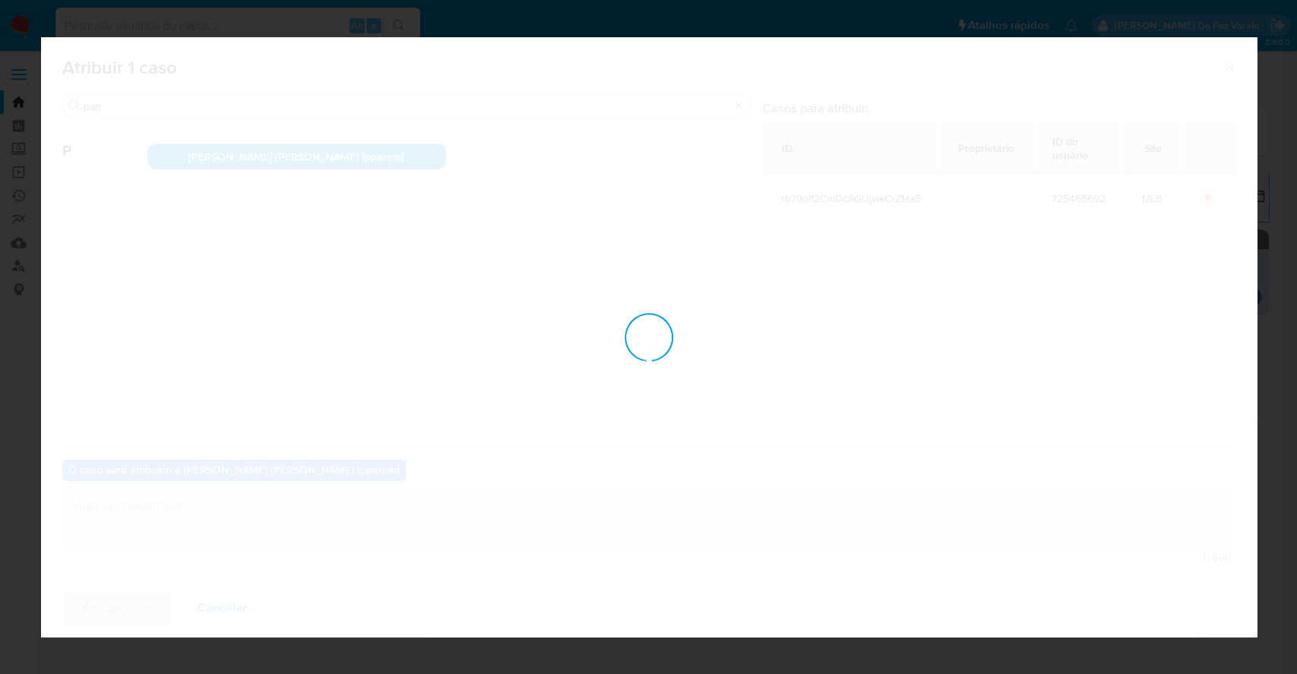
checkbox input "false"
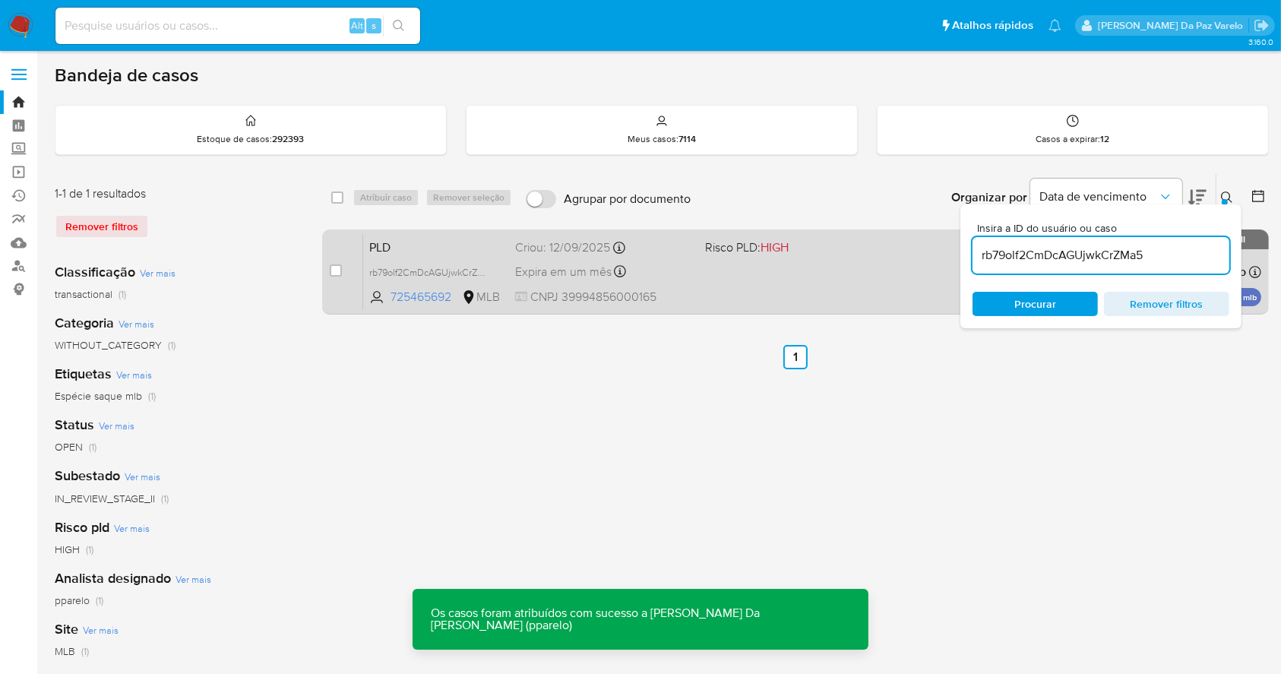
click at [704, 277] on div "PLD rb79olf2CmDcAGUjwkCrZMa5 725465692 MLB Risco PLD: HIGH Criou: [DATE] Criou:…" at bounding box center [812, 271] width 898 height 77
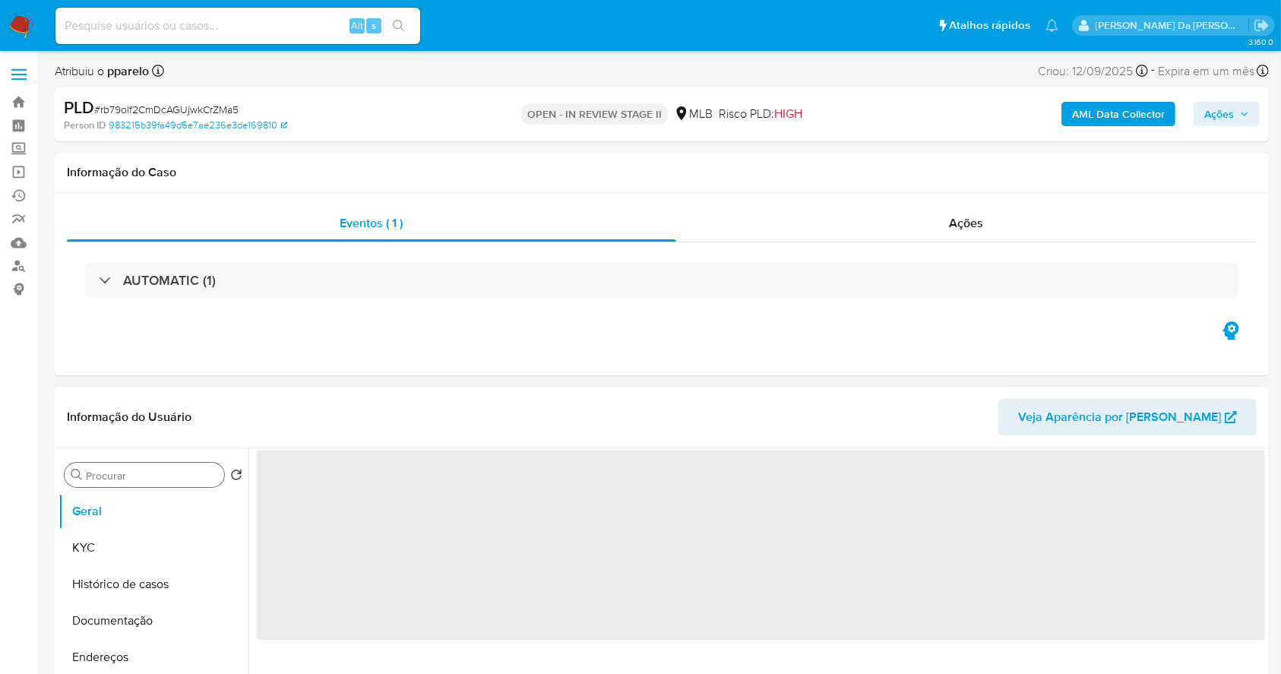
click at [117, 471] on input "Procurar" at bounding box center [152, 476] width 132 height 14
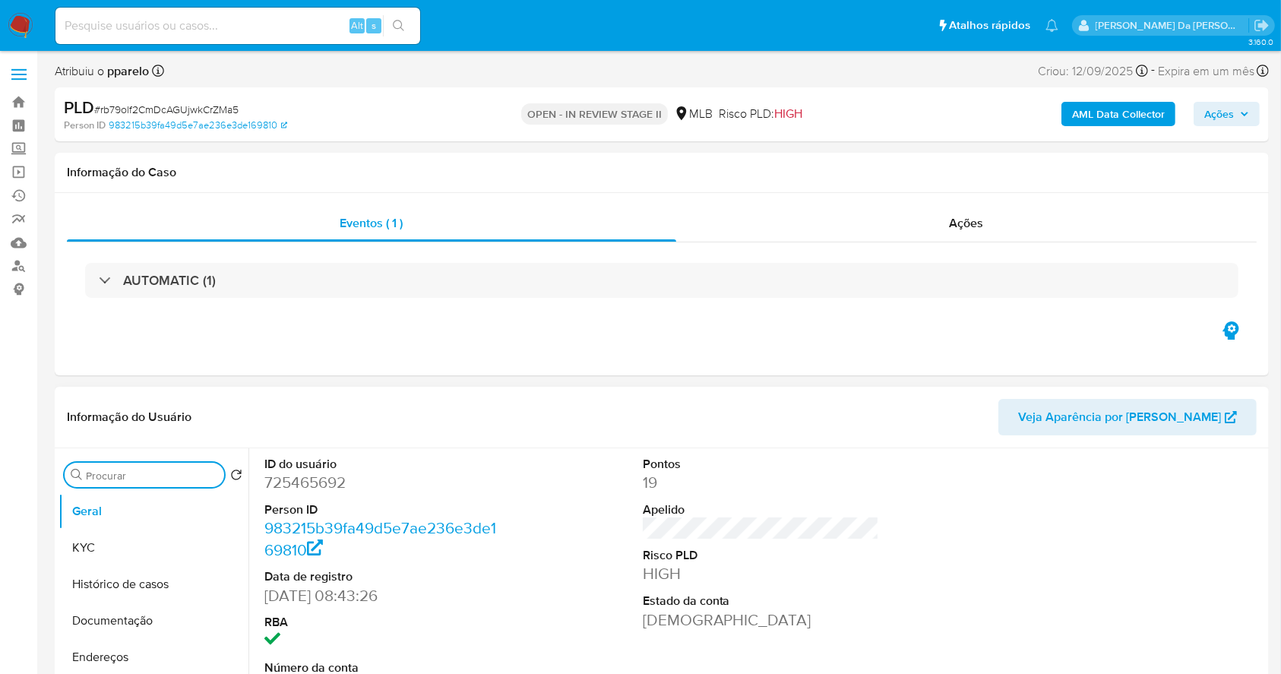
select select "10"
type input "ane"
click at [123, 562] on button "Anexos" at bounding box center [148, 548] width 178 height 36
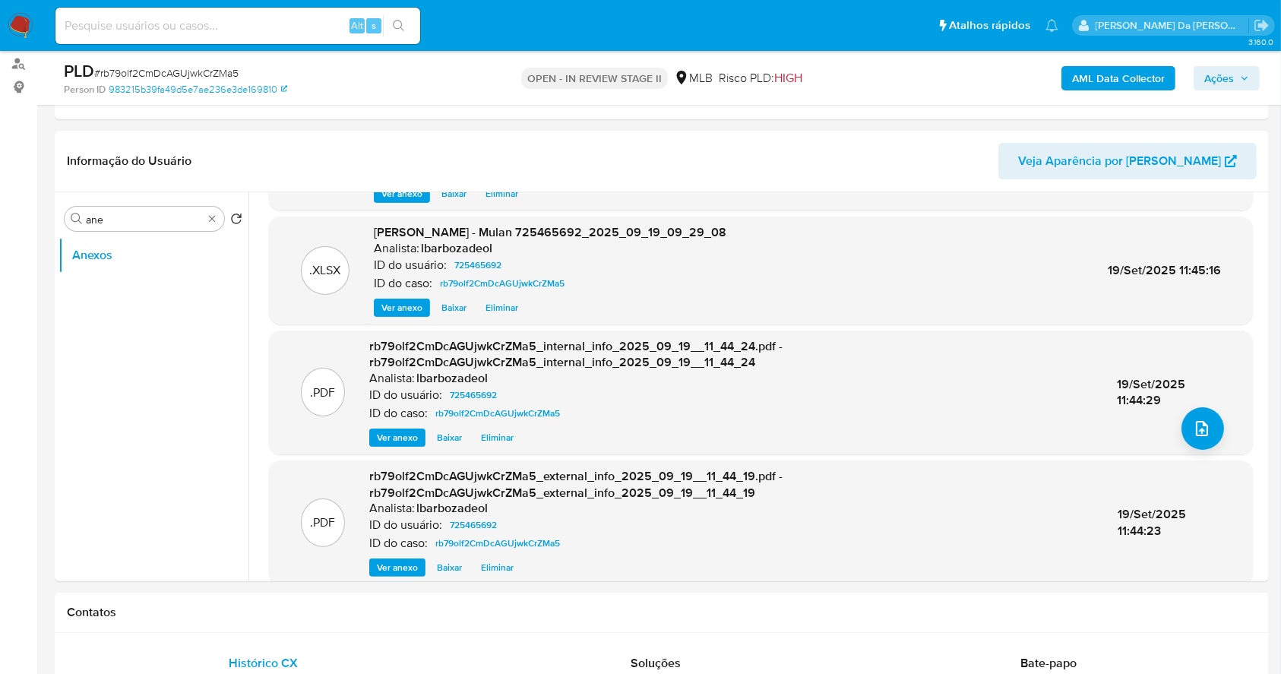
scroll to position [160, 0]
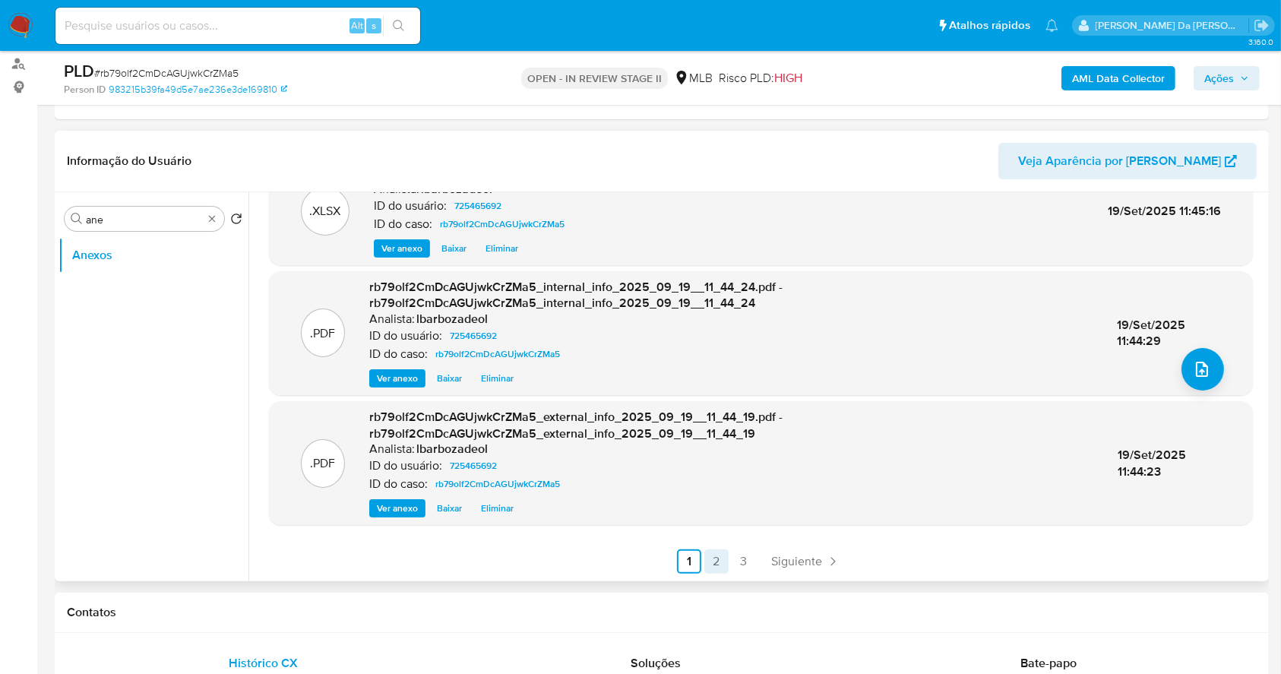
click at [717, 568] on link "2" at bounding box center [716, 561] width 24 height 24
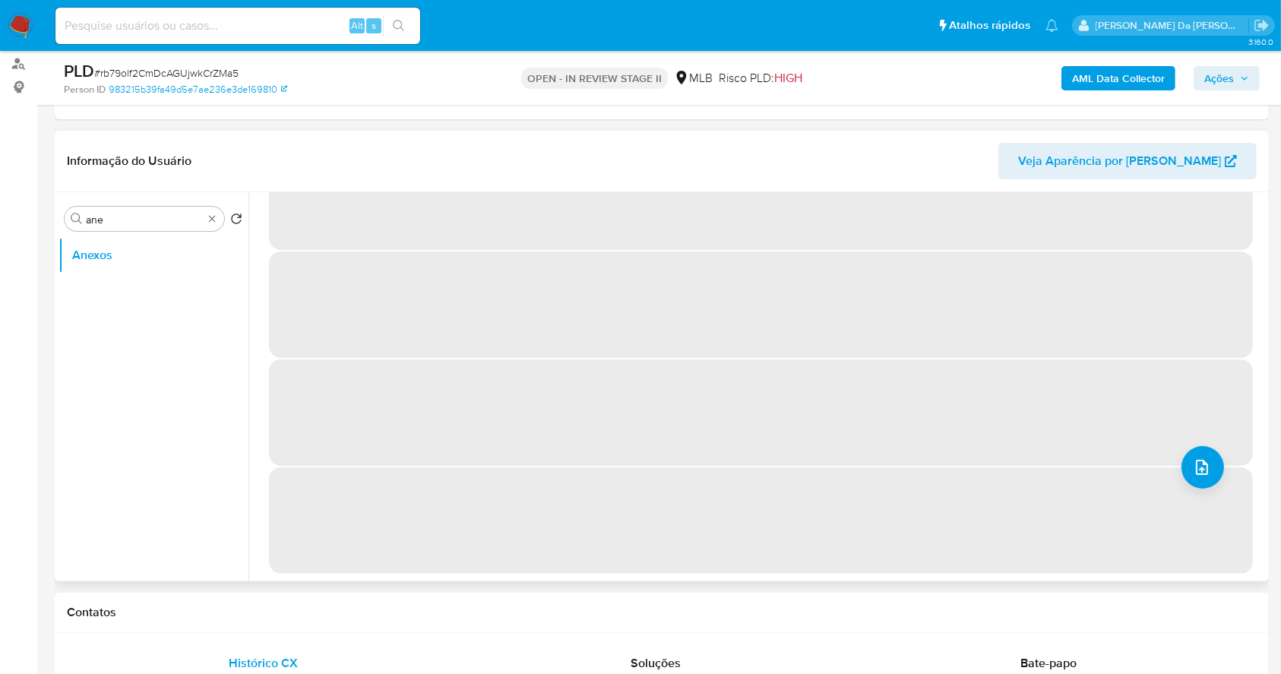
scroll to position [0, 0]
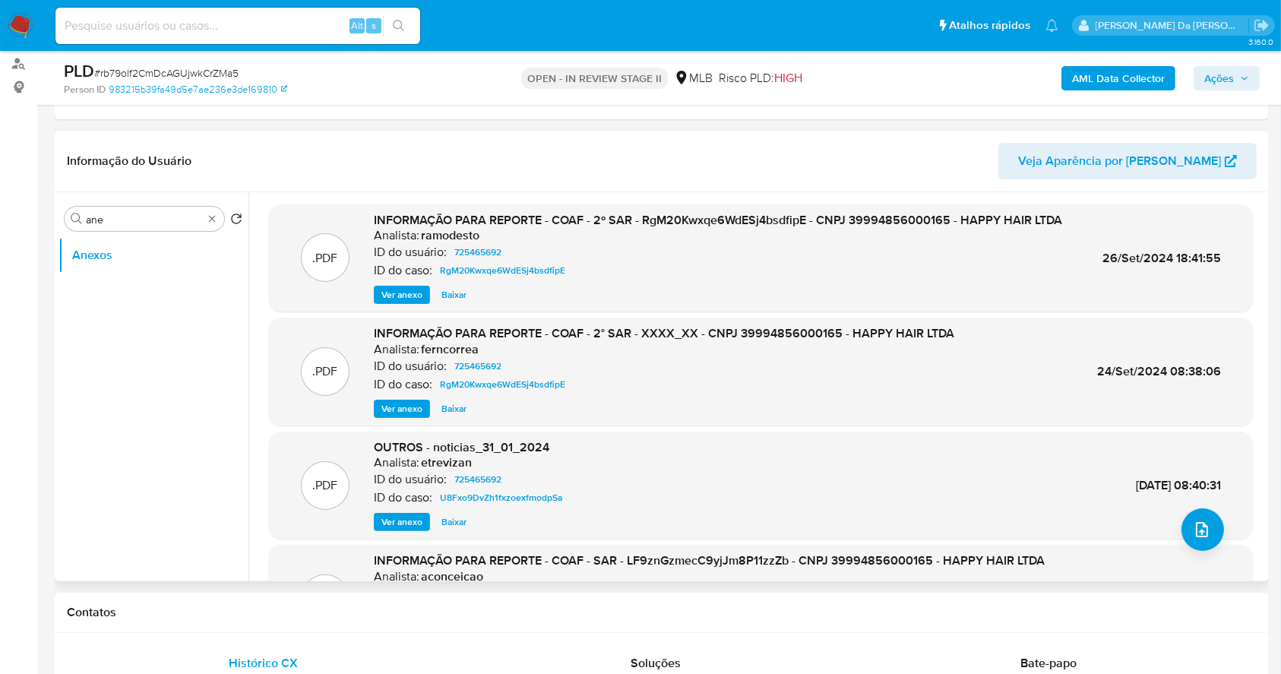
click at [409, 287] on span "Ver anexo" at bounding box center [401, 294] width 41 height 15
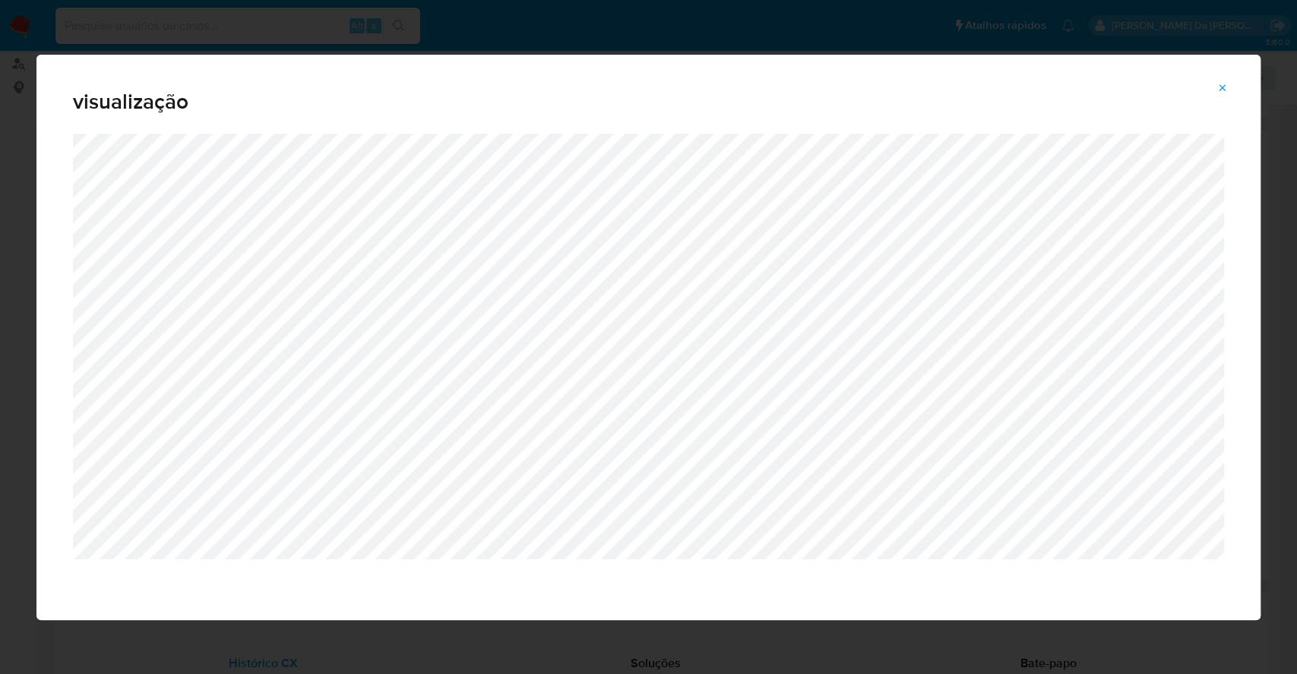
click at [1222, 88] on icon "Attachment preview" at bounding box center [1223, 87] width 7 height 7
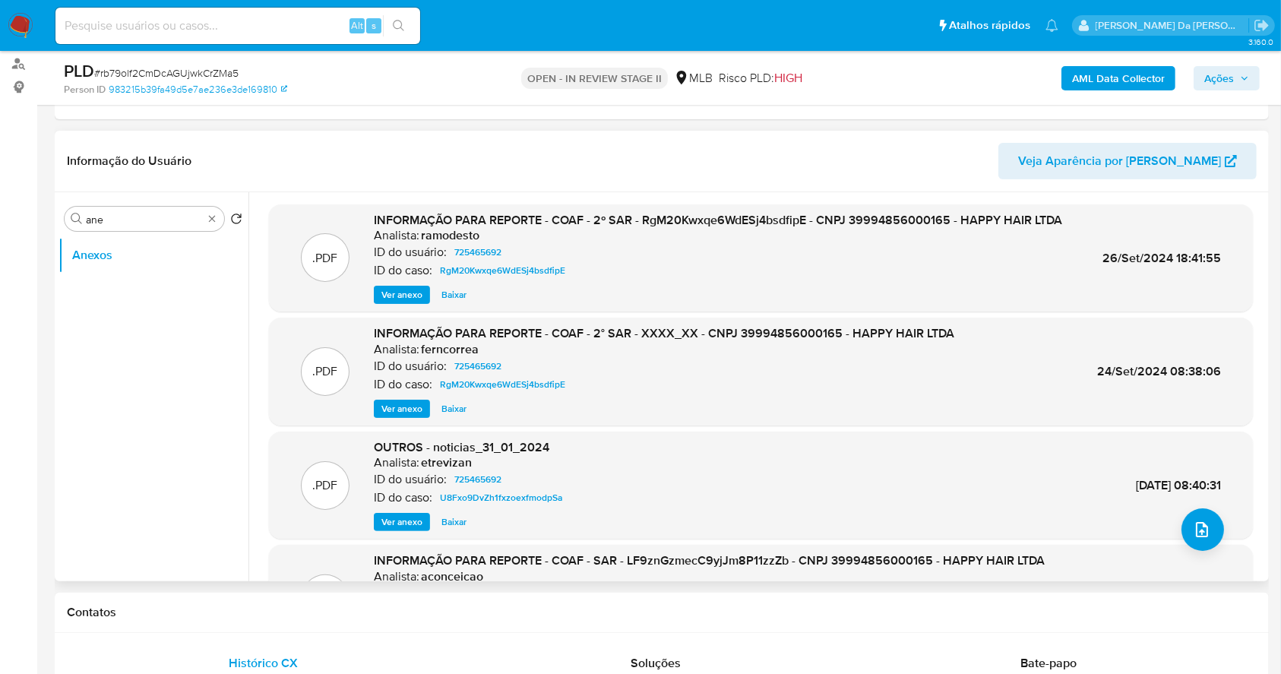
click at [239, 24] on input at bounding box center [237, 26] width 365 height 20
paste input "dDIP221l6arIaYPiFyvyd0rs"
type input "dDIP221l6arIaYPiFyvyd0rs"
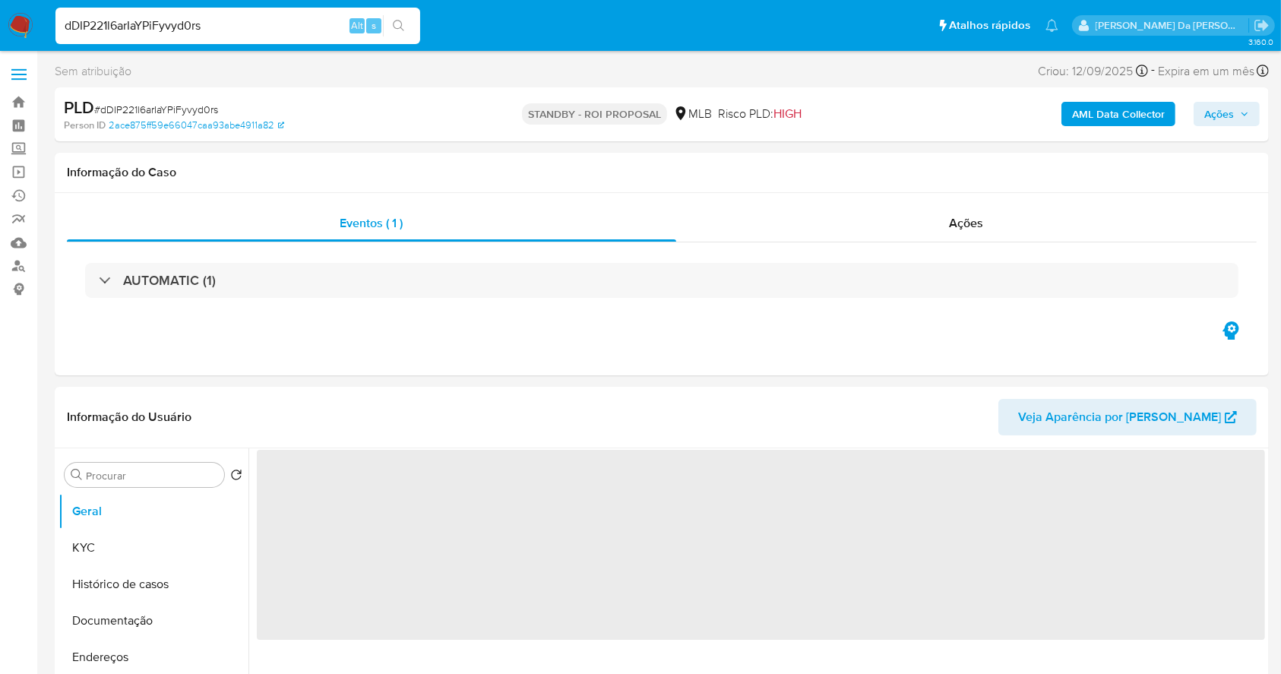
select select "10"
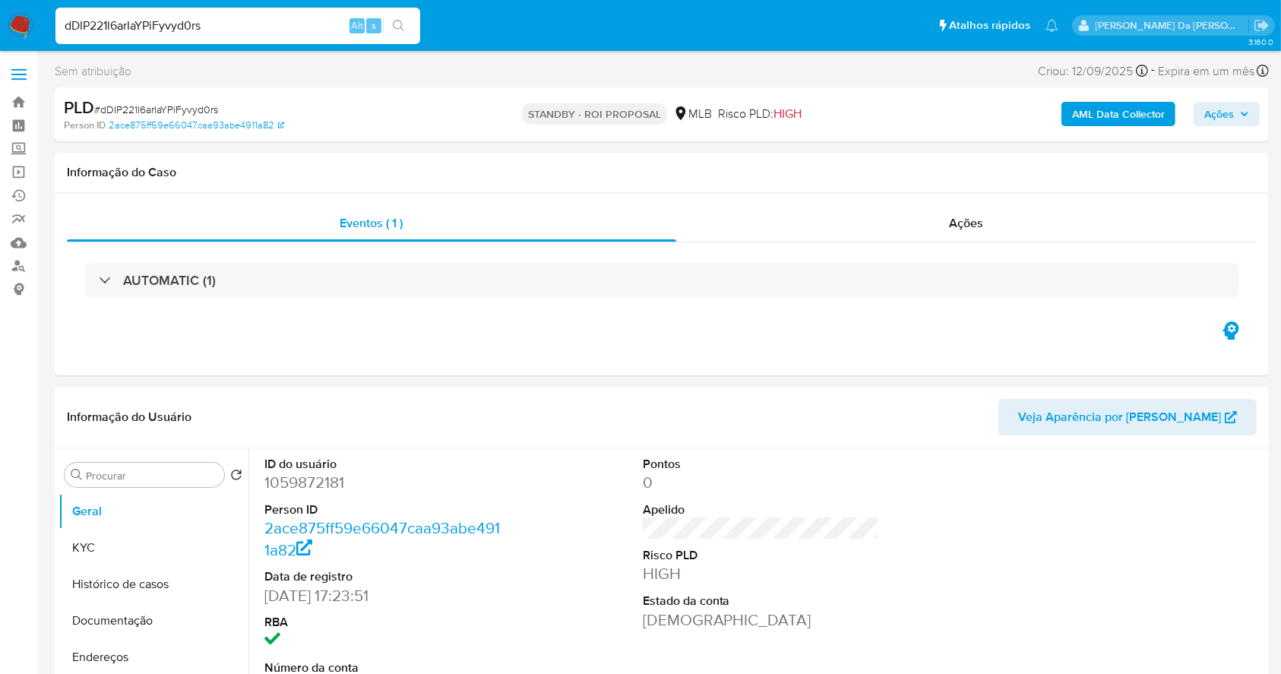
drag, startPoint x: 165, startPoint y: 587, endPoint x: 306, endPoint y: 543, distance: 148.0
click at [165, 587] on button "Histórico de casos" at bounding box center [154, 584] width 190 height 36
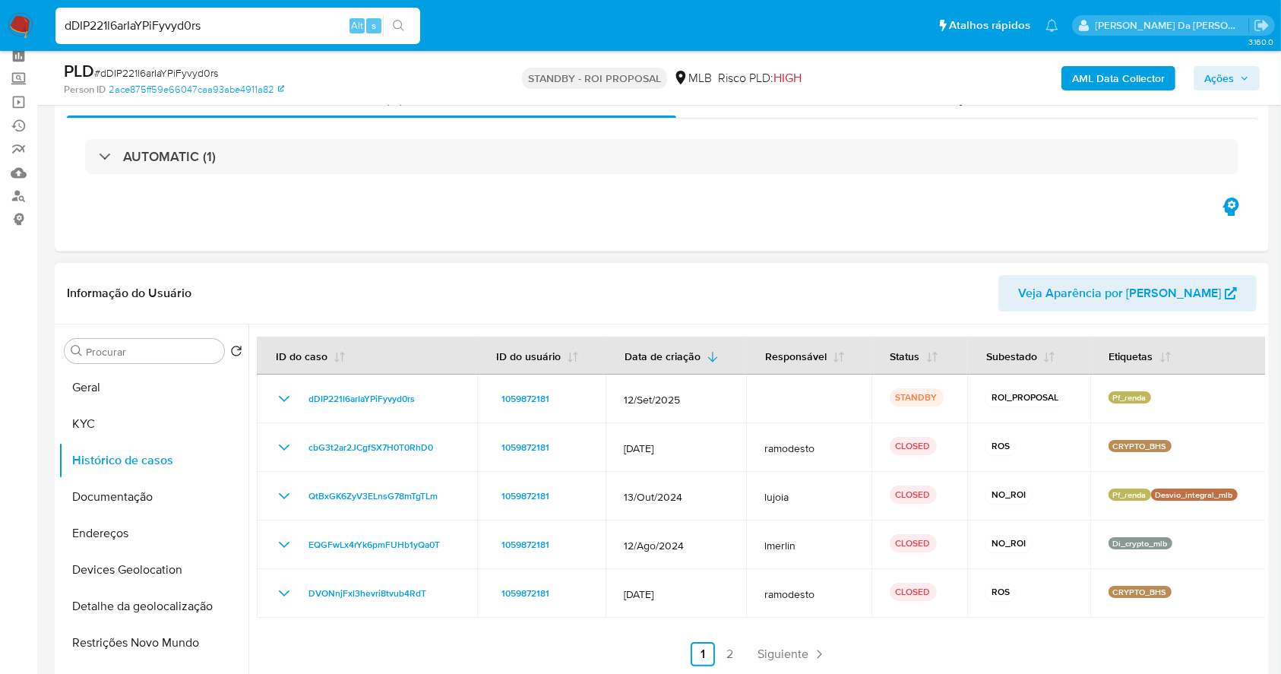
scroll to position [101, 0]
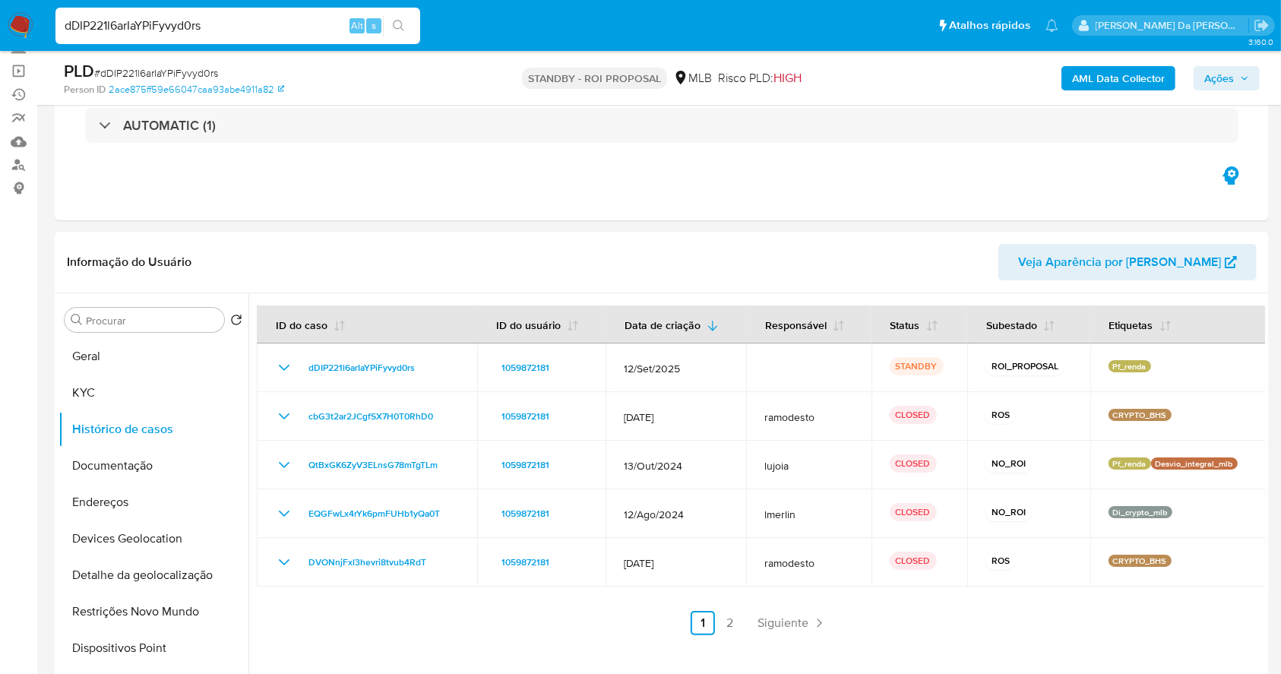
click at [247, 16] on input "dDIP221l6arIaYPiFyvyd0rs" at bounding box center [237, 26] width 365 height 20
click at [248, 16] on input "dDIP221l6arIaYPiFyvyd0rs" at bounding box center [237, 26] width 365 height 20
click at [122, 363] on button "Geral" at bounding box center [148, 356] width 178 height 36
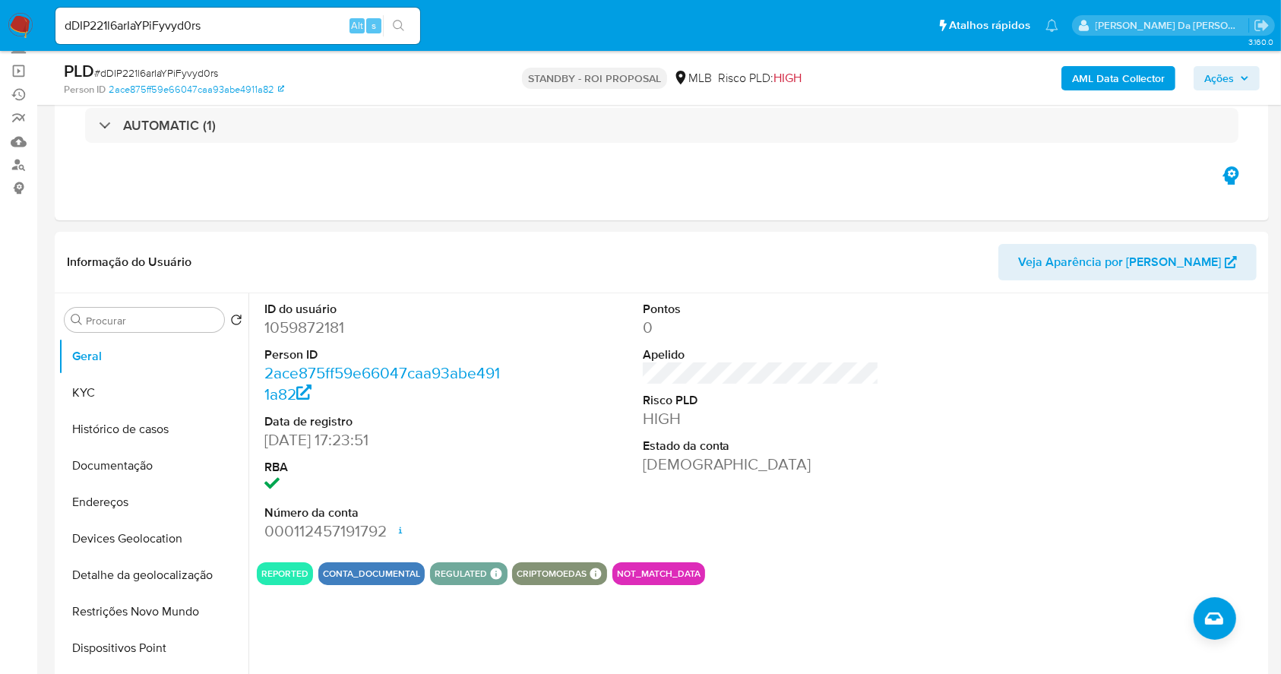
click at [249, 25] on input "dDIP221l6arIaYPiFyvyd0rs" at bounding box center [237, 26] width 365 height 20
paste input "U4PjTy6jdgVwUdjSWIApxzER"
type input "U4PjTy6jdgVwUdjSWIApxzER"
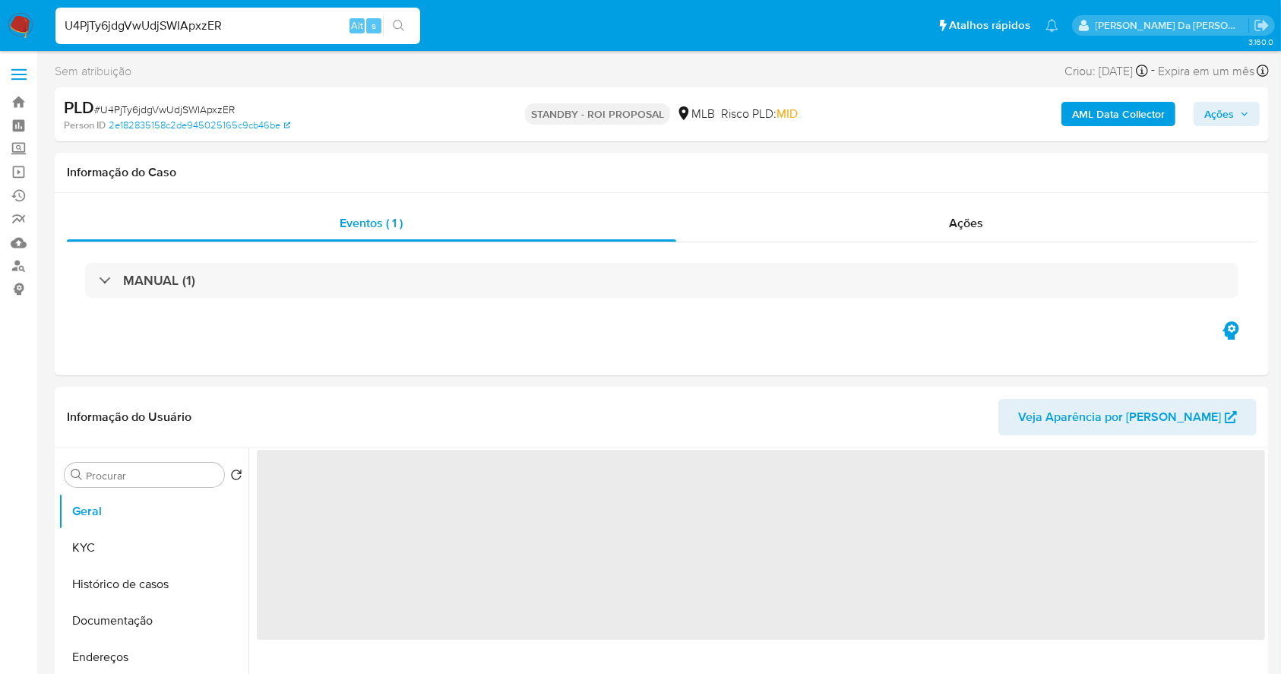
click at [14, 21] on img at bounding box center [21, 26] width 26 height 26
select select "10"
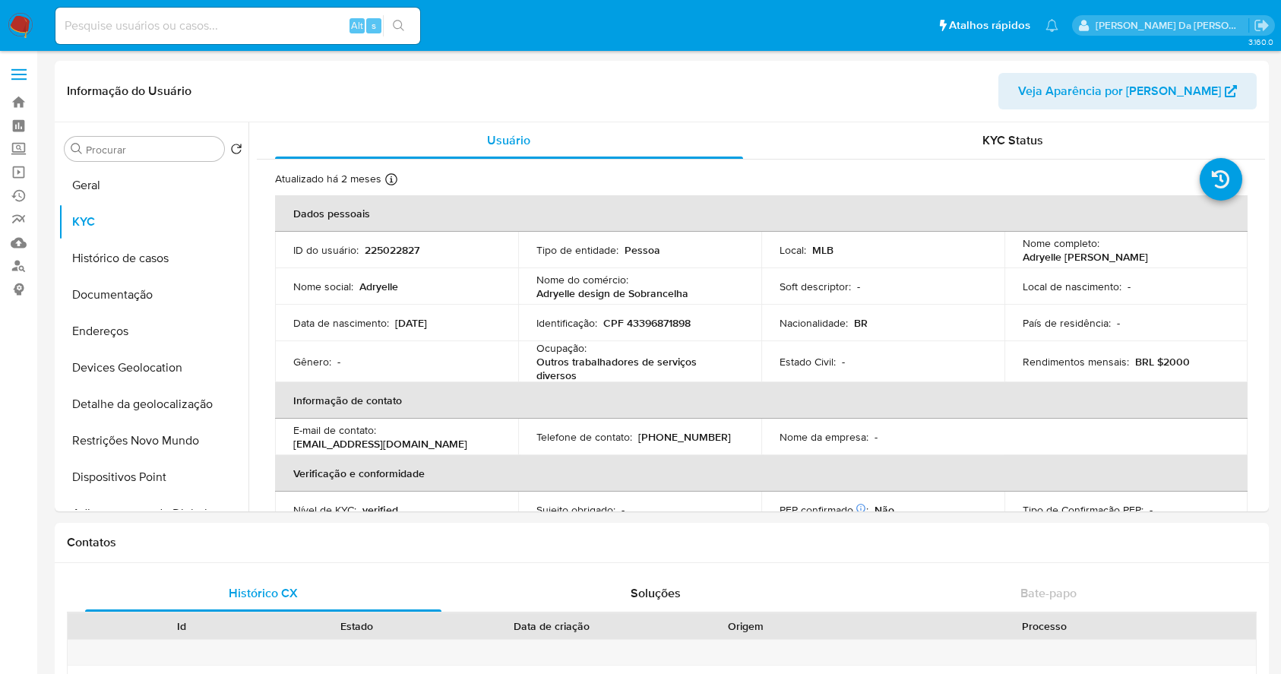
select select "10"
click at [156, 295] on button "Documentação" at bounding box center [154, 295] width 190 height 36
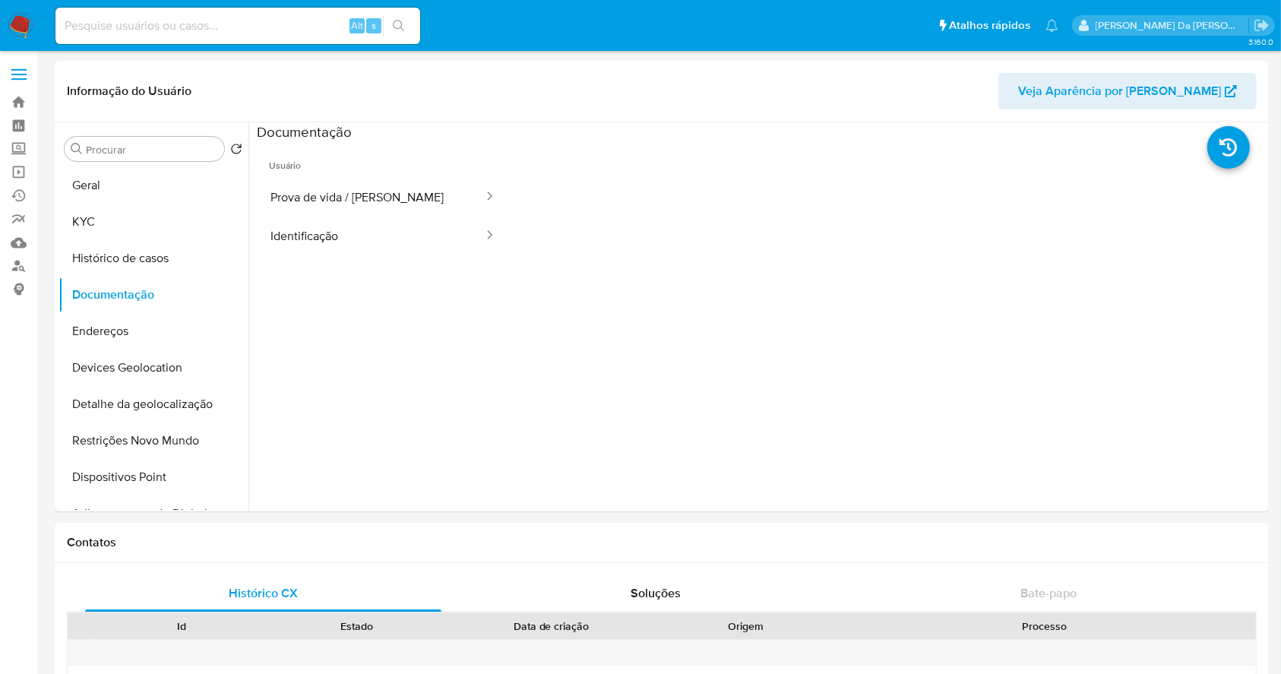
click at [227, 42] on div "Alt s" at bounding box center [237, 26] width 365 height 36
click at [221, 33] on input at bounding box center [237, 26] width 365 height 20
paste input "rb79olf2CmDcAGUjwkCrZMa5"
type input "rb79olf2CmDcAGUjwkCrZMa5"
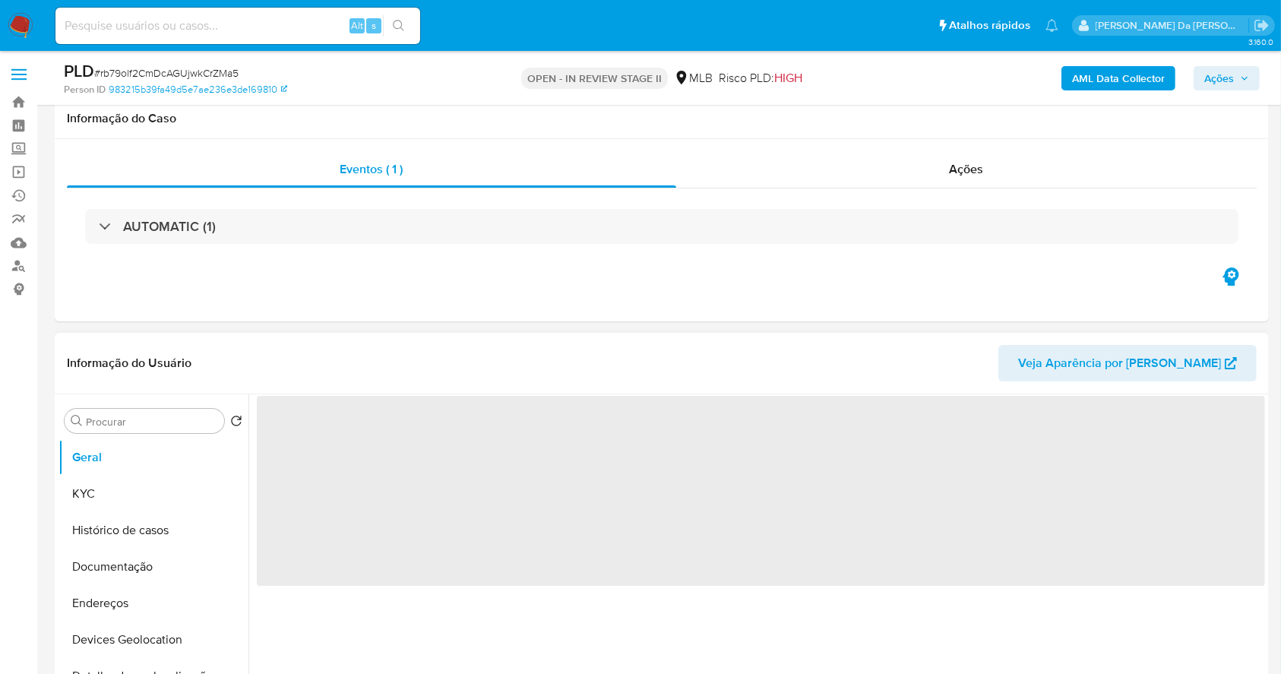
scroll to position [101, 0]
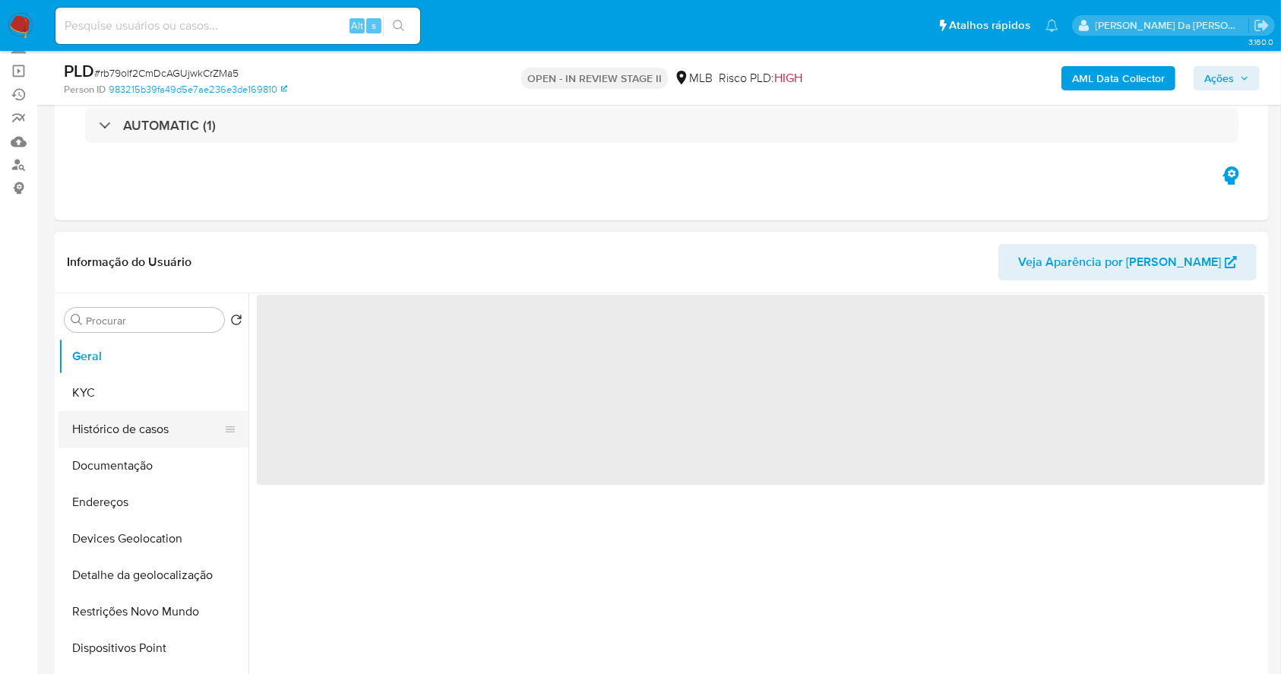
select select "10"
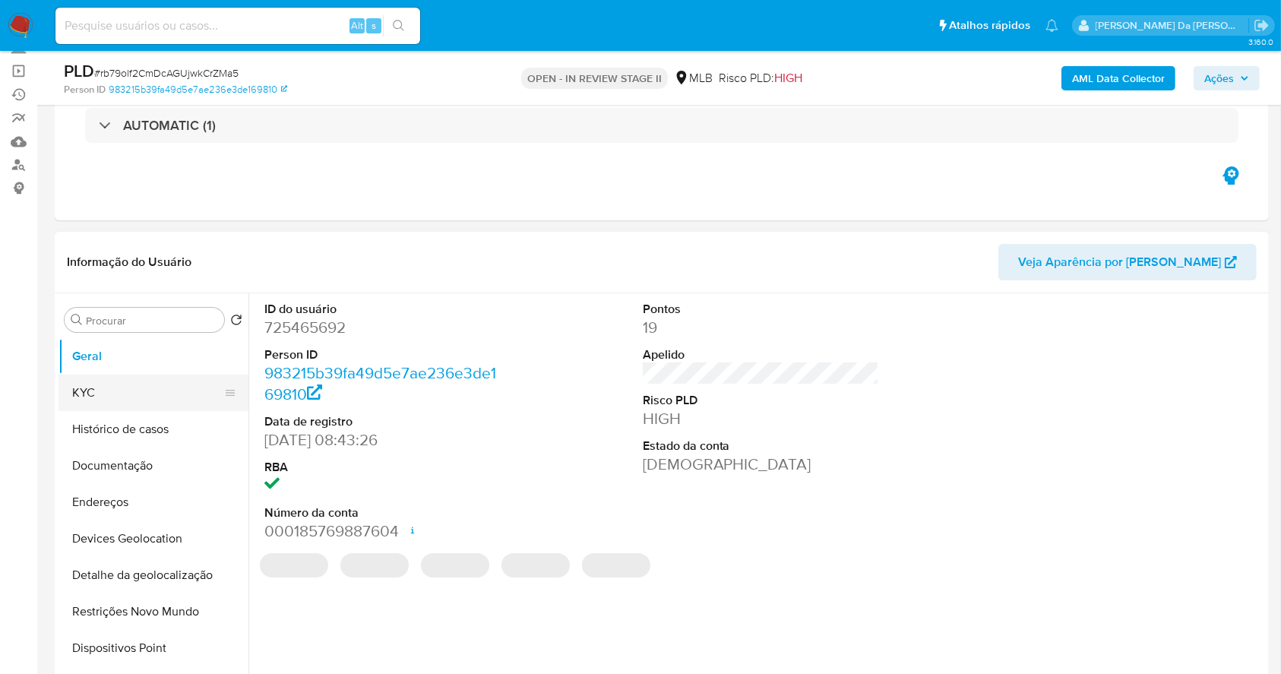
click at [111, 394] on button "KYC" at bounding box center [148, 393] width 178 height 36
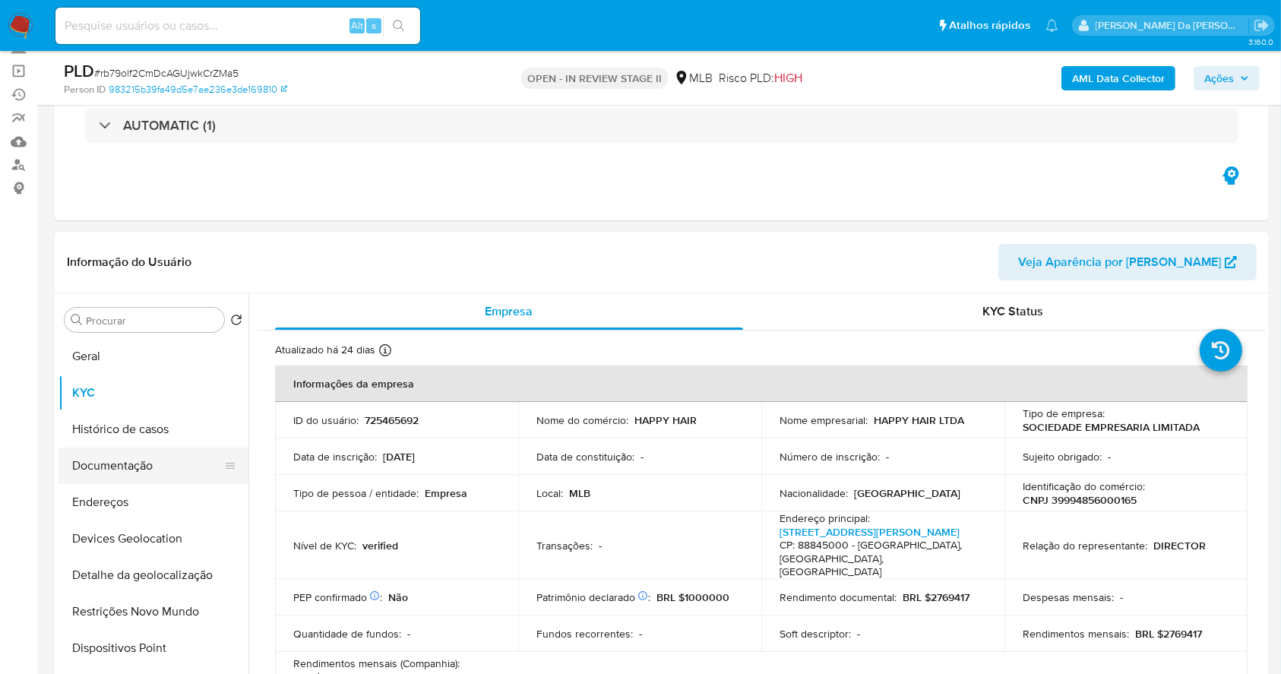
click at [128, 467] on button "Documentação" at bounding box center [148, 466] width 178 height 36
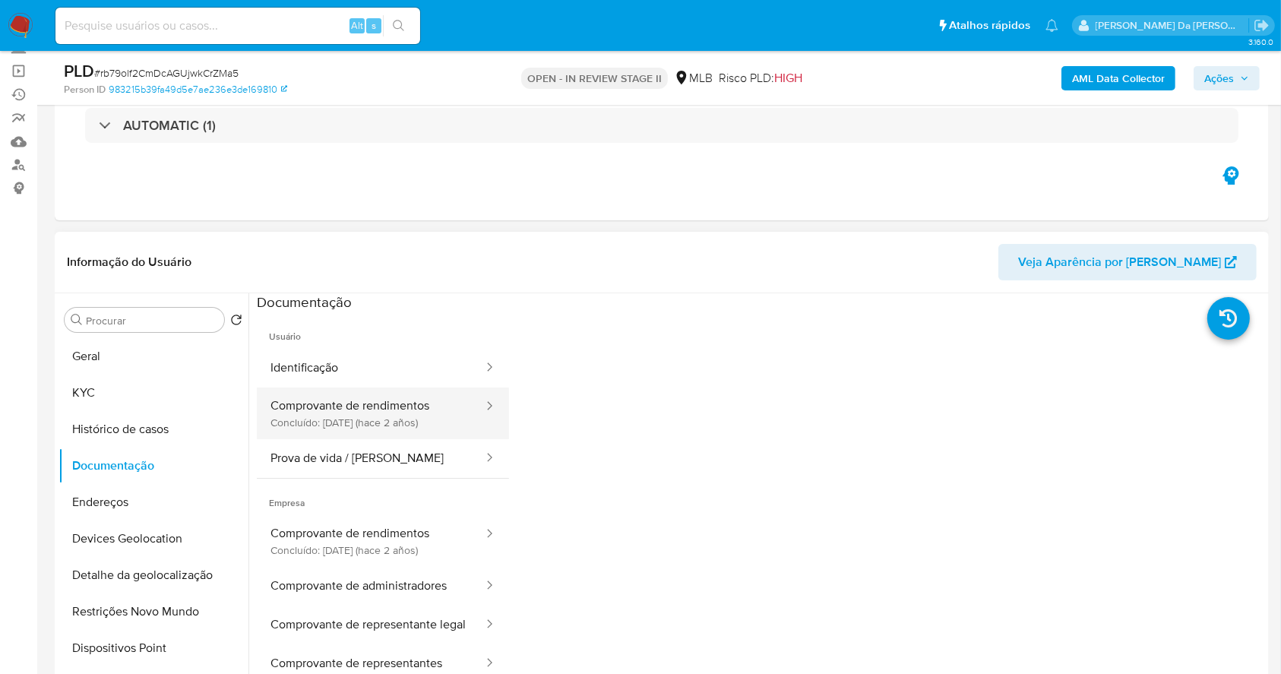
click at [397, 415] on button "Comprovante de rendimentos Concluído: 28/06/2023 (hace 2 años)" at bounding box center [371, 414] width 228 height 52
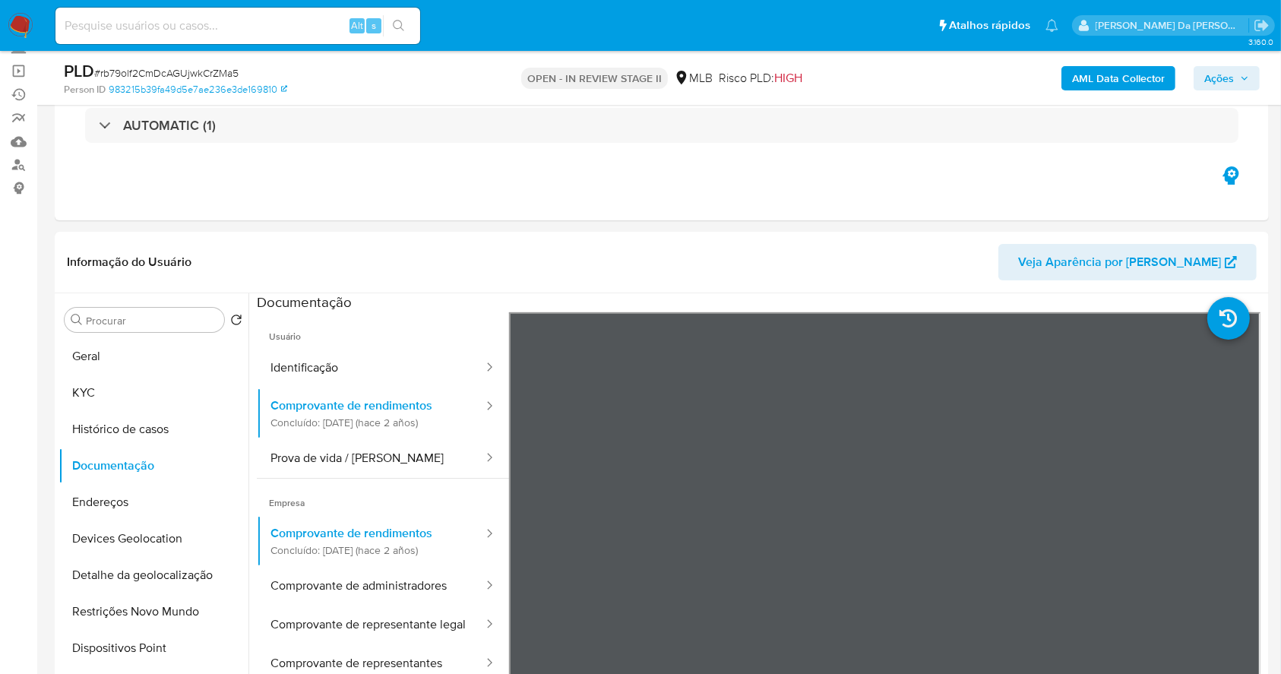
click at [117, 21] on input at bounding box center [237, 26] width 365 height 20
click at [20, 169] on link "Localizador de pessoas" at bounding box center [90, 165] width 181 height 24
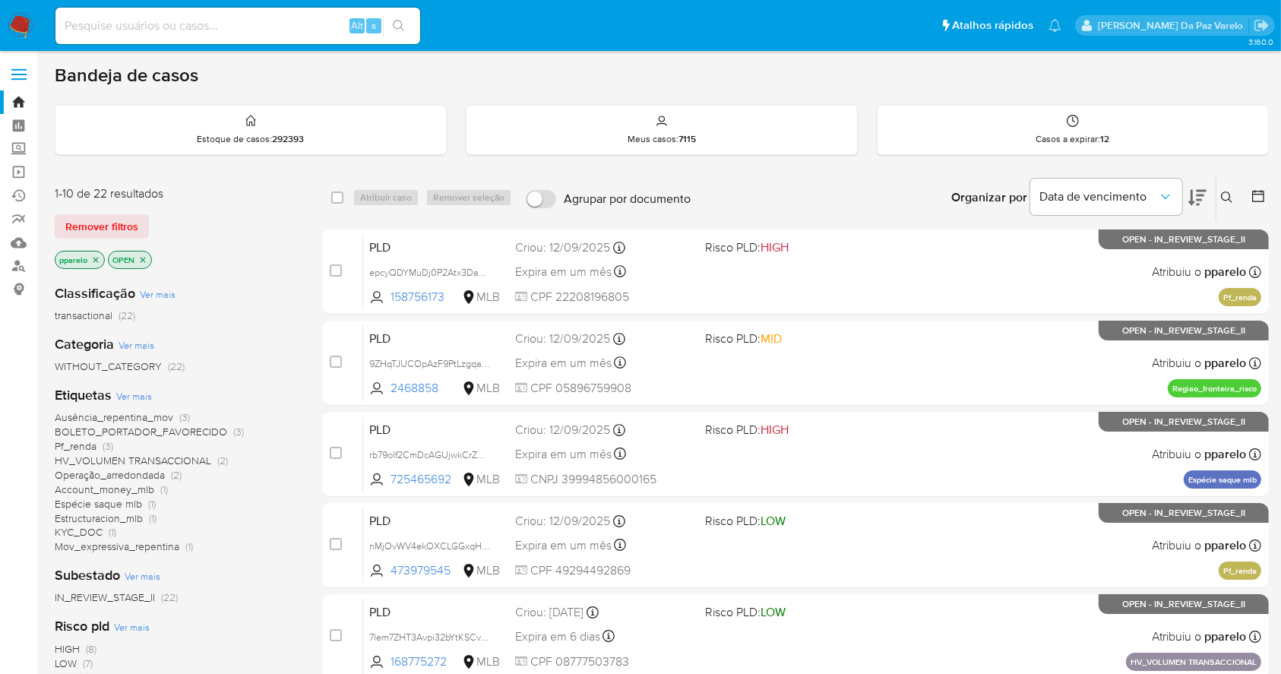
click at [1225, 188] on button at bounding box center [1229, 197] width 25 height 18
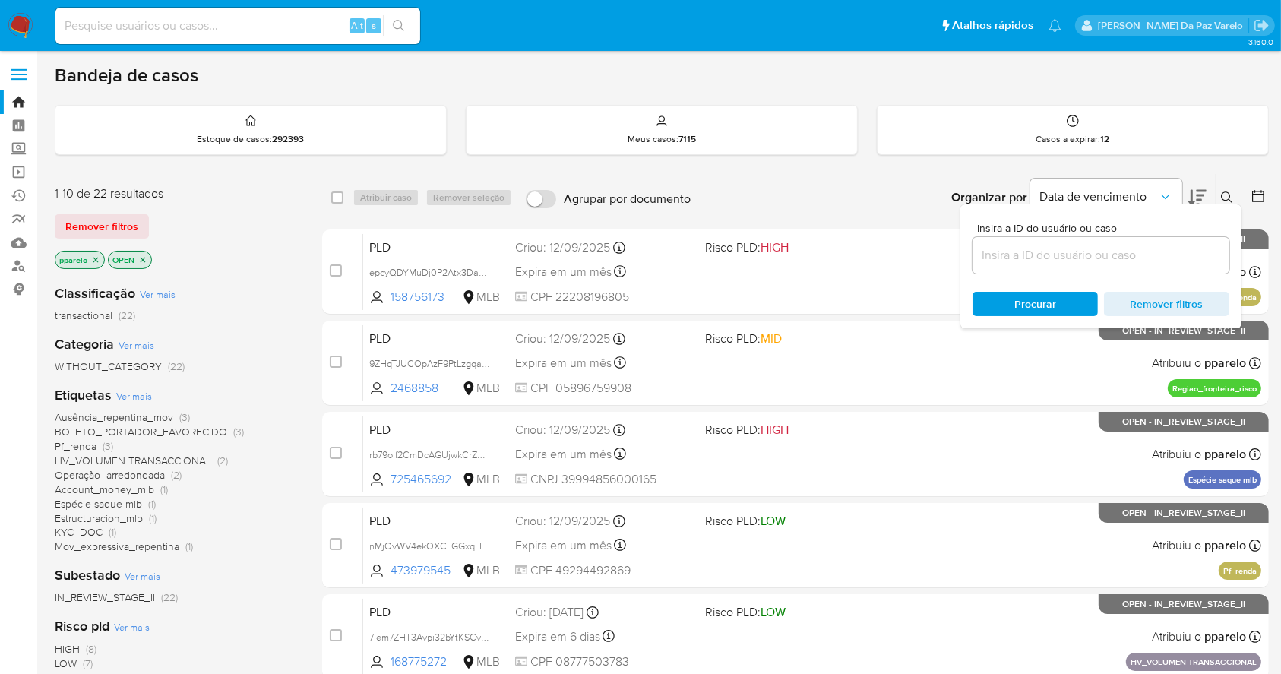
click at [1113, 281] on div "Insira a ID do usuário ou caso Procurar Remover filtros" at bounding box center [1100, 266] width 281 height 124
click at [1109, 237] on div at bounding box center [1101, 255] width 257 height 36
click at [1100, 252] on input at bounding box center [1101, 255] width 257 height 20
paste input "U4PjTy6jdgVwUdjSWIApxzER"
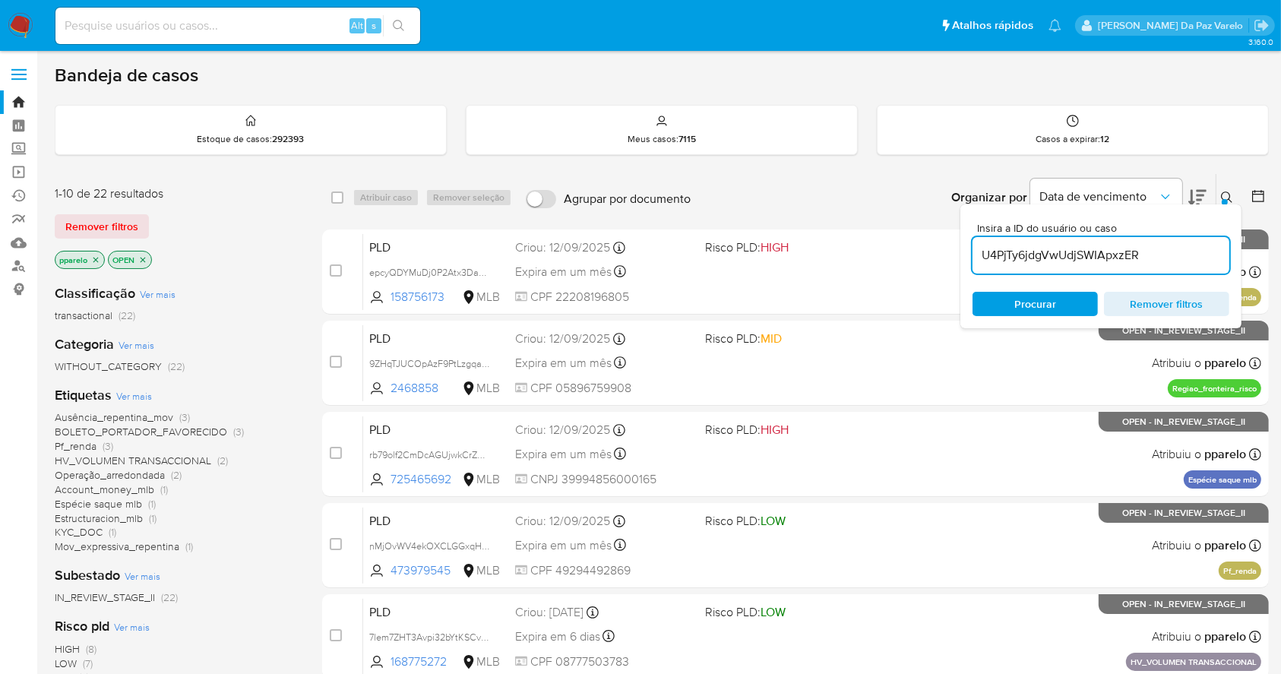
type input "U4PjTy6jdgVwUdjSWIApxzER"
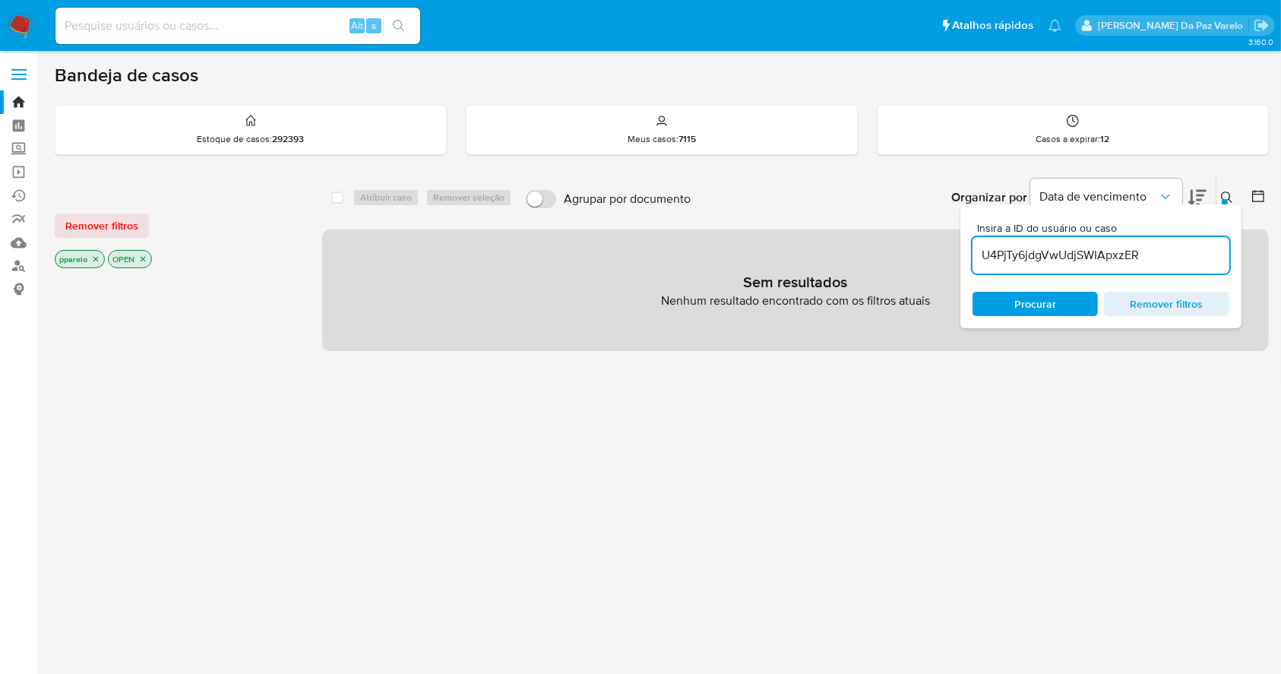
click at [102, 254] on p "pparelo" at bounding box center [79, 259] width 49 height 17
click at [93, 257] on icon "close-filter" at bounding box center [95, 259] width 5 height 5
click at [93, 256] on icon "close-filter" at bounding box center [89, 259] width 9 height 9
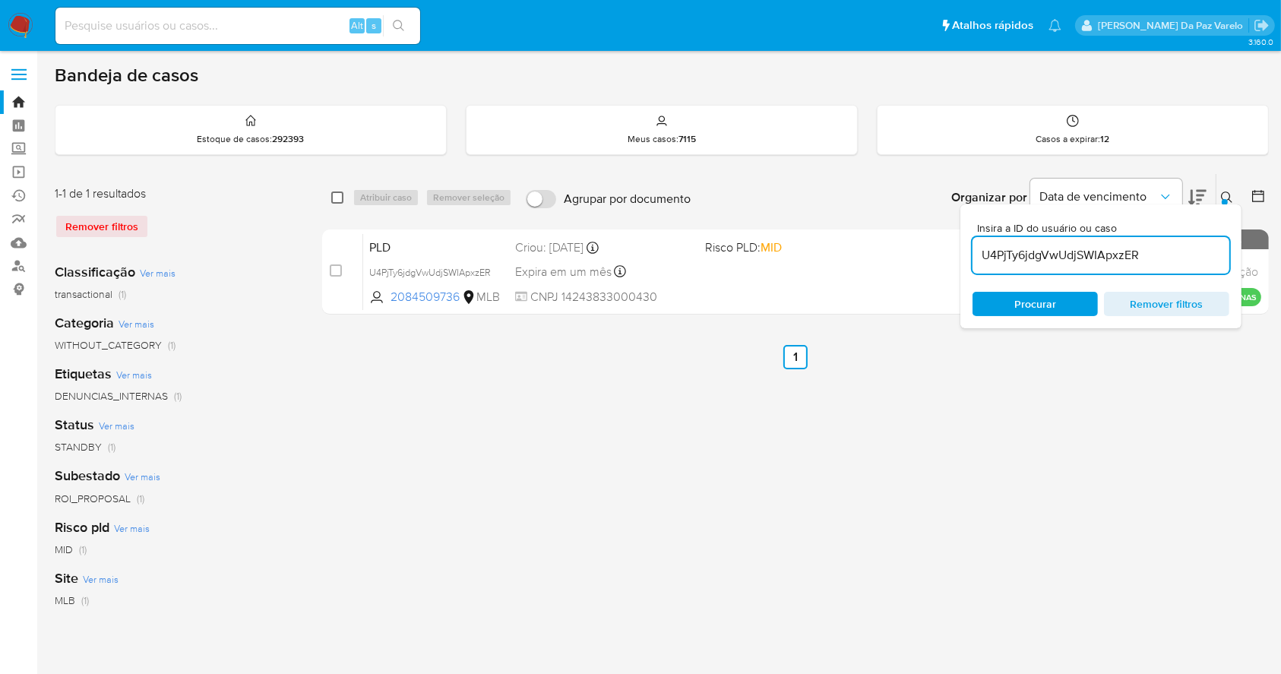
click at [341, 195] on input "checkbox" at bounding box center [337, 197] width 12 height 12
checkbox input "true"
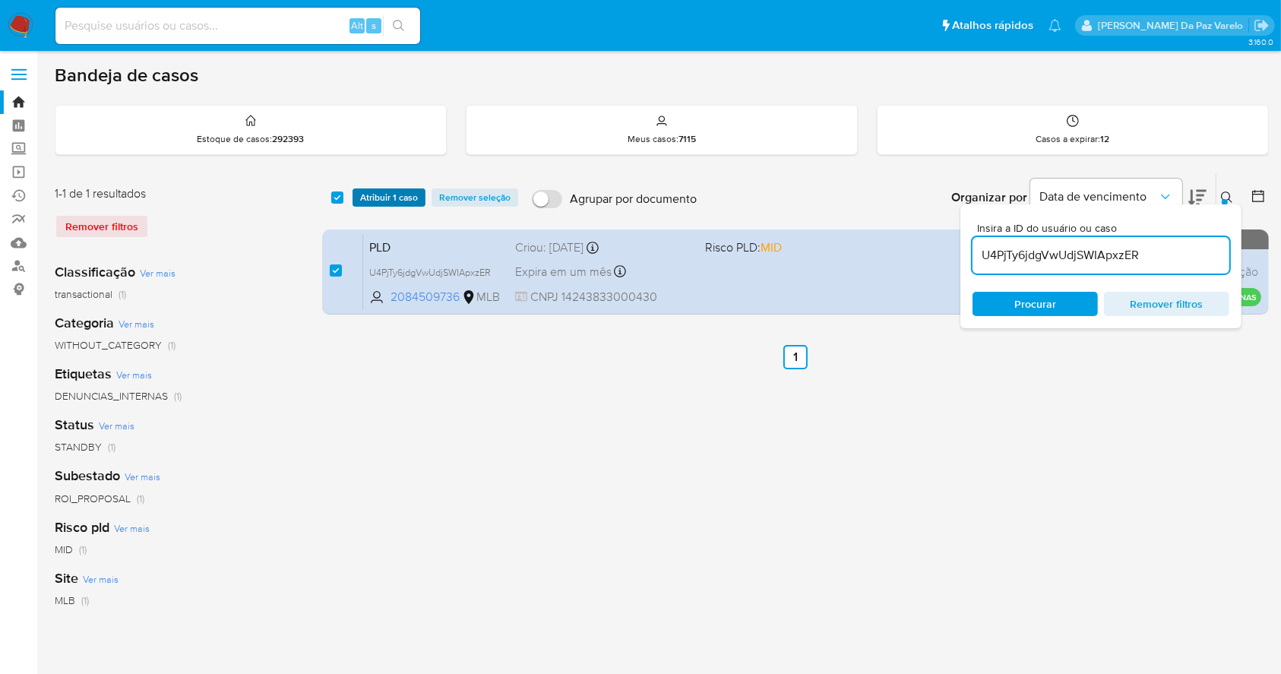
click at [373, 198] on span "Atribuir 1 caso" at bounding box center [389, 197] width 58 height 15
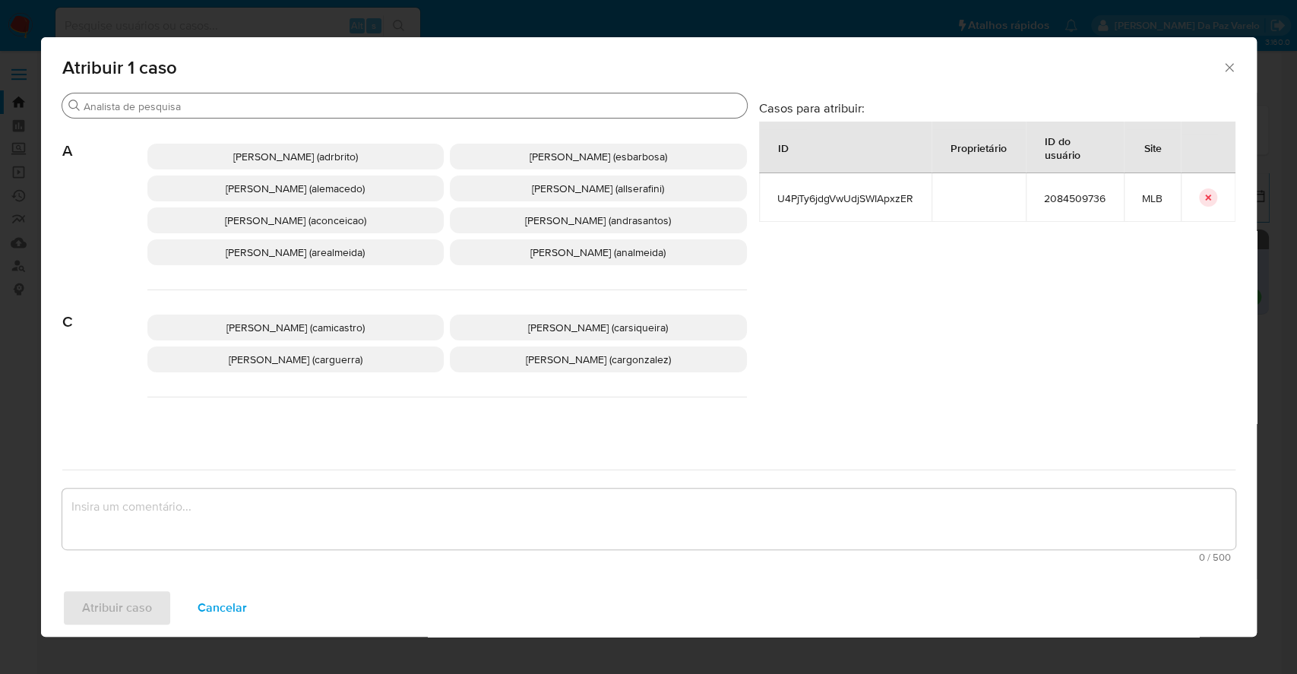
click at [412, 108] on input "Buscar" at bounding box center [412, 107] width 657 height 14
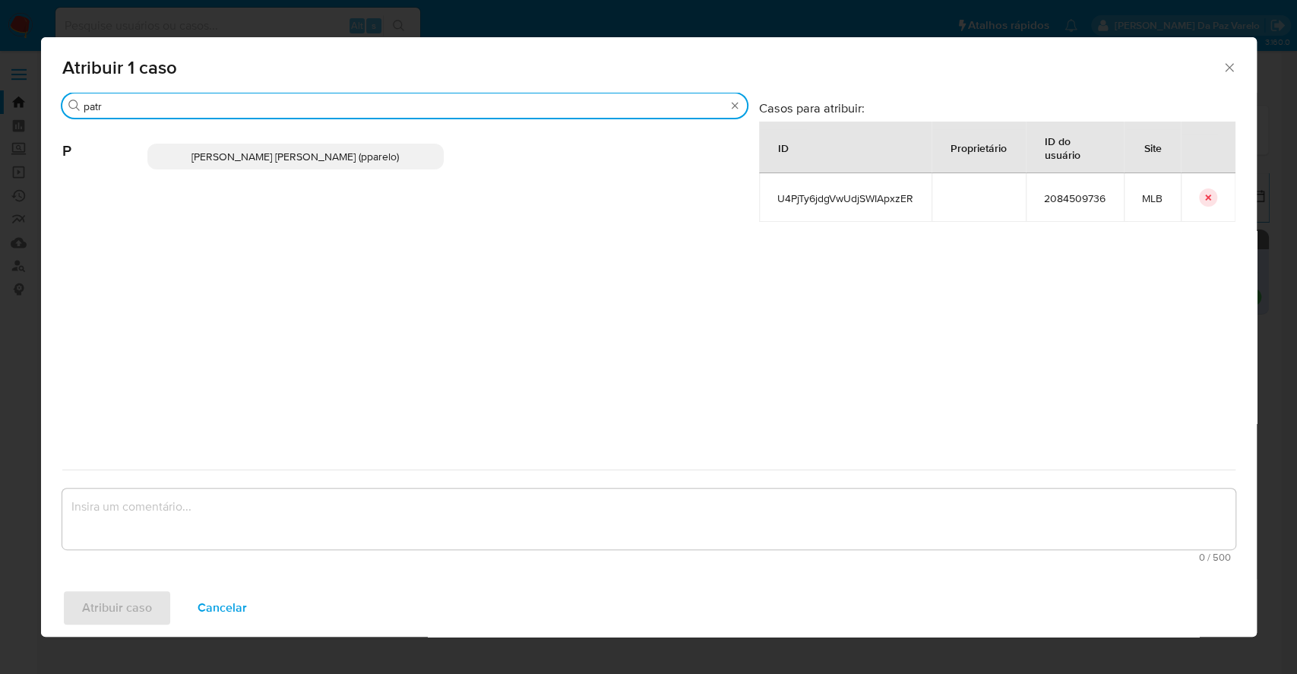
type input "patr"
click at [376, 166] on p "[PERSON_NAME] [PERSON_NAME] (pparelo)" at bounding box center [295, 157] width 297 height 26
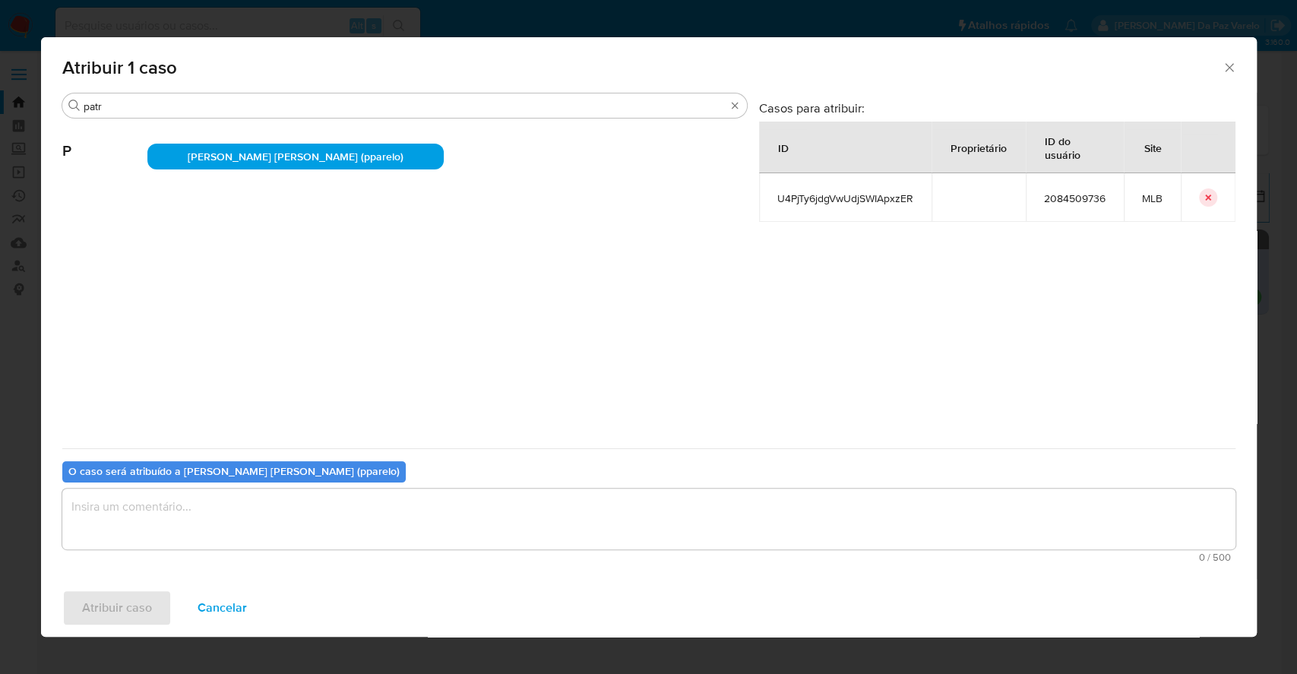
click at [407, 515] on textarea "assign-modal" at bounding box center [648, 519] width 1173 height 61
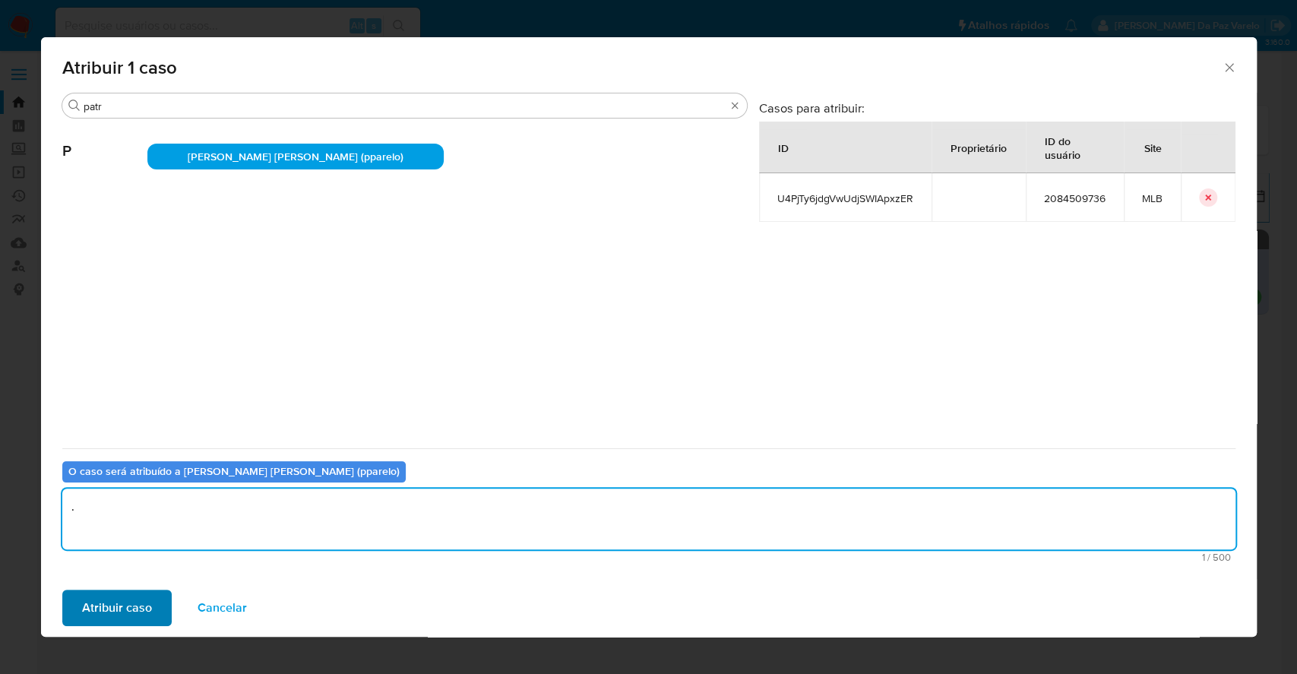
type textarea "."
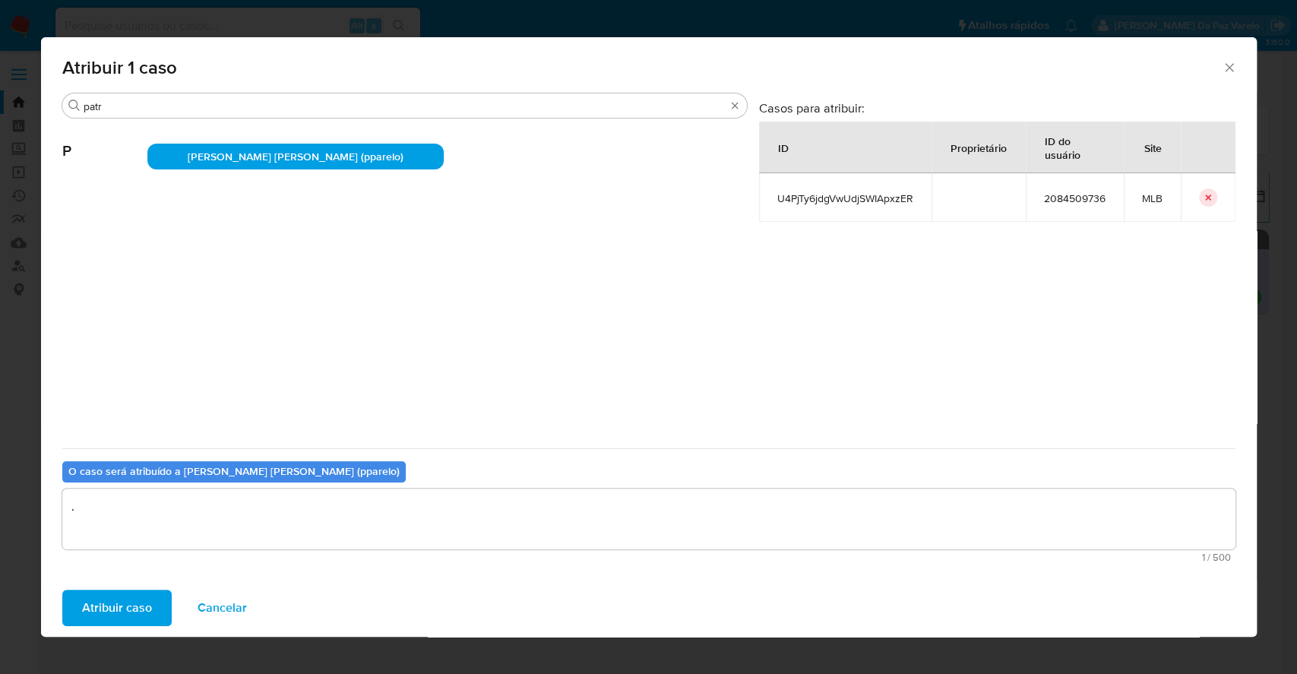
click at [153, 602] on button "Atribuir caso" at bounding box center [116, 608] width 109 height 36
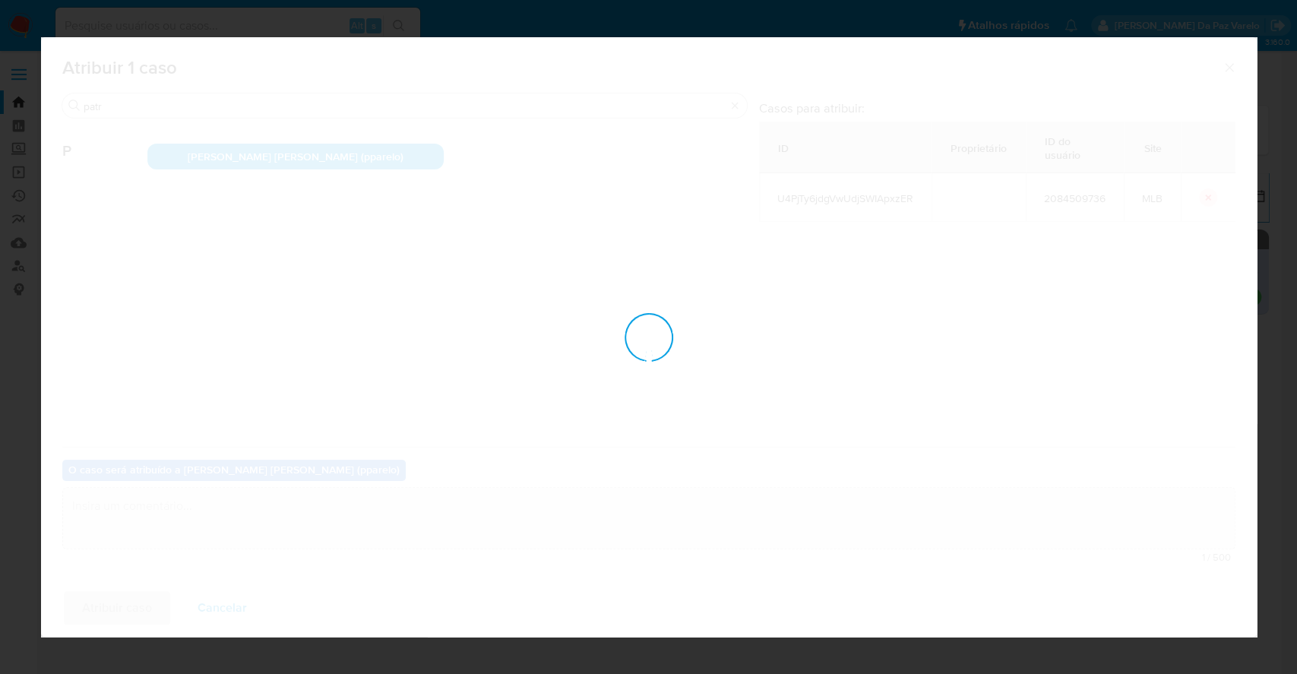
checkbox input "false"
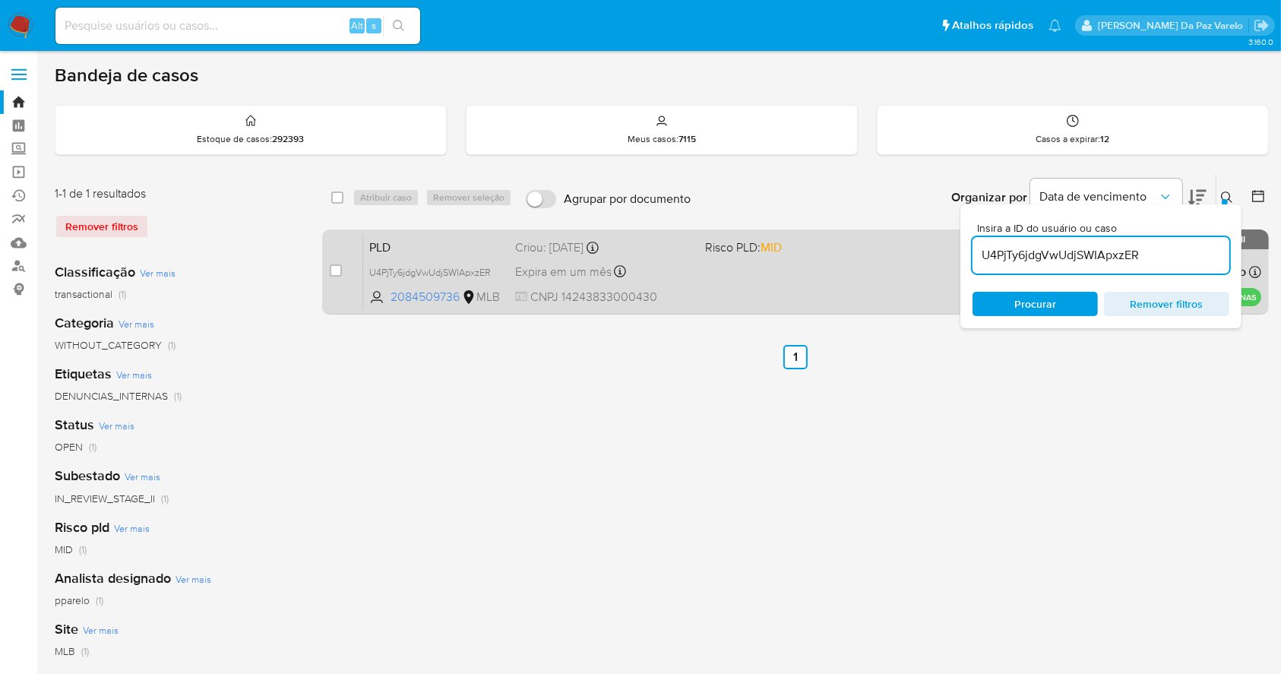
click at [695, 276] on div "PLD U4PjTy6jdgVwUdjSWIApxzER 2084509736 MLB Risco PLD: MID Criou: [DATE] Criou:…" at bounding box center [812, 271] width 898 height 77
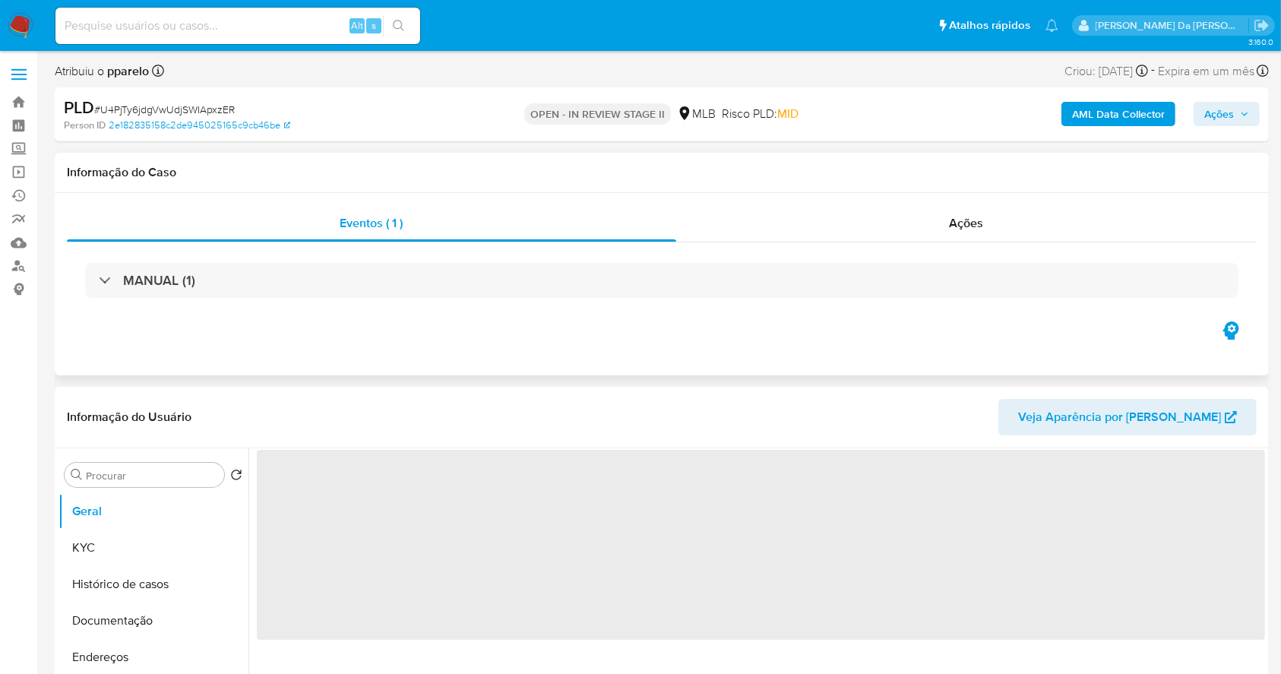
select select "10"
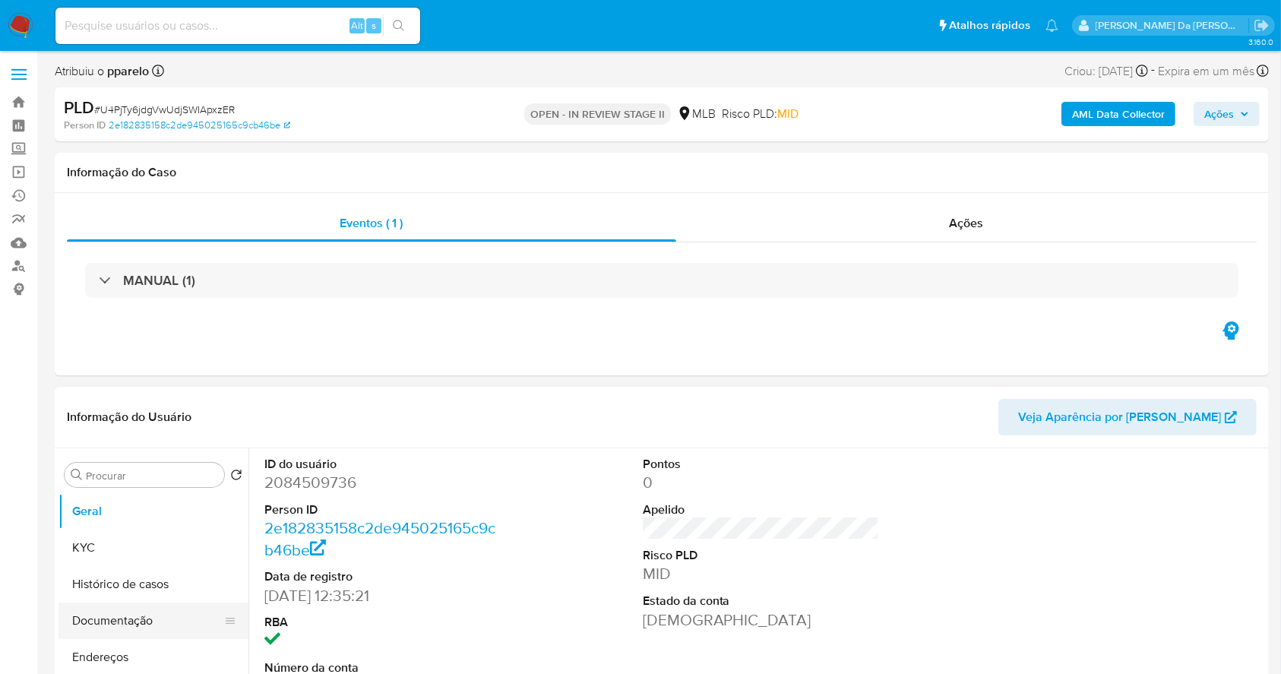
click at [135, 613] on button "Documentação" at bounding box center [148, 621] width 178 height 36
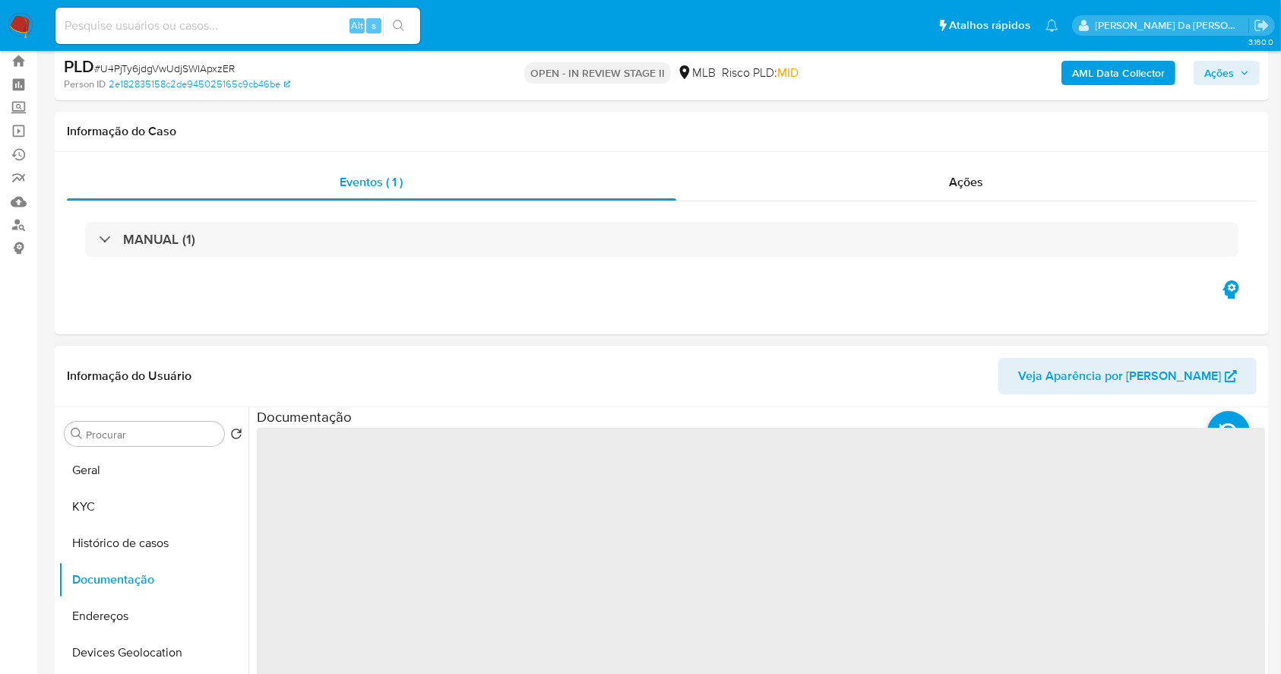
scroll to position [304, 0]
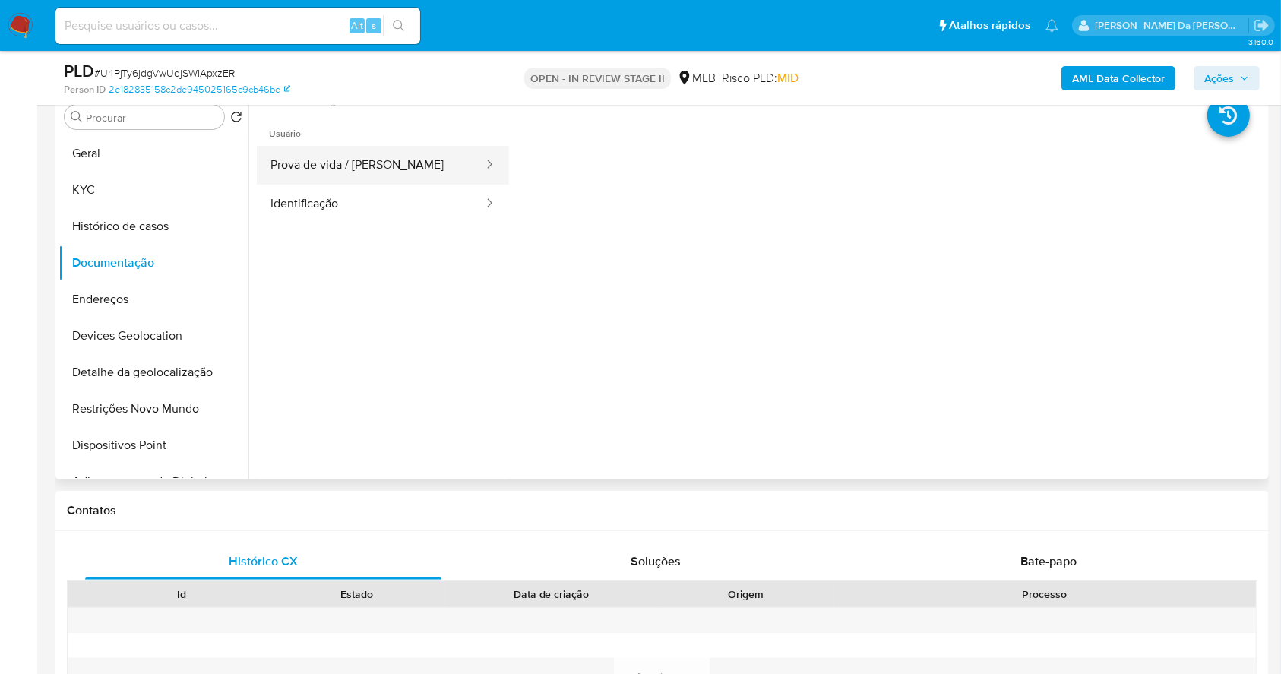
drag, startPoint x: 354, startPoint y: 152, endPoint x: 377, endPoint y: 179, distance: 35.6
click at [358, 150] on button "Prova de vida / [PERSON_NAME]" at bounding box center [371, 165] width 228 height 39
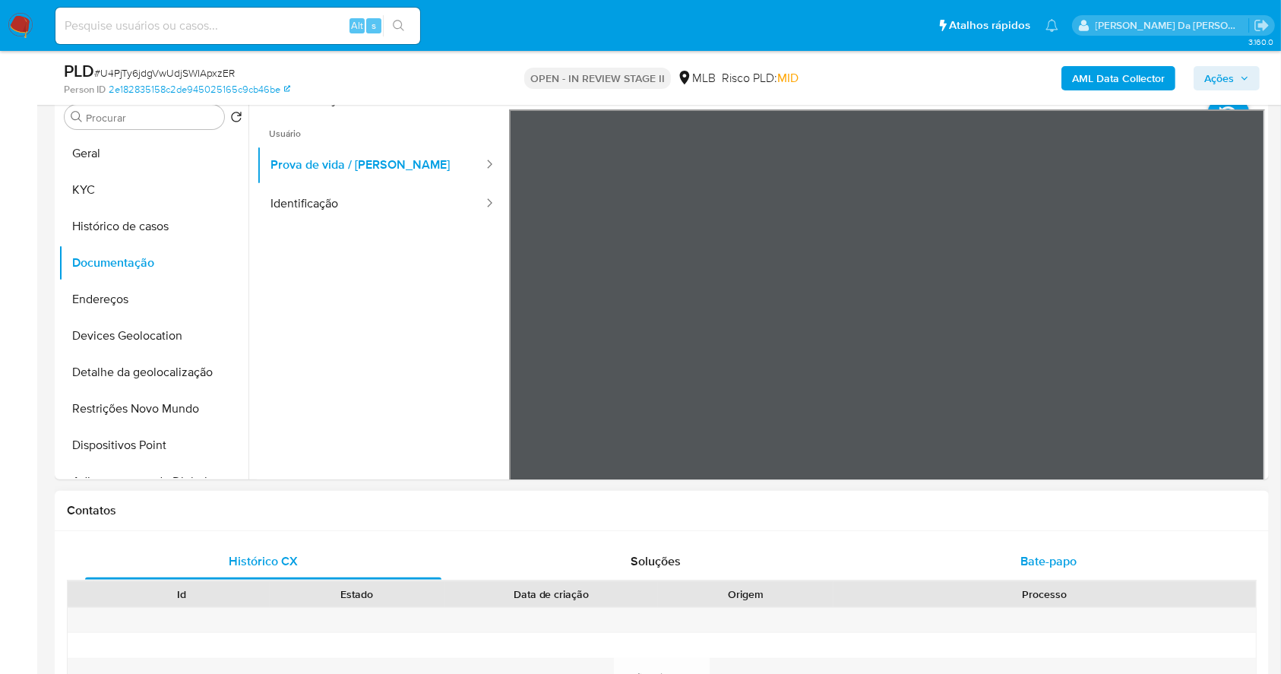
click at [1045, 562] on span "Bate-papo" at bounding box center [1049, 560] width 56 height 17
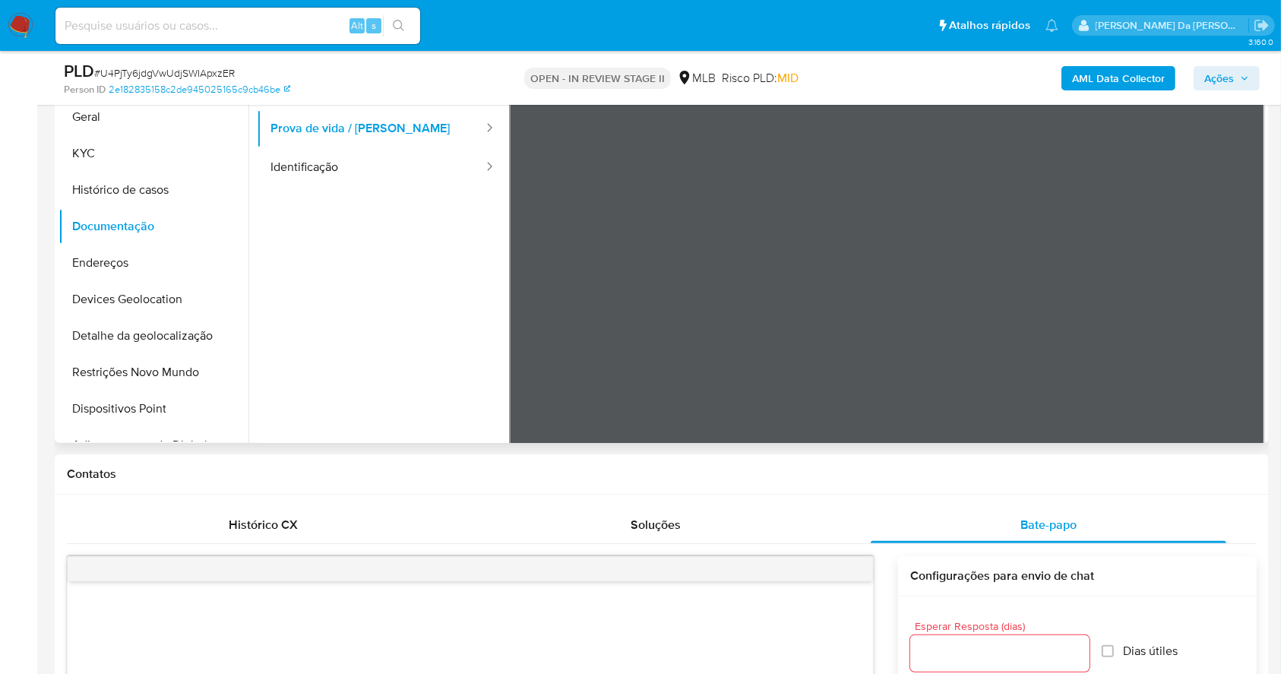
scroll to position [0, 0]
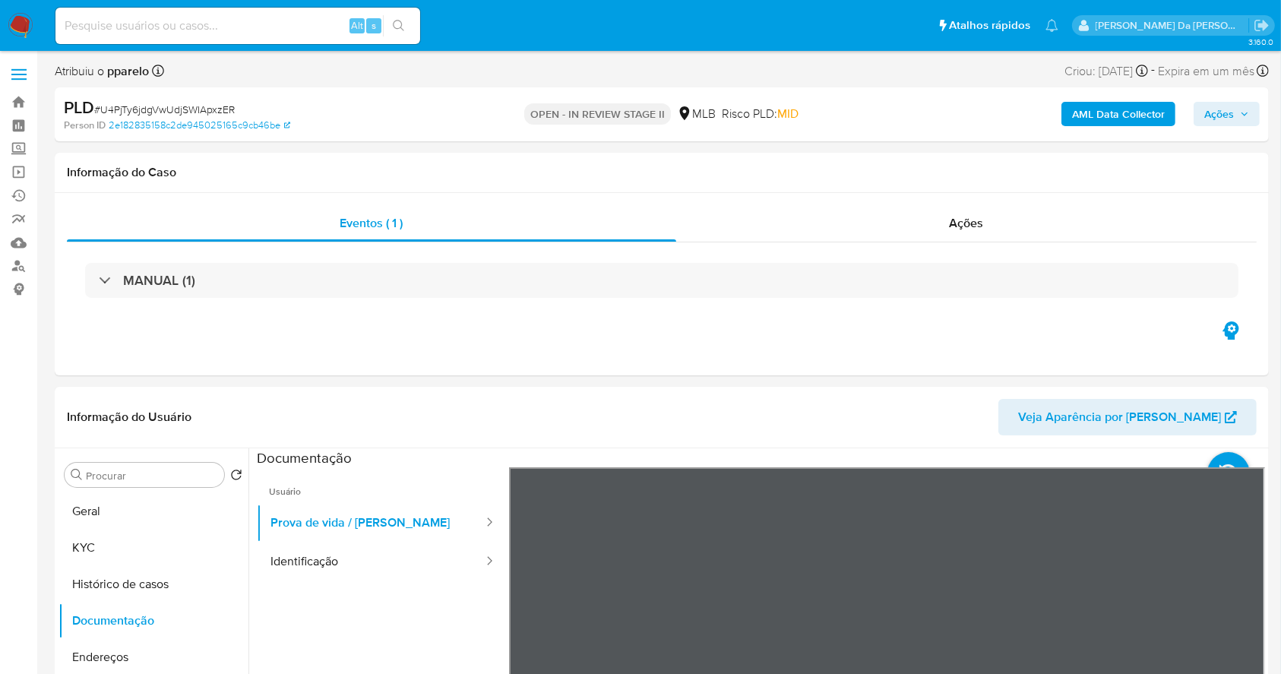
click at [204, 26] on input at bounding box center [237, 26] width 365 height 20
paste input "LcFsQaAViqQ51sBu0pTsAxnI"
type input "LcFsQaAViqQ51sBu0pTsAxnI"
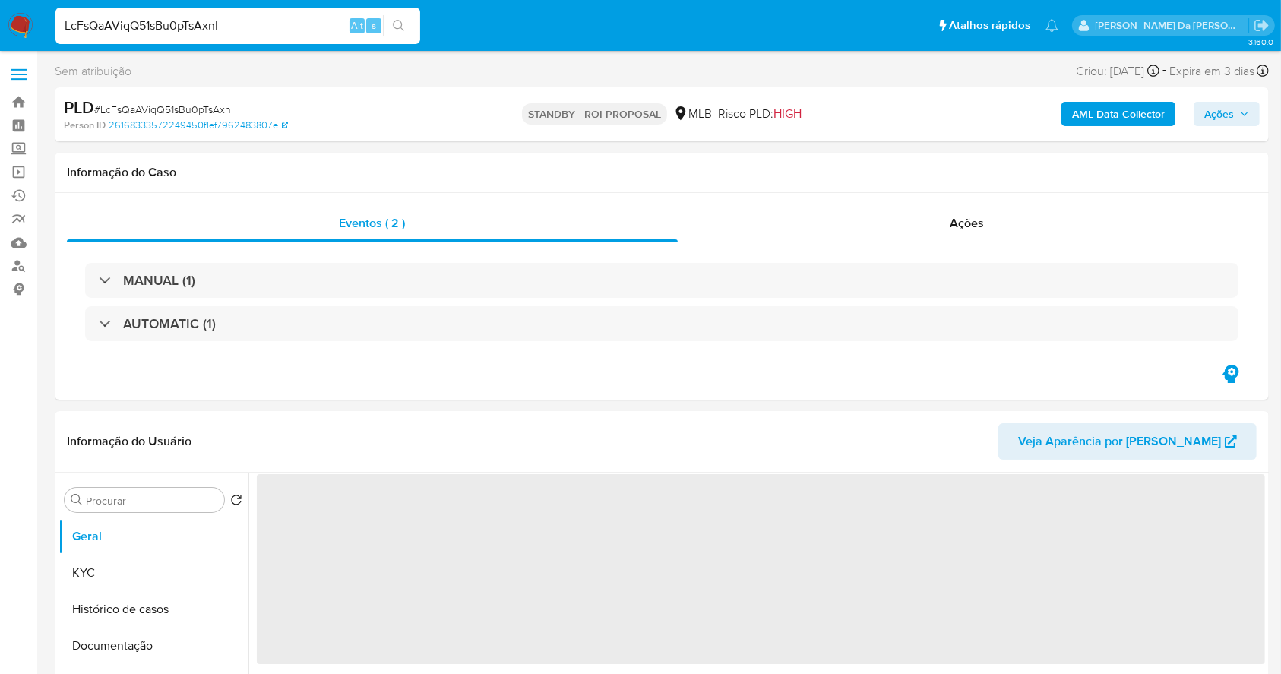
select select "10"
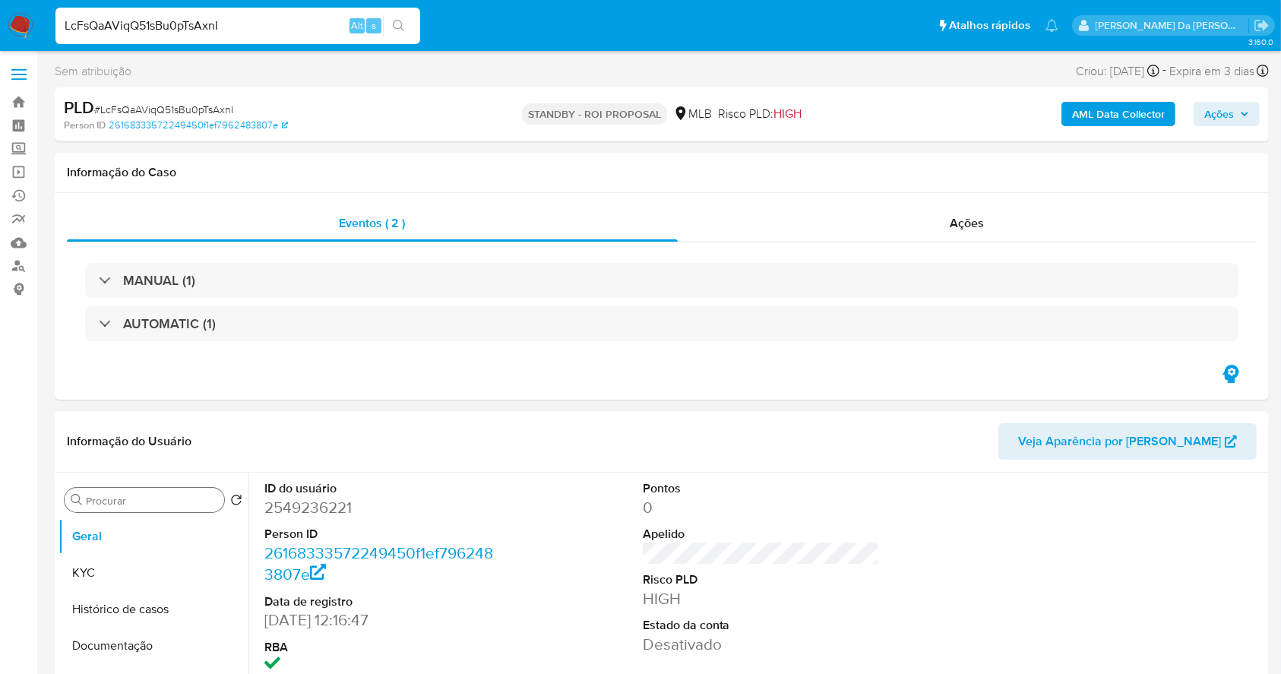
click at [171, 503] on input "Procurar" at bounding box center [152, 501] width 132 height 14
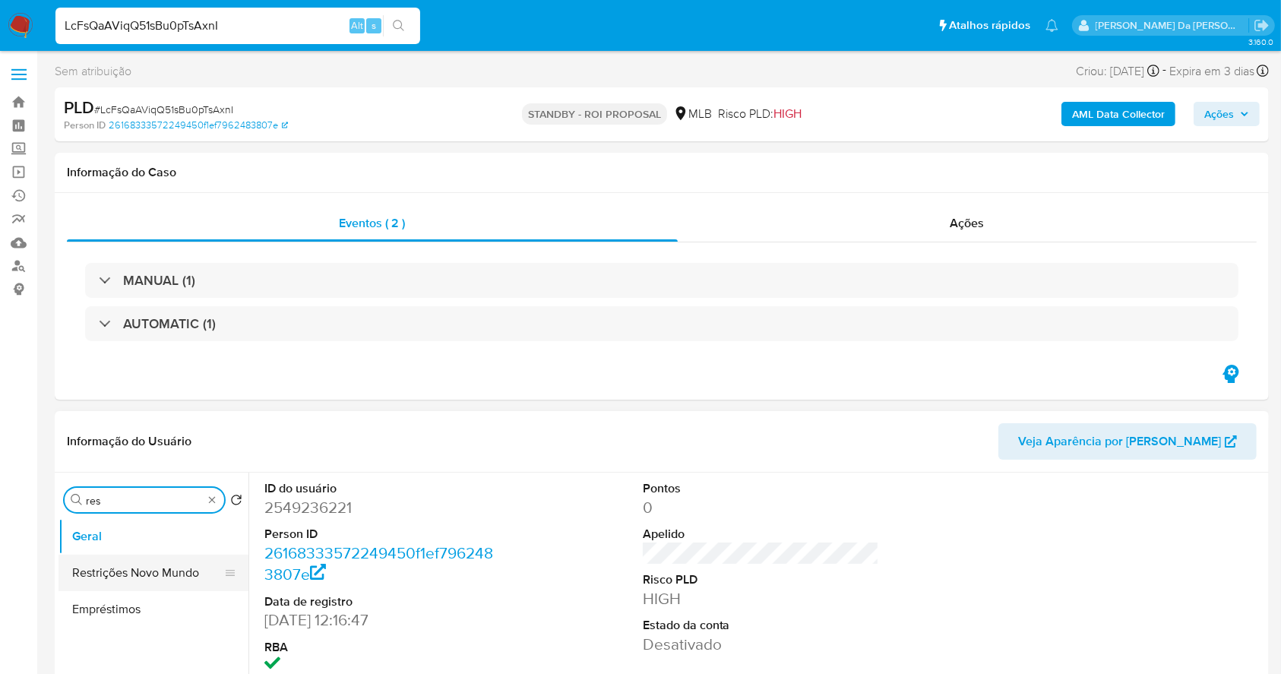
type input "res"
click at [159, 563] on button "Restrições Novo Mundo" at bounding box center [148, 573] width 178 height 36
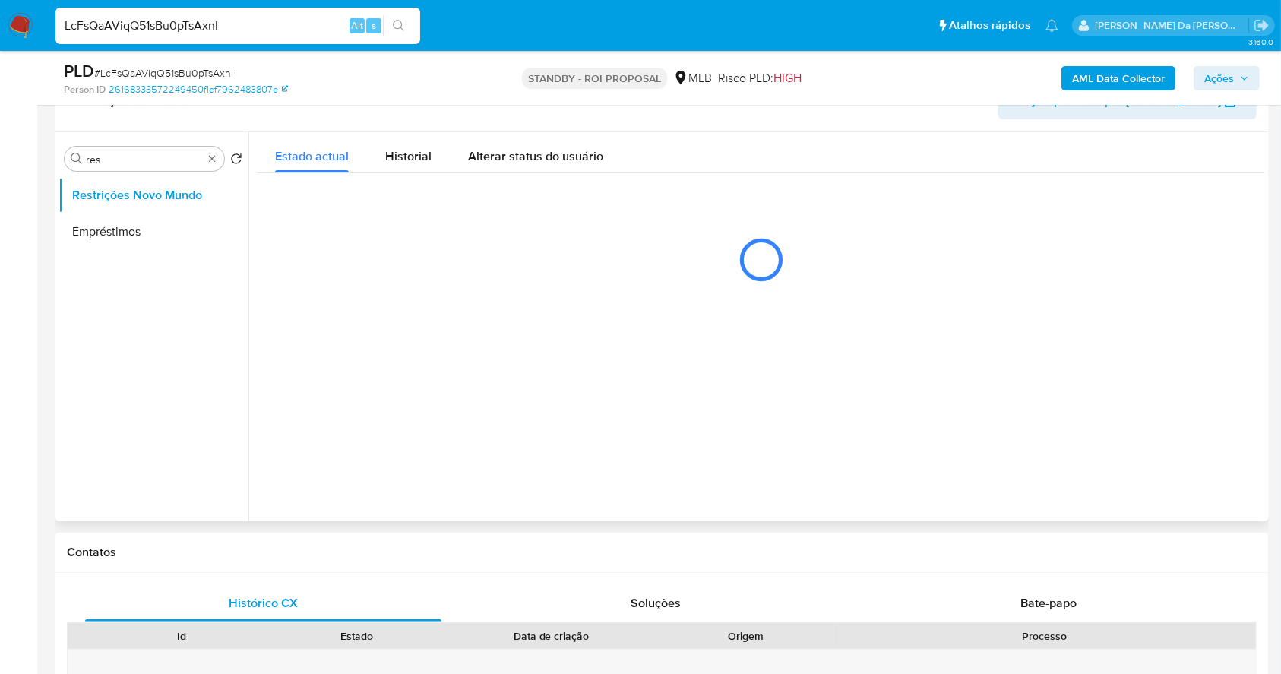
scroll to position [304, 0]
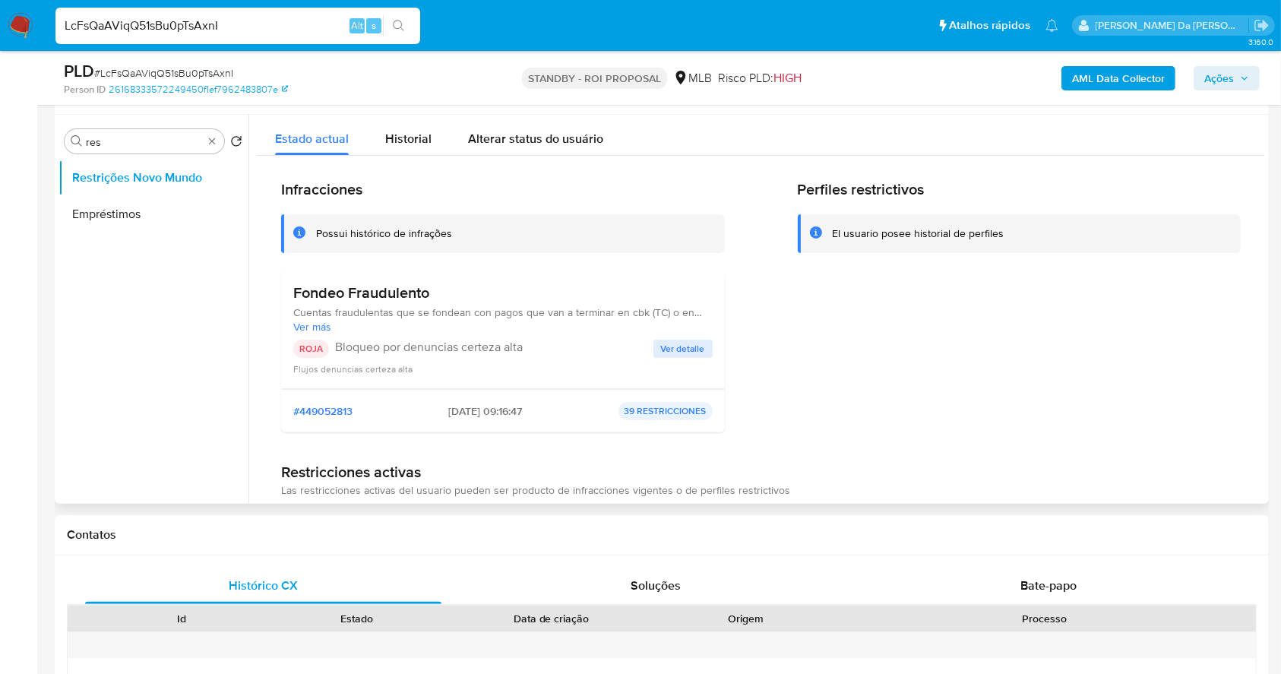
click at [661, 350] on span "Ver detalle" at bounding box center [683, 348] width 44 height 15
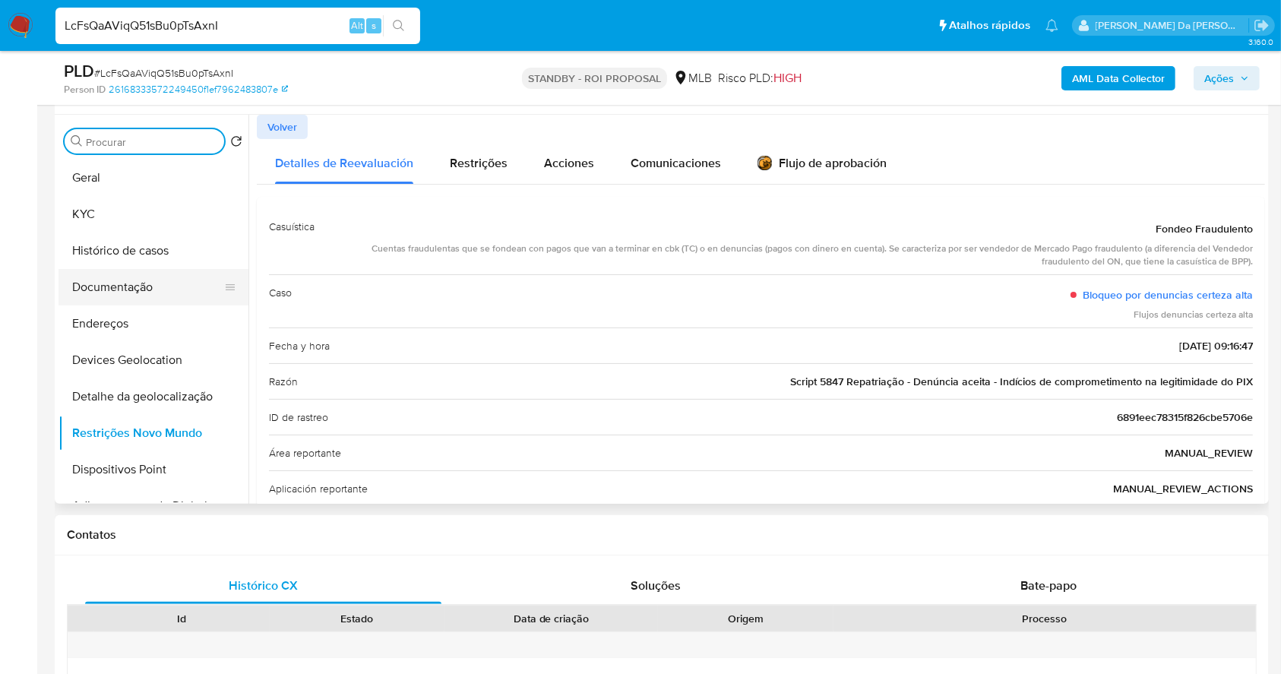
click at [144, 288] on button "Documentação" at bounding box center [148, 287] width 178 height 36
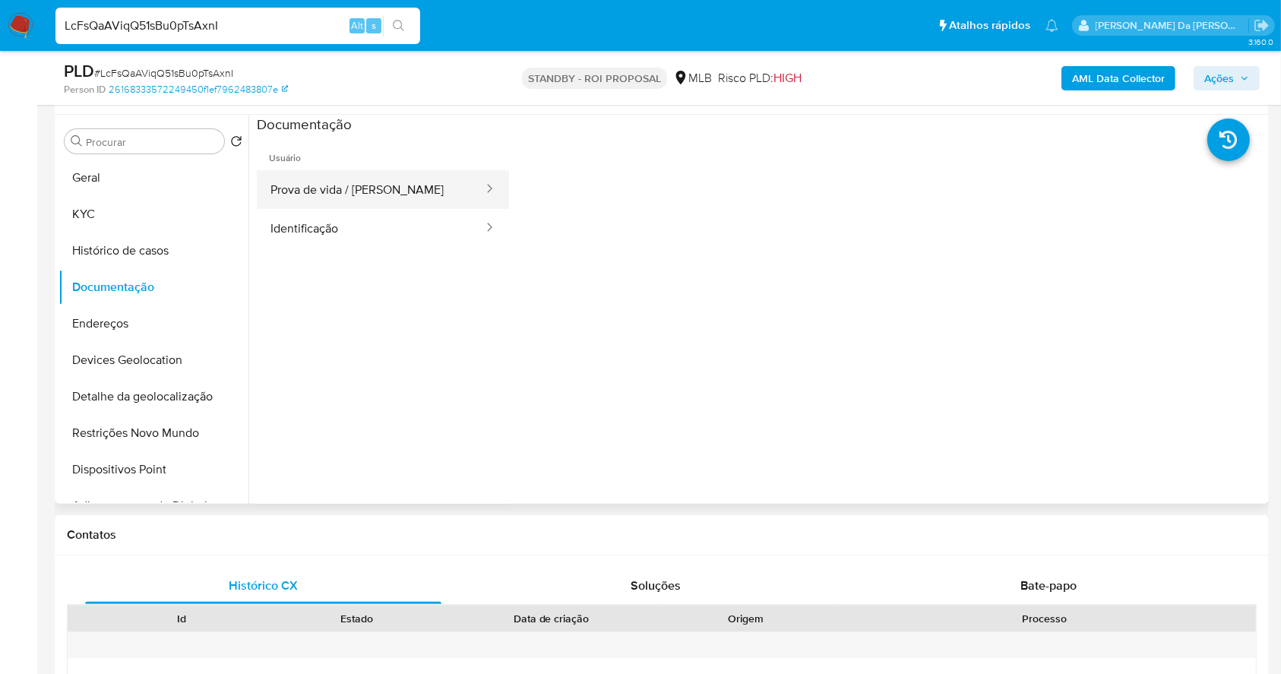
click at [353, 200] on button "Prova de vida / [PERSON_NAME]" at bounding box center [371, 189] width 228 height 39
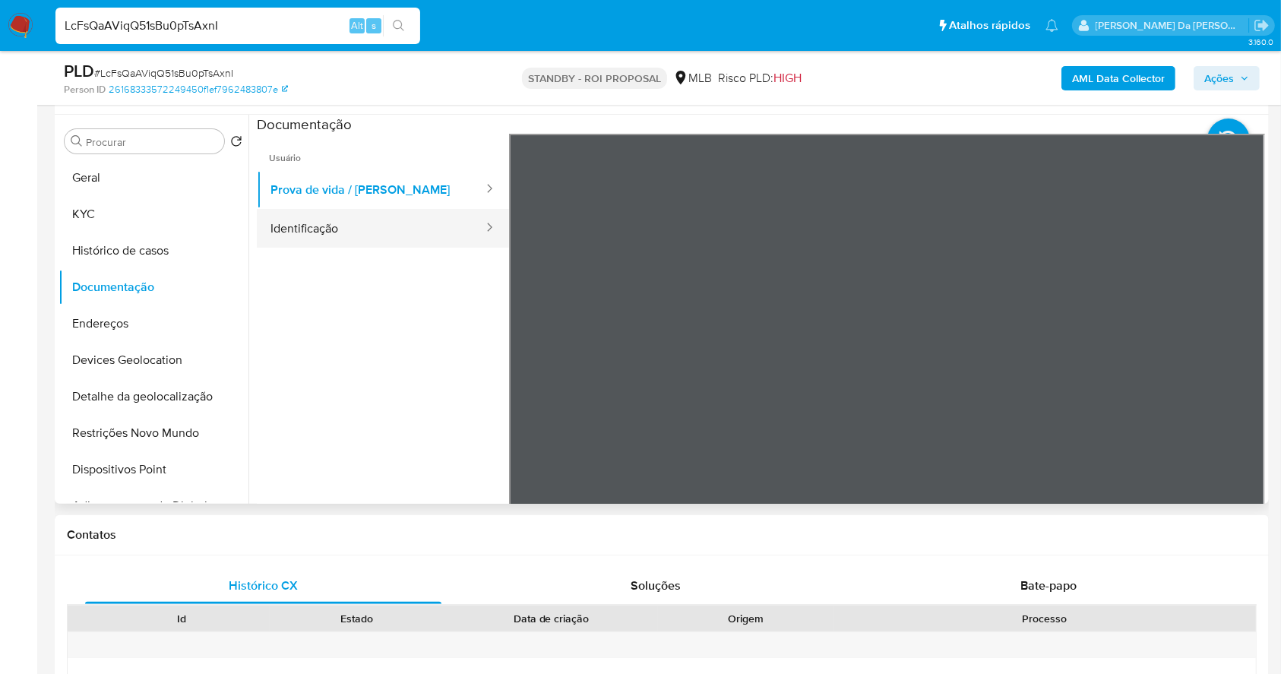
click at [336, 227] on button "Identificação" at bounding box center [371, 228] width 228 height 39
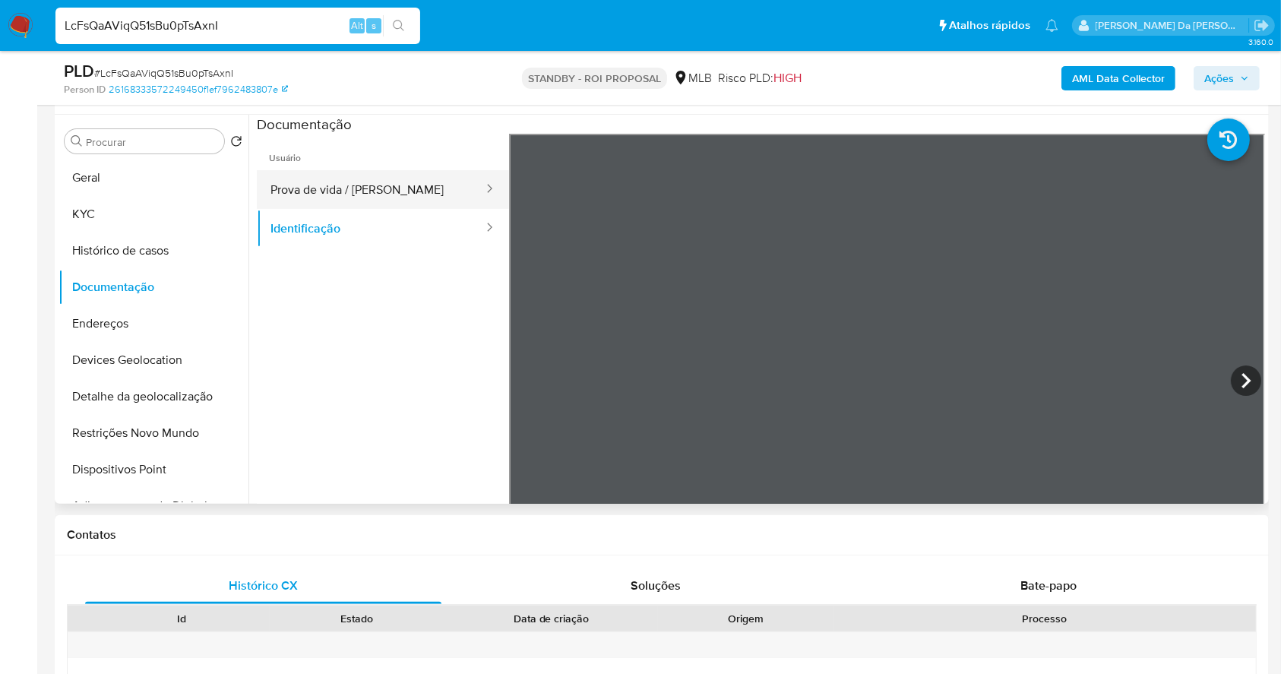
click at [350, 189] on button "Prova de vida / [PERSON_NAME]" at bounding box center [371, 189] width 228 height 39
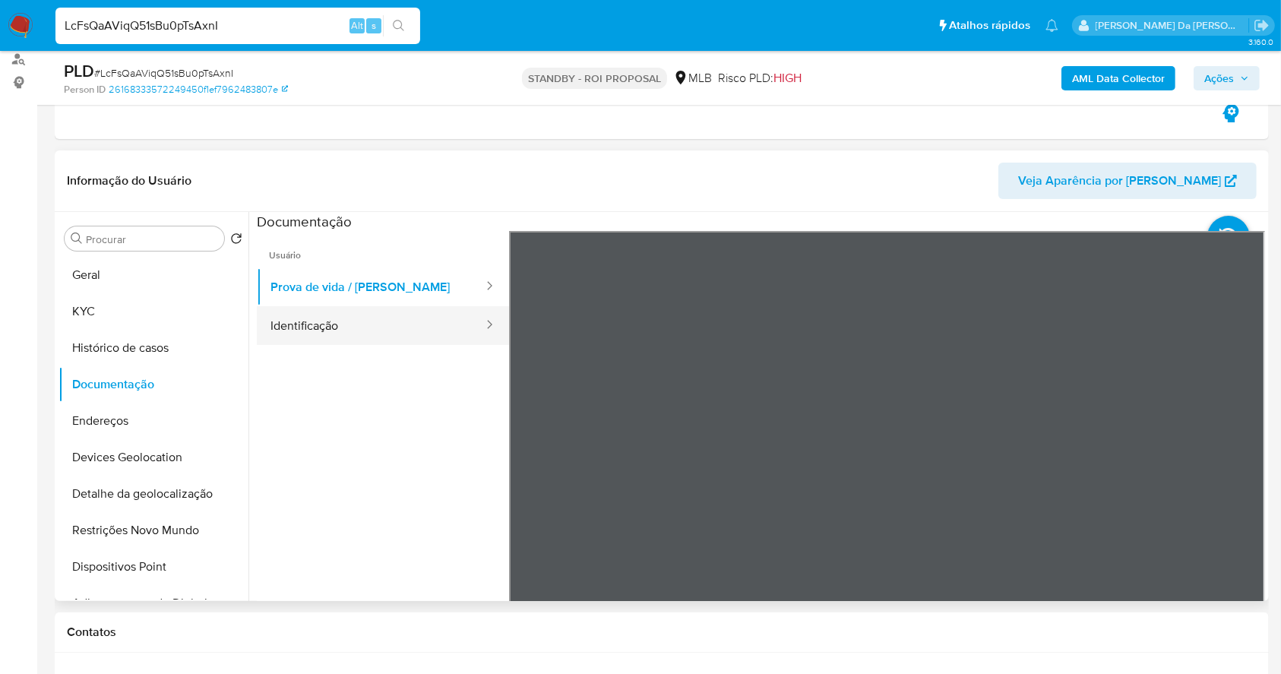
scroll to position [180, 0]
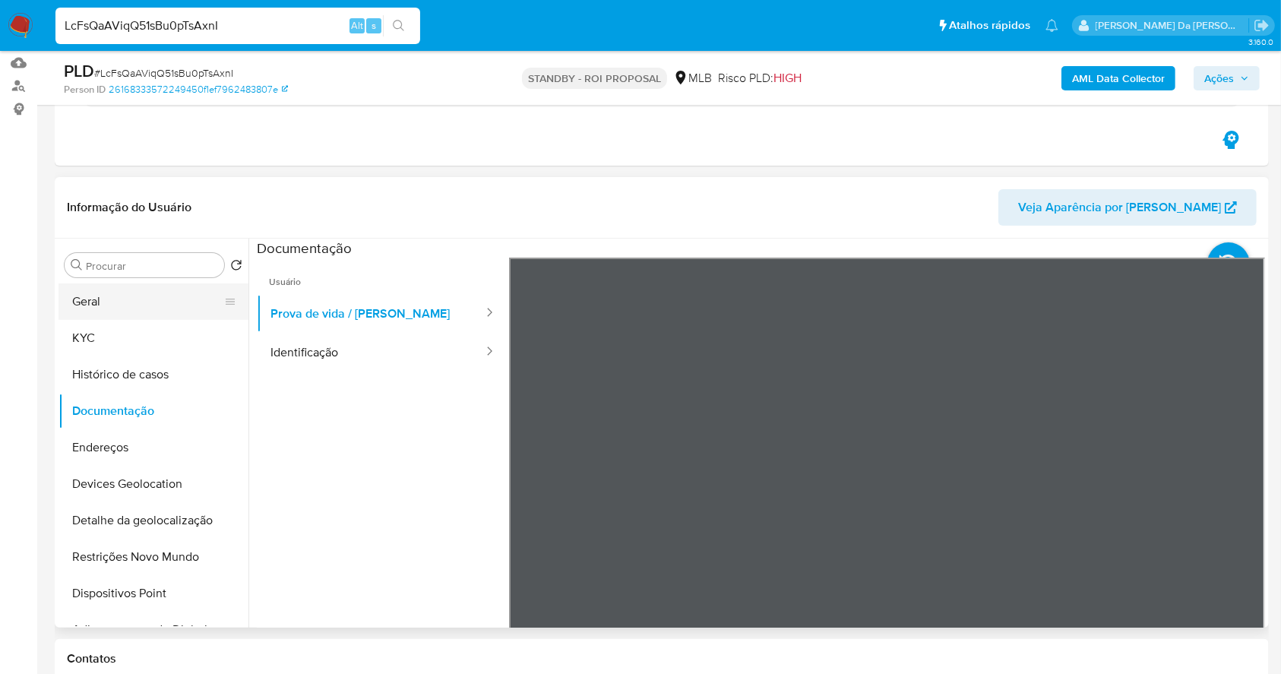
click at [131, 309] on button "Geral" at bounding box center [148, 301] width 178 height 36
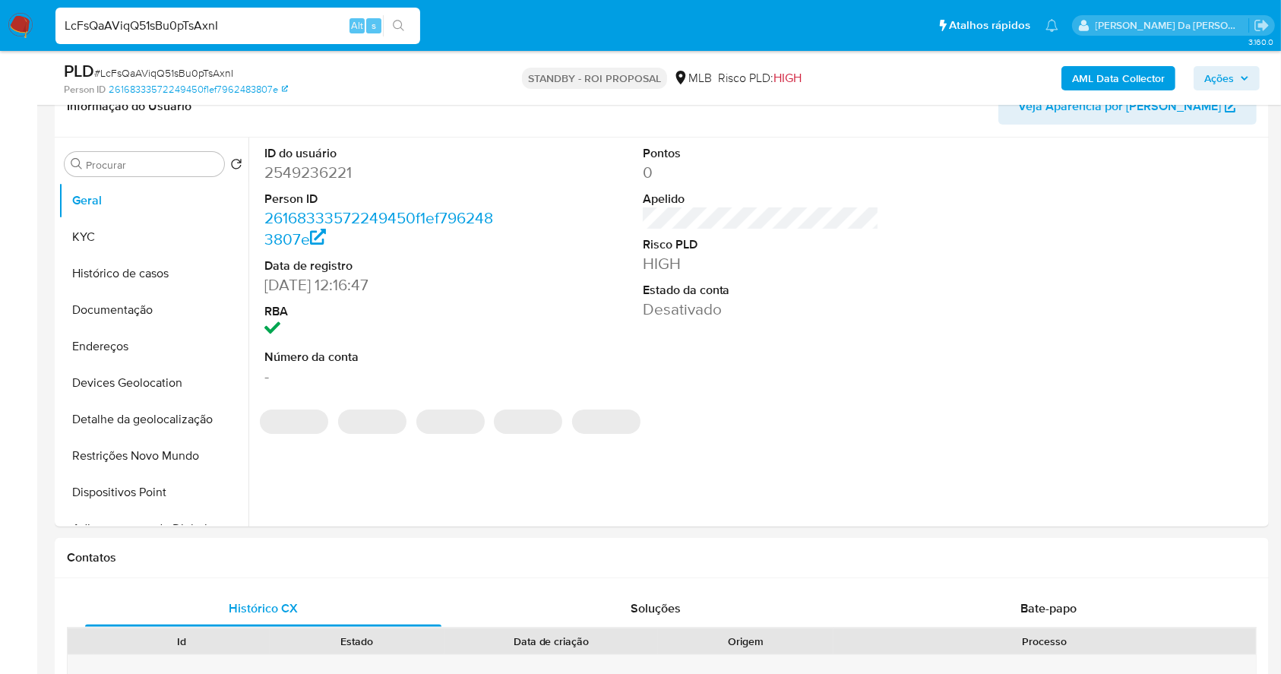
scroll to position [0, 0]
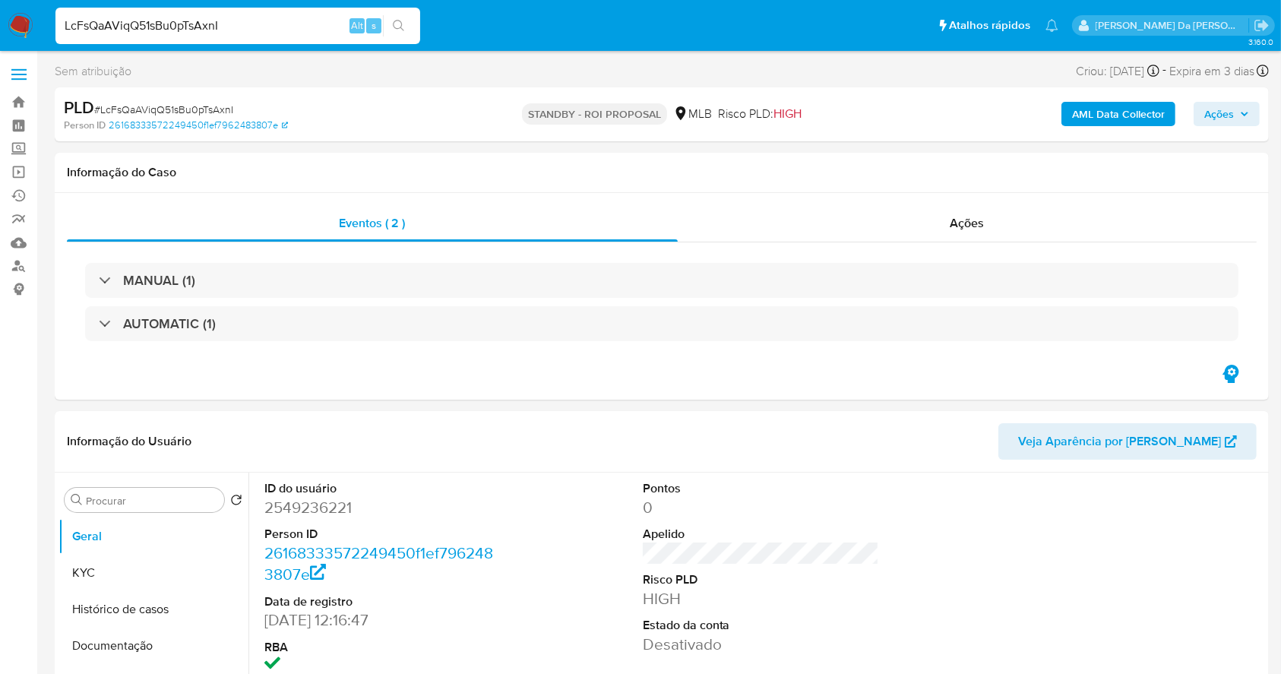
click at [298, 29] on input "LcFsQaAViqQ51sBu0pTsAxnI" at bounding box center [237, 26] width 365 height 20
click at [299, 29] on input "LcFsQaAViqQ51sBu0pTsAxnI" at bounding box center [237, 26] width 365 height 20
paste input "lPKDzn59Tt5wZYZynA8LhDyk"
type input "lPKDzn59Tt5wZYZynA8LhDyk"
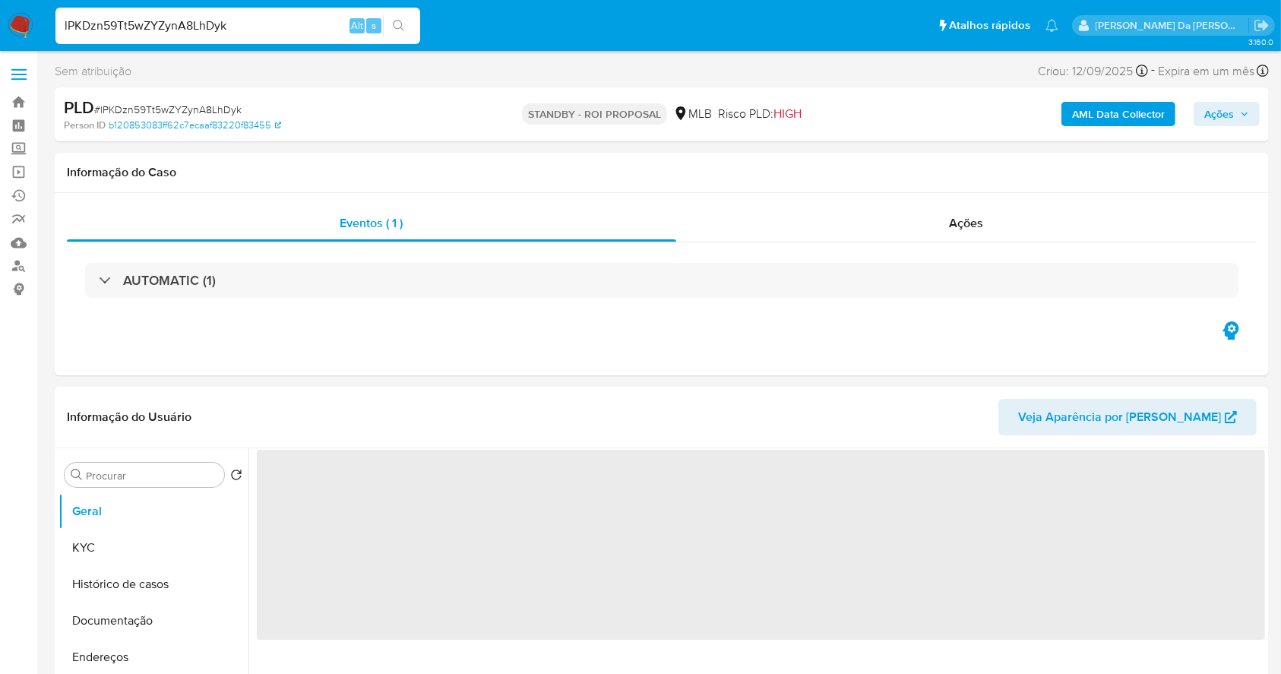
select select "10"
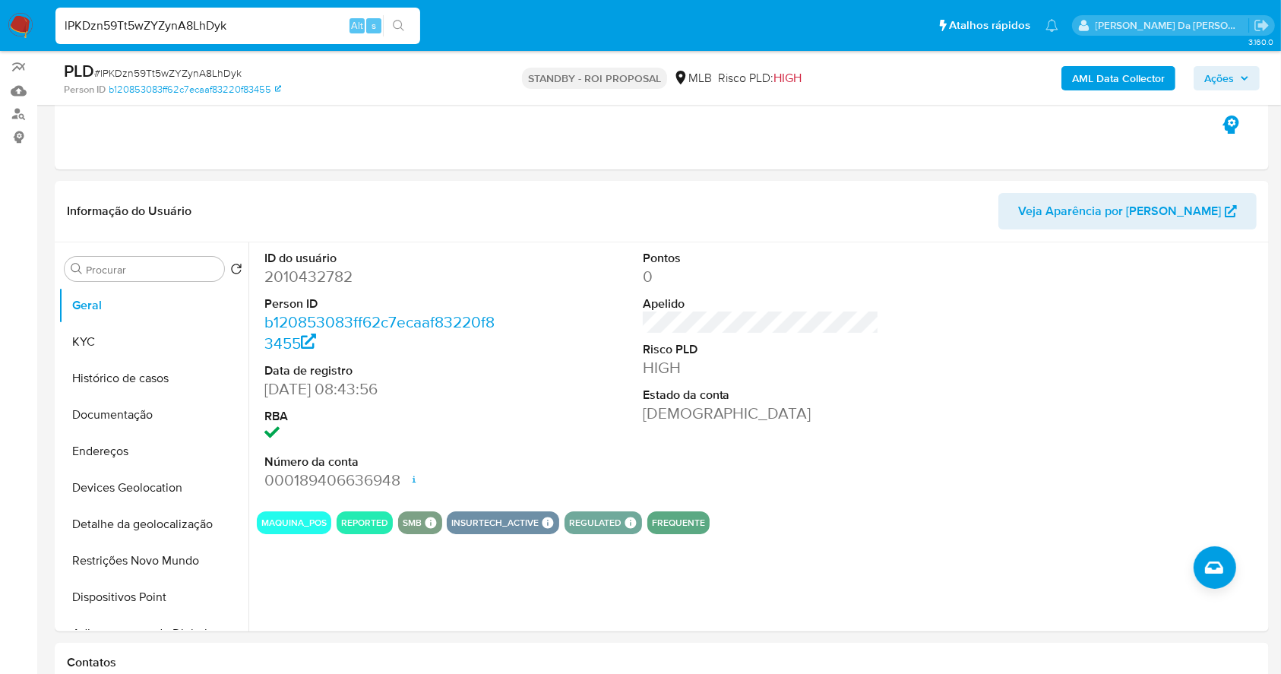
scroll to position [146, 0]
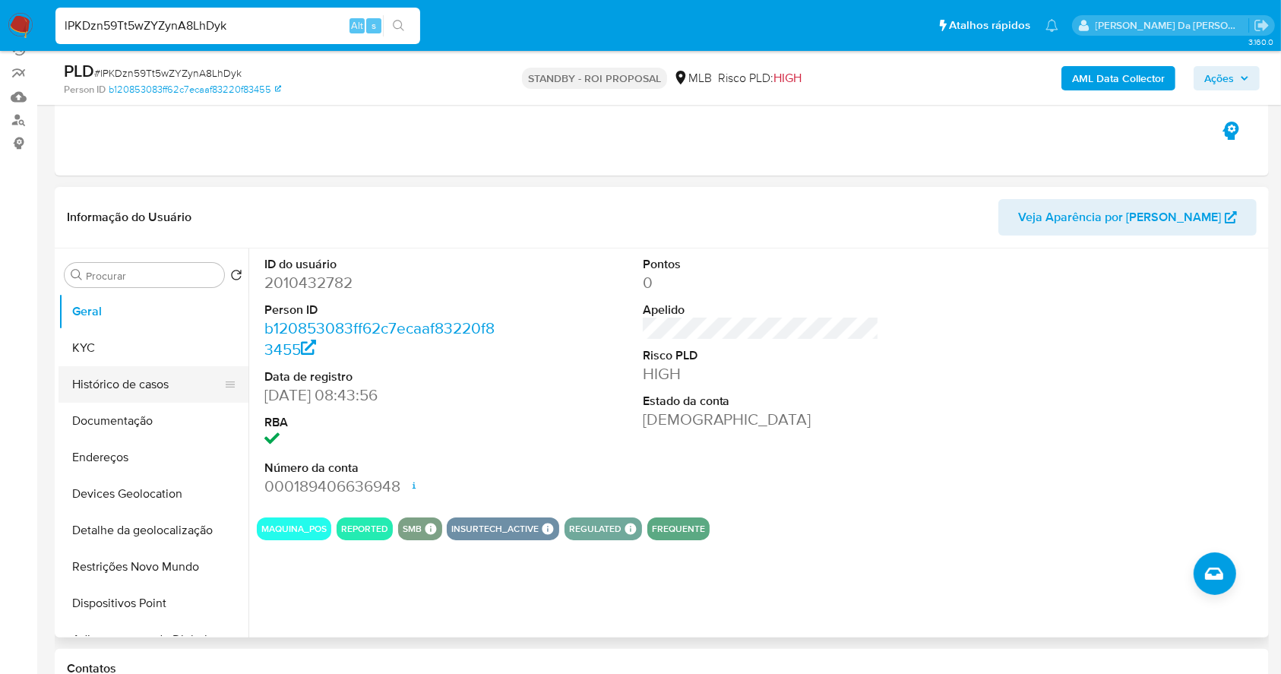
click at [136, 381] on button "Histórico de casos" at bounding box center [148, 384] width 178 height 36
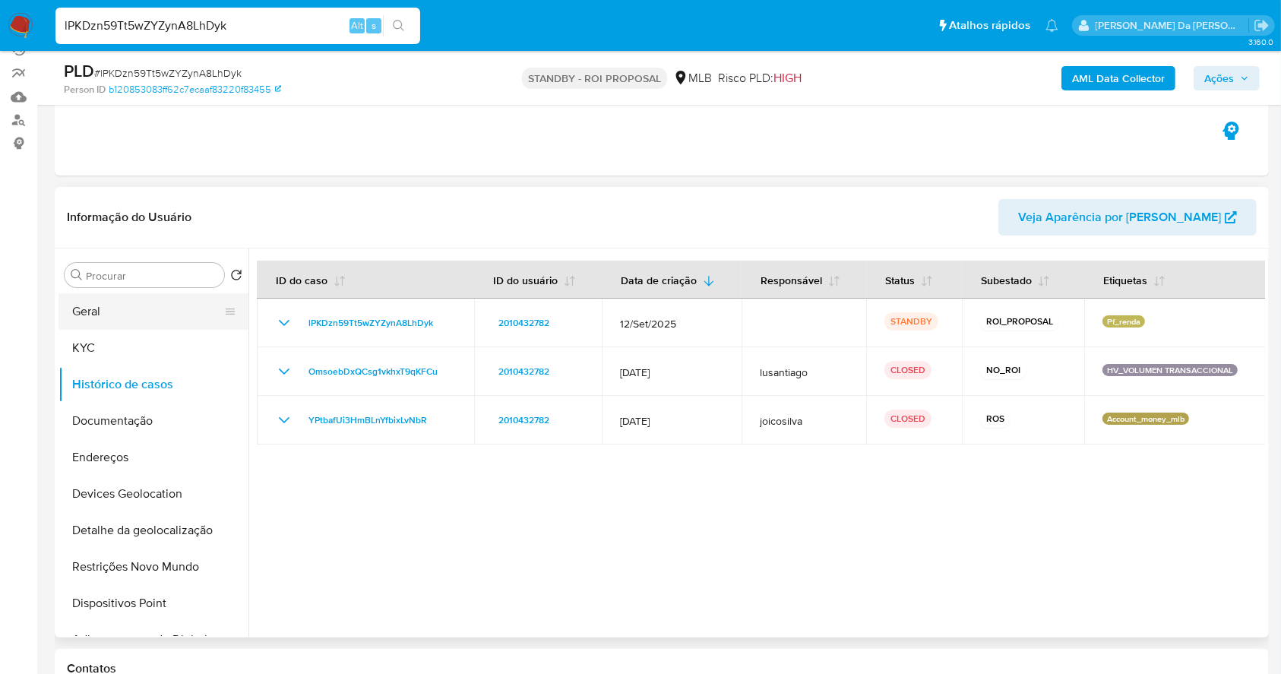
click at [164, 316] on button "Geral" at bounding box center [148, 311] width 178 height 36
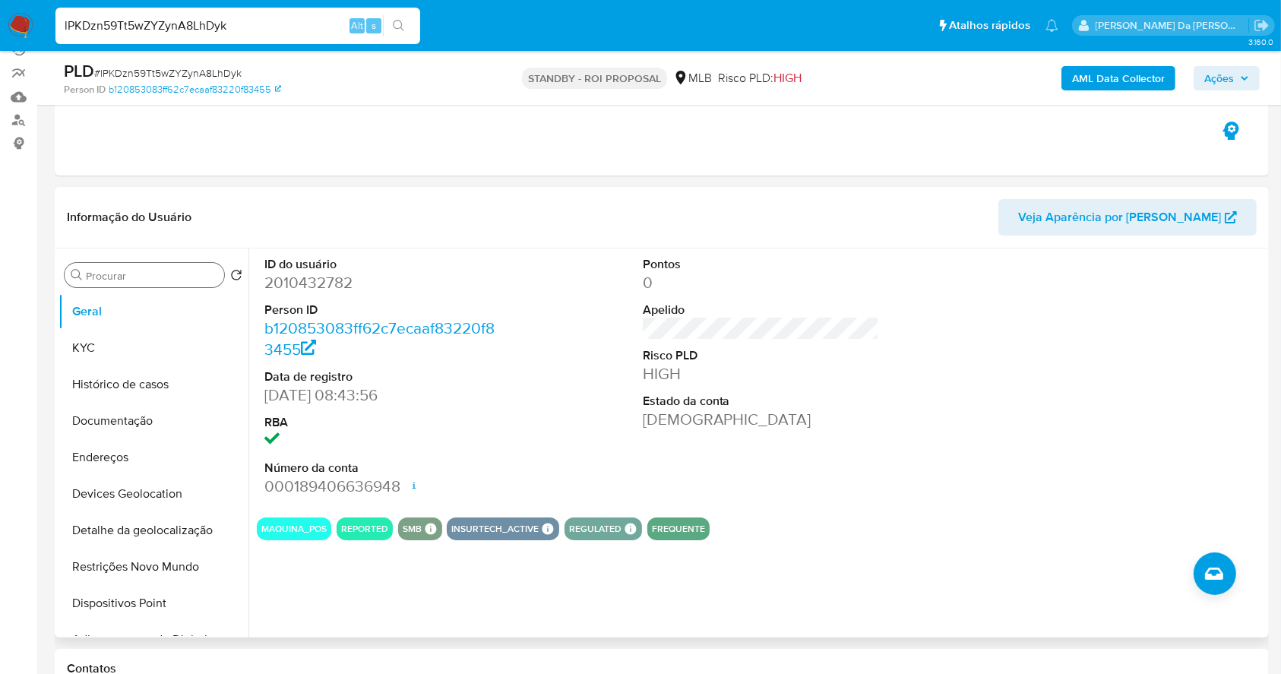
click at [146, 280] on input "Procurar" at bounding box center [152, 276] width 132 height 14
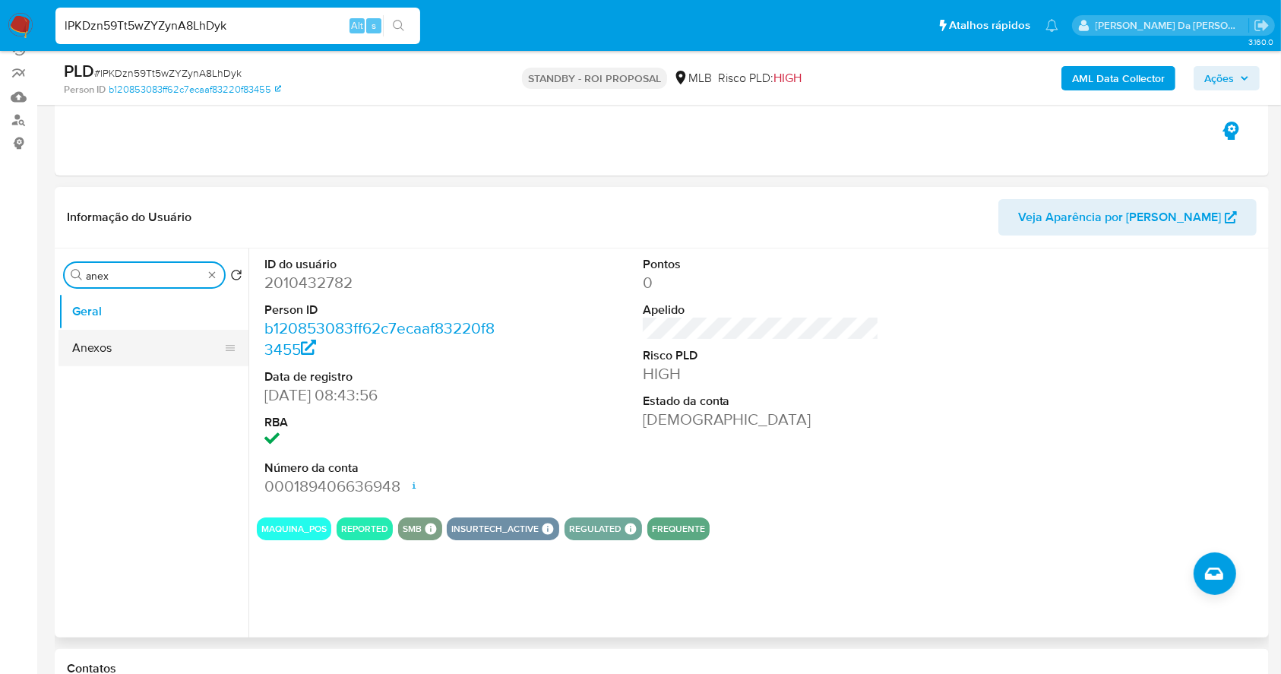
type input "anex"
click at [109, 361] on button "Anexos" at bounding box center [148, 348] width 178 height 36
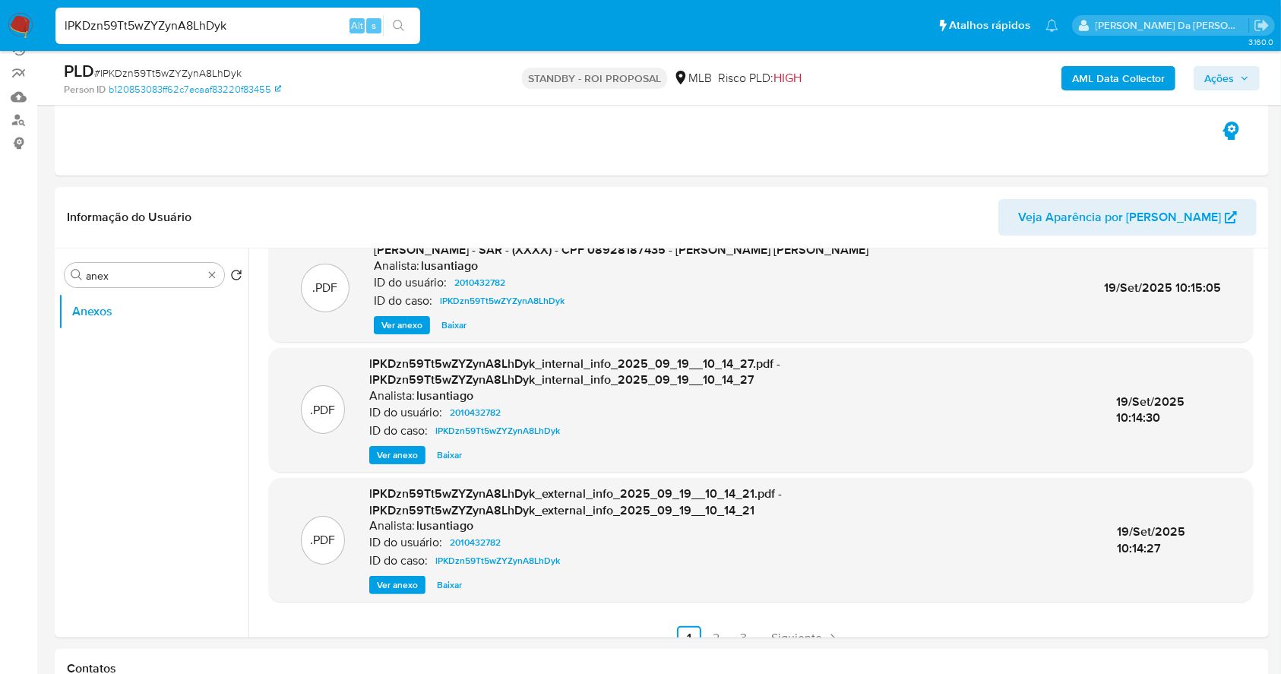
scroll to position [160, 0]
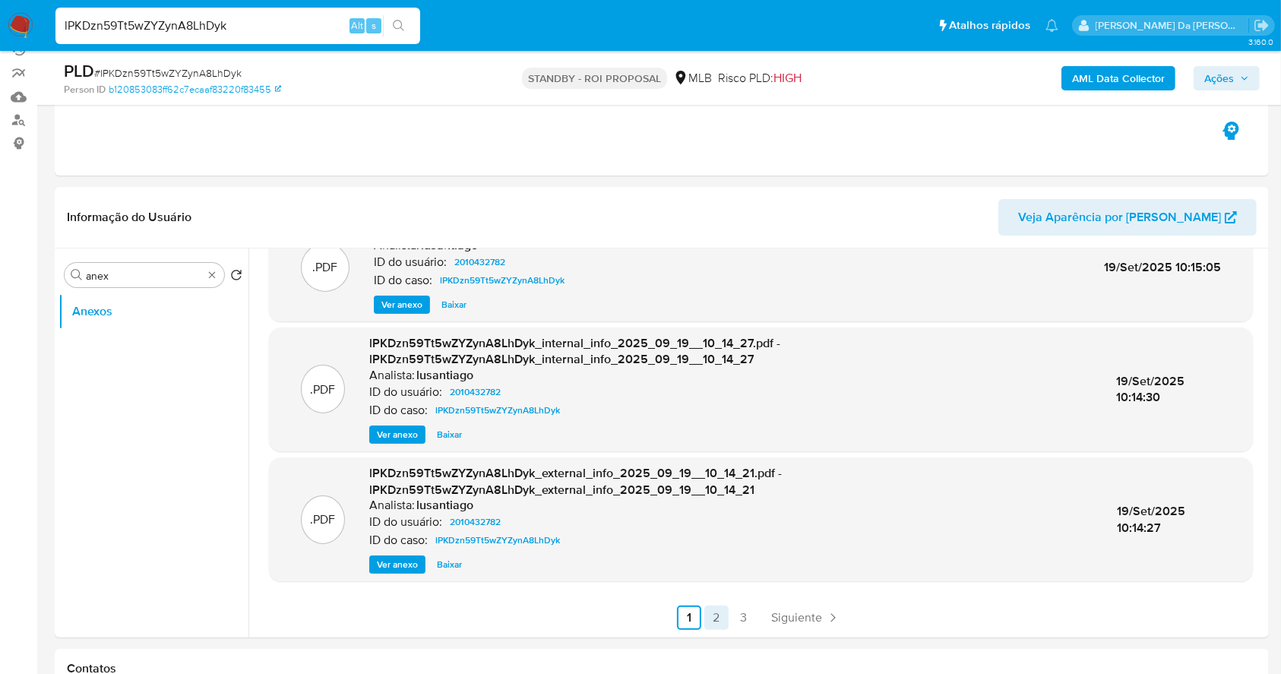
click at [710, 622] on link "2" at bounding box center [716, 618] width 24 height 24
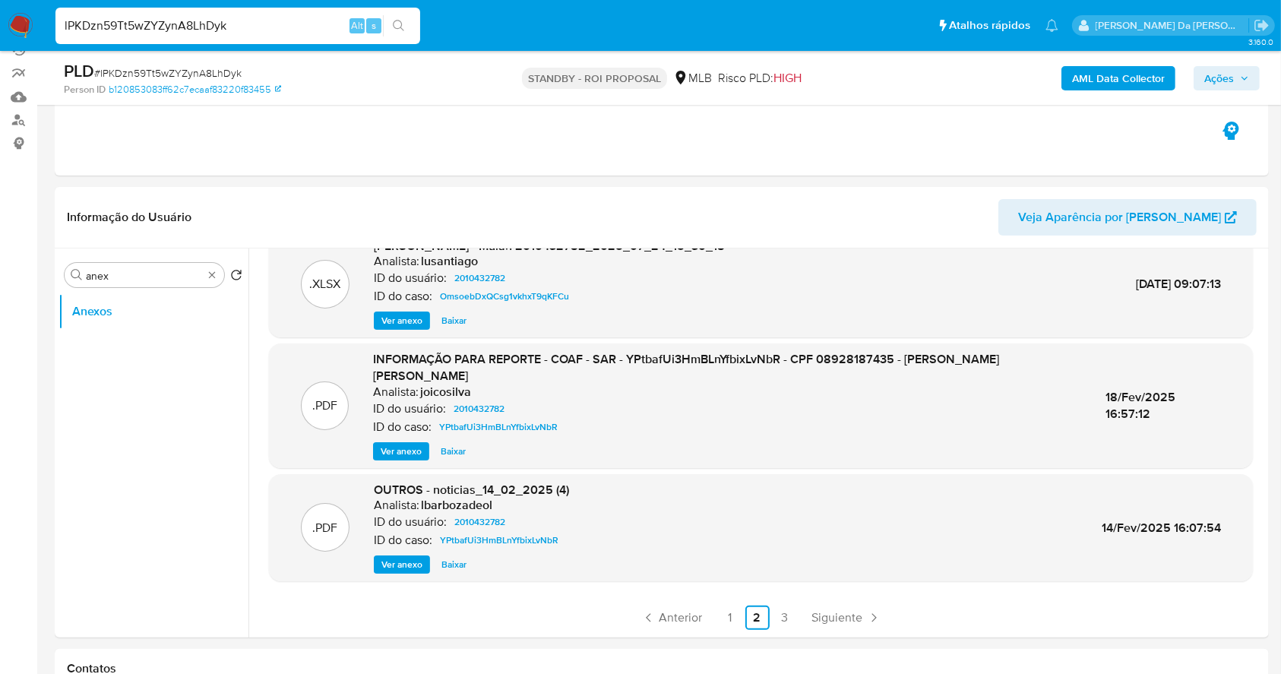
click at [413, 445] on span "Ver anexo" at bounding box center [401, 451] width 41 height 15
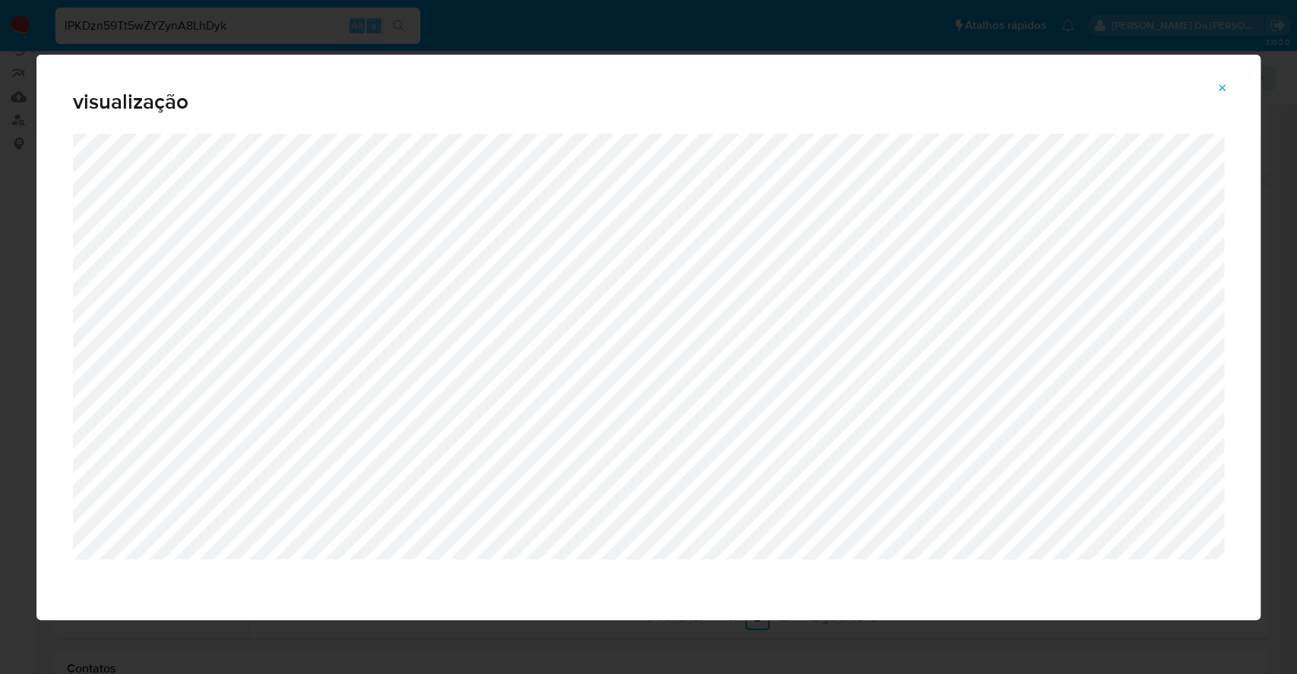
click at [1215, 90] on button "Attachment preview" at bounding box center [1222, 88] width 33 height 24
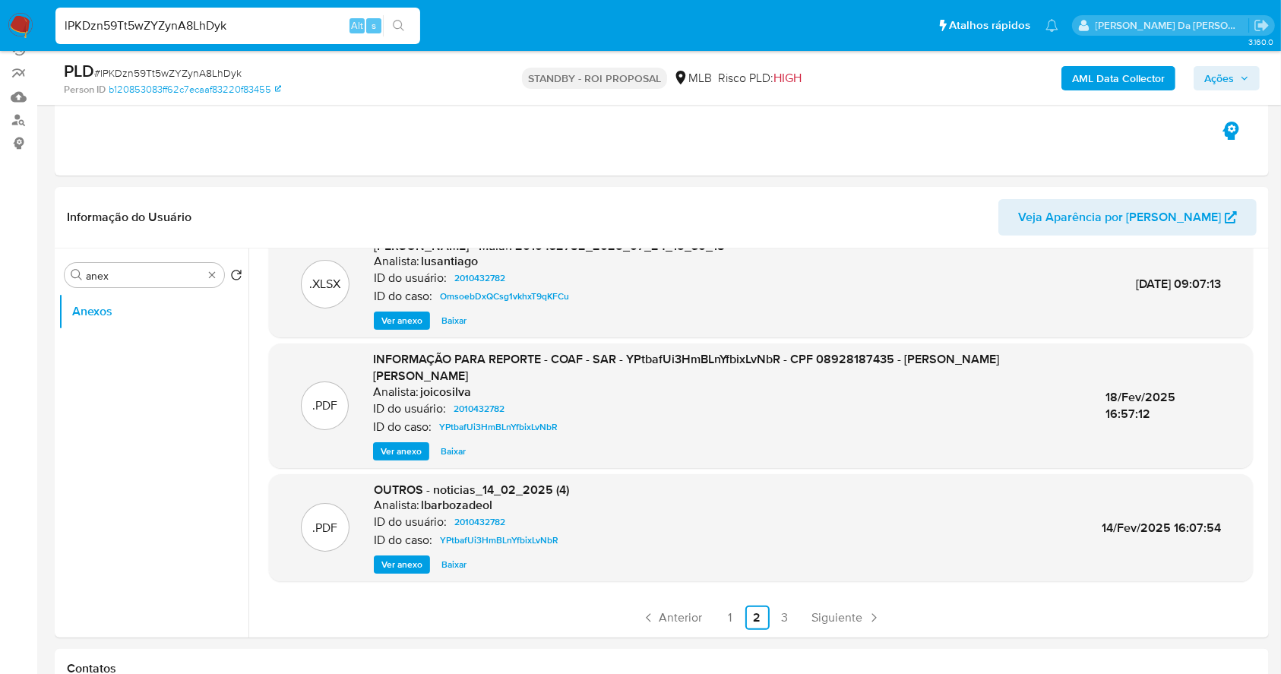
click at [321, 29] on input "lPKDzn59Tt5wZYZynA8LhDyk" at bounding box center [237, 26] width 365 height 20
click at [322, 29] on input "lPKDzn59Tt5wZYZynA8LhDyk" at bounding box center [237, 26] width 365 height 20
paste input "uEYGTeuRuZZmK8tbBfZaoE3m"
type input "uEYGTeuRuZZmK8tbBfZaoE3m"
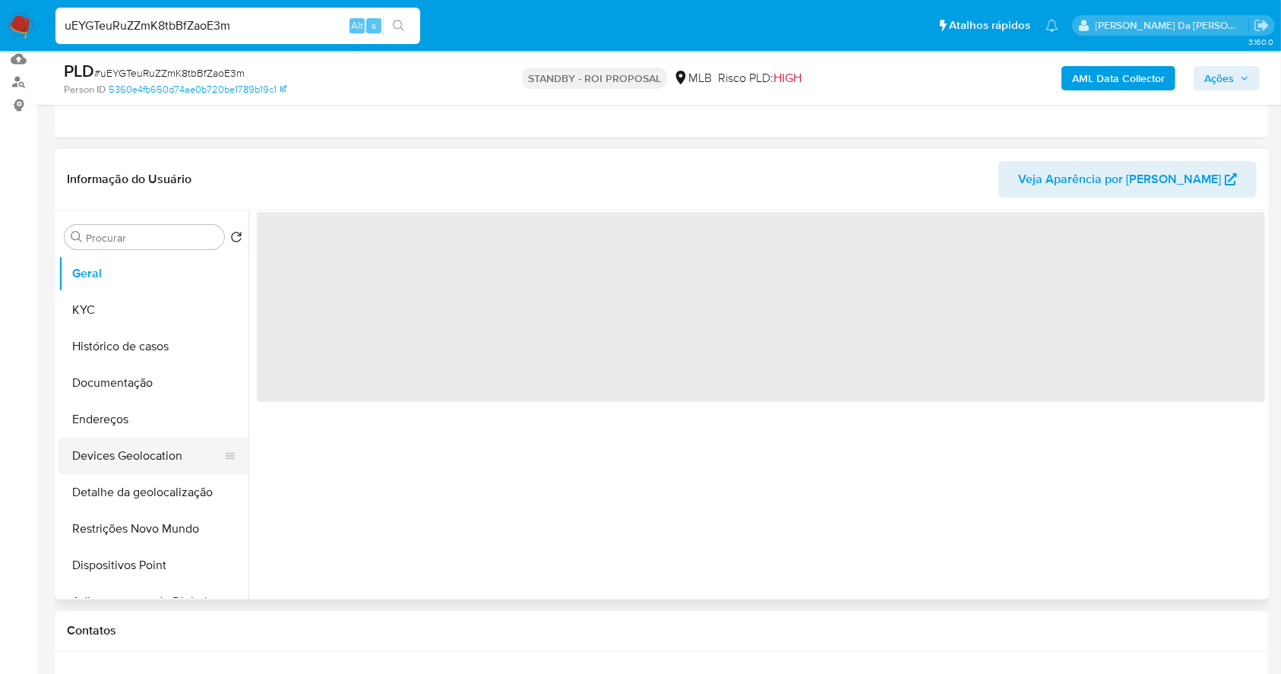
scroll to position [202, 0]
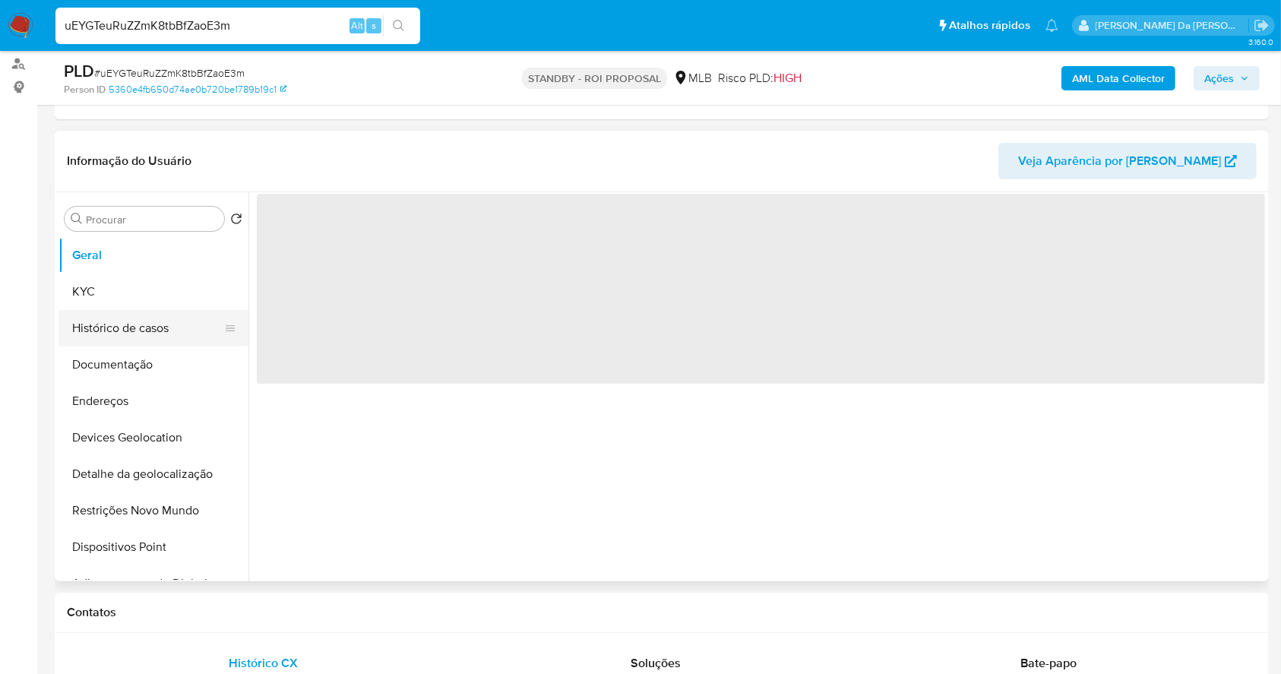
select select "10"
click at [135, 328] on button "Histórico de casos" at bounding box center [148, 328] width 178 height 36
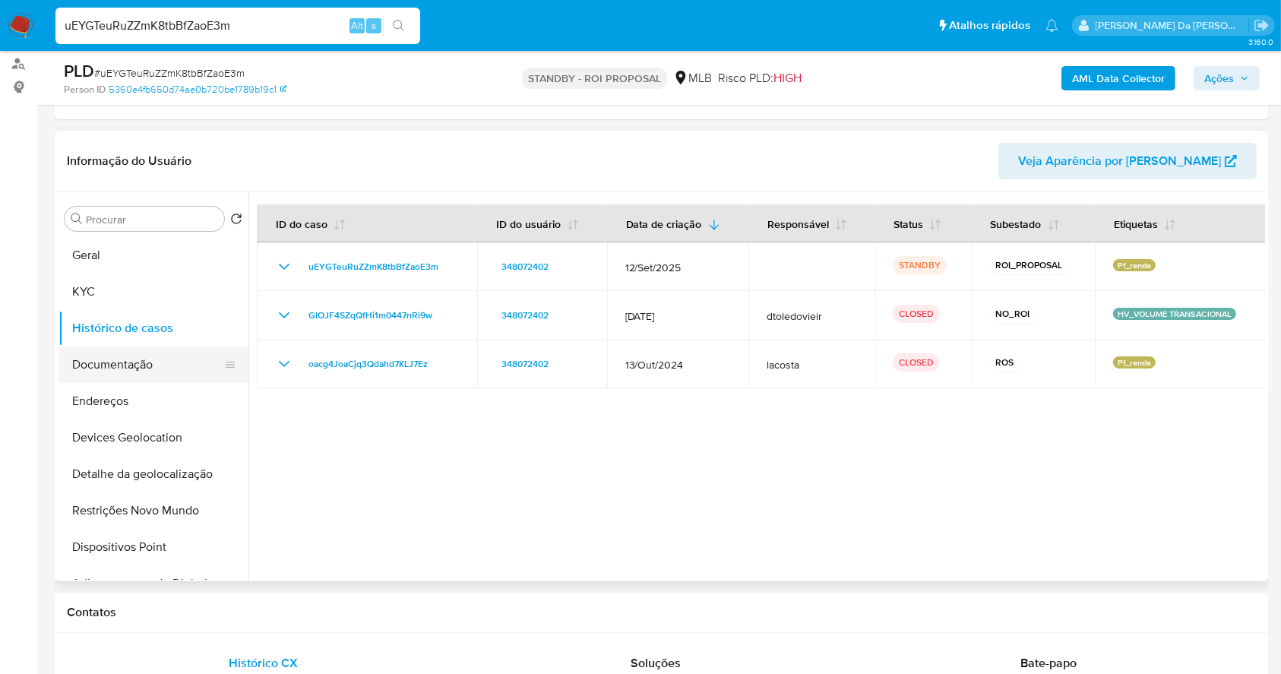
click at [152, 368] on button "Documentação" at bounding box center [148, 364] width 178 height 36
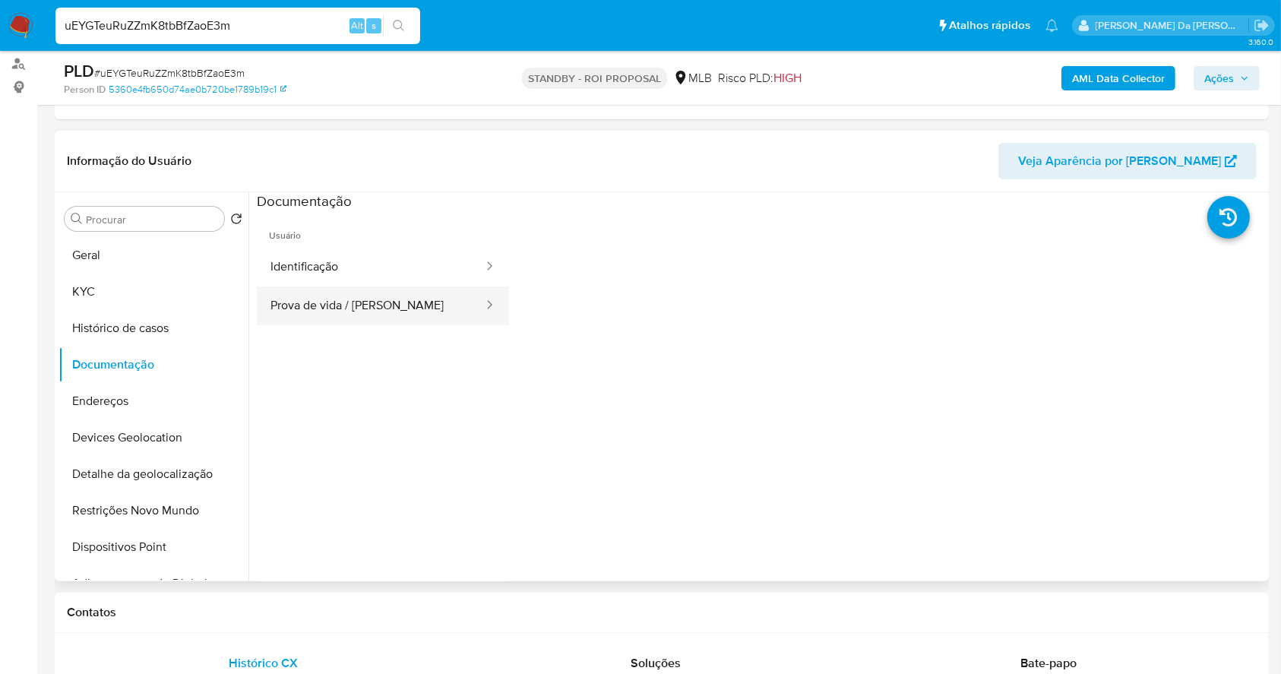
click at [419, 309] on button "Prova de vida / Selfie" at bounding box center [371, 305] width 228 height 39
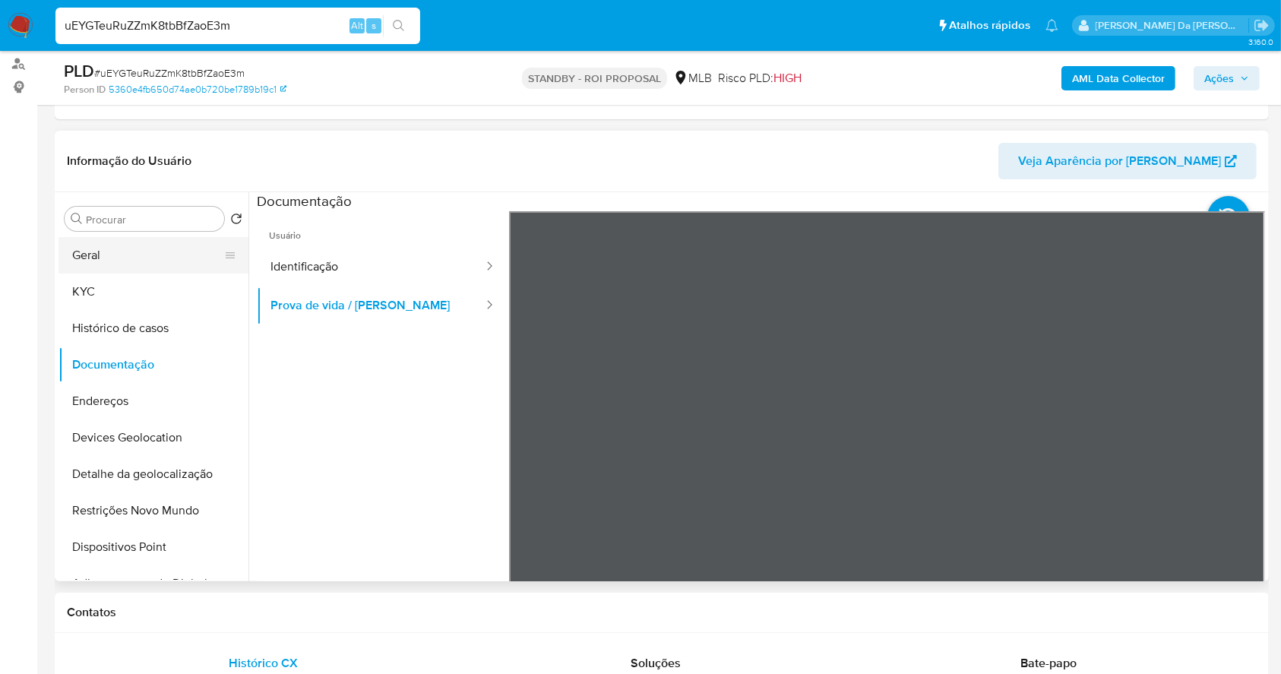
click at [183, 241] on button "Geral" at bounding box center [148, 255] width 178 height 36
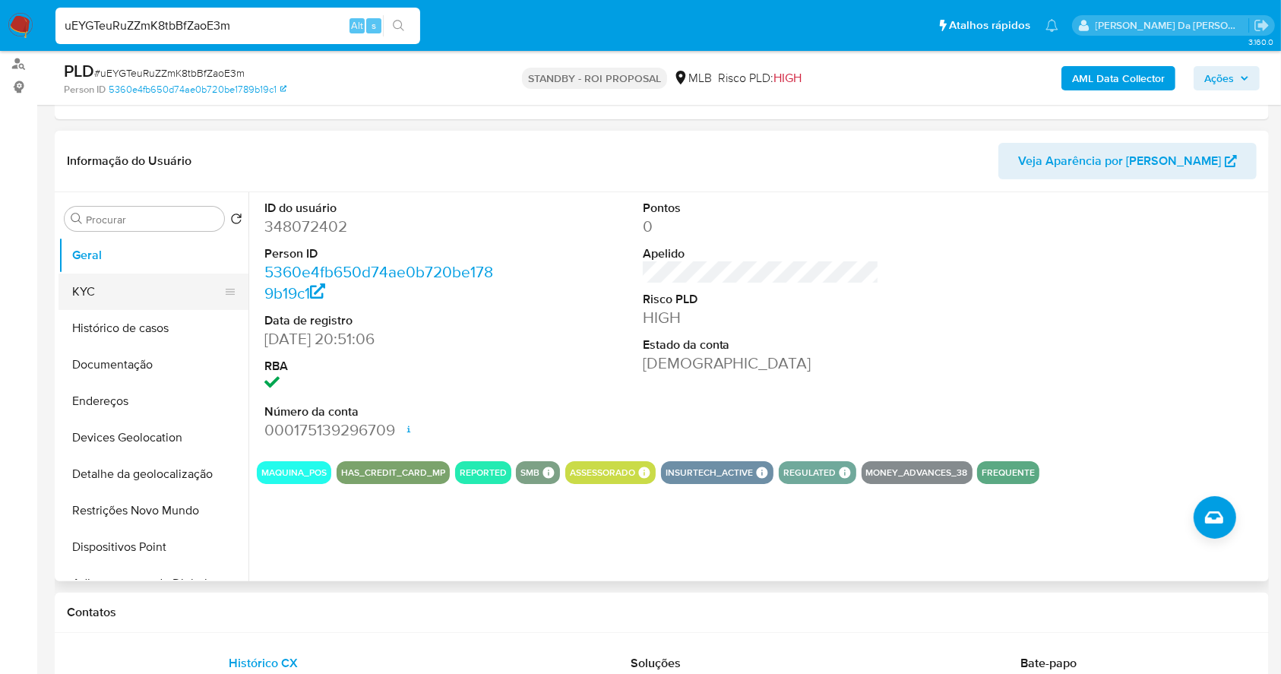
click at [150, 289] on button "KYC" at bounding box center [148, 292] width 178 height 36
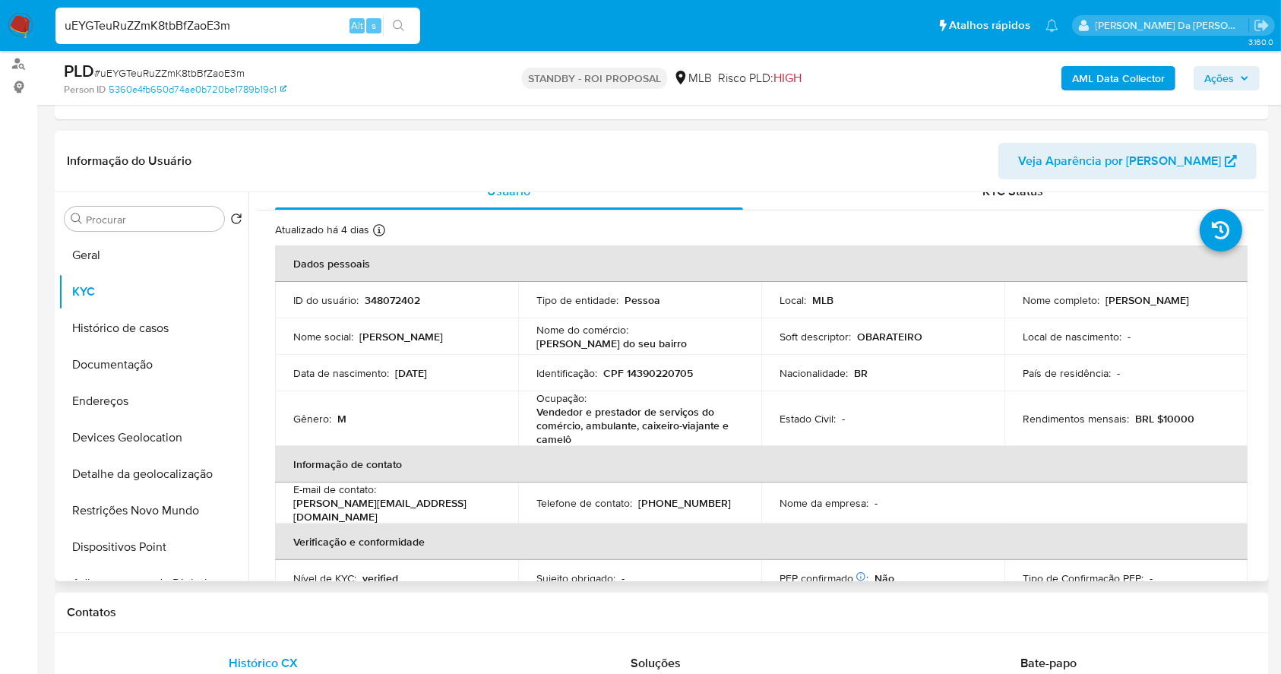
scroll to position [0, 0]
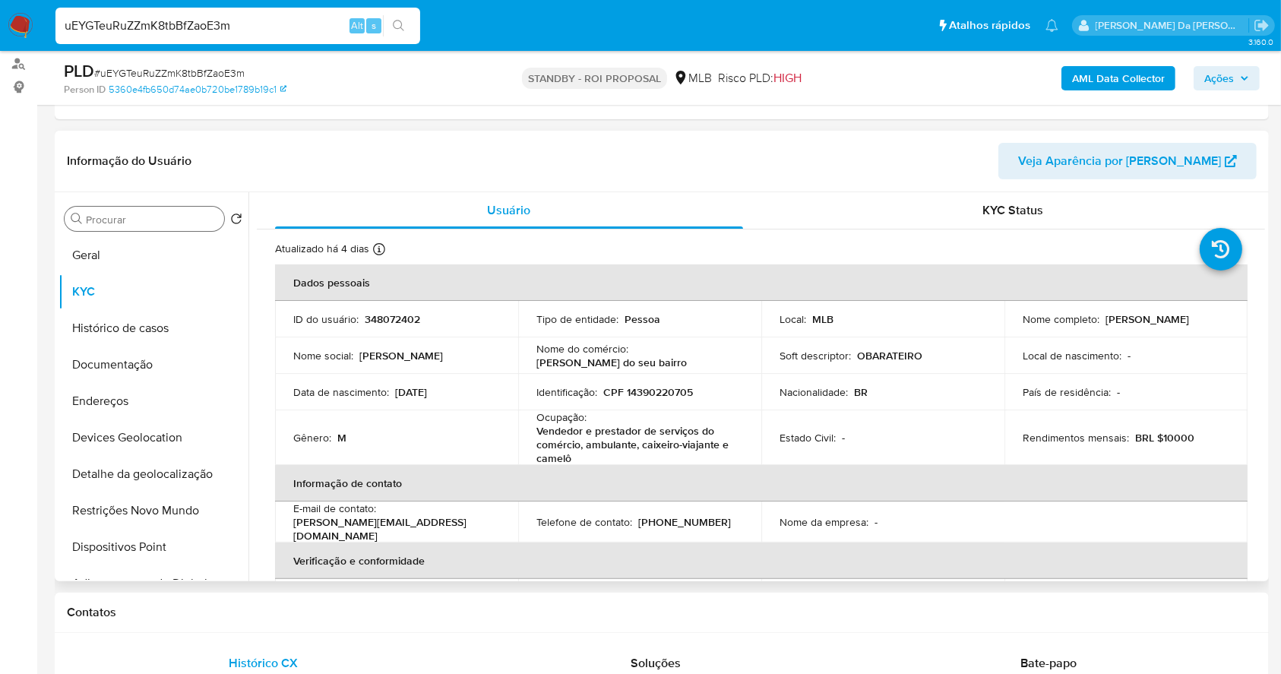
click at [149, 228] on div "Procurar" at bounding box center [145, 219] width 160 height 24
click at [138, 223] on input "Procurar" at bounding box center [152, 220] width 132 height 14
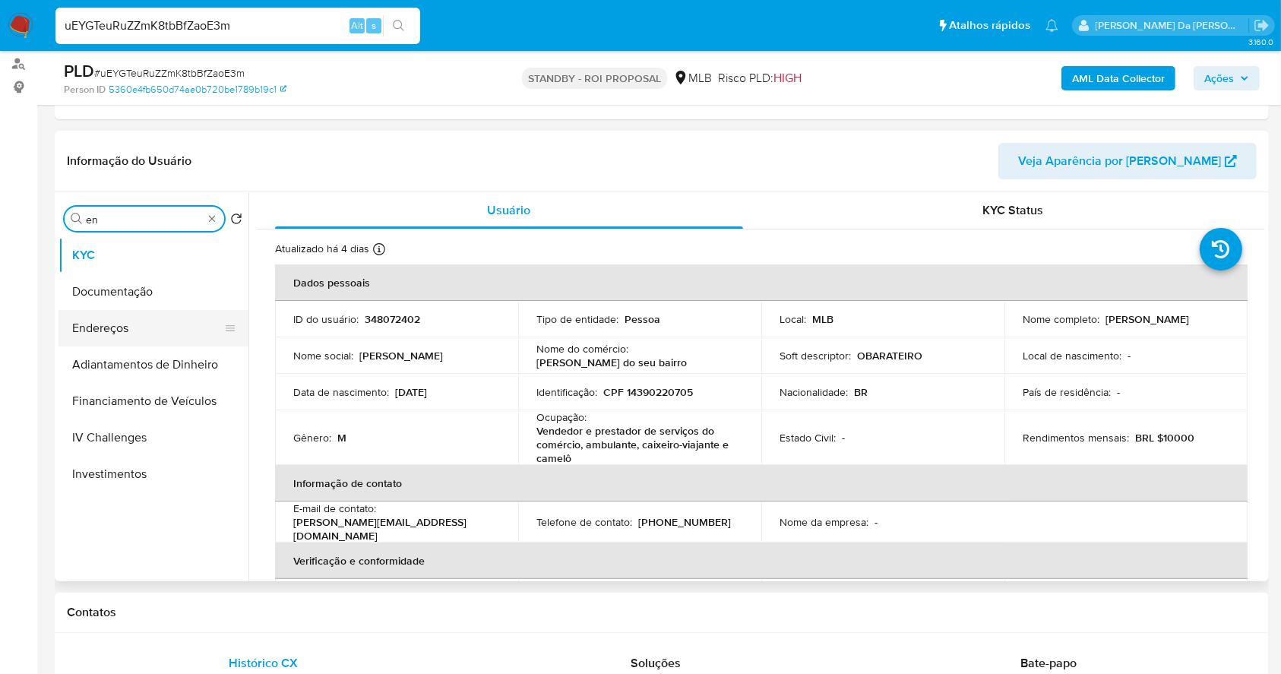
type input "en"
click at [127, 324] on button "Endereços" at bounding box center [148, 328] width 178 height 36
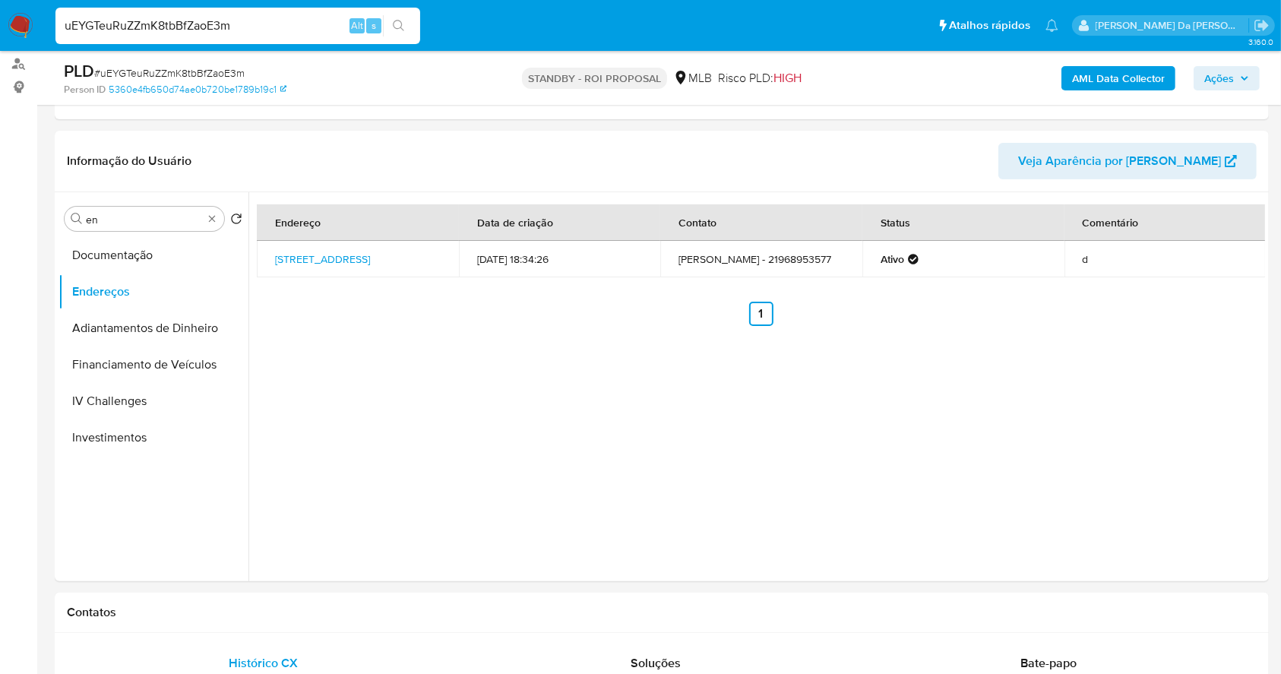
click at [316, 17] on input "uEYGTeuRuZZmK8tbBfZaoE3m" at bounding box center [237, 26] width 365 height 20
paste input "bIBYJxRci8OpaMEoqyzblsp6"
type input "bIBYJxRci8OpaMEoqyzblsp6"
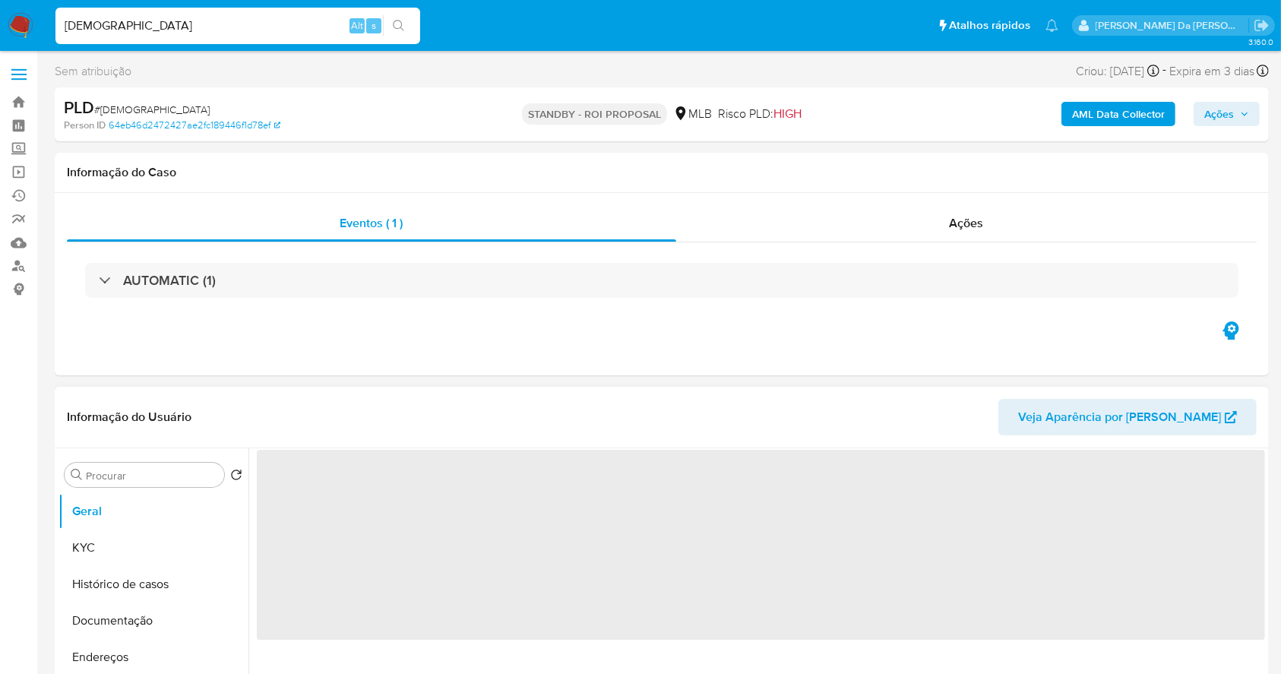
select select "10"
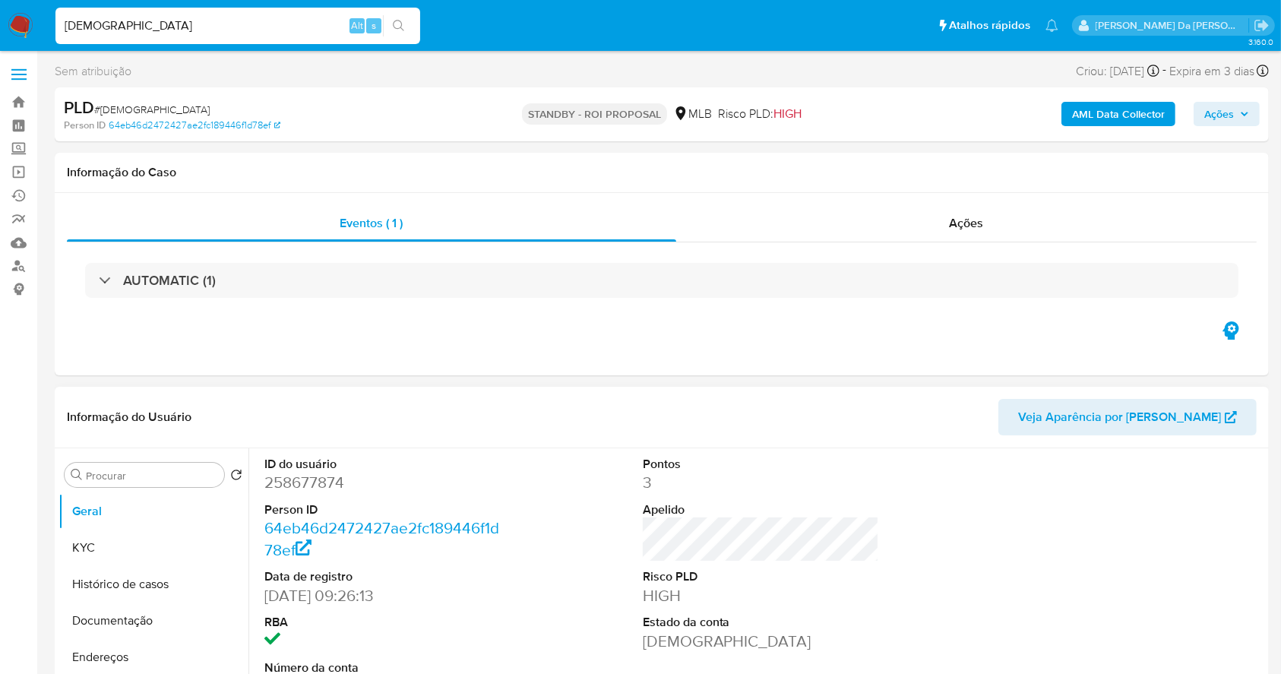
scroll to position [101, 0]
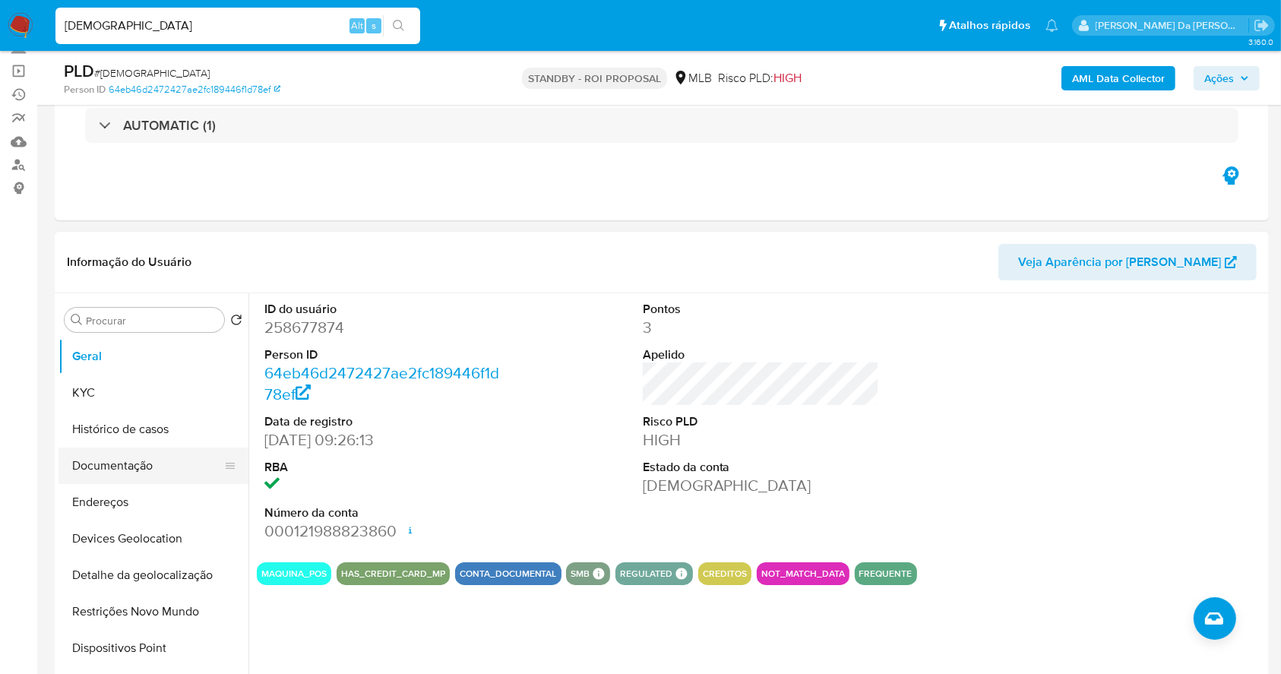
click at [136, 471] on button "Documentação" at bounding box center [148, 466] width 178 height 36
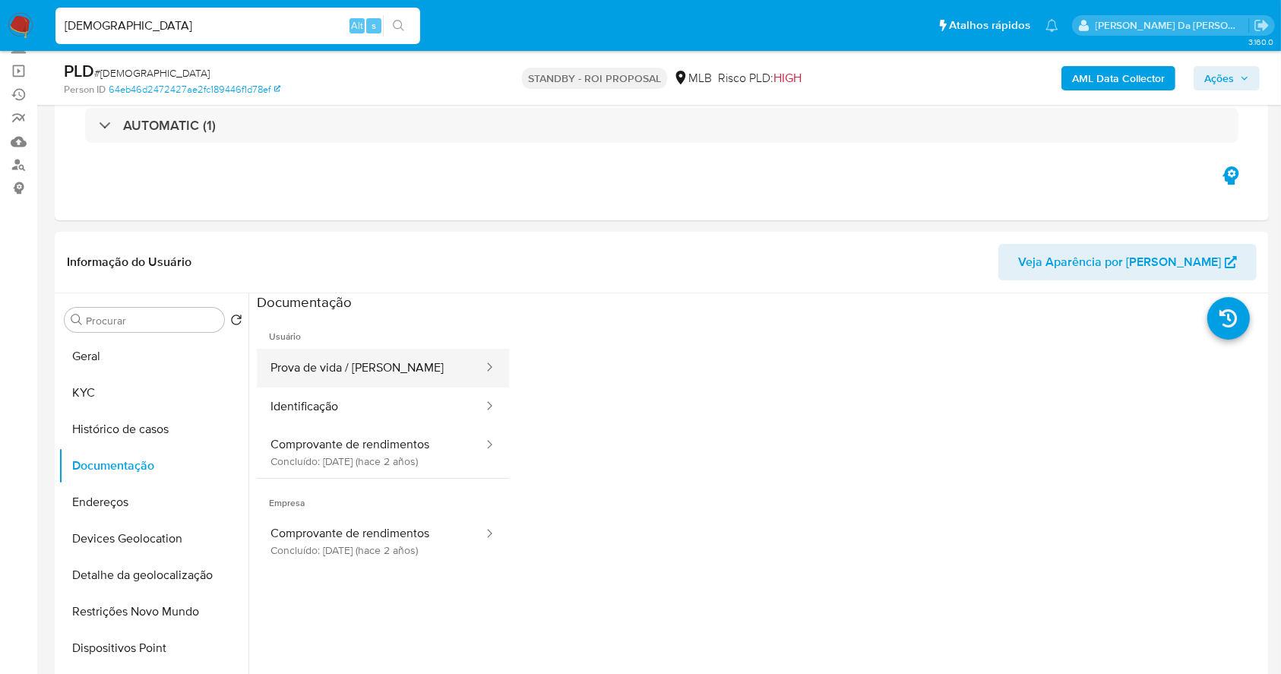
click at [351, 368] on button "Prova de vida / Selfie" at bounding box center [371, 368] width 228 height 39
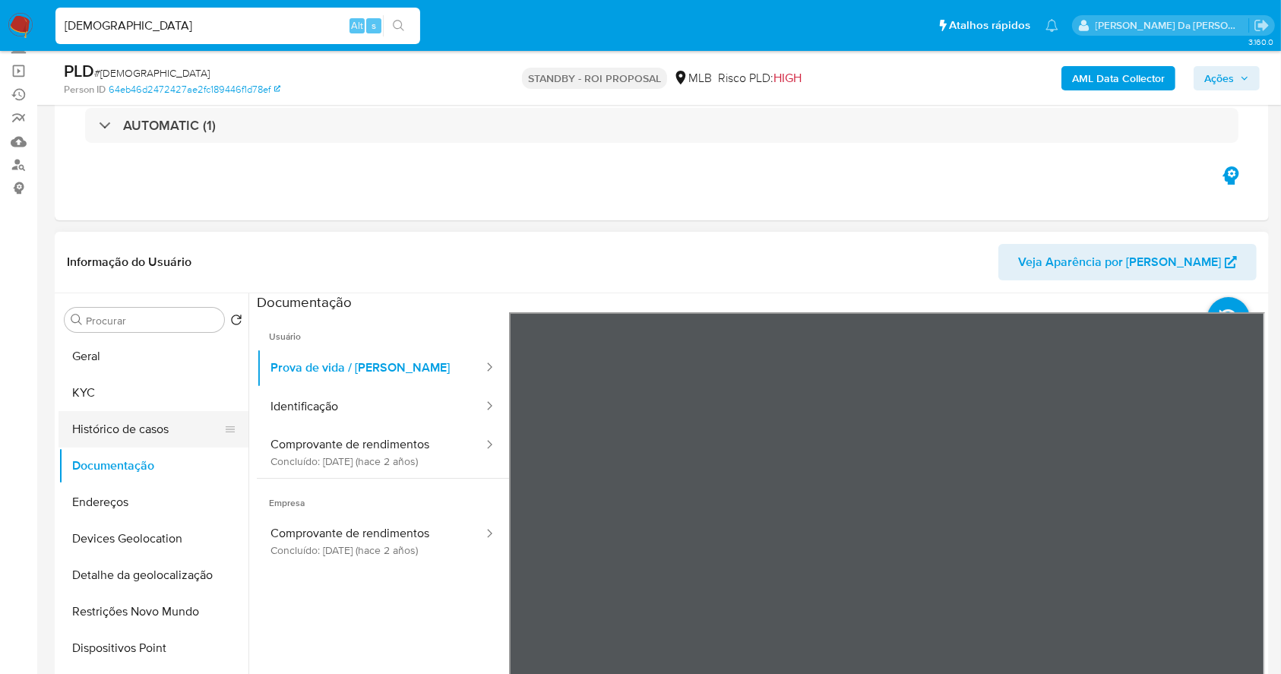
click at [134, 429] on button "Histórico de casos" at bounding box center [148, 429] width 178 height 36
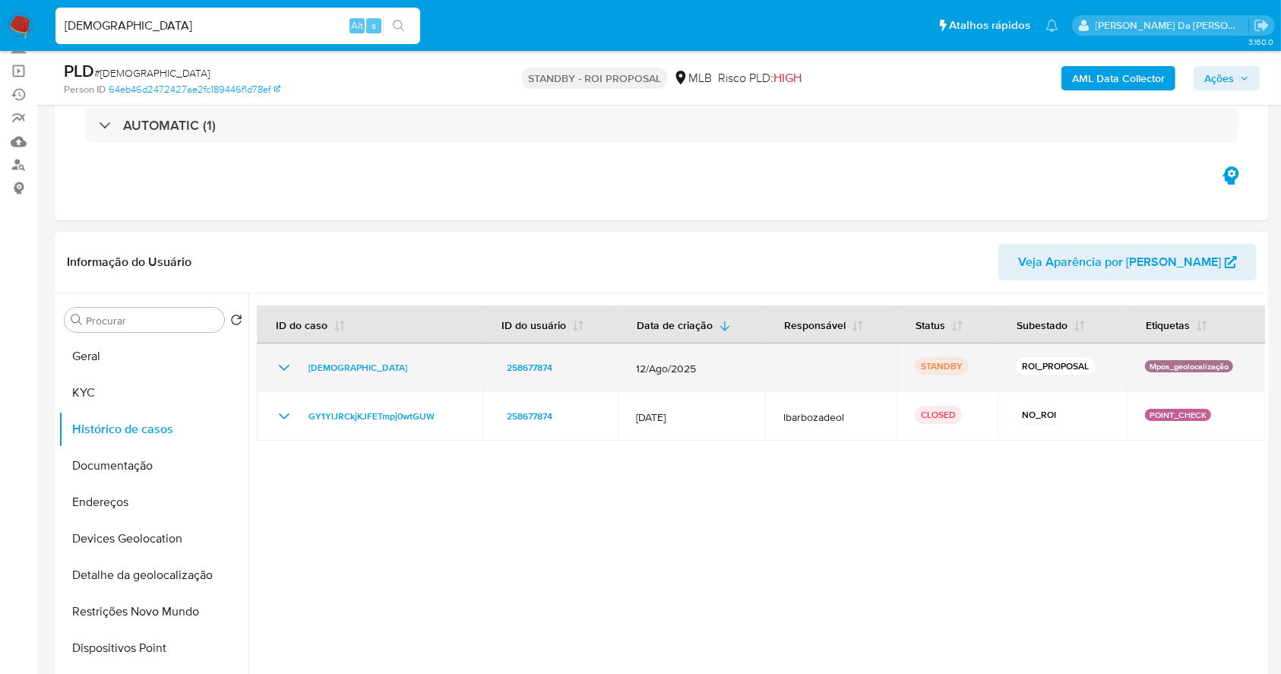
click at [1031, 371] on p "ROI_PROPOSAL" at bounding box center [1055, 366] width 79 height 18
click at [1031, 369] on p "ROI_PROPOSAL" at bounding box center [1055, 366] width 79 height 18
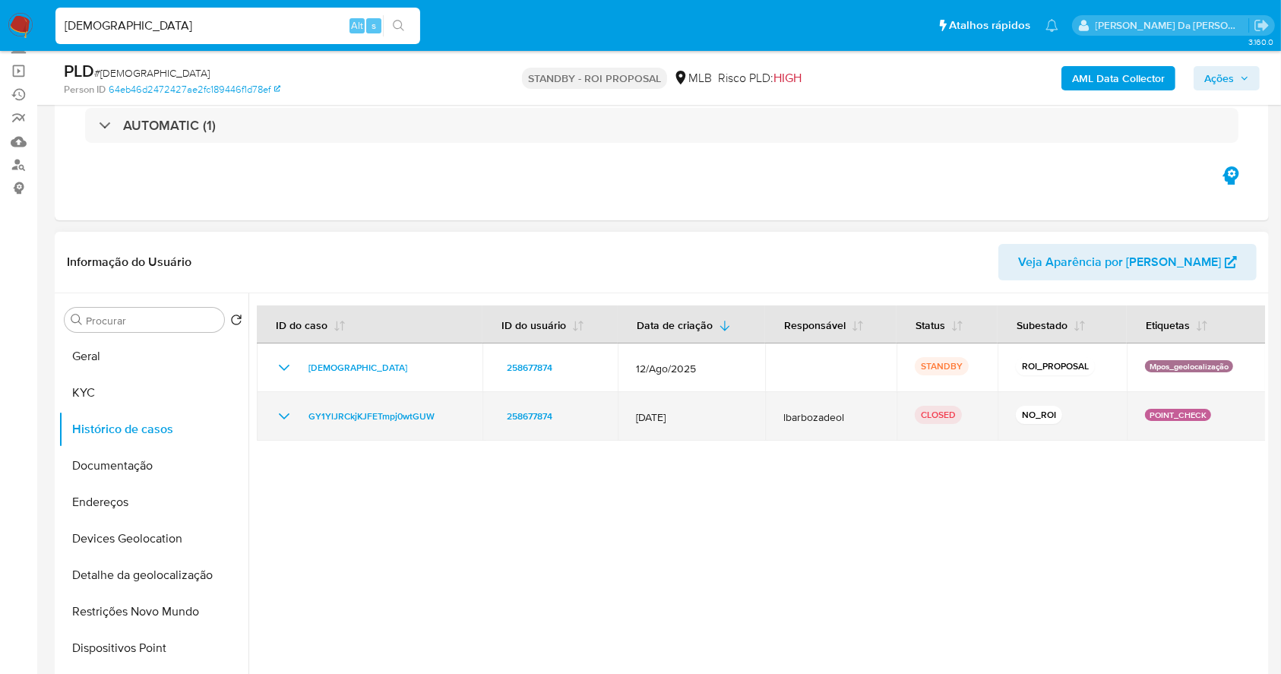
click at [283, 415] on icon "Mostrar/Ocultar" at bounding box center [284, 416] width 18 height 18
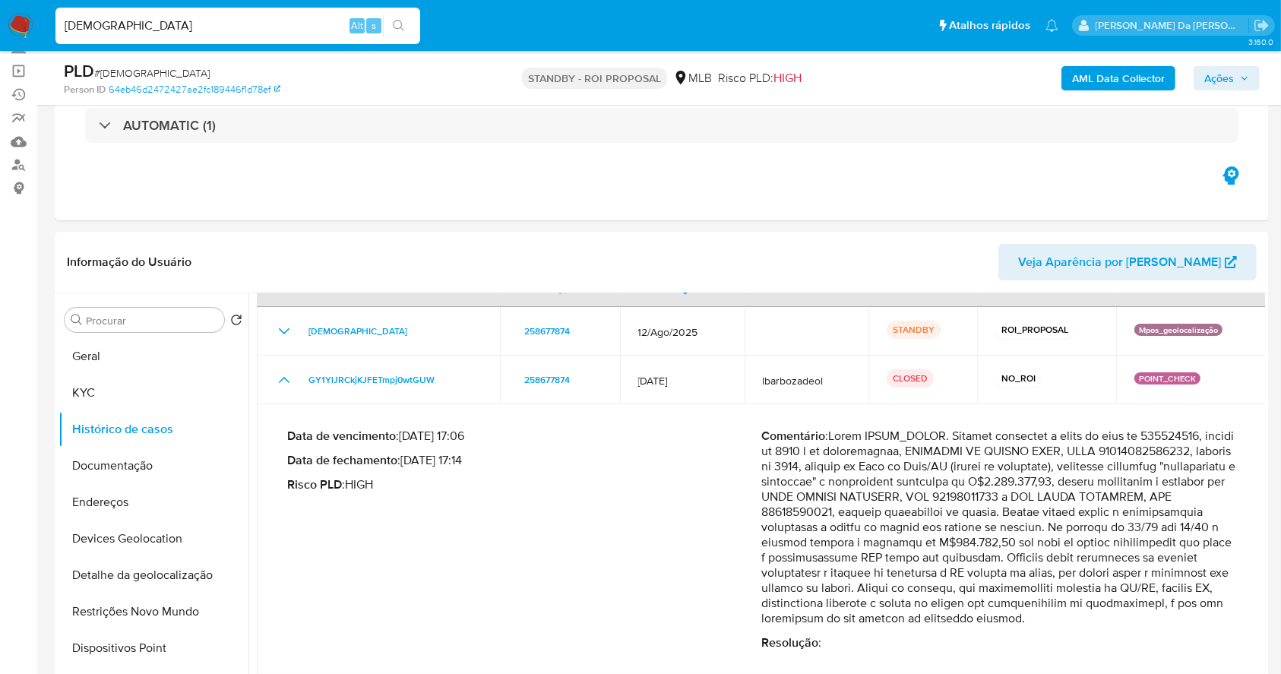
scroll to position [65, 0]
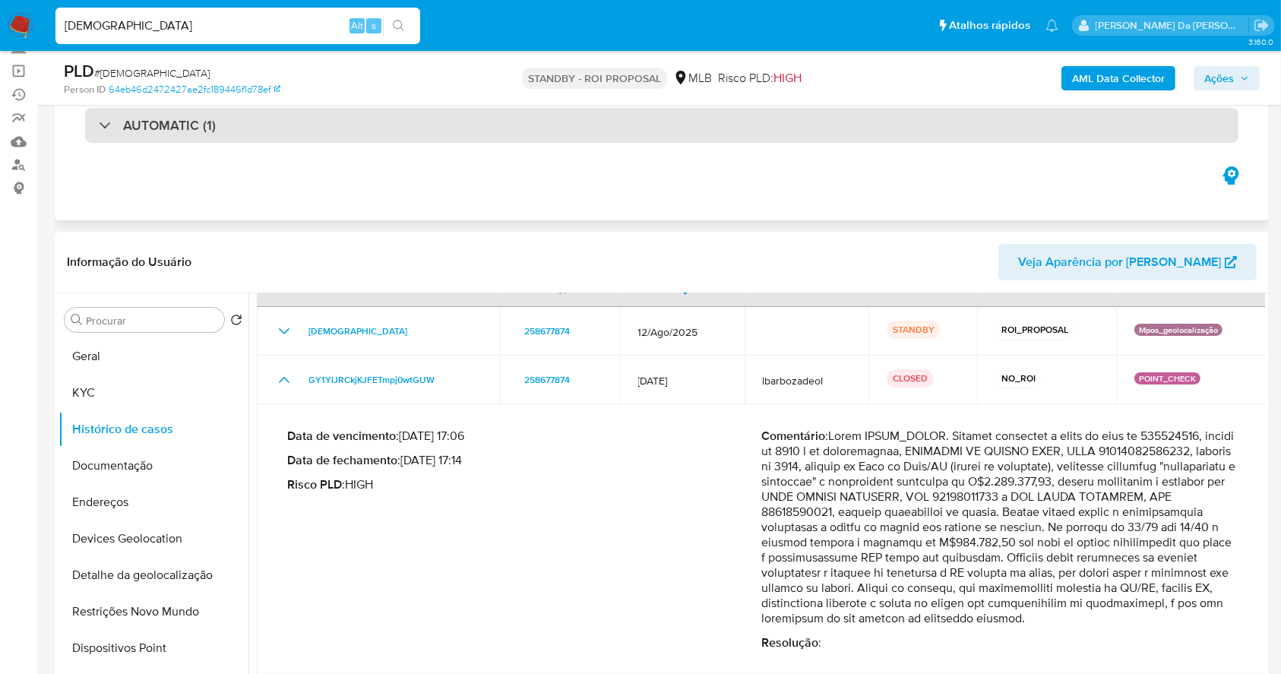
click at [188, 125] on h3 "AUTOMATIC (1)" at bounding box center [169, 125] width 93 height 17
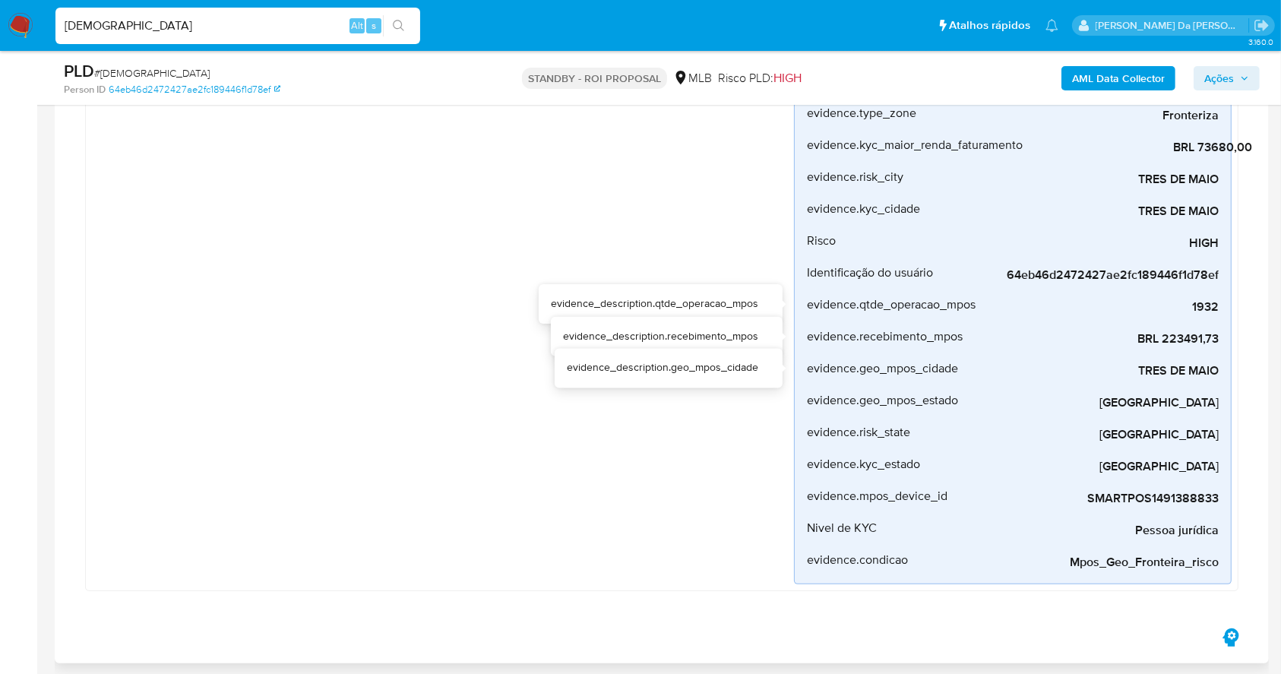
scroll to position [304, 0]
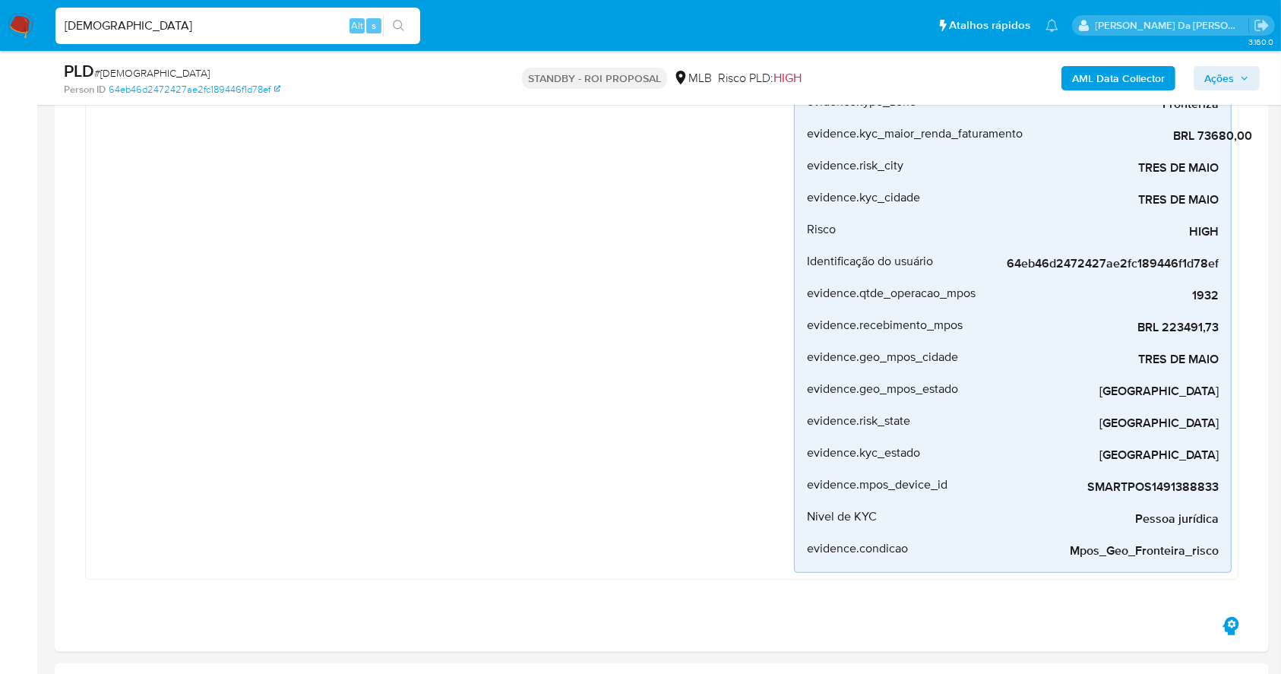
click at [247, 27] on input "bIBYJxRci8OpaMEoqyzblsp6" at bounding box center [237, 26] width 365 height 20
paste input "eKhLGjkGio7W4HAprMVWl5mt"
type input "eKhLGjkGio7W4HAprMVWl5mt"
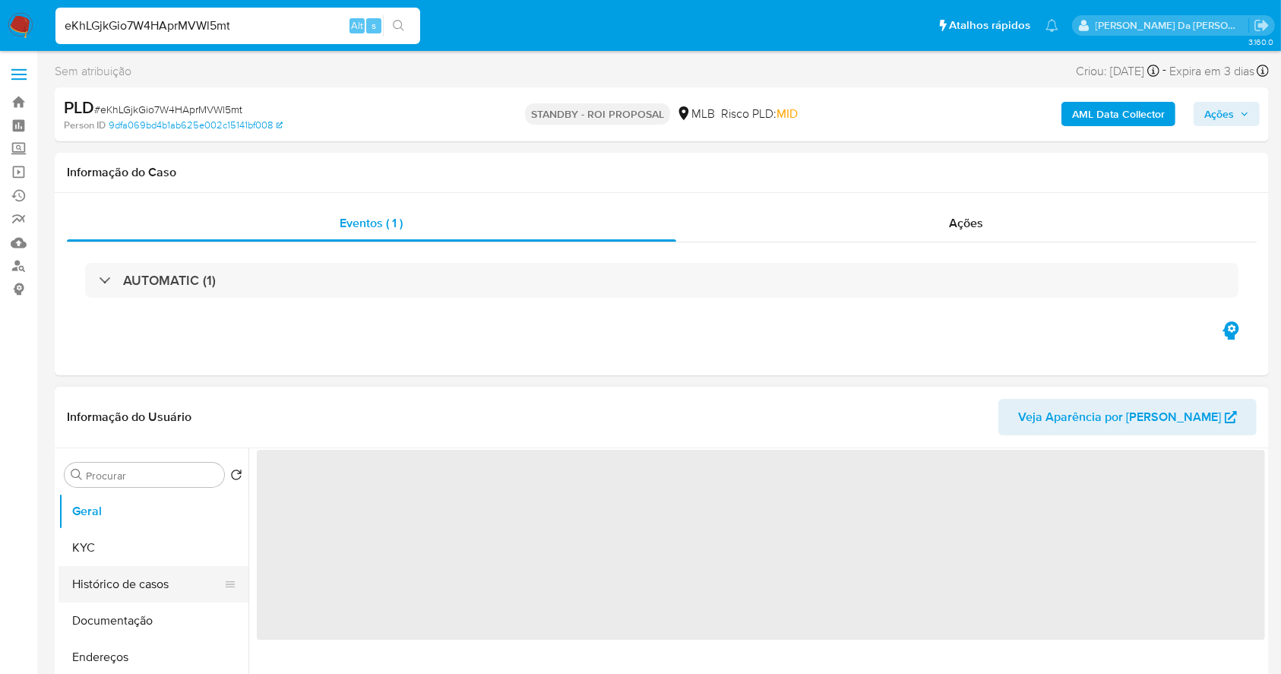
scroll to position [69, 0]
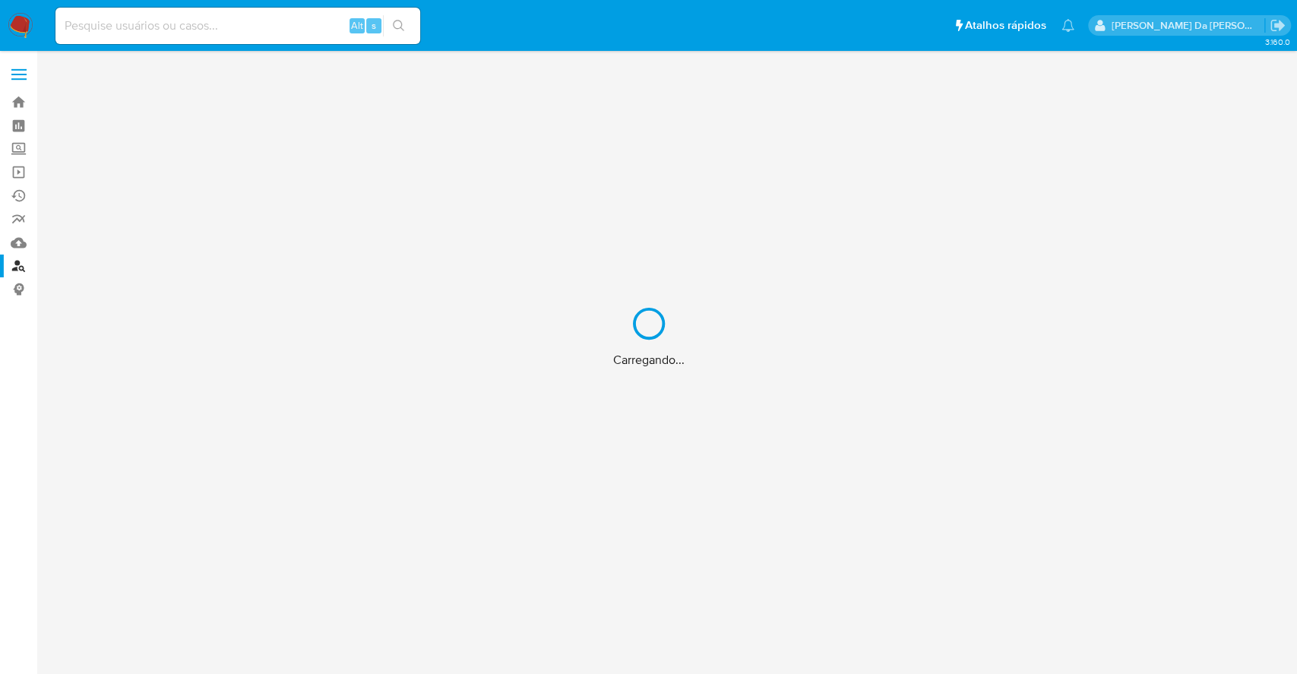
click at [134, 27] on div "Carregando..." at bounding box center [648, 337] width 1297 height 674
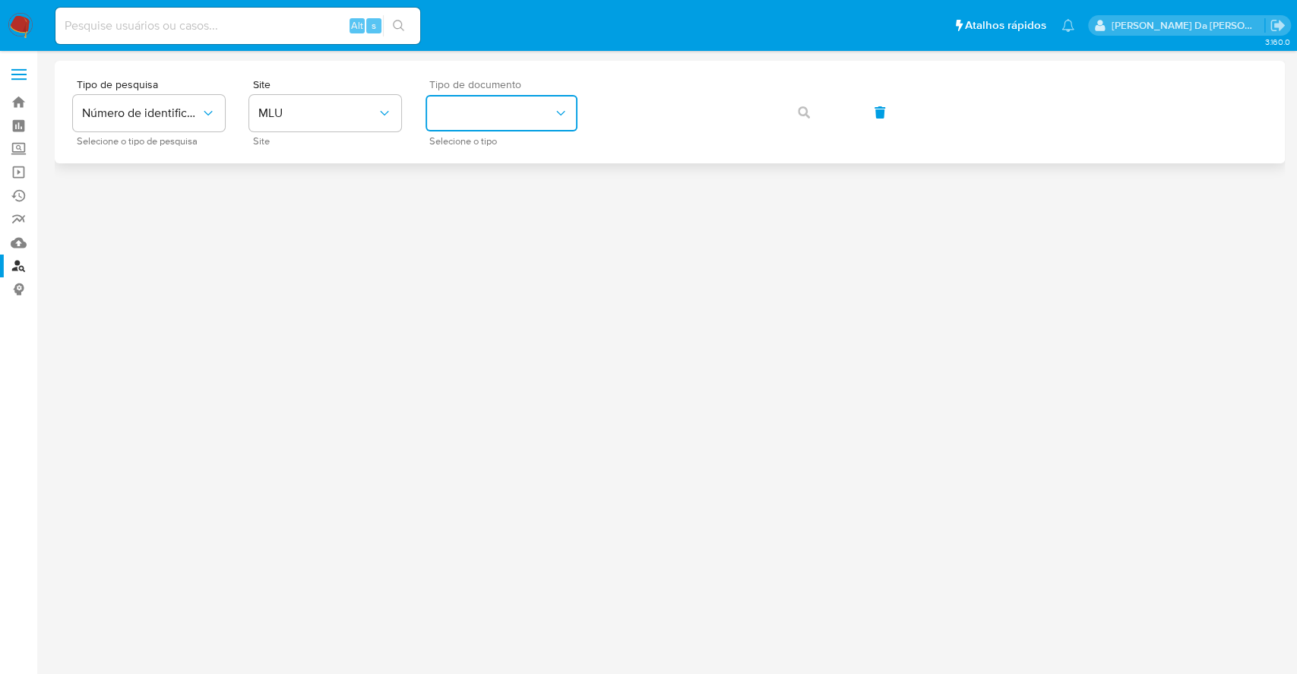
click at [471, 106] on button "identificationType" at bounding box center [502, 113] width 152 height 36
click at [474, 198] on div "RUT RUT" at bounding box center [497, 214] width 125 height 52
click at [270, 106] on span "MLU" at bounding box center [317, 113] width 119 height 15
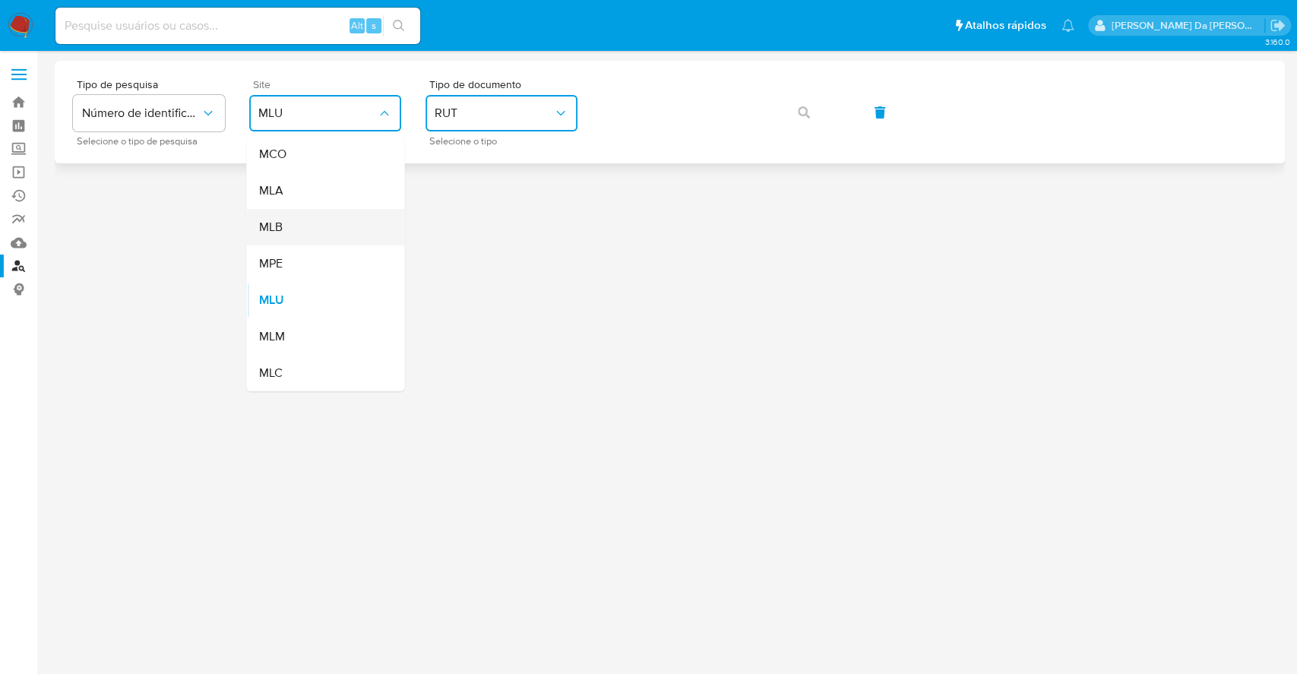
click at [296, 234] on div "MLB" at bounding box center [320, 227] width 125 height 36
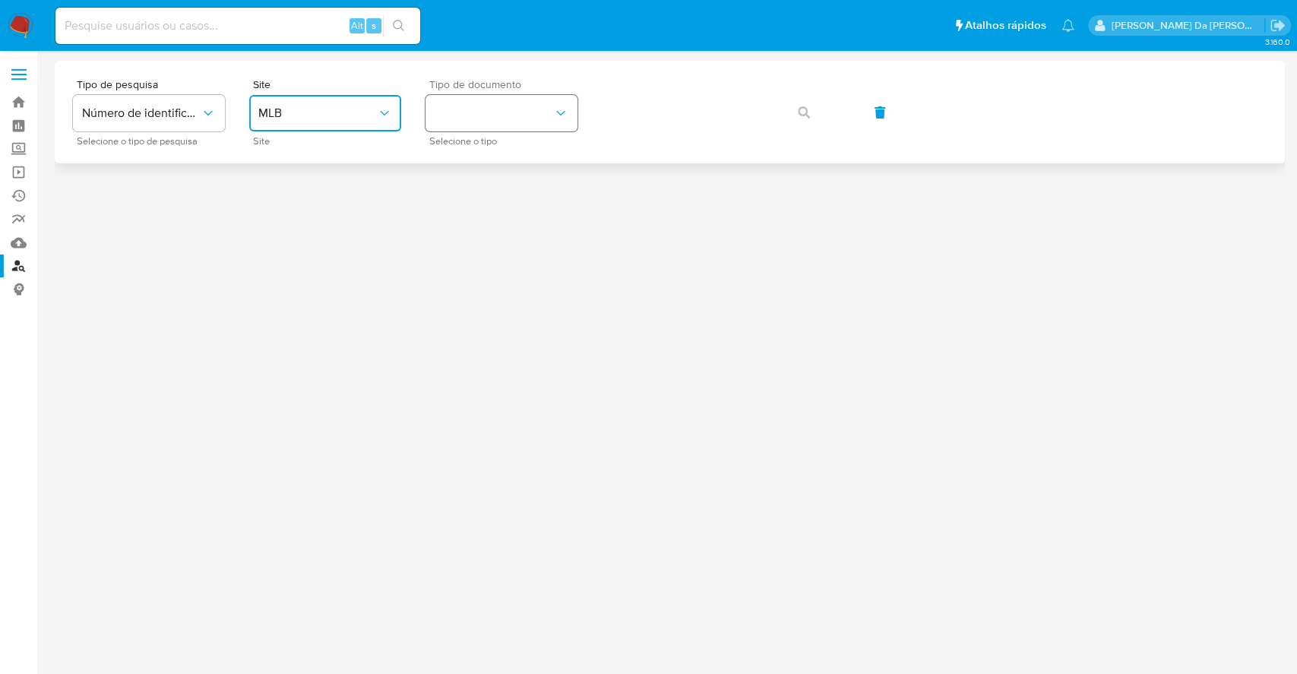
click at [498, 119] on button "identificationType" at bounding box center [502, 113] width 152 height 36
click at [471, 204] on div "CPF CPF" at bounding box center [497, 214] width 125 height 52
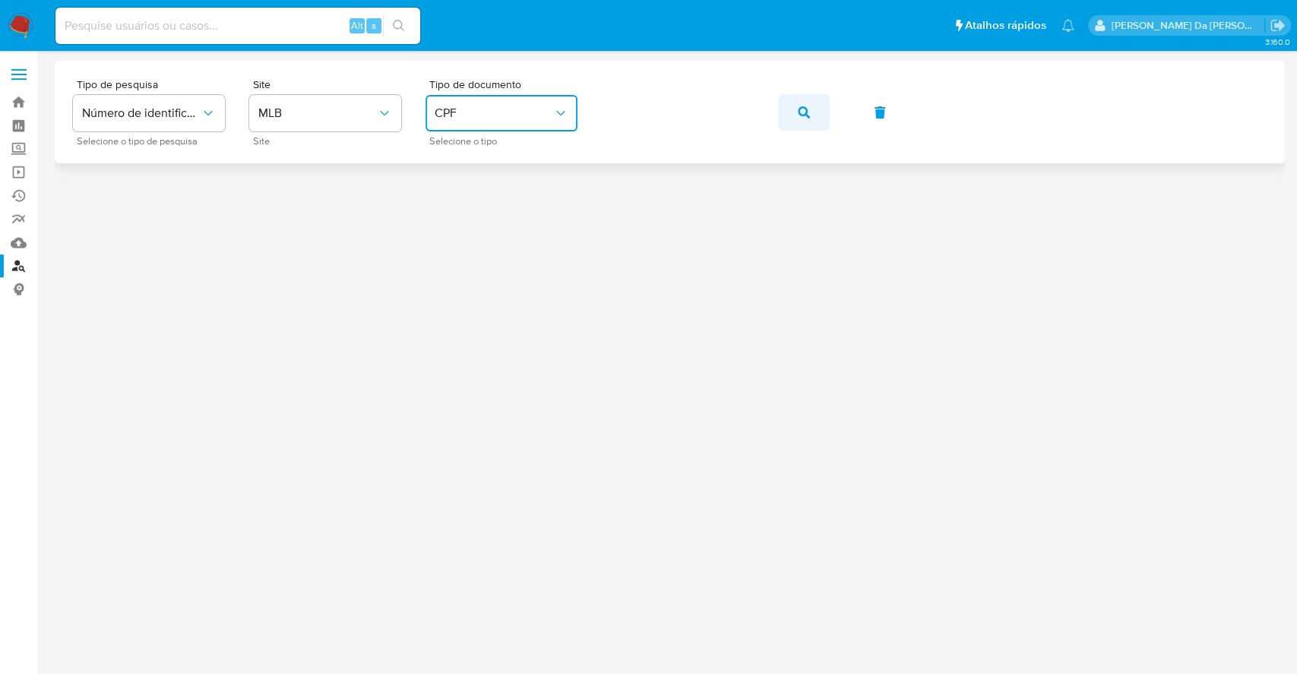
click at [810, 108] on button "button" at bounding box center [804, 112] width 52 height 36
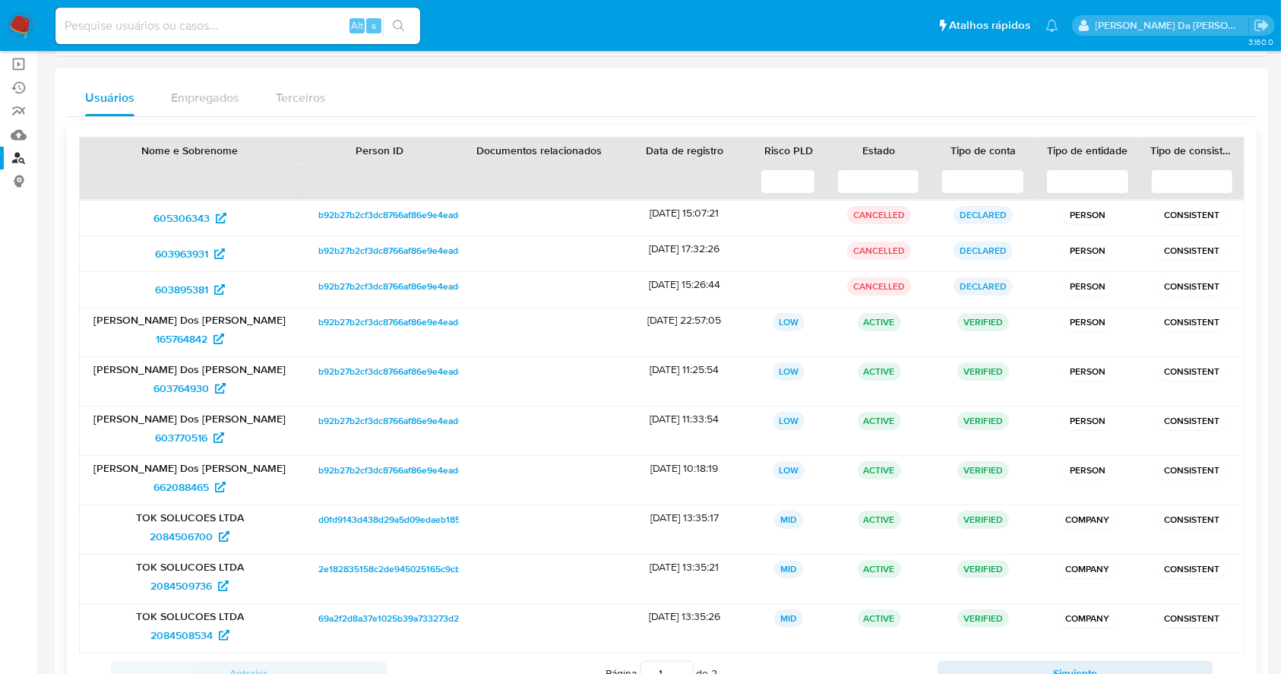
scroll to position [226, 0]
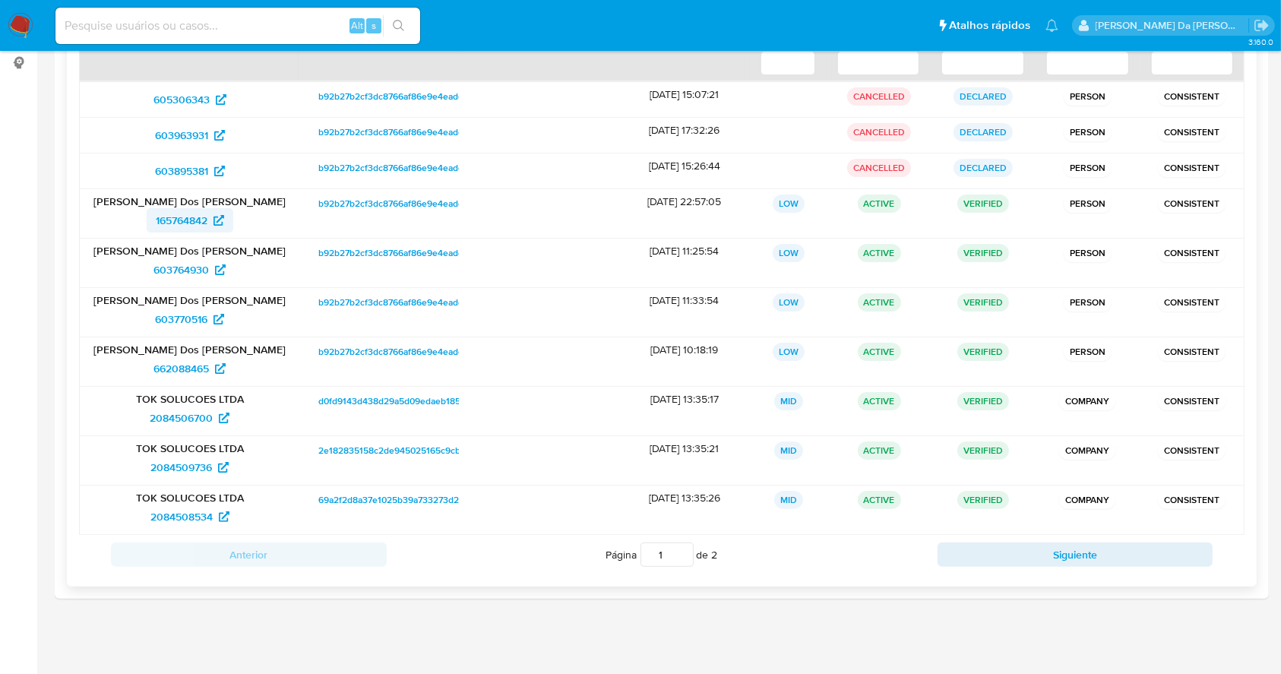
click at [223, 220] on icon at bounding box center [219, 220] width 11 height 11
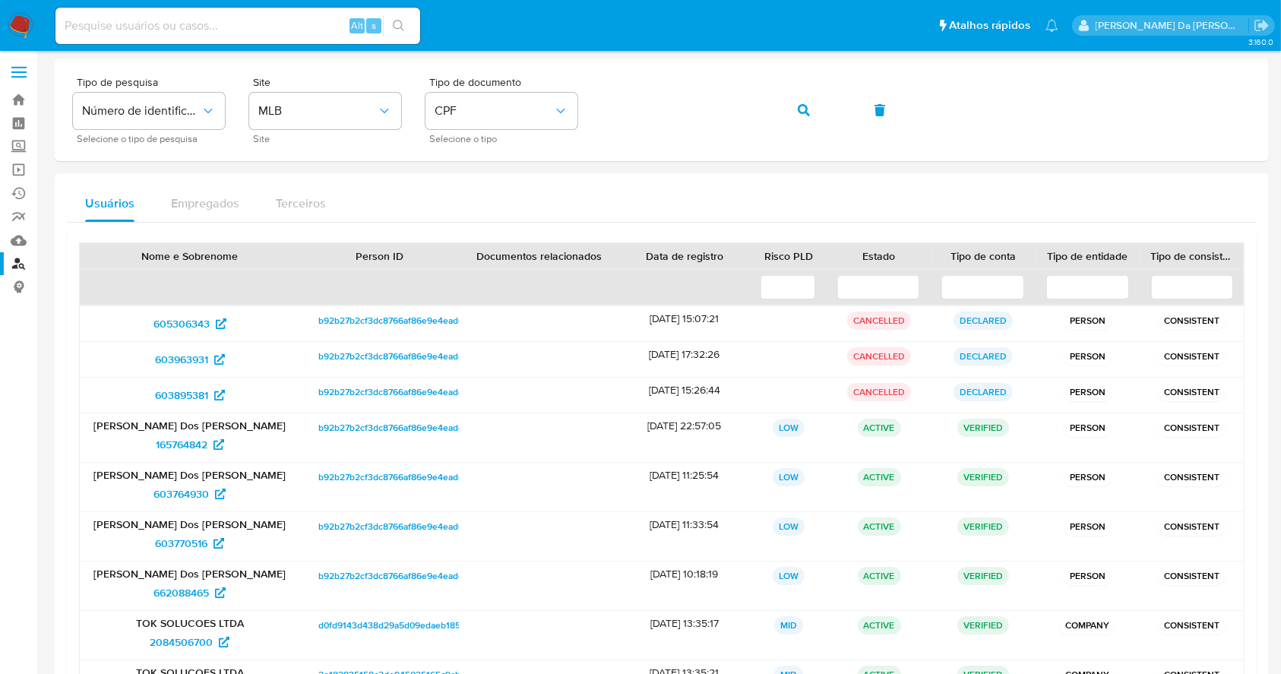
scroll to position [0, 0]
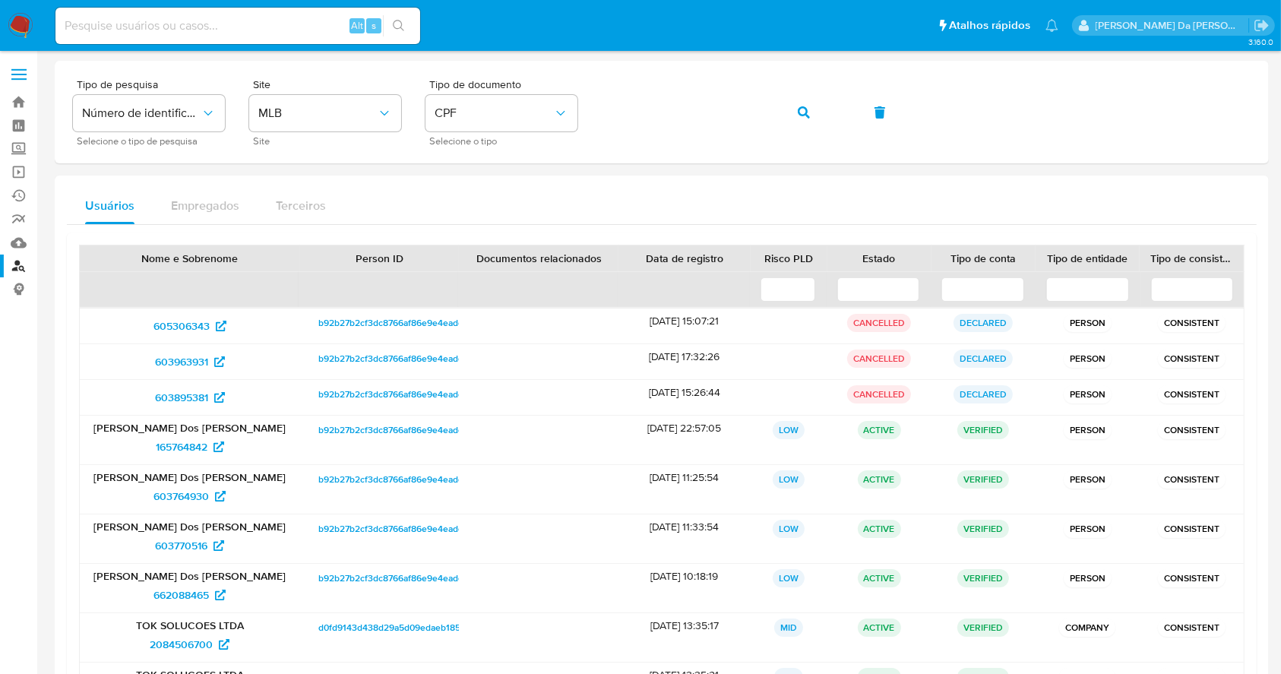
click at [216, 27] on input at bounding box center [237, 26] width 365 height 20
paste input "U4PjTy6jdgVwUdjSWIApxzER"
type input "U4PjTy6jdgVwUdjSWIApxzER"
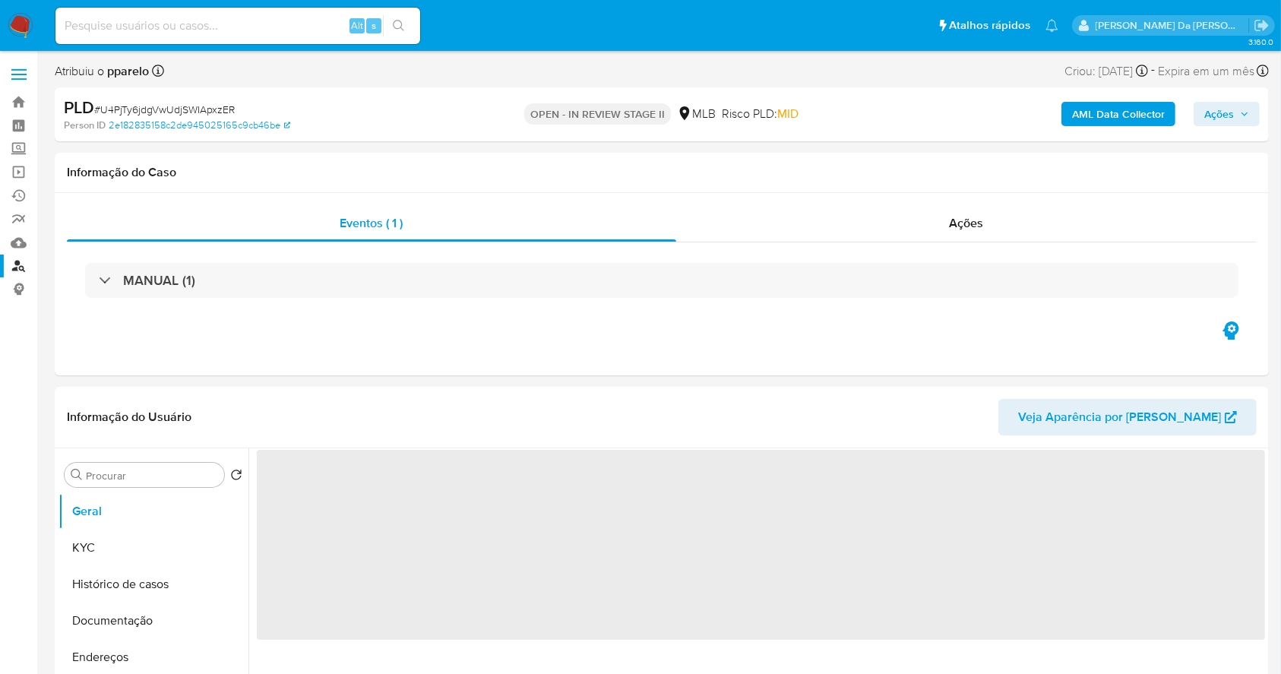
select select "10"
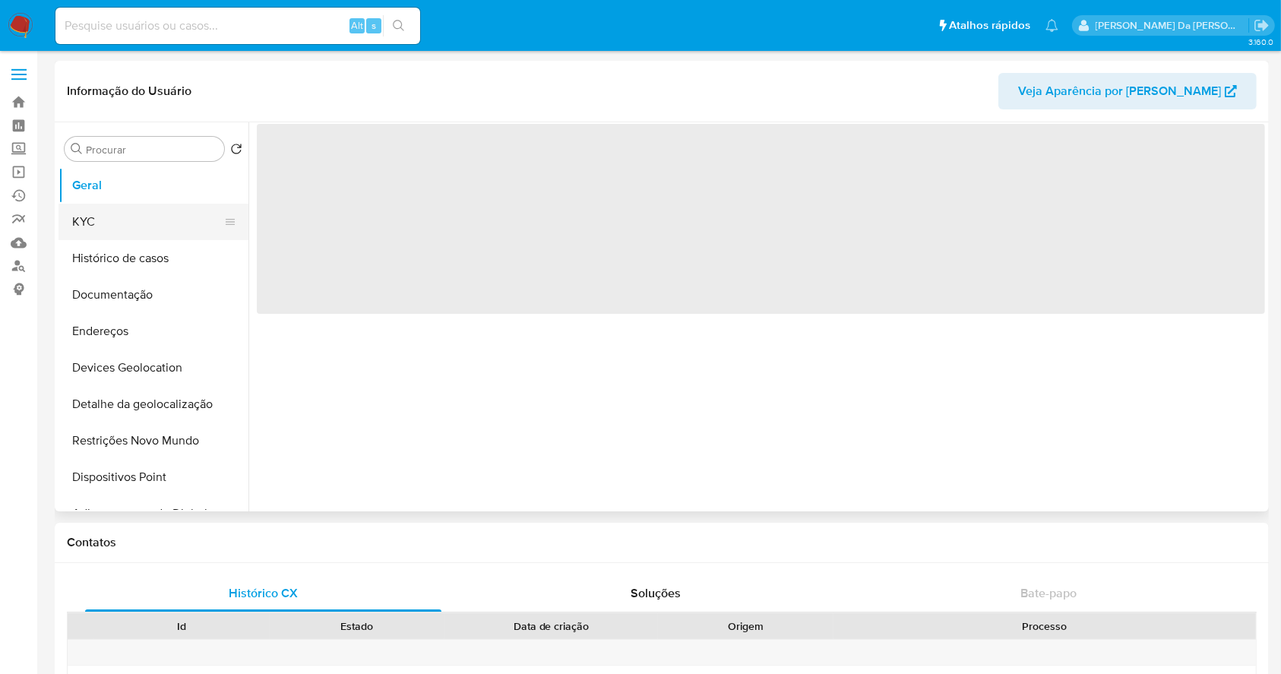
click at [119, 220] on button "KYC" at bounding box center [148, 222] width 178 height 36
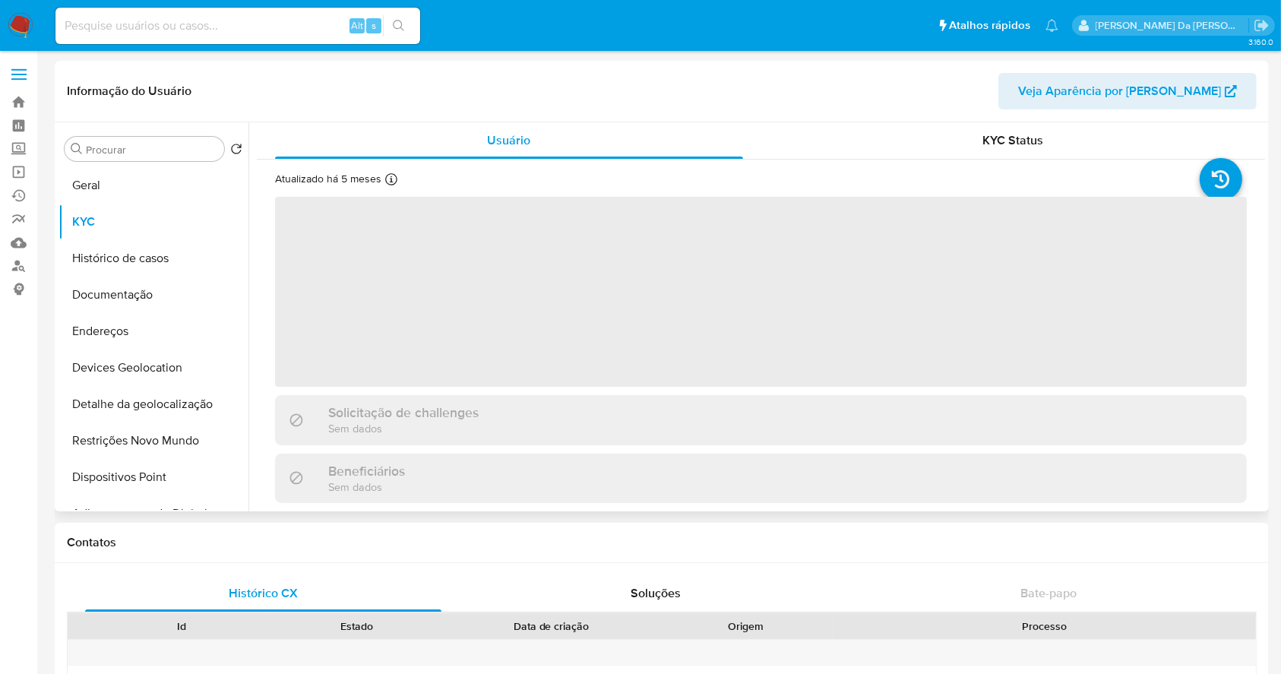
select select "10"
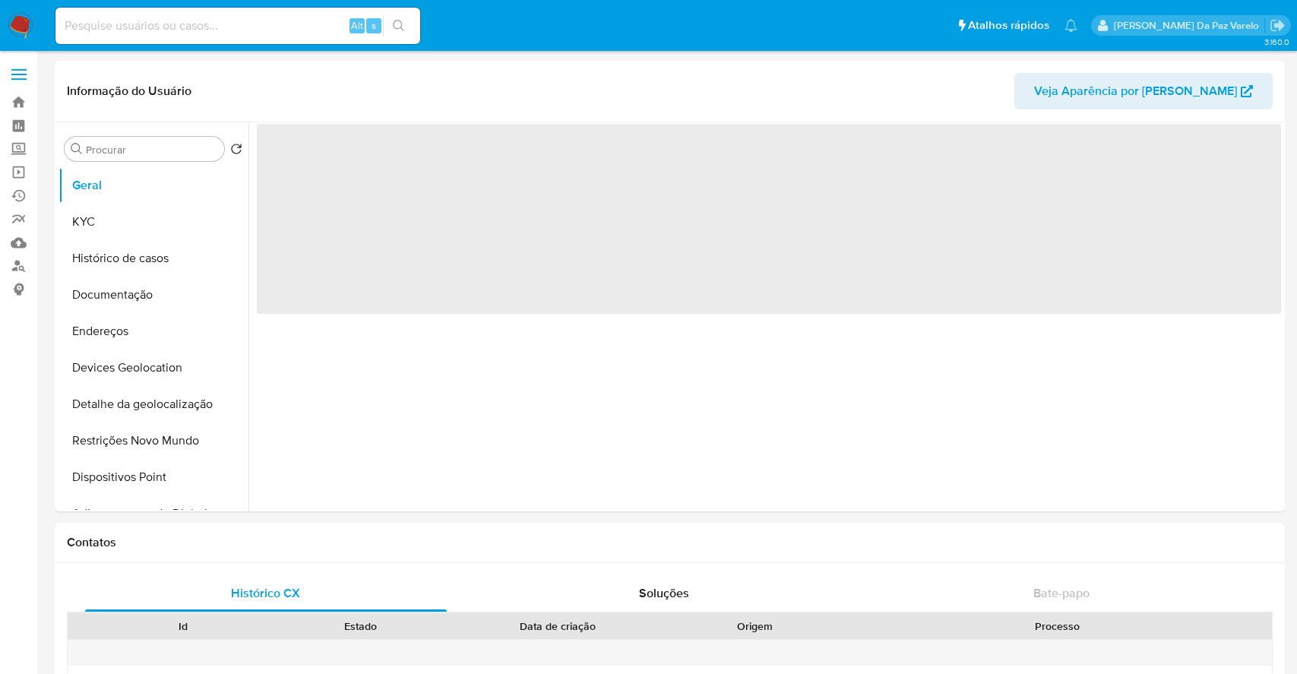
select select "10"
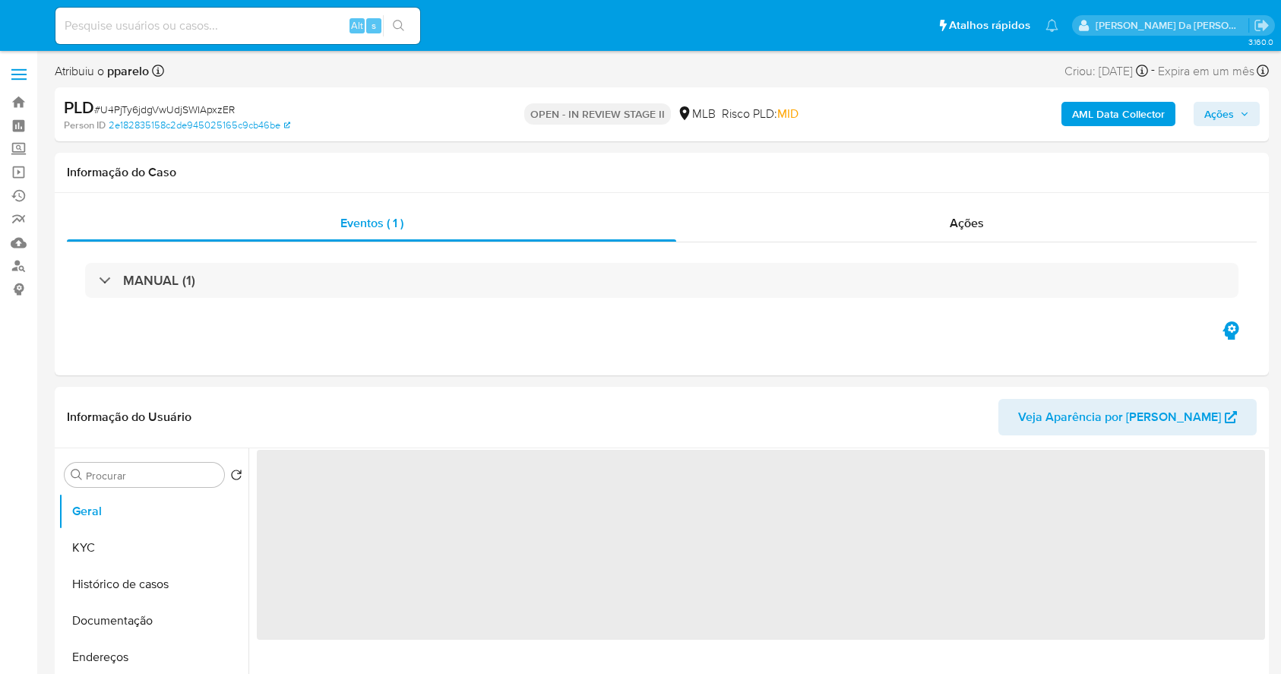
select select "10"
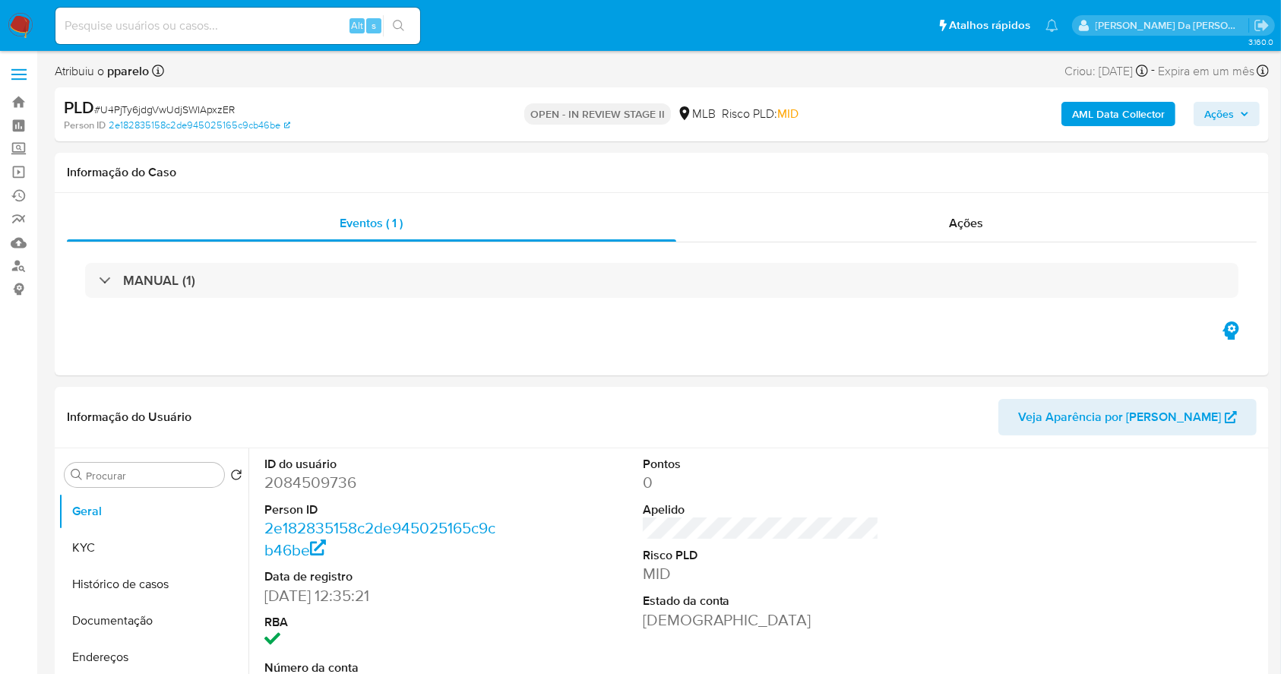
click at [198, 11] on div "Alt s" at bounding box center [237, 26] width 365 height 36
click at [193, 22] on input at bounding box center [237, 26] width 365 height 20
paste input "U4PjTy6jdgVwUdjSWIApxzER"
type input "U4PjTy6jdgVwUdjSWIApxzER"
click at [107, 631] on button "Documentação" at bounding box center [148, 621] width 178 height 36
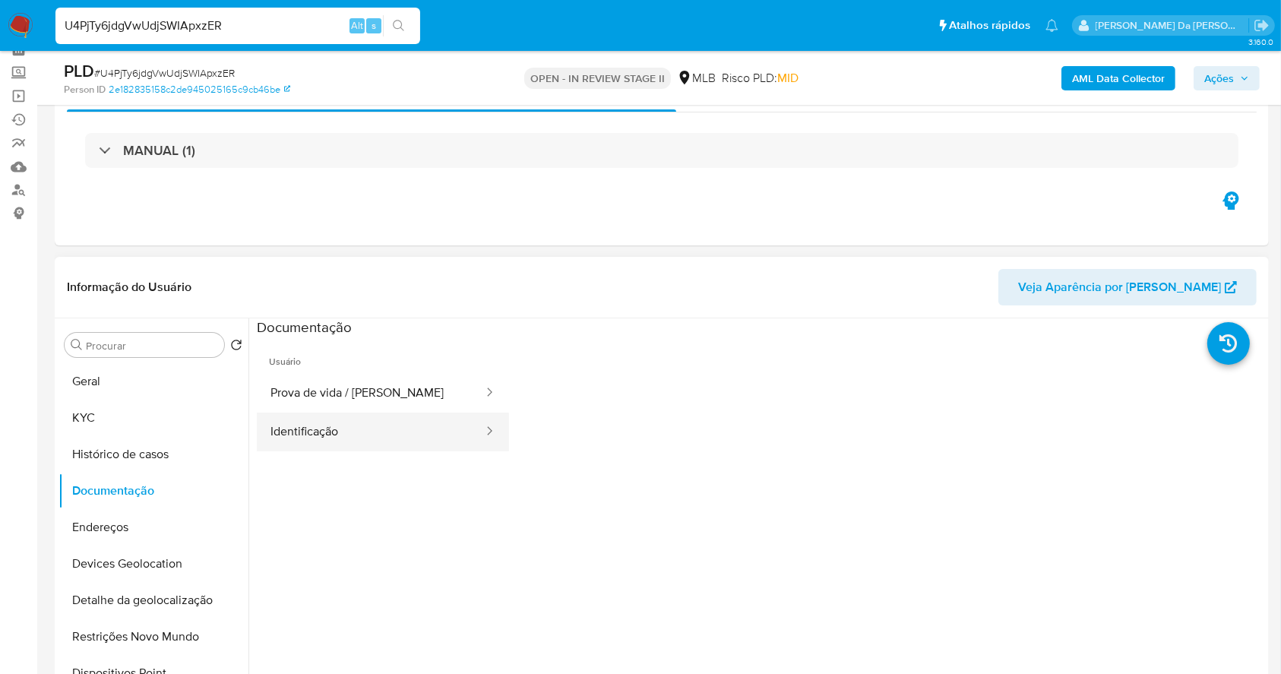
scroll to position [101, 0]
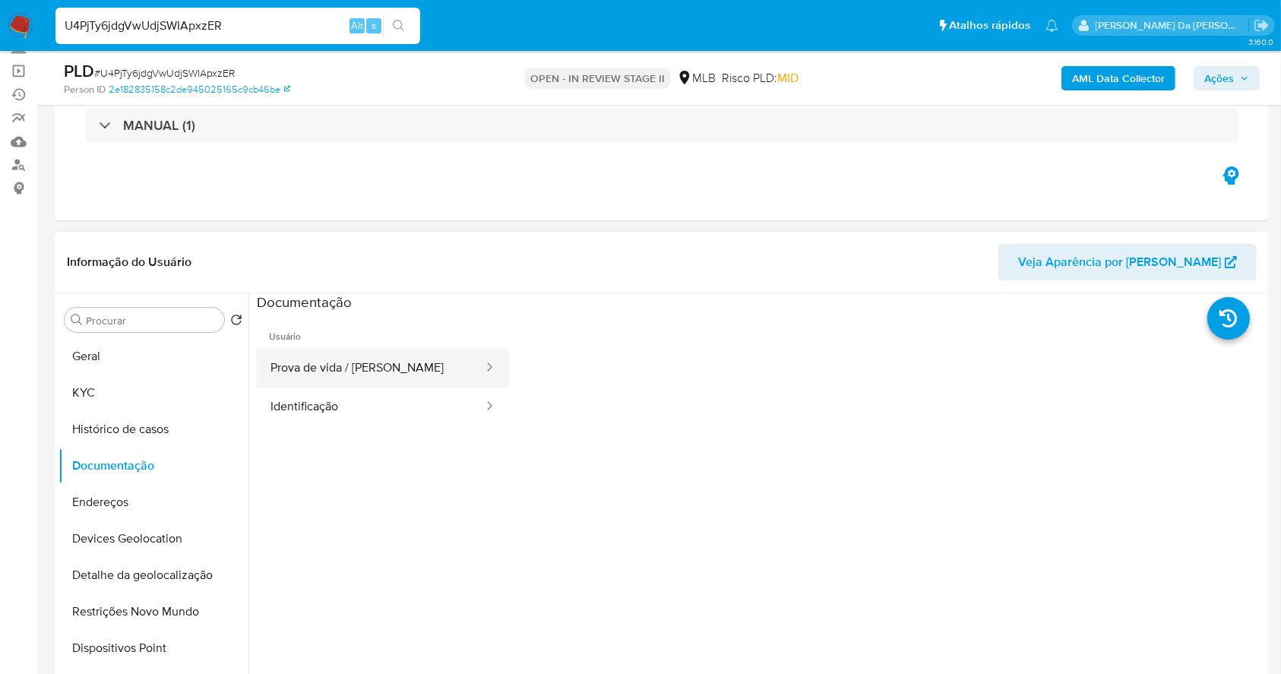
click at [406, 366] on button "Prova de vida / [PERSON_NAME]" at bounding box center [371, 368] width 228 height 39
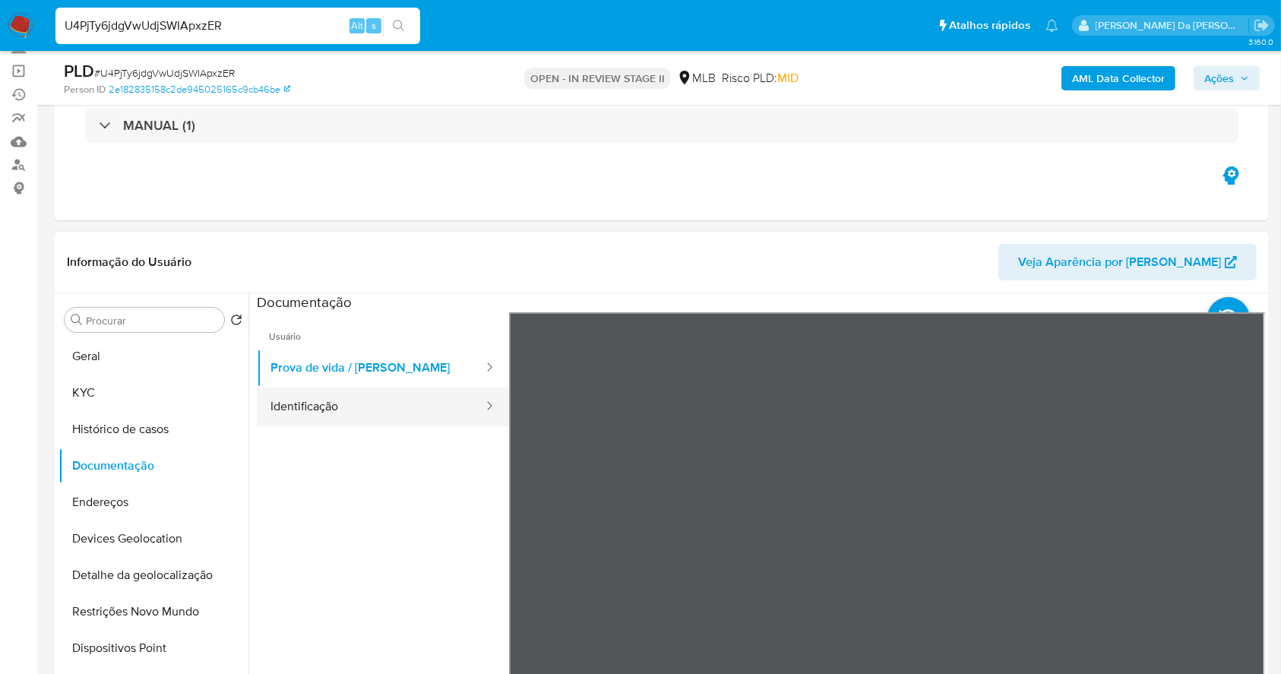
click at [412, 403] on button "Identificação" at bounding box center [371, 407] width 228 height 39
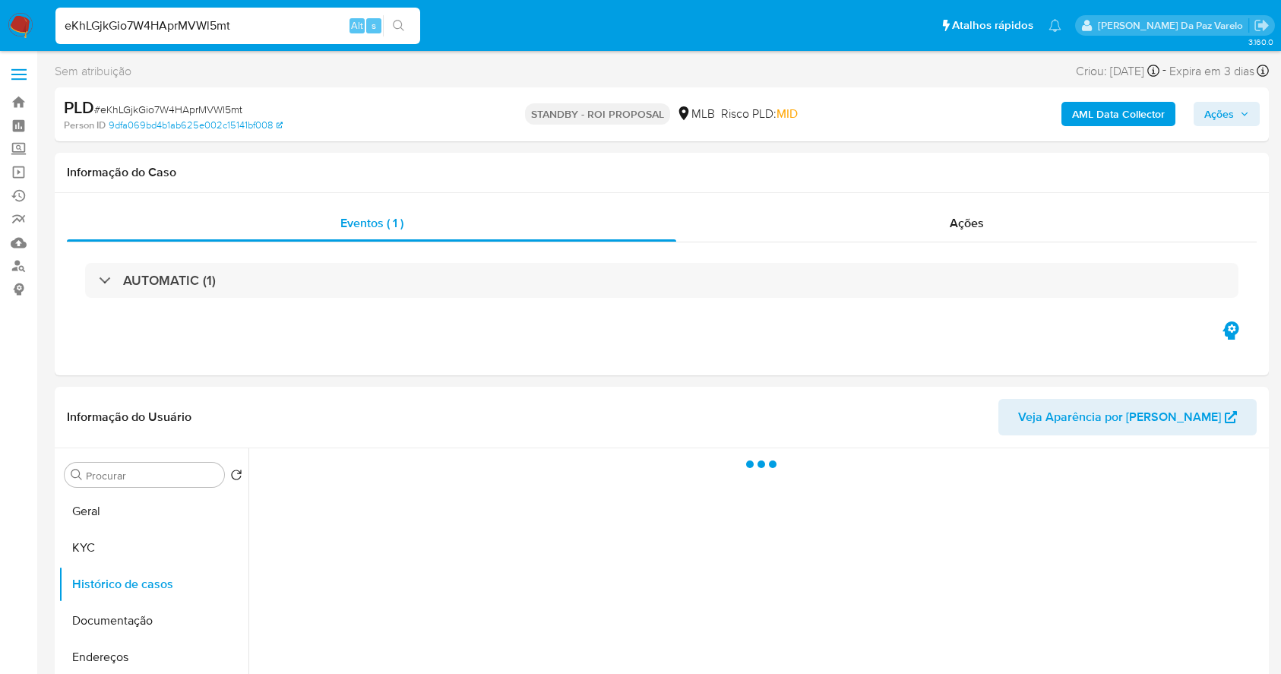
select select "10"
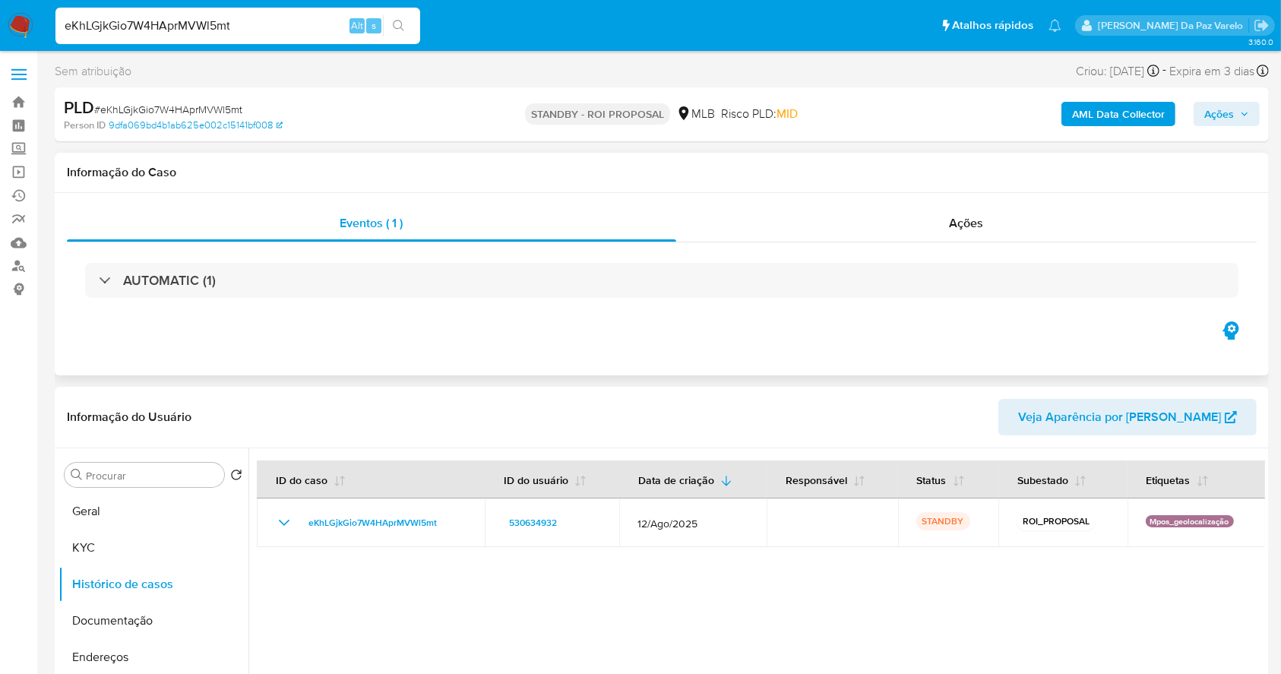
click at [141, 305] on div "AUTOMATIC (1)" at bounding box center [662, 280] width 1190 height 76
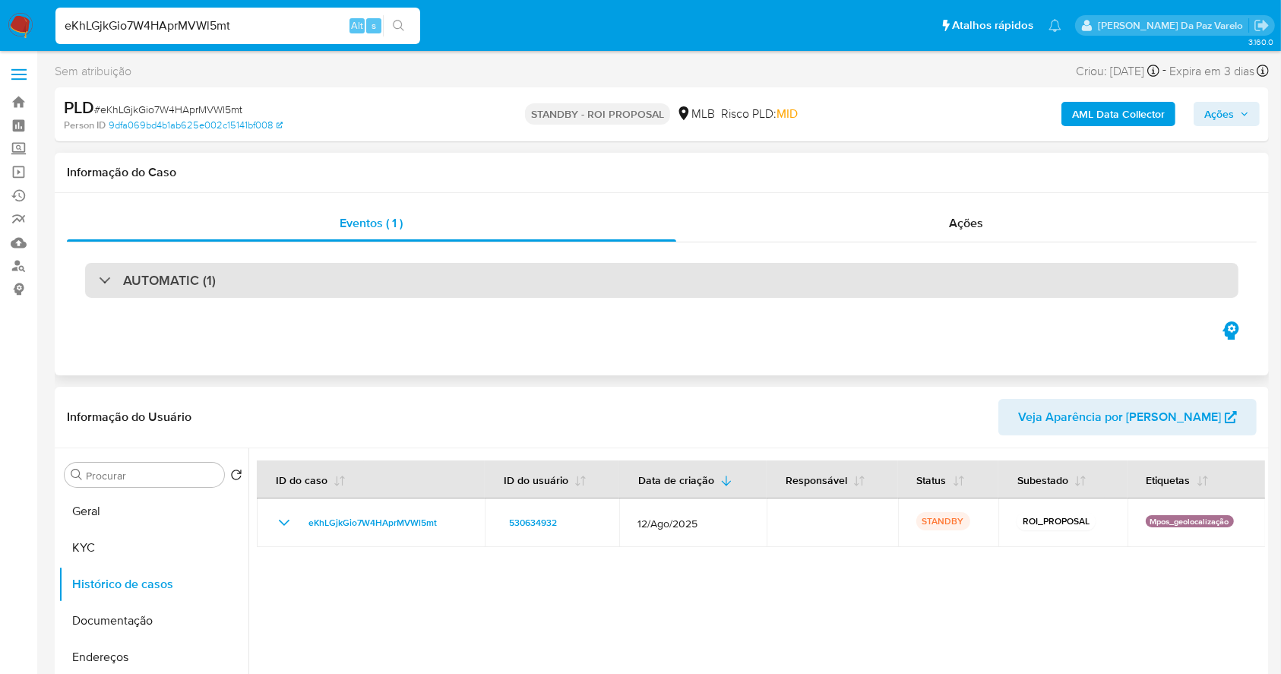
click at [164, 293] on div "AUTOMATIC (1)" at bounding box center [661, 280] width 1153 height 35
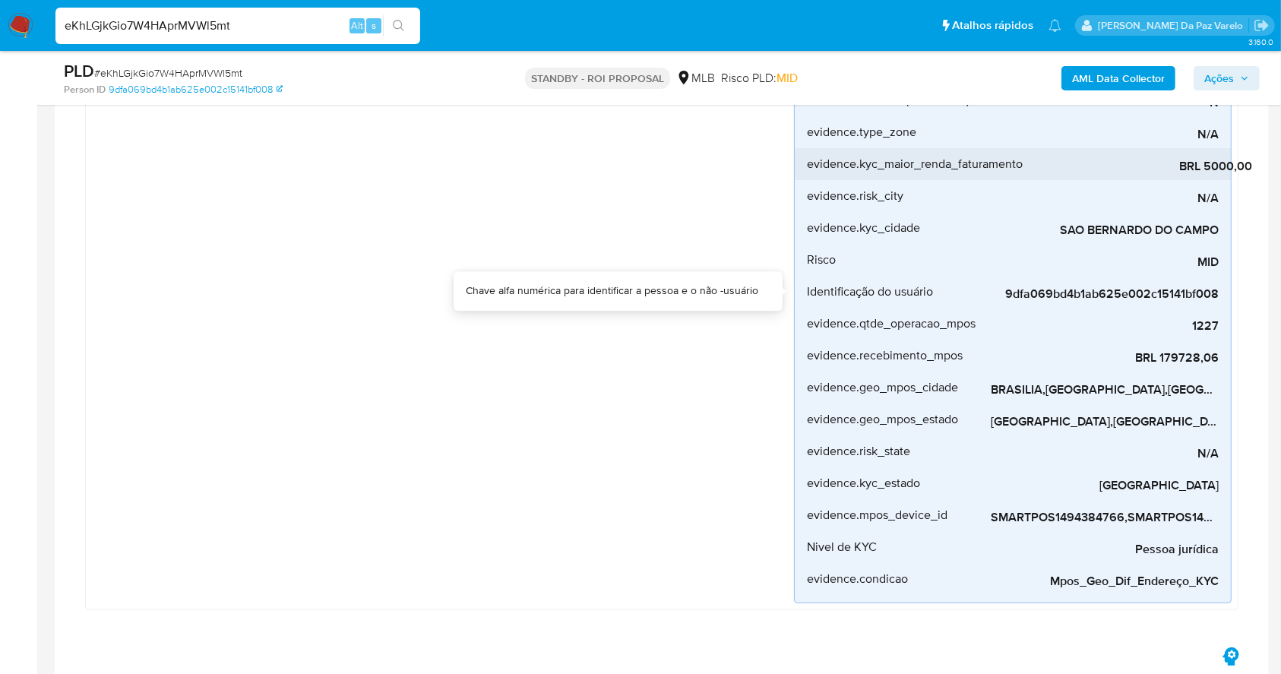
scroll to position [405, 0]
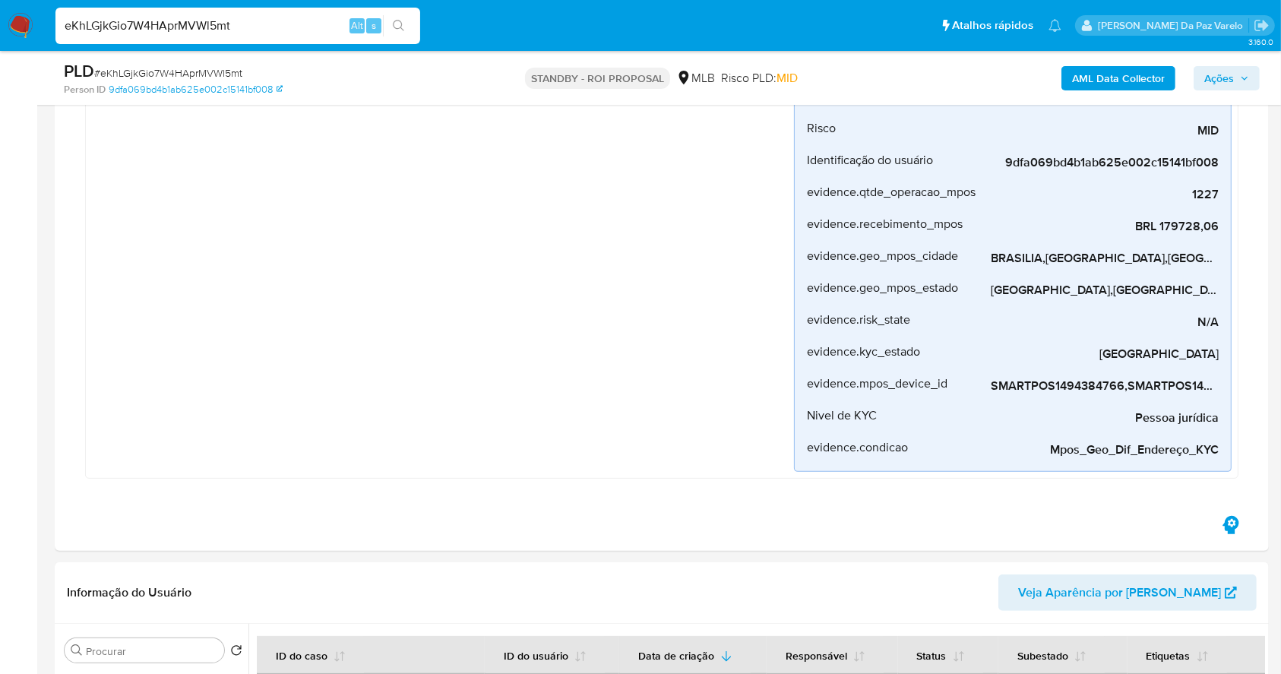
click at [321, 14] on div "eKhLGjkGio7W4HAprMVWl5mt Alt s" at bounding box center [237, 26] width 365 height 36
click at [312, 23] on input "eKhLGjkGio7W4HAprMVWl5mt" at bounding box center [237, 26] width 365 height 20
paste input "ZbYzQRIRXHZLS1s7B4VH38lM"
type input "ZbYzQRIRXHZLS1s7B4VH38lM"
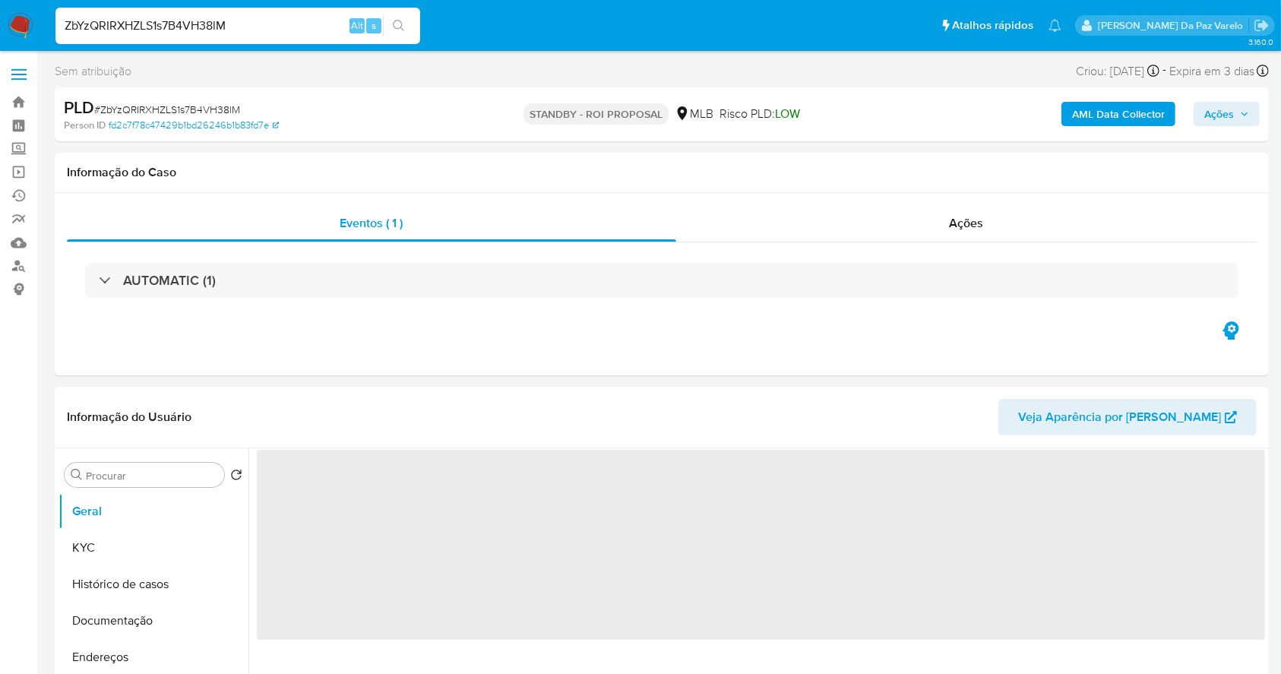
select select "10"
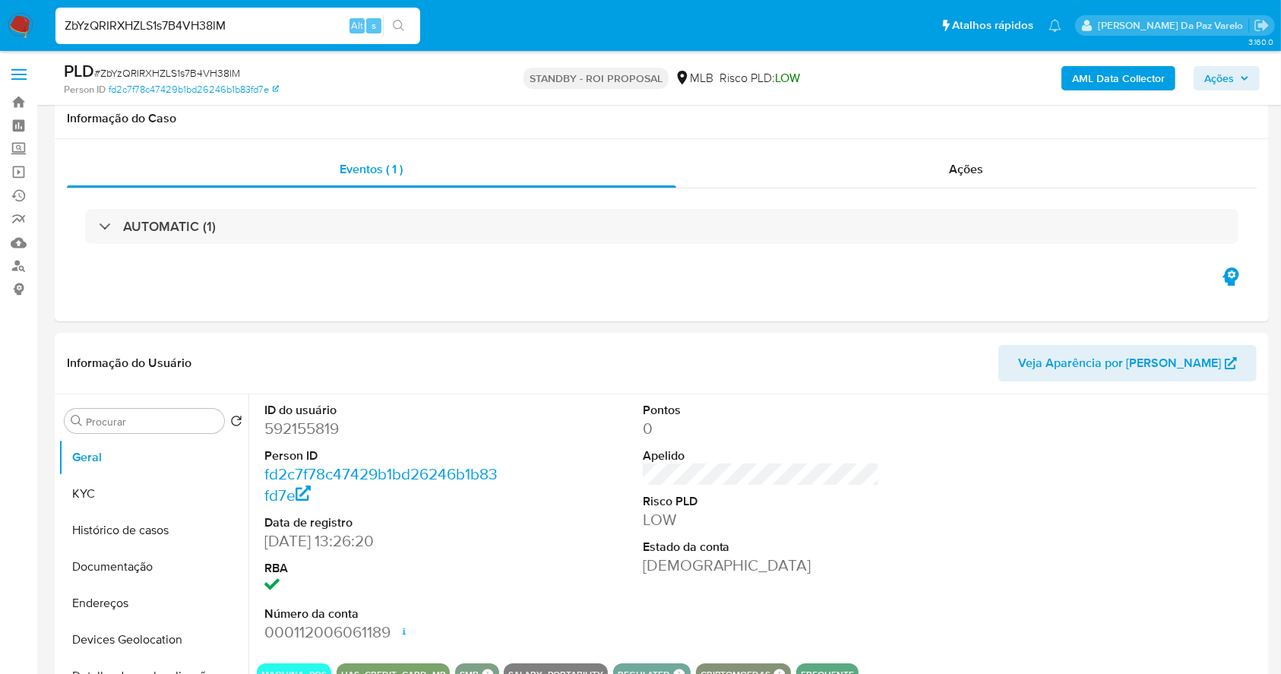
scroll to position [349, 0]
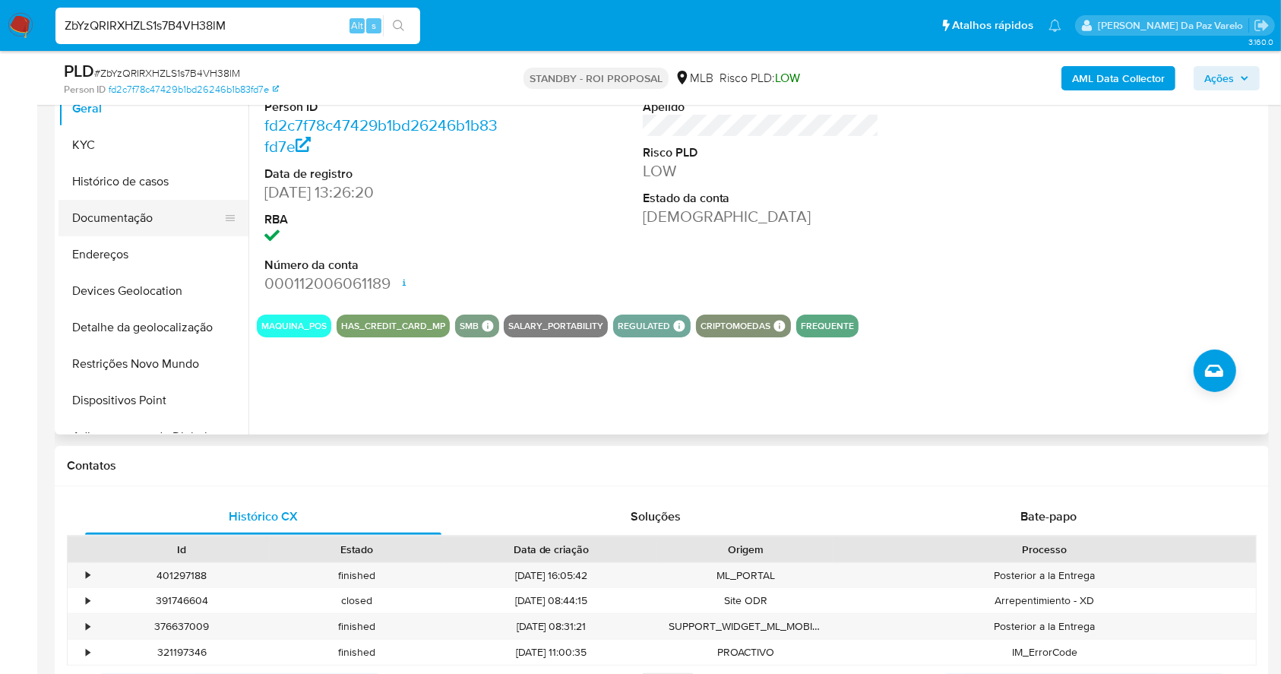
click at [87, 214] on button "Documentação" at bounding box center [148, 218] width 178 height 36
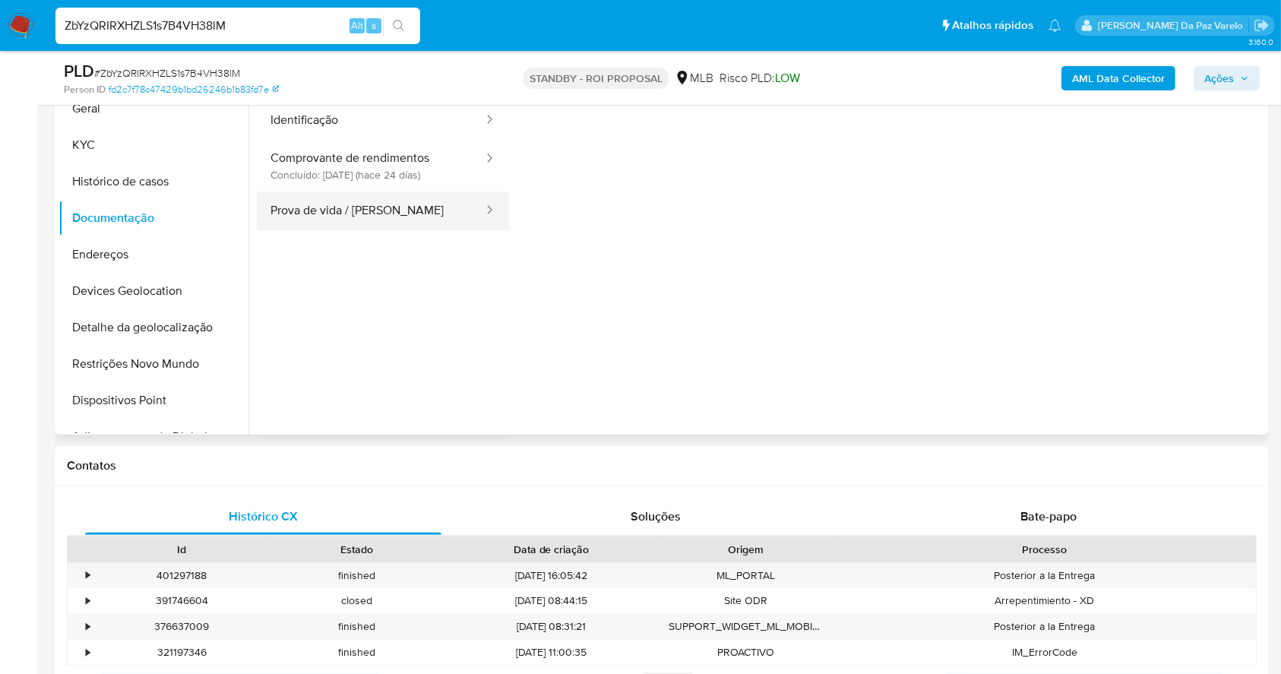
scroll to position [146, 0]
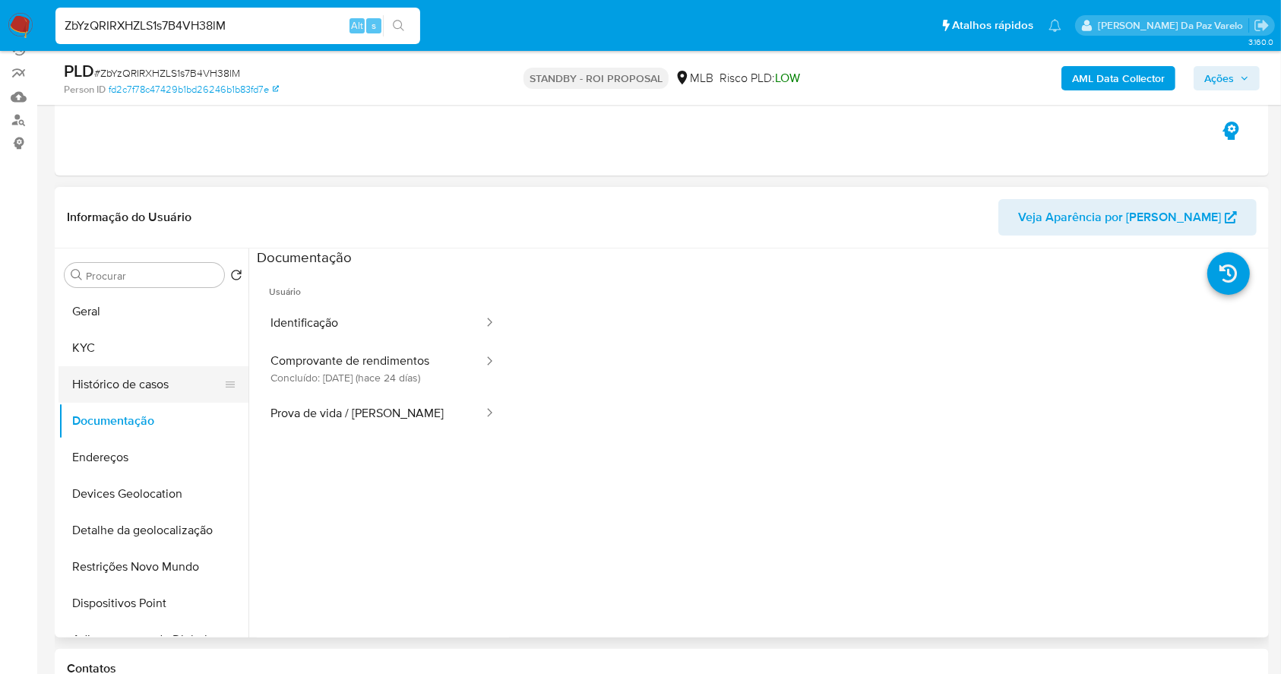
click at [144, 381] on button "Histórico de casos" at bounding box center [148, 384] width 178 height 36
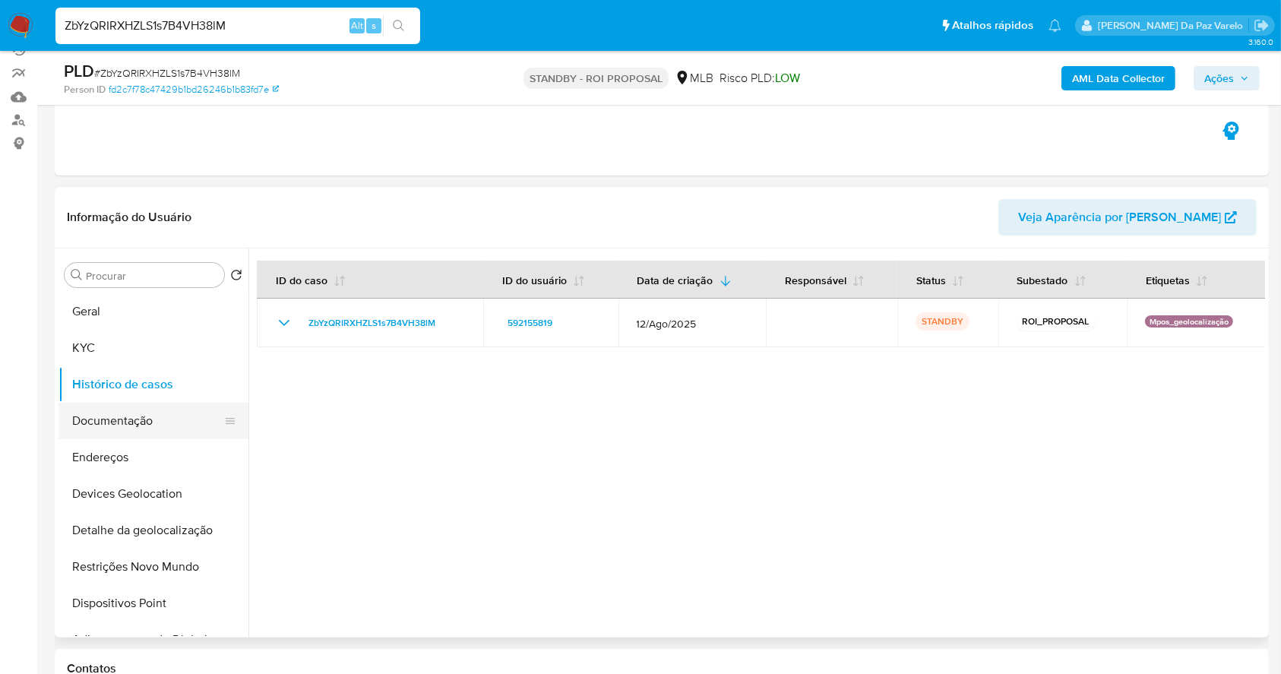
click at [164, 425] on button "Documentação" at bounding box center [148, 421] width 178 height 36
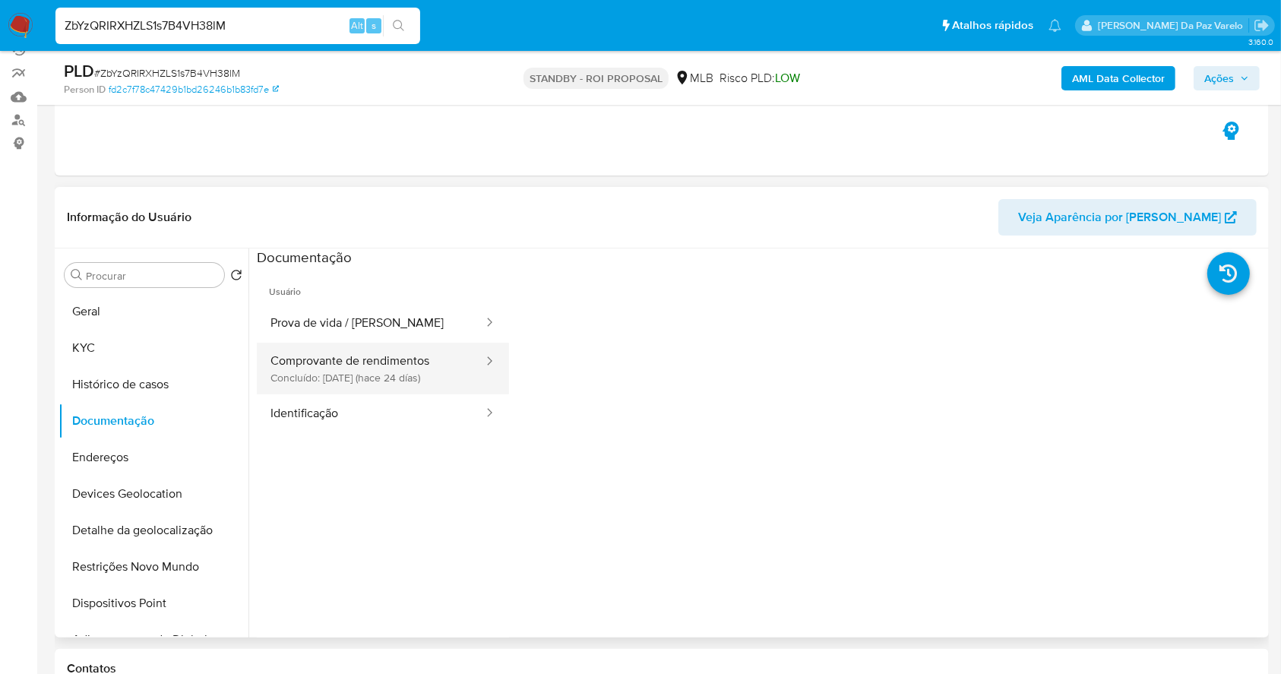
click at [370, 357] on button "Comprovante de rendimentos Concluído: [DATE] (hace 24 días)" at bounding box center [371, 369] width 228 height 52
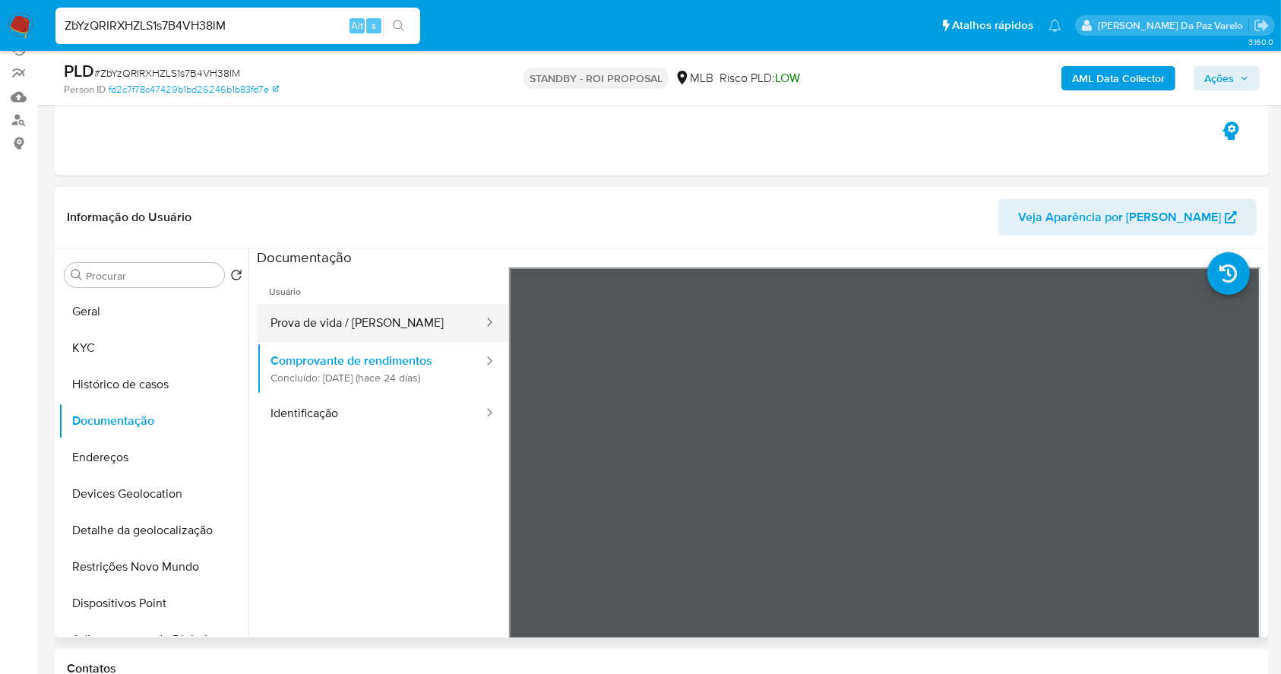
click at [369, 335] on button "Prova de vida / [PERSON_NAME]" at bounding box center [371, 323] width 228 height 39
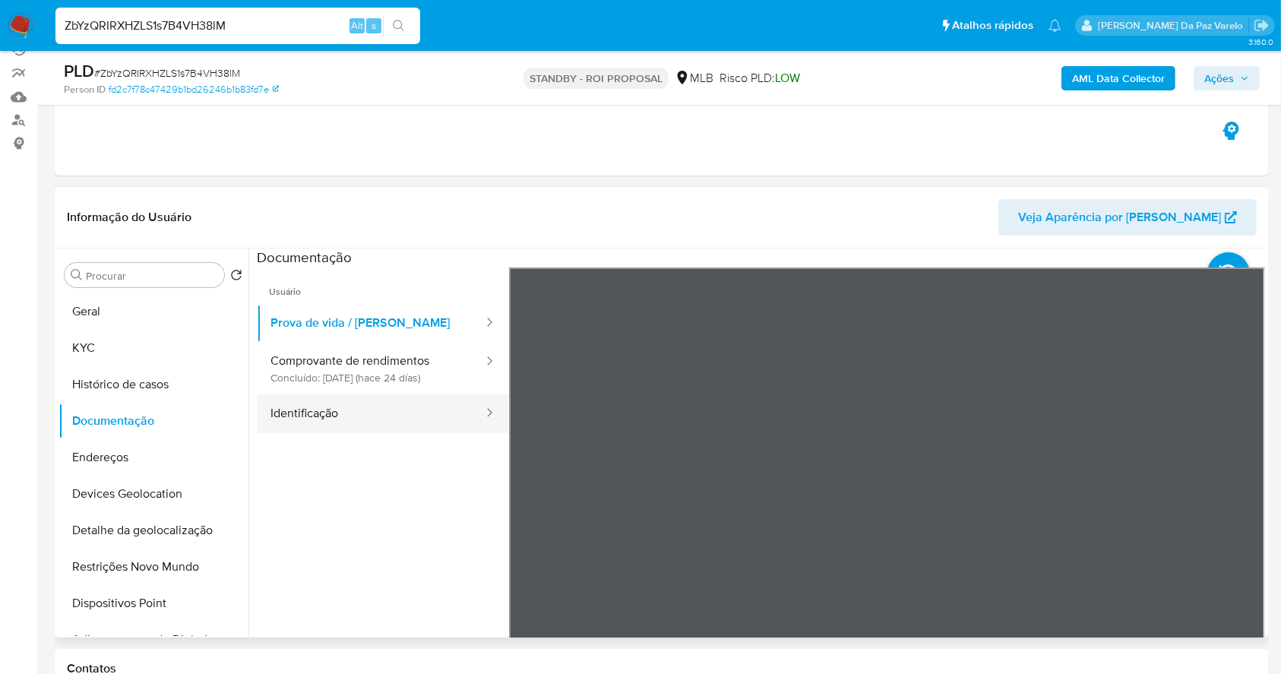
click at [405, 415] on button "Identificação" at bounding box center [371, 413] width 228 height 39
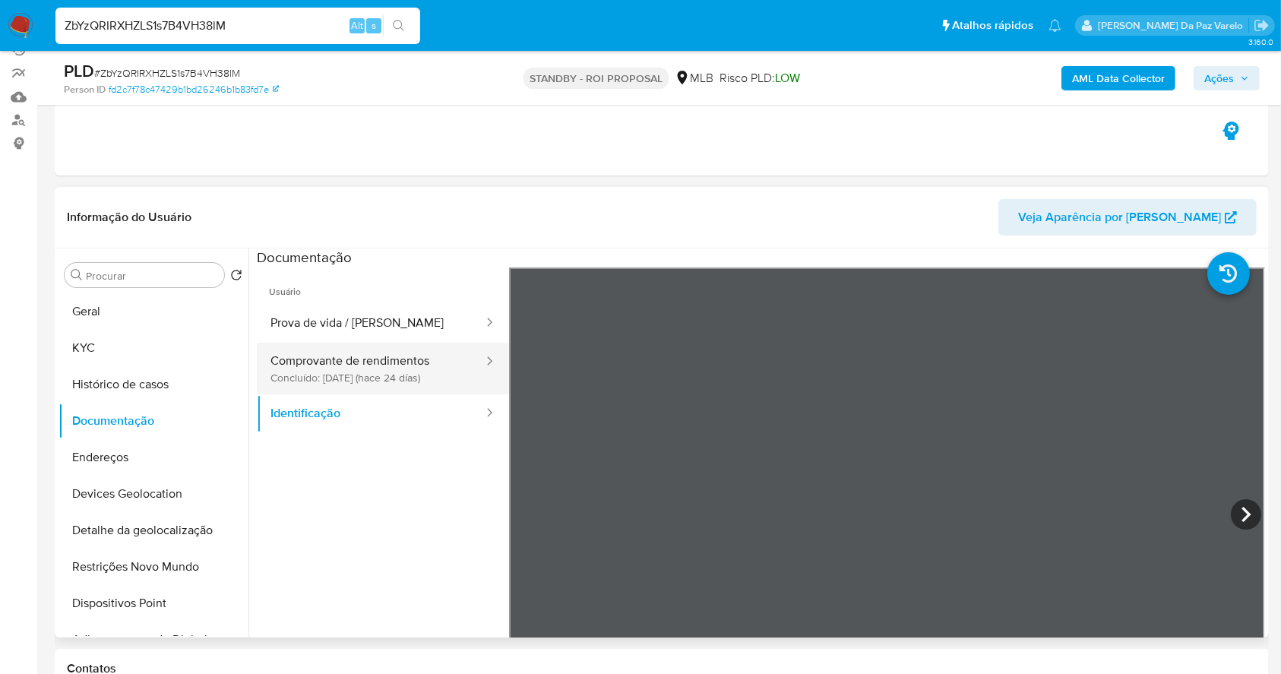
click at [406, 365] on button "Comprovante de rendimentos Concluído: 29/08/2025 (hace 24 días)" at bounding box center [371, 369] width 228 height 52
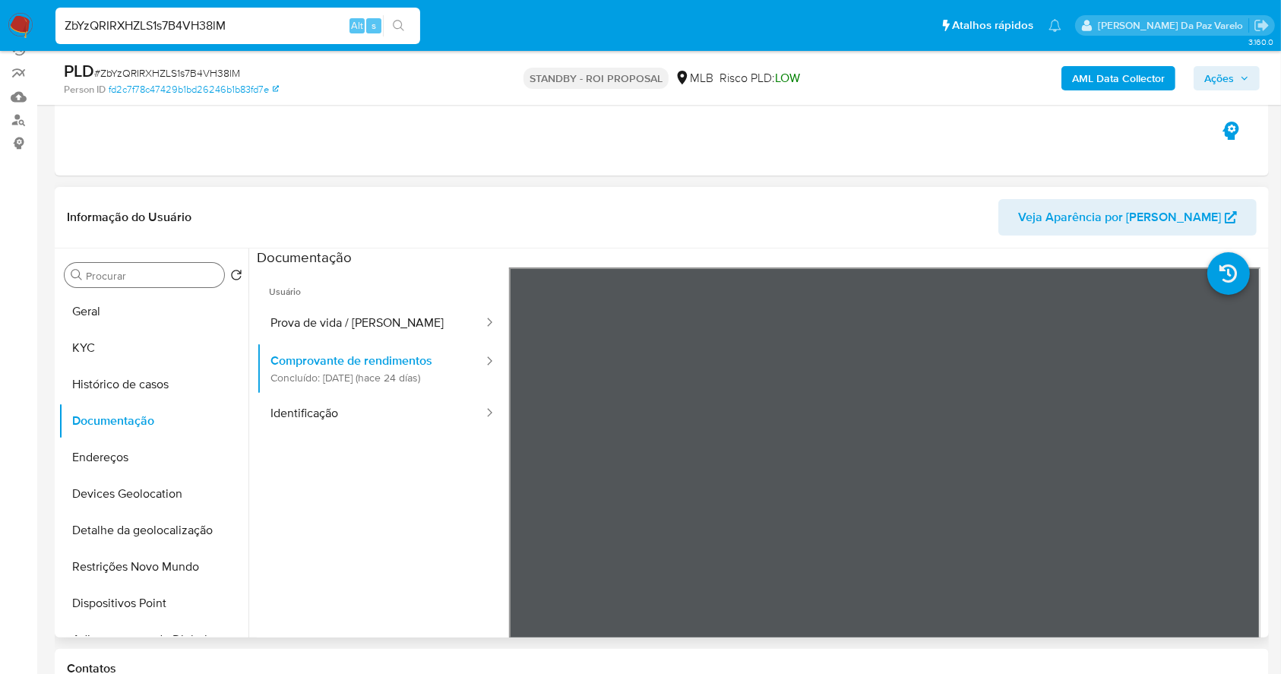
click at [144, 279] on input "Procurar" at bounding box center [152, 276] width 132 height 14
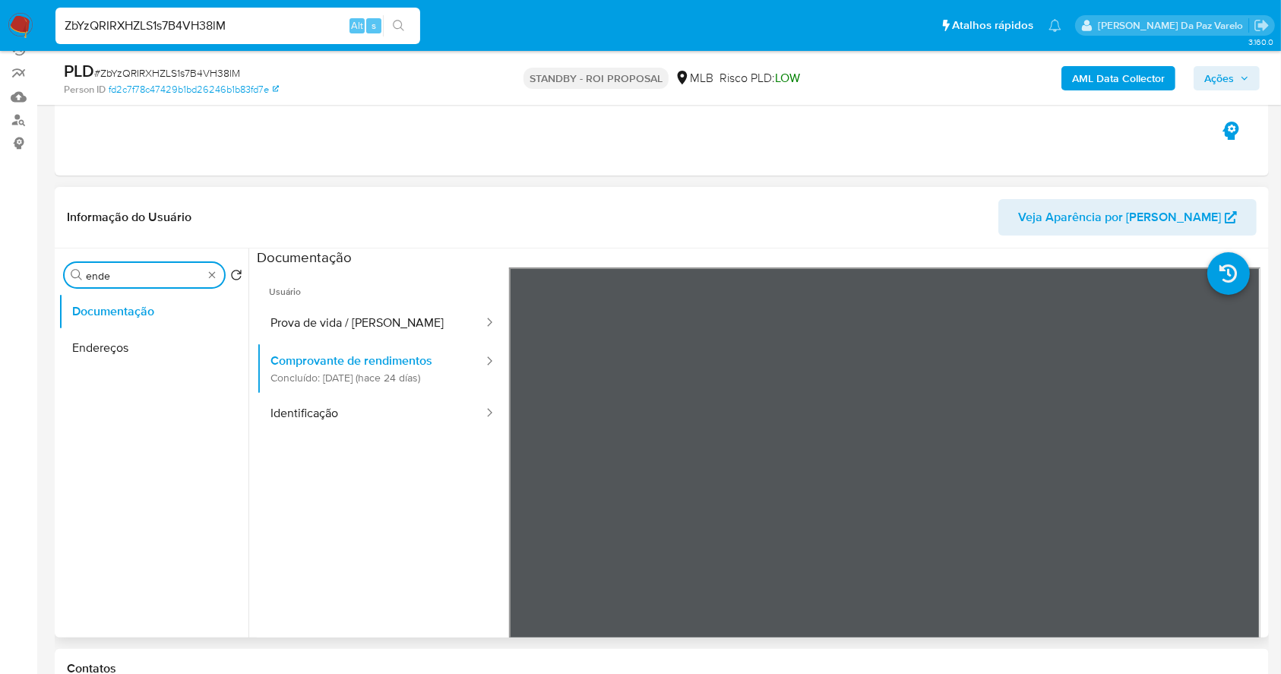
type input "ende"
click at [133, 370] on ul "Documentação Endereços" at bounding box center [154, 464] width 190 height 343
click at [150, 349] on button "Endereços" at bounding box center [148, 348] width 178 height 36
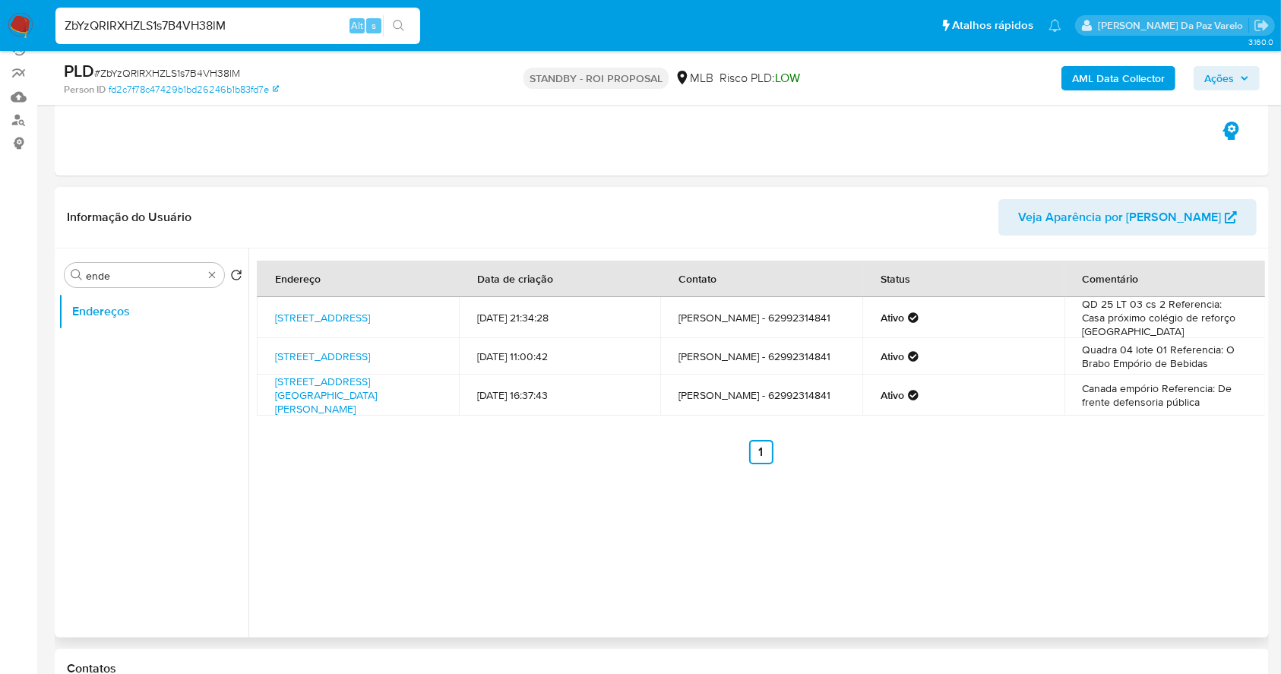
click at [474, 397] on td "05/04/2023 16:37:43" at bounding box center [560, 395] width 202 height 41
drag, startPoint x: 474, startPoint y: 397, endPoint x: 522, endPoint y: 401, distance: 48.1
click at [522, 401] on td "05/04/2023 16:37:43" at bounding box center [560, 395] width 202 height 41
copy td "05/04/2023"
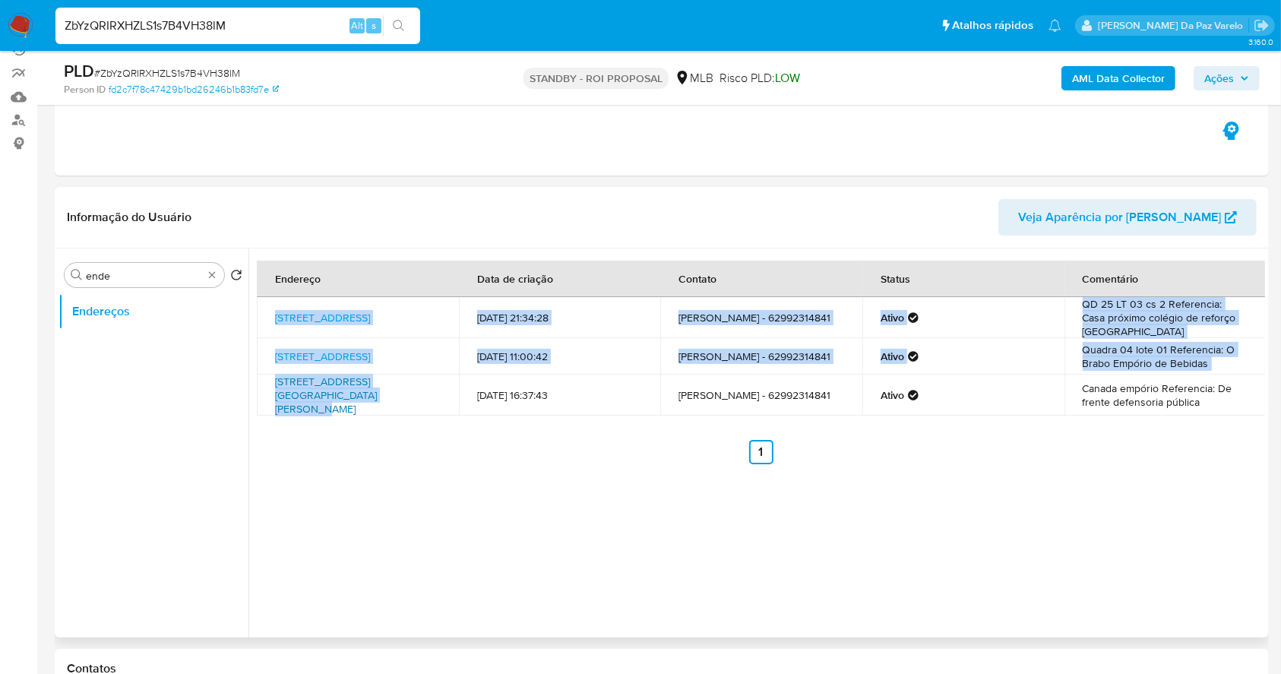
drag, startPoint x: 266, startPoint y: 300, endPoint x: 339, endPoint y: 392, distance: 117.4
click at [341, 394] on tbody "Rua Mdv 18 2, Goiânia, Goiás, 74371480, Brasil 2 15/01/2023 21:34:28 Gleicy Kel…" at bounding box center [761, 356] width 1009 height 119
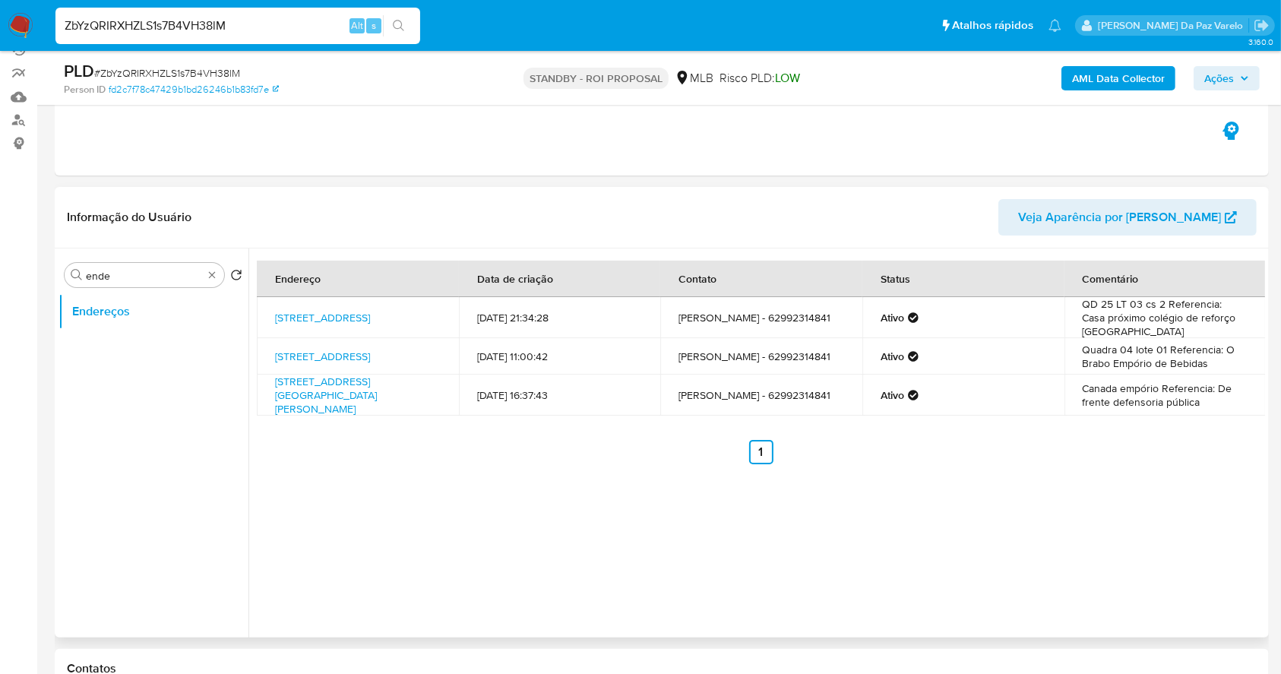
click at [362, 443] on ul "Anterior 1 Siguiente" at bounding box center [761, 452] width 1008 height 24
drag, startPoint x: 375, startPoint y: 328, endPoint x: 264, endPoint y: 312, distance: 112.8
click at [264, 312] on td "Rua Mdv 18 2, Goiânia, Goiás, 74371480, Brasil 2" at bounding box center [358, 317] width 202 height 41
copy link "Rua Mdv 18 2, Goiânia, Goiás, 74371480, Brasil 2"
drag, startPoint x: 317, startPoint y: 365, endPoint x: 267, endPoint y: 353, distance: 51.6
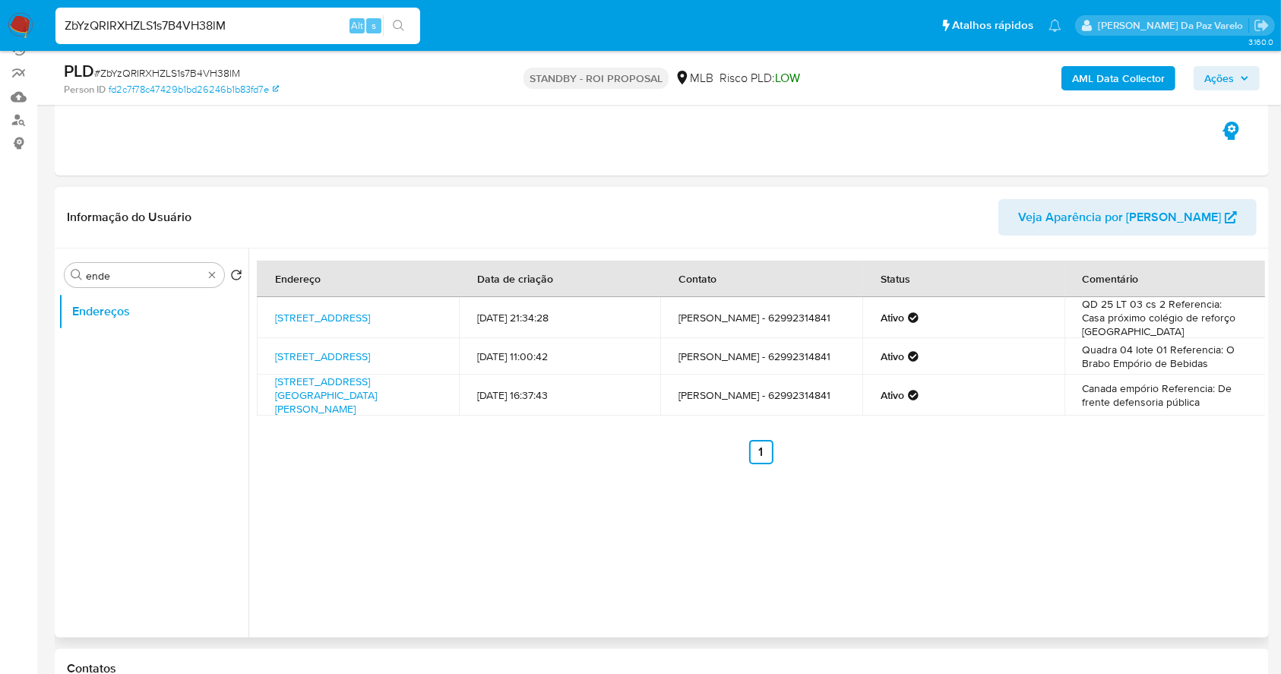
click at [267, 353] on td "Rua Caranha 1, Goiânia, Goiás, 74370460, Brasil 1" at bounding box center [358, 356] width 202 height 36
copy link "Rua Caranha 1, Goiânia, Goiás, 74370460, Brasil 1"
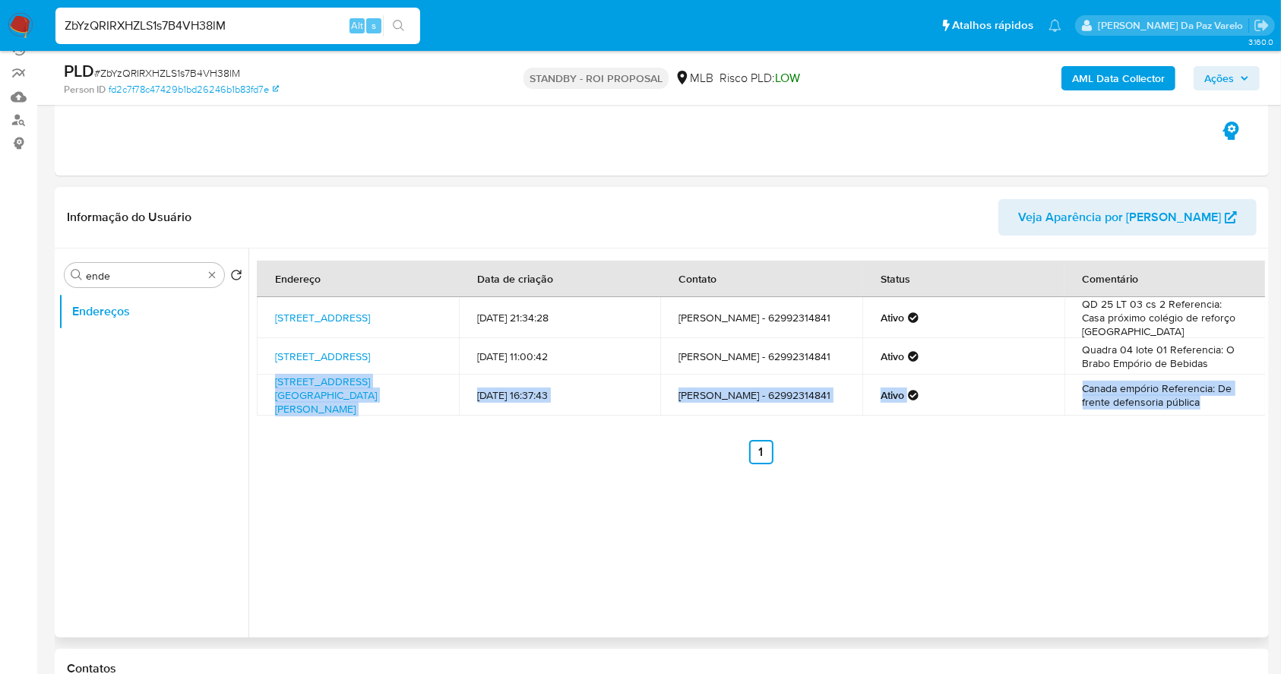
drag, startPoint x: 331, startPoint y: 416, endPoint x: 274, endPoint y: 385, distance: 65.6
click at [274, 385] on div "Endereço Data de criação Contato Status Comentário Rua Mdv 18 2, Goiânia, Goiás…" at bounding box center [761, 363] width 1008 height 204
click at [312, 472] on div "Endereço Data de criação Contato Status Comentário Rua Mdv 18 2, Goiânia, Goiás…" at bounding box center [756, 442] width 1017 height 389
drag, startPoint x: 271, startPoint y: 380, endPoint x: 340, endPoint y: 422, distance: 80.1
click at [340, 422] on div "Endereço Data de criação Contato Status Comentário Rua Mdv 18 2, Goiânia, Goiás…" at bounding box center [761, 363] width 1008 height 204
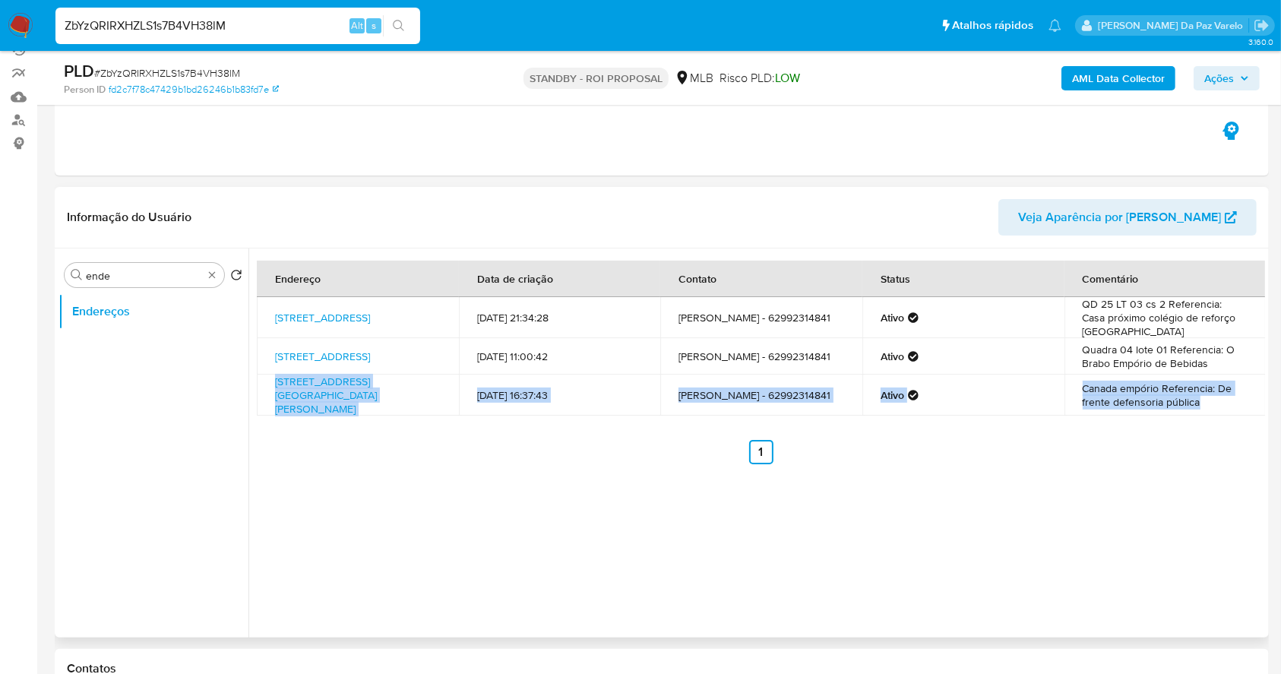
copy div "Avenida Wilma Guimarães Penna 2404, Redenção, Pará, 68552765, Brasil 2404 05/04…"
drag, startPoint x: 476, startPoint y: 464, endPoint x: 432, endPoint y: 438, distance: 50.4
click at [474, 464] on div "Endereço Data de criação Contato Status Comentário Rua Mdv 18 2, Goiânia, Goiás…" at bounding box center [756, 442] width 1017 height 389
click at [362, 434] on div "Endereço Data de criação Contato Status Comentário Rua Mdv 18 2, Goiânia, Goiás…" at bounding box center [761, 363] width 1008 height 204
drag, startPoint x: 350, startPoint y: 417, endPoint x: 289, endPoint y: 390, distance: 67.4
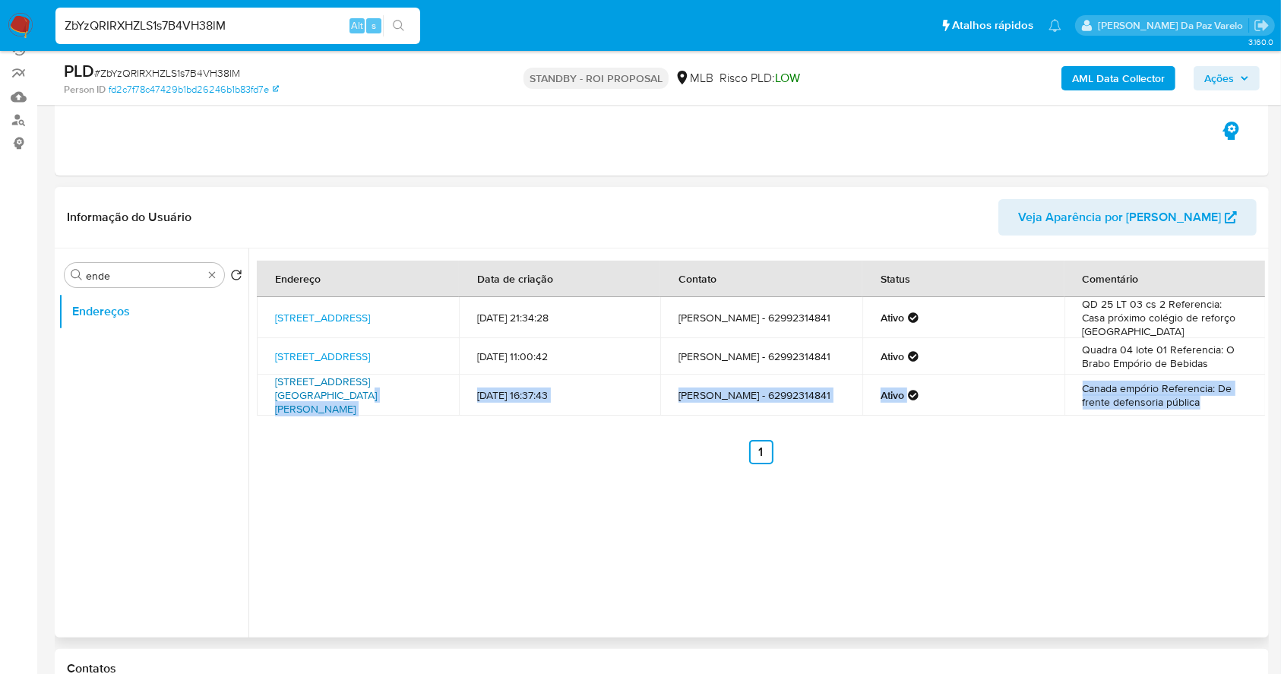
click at [289, 390] on div "Endereço Data de criação Contato Status Comentário Rua Mdv 18 2, Goiânia, Goiás…" at bounding box center [761, 363] width 1008 height 204
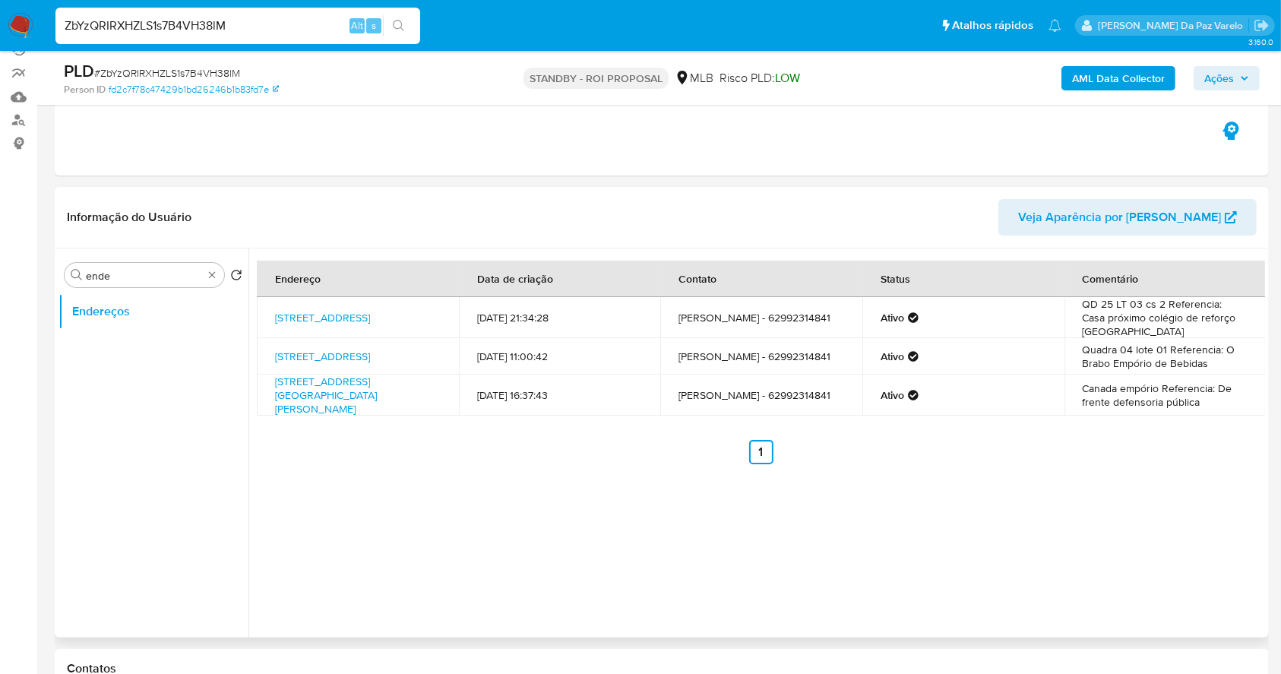
click at [270, 375] on td "Avenida Wilma Guimarães Penna 2404, Redenção, Pará, 68552765, Brasil 2404" at bounding box center [358, 395] width 202 height 41
drag, startPoint x: 272, startPoint y: 378, endPoint x: 334, endPoint y: 408, distance: 69.0
click at [334, 408] on td "Avenida Wilma Guimarães Penna 2404, Redenção, Pará, 68552765, Brasil 2404" at bounding box center [358, 395] width 202 height 41
copy link "Avenida Wilma Guimarães Penna 2404, Redenção, Pará, 68552765, Brasil 2404"
click at [540, 465] on div "Endereço Data de criação Contato Status Comentário Rua Mdv 18 2, Goiânia, Goiás…" at bounding box center [756, 442] width 1017 height 389
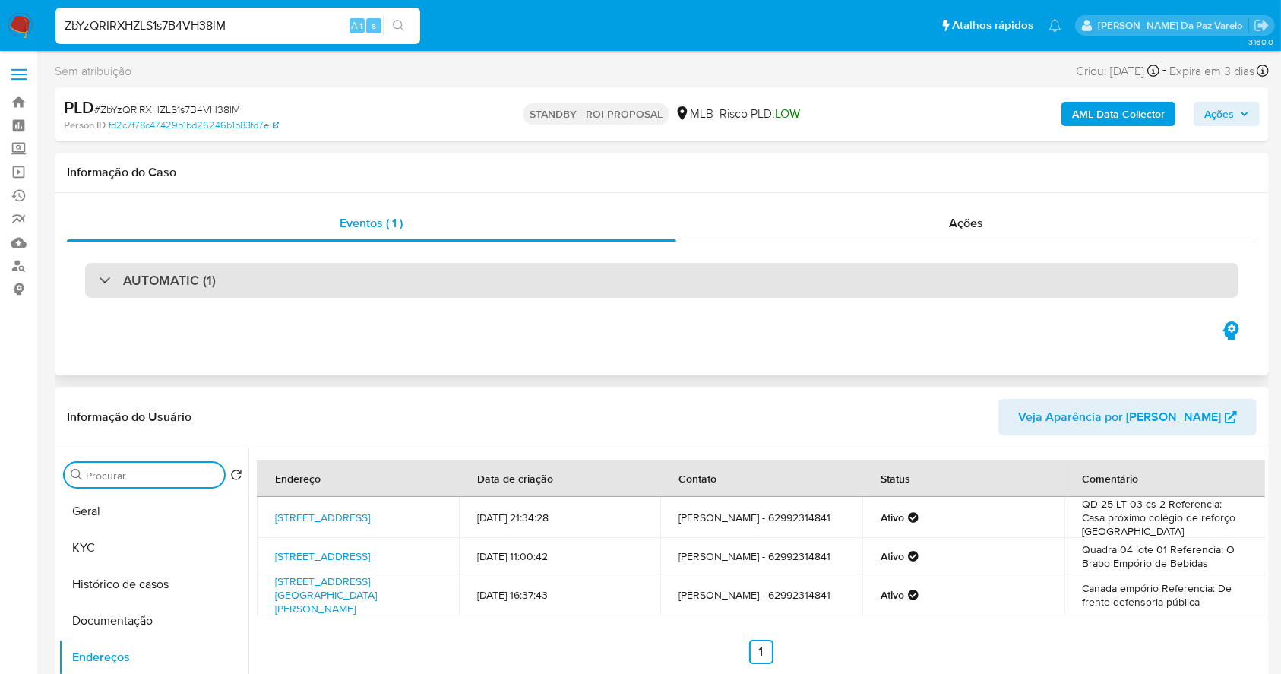
scroll to position [0, 0]
click at [192, 277] on h3 "AUTOMATIC (1)" at bounding box center [169, 280] width 93 height 17
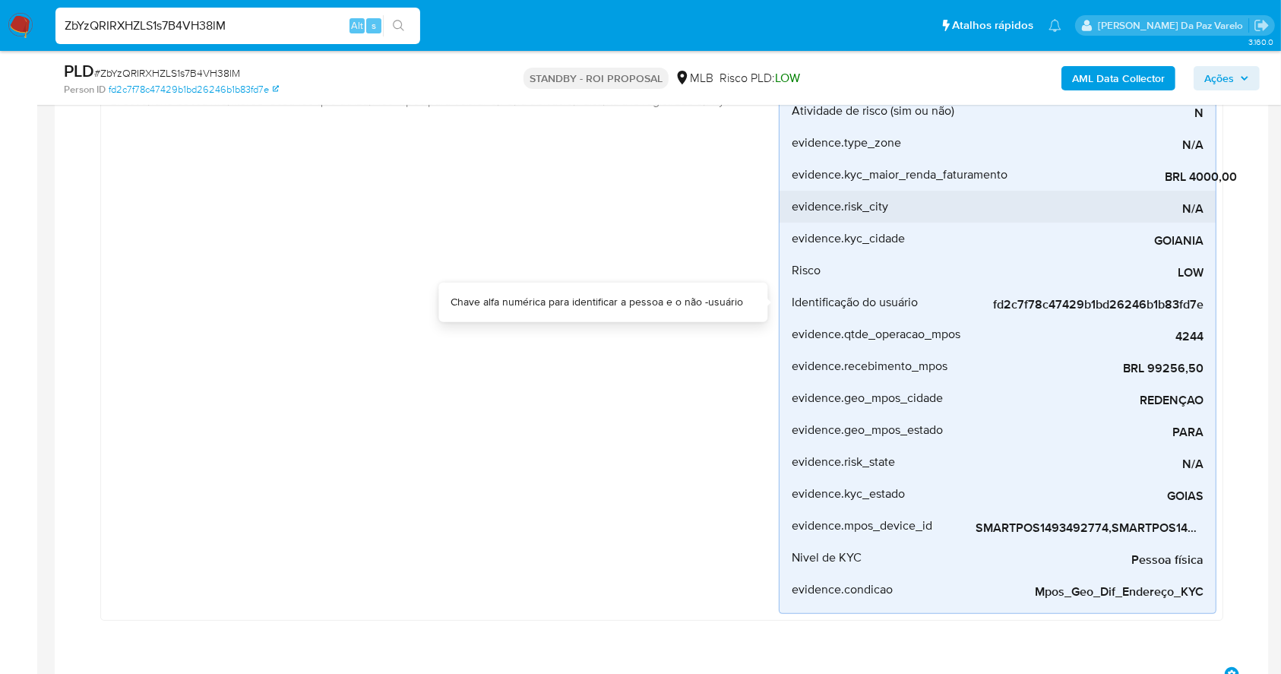
scroll to position [304, 0]
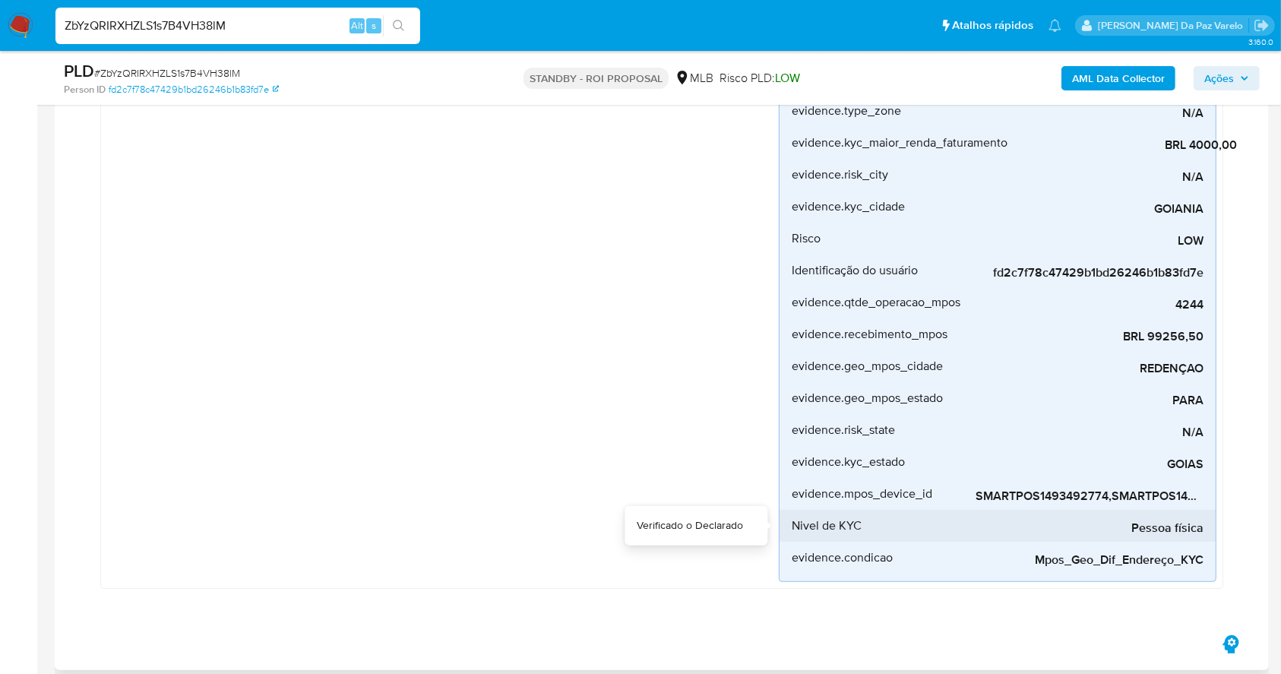
drag, startPoint x: 1058, startPoint y: 511, endPoint x: 1176, endPoint y: 511, distance: 117.8
click at [1184, 511] on div "Pessoa física" at bounding box center [1090, 526] width 228 height 32
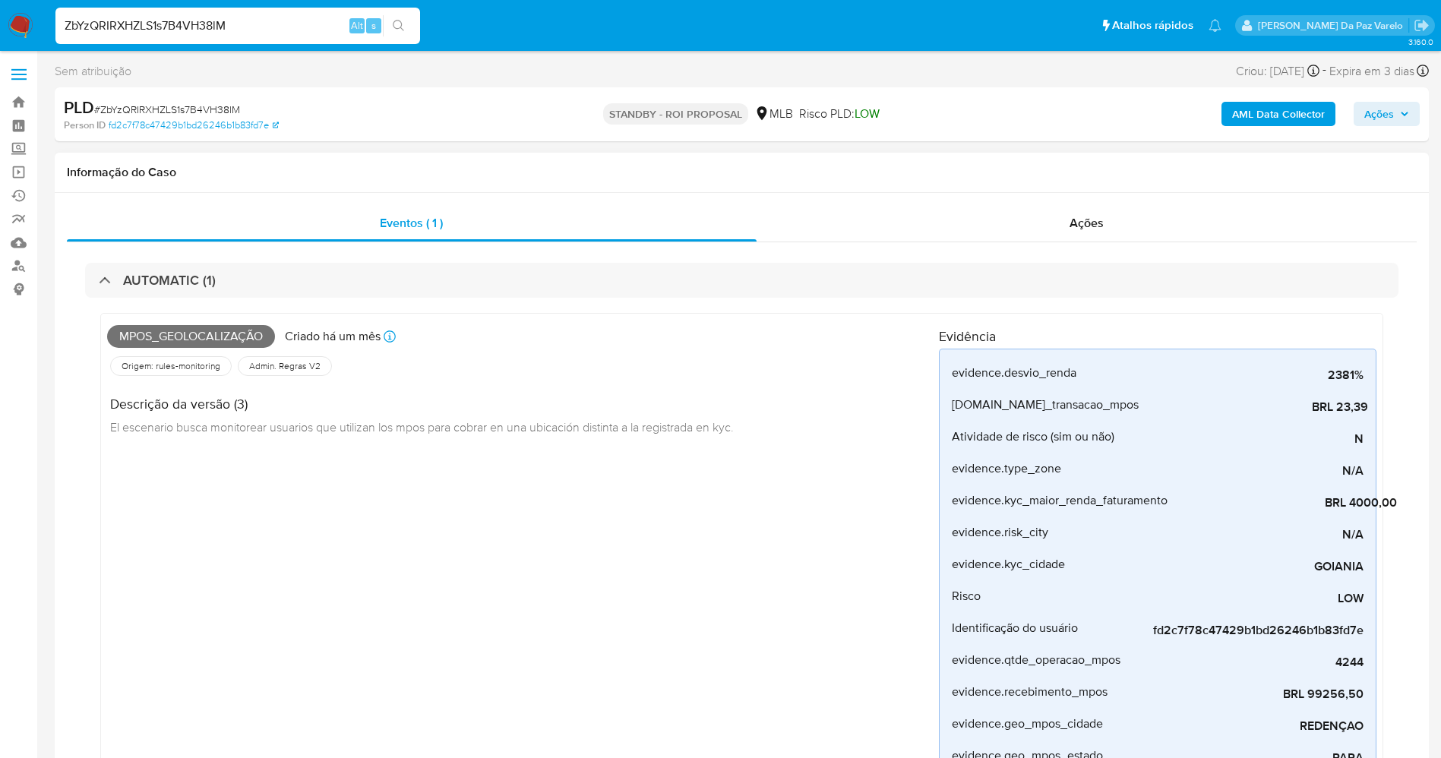
scroll to position [114, 0]
